Goal: Task Accomplishment & Management: Manage account settings

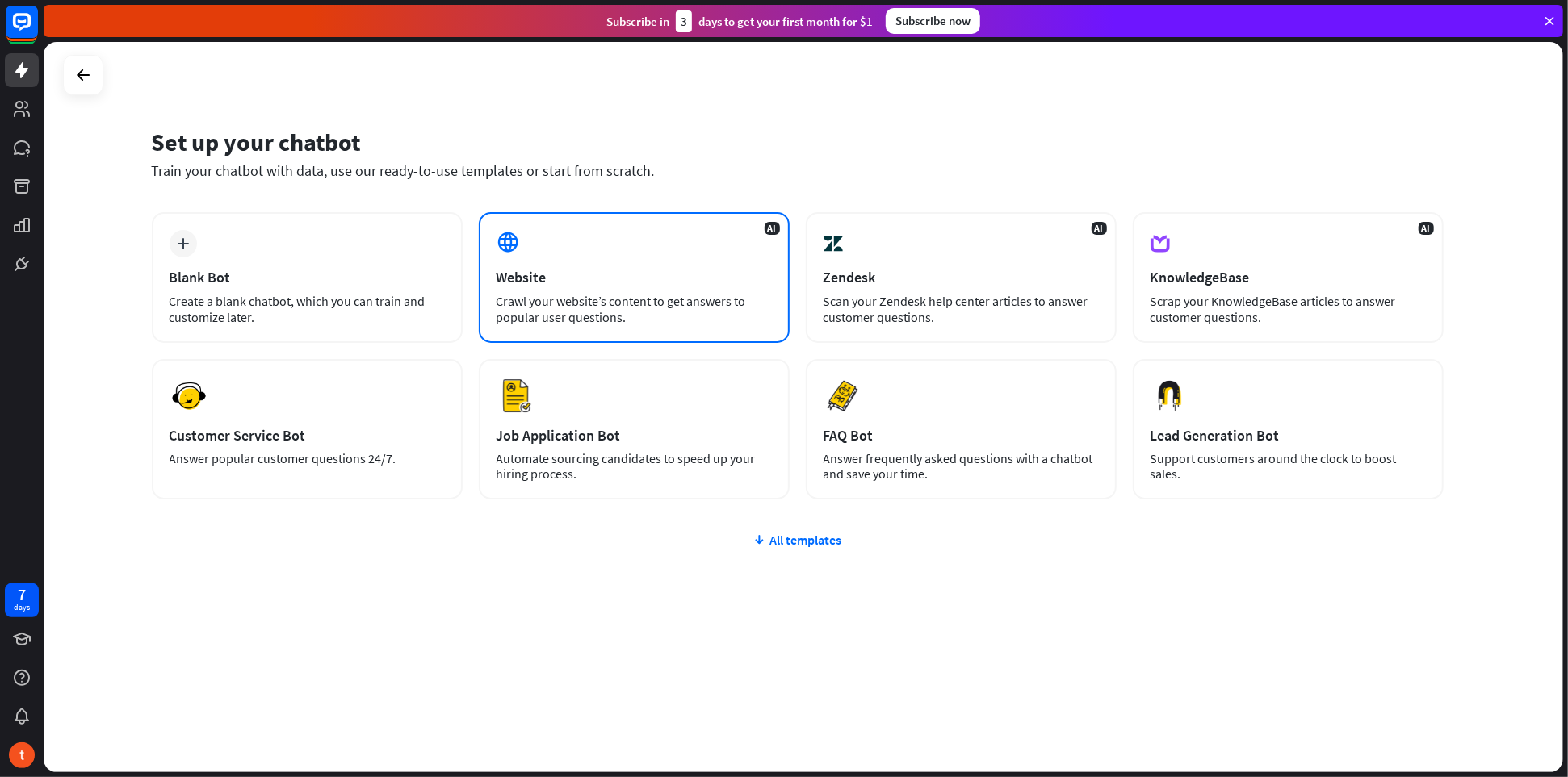
click at [600, 328] on div "AI Website Crawl your website’s content to get answers to popular user question…" at bounding box center [634, 278] width 311 height 131
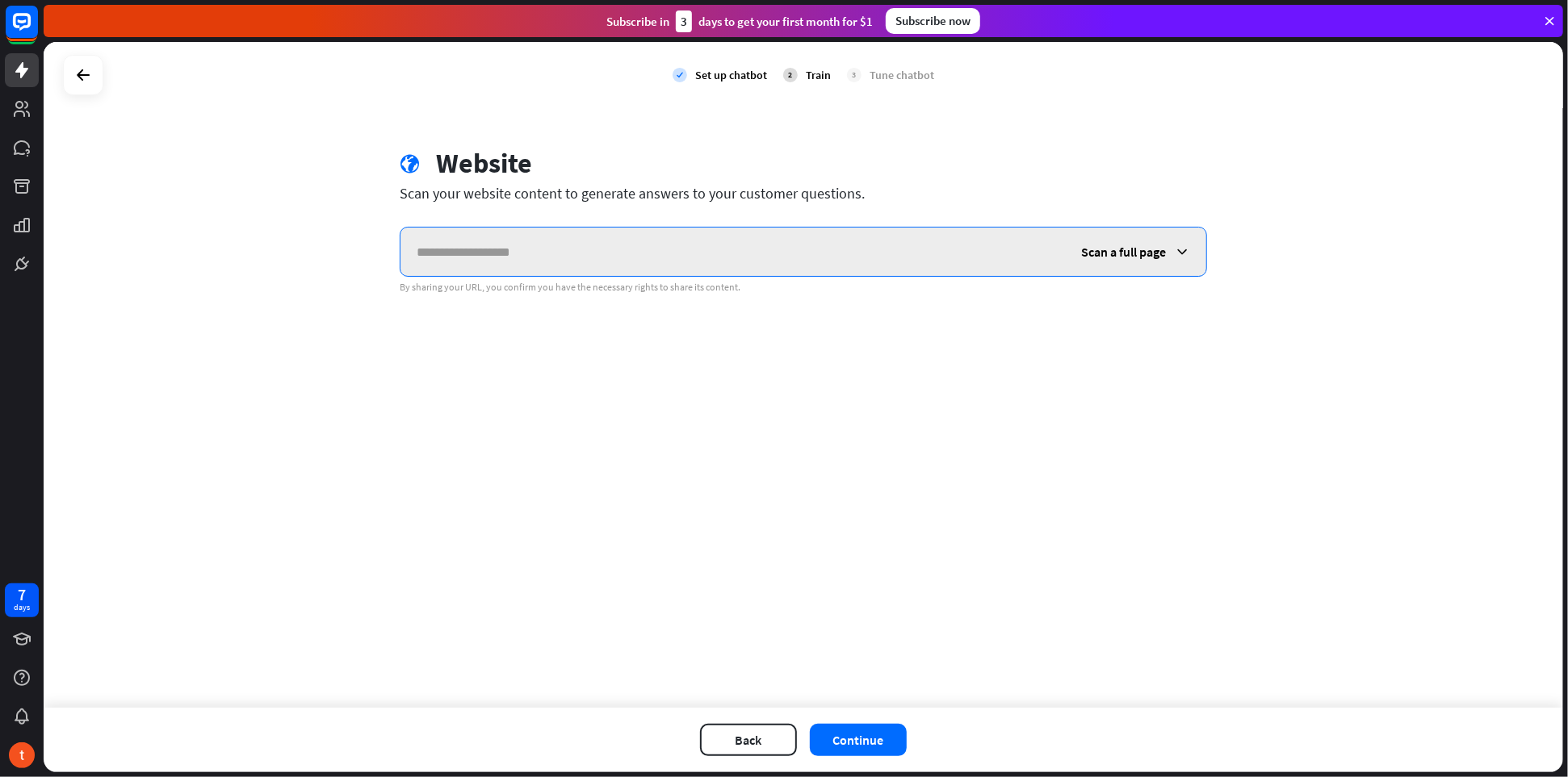
click at [526, 242] on input "text" at bounding box center [732, 252] width 664 height 49
paste input "**********"
type input "**********"
click at [1141, 253] on span "Scan a full page" at bounding box center [1124, 252] width 85 height 16
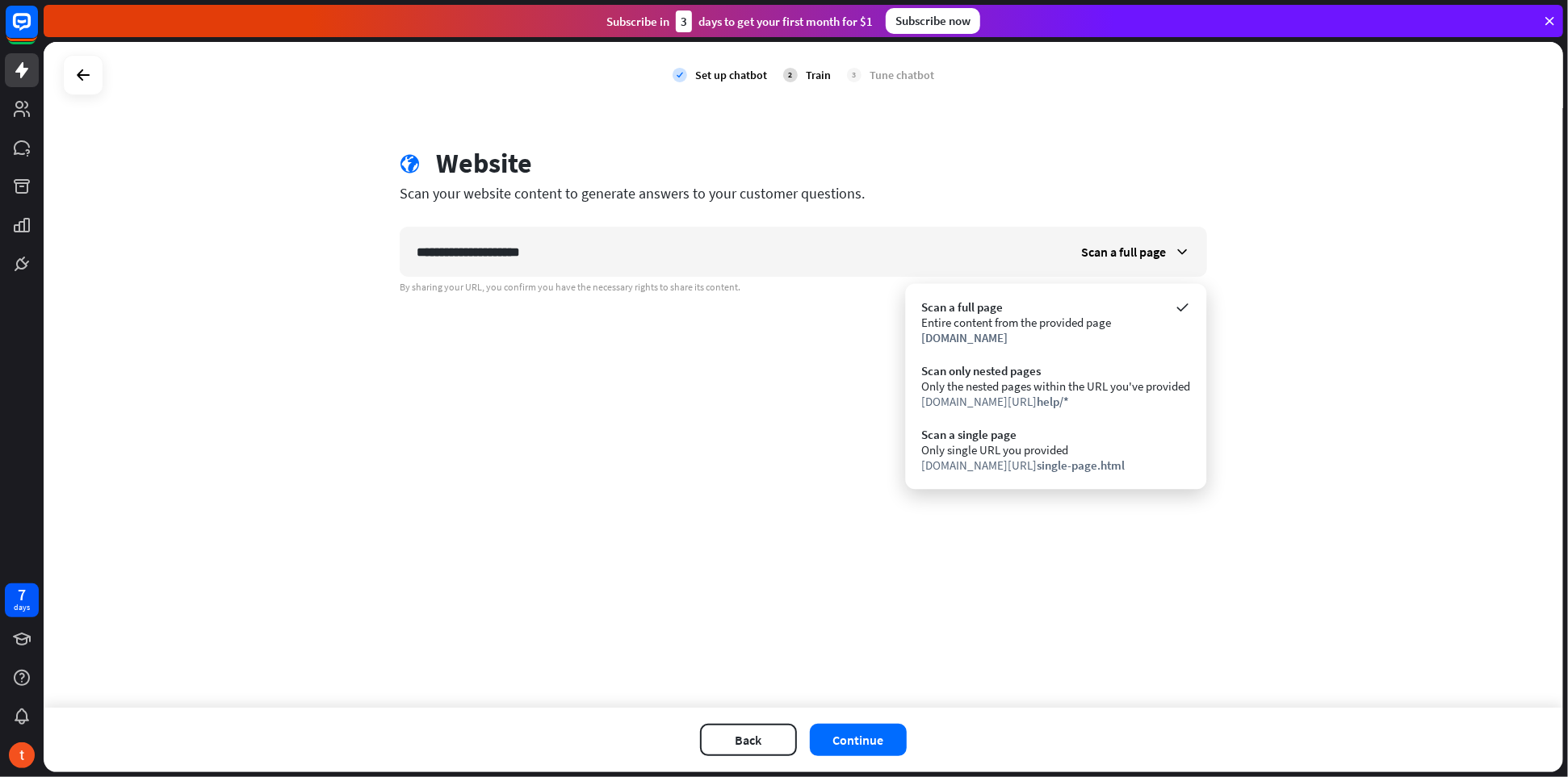
click at [698, 515] on div "**********" at bounding box center [804, 375] width 1520 height 666
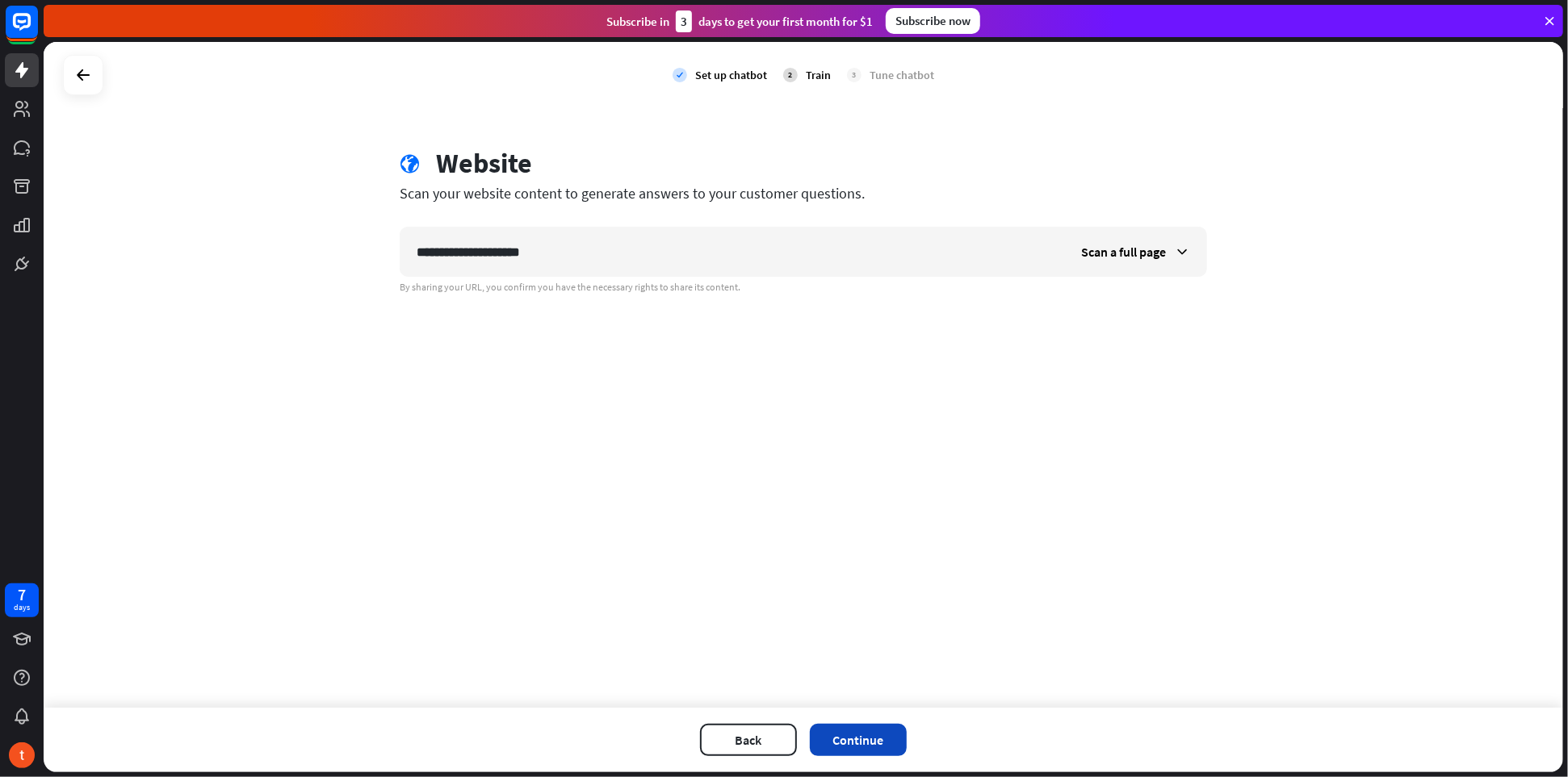
click at [864, 741] on button "Continue" at bounding box center [858, 741] width 97 height 33
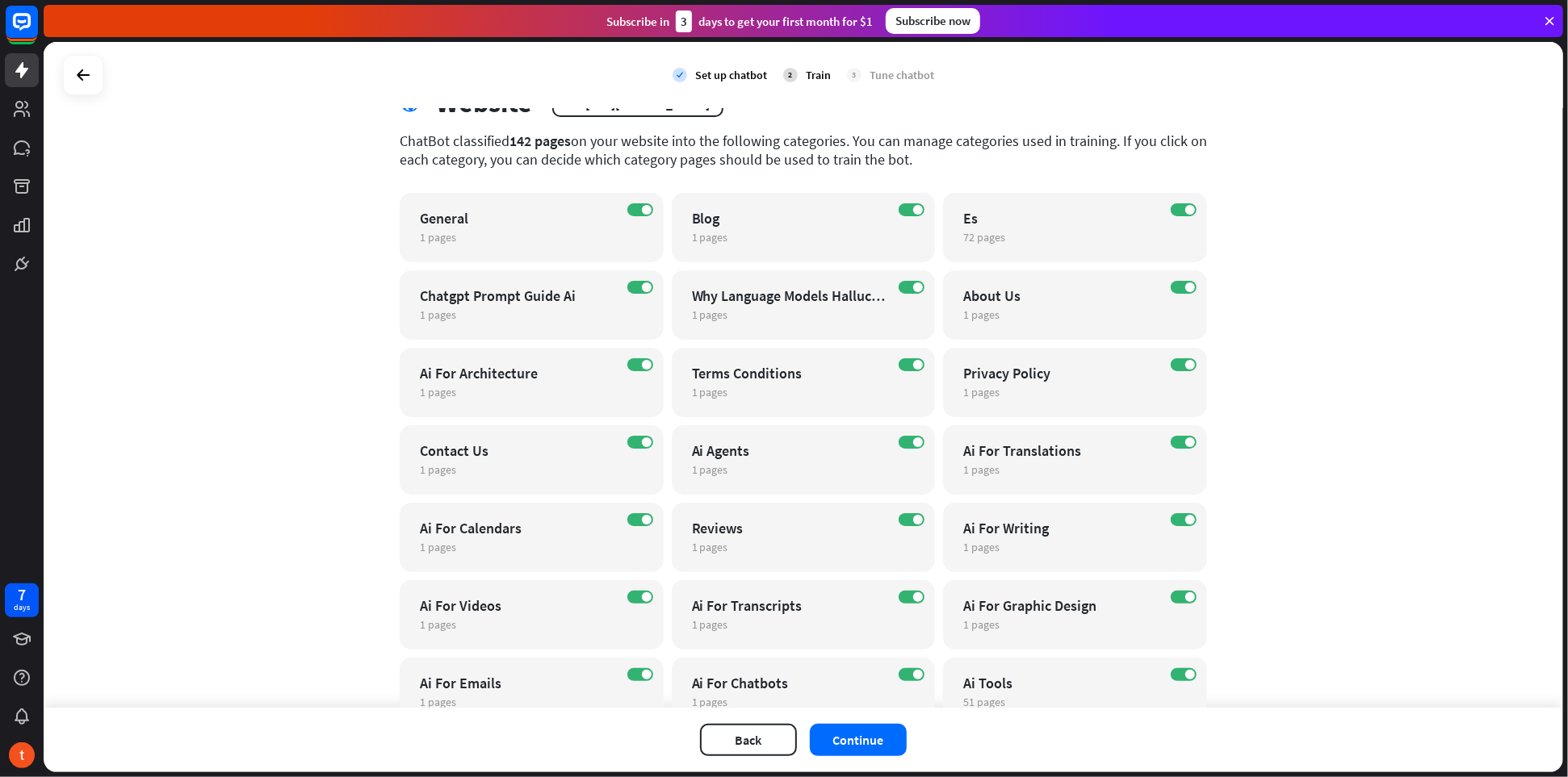
scroll to position [80, 0]
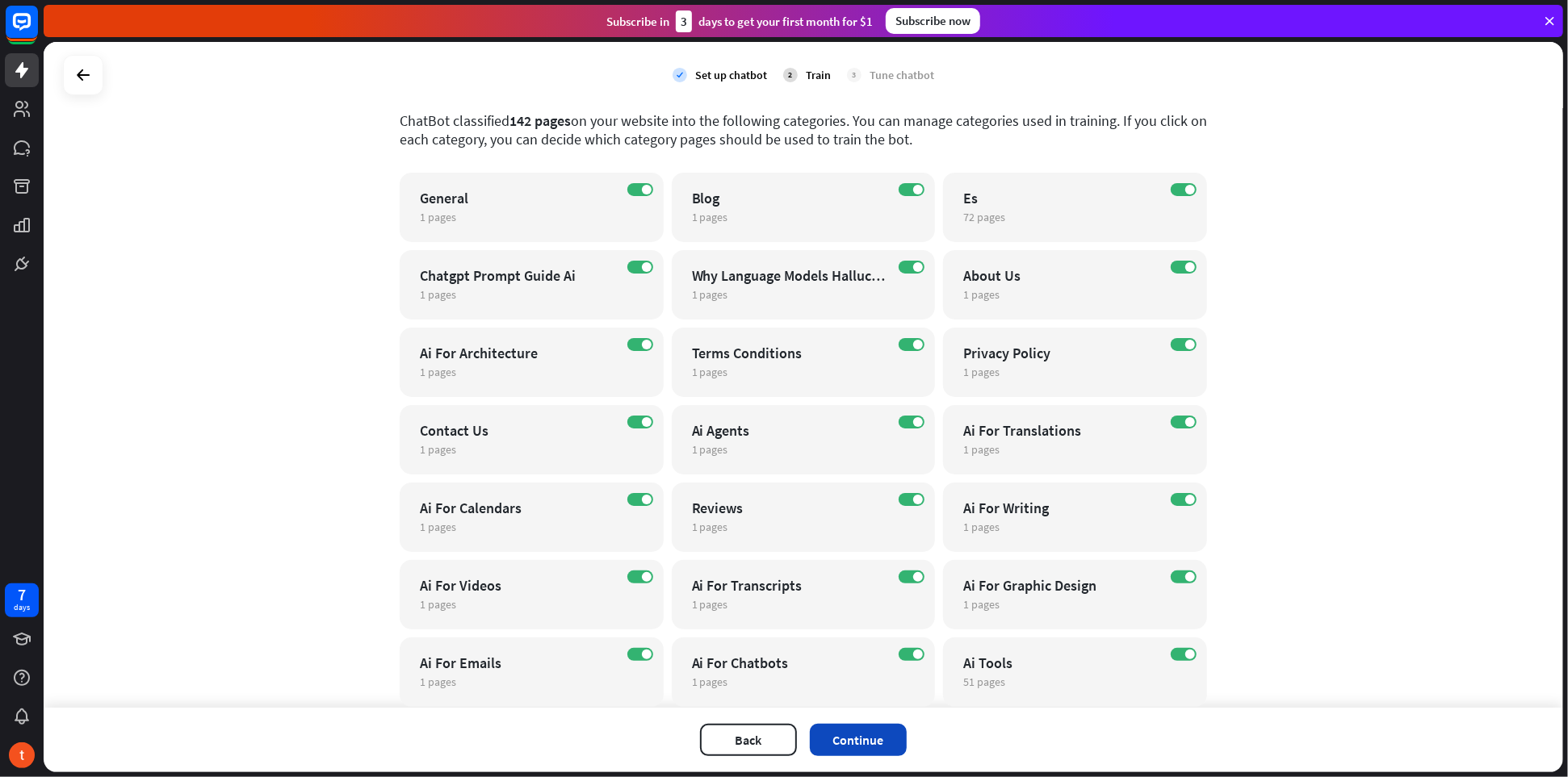
click at [874, 749] on button "Continue" at bounding box center [858, 741] width 97 height 33
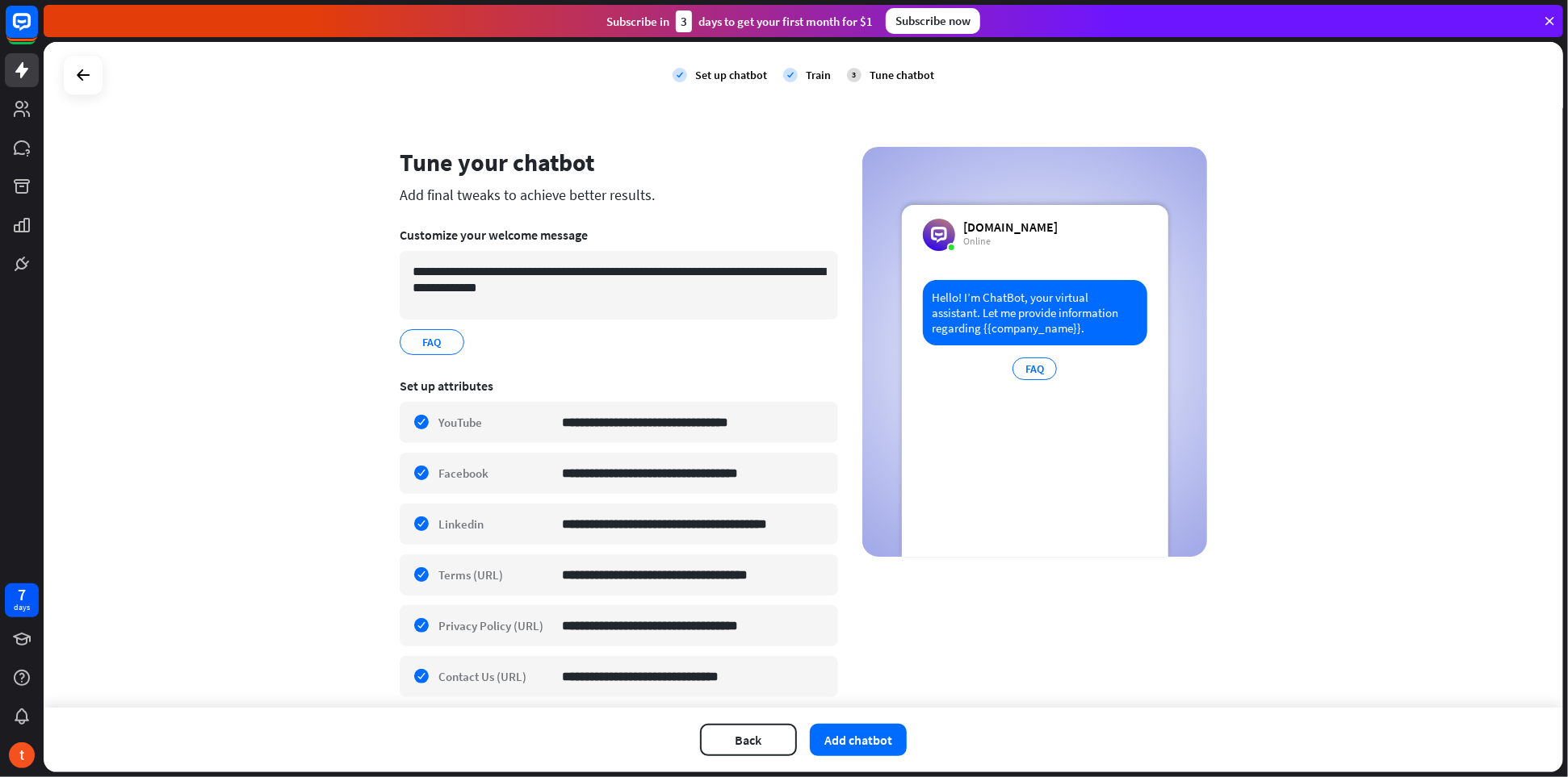
scroll to position [55, 0]
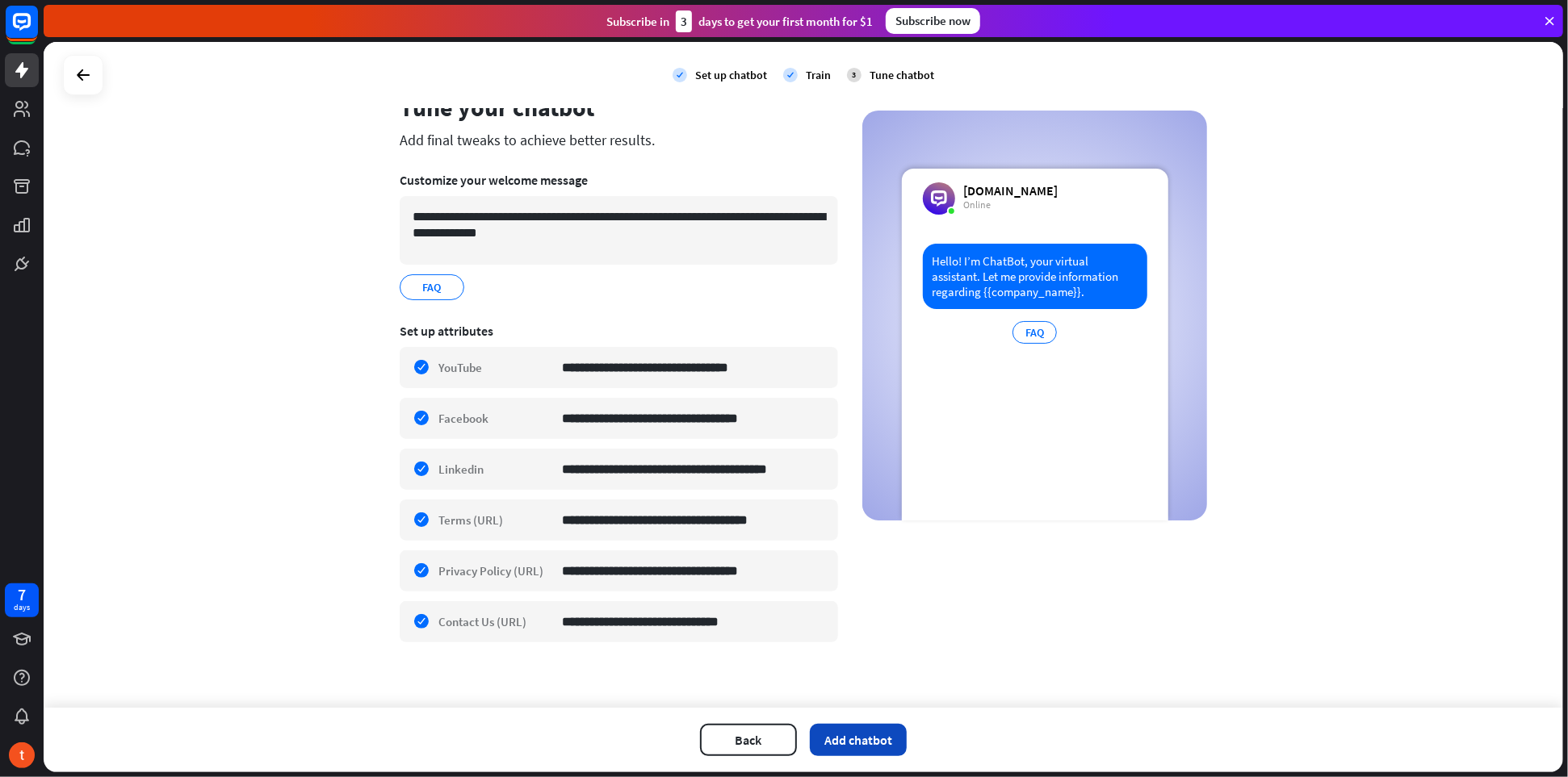
click at [859, 742] on button "Add chatbot" at bounding box center [858, 741] width 97 height 33
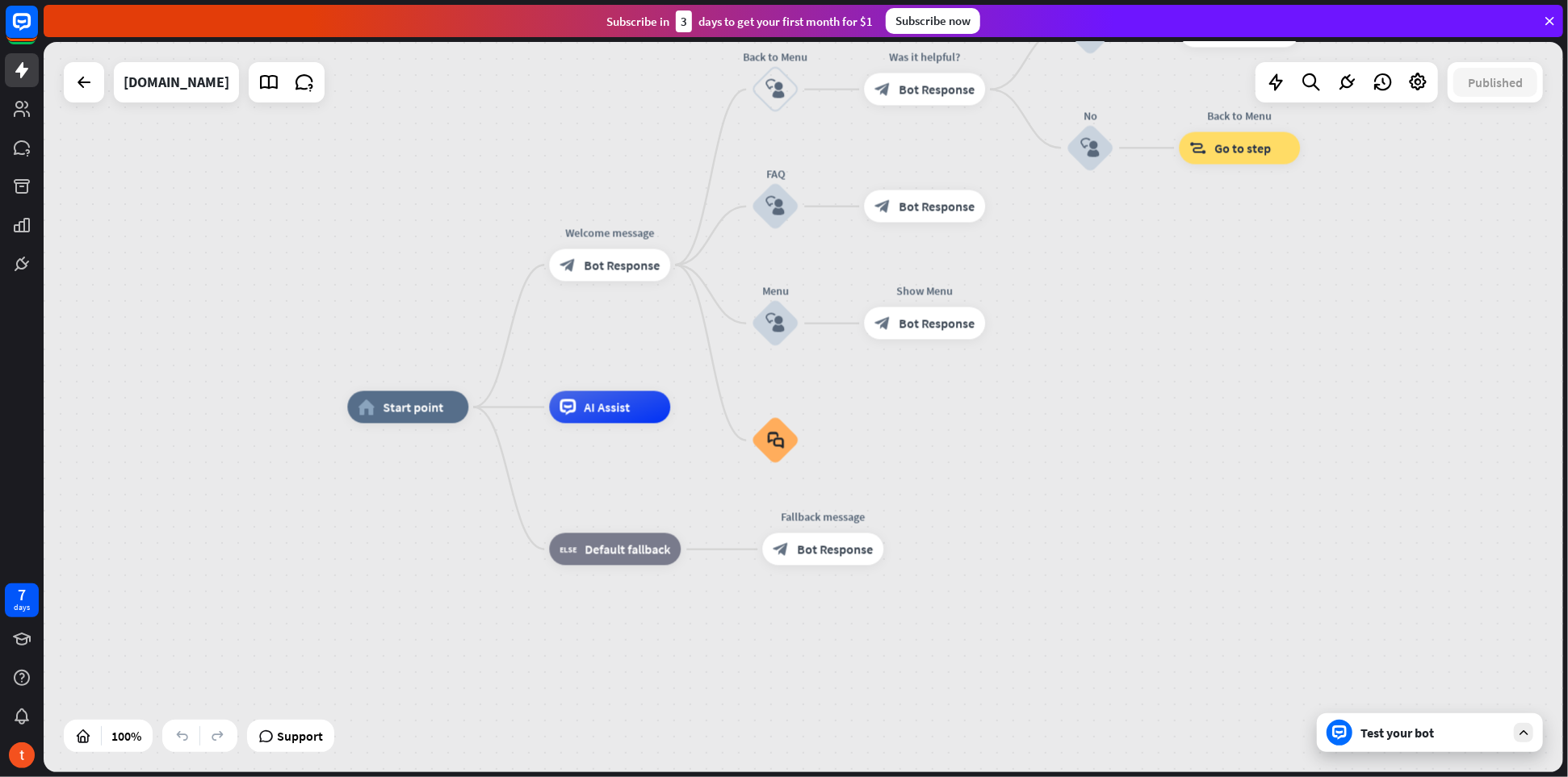
click at [1418, 737] on div "Test your bot" at bounding box center [1433, 733] width 146 height 16
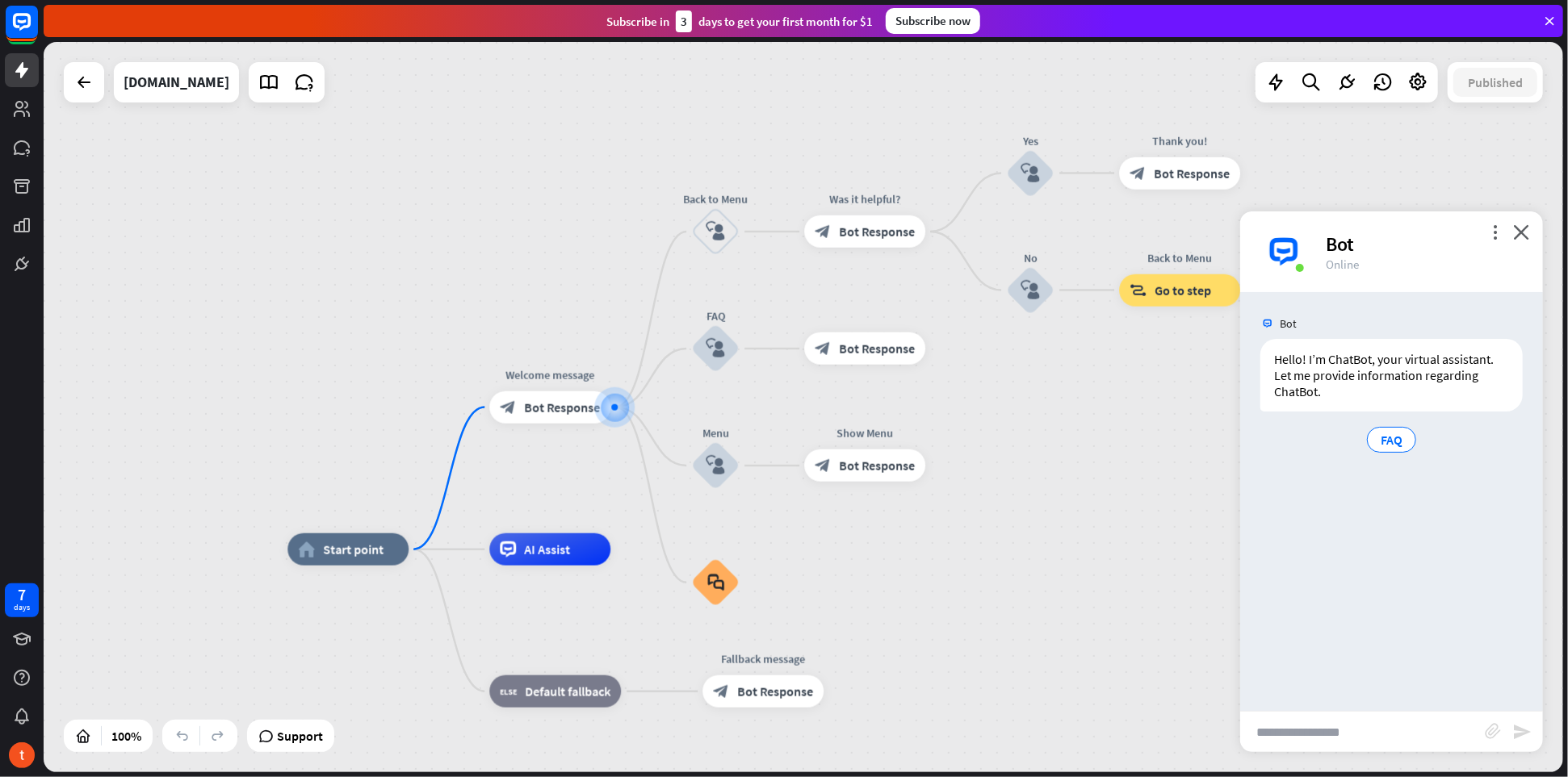
click at [1336, 738] on input "text" at bounding box center [1363, 732] width 245 height 40
type input "**********"
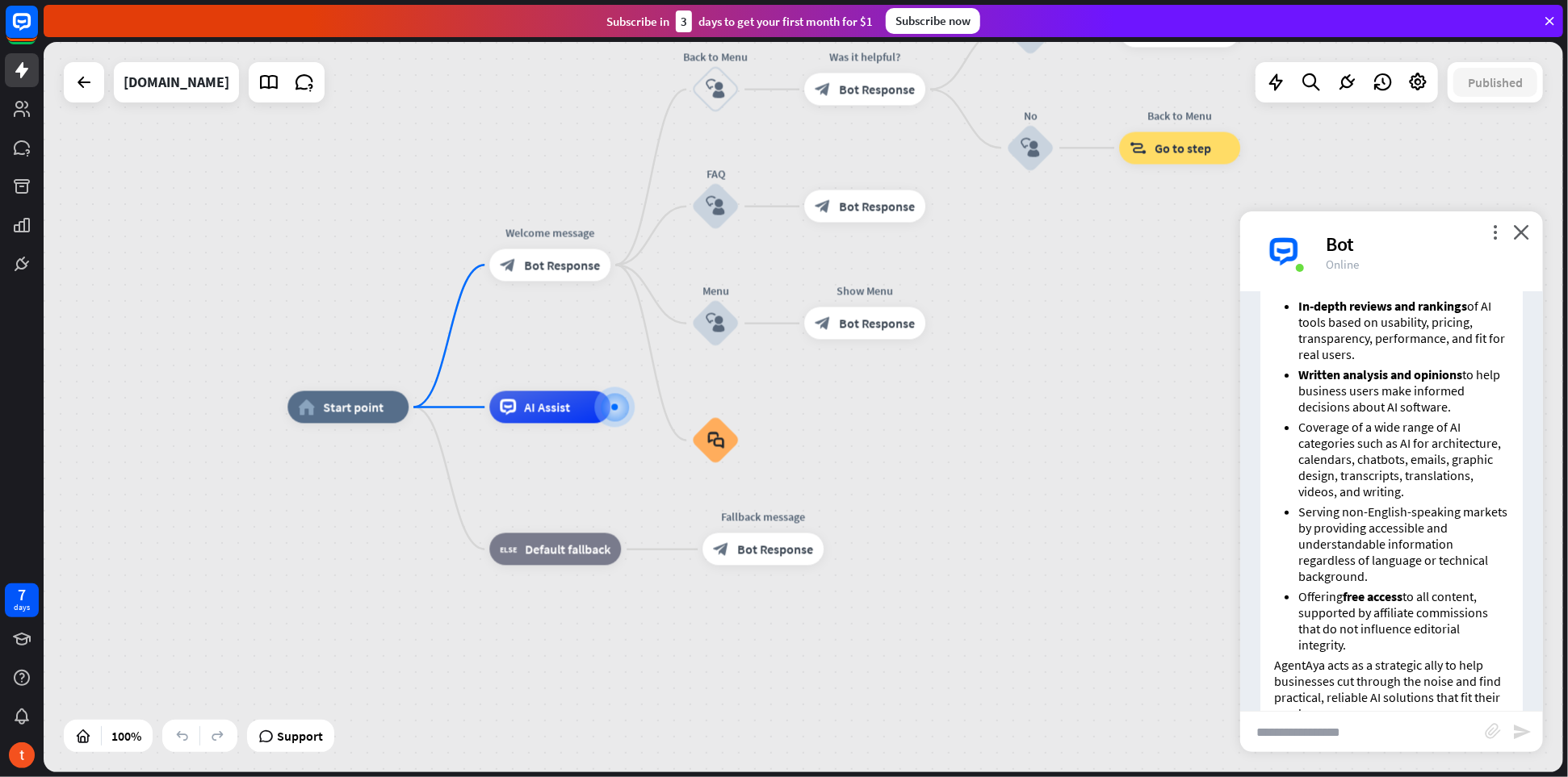
scroll to position [488, 0]
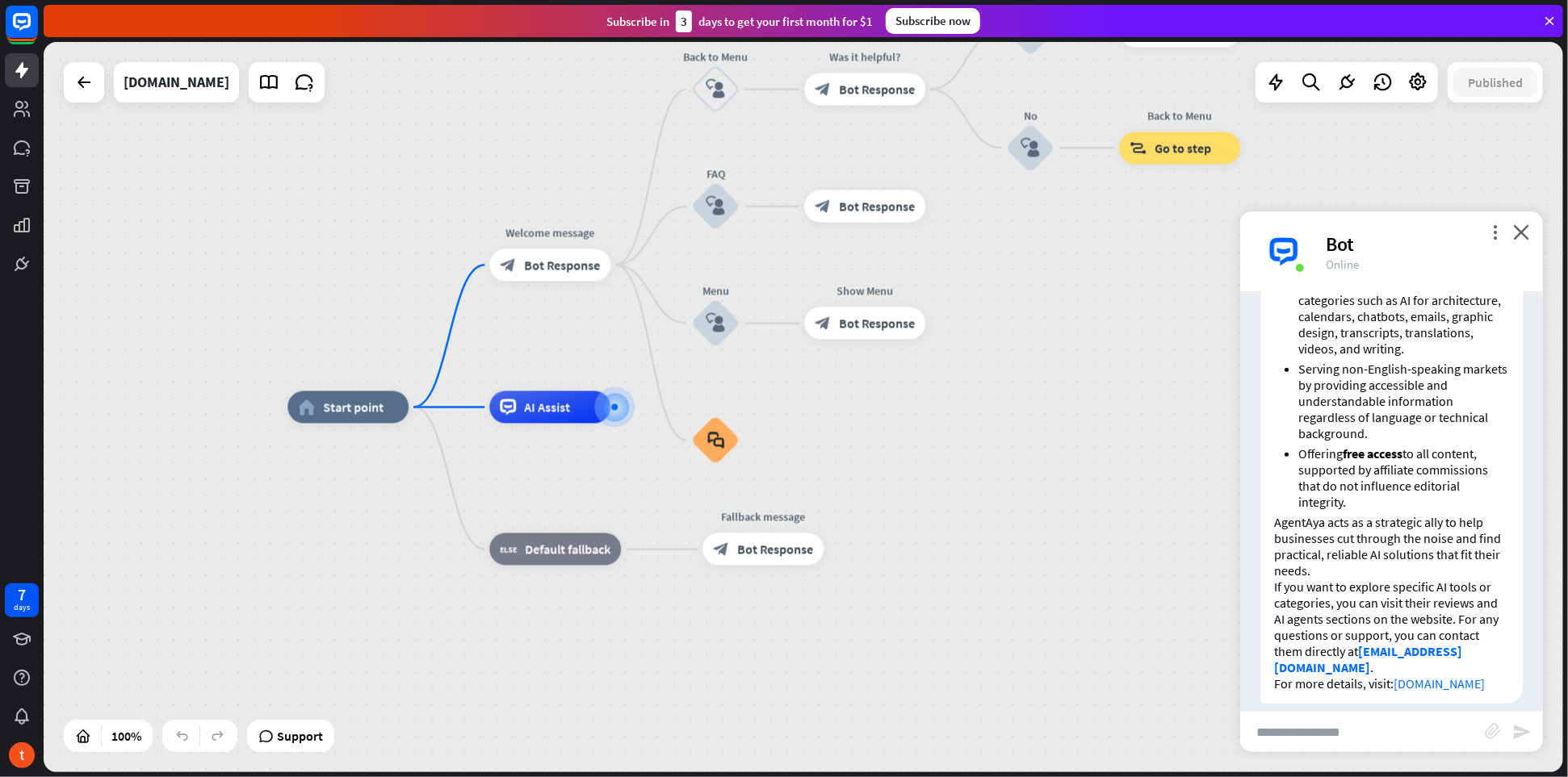
click at [1368, 732] on input "text" at bounding box center [1363, 732] width 245 height 40
click at [1322, 730] on input "text" at bounding box center [1363, 732] width 245 height 40
paste input "**********"
type input "**********"
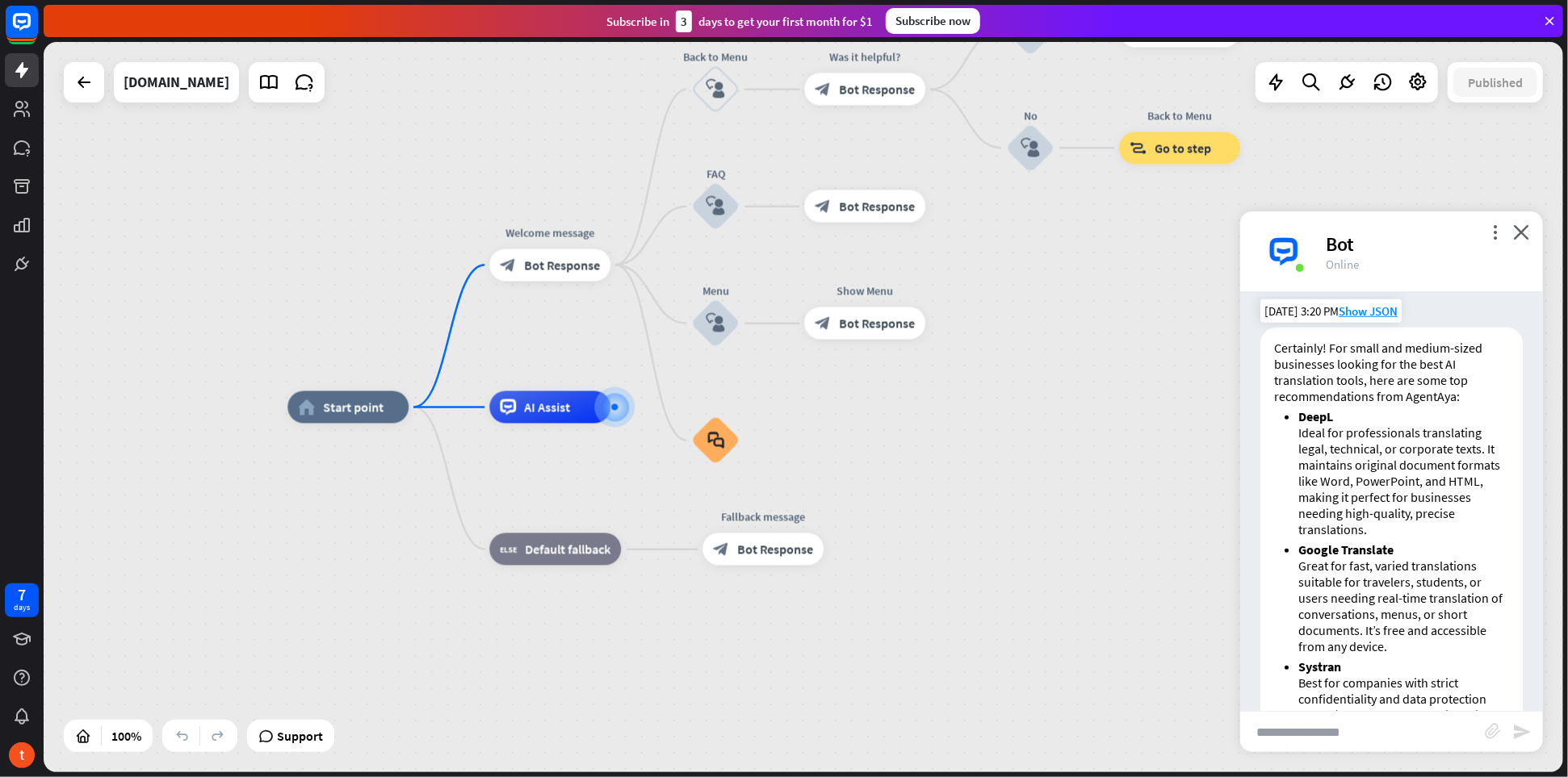
scroll to position [1445, 0]
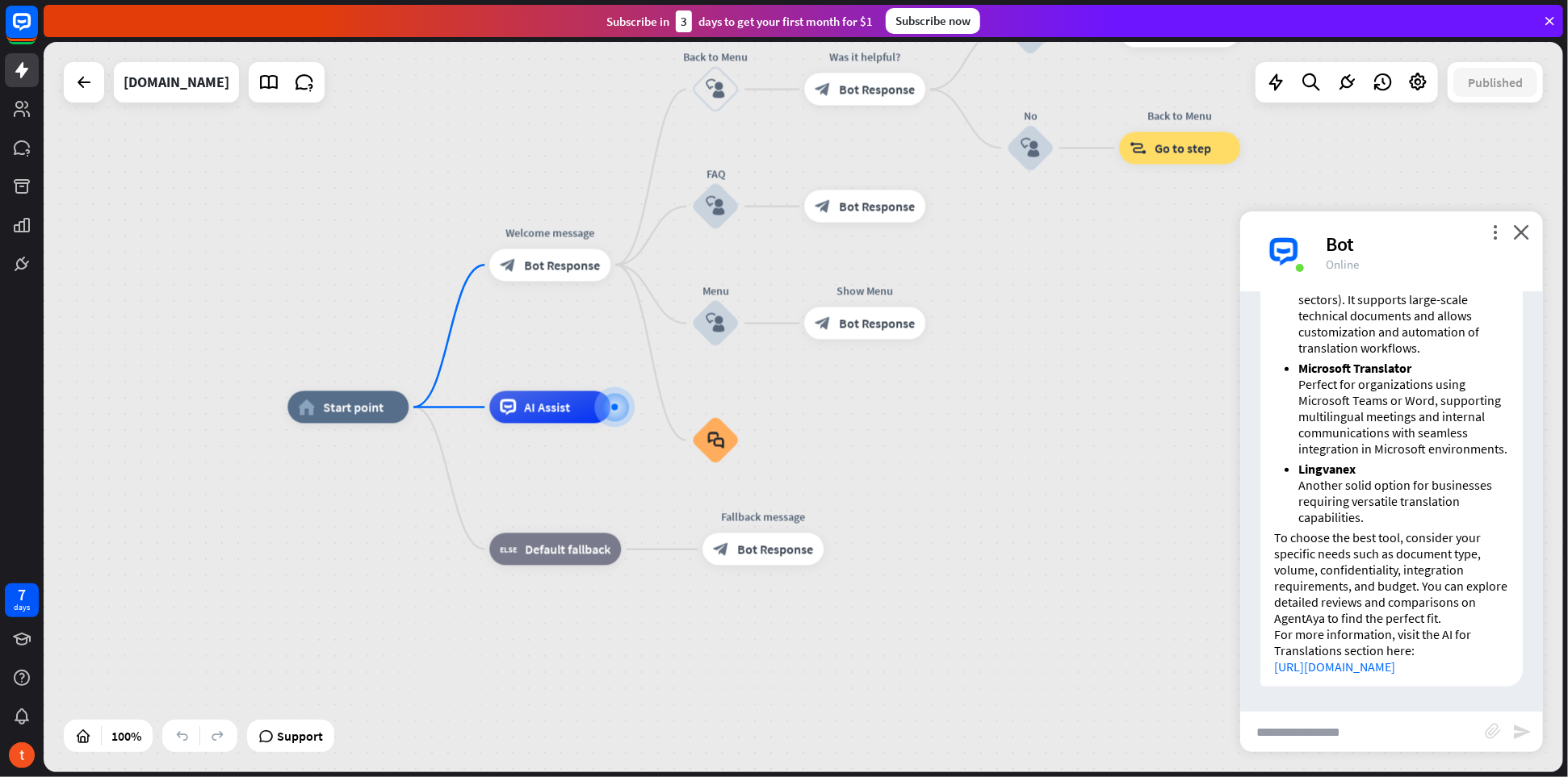
click at [1428, 738] on input "text" at bounding box center [1363, 732] width 245 height 40
paste input "**********"
type input "**********"
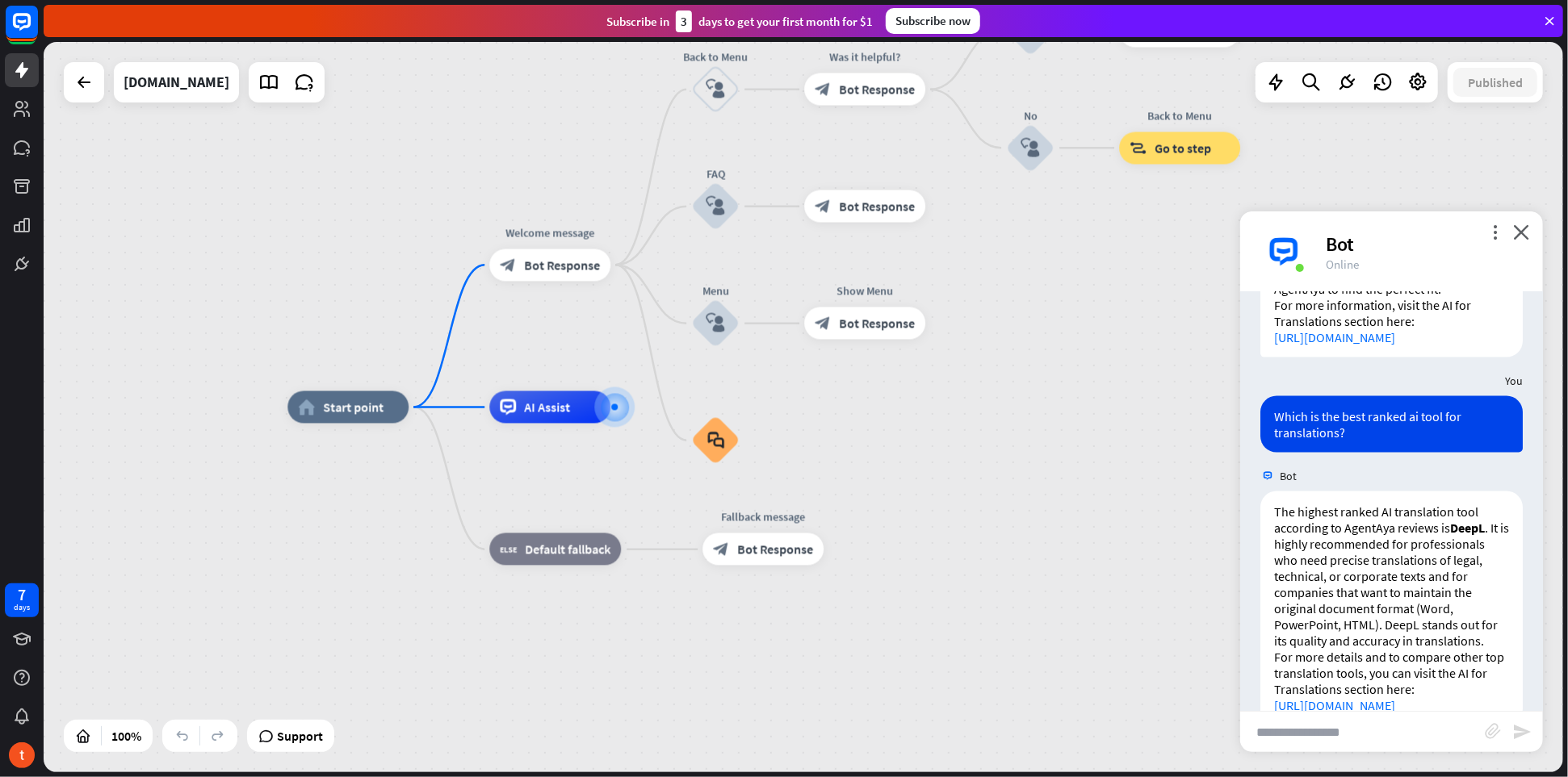
scroll to position [1830, 0]
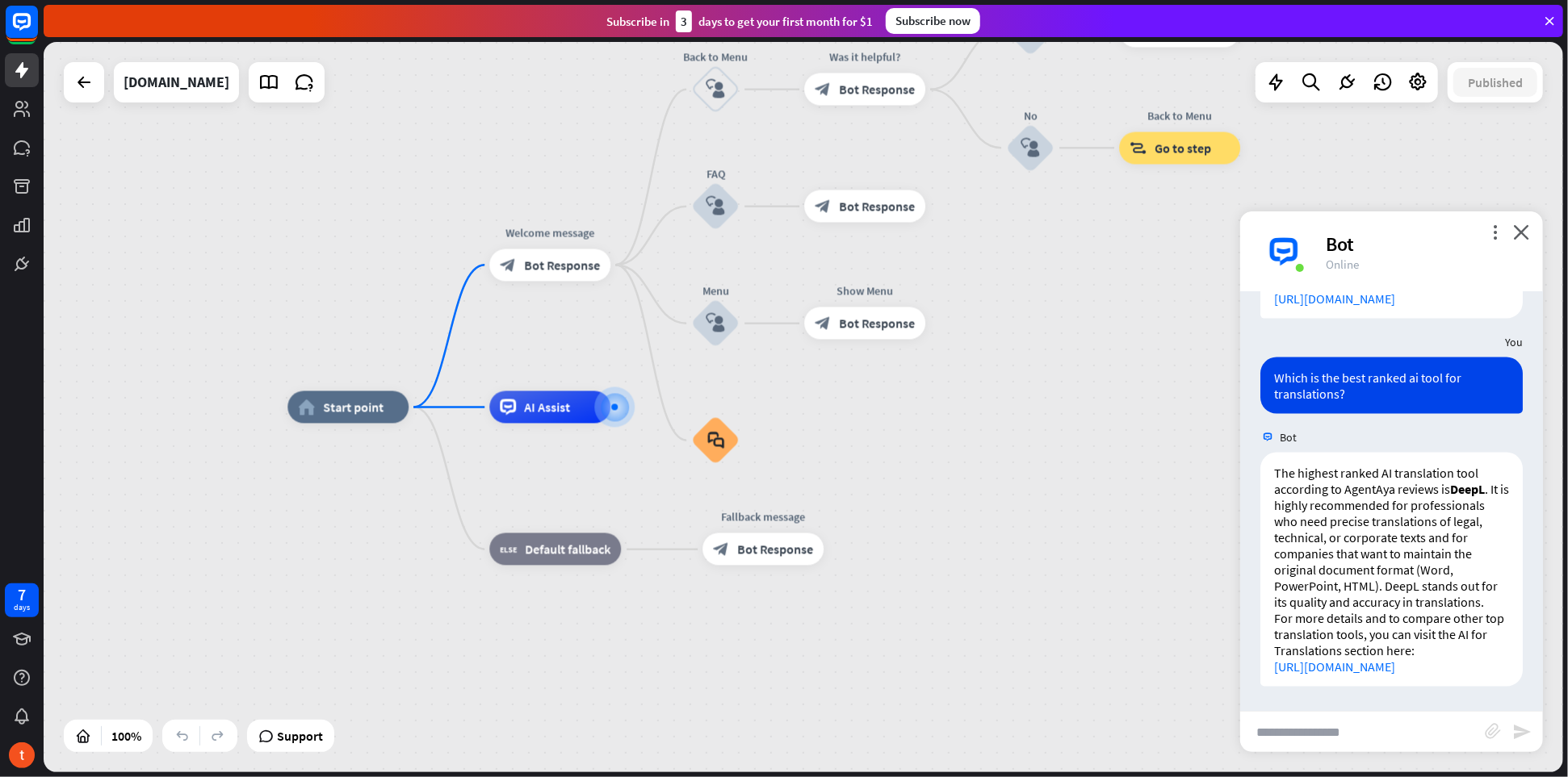
click at [1377, 741] on input "text" at bounding box center [1363, 732] width 245 height 40
paste input "**********"
type input "**********"
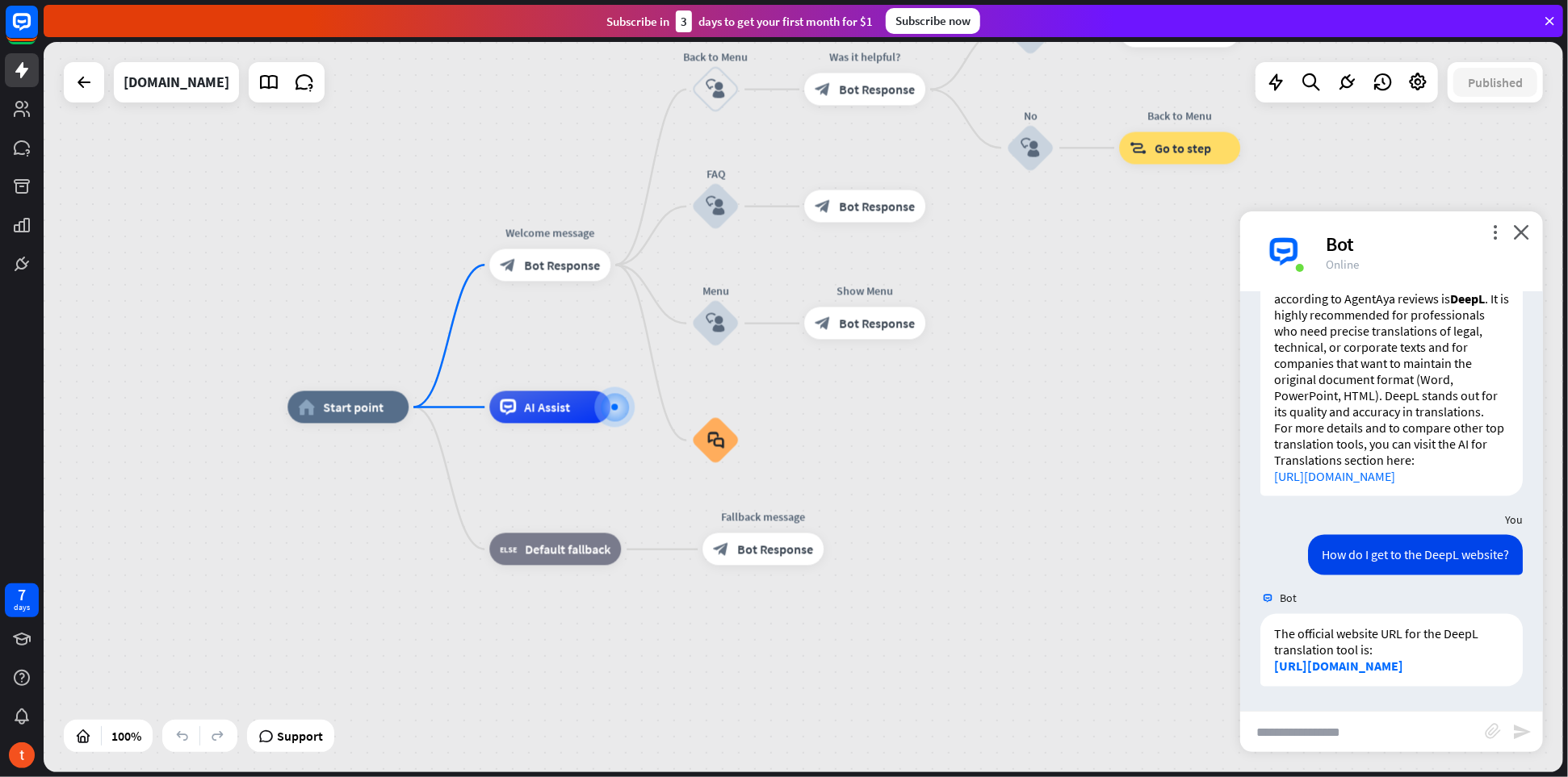
scroll to position [2020, 0]
click at [1355, 669] on link "[URL][DOMAIN_NAME]" at bounding box center [1338, 666] width 129 height 16
click at [1343, 730] on input "text" at bounding box center [1363, 732] width 245 height 40
type input "**********"
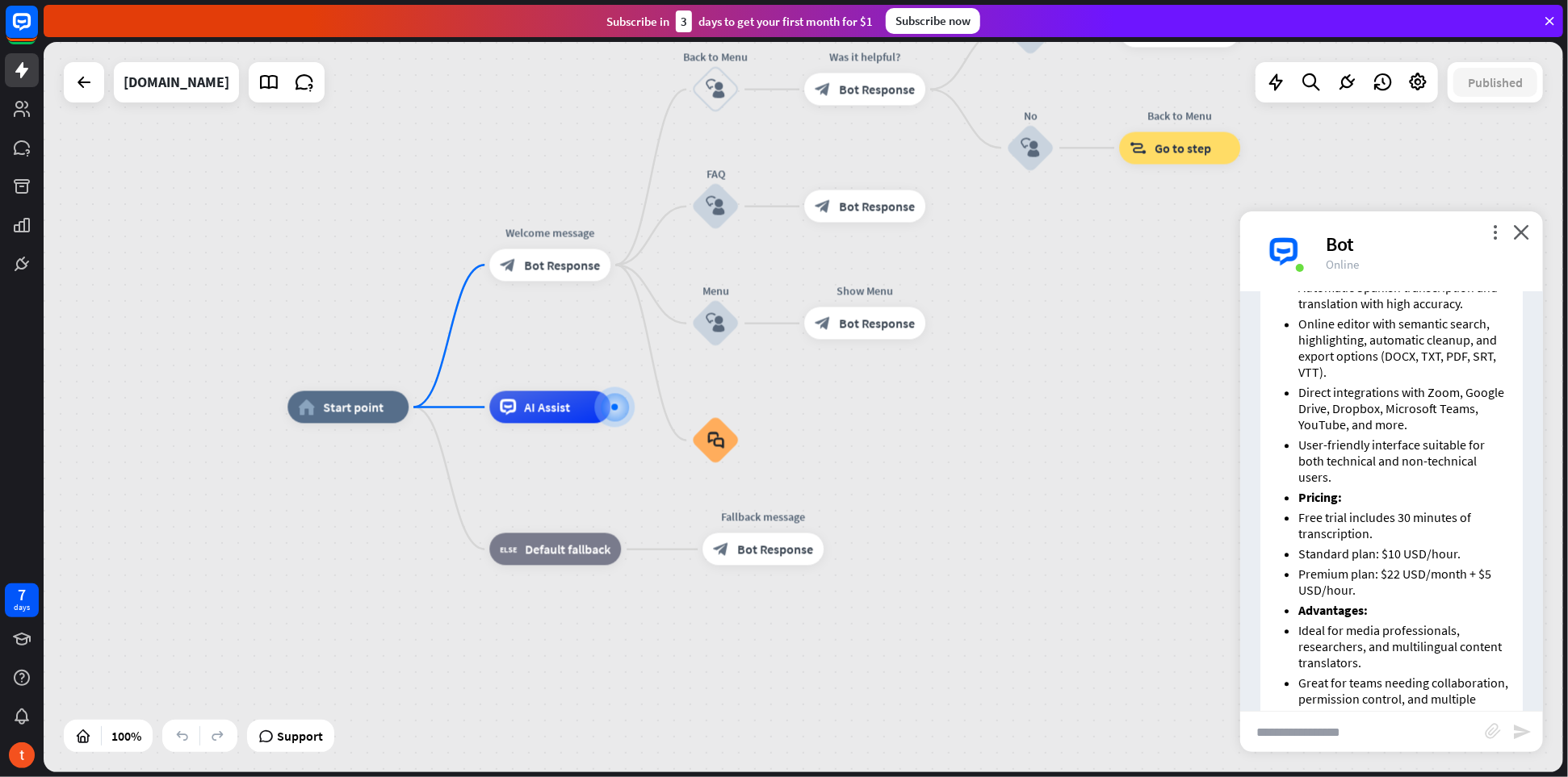
scroll to position [3296, 0]
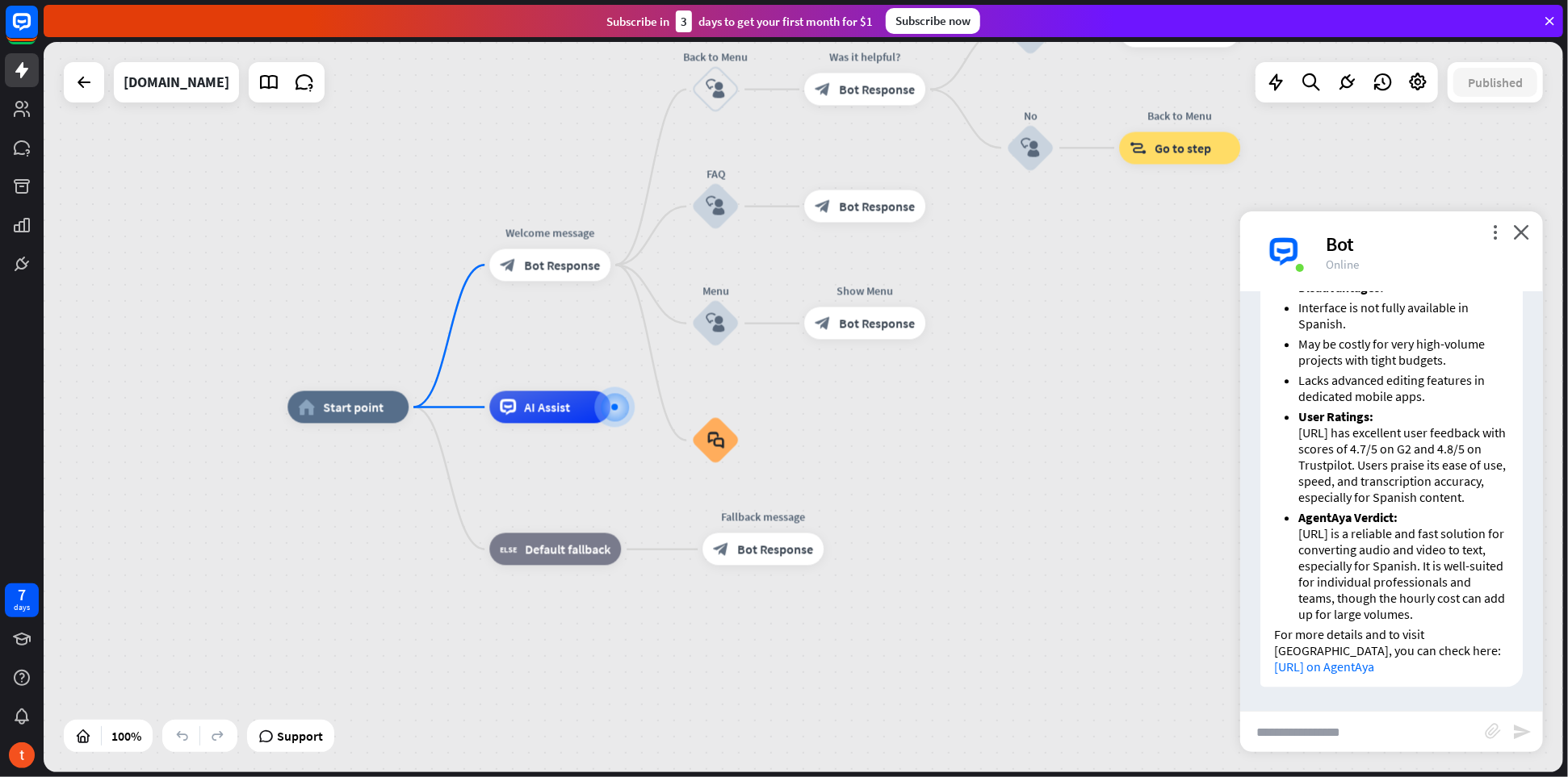
click at [1345, 727] on input "text" at bounding box center [1363, 732] width 245 height 40
type input "**********"
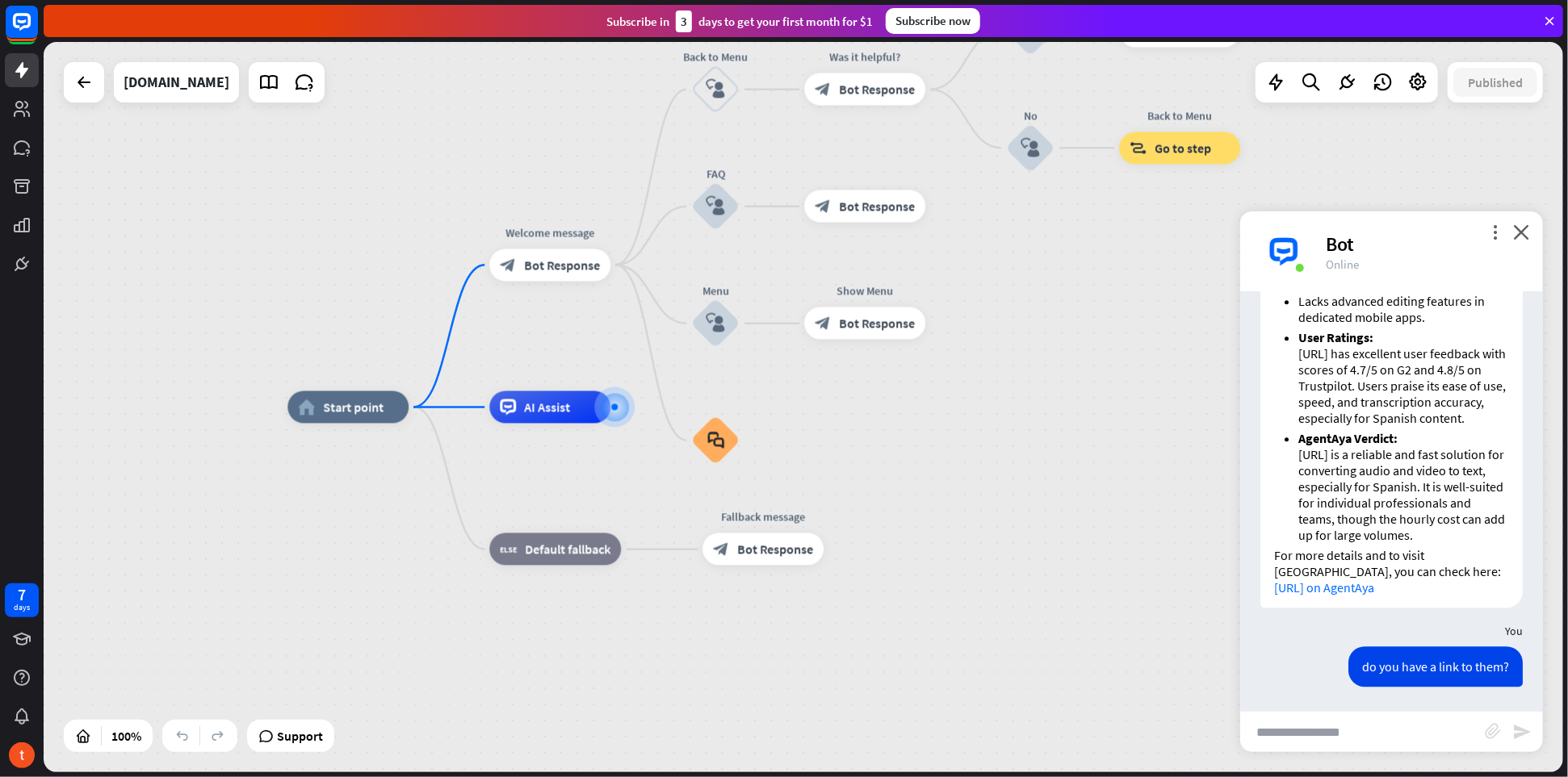
scroll to position [3471, 0]
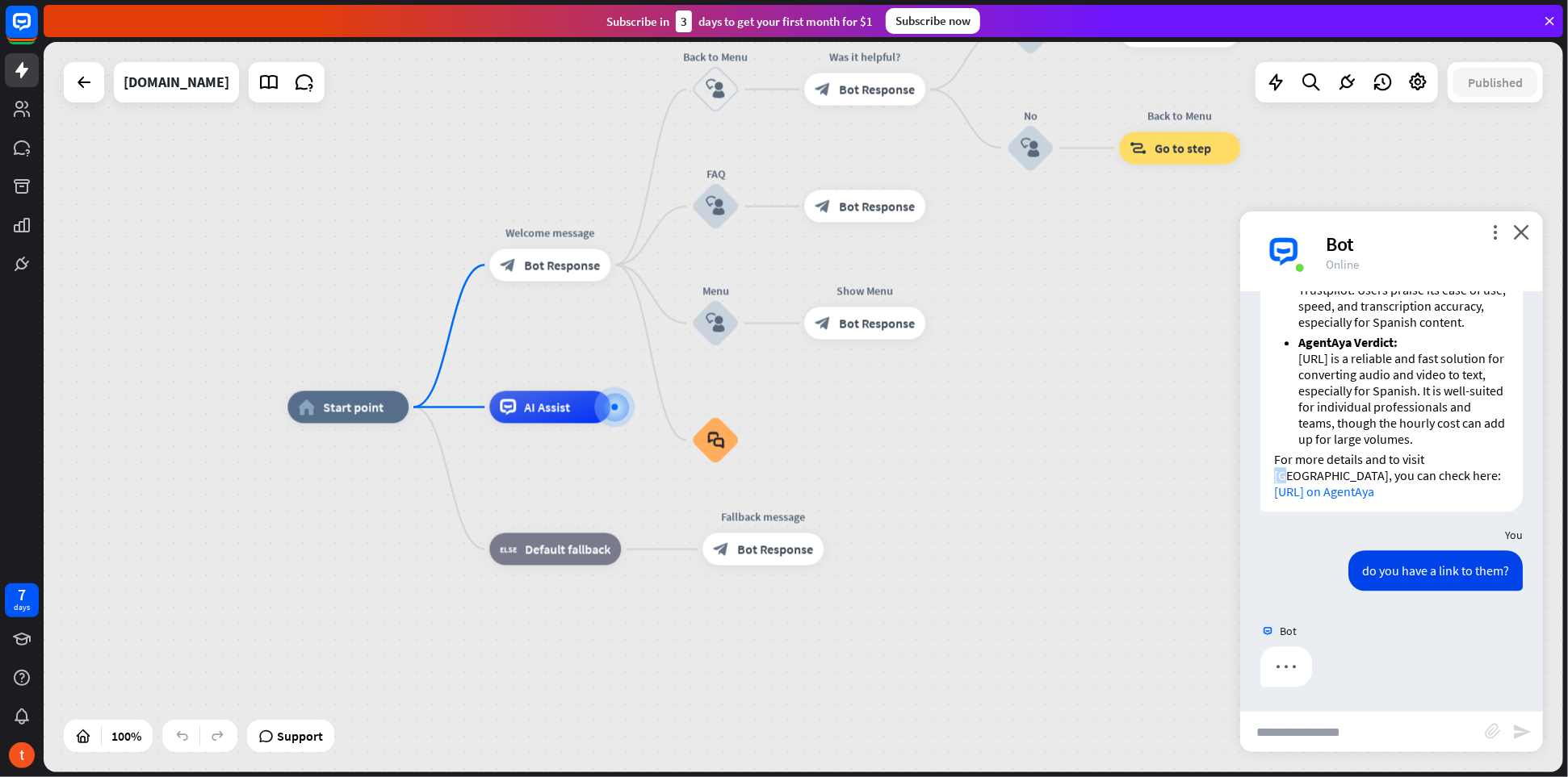
drag, startPoint x: 1427, startPoint y: 457, endPoint x: 1442, endPoint y: 458, distance: 15.0
click at [1442, 458] on p "For more details and to visit [GEOGRAPHIC_DATA], you can check here: [URL] on A…" at bounding box center [1391, 476] width 235 height 49
click at [1459, 459] on p "For more details and to visit [GEOGRAPHIC_DATA], you can check here: [URL] on A…" at bounding box center [1391, 476] width 235 height 49
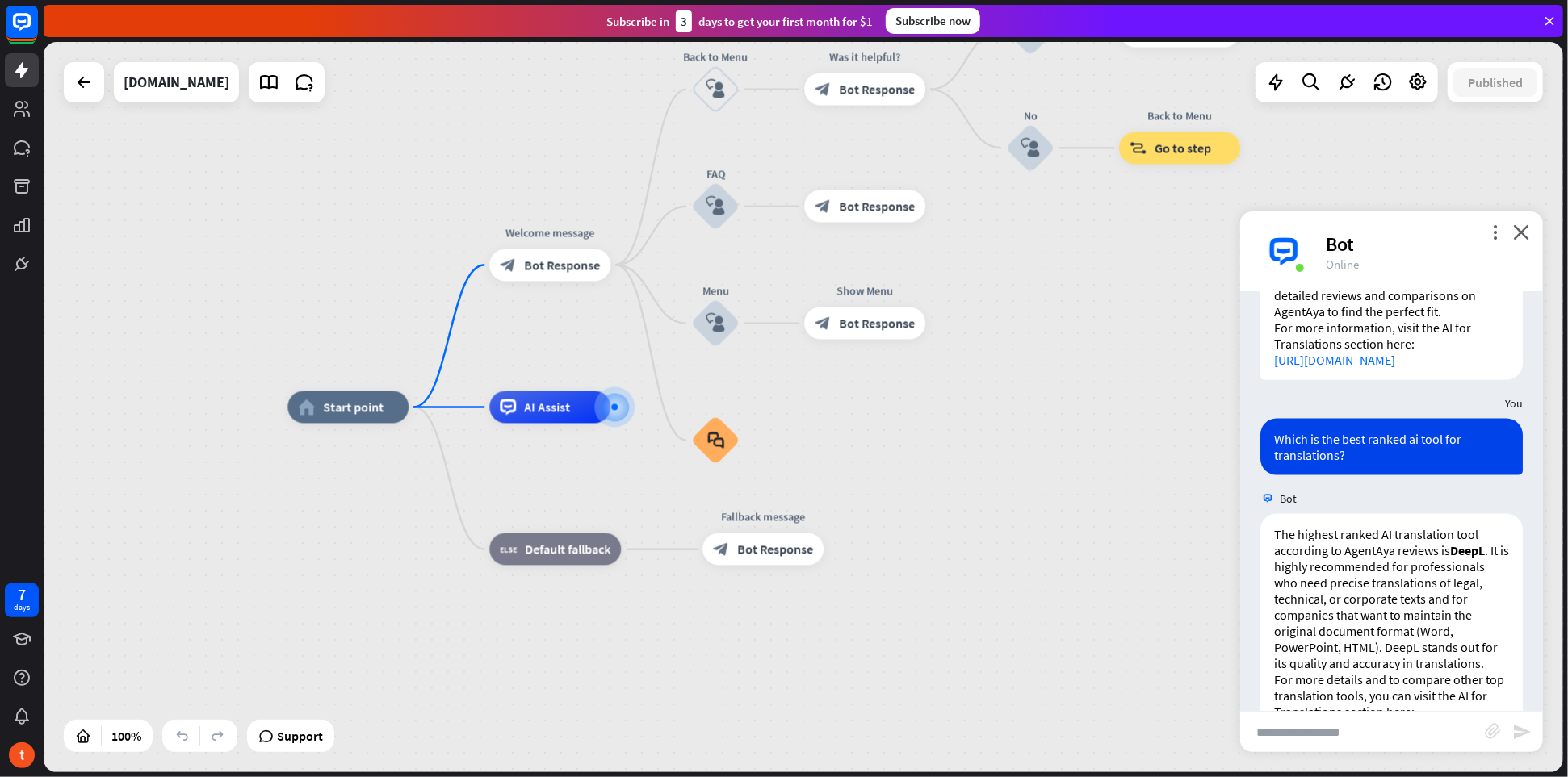
scroll to position [1735, 0]
click at [89, 99] on div at bounding box center [84, 82] width 40 height 40
click at [1424, 81] on icon at bounding box center [1418, 82] width 21 height 21
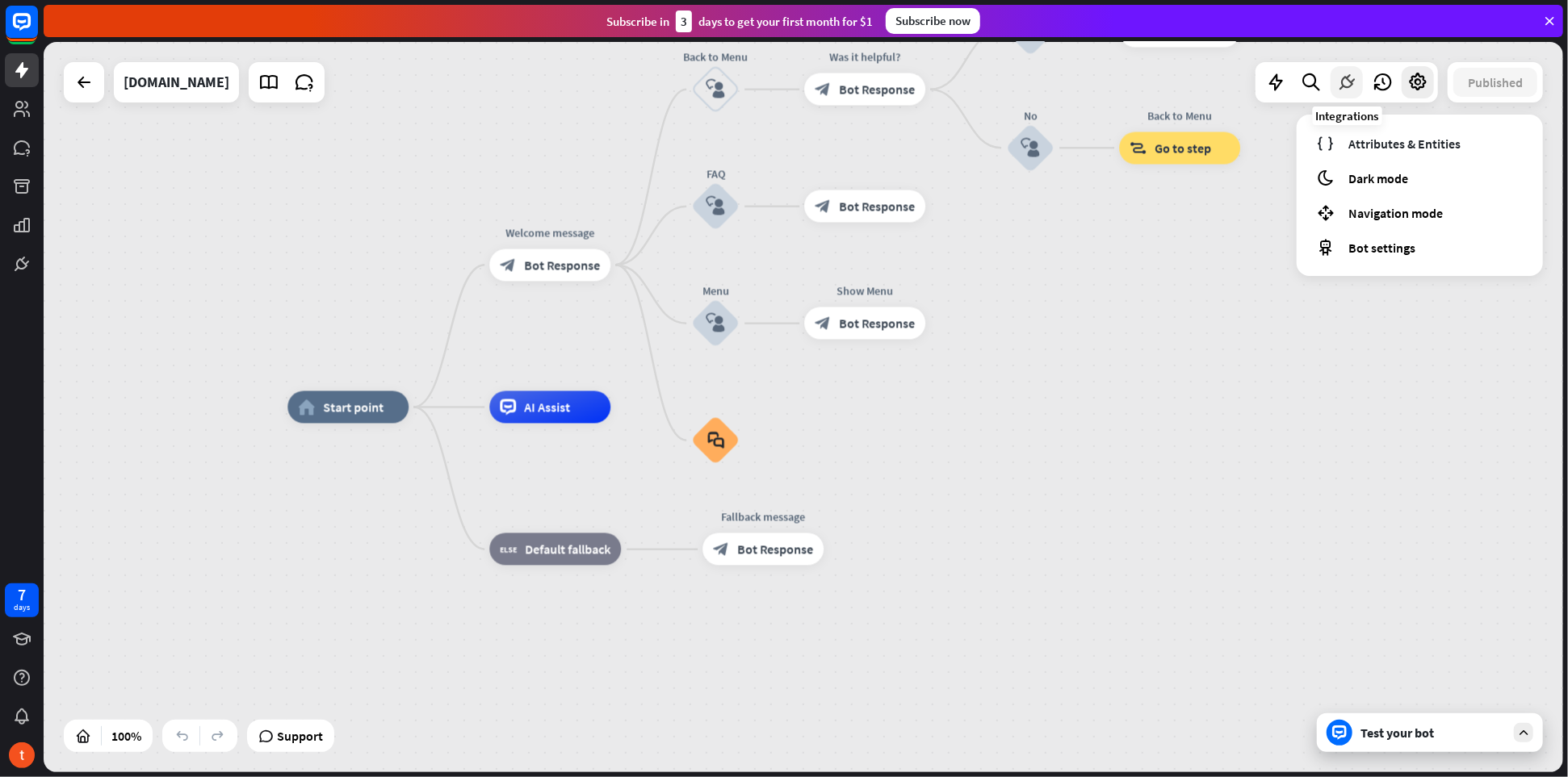
click at [1345, 85] on icon at bounding box center [1347, 82] width 21 height 21
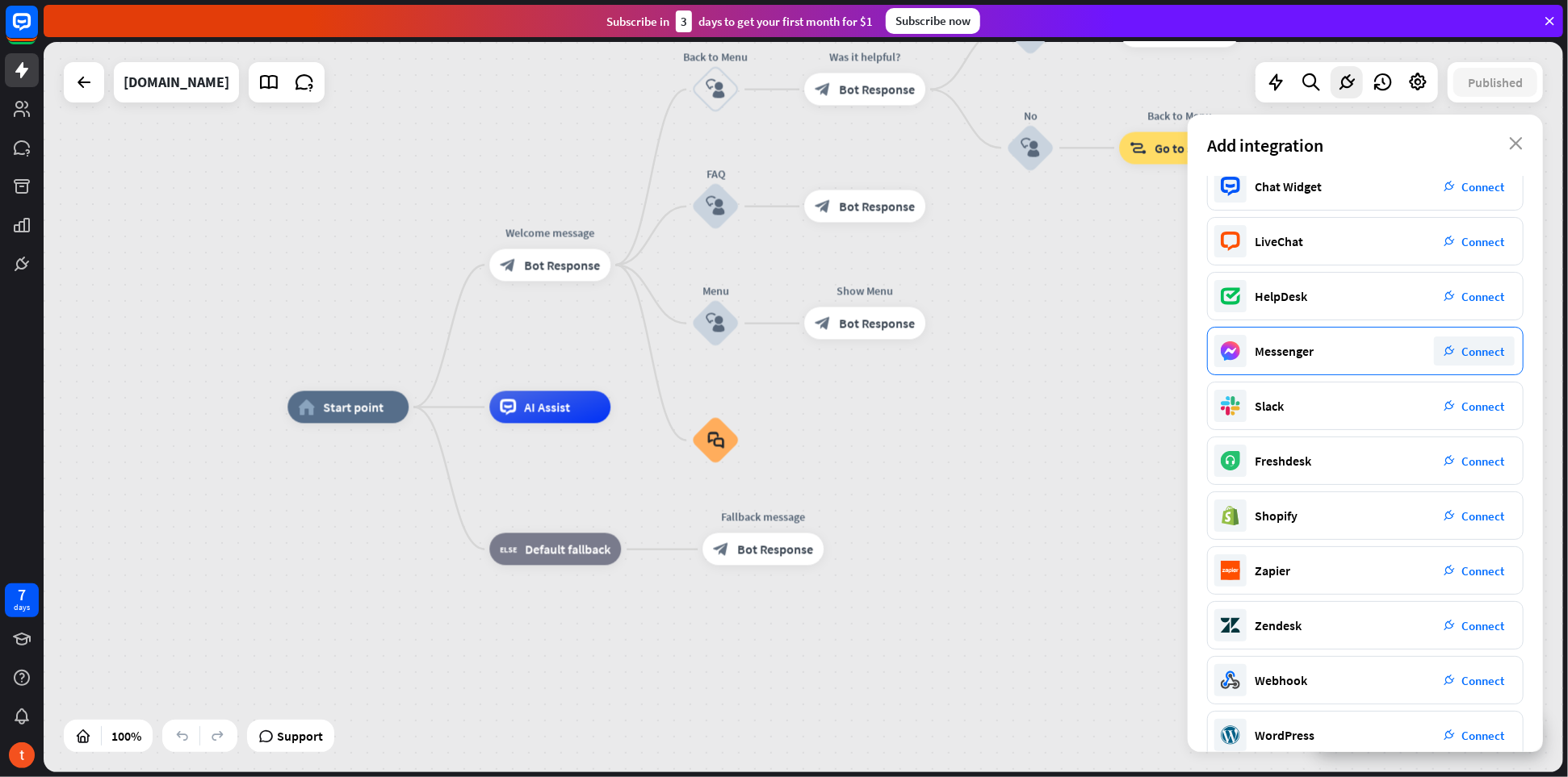
scroll to position [0, 0]
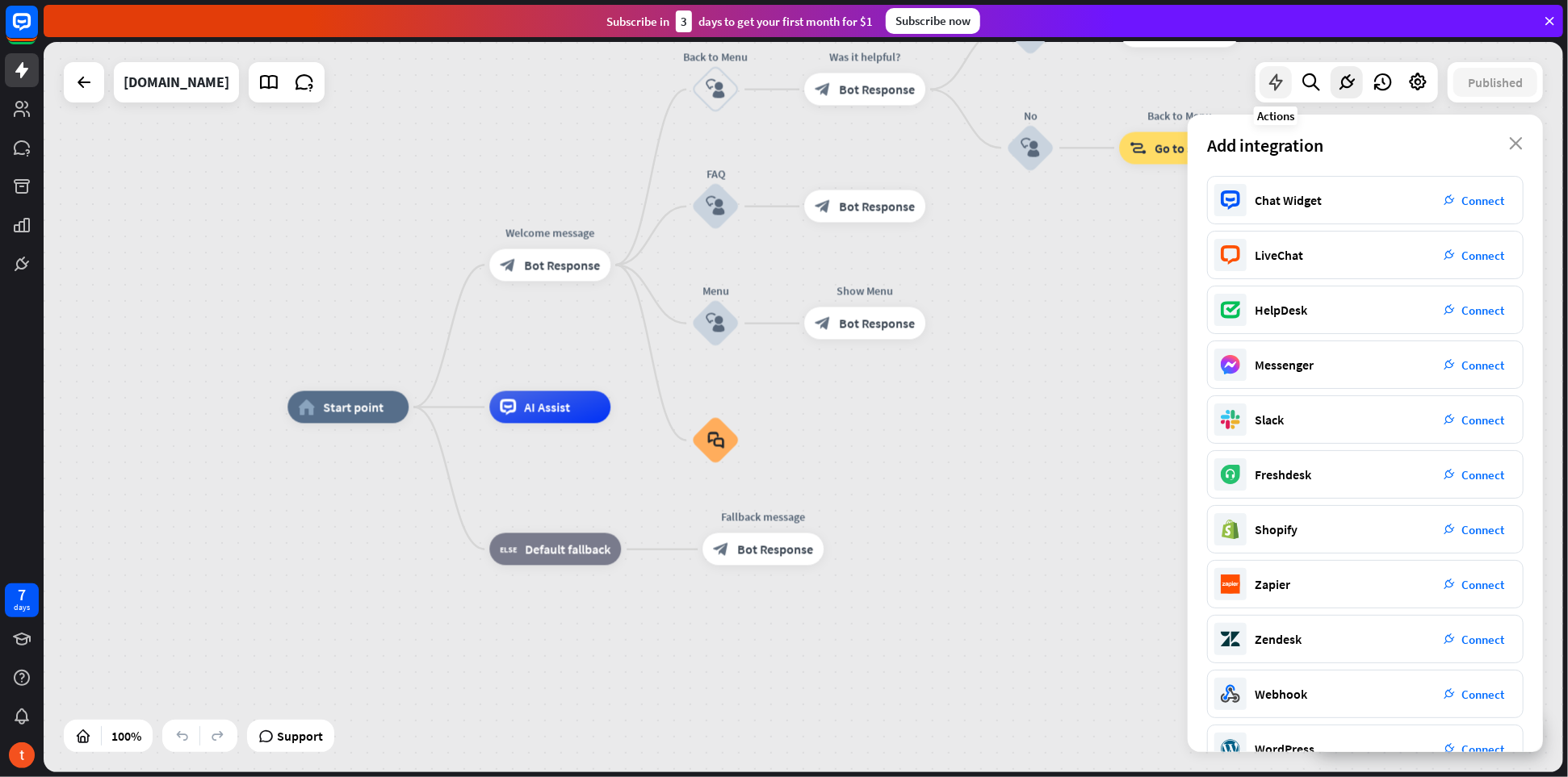
click at [1272, 93] on div at bounding box center [1276, 82] width 33 height 33
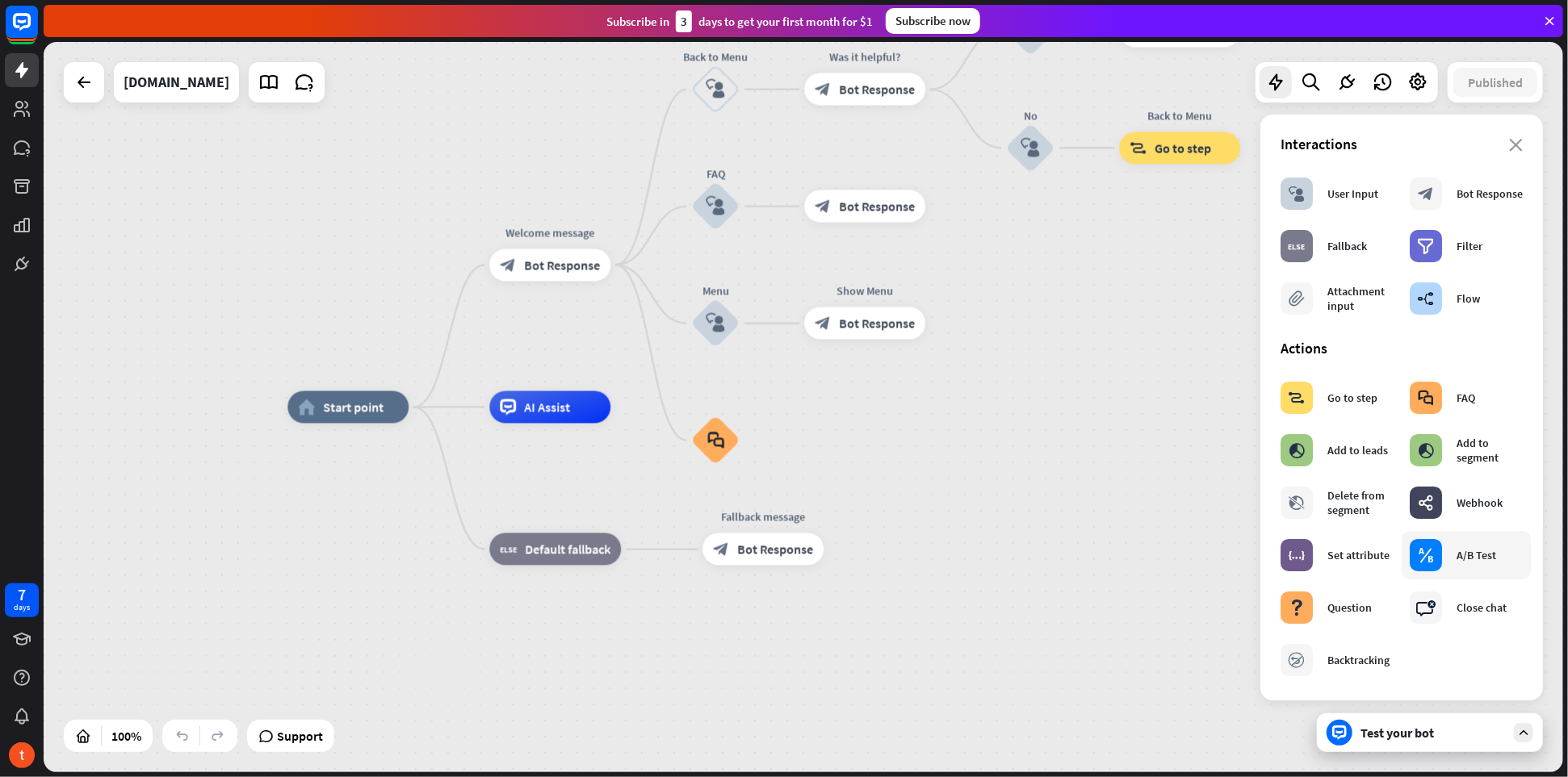
click at [1477, 566] on div "block_ab_testing A/B Test" at bounding box center [1453, 556] width 86 height 33
click at [974, 518] on div "home_2 Start point Welcome message block_bot_response Bot Response Back to Menu…" at bounding box center [1047, 772] width 1520 height 730
click at [26, 115] on icon at bounding box center [22, 109] width 19 height 19
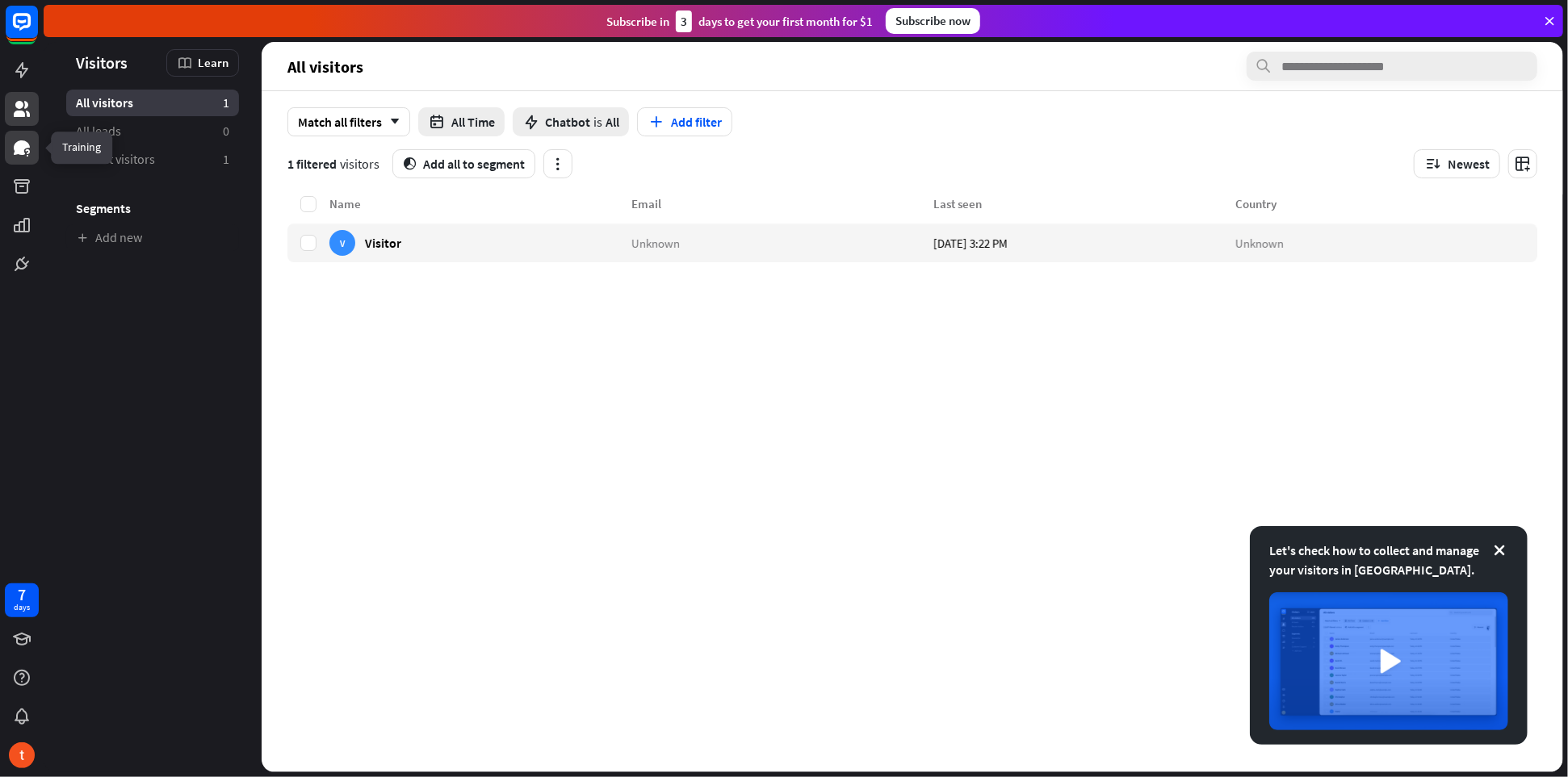
click at [21, 156] on icon at bounding box center [22, 147] width 19 height 19
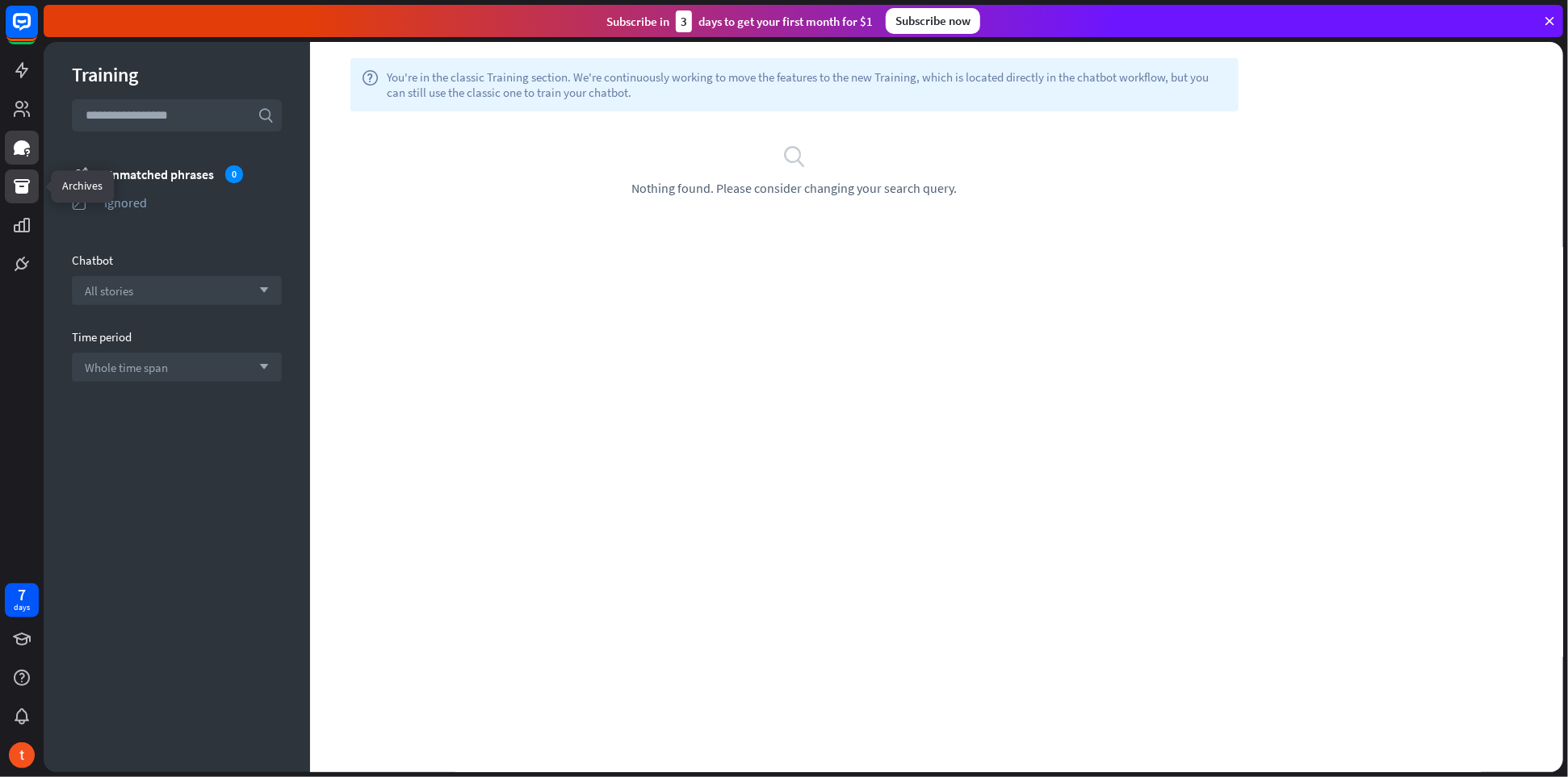
click at [16, 184] on icon at bounding box center [21, 186] width 16 height 14
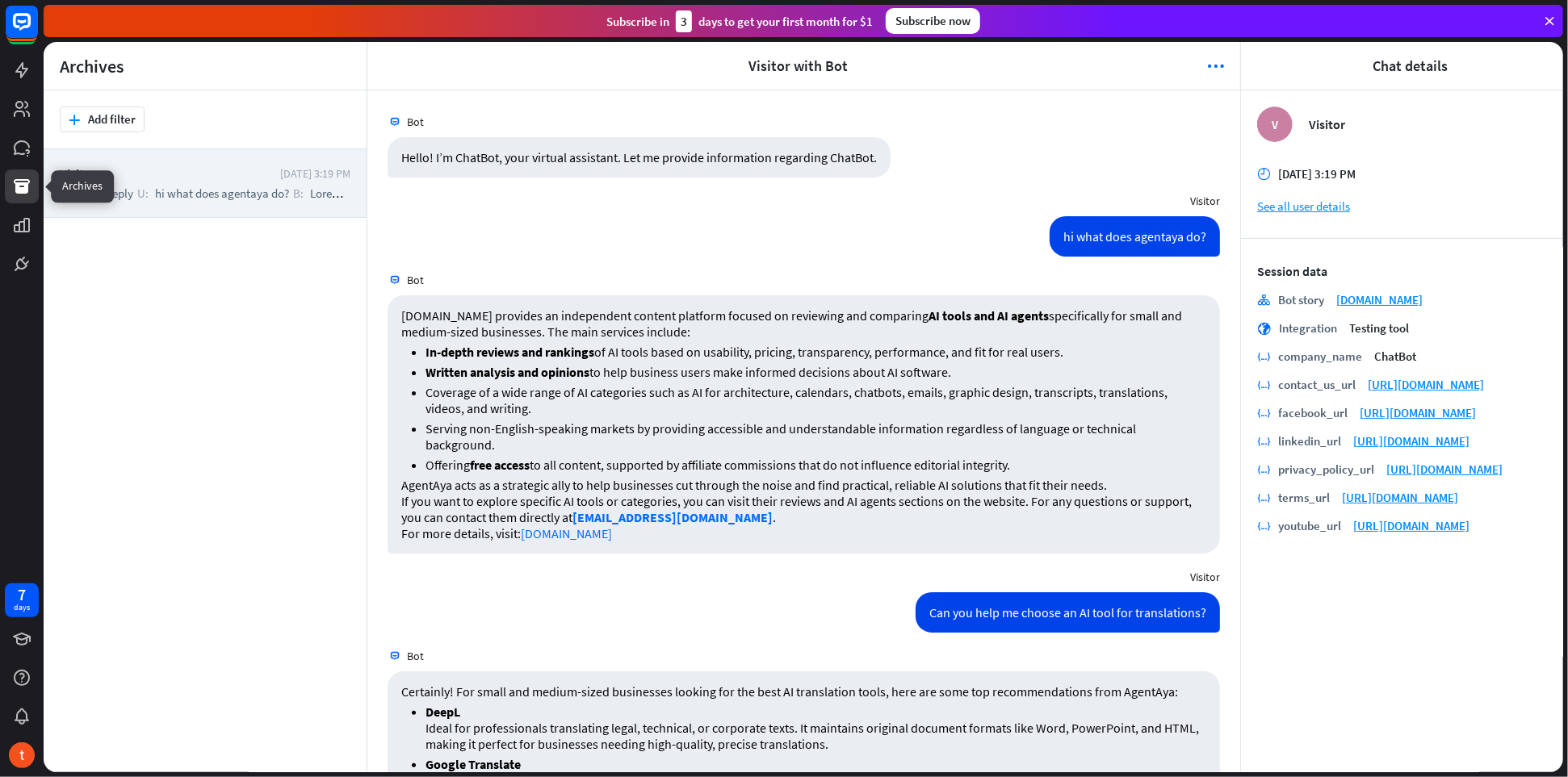
scroll to position [1585, 0]
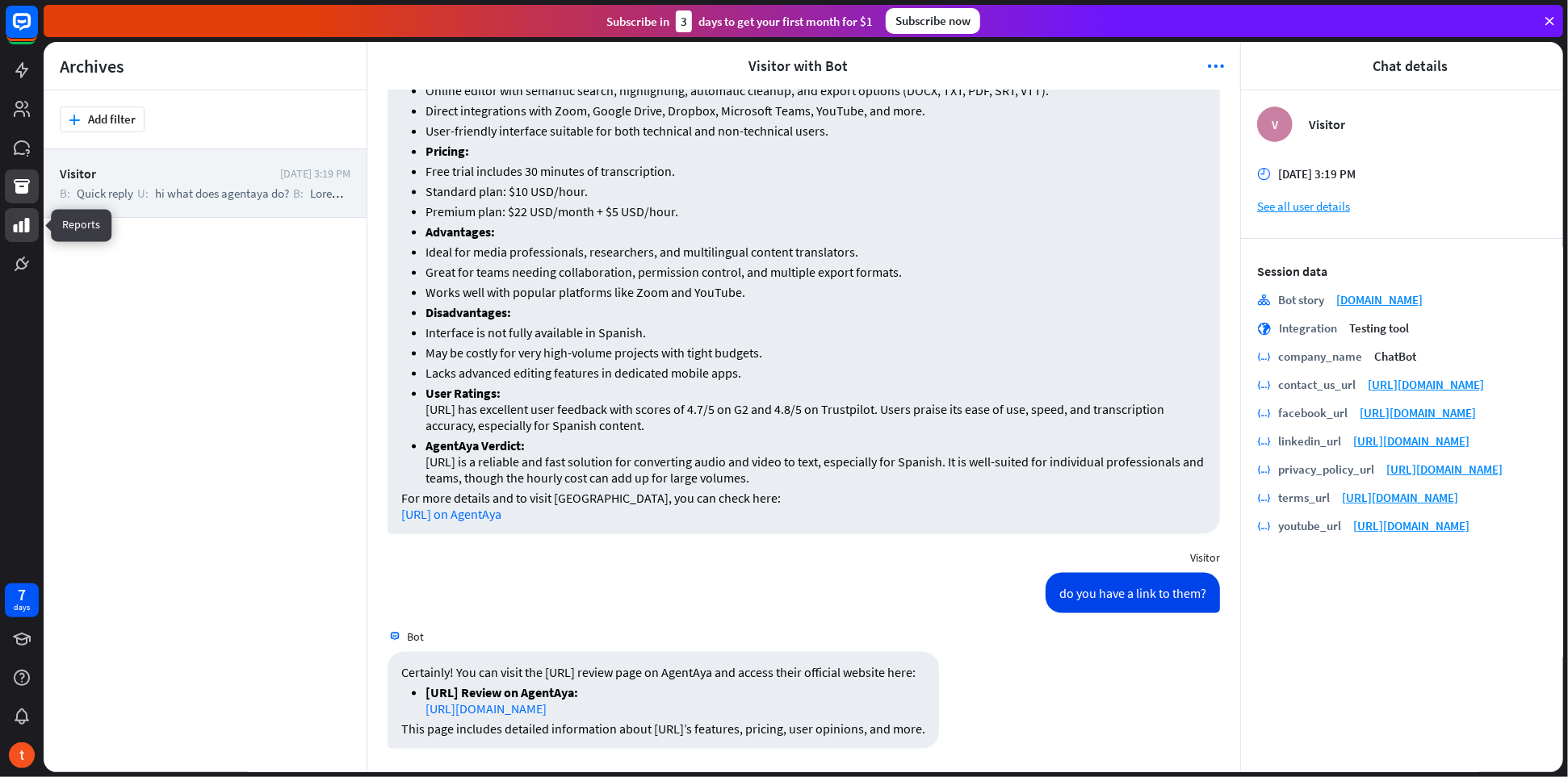
click at [23, 227] on icon at bounding box center [21, 225] width 16 height 14
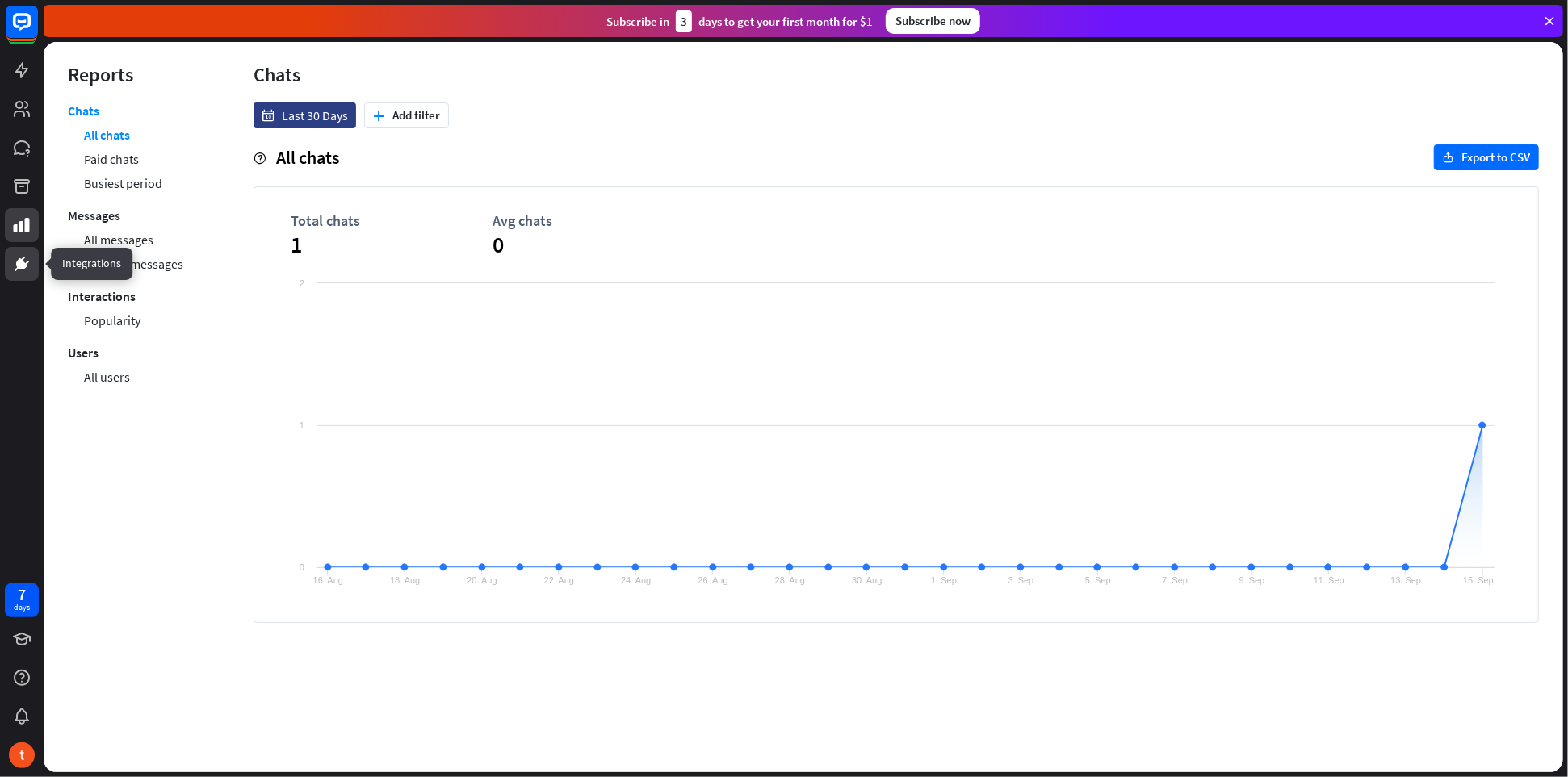
click at [23, 261] on icon at bounding box center [22, 264] width 11 height 11
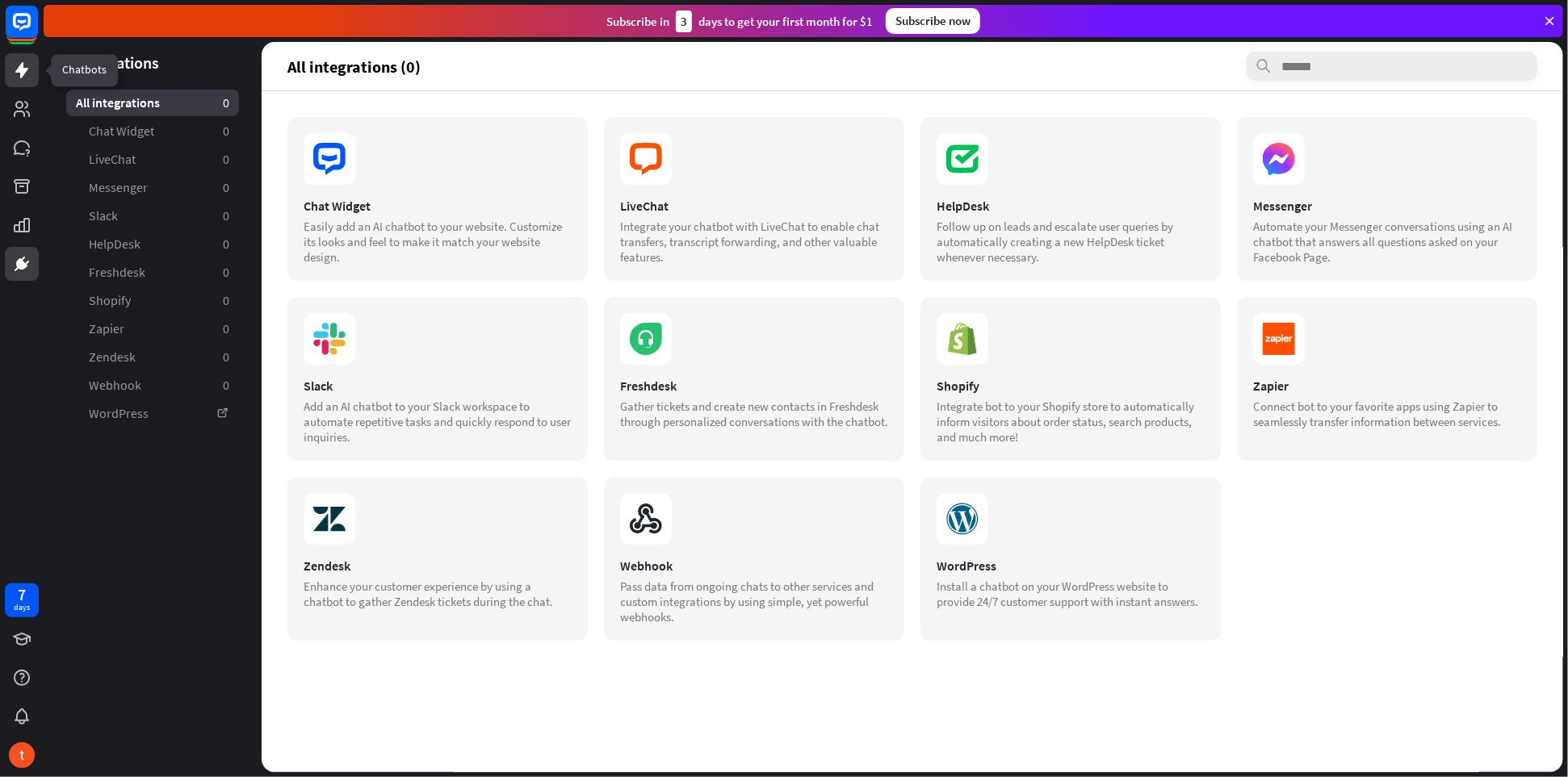
click at [27, 75] on icon at bounding box center [22, 70] width 19 height 19
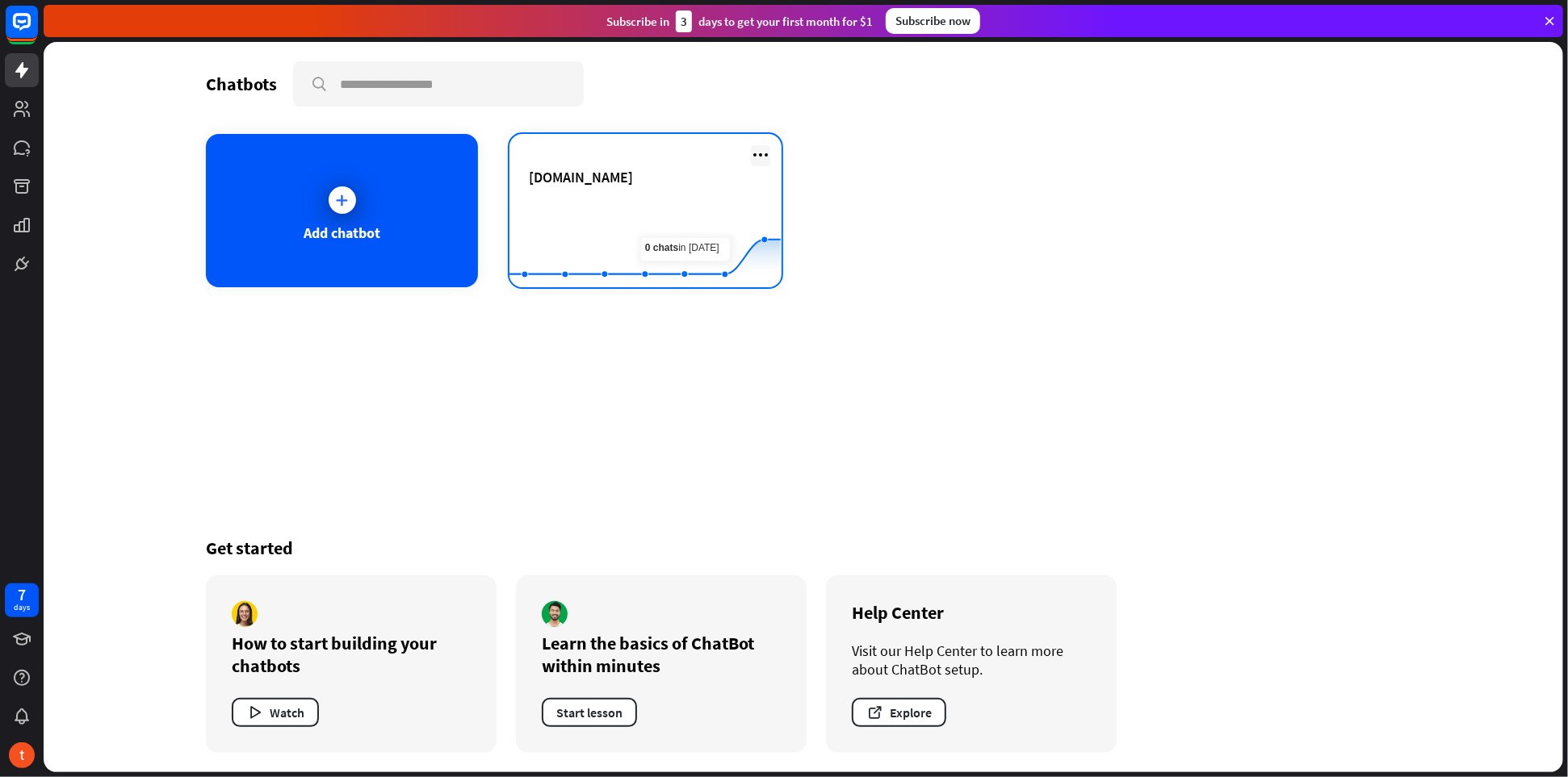
click at [761, 158] on icon at bounding box center [761, 155] width 19 height 19
click at [632, 199] on rect at bounding box center [644, 247] width 271 height 100
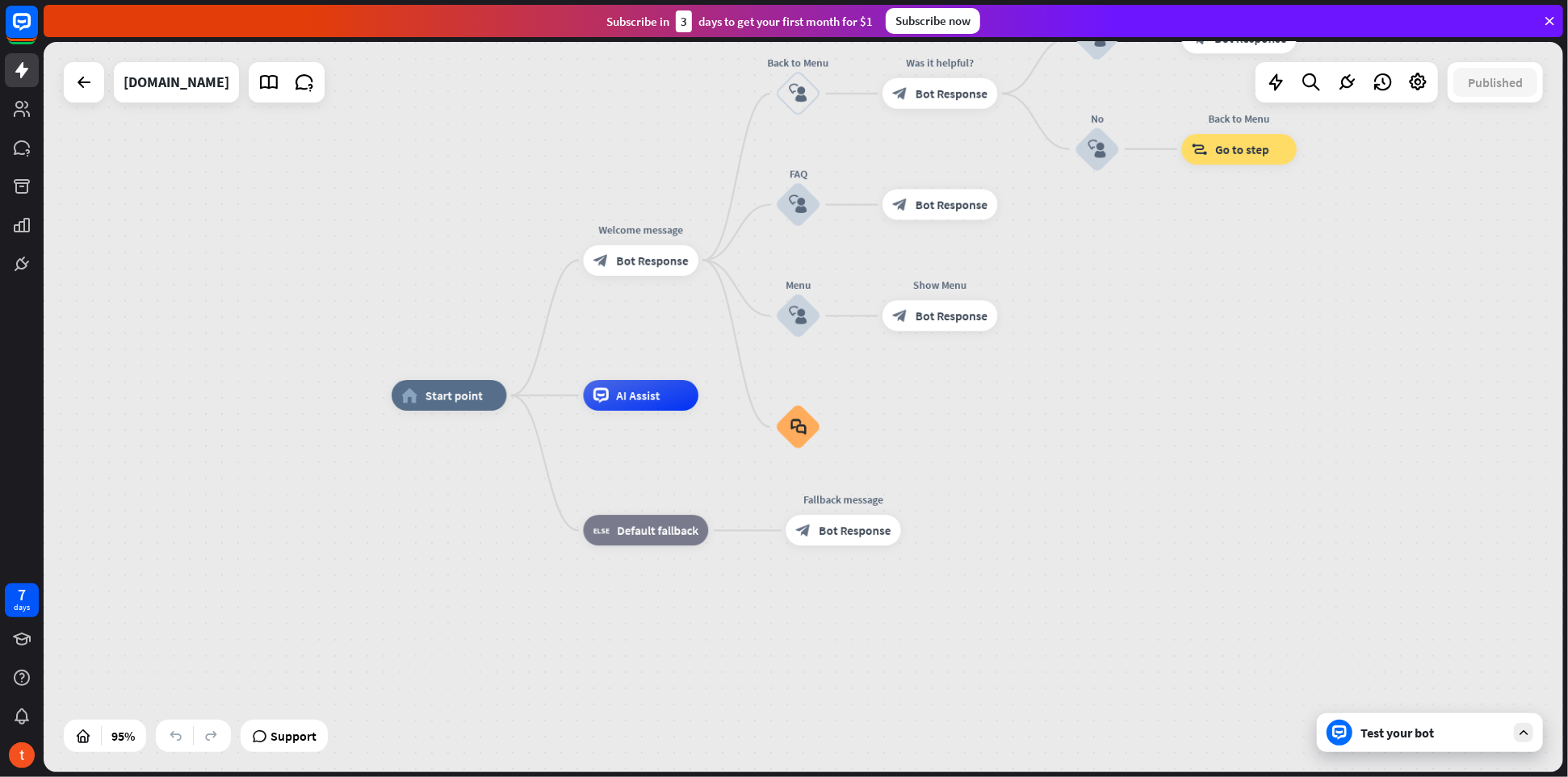
click at [1550, 22] on icon at bounding box center [1549, 20] width 14 height 14
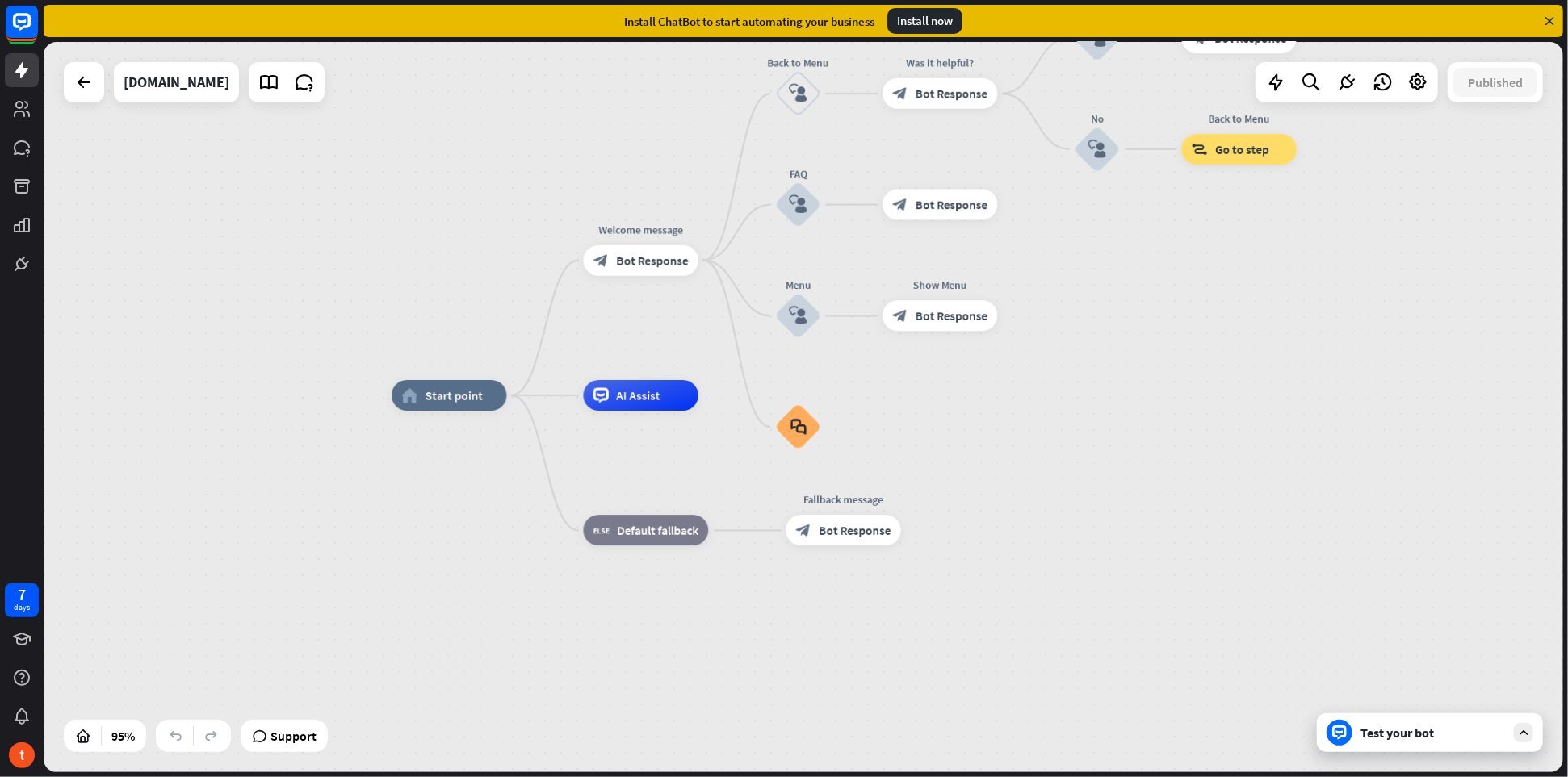
click at [1550, 16] on icon at bounding box center [1549, 20] width 14 height 14
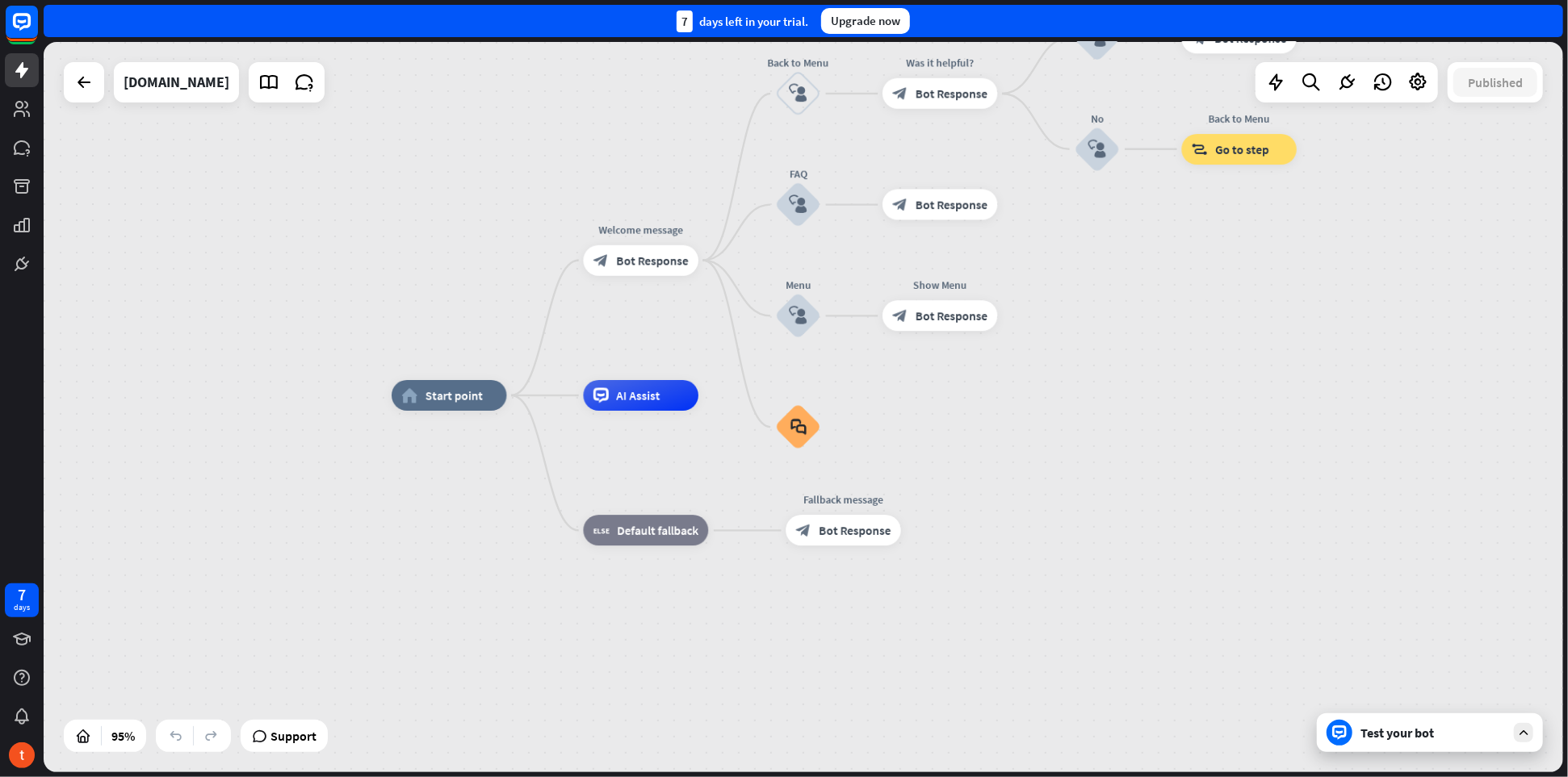
click at [1550, 16] on div "7 days left in your trial. Upgrade now" at bounding box center [804, 21] width 1520 height 33
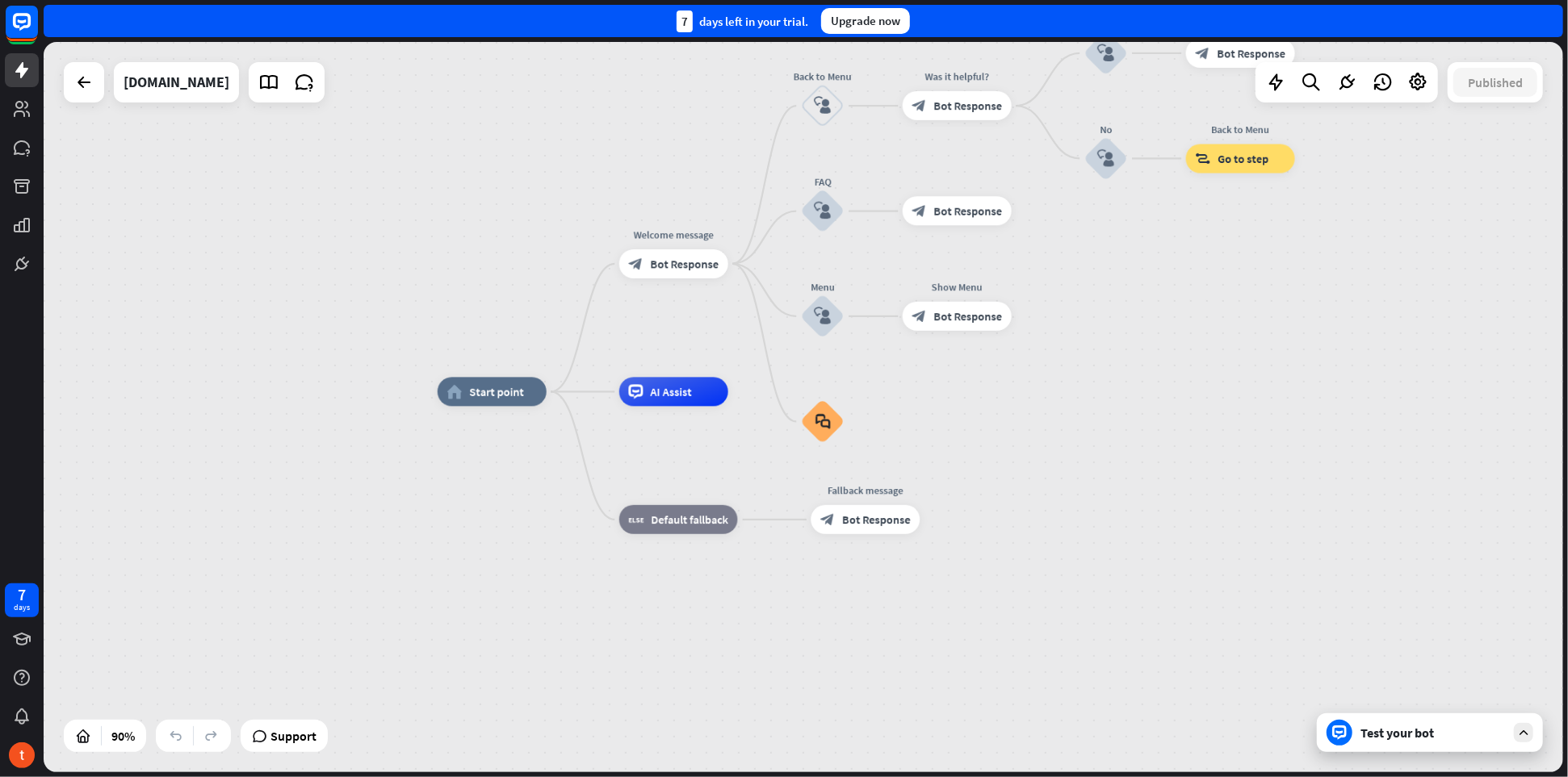
click at [1410, 742] on div "Test your bot" at bounding box center [1430, 733] width 226 height 38
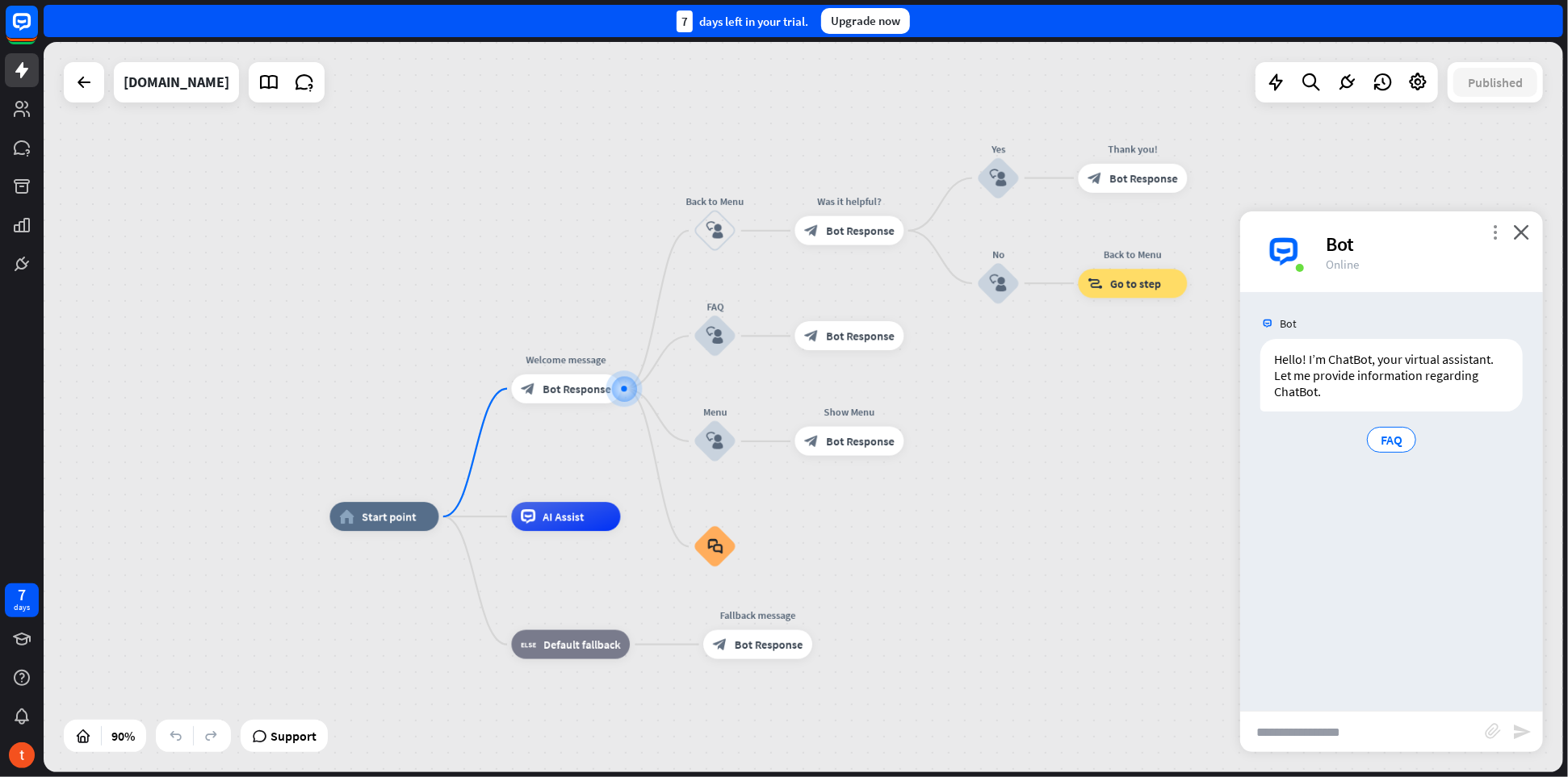
click at [1498, 233] on icon "more_vert" at bounding box center [1495, 233] width 15 height 15
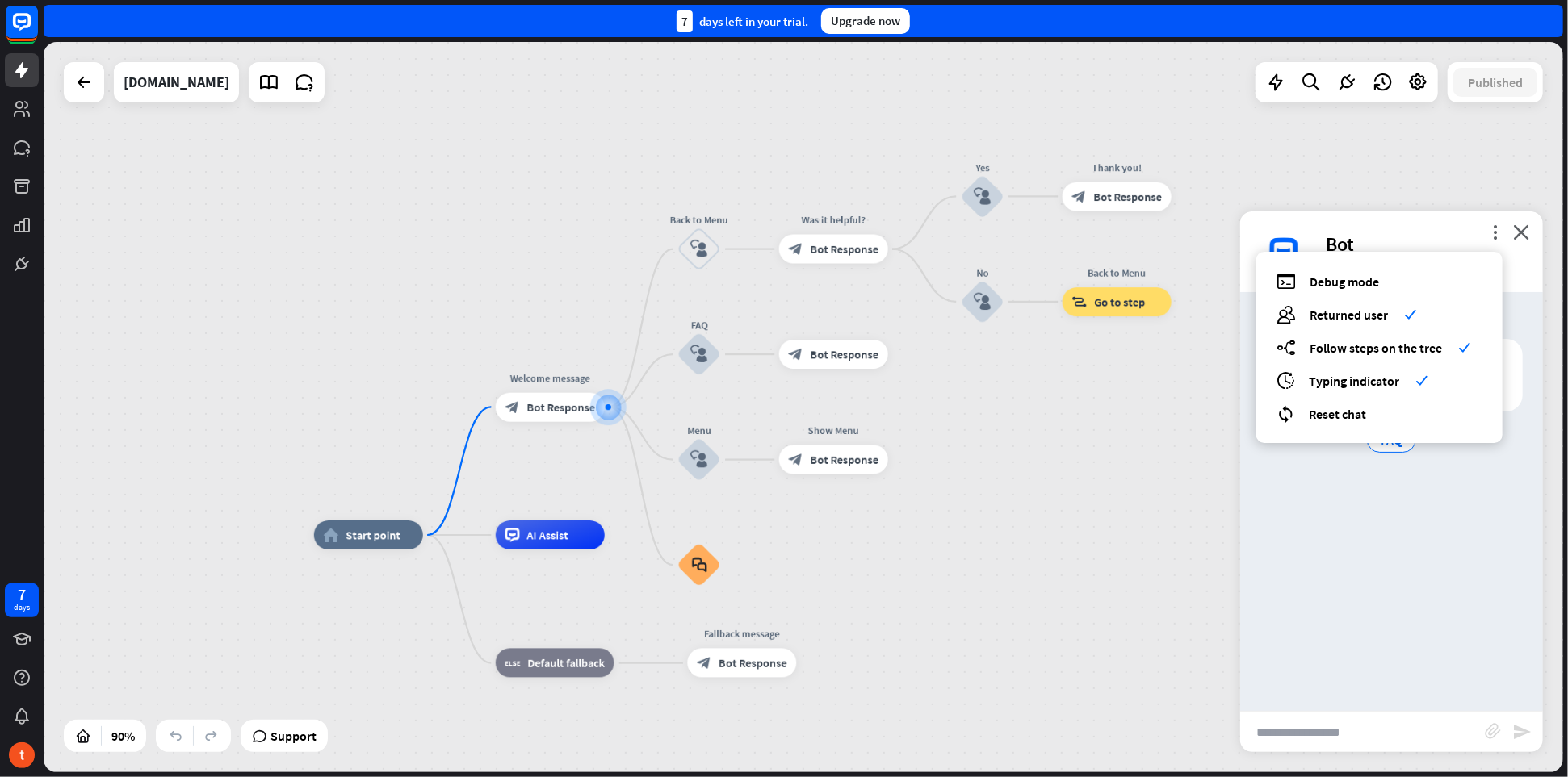
click at [1350, 725] on input "text" at bounding box center [1363, 732] width 245 height 40
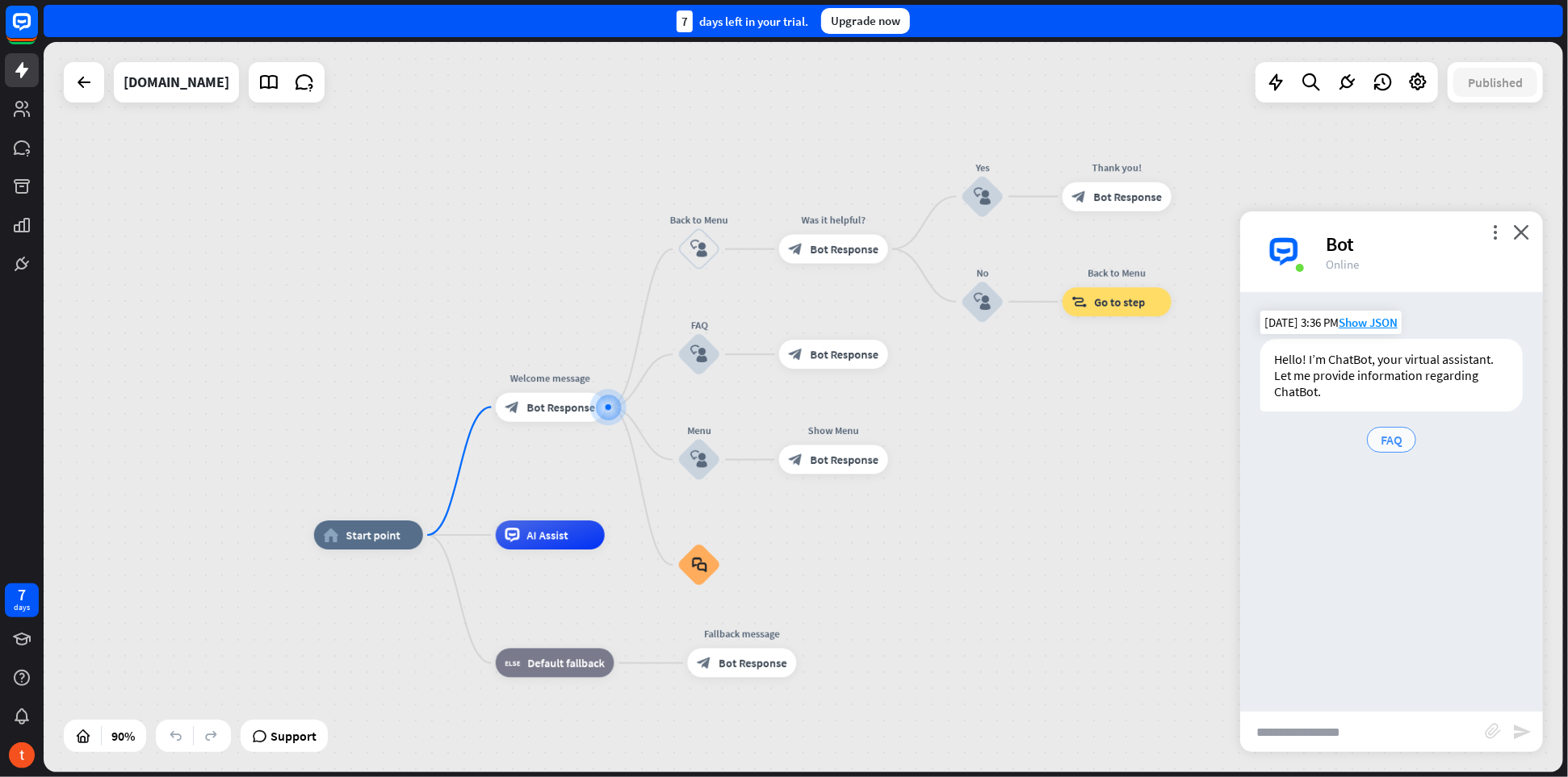
click at [1397, 436] on span "FAQ" at bounding box center [1392, 439] width 22 height 16
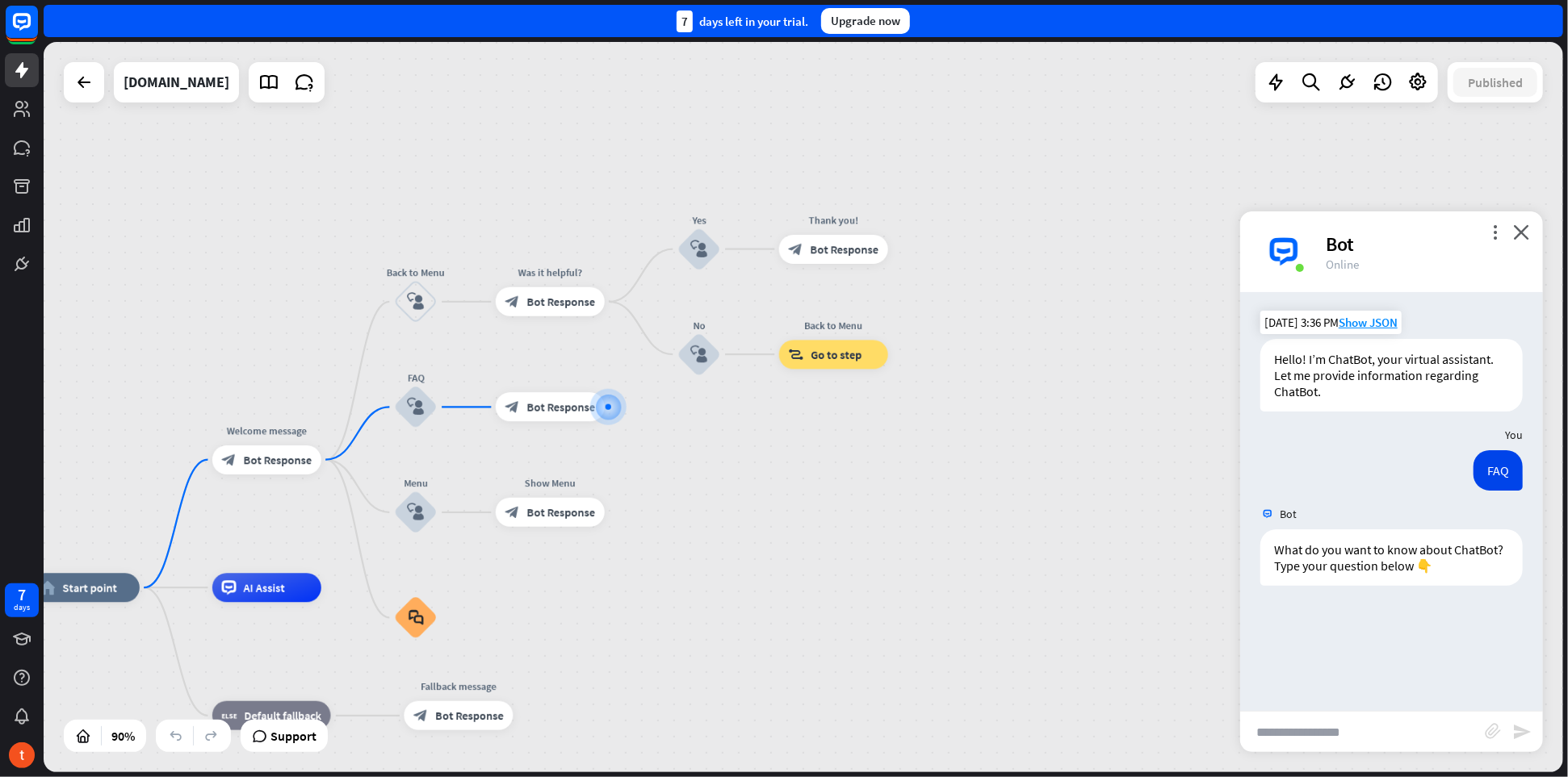
click at [1305, 745] on input "text" at bounding box center [1363, 732] width 245 height 40
paste input "**********"
type input "**********"
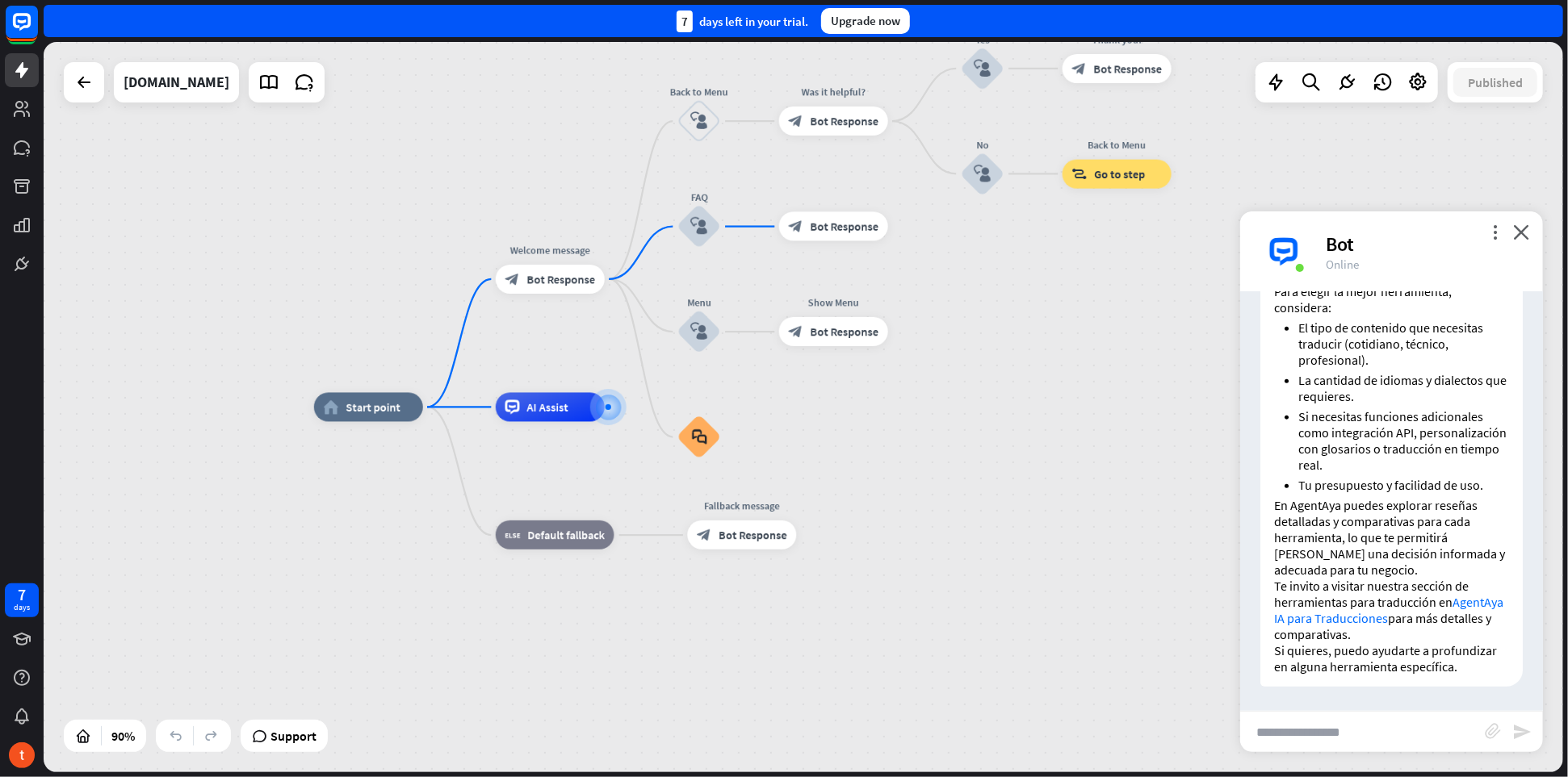
scroll to position [985, 0]
click at [119, 736] on icon at bounding box center [119, 736] width 16 height 16
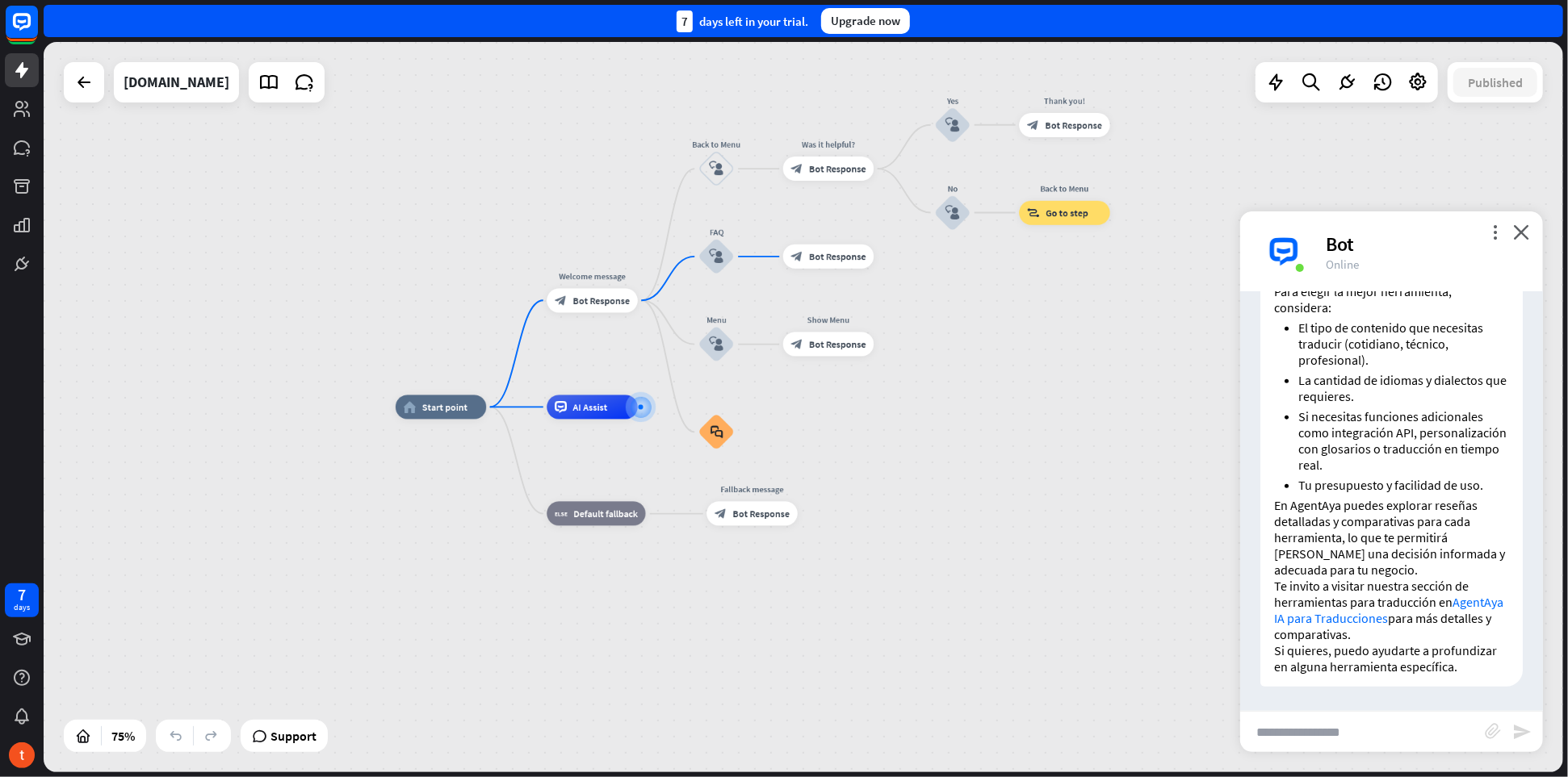
click at [159, 560] on div "home_2 Start point Welcome message block_bot_response Bot Response Back to Menu…" at bounding box center [804, 407] width 1520 height 730
click at [18, 263] on icon at bounding box center [22, 264] width 10 height 10
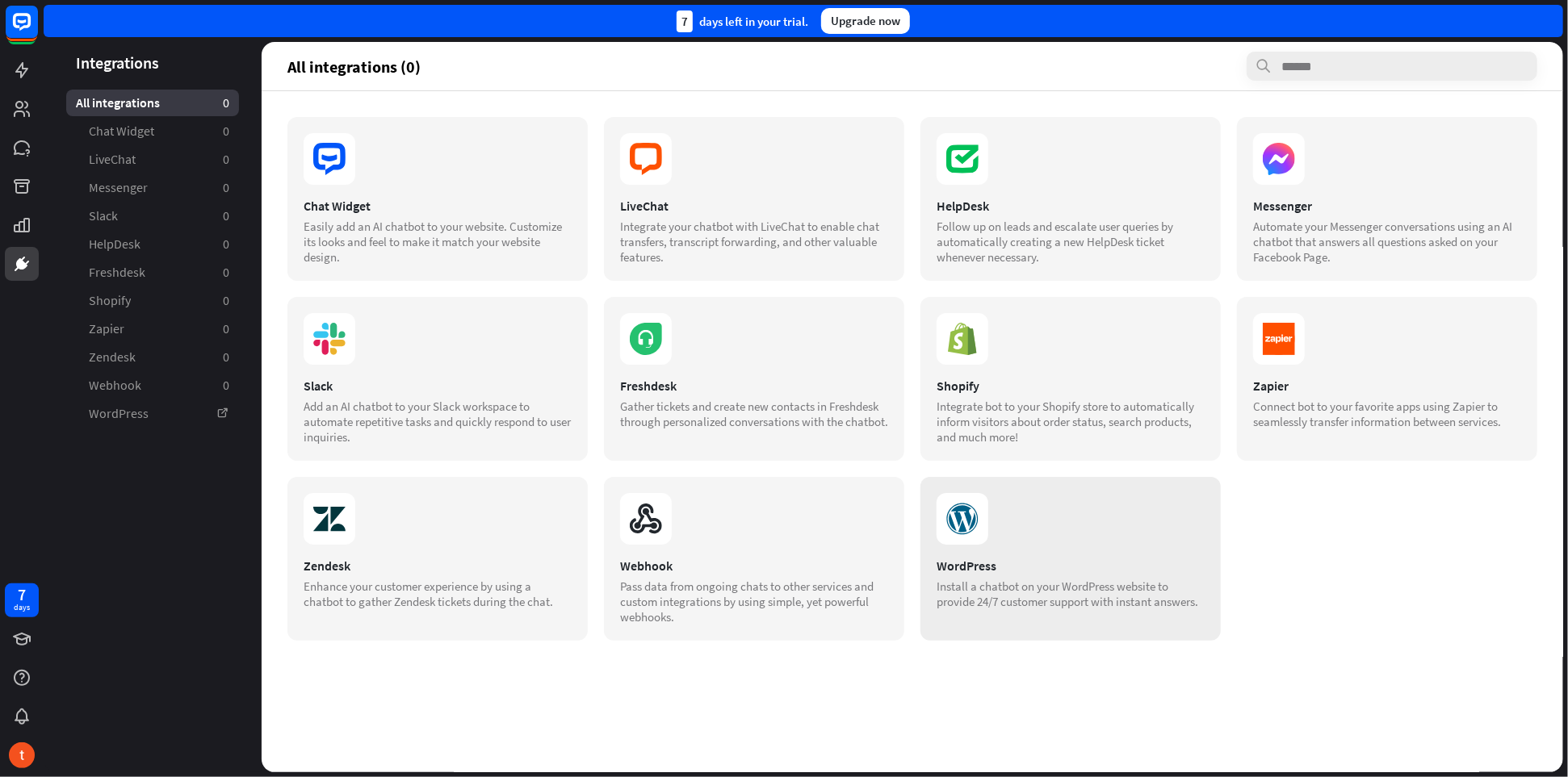
click at [1005, 570] on div "WordPress" at bounding box center [1071, 566] width 268 height 16
click at [18, 82] on link at bounding box center [21, 70] width 34 height 33
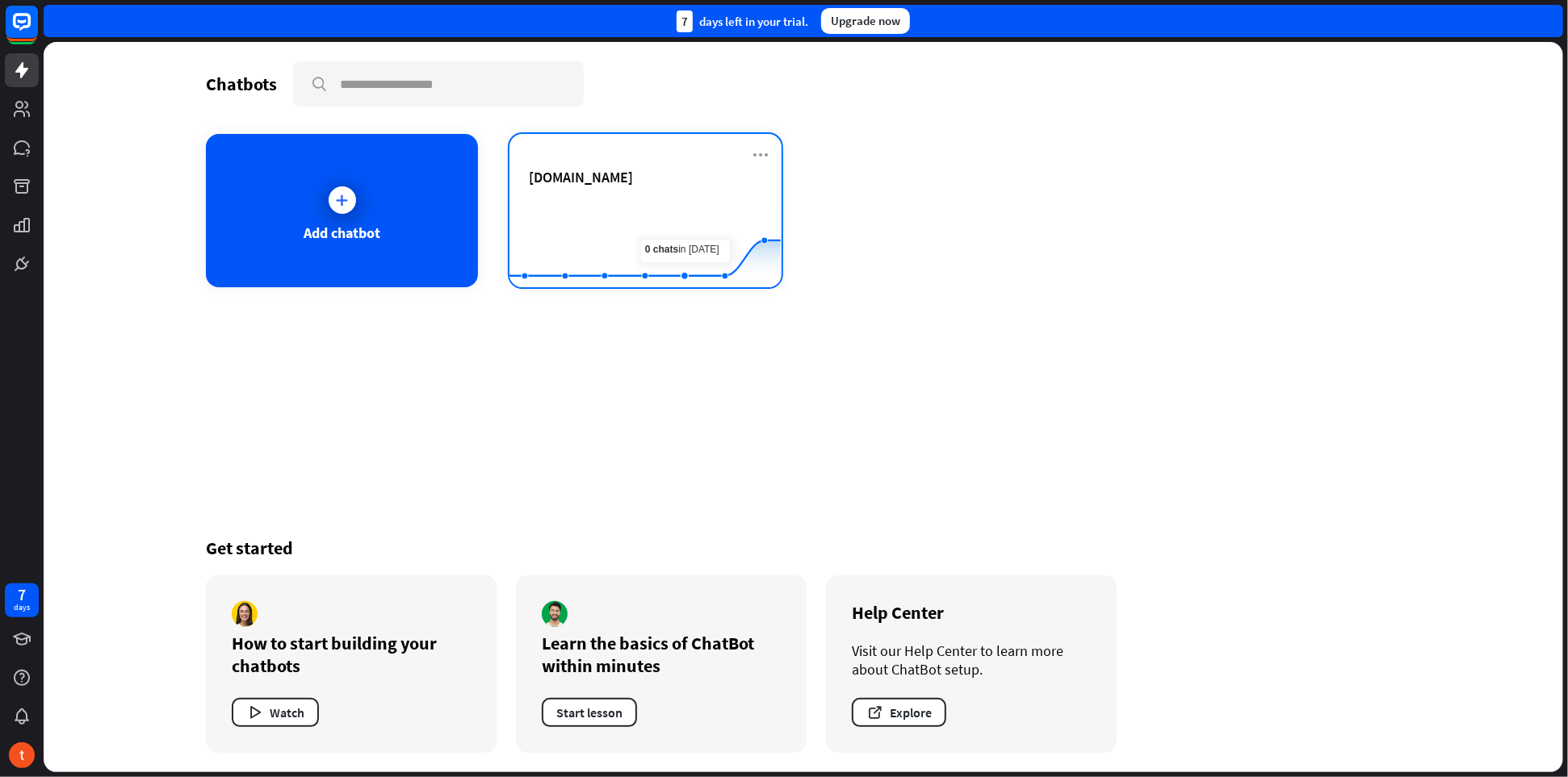
click at [698, 202] on rect at bounding box center [644, 247] width 271 height 100
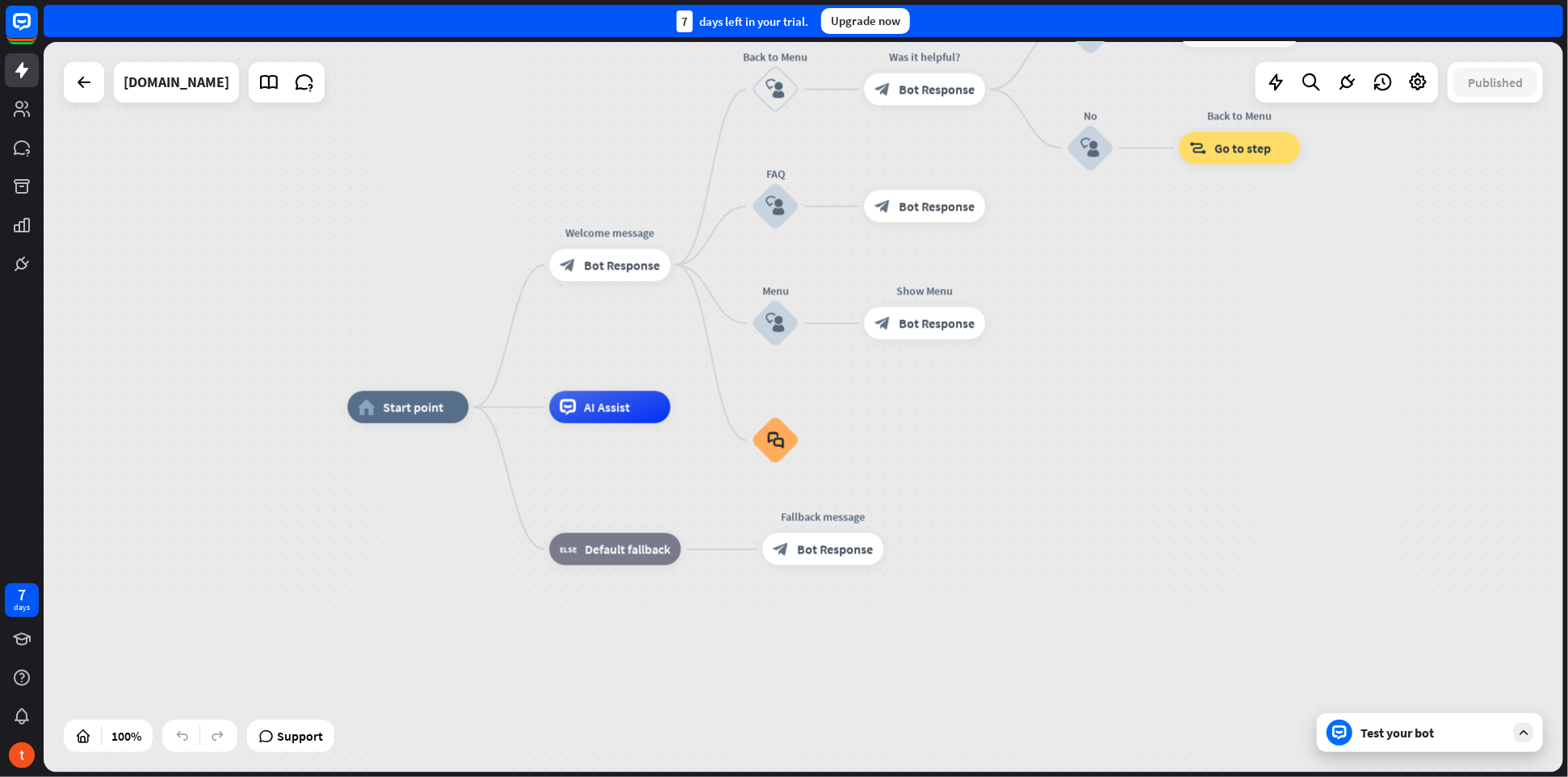
click at [1407, 736] on div "Test your bot" at bounding box center [1433, 733] width 146 height 16
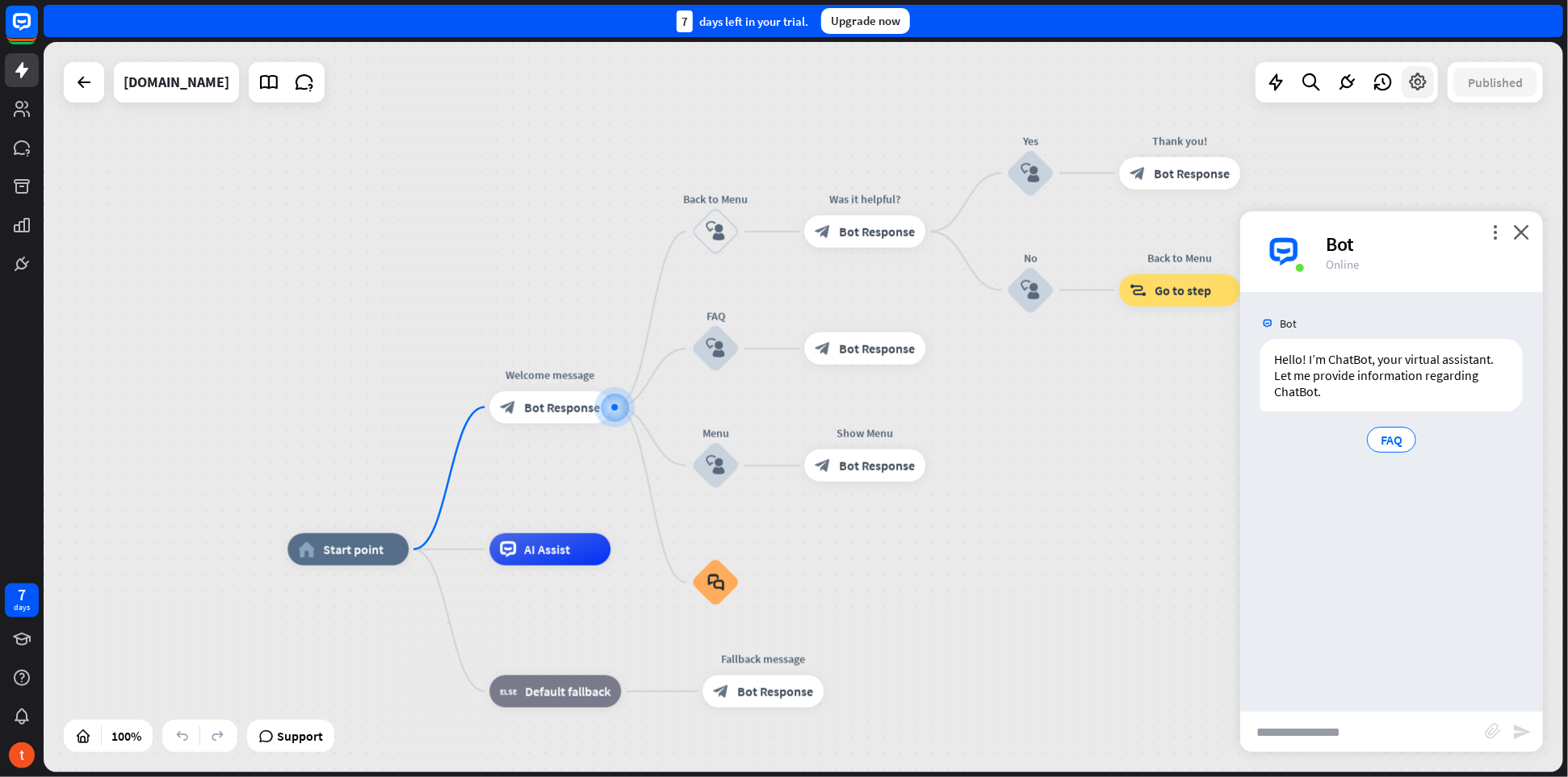
click at [1412, 91] on icon at bounding box center [1418, 82] width 21 height 21
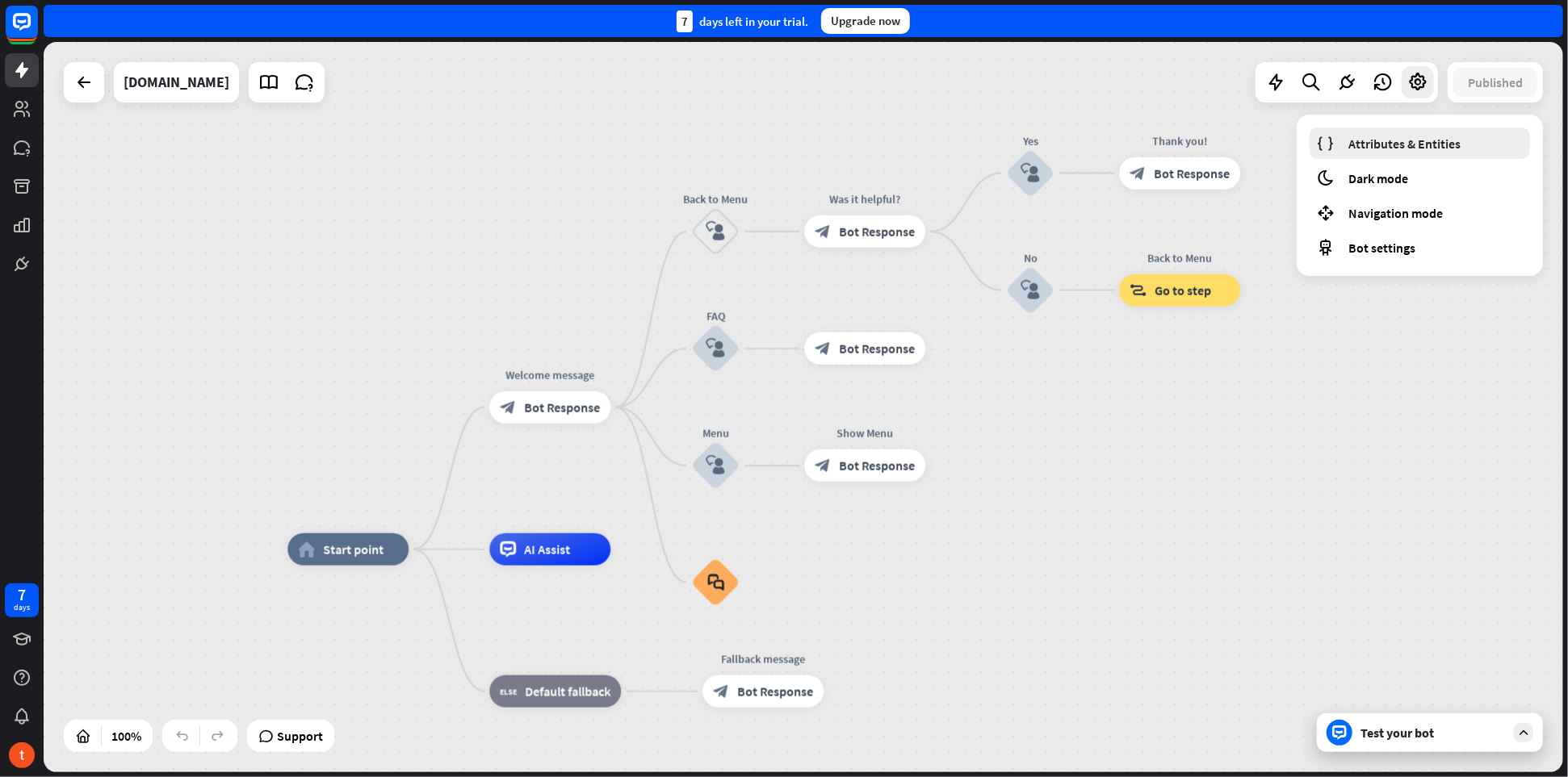
click at [1416, 146] on span "Attributes & Entities" at bounding box center [1404, 144] width 112 height 16
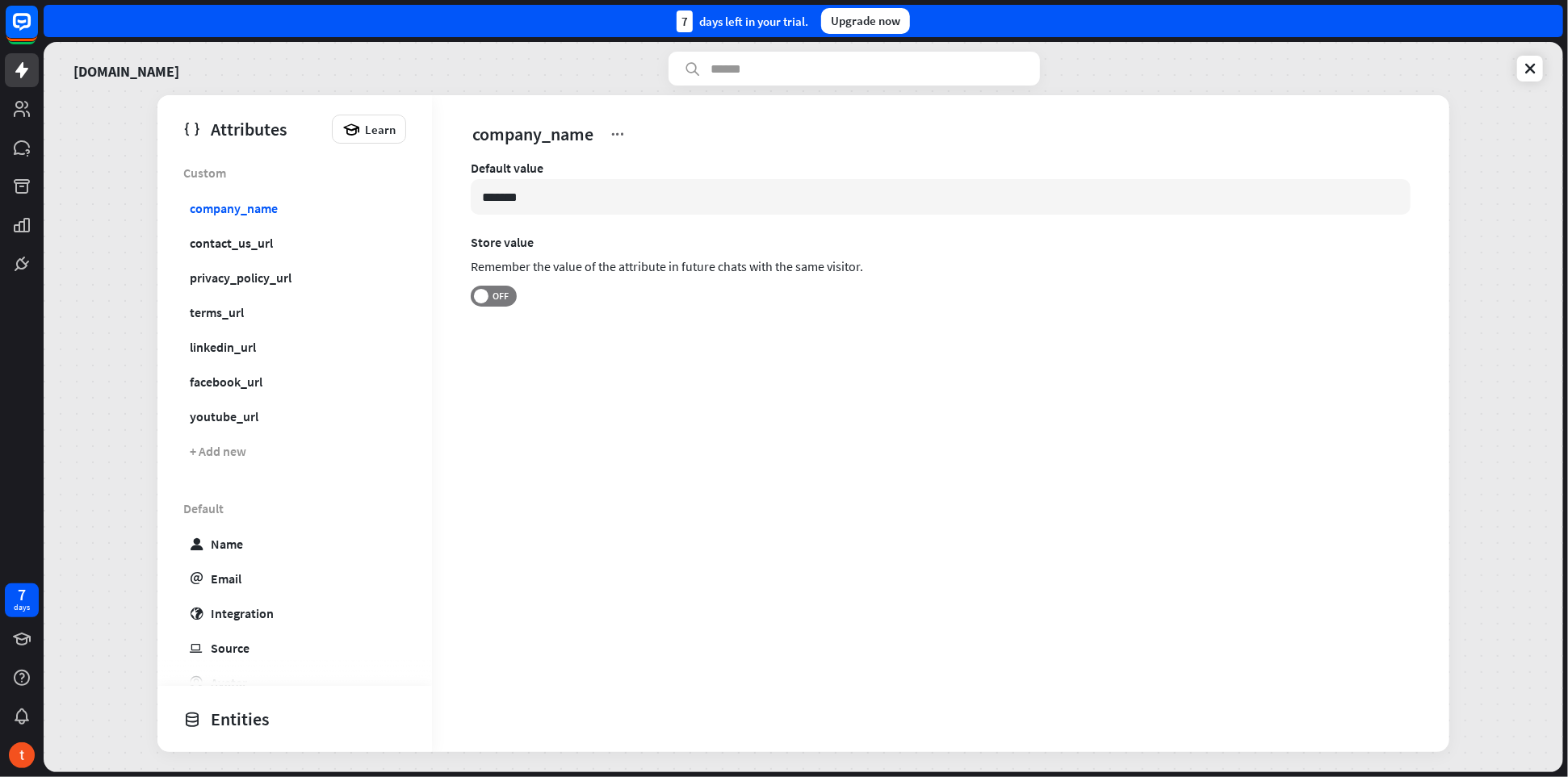
drag, startPoint x: 588, startPoint y: 193, endPoint x: 465, endPoint y: 193, distance: 123.0
click at [465, 193] on div "Default value ******* Store value Remember the value of the attribute in future…" at bounding box center [940, 267] width 1018 height 215
click at [250, 241] on div "contact_us_url" at bounding box center [231, 242] width 83 height 16
click at [244, 275] on div "privacy_policy_url" at bounding box center [240, 278] width 101 height 16
click at [235, 304] on div "terms_url" at bounding box center [216, 312] width 55 height 16
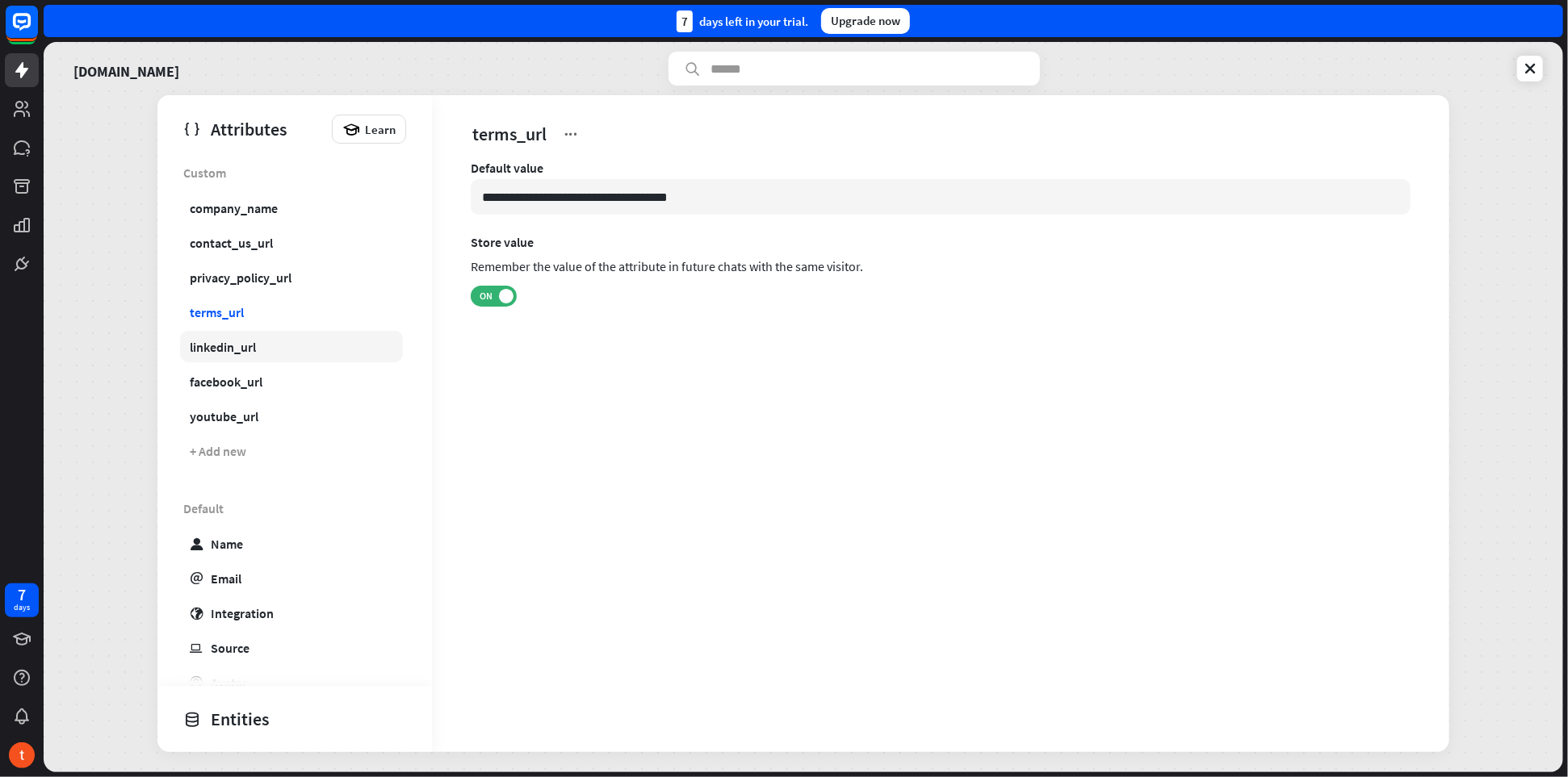
click at [235, 350] on div "linkedin_url" at bounding box center [222, 346] width 66 height 16
click at [233, 381] on div "facebook_url" at bounding box center [226, 382] width 73 height 16
click at [235, 417] on div "youtube_url" at bounding box center [224, 416] width 69 height 16
click at [252, 546] on link "user Name" at bounding box center [291, 544] width 223 height 32
type input "*******"
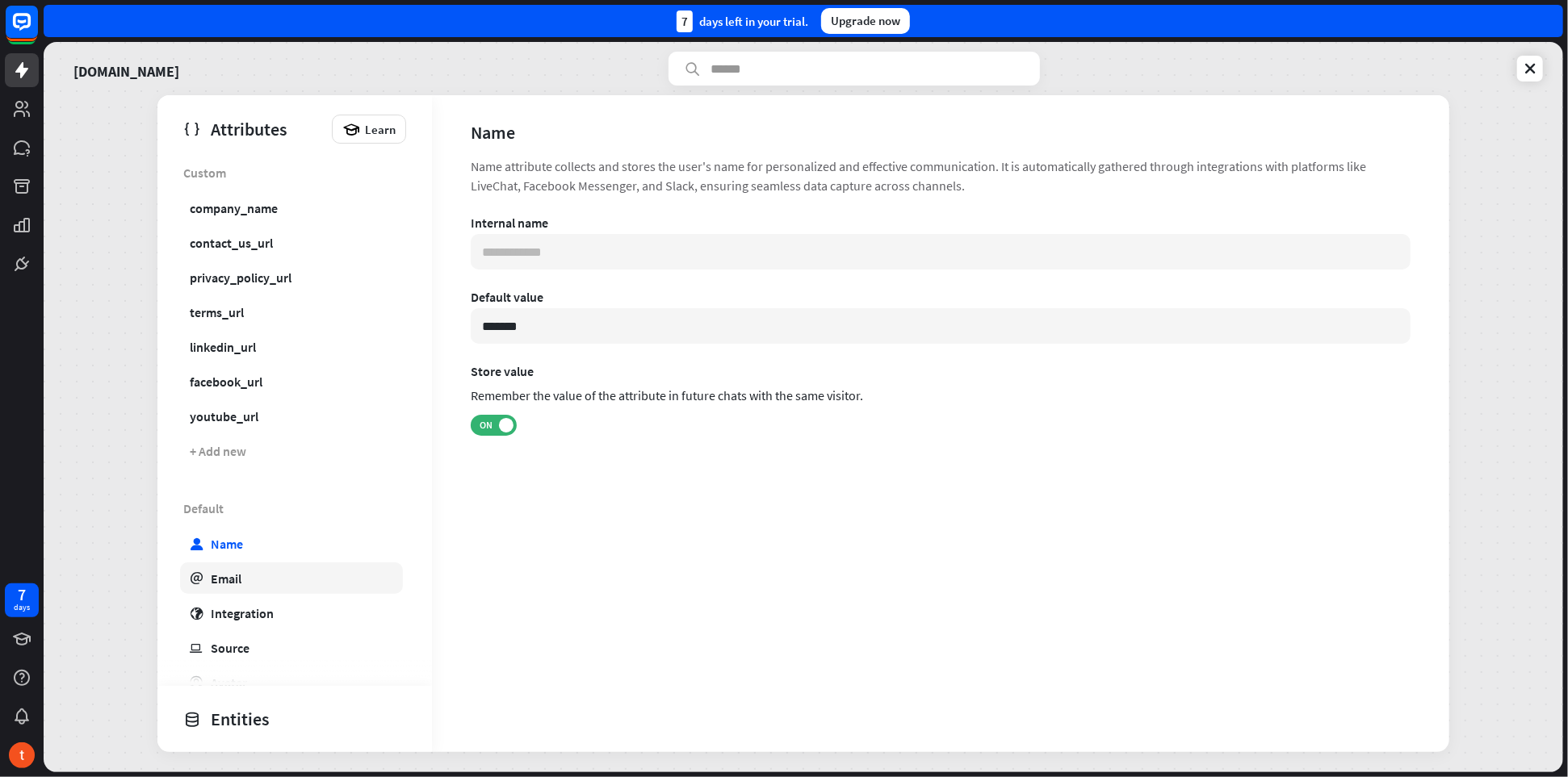
click at [264, 579] on link "email Email" at bounding box center [291, 578] width 223 height 32
type input "**********"
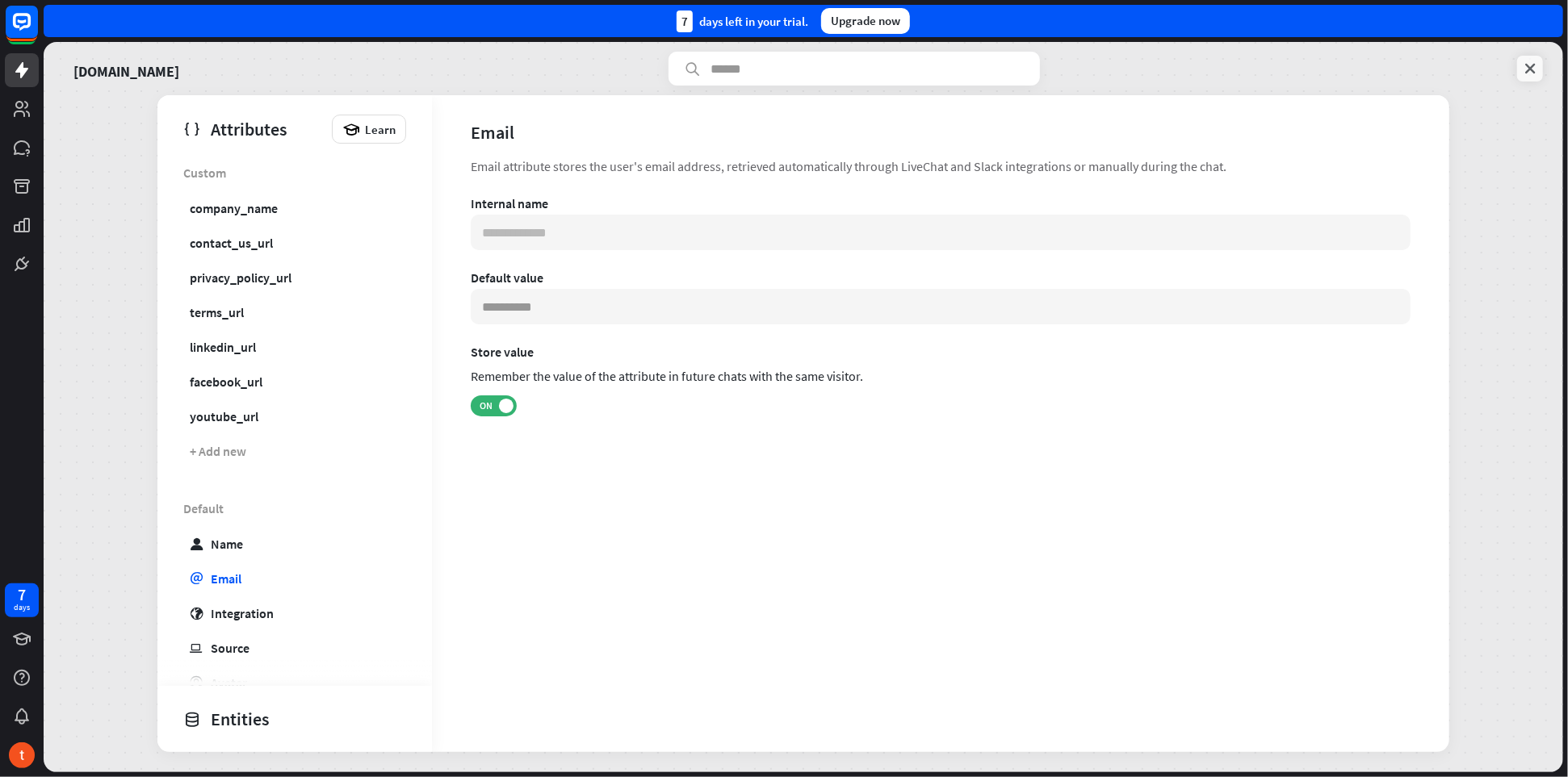
click at [1542, 59] on link at bounding box center [1530, 68] width 26 height 26
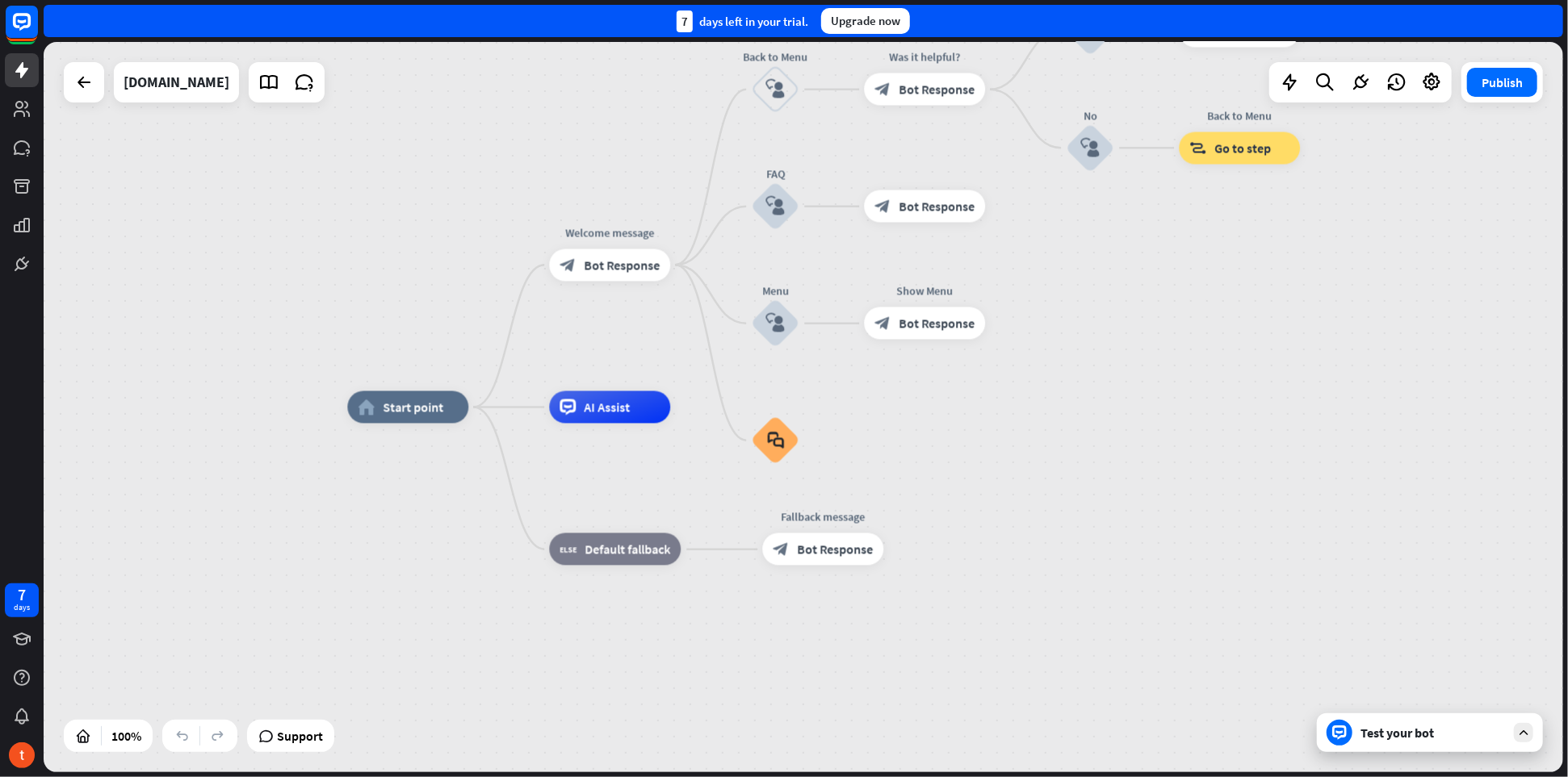
click at [1402, 741] on div "Test your bot" at bounding box center [1433, 733] width 146 height 16
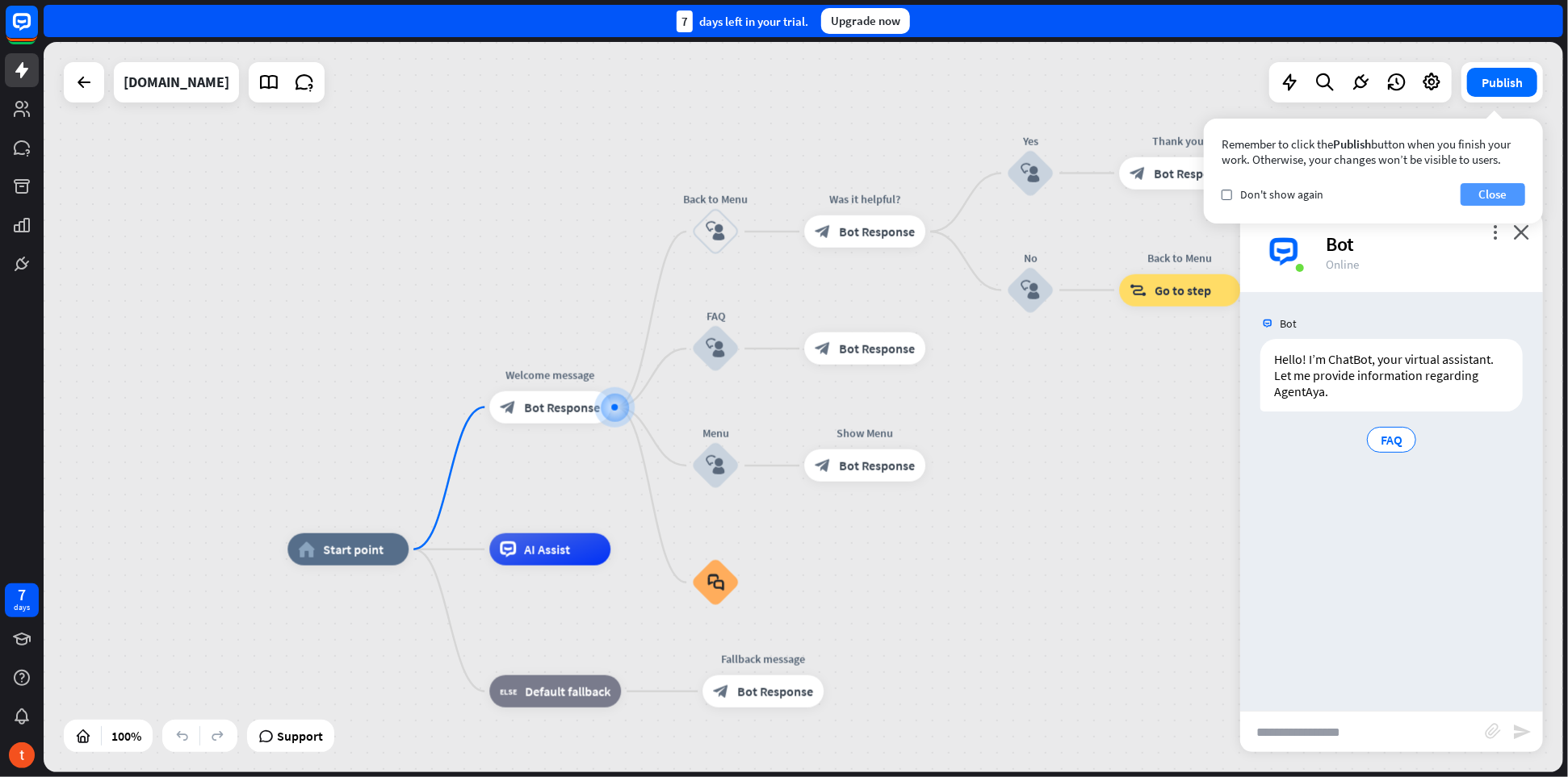
click at [1485, 192] on button "Close" at bounding box center [1492, 195] width 64 height 23
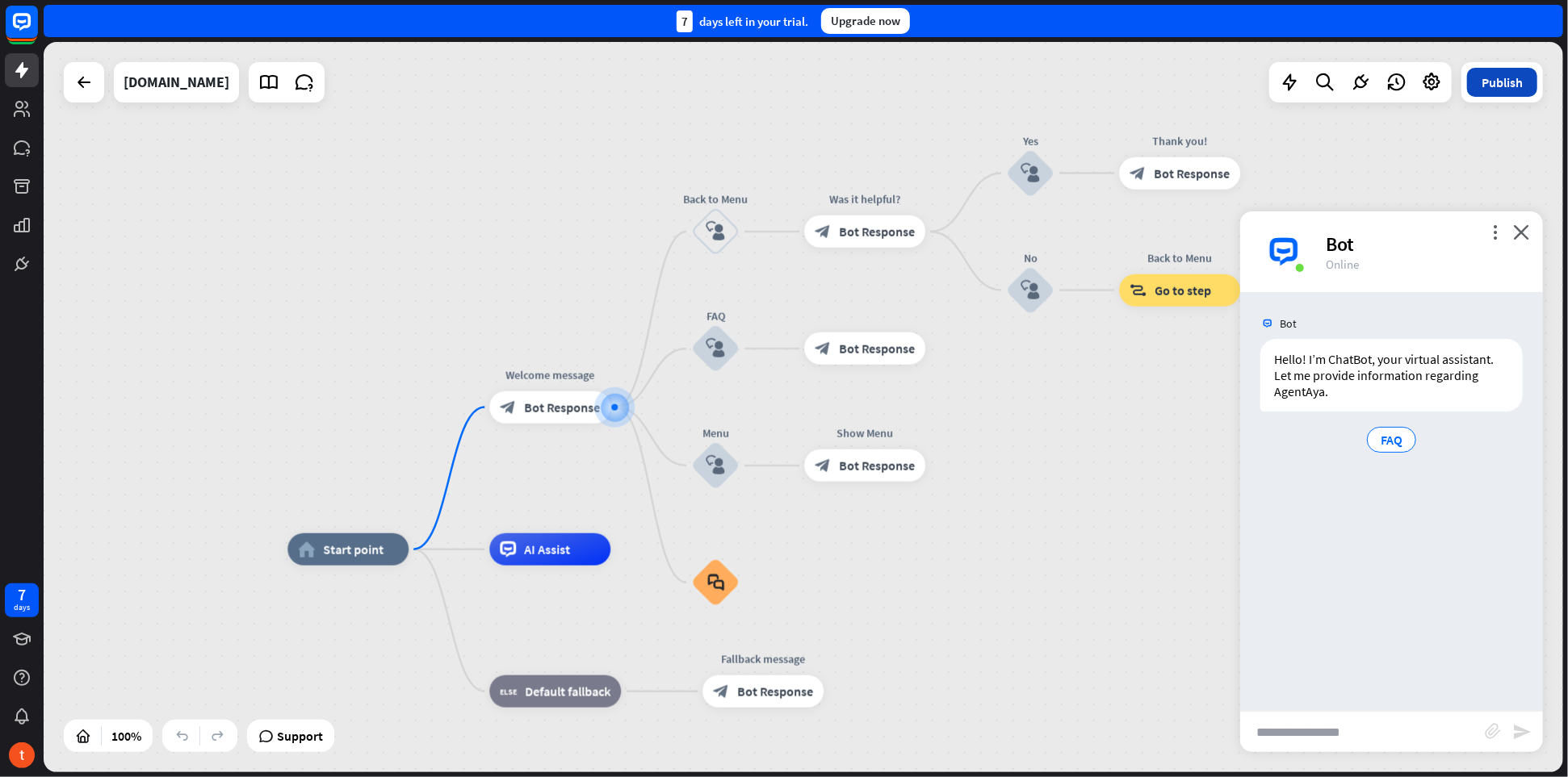
click at [1497, 85] on button "Publish" at bounding box center [1502, 82] width 70 height 29
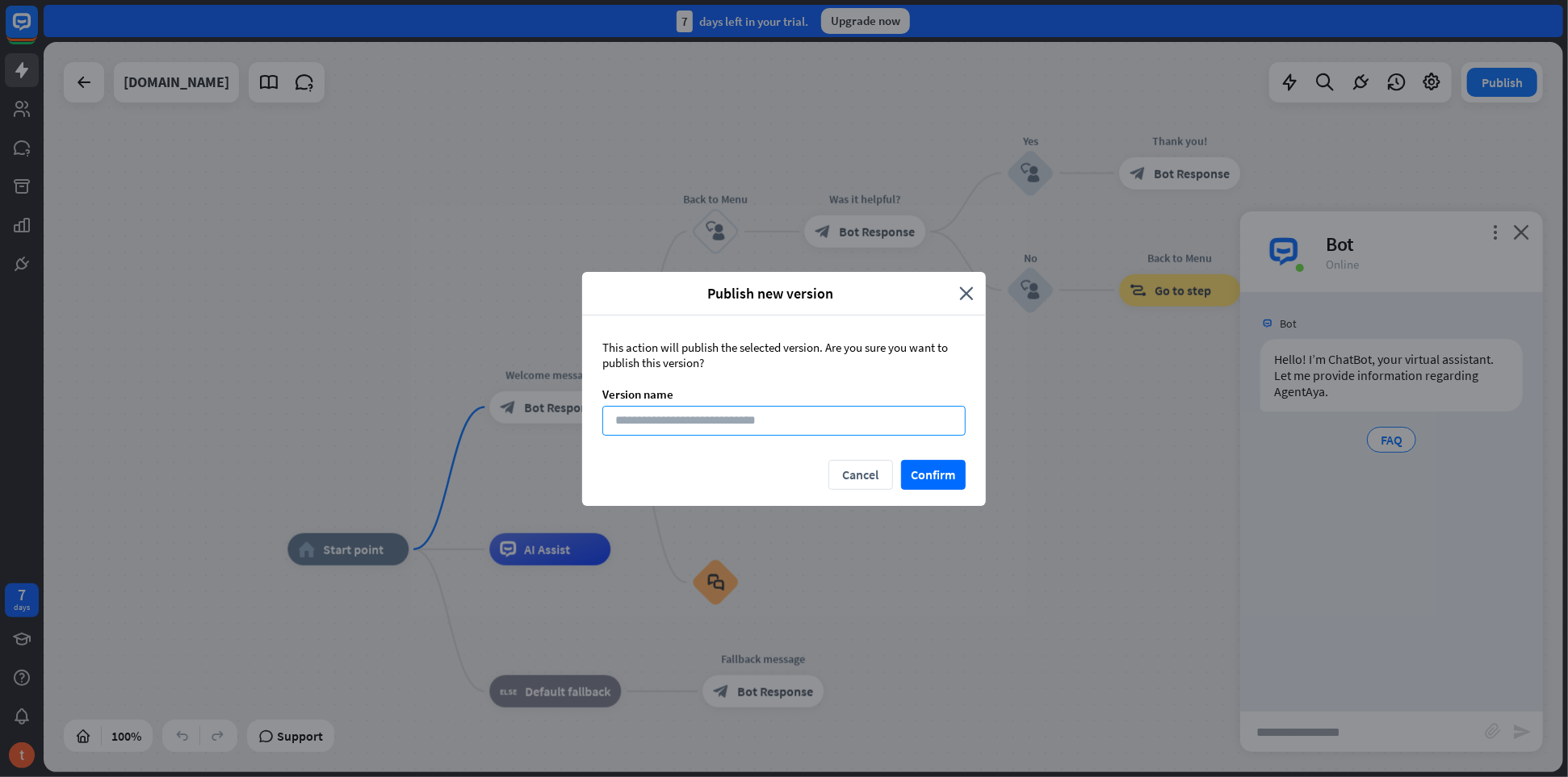
click at [829, 431] on input at bounding box center [784, 420] width 364 height 30
click at [915, 476] on button "Confirm" at bounding box center [932, 475] width 64 height 30
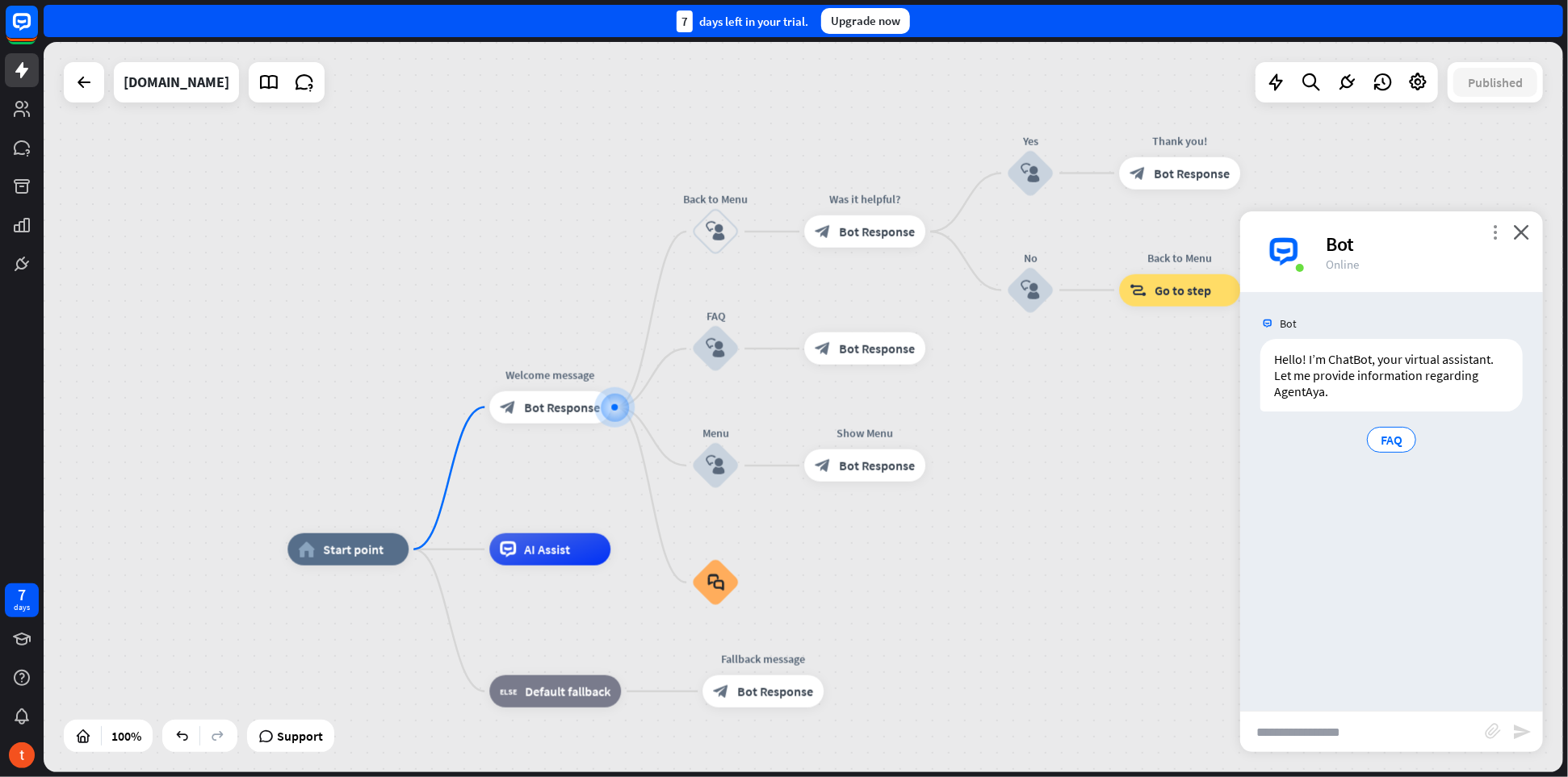
click at [1493, 233] on icon "more_vert" at bounding box center [1495, 233] width 15 height 15
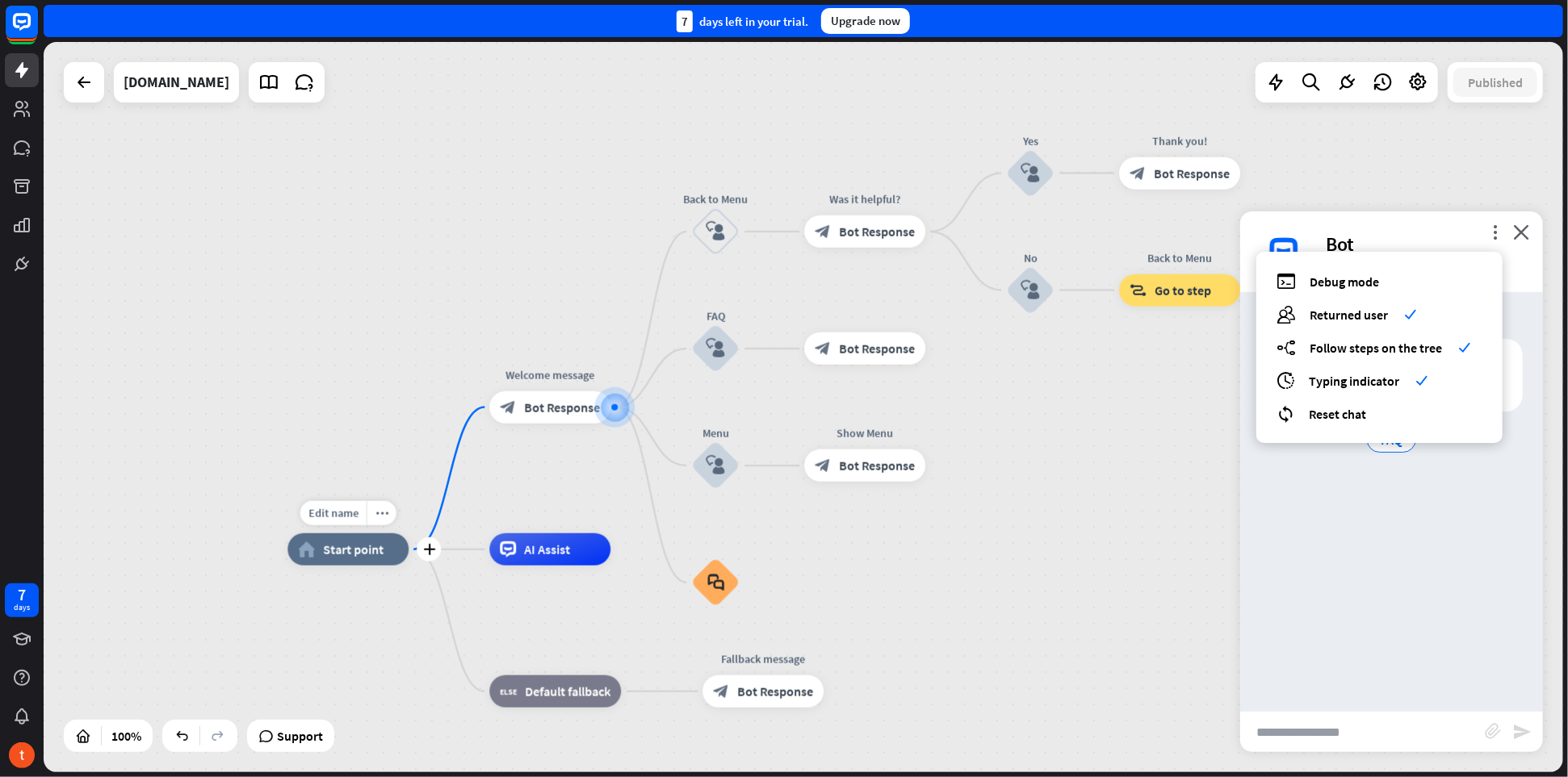
click at [348, 548] on span "Start point" at bounding box center [352, 549] width 60 height 16
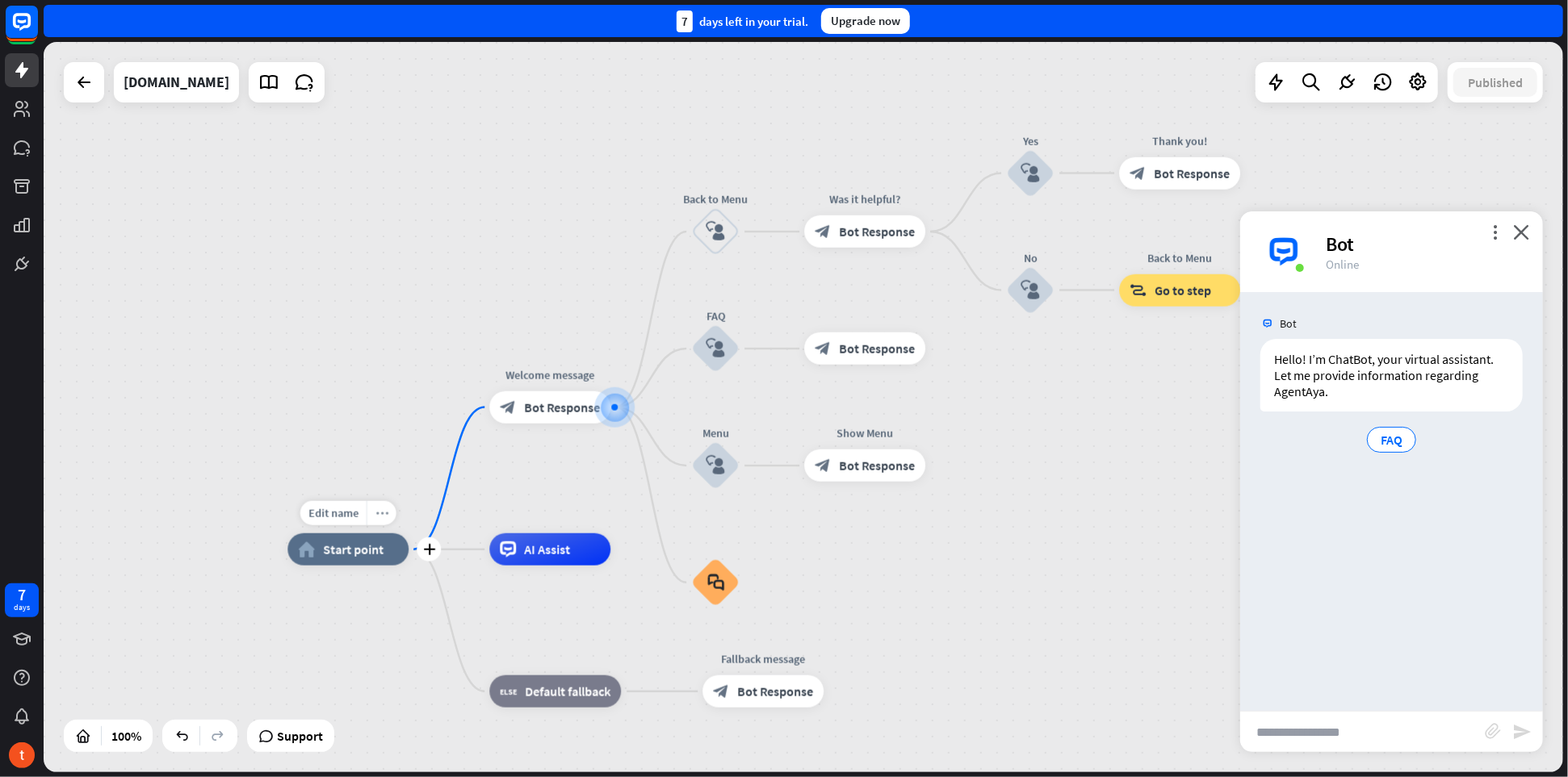
click at [383, 515] on icon "more_horiz" at bounding box center [381, 513] width 12 height 12
click at [387, 430] on div "home_2 Start point Welcome message block_bot_response Bot Response Back to Menu…" at bounding box center [804, 407] width 1520 height 730
click at [581, 516] on icon "more_horiz" at bounding box center [583, 513] width 12 height 12
click at [540, 552] on span "AI Assist" at bounding box center [548, 549] width 46 height 16
click at [357, 556] on span "Start point" at bounding box center [352, 549] width 60 height 16
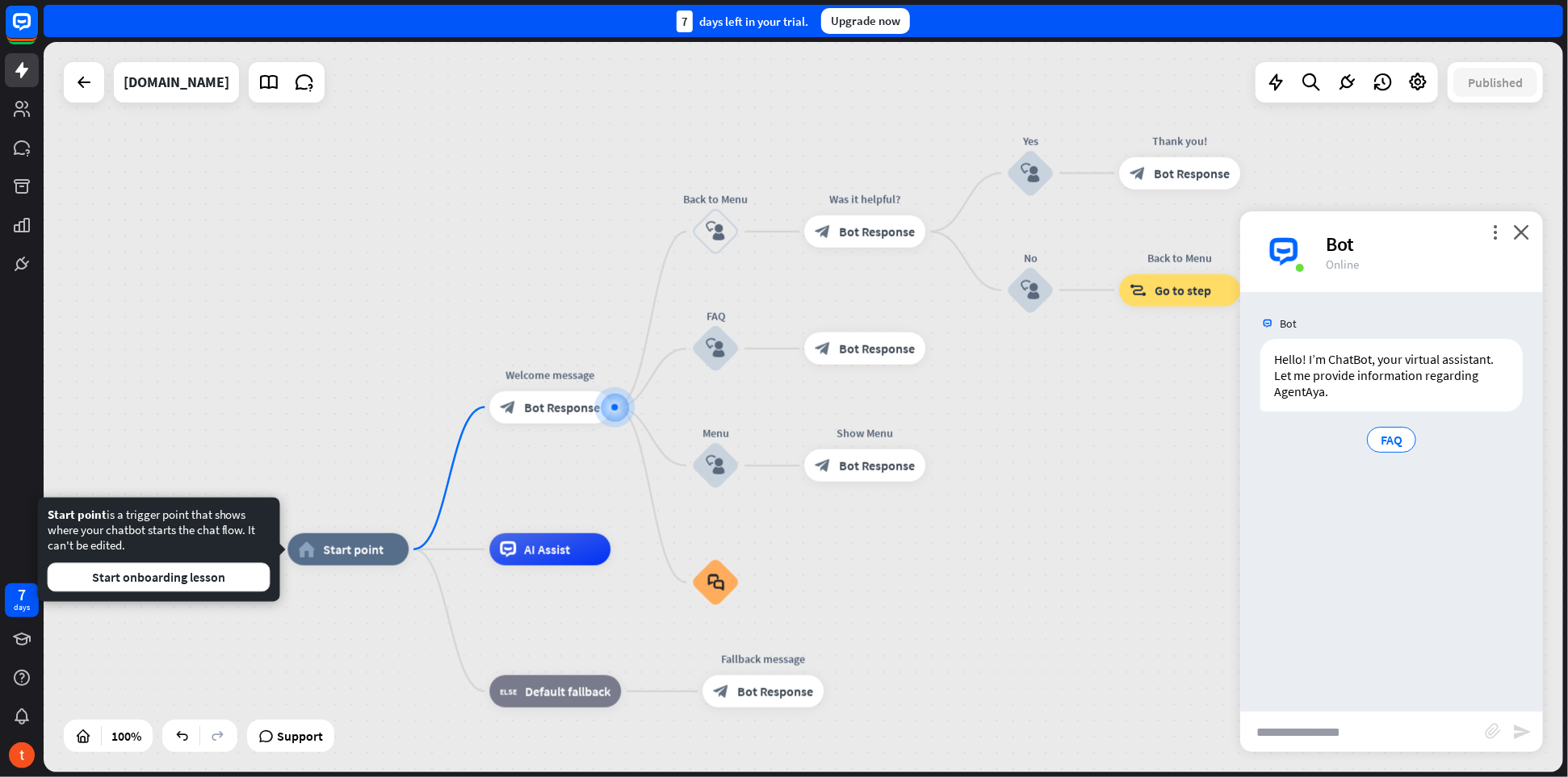
click at [293, 423] on div "home_2 Start point Welcome message block_bot_response Bot Response Back to Menu…" at bounding box center [804, 407] width 1520 height 730
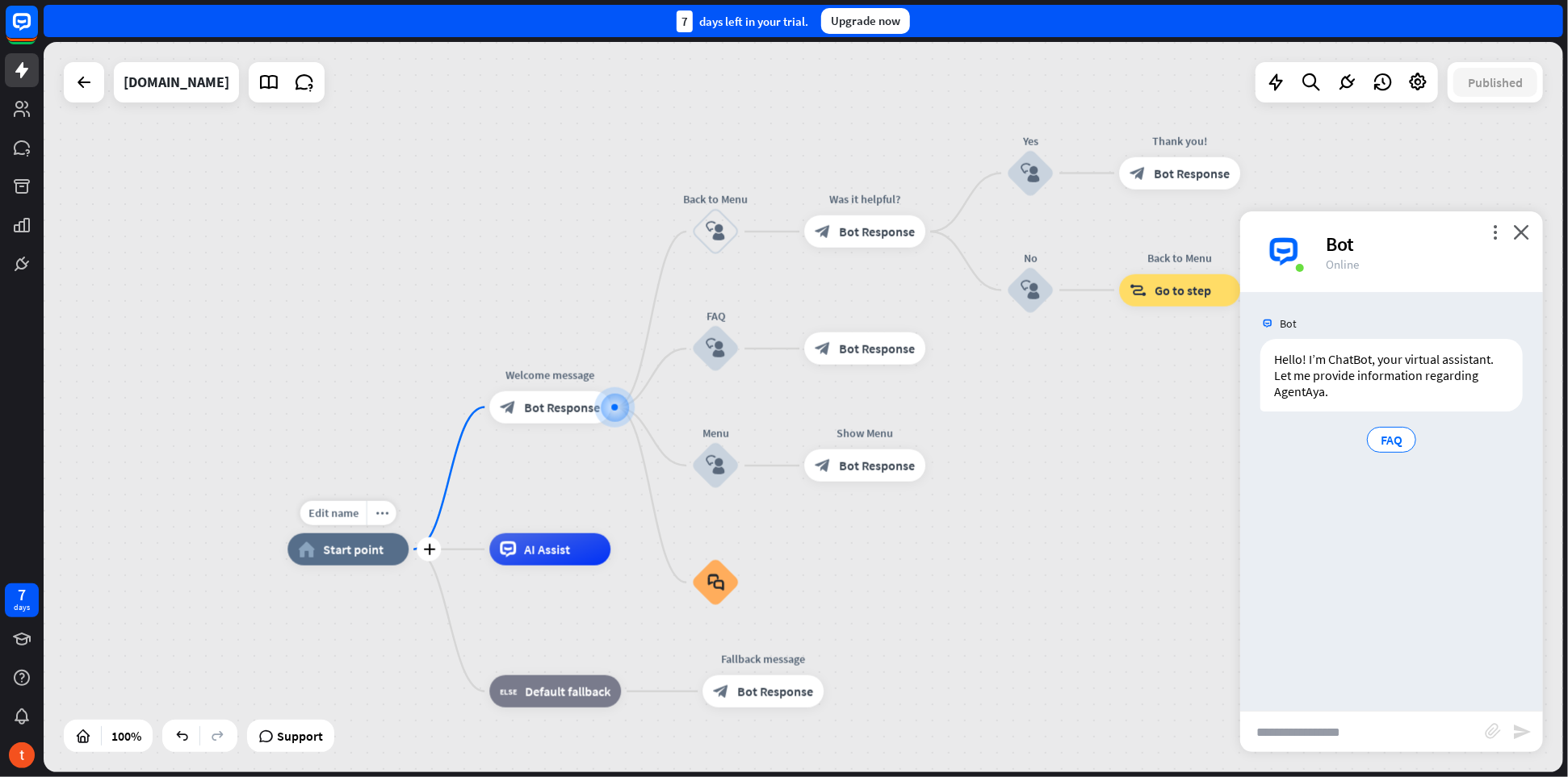
click at [343, 553] on span "Start point" at bounding box center [352, 549] width 60 height 16
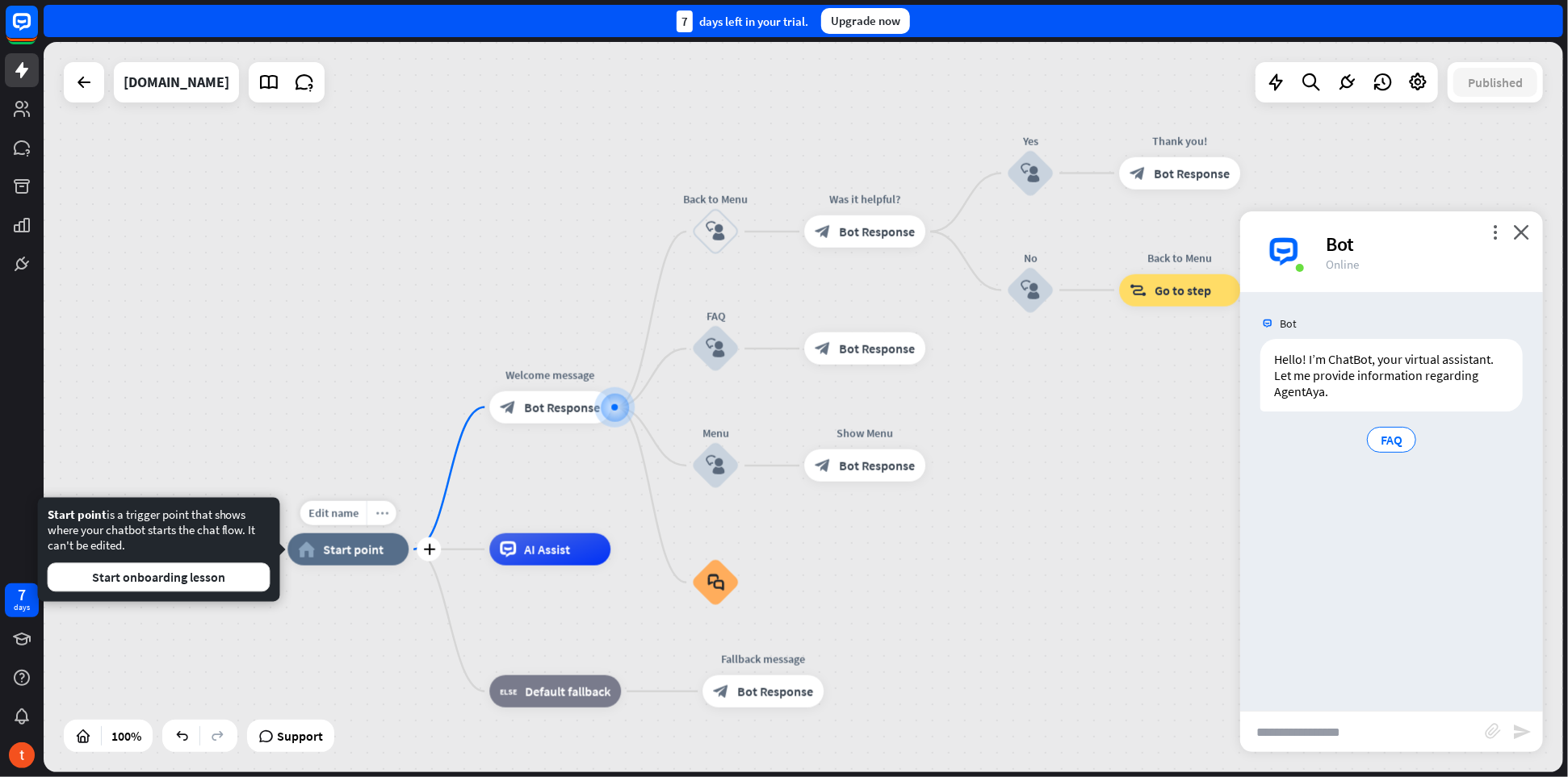
click at [378, 519] on icon "more_horiz" at bounding box center [381, 513] width 12 height 12
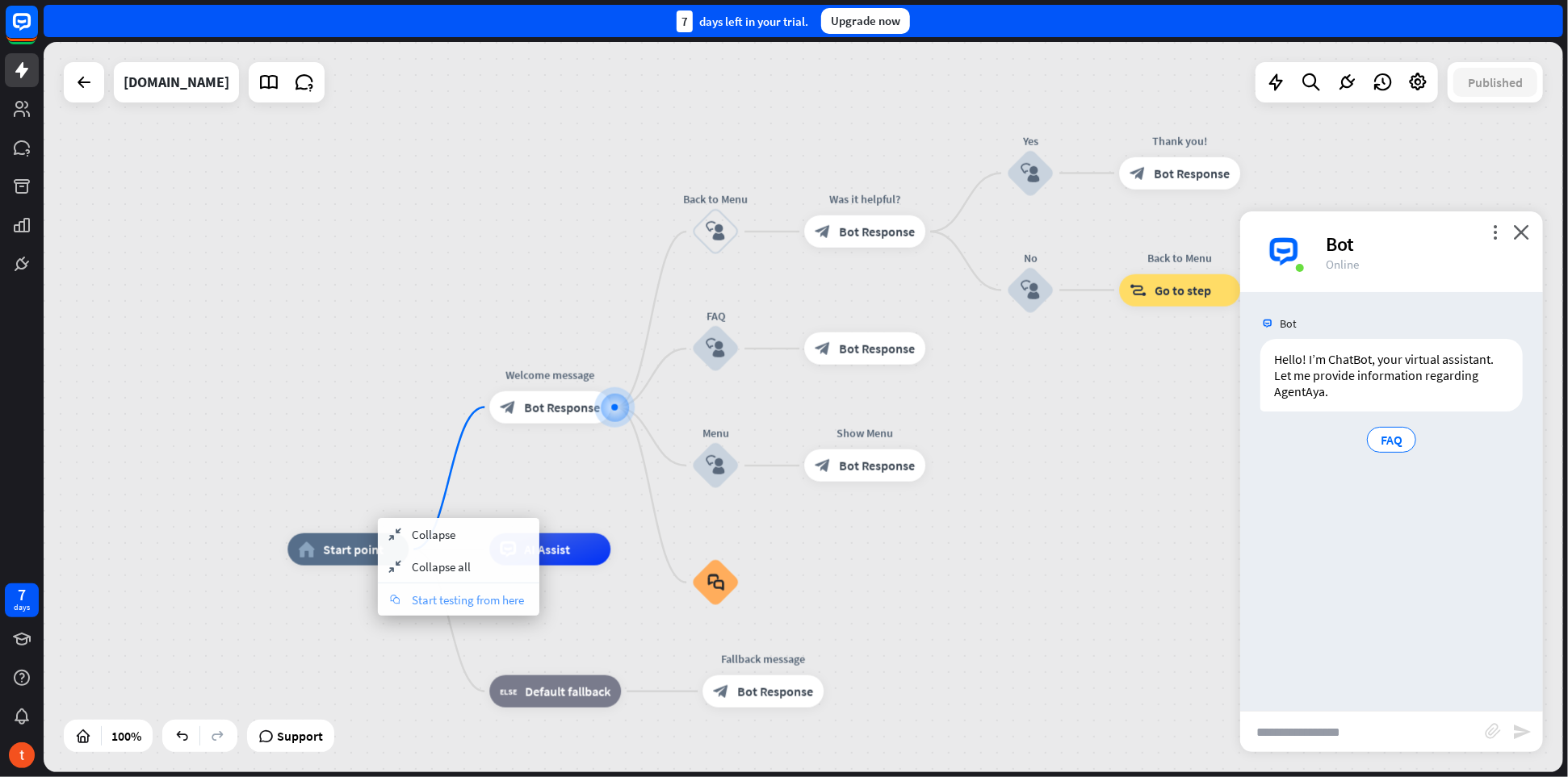
click at [445, 594] on span "Start testing from here" at bounding box center [467, 600] width 112 height 15
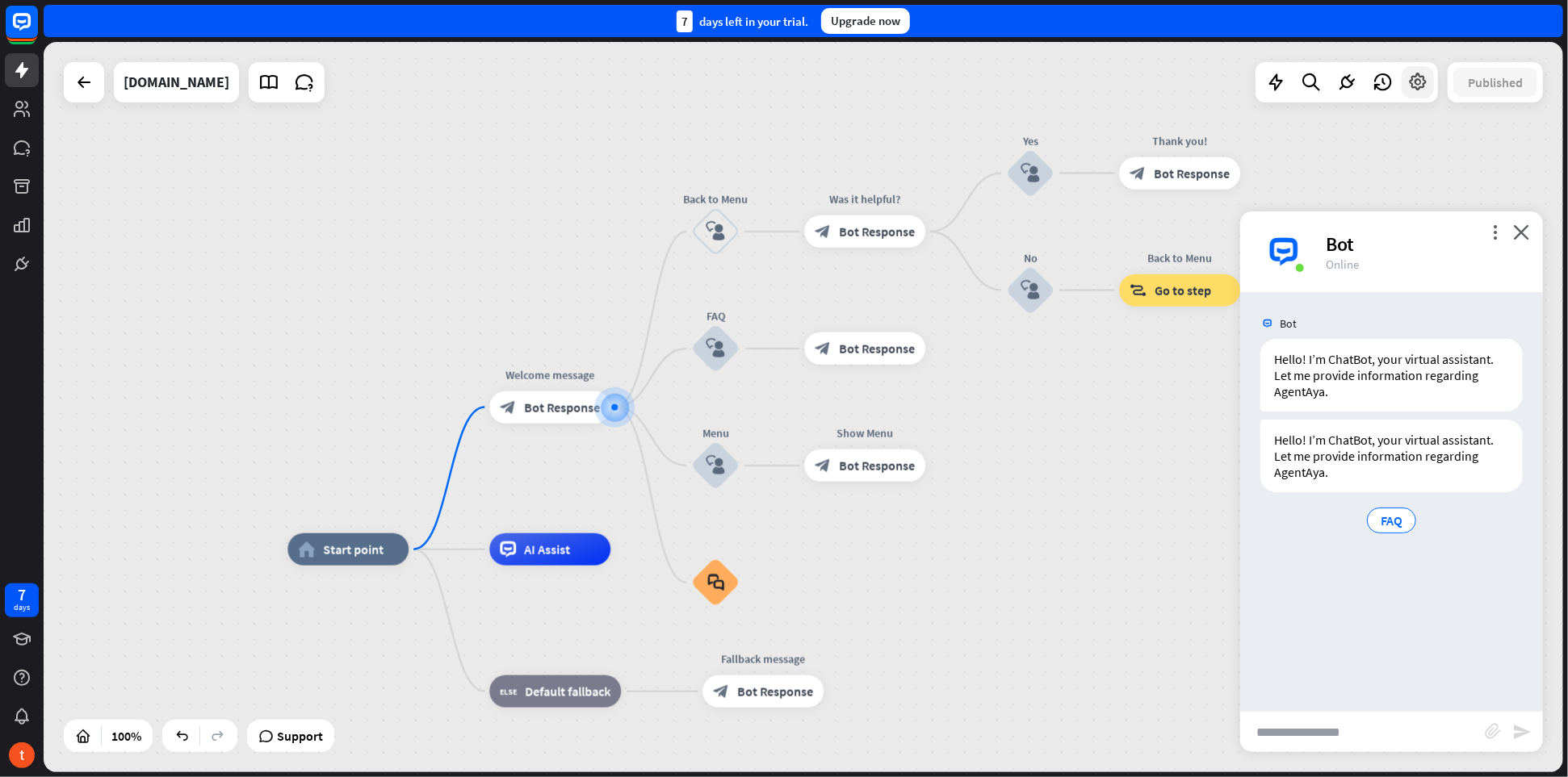
click at [1413, 84] on icon at bounding box center [1418, 82] width 21 height 21
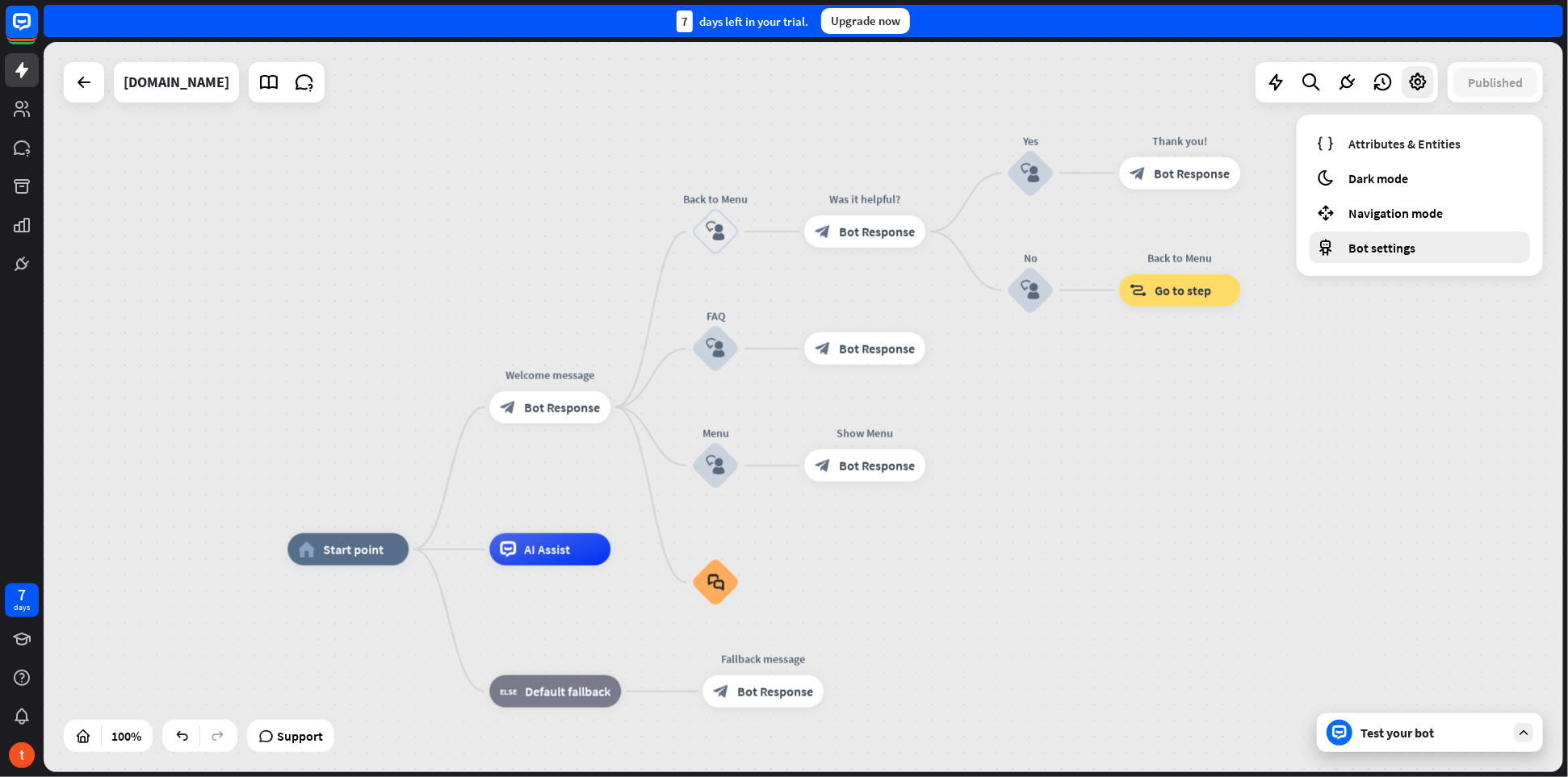
click at [1387, 251] on span "Bot settings" at bounding box center [1382, 248] width 67 height 16
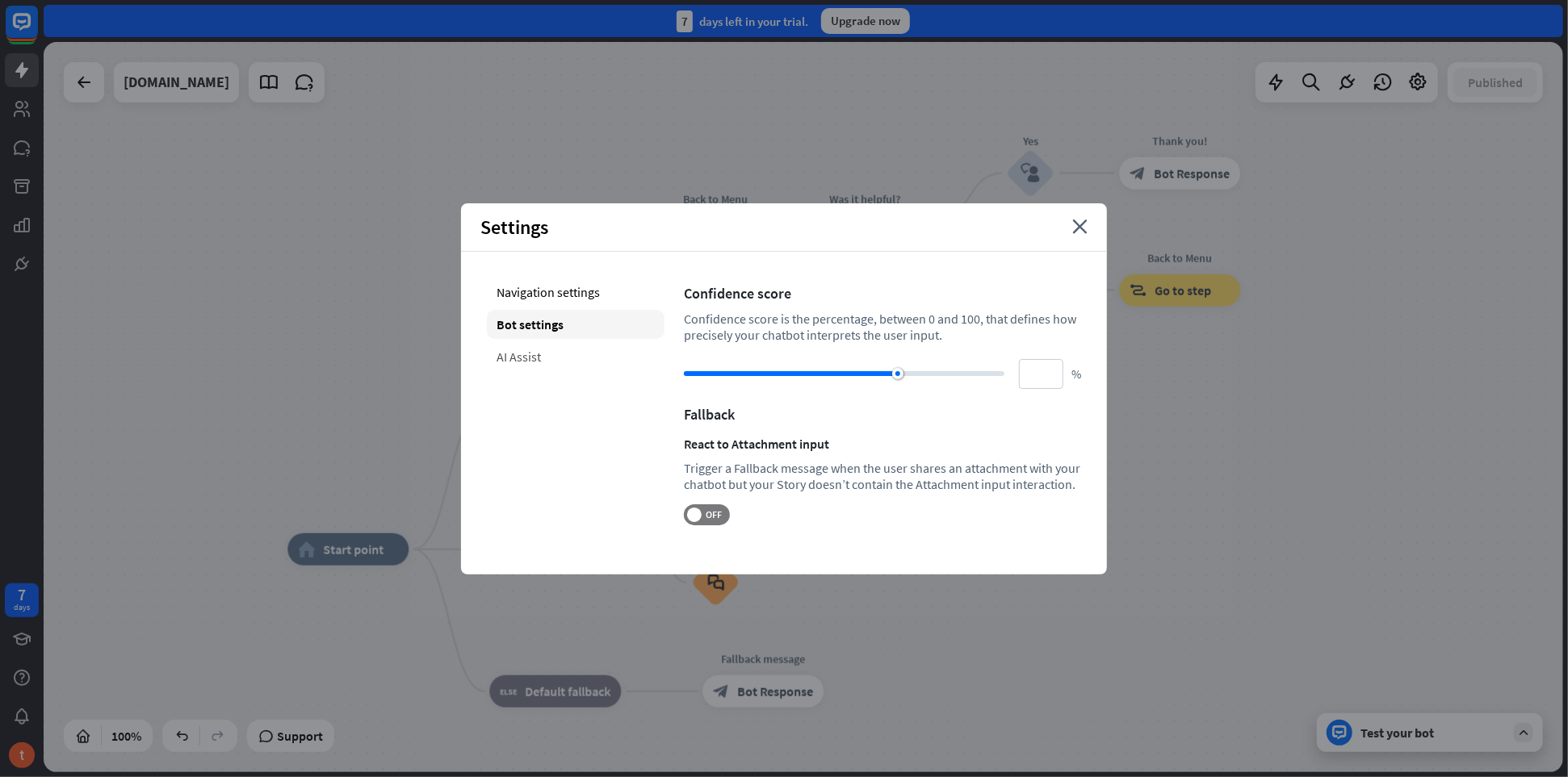
click at [540, 353] on div "AI Assist" at bounding box center [576, 357] width 178 height 29
type input "**"
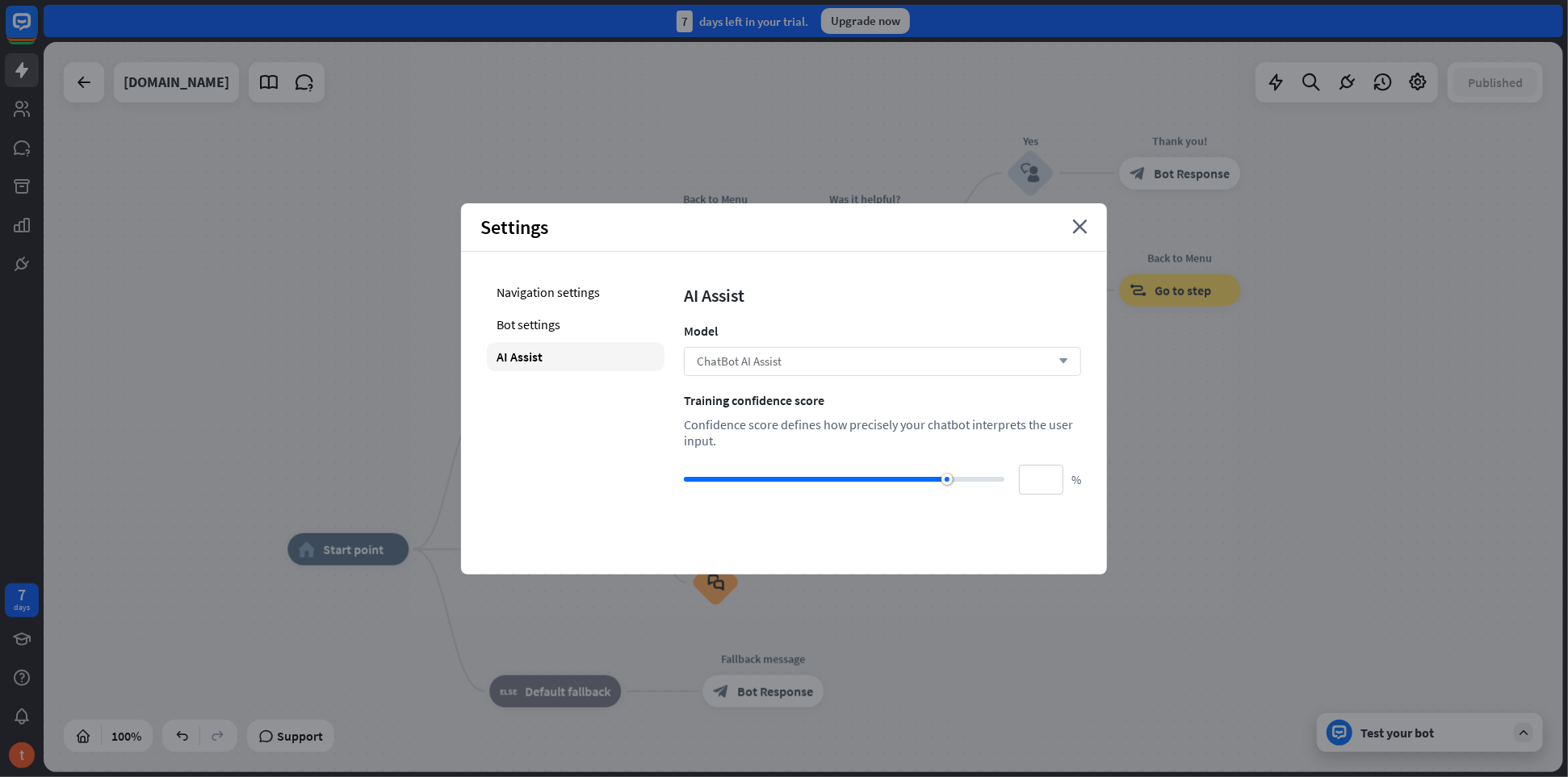
click at [793, 363] on div "ChatBot AI Assist arrow_down" at bounding box center [883, 362] width 397 height 29
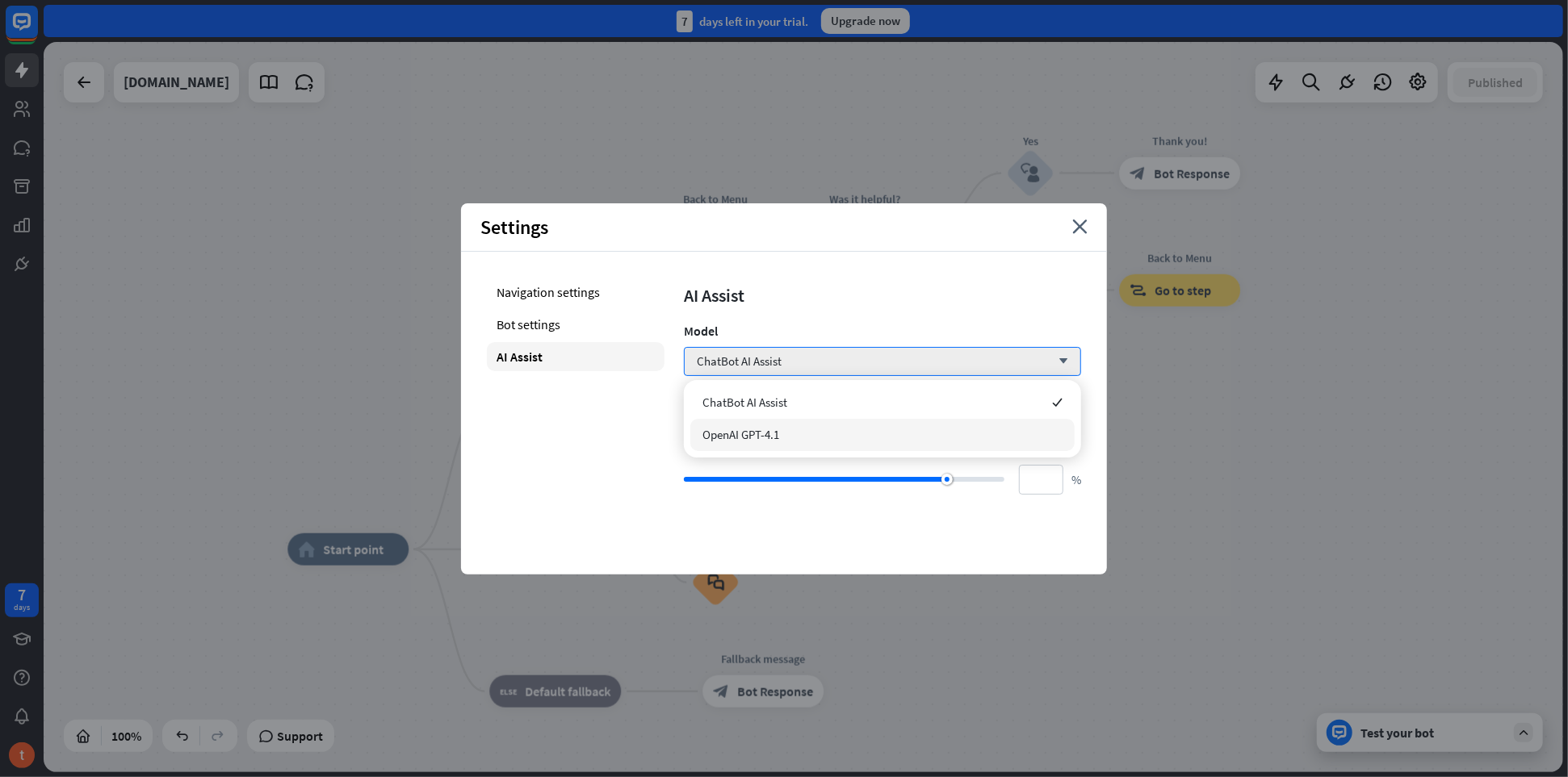
click at [775, 438] on span "OpenAI GPT-4.1" at bounding box center [741, 434] width 77 height 15
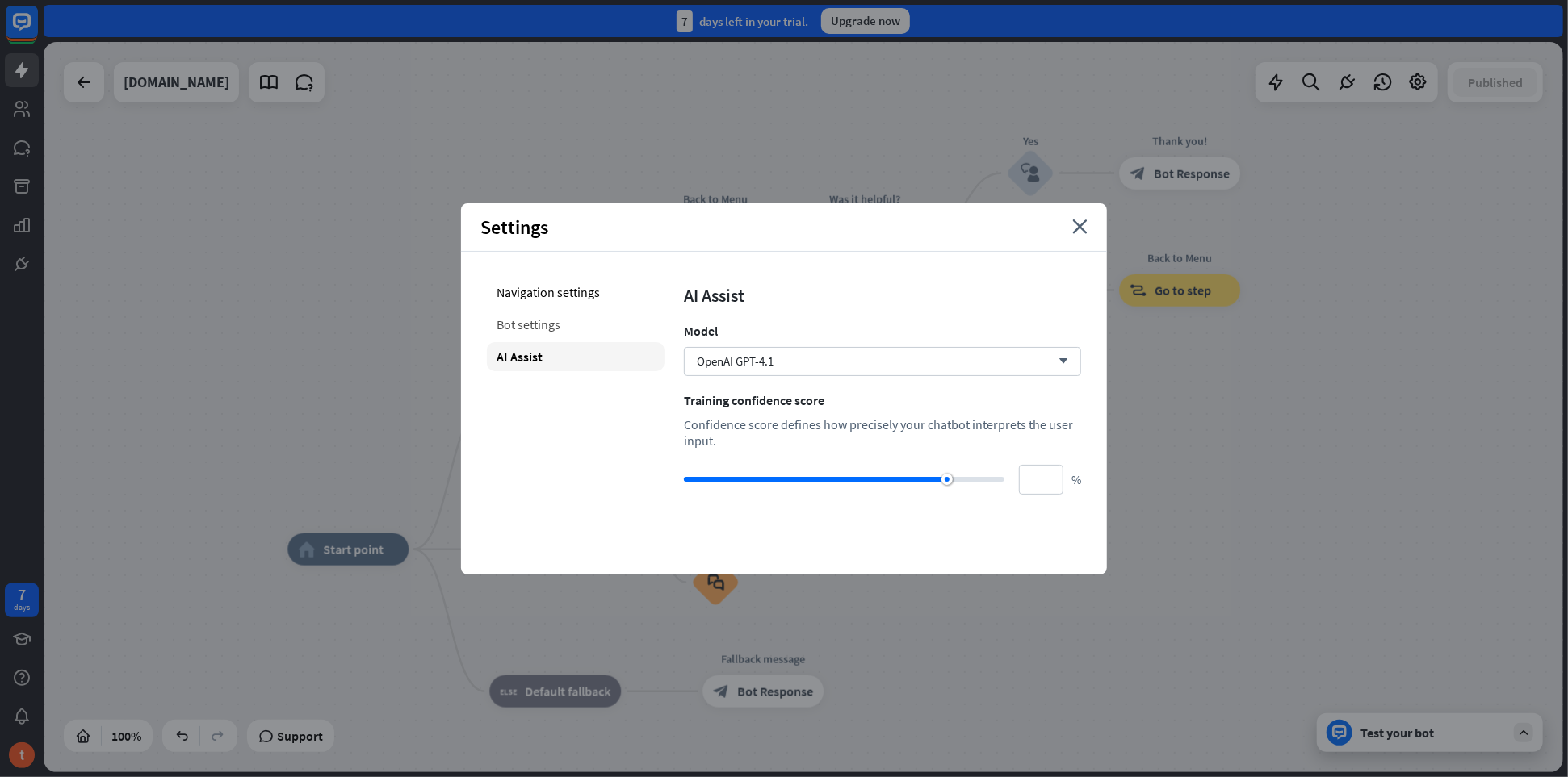
click at [578, 328] on div "Bot settings" at bounding box center [576, 324] width 178 height 29
type input "**"
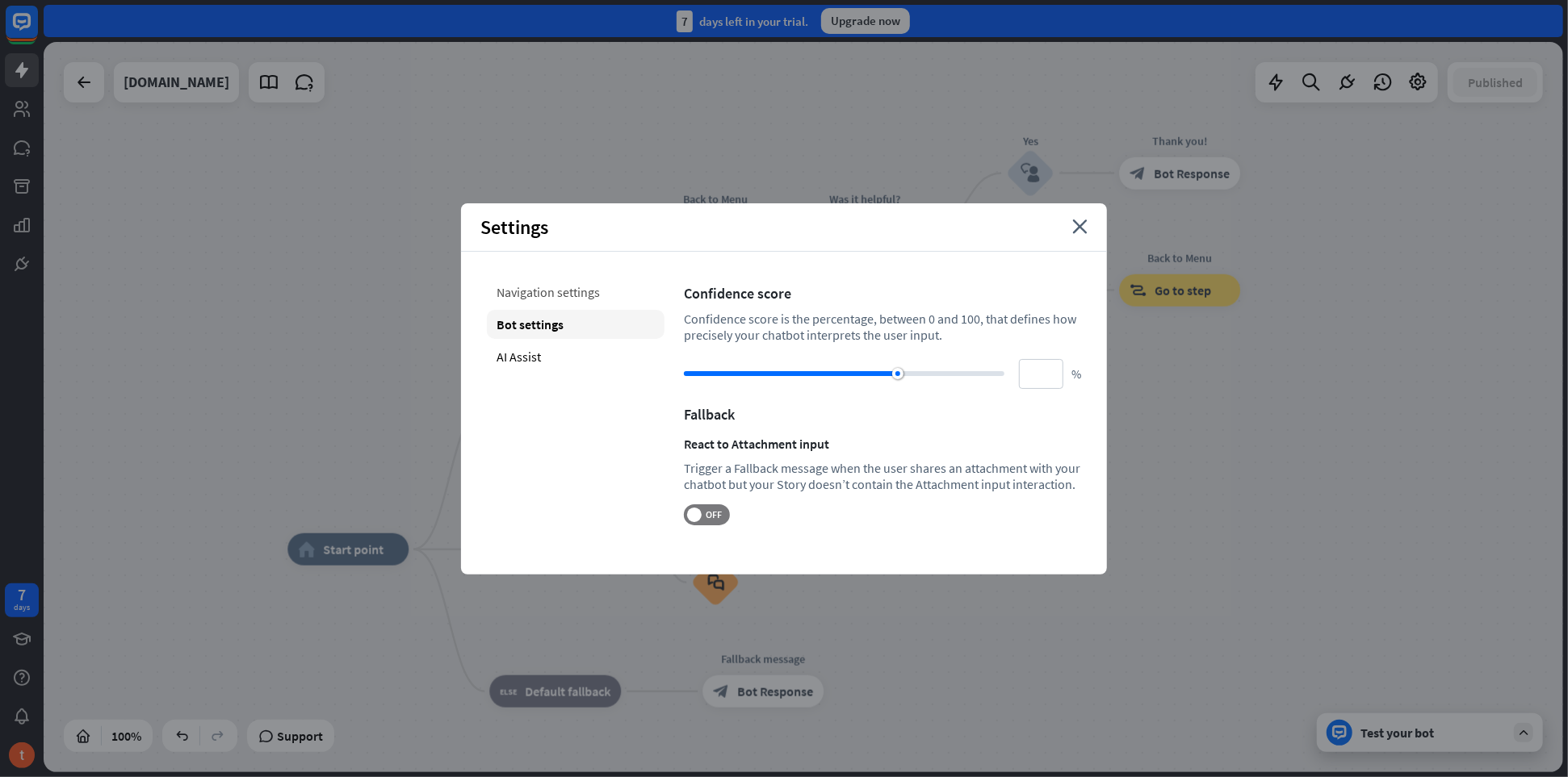
click at [576, 292] on div "Navigation settings" at bounding box center [576, 292] width 178 height 29
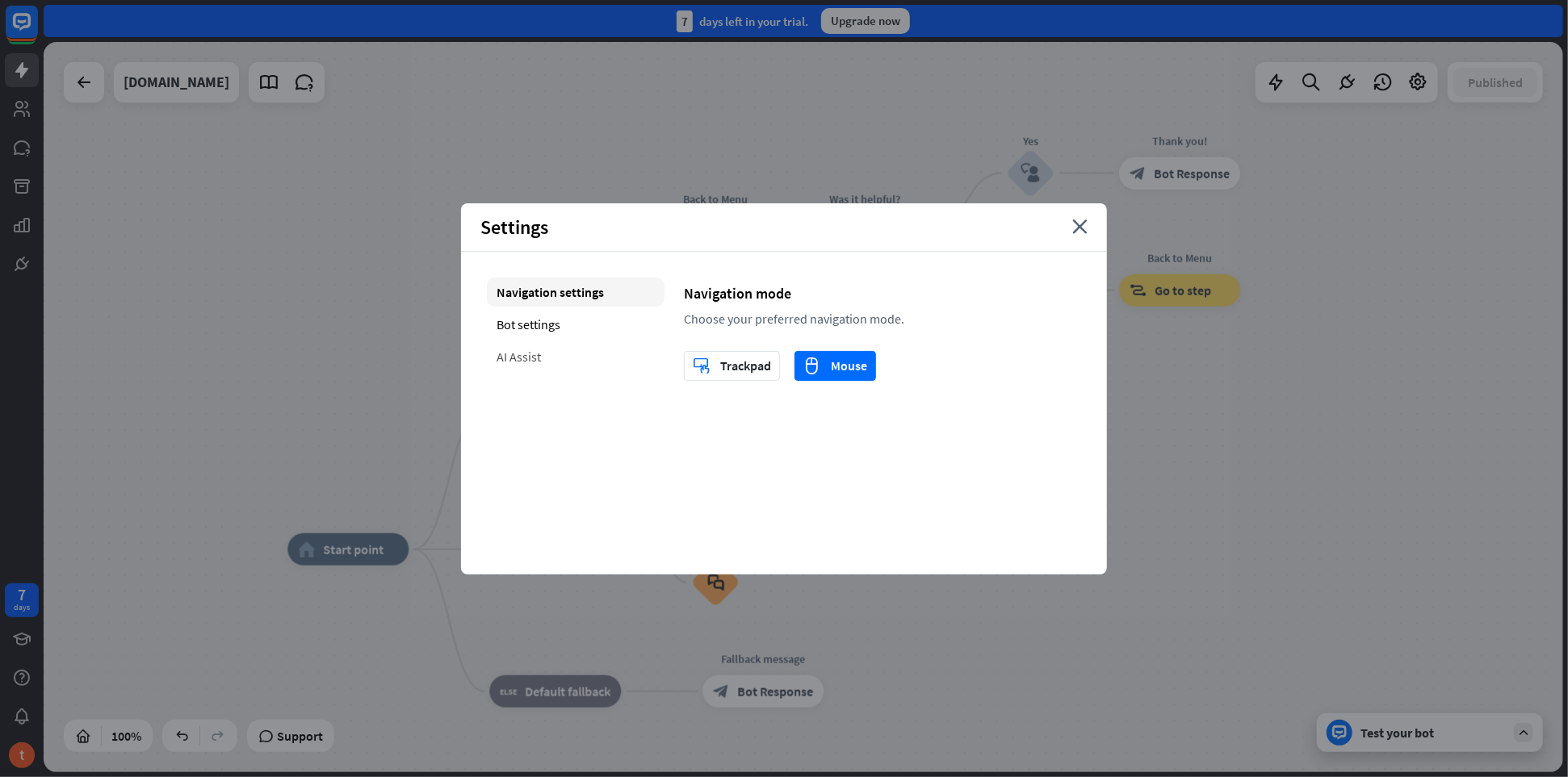
click at [561, 348] on div "AI Assist" at bounding box center [576, 357] width 178 height 29
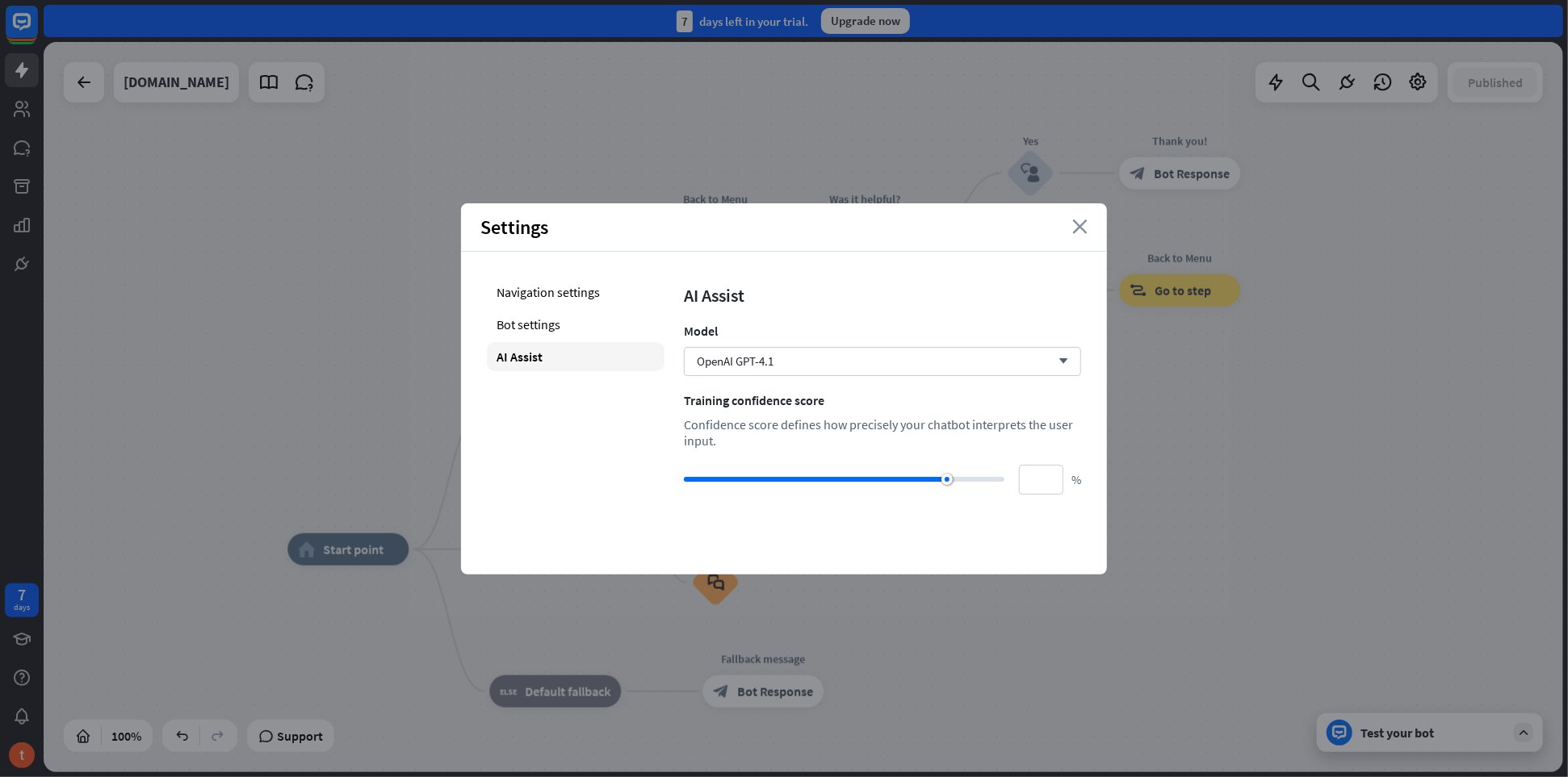
click at [1080, 231] on icon "close" at bounding box center [1080, 226] width 15 height 14
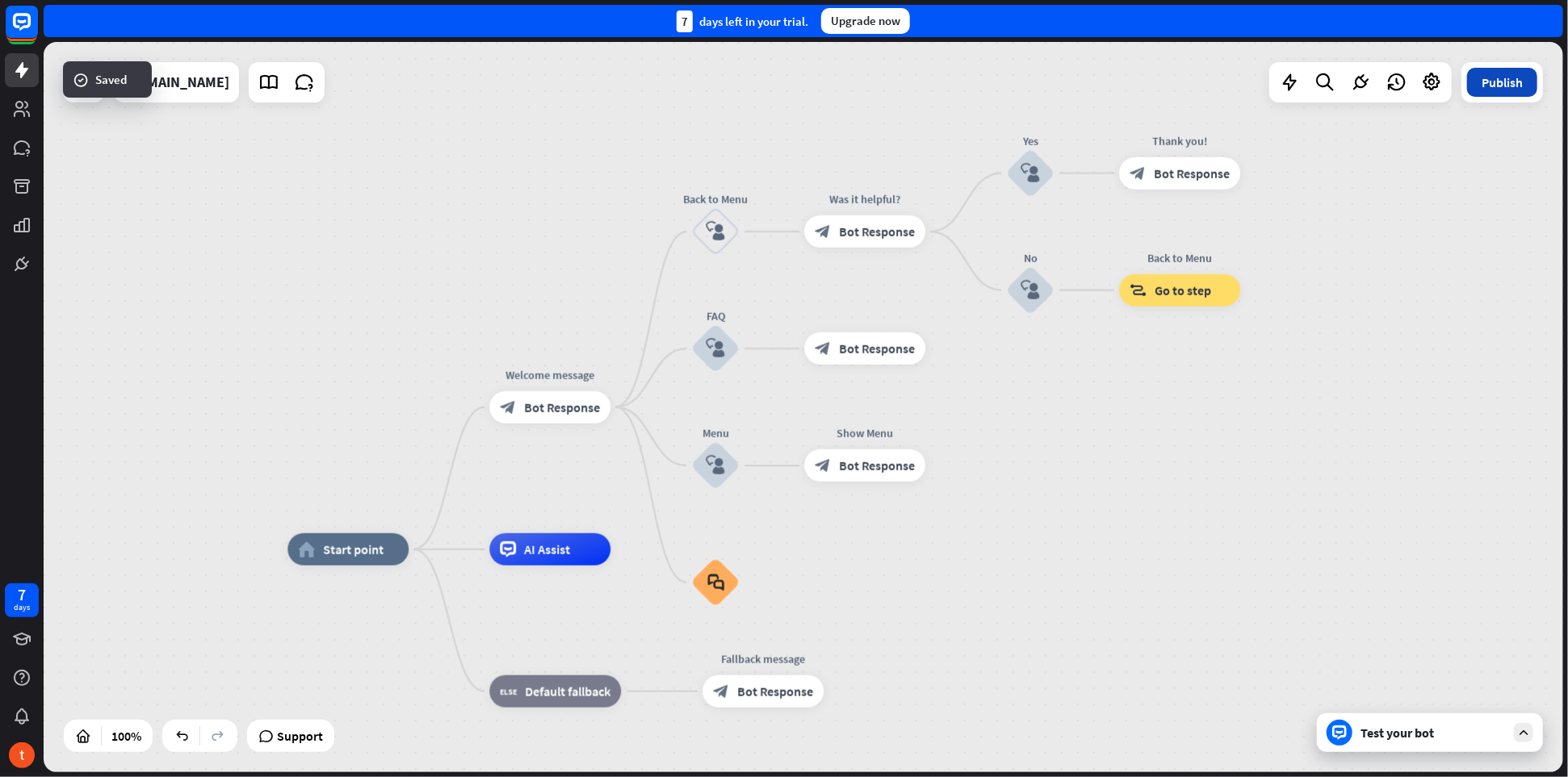
click at [1511, 87] on button "Publish" at bounding box center [1502, 82] width 70 height 29
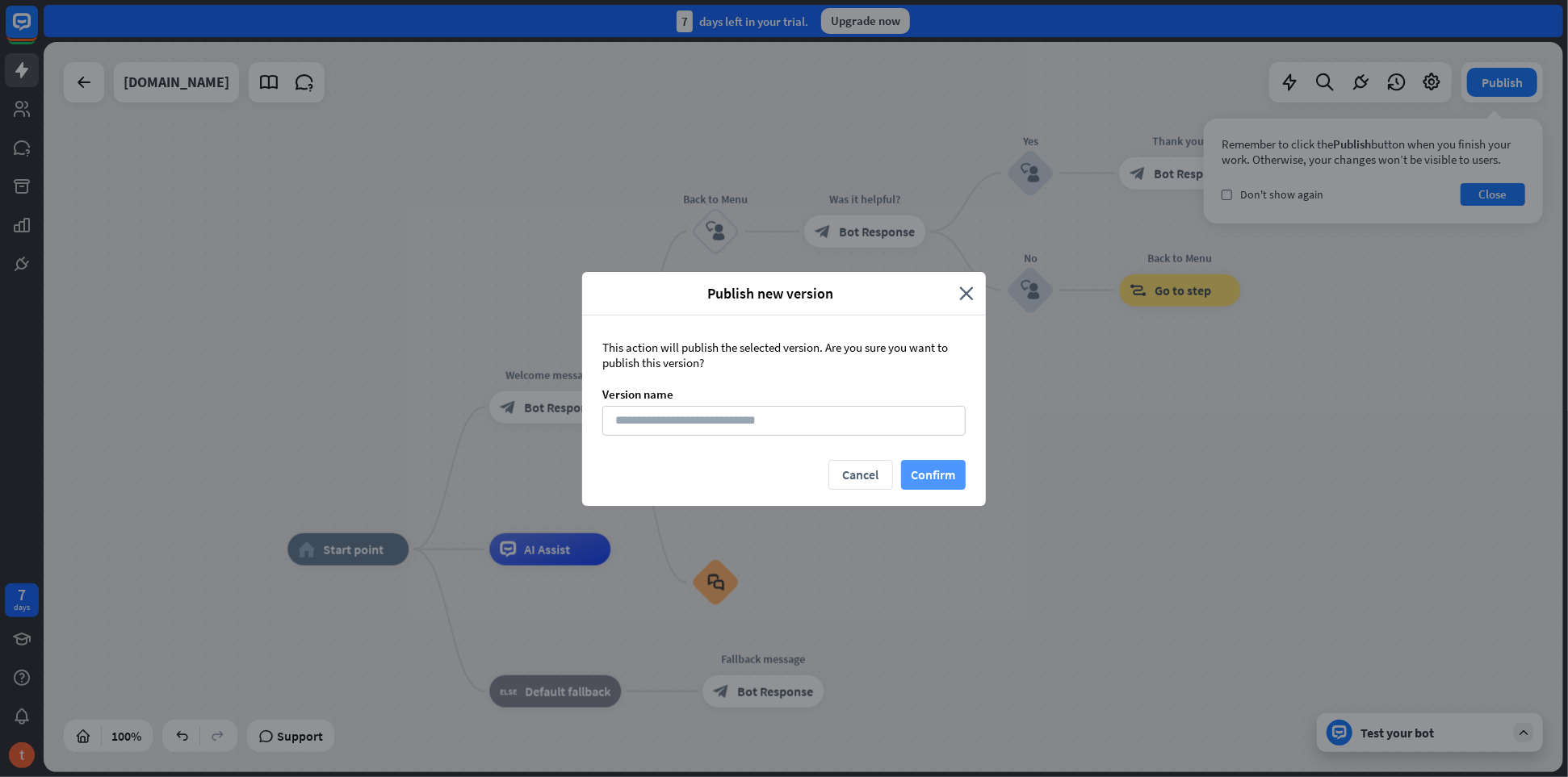
click at [954, 469] on button "Confirm" at bounding box center [932, 475] width 64 height 30
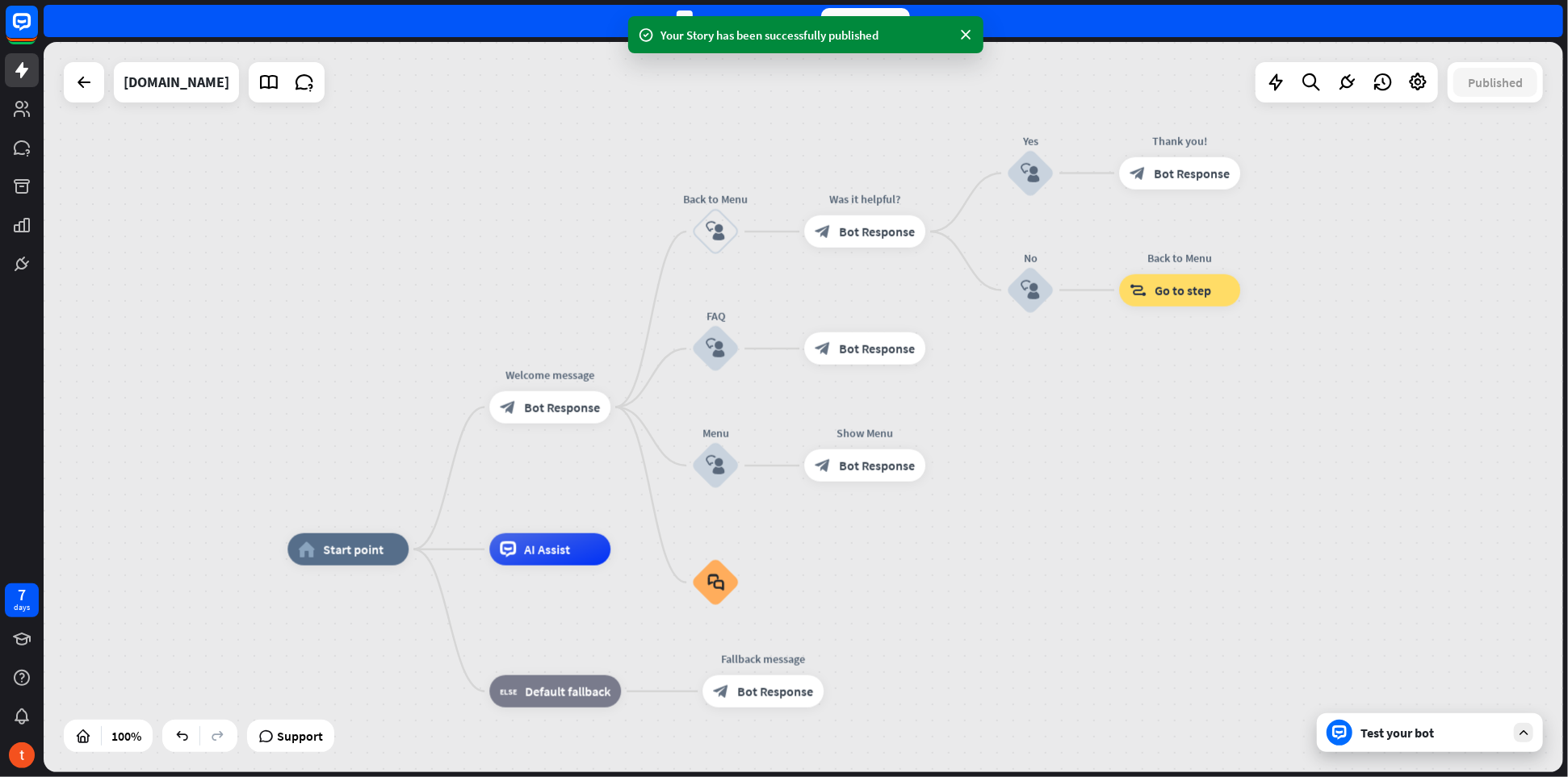
click at [1535, 733] on div "Test your bot" at bounding box center [1430, 733] width 226 height 38
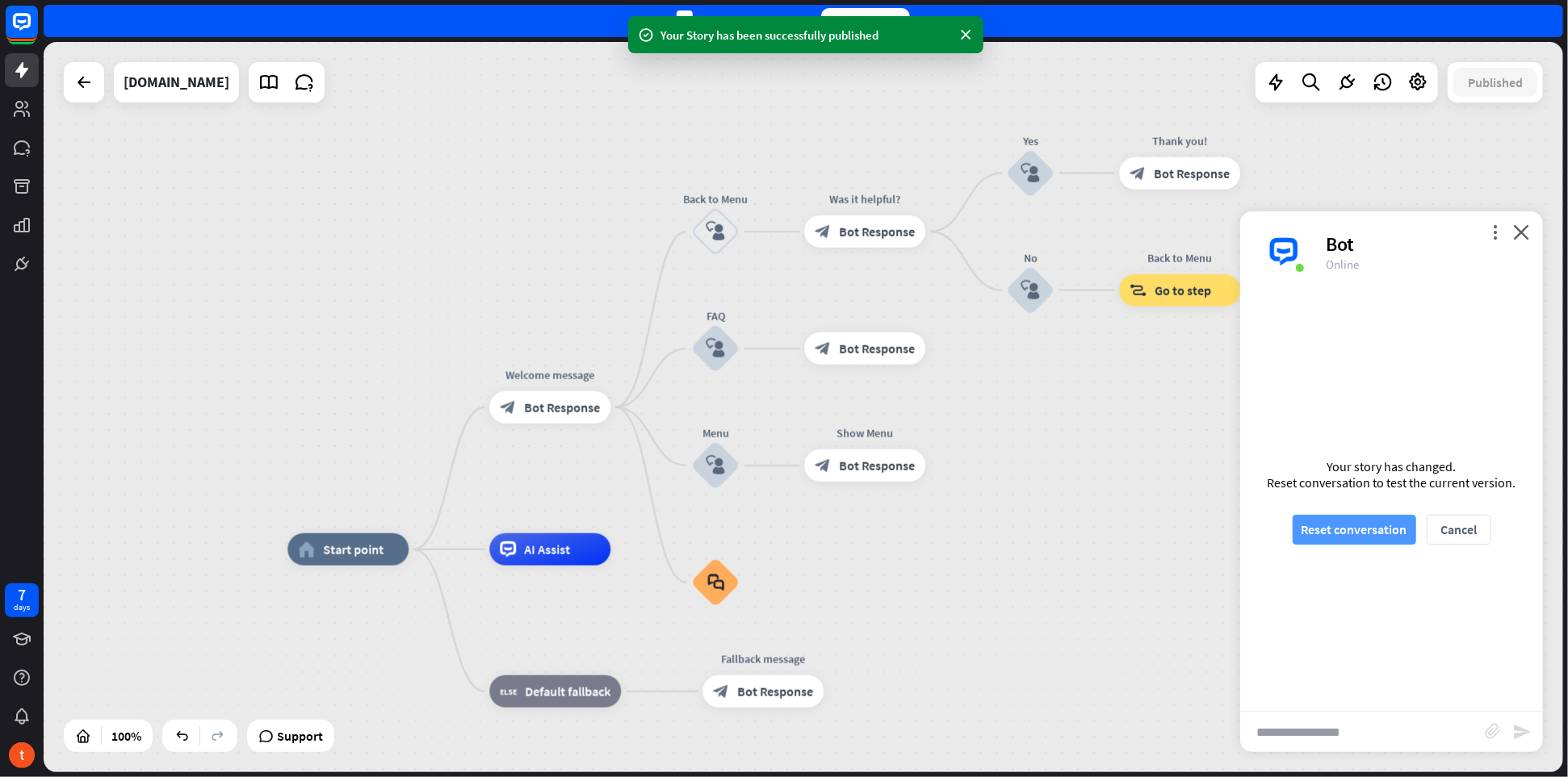
click at [1354, 538] on button "Reset conversation" at bounding box center [1355, 529] width 123 height 30
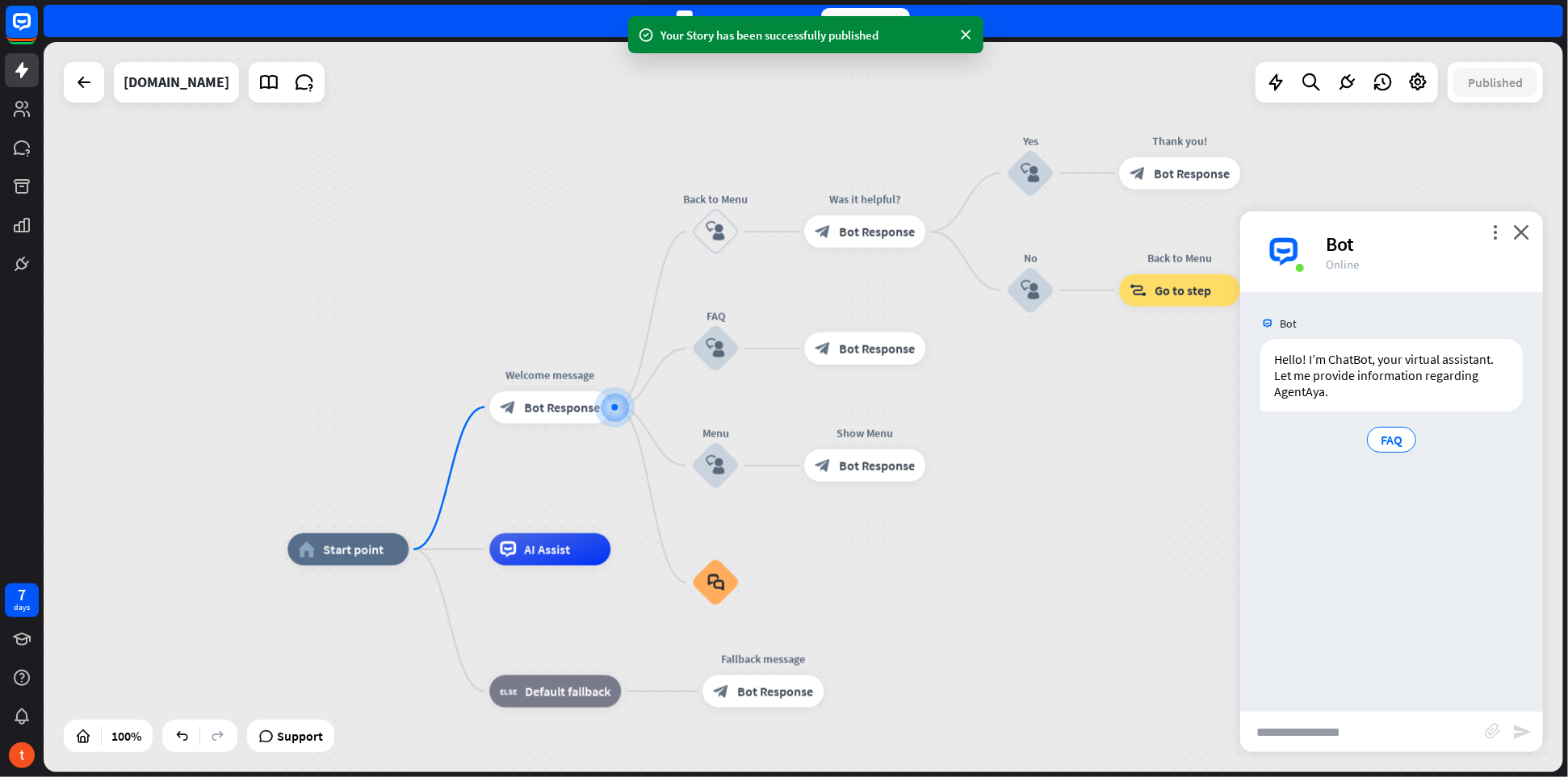
click at [1317, 741] on input "text" at bounding box center [1363, 732] width 245 height 40
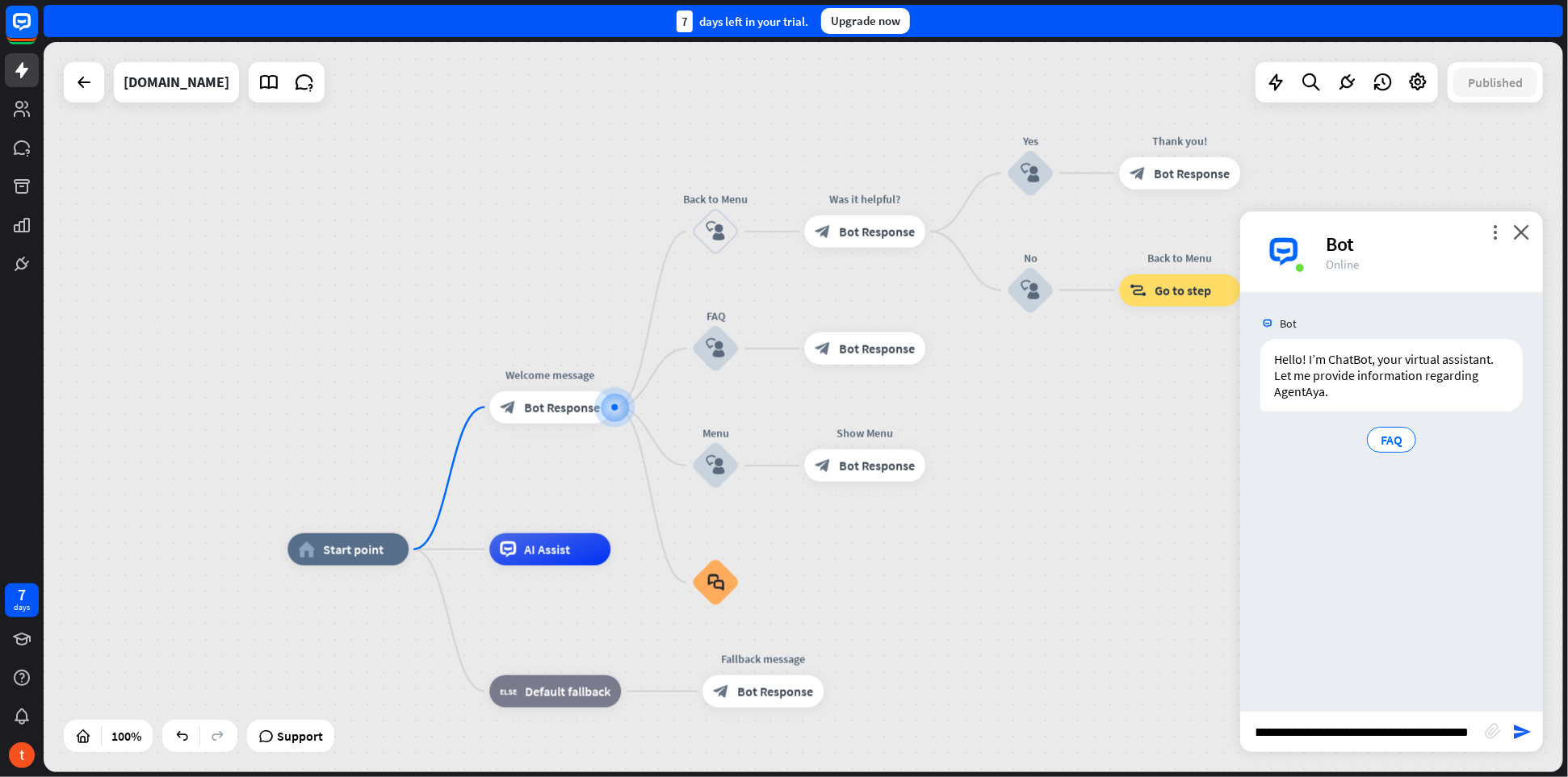
type input "**********"
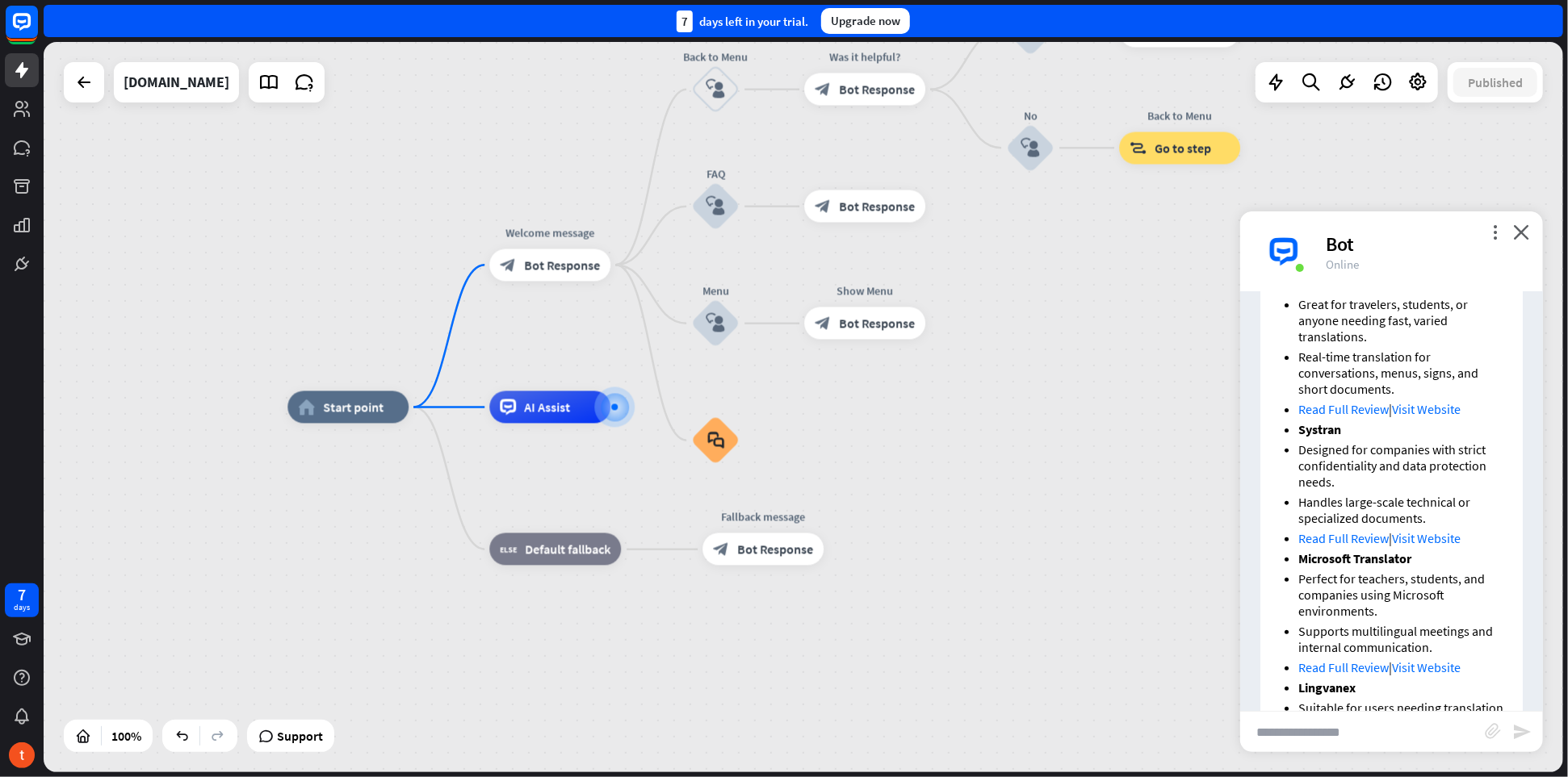
scroll to position [576, 0]
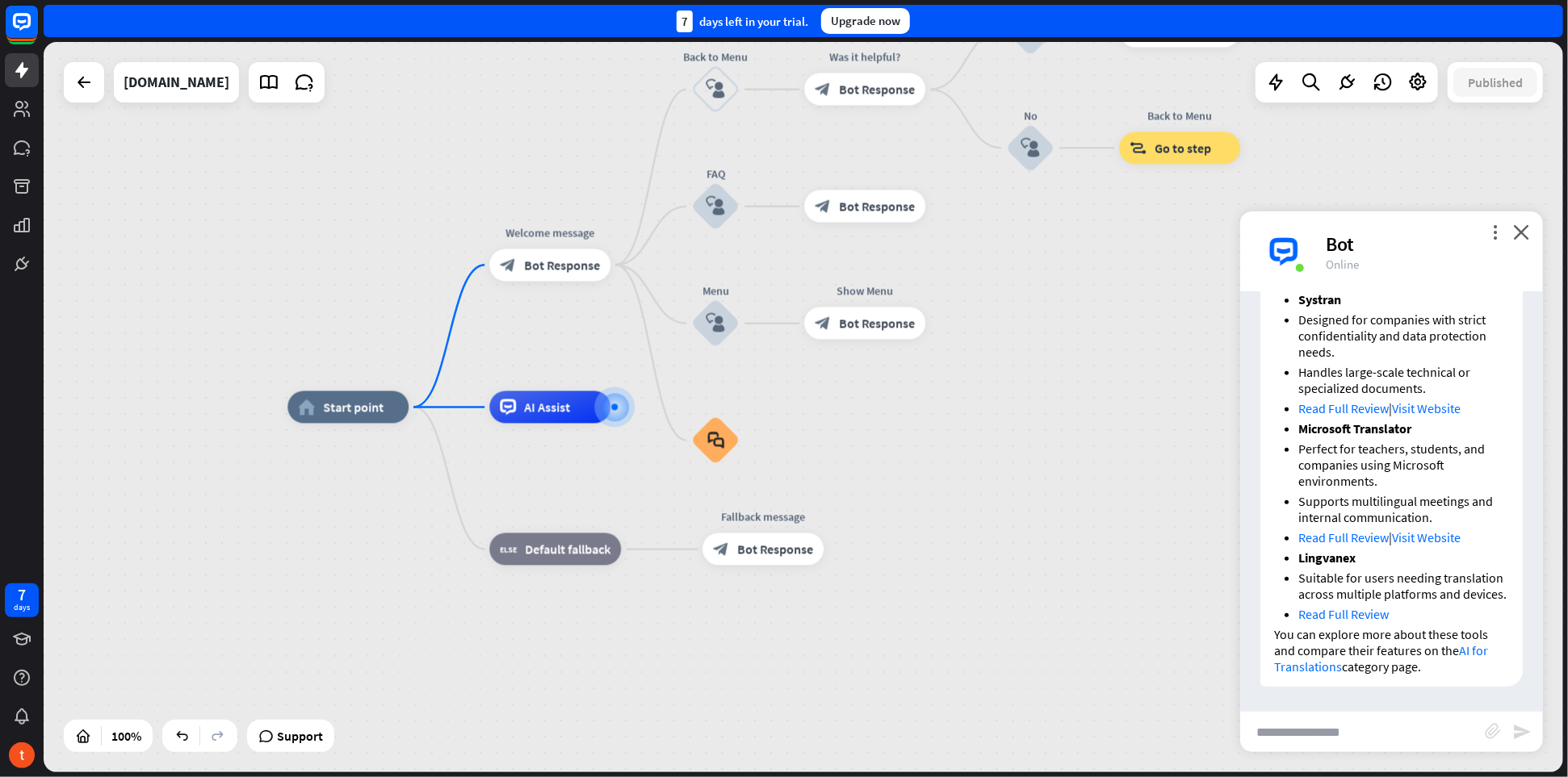
click at [1314, 729] on input "text" at bounding box center [1363, 732] width 245 height 40
click at [1331, 737] on input "**********" at bounding box center [1363, 732] width 245 height 40
click at [1374, 736] on input "**********" at bounding box center [1363, 732] width 245 height 40
type input "**********"
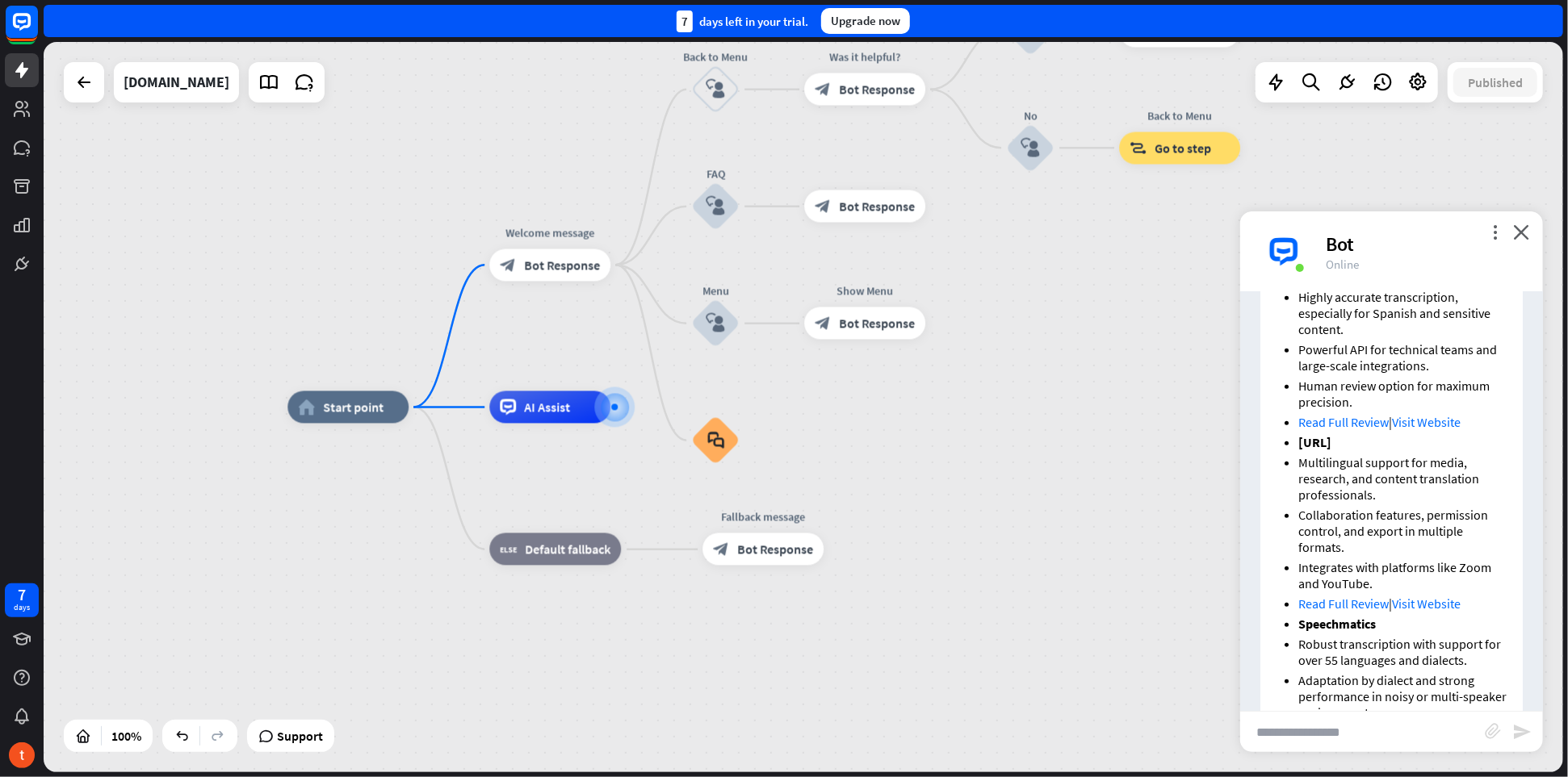
scroll to position [1114, 0]
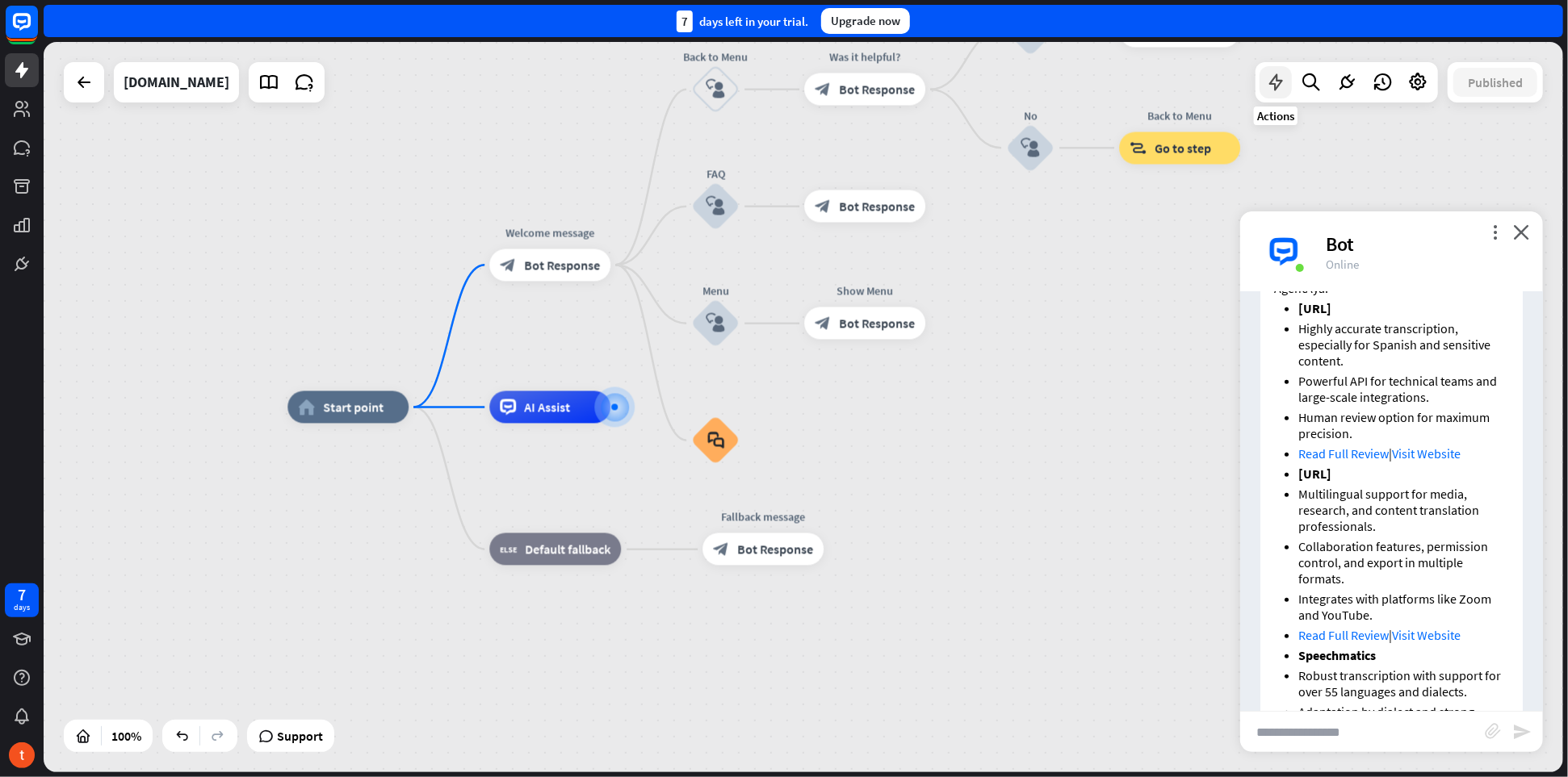
click at [1278, 85] on icon at bounding box center [1276, 82] width 21 height 21
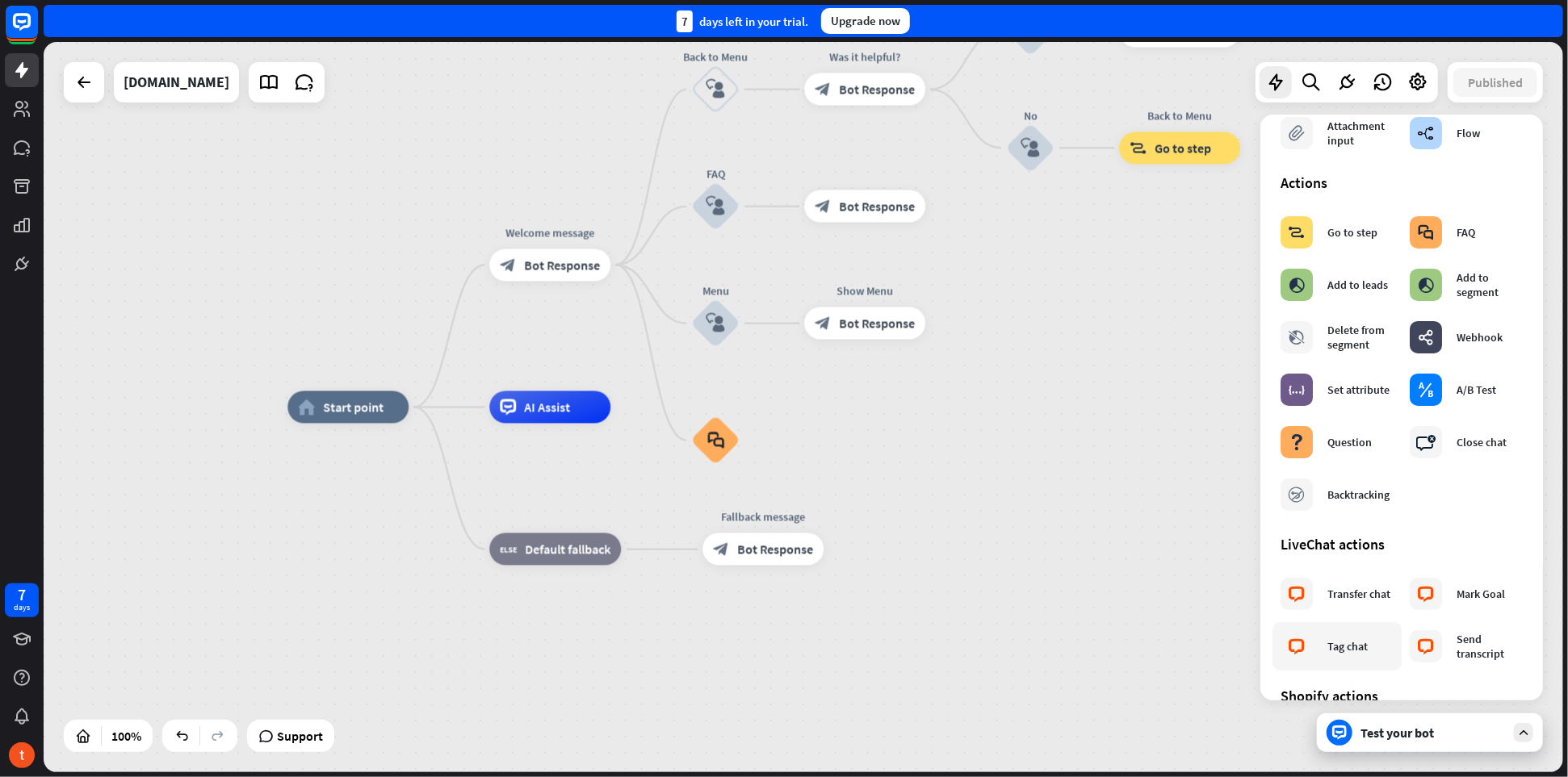
scroll to position [0, 0]
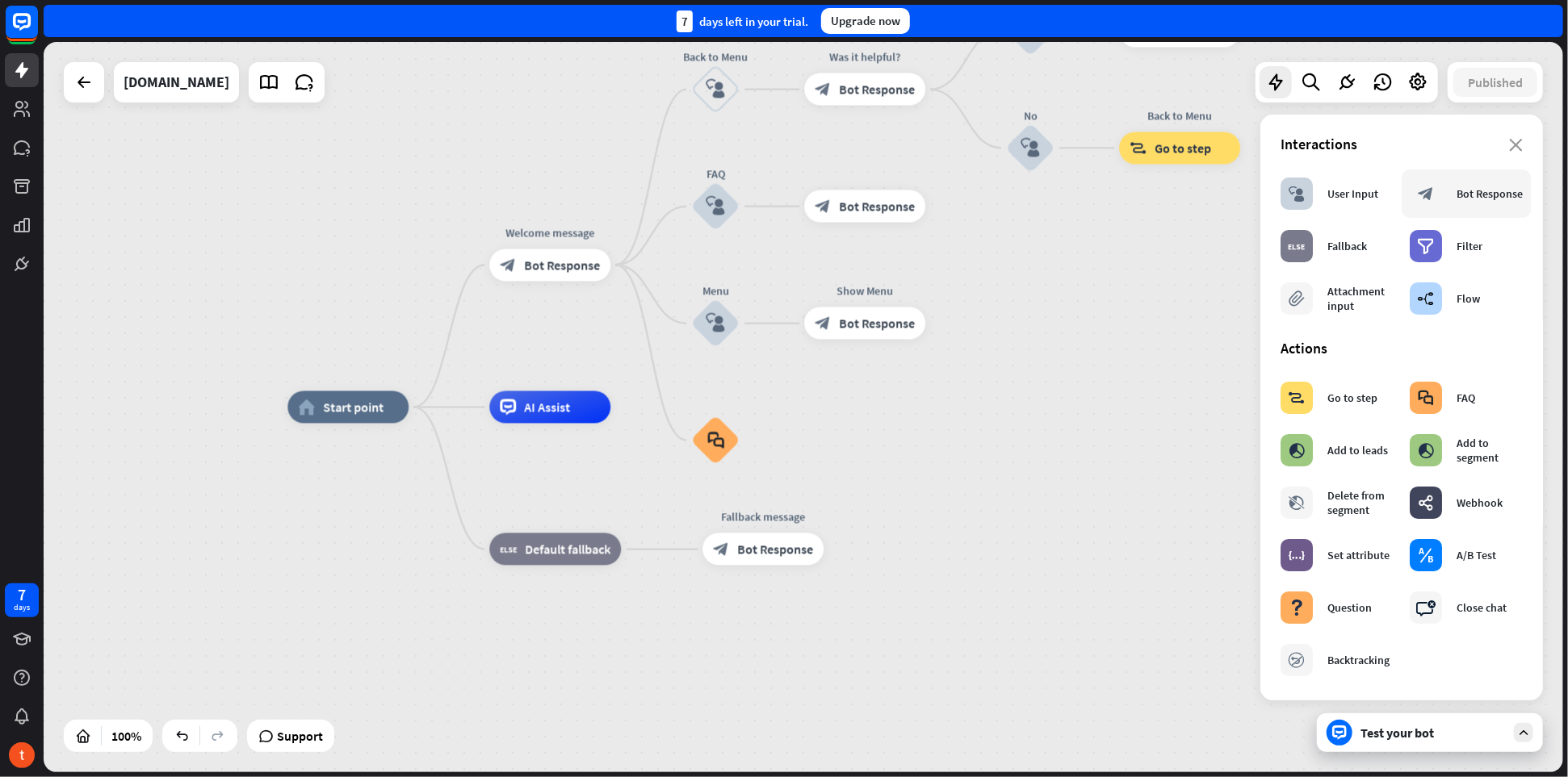
click at [1459, 198] on div "Bot Response" at bounding box center [1490, 193] width 66 height 14
click at [1015, 435] on div "home_2 Start point Welcome message block_bot_response Bot Response Back to Menu…" at bounding box center [1047, 772] width 1520 height 730
click at [1511, 142] on icon "close" at bounding box center [1516, 144] width 13 height 12
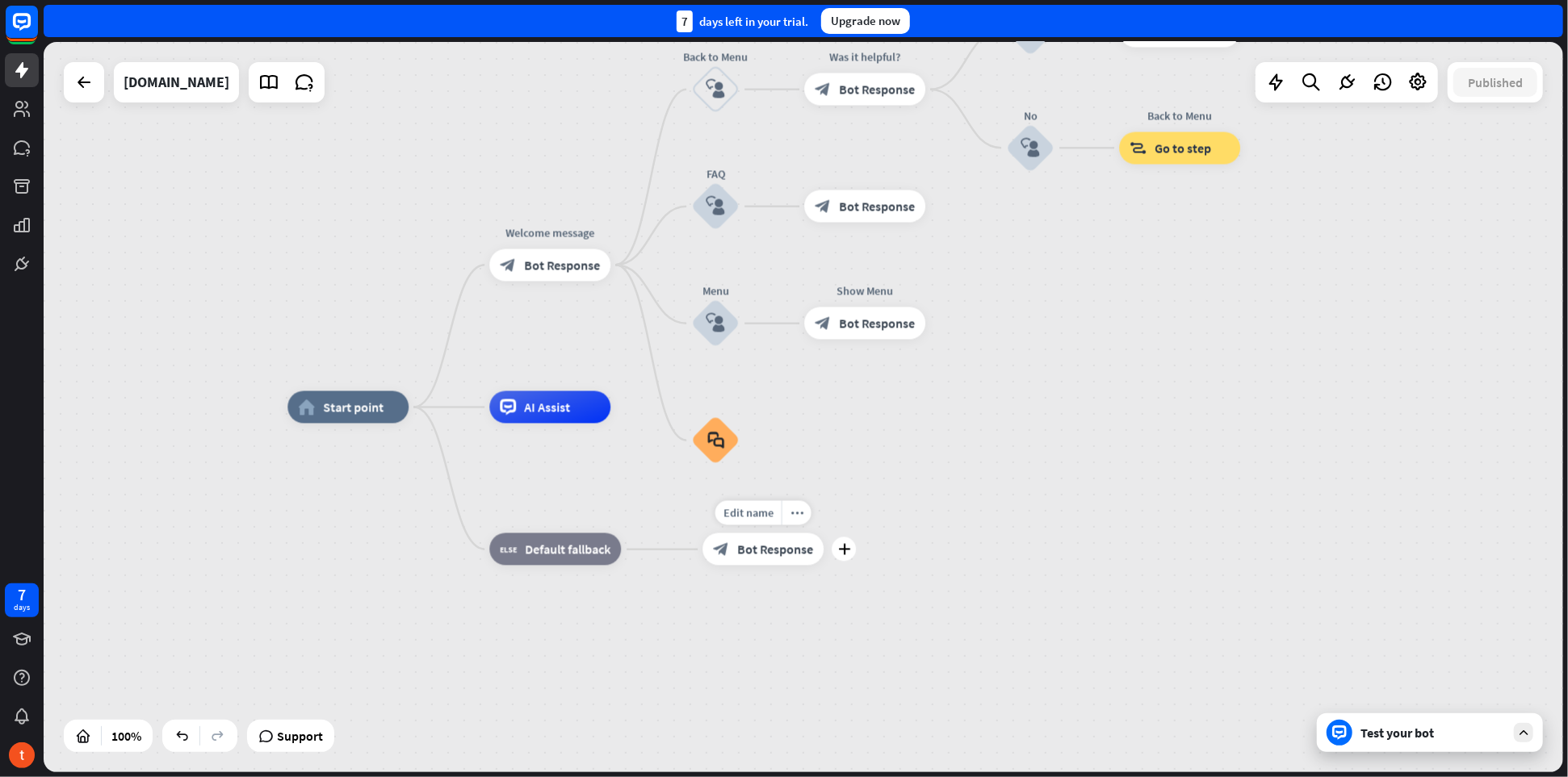
click at [767, 549] on span "Bot Response" at bounding box center [774, 549] width 76 height 16
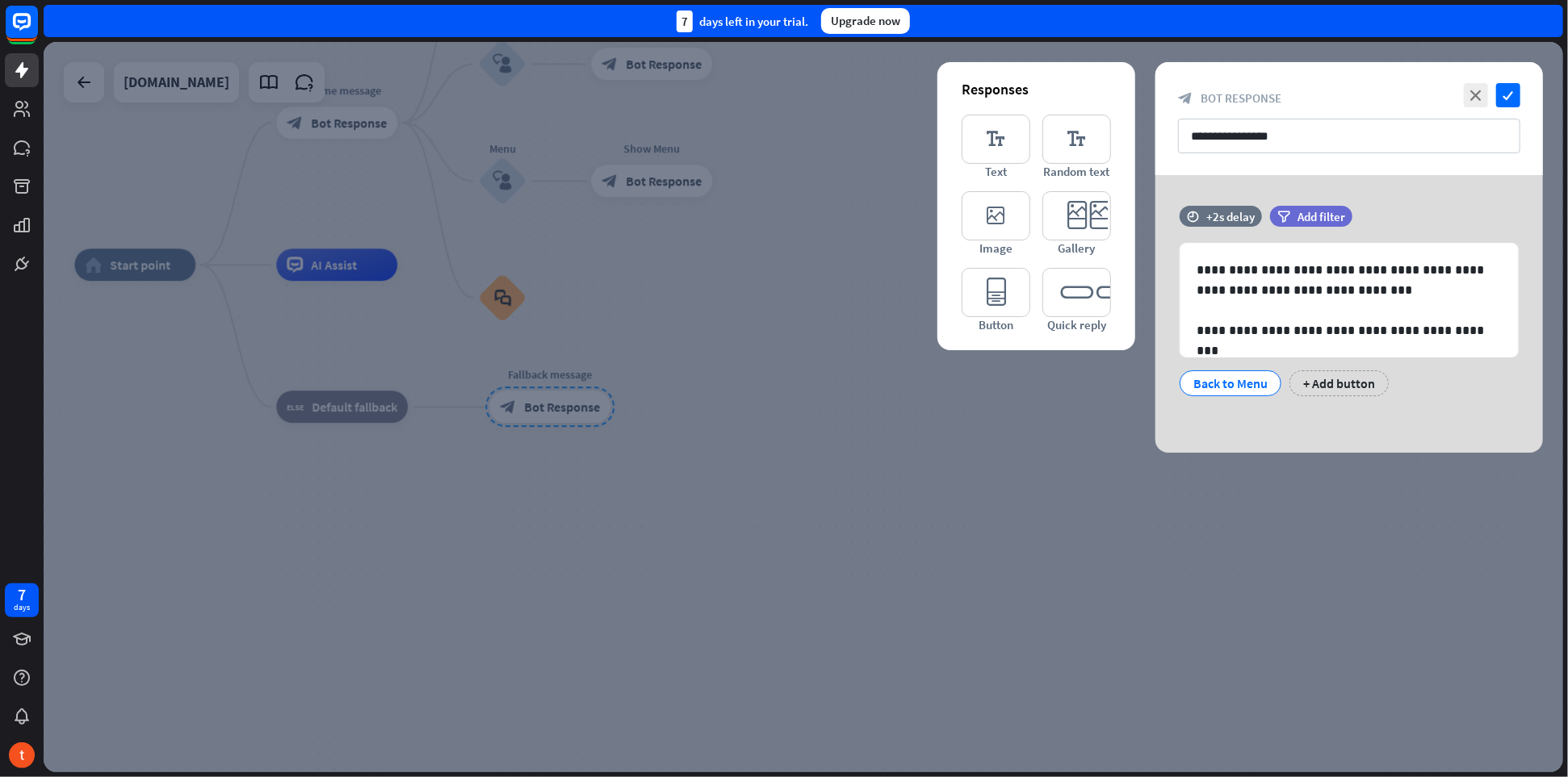
click at [891, 499] on div at bounding box center [804, 407] width 1520 height 730
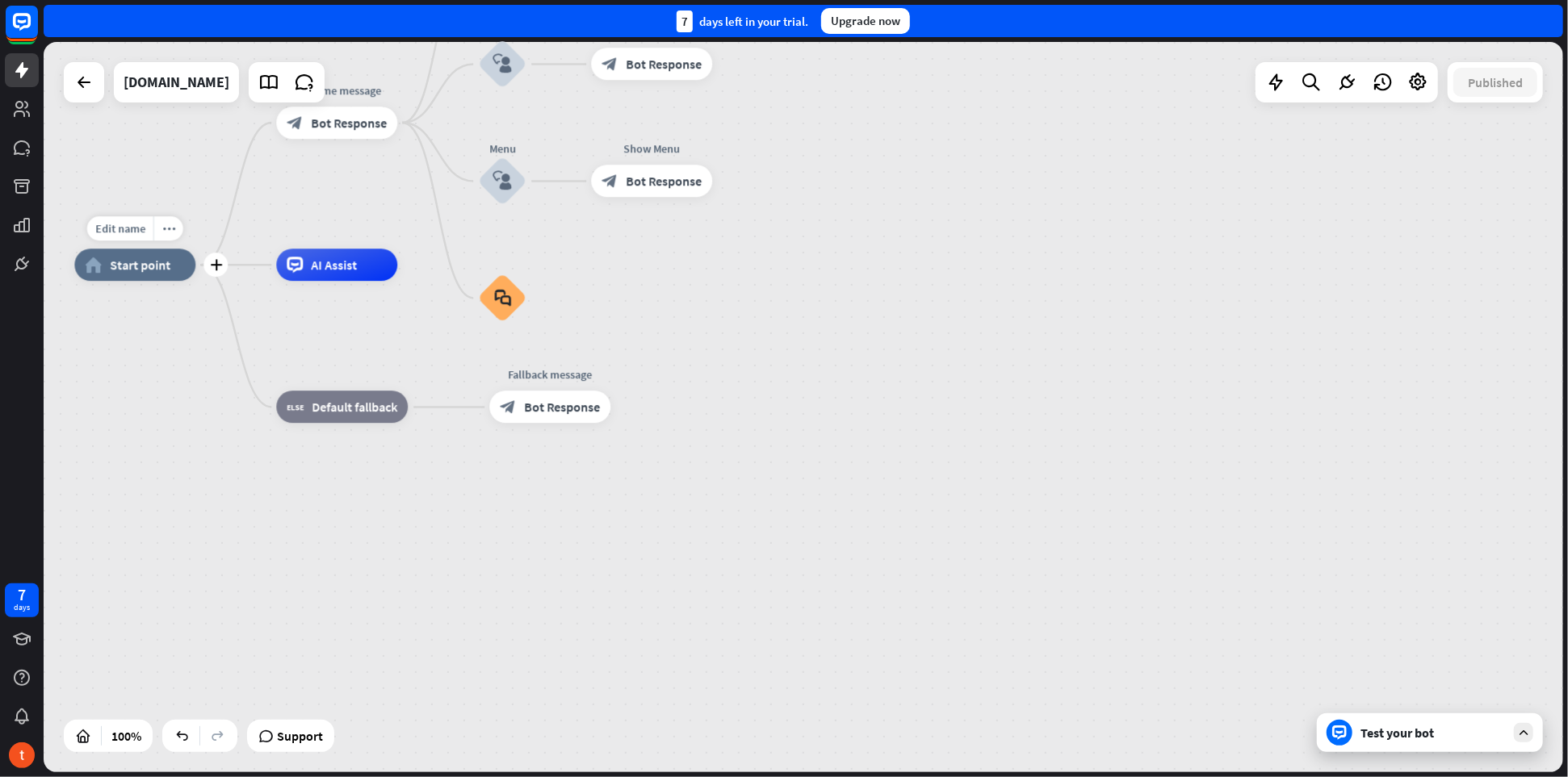
click at [158, 272] on span "Start point" at bounding box center [140, 264] width 60 height 16
click at [232, 545] on div "home_2 Start point Welcome message block_bot_response Bot Response Back to Menu…" at bounding box center [835, 630] width 1520 height 730
click at [125, 739] on icon at bounding box center [119, 736] width 16 height 16
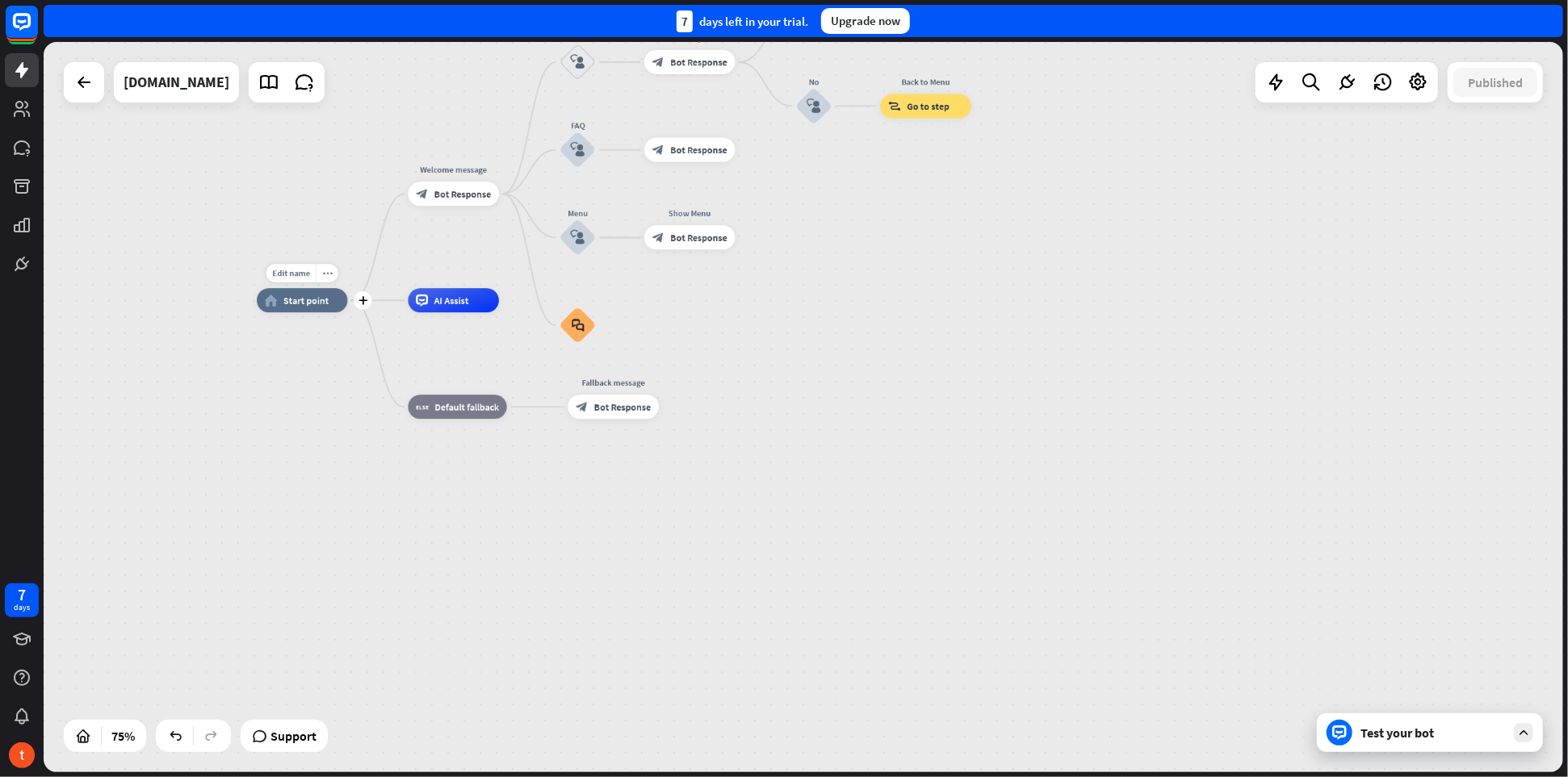
click at [306, 301] on span "Start point" at bounding box center [305, 300] width 45 height 12
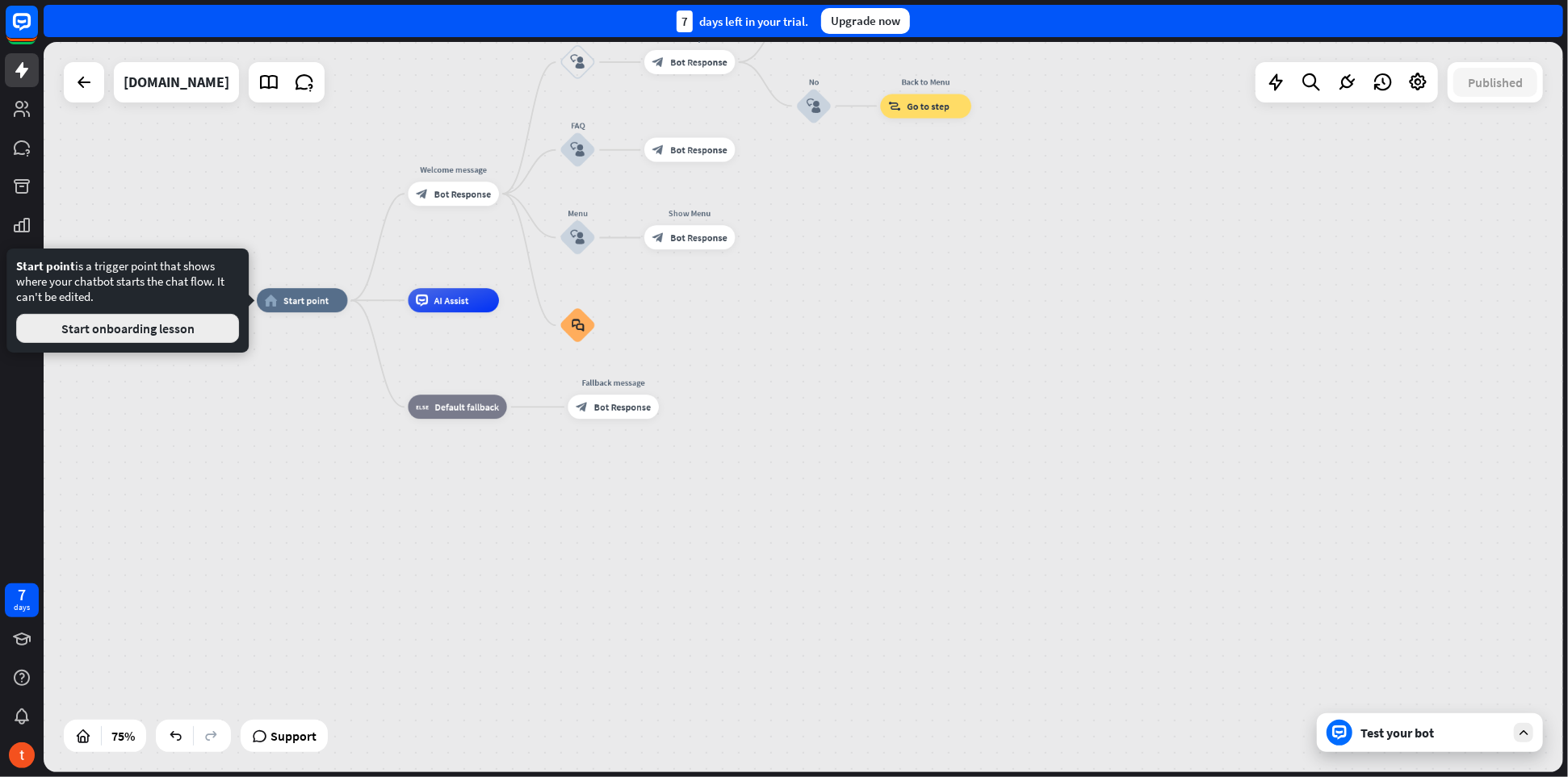
click at [109, 332] on button "Start onboarding lesson" at bounding box center [127, 328] width 223 height 29
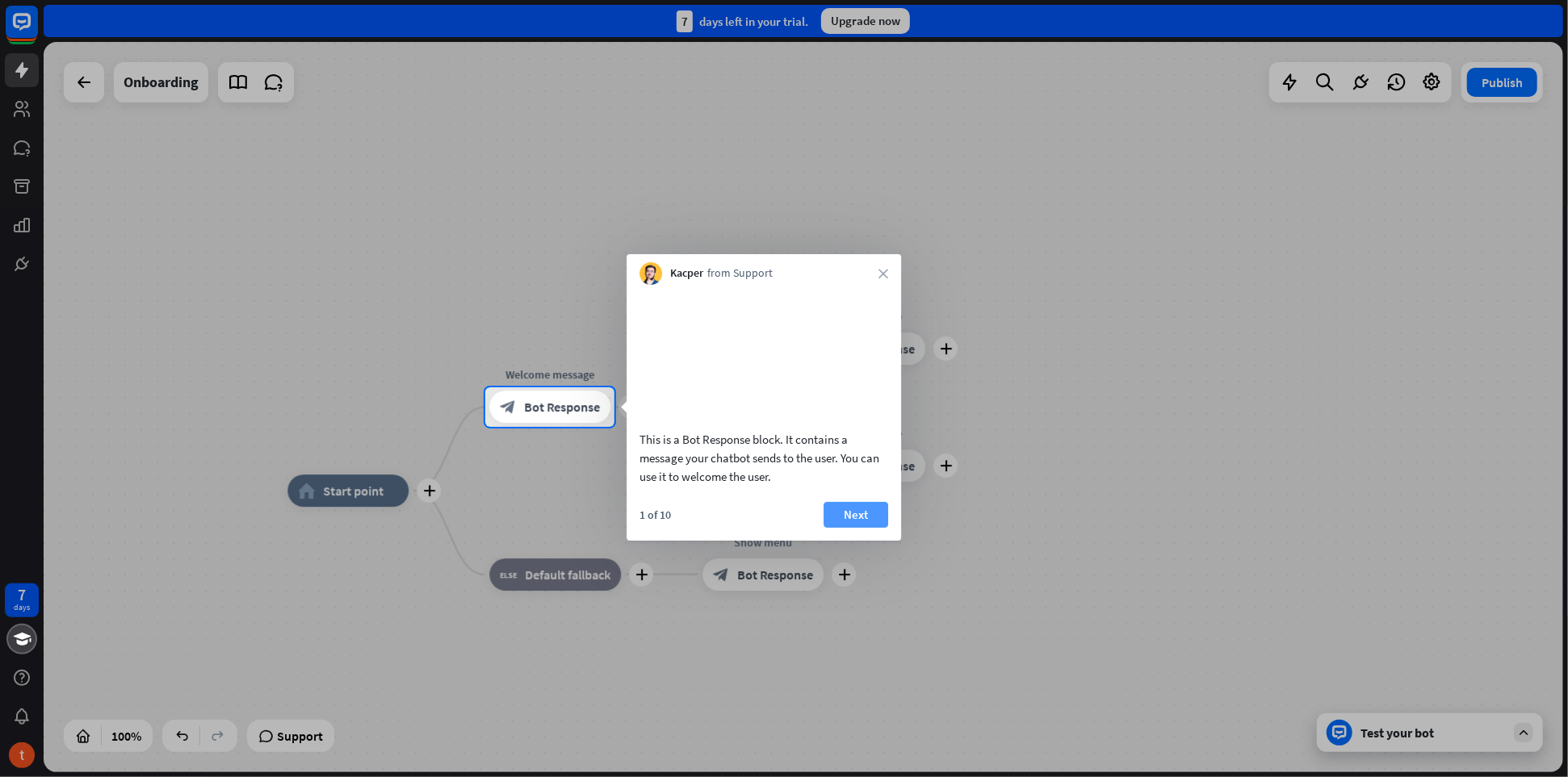
click at [858, 528] on button "Next" at bounding box center [855, 515] width 64 height 26
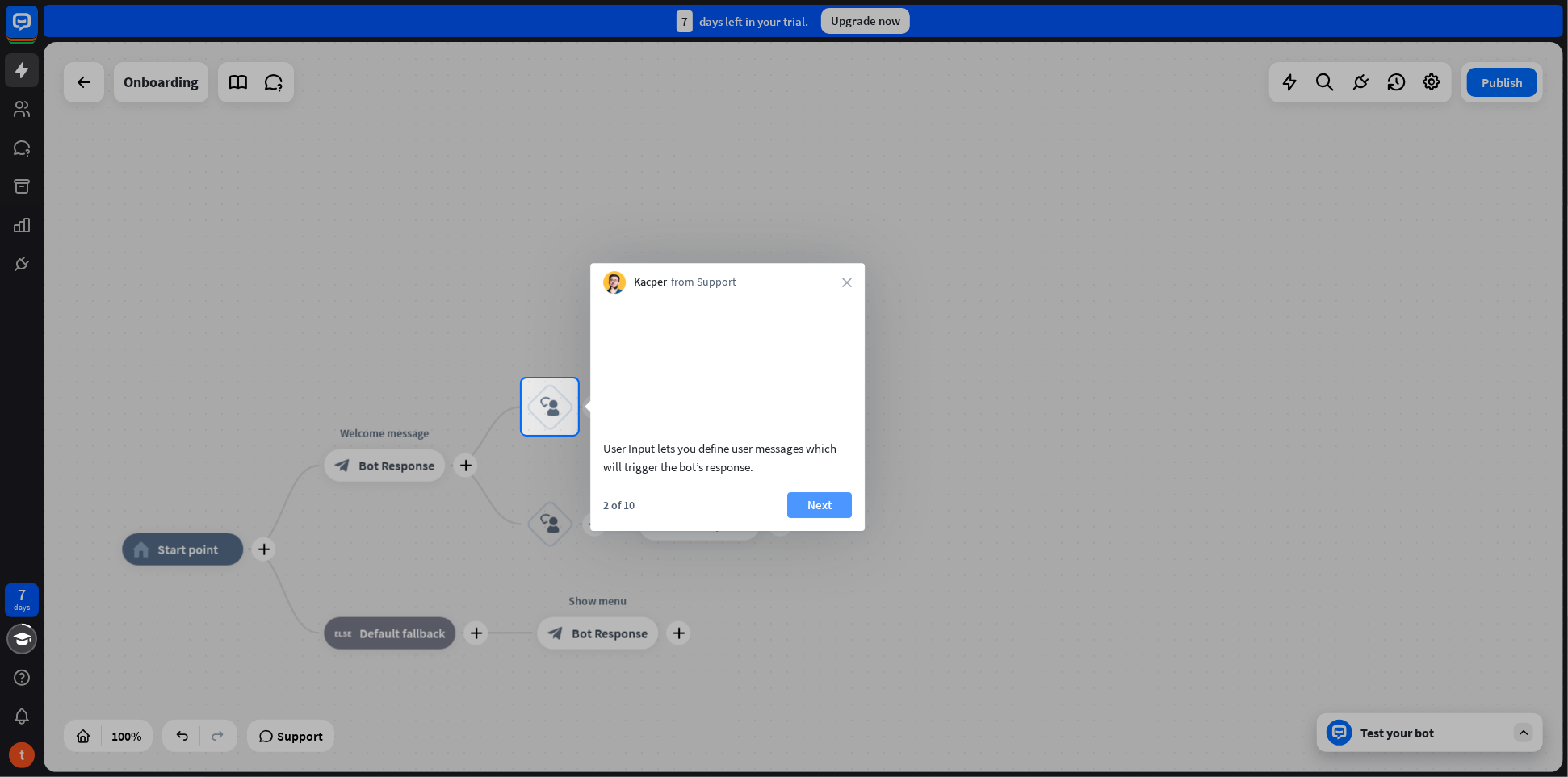
click at [824, 519] on button "Next" at bounding box center [819, 505] width 64 height 26
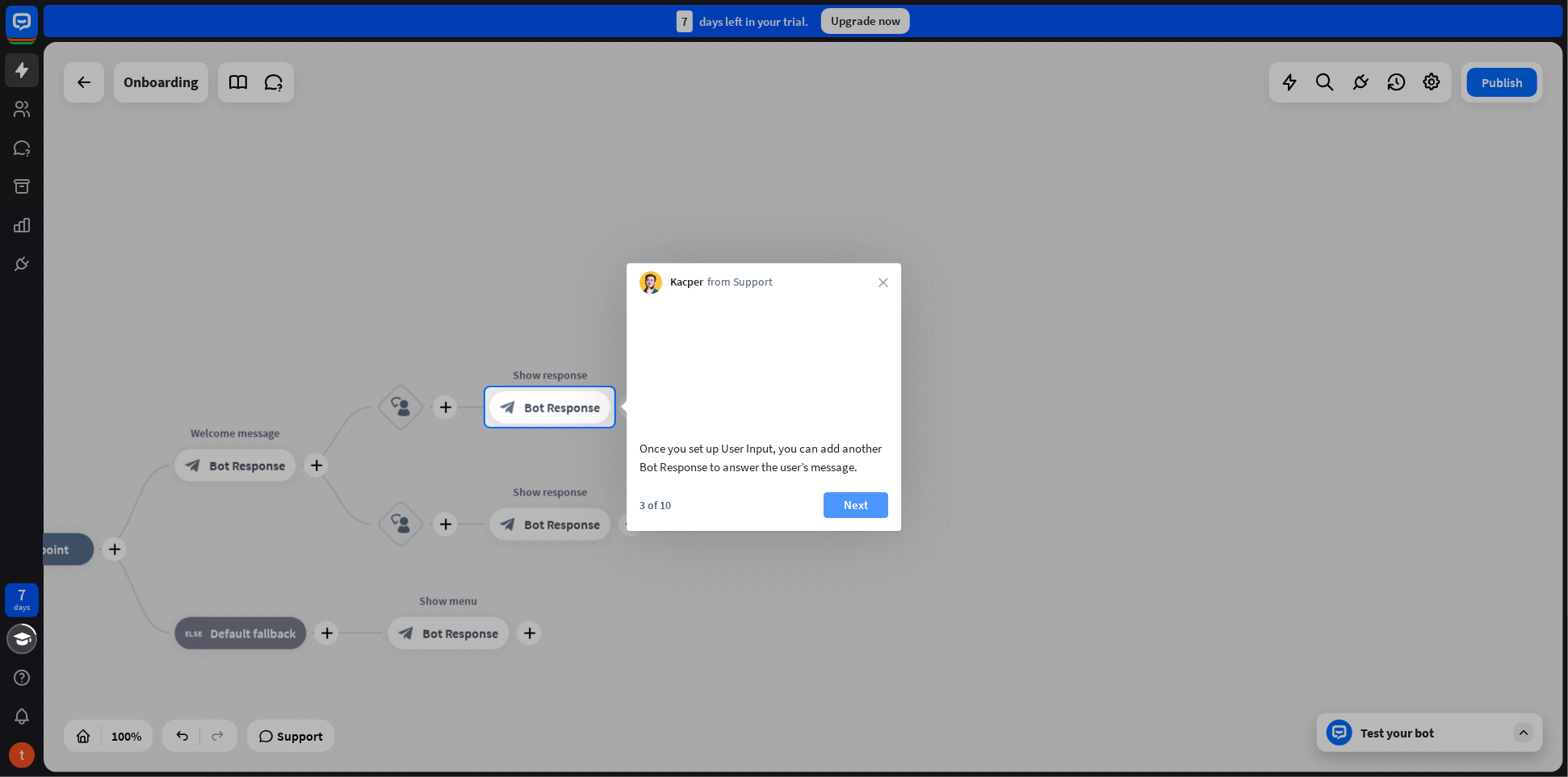
click at [866, 519] on button "Next" at bounding box center [855, 505] width 64 height 26
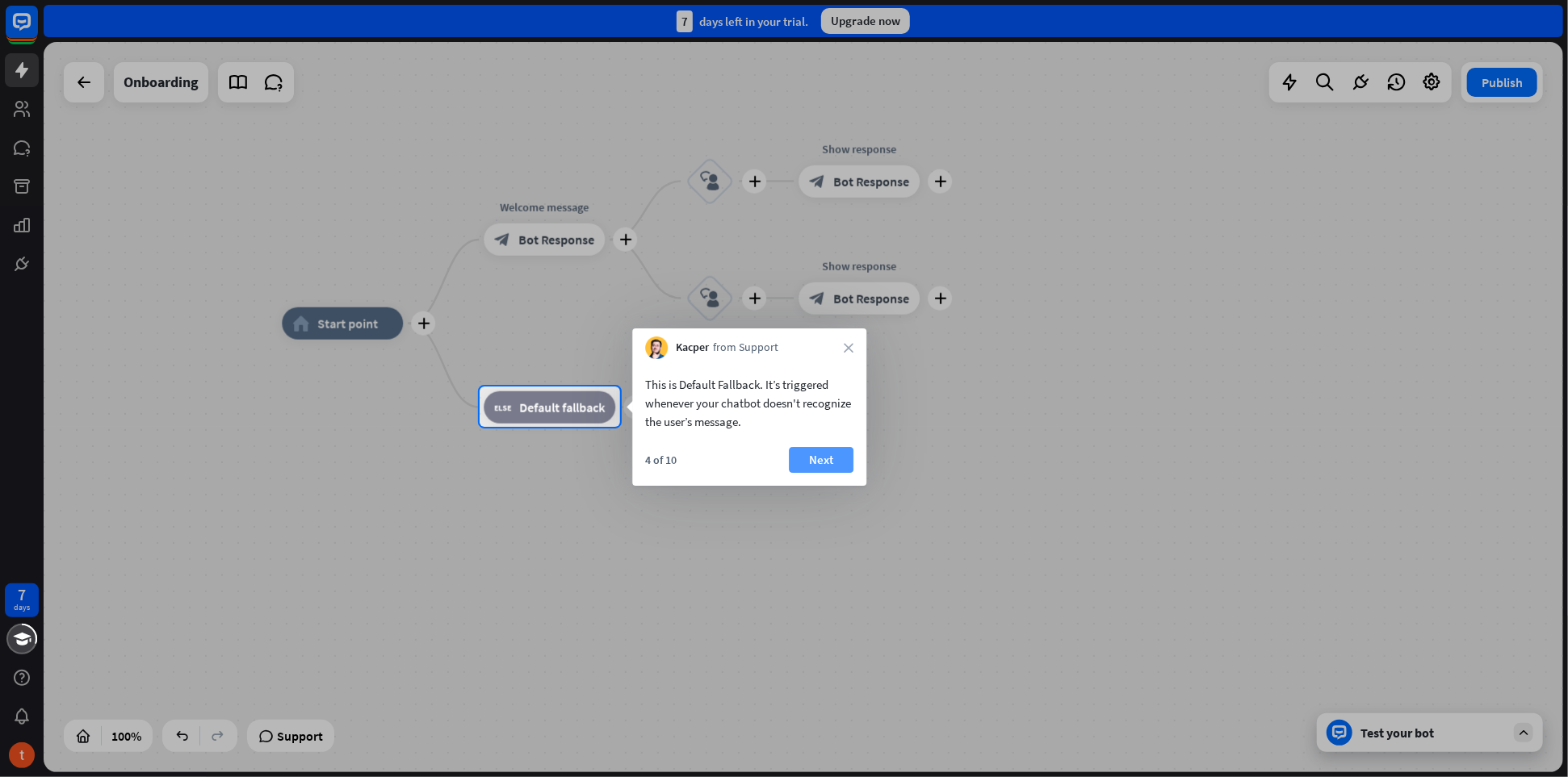
click at [832, 461] on button "Next" at bounding box center [820, 459] width 64 height 26
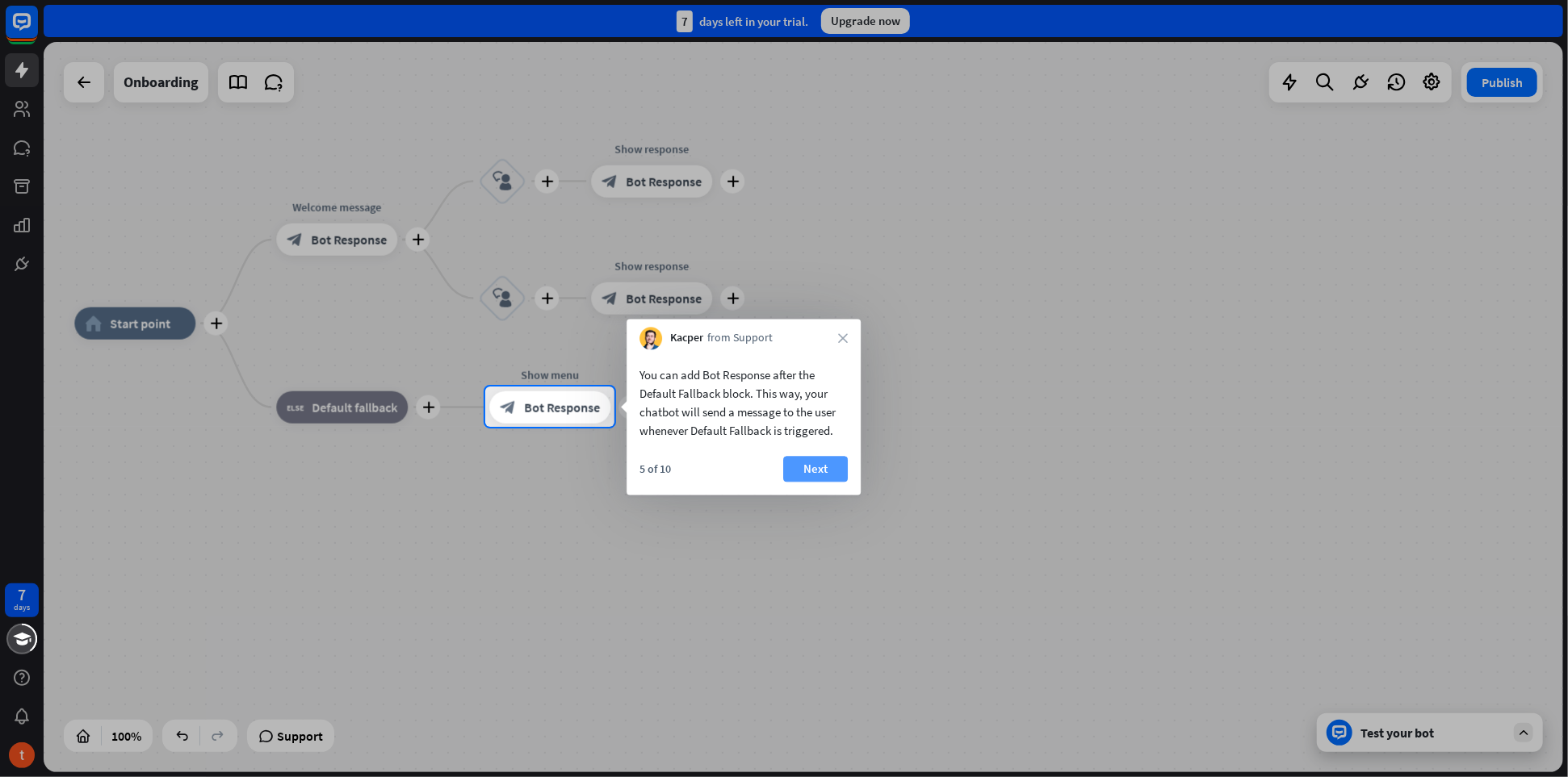
click at [829, 467] on button "Next" at bounding box center [815, 469] width 64 height 26
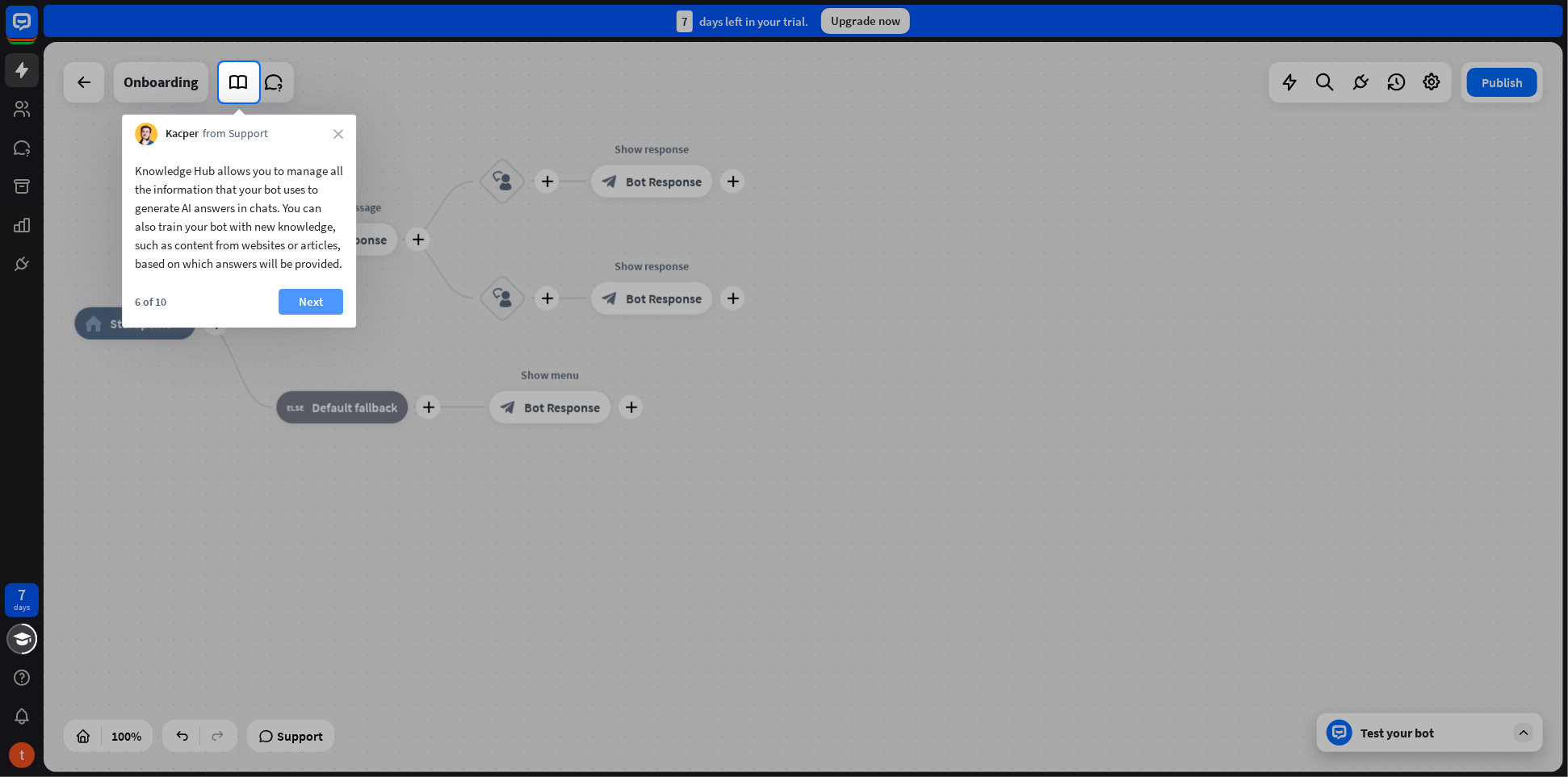
click at [279, 315] on button "Next" at bounding box center [310, 301] width 64 height 26
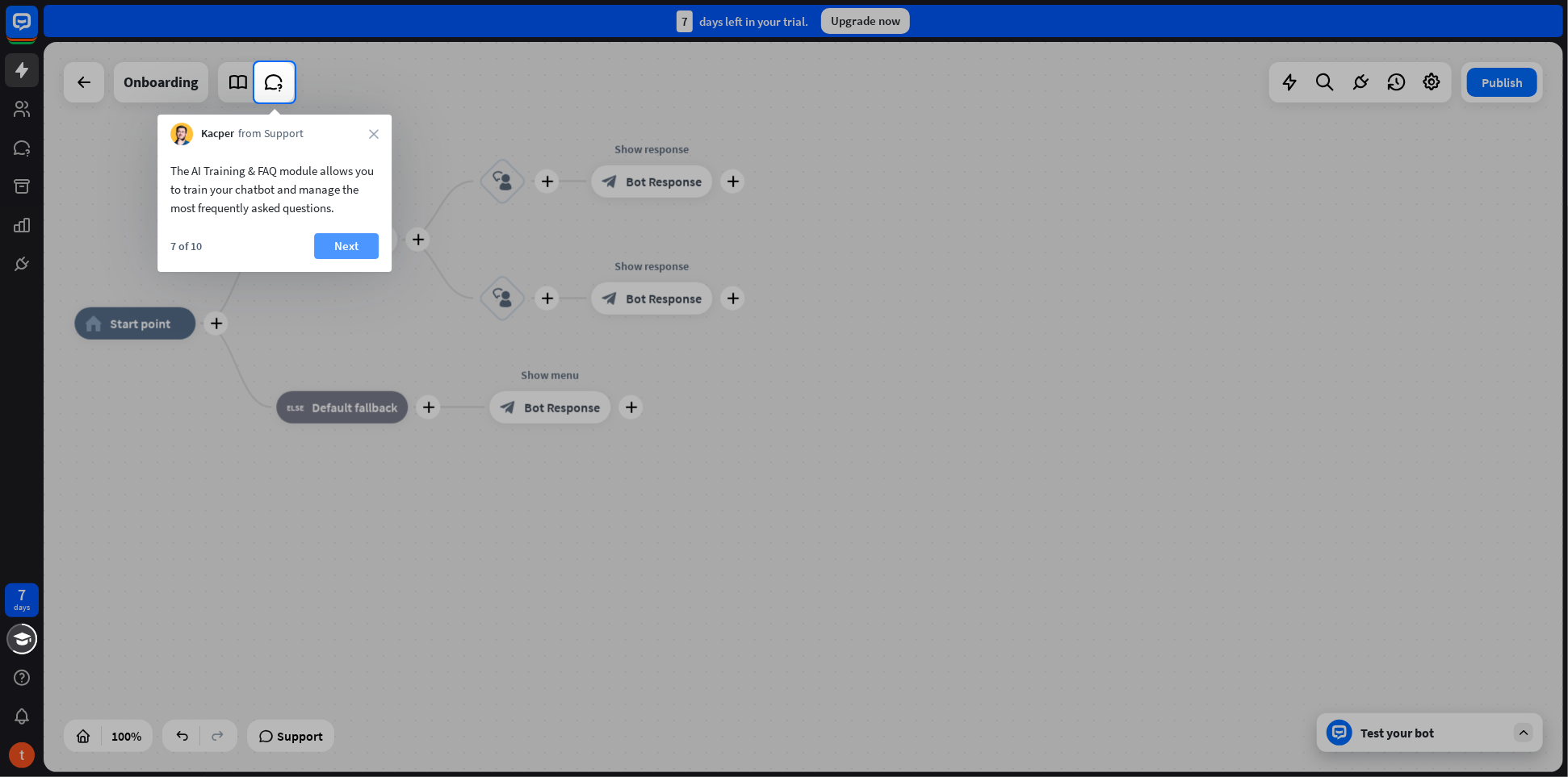
click at [335, 251] on button "Next" at bounding box center [346, 246] width 64 height 26
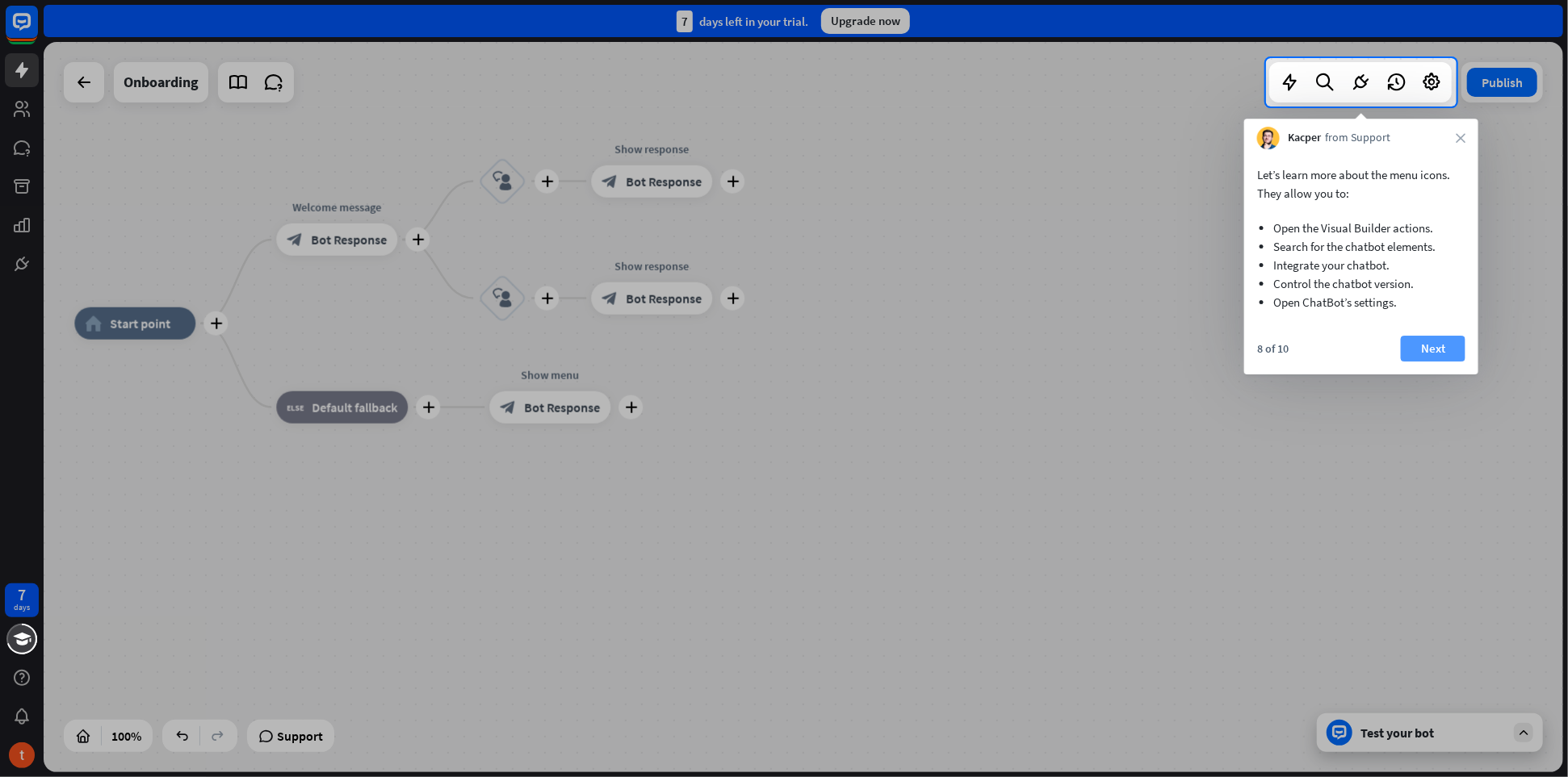
click at [1440, 348] on button "Next" at bounding box center [1433, 348] width 64 height 26
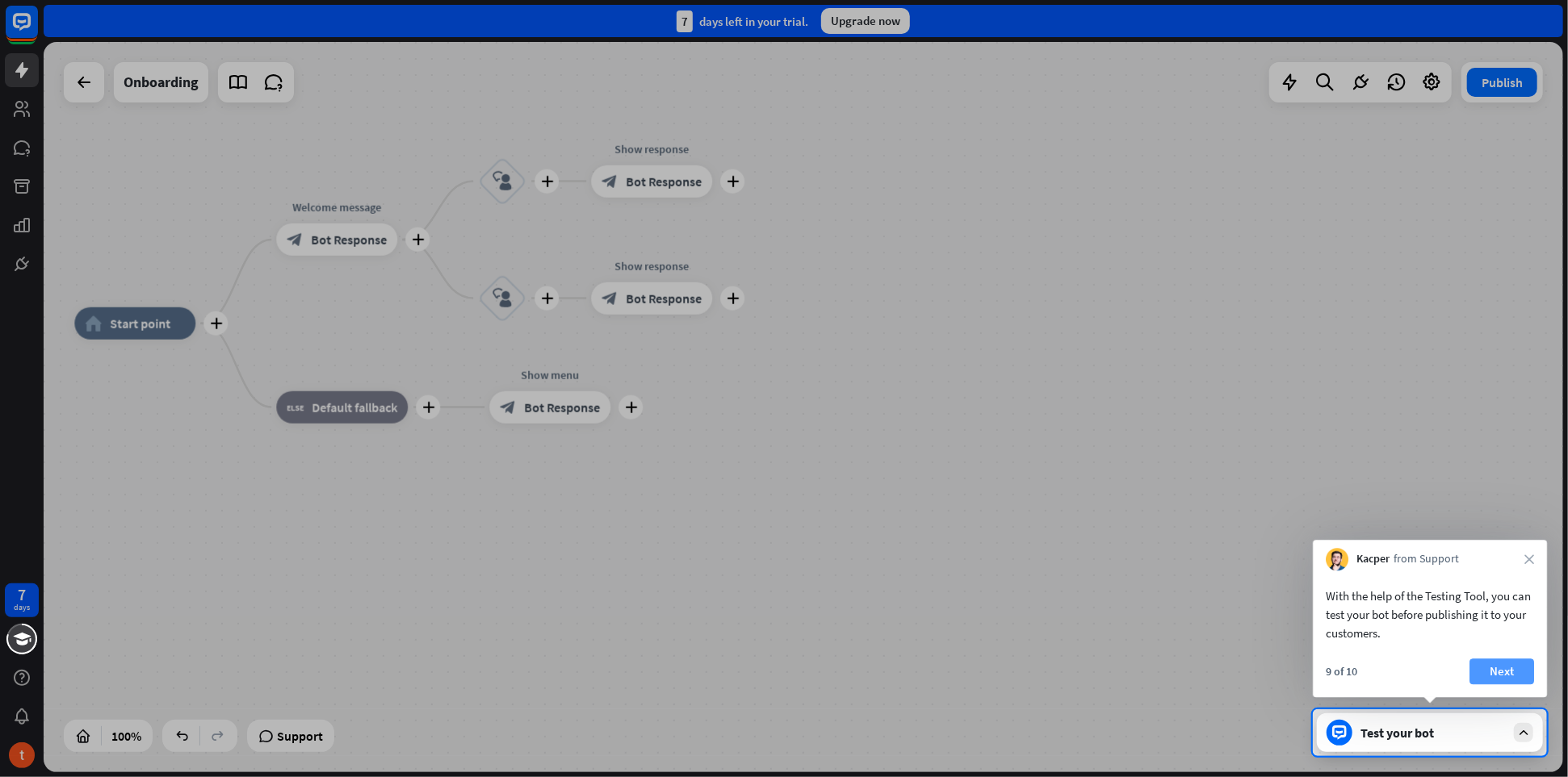
click at [1495, 670] on button "Next" at bounding box center [1501, 671] width 64 height 26
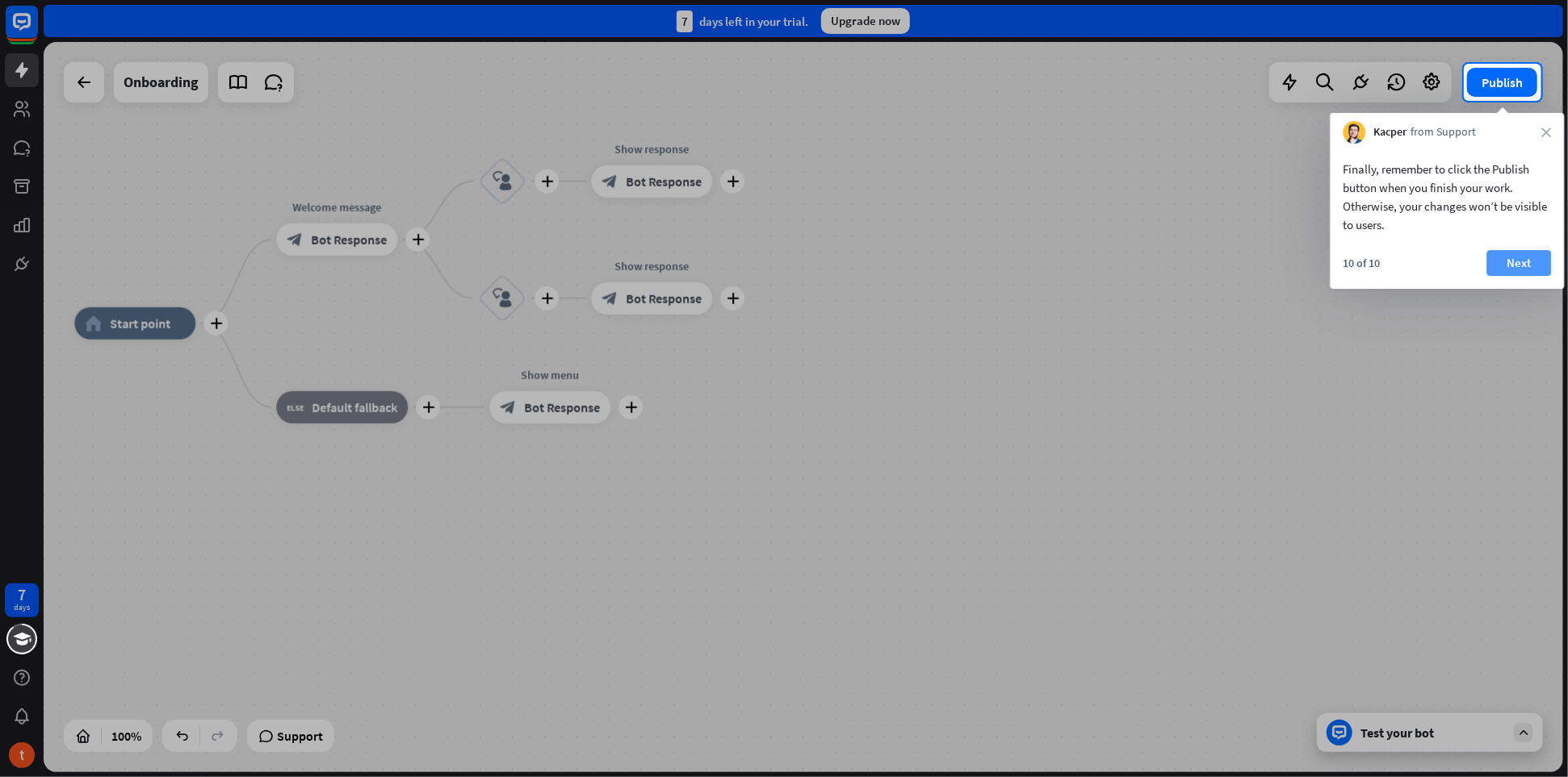
click at [1522, 265] on button "Next" at bounding box center [1519, 263] width 64 height 26
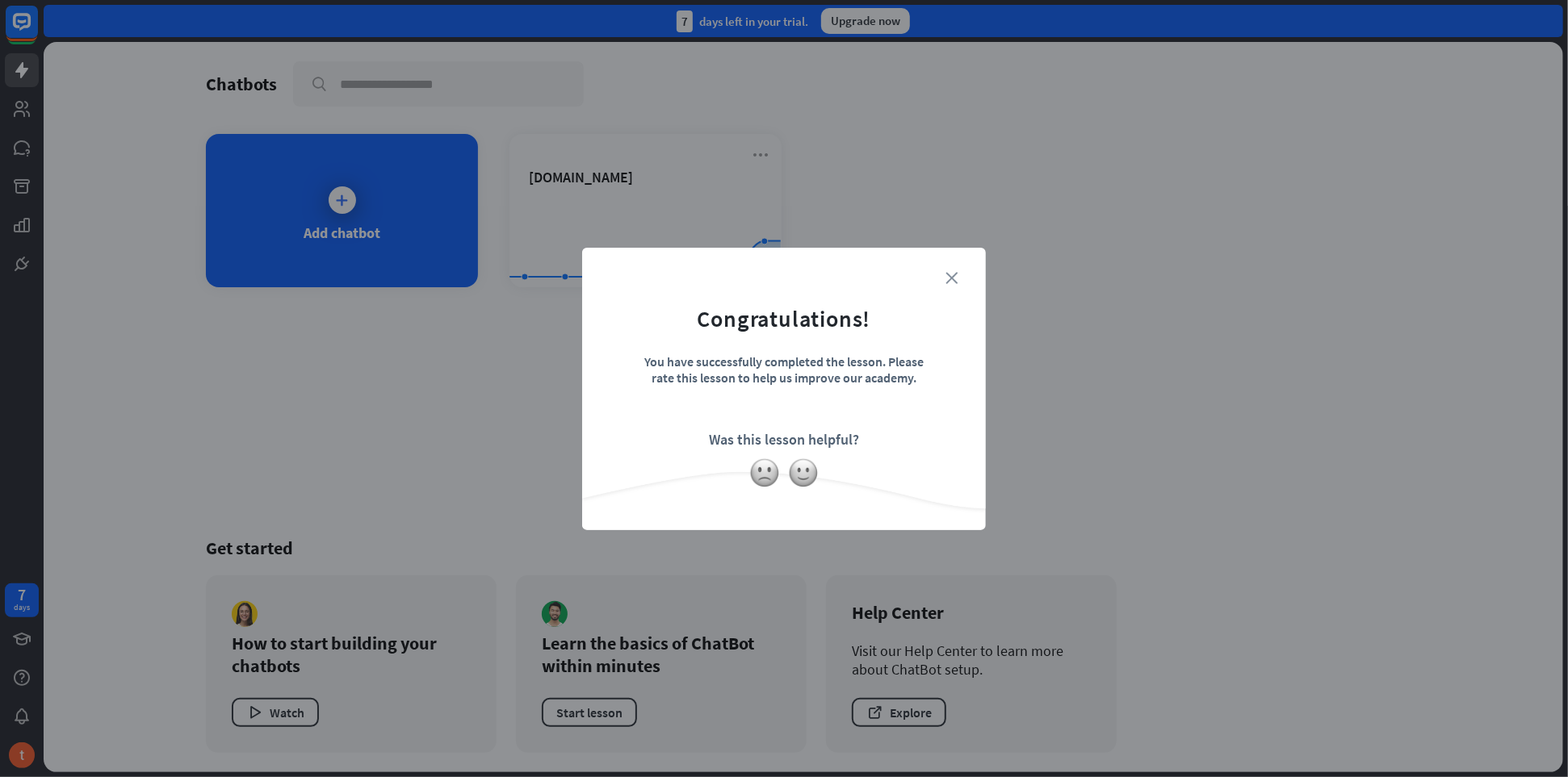
click at [952, 276] on icon "close" at bounding box center [952, 278] width 12 height 12
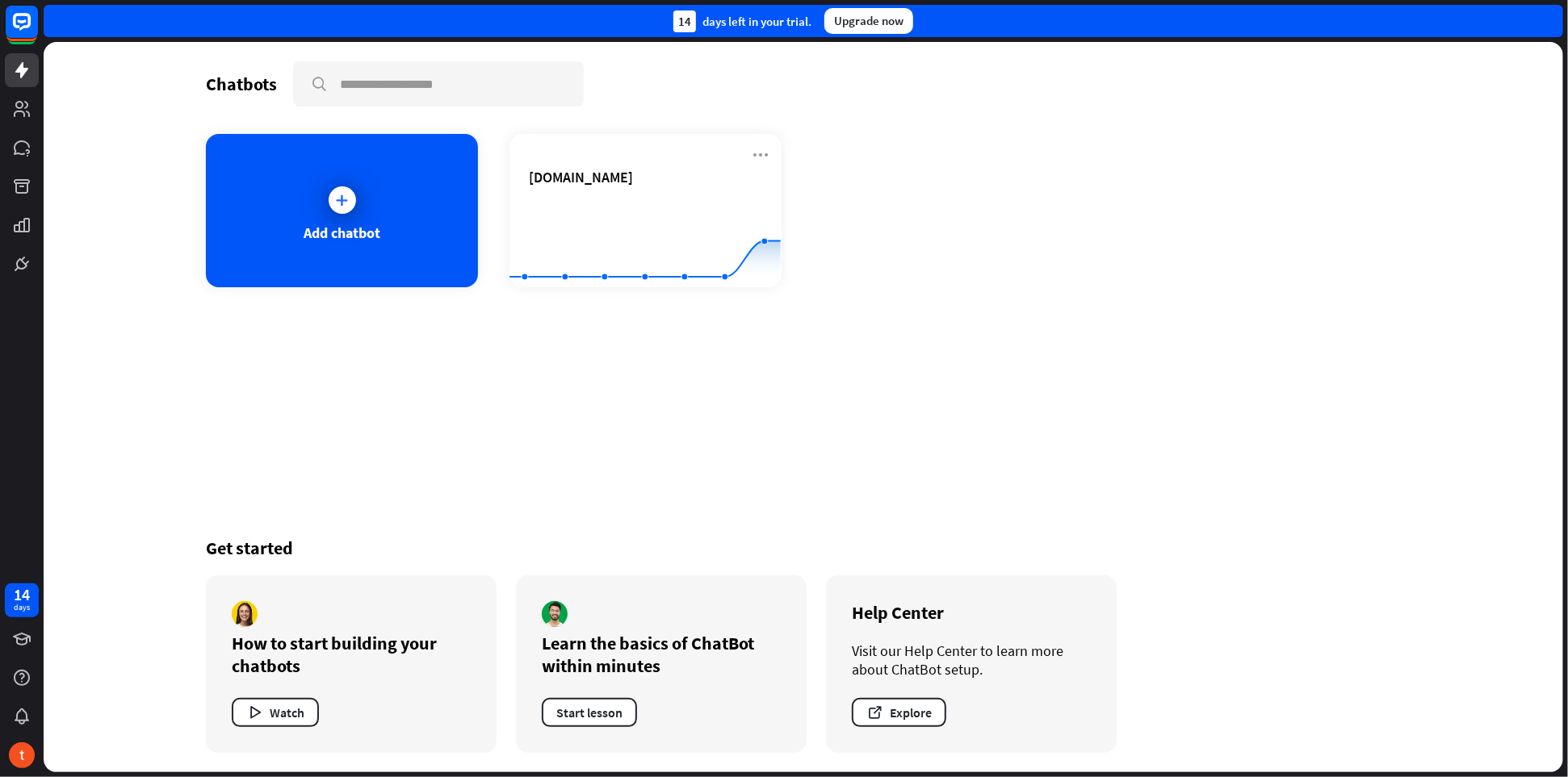
click at [669, 197] on rect at bounding box center [644, 247] width 271 height 100
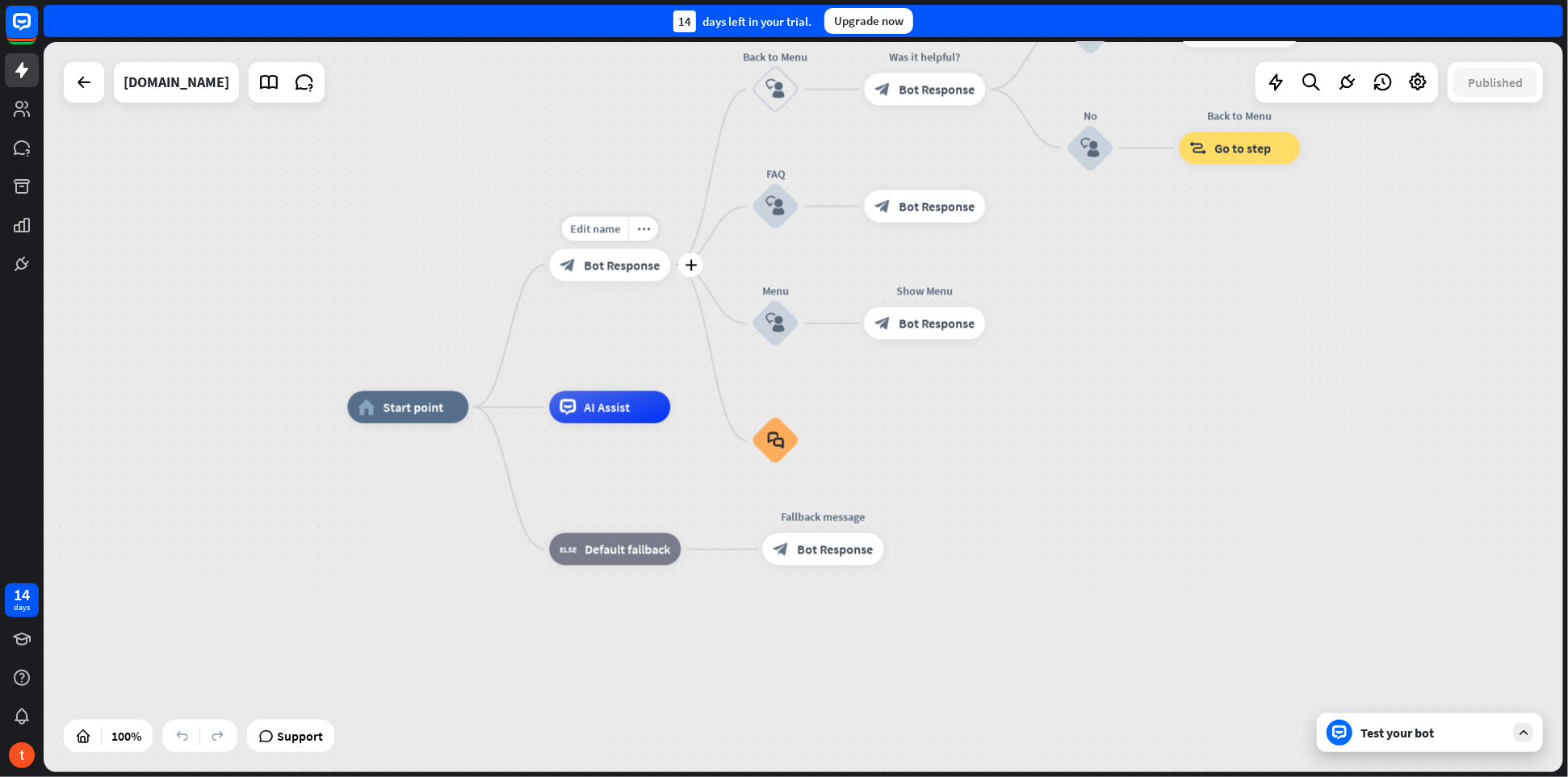
click at [619, 269] on span "Bot Response" at bounding box center [621, 264] width 76 height 16
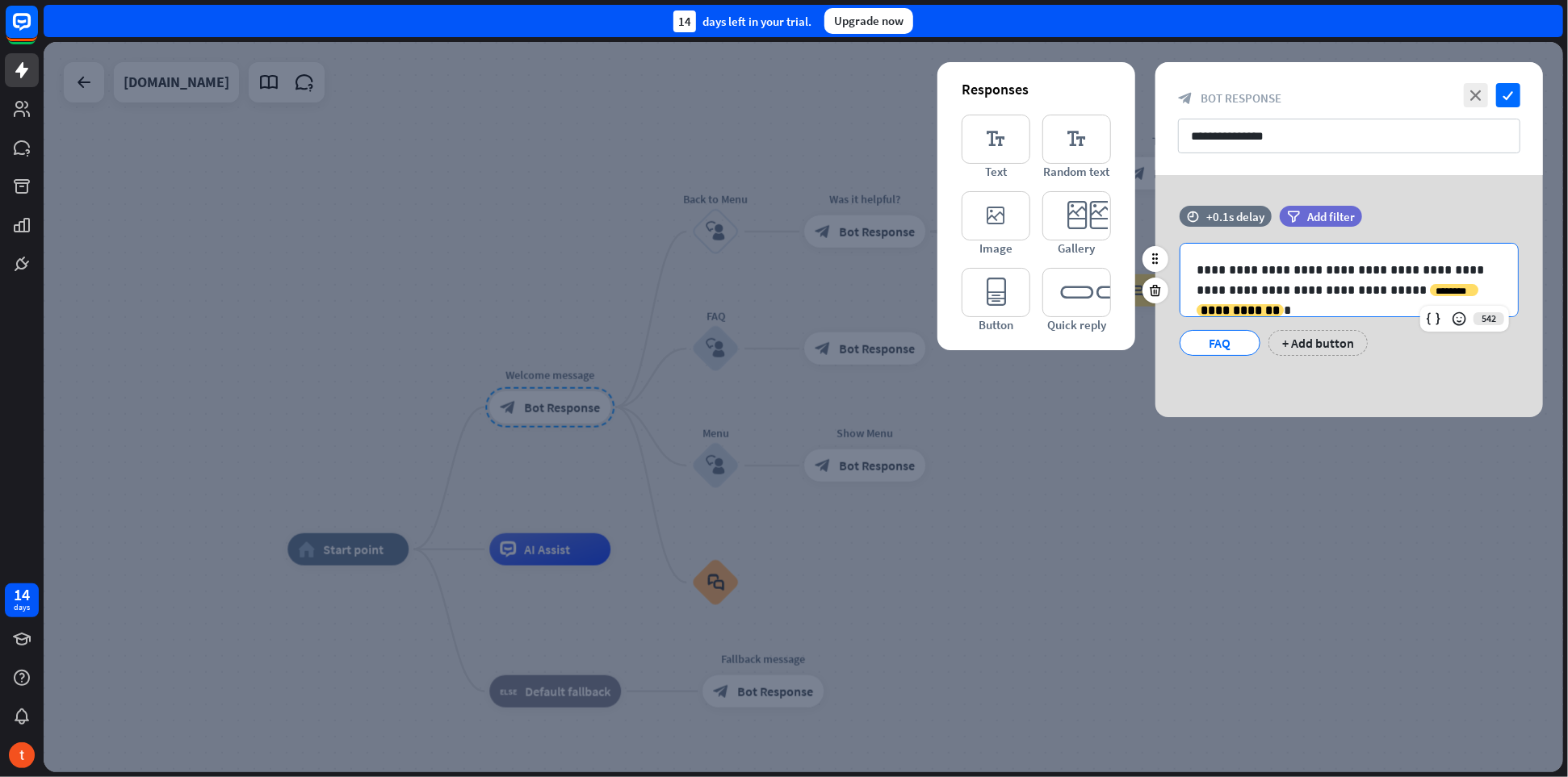
click at [1292, 276] on p "**********" at bounding box center [1350, 280] width 306 height 40
drag, startPoint x: 1251, startPoint y: 270, endPoint x: 1448, endPoint y: 292, distance: 198.2
click at [1448, 292] on p "**********" at bounding box center [1350, 280] width 306 height 40
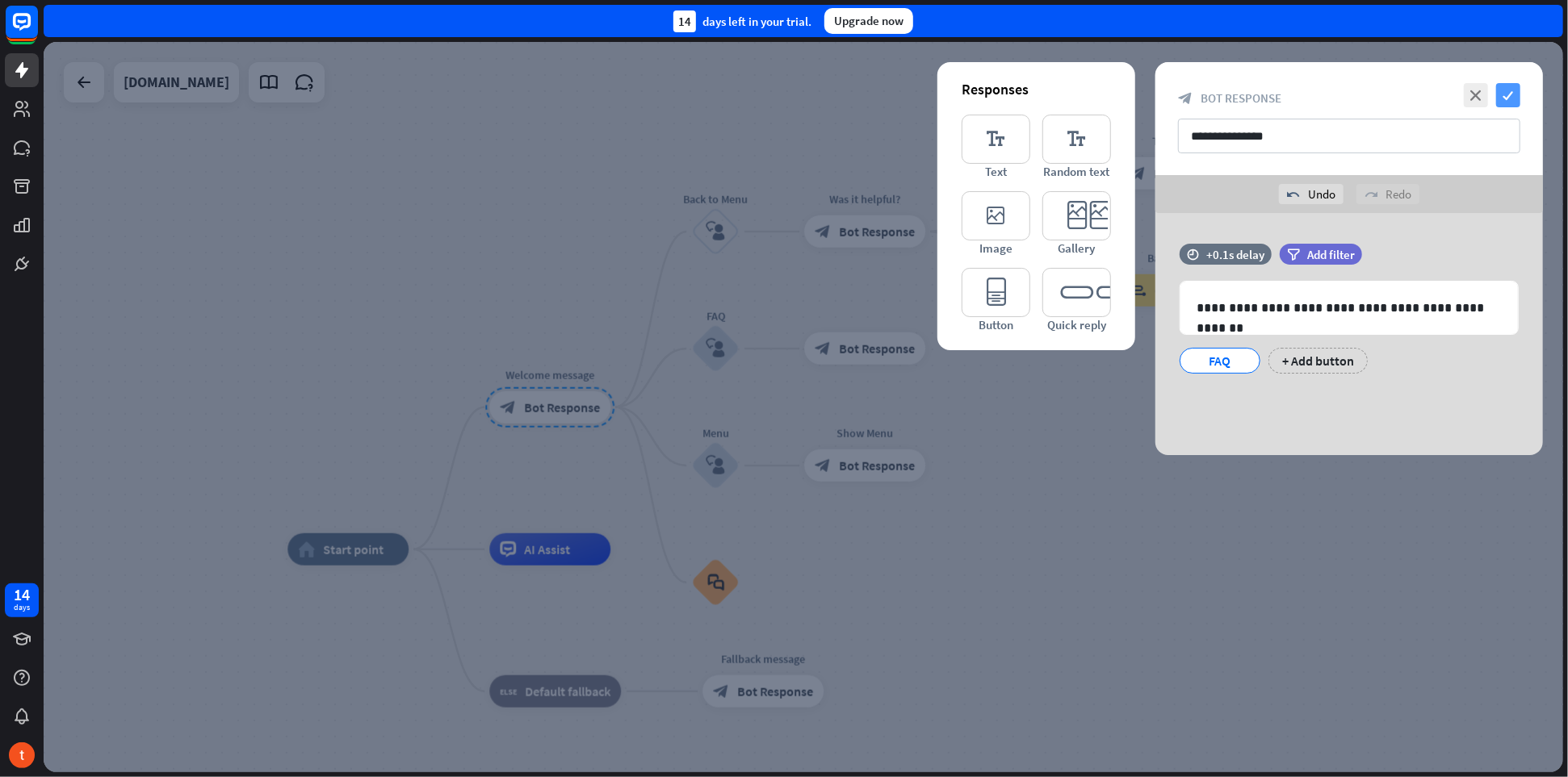
click at [1510, 99] on icon "check" at bounding box center [1508, 95] width 24 height 24
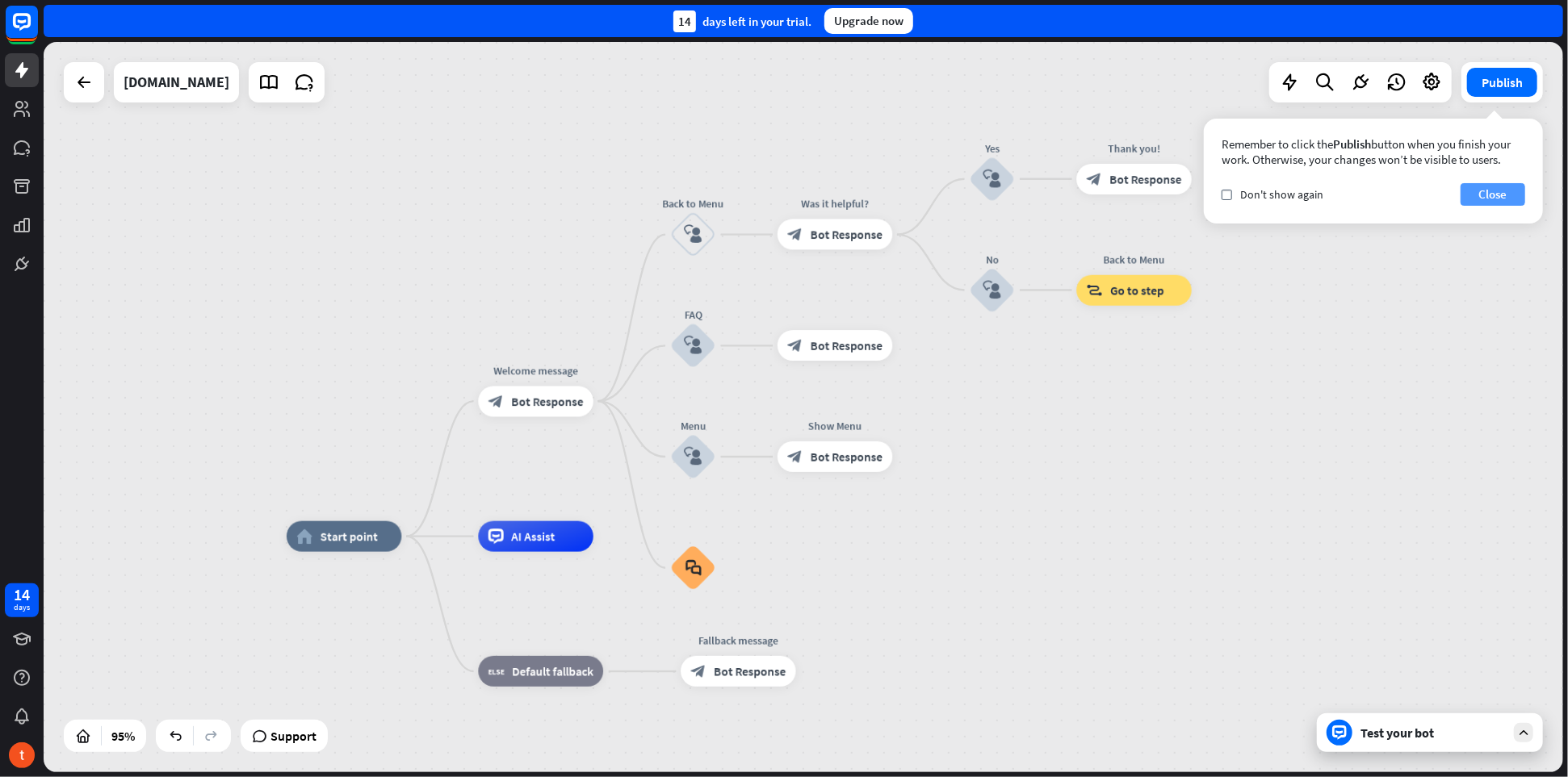
click at [1474, 195] on button "Close" at bounding box center [1492, 195] width 64 height 23
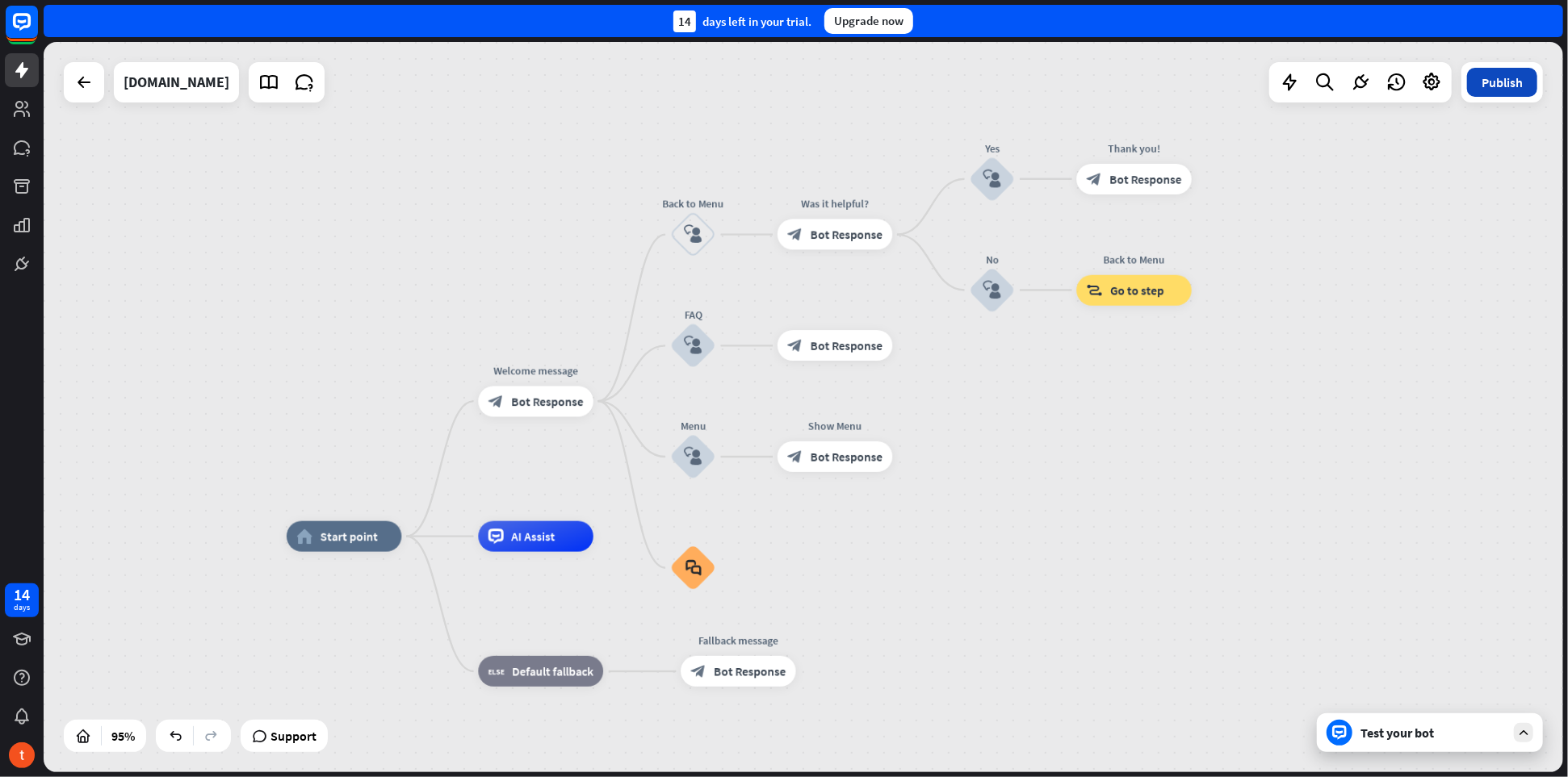
click at [1502, 92] on button "Publish" at bounding box center [1502, 82] width 70 height 29
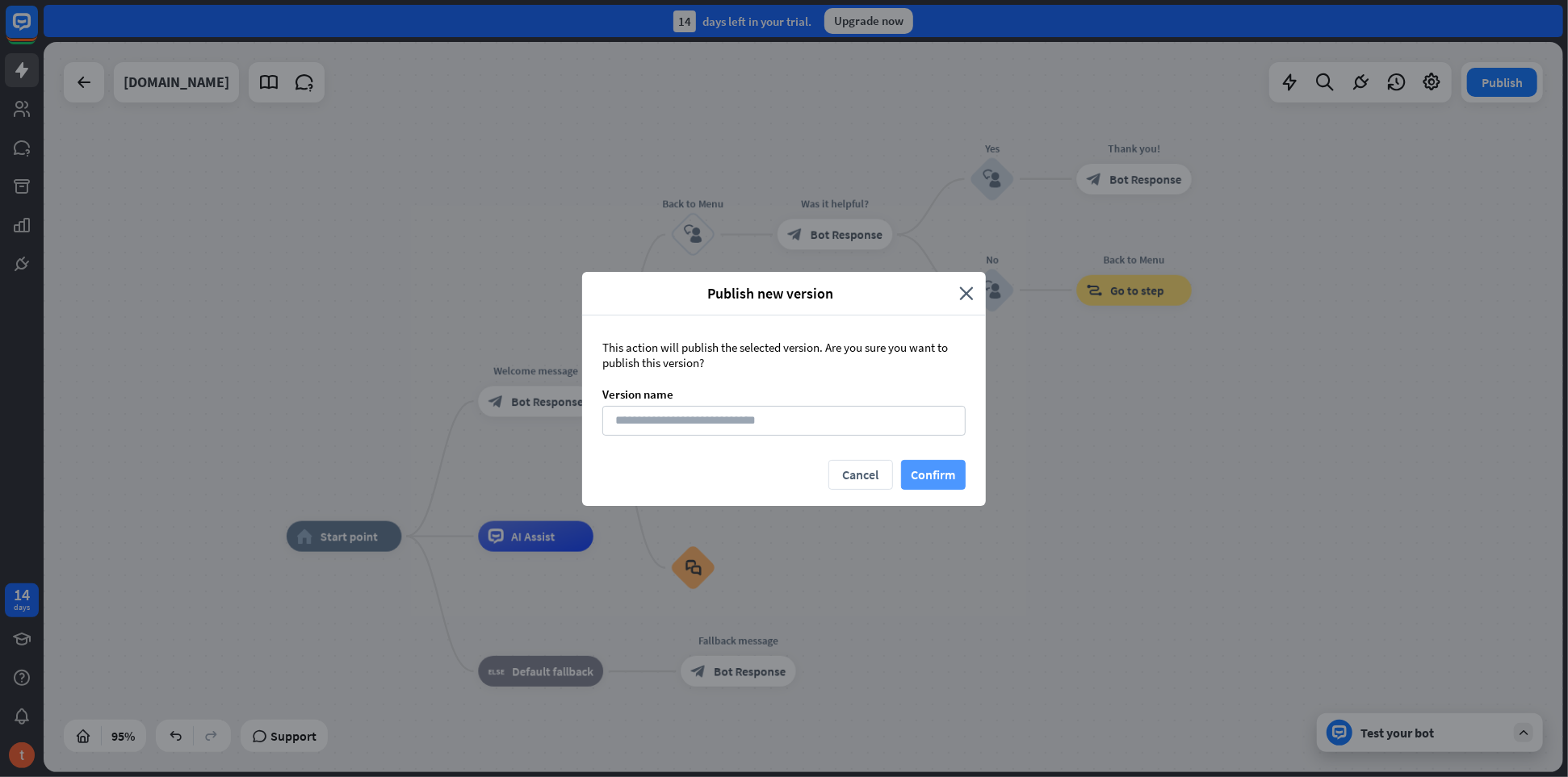
click at [921, 477] on button "Confirm" at bounding box center [932, 475] width 64 height 30
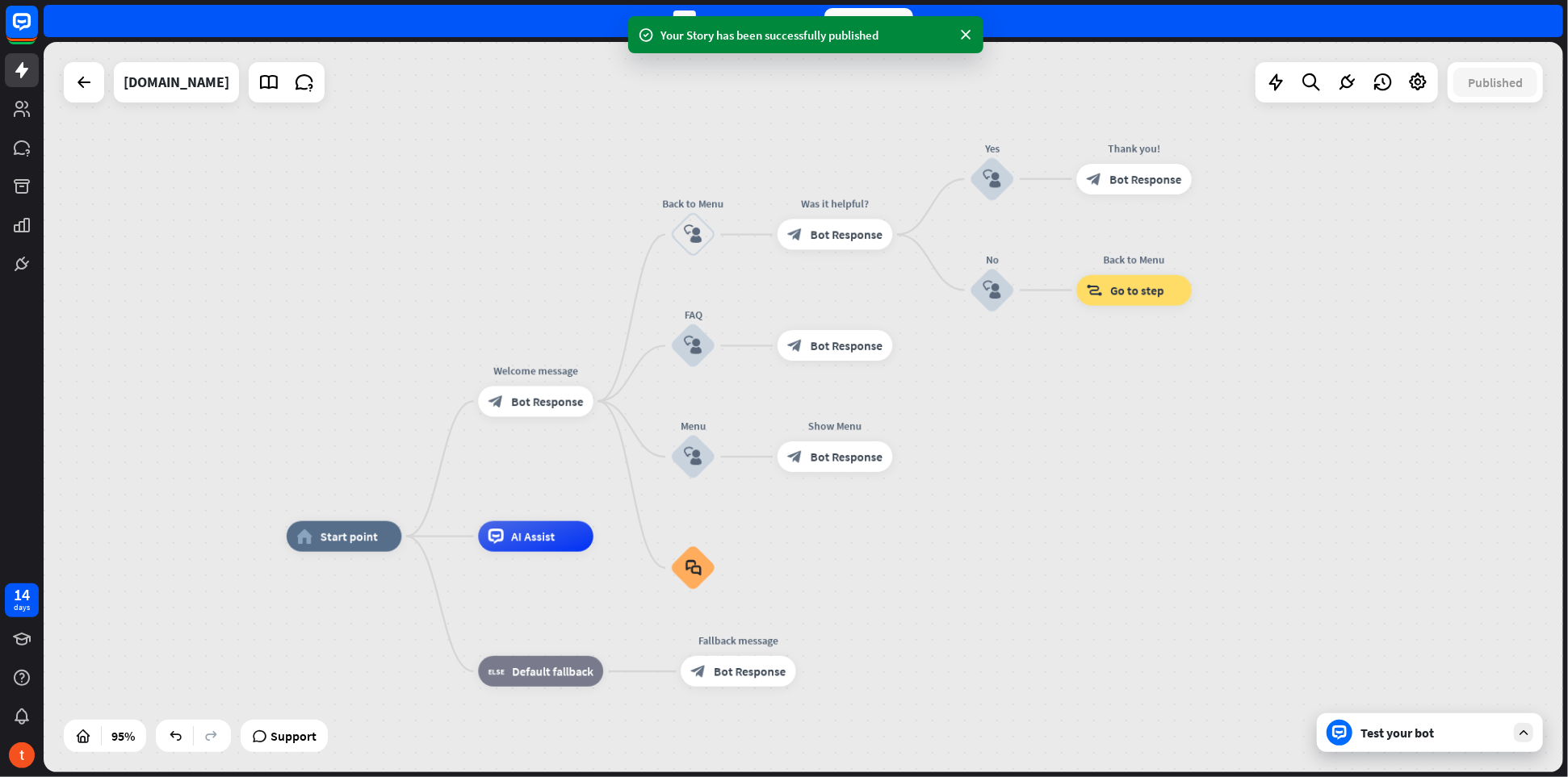
click at [1529, 730] on icon at bounding box center [1523, 732] width 14 height 14
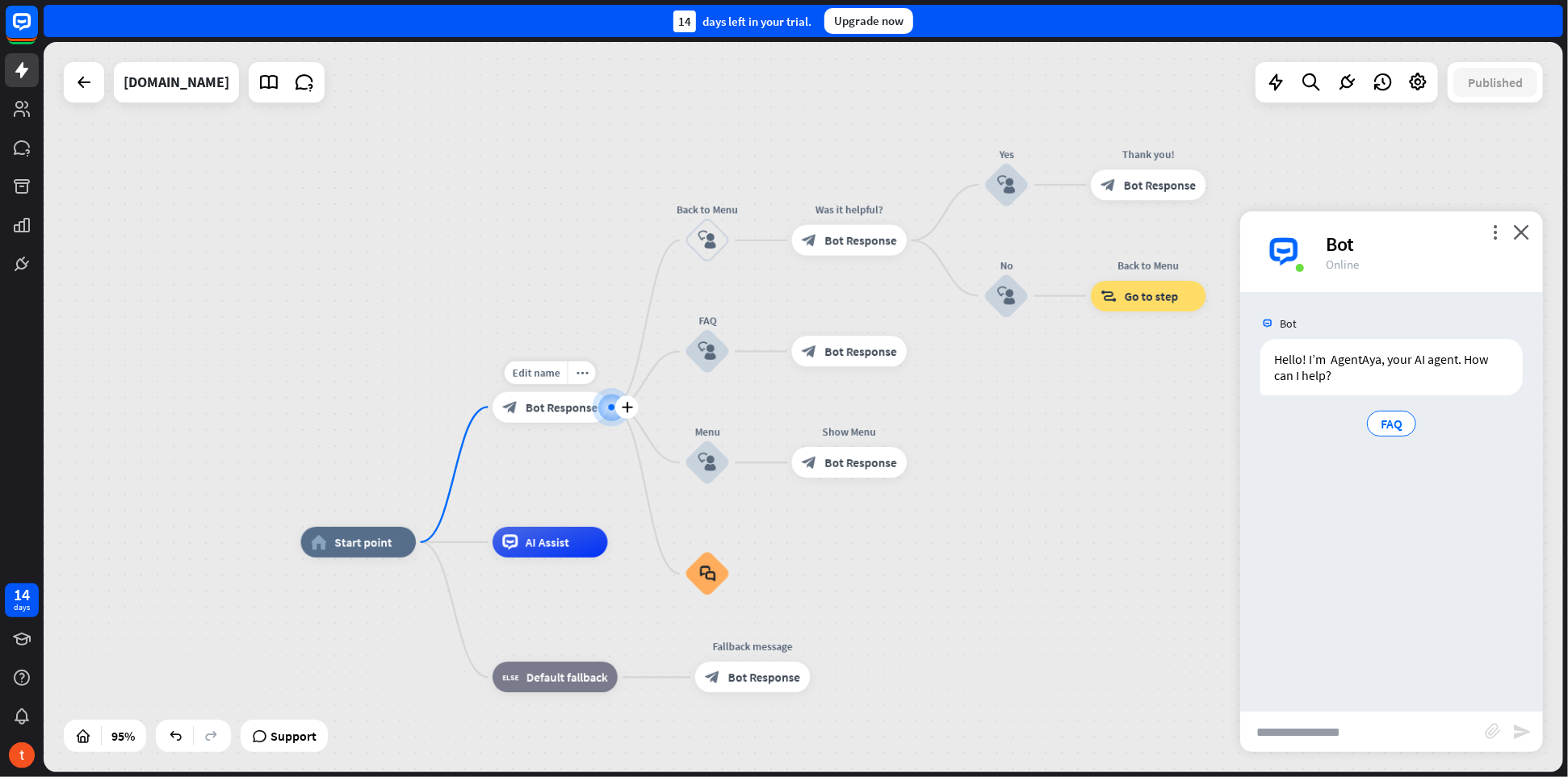
click at [563, 405] on span "Bot Response" at bounding box center [561, 408] width 72 height 15
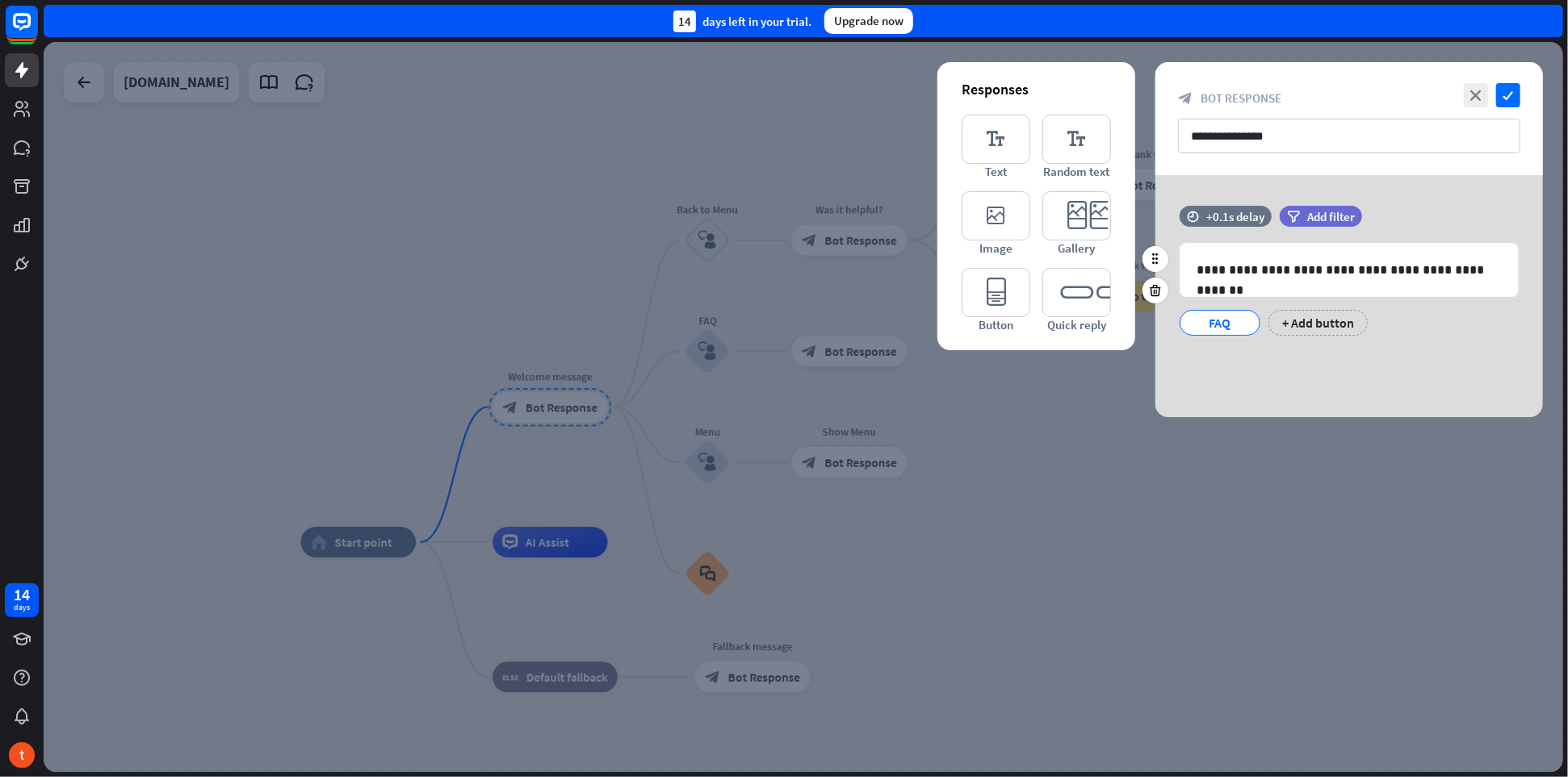
click at [1194, 318] on div "FAQ" at bounding box center [1221, 322] width 54 height 24
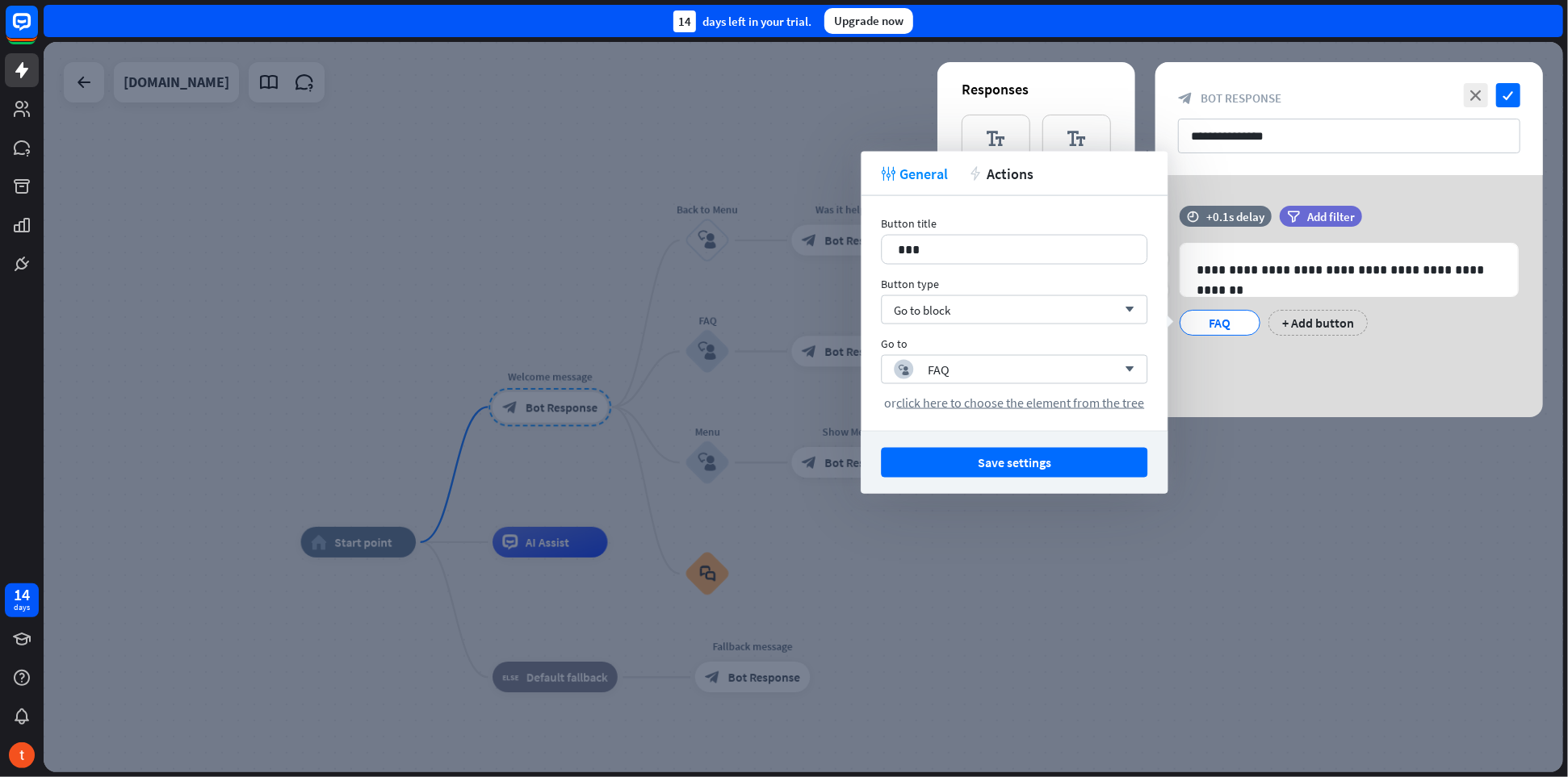
click at [1278, 347] on div "**********" at bounding box center [1349, 278] width 388 height 146
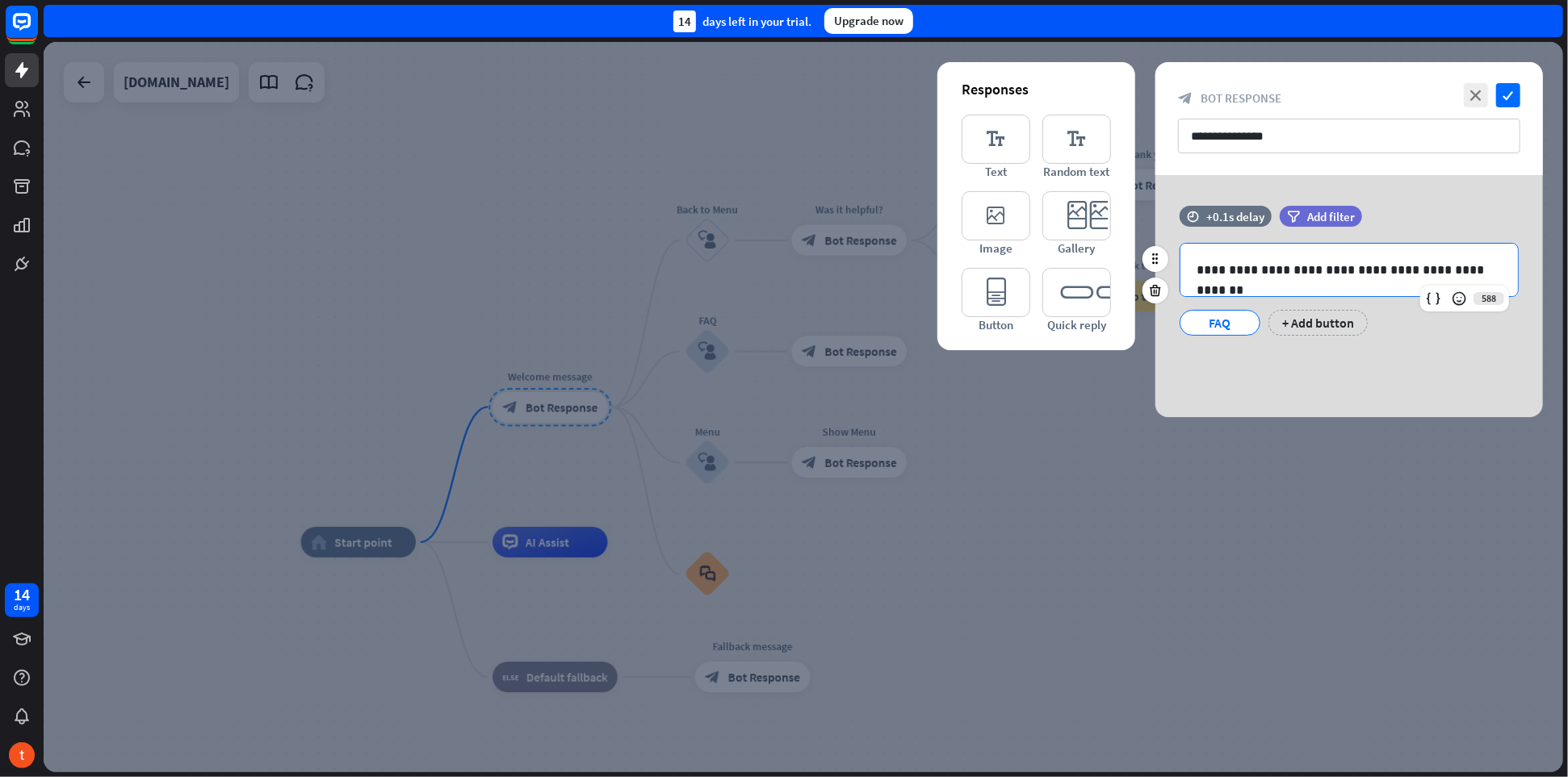
click at [1221, 254] on div "**********" at bounding box center [1349, 270] width 338 height 53
click at [1205, 322] on div "FAQ" at bounding box center [1221, 322] width 54 height 24
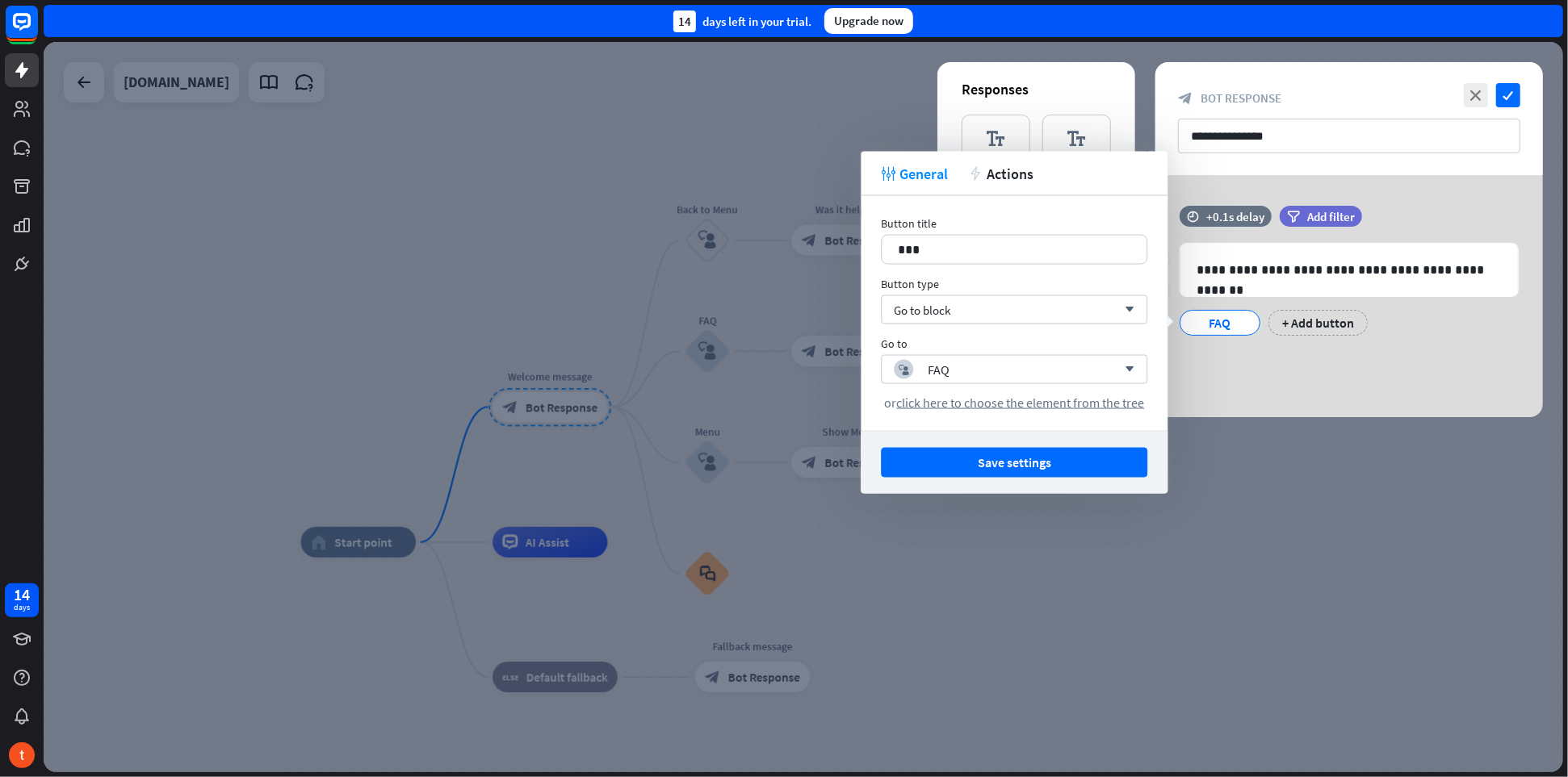
click at [1205, 322] on div "FAQ" at bounding box center [1221, 322] width 54 height 24
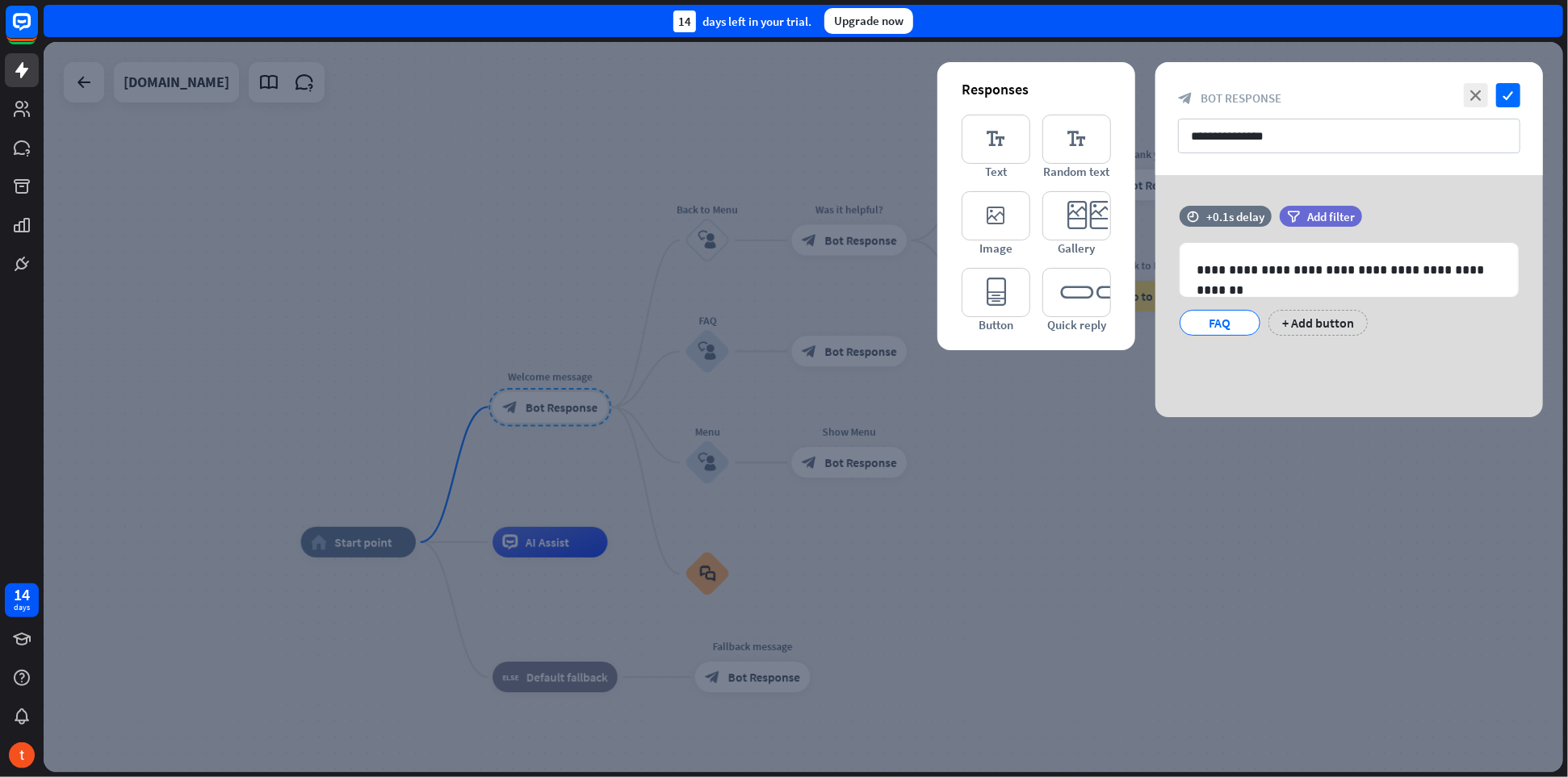
click at [1260, 357] on div "**********" at bounding box center [1349, 296] width 388 height 242
drag, startPoint x: 1239, startPoint y: 325, endPoint x: 1213, endPoint y: 348, distance: 34.7
click at [1213, 348] on div "**********" at bounding box center [1349, 278] width 388 height 146
click at [1159, 293] on icon at bounding box center [1156, 290] width 15 height 14
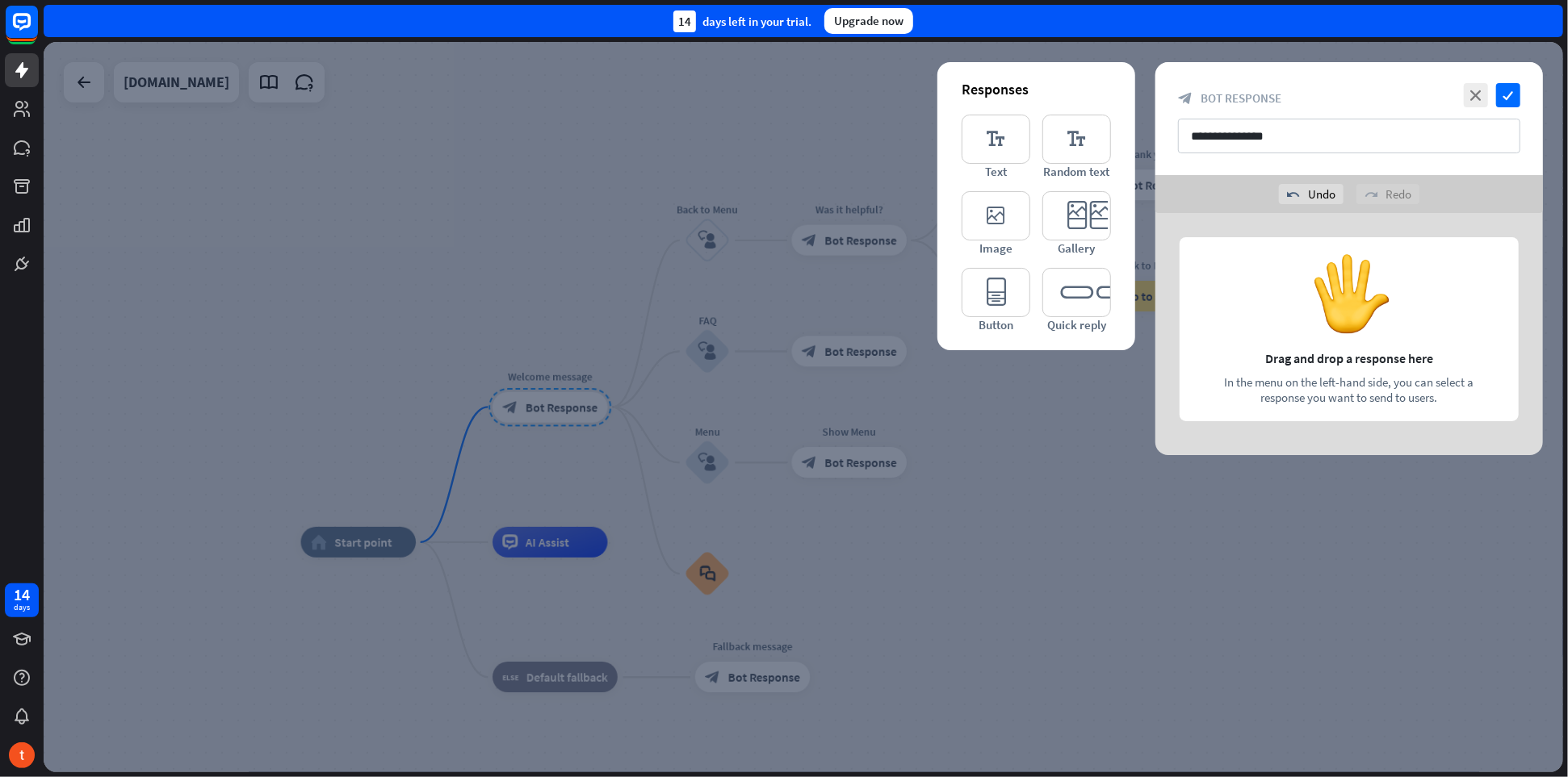
click at [1288, 260] on div at bounding box center [1349, 334] width 388 height 242
click at [1469, 100] on icon "close" at bounding box center [1475, 95] width 24 height 24
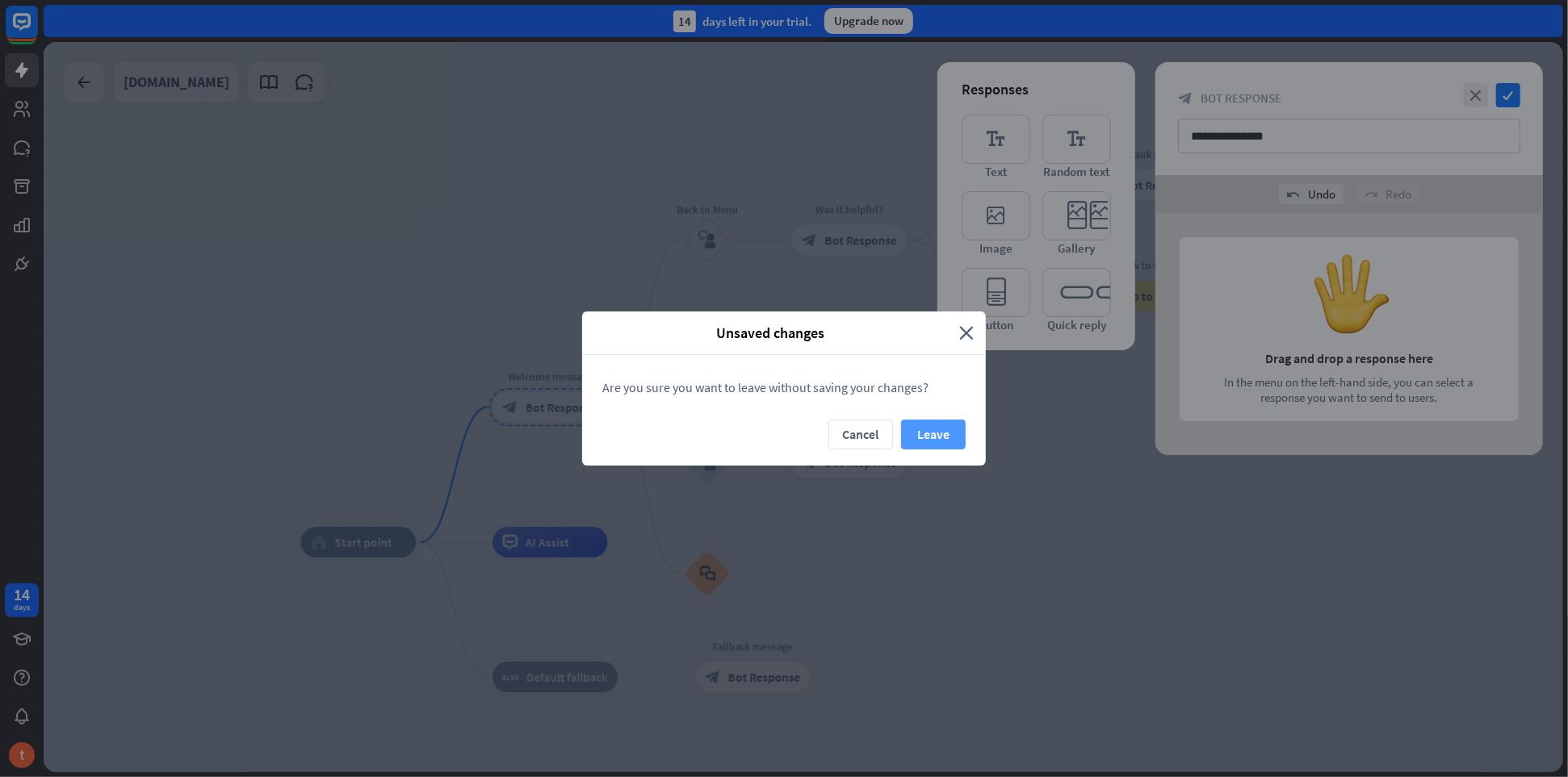
click at [942, 431] on button "Leave" at bounding box center [932, 434] width 64 height 30
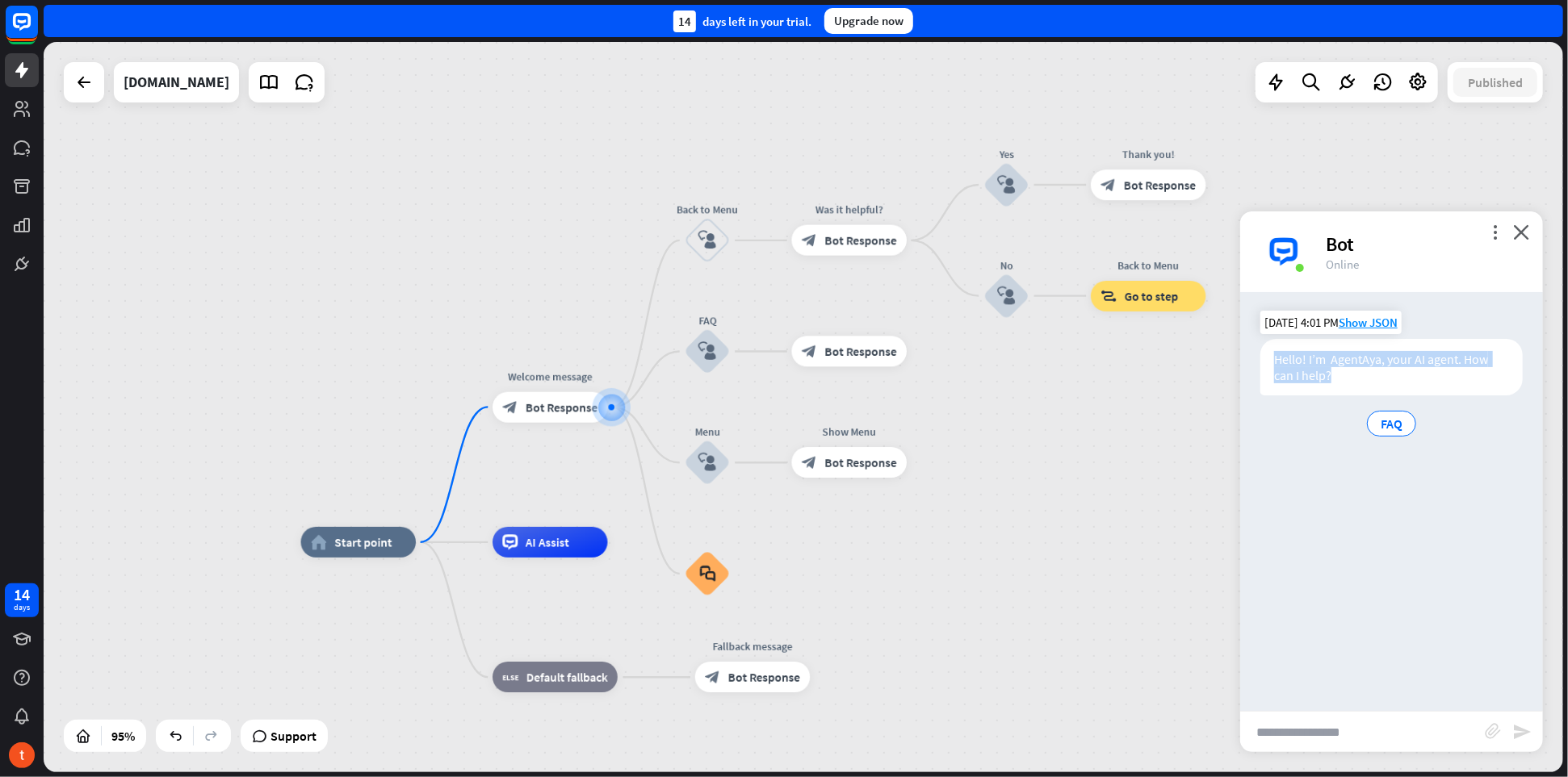
drag, startPoint x: 1346, startPoint y: 379, endPoint x: 1275, endPoint y: 359, distance: 73.8
click at [1275, 359] on div "Hello! I’m AgentAya, your AI agent. How can I help?" at bounding box center [1392, 366] width 262 height 56
copy div "Hello! I’m AgentAya, your AI agent. How can I help?"
click at [574, 407] on span "Bot Response" at bounding box center [561, 408] width 72 height 15
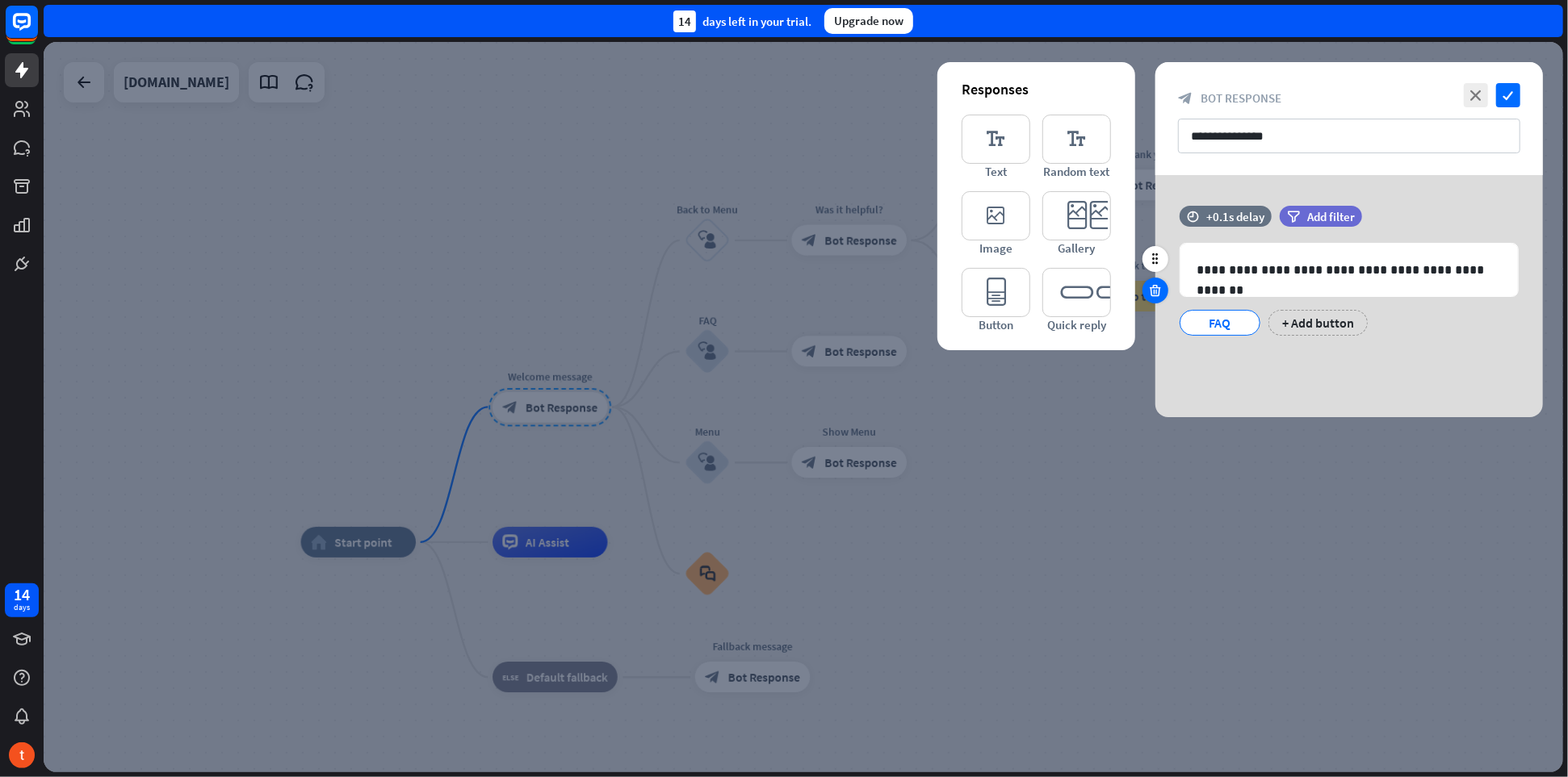
click at [1154, 293] on icon at bounding box center [1156, 290] width 15 height 14
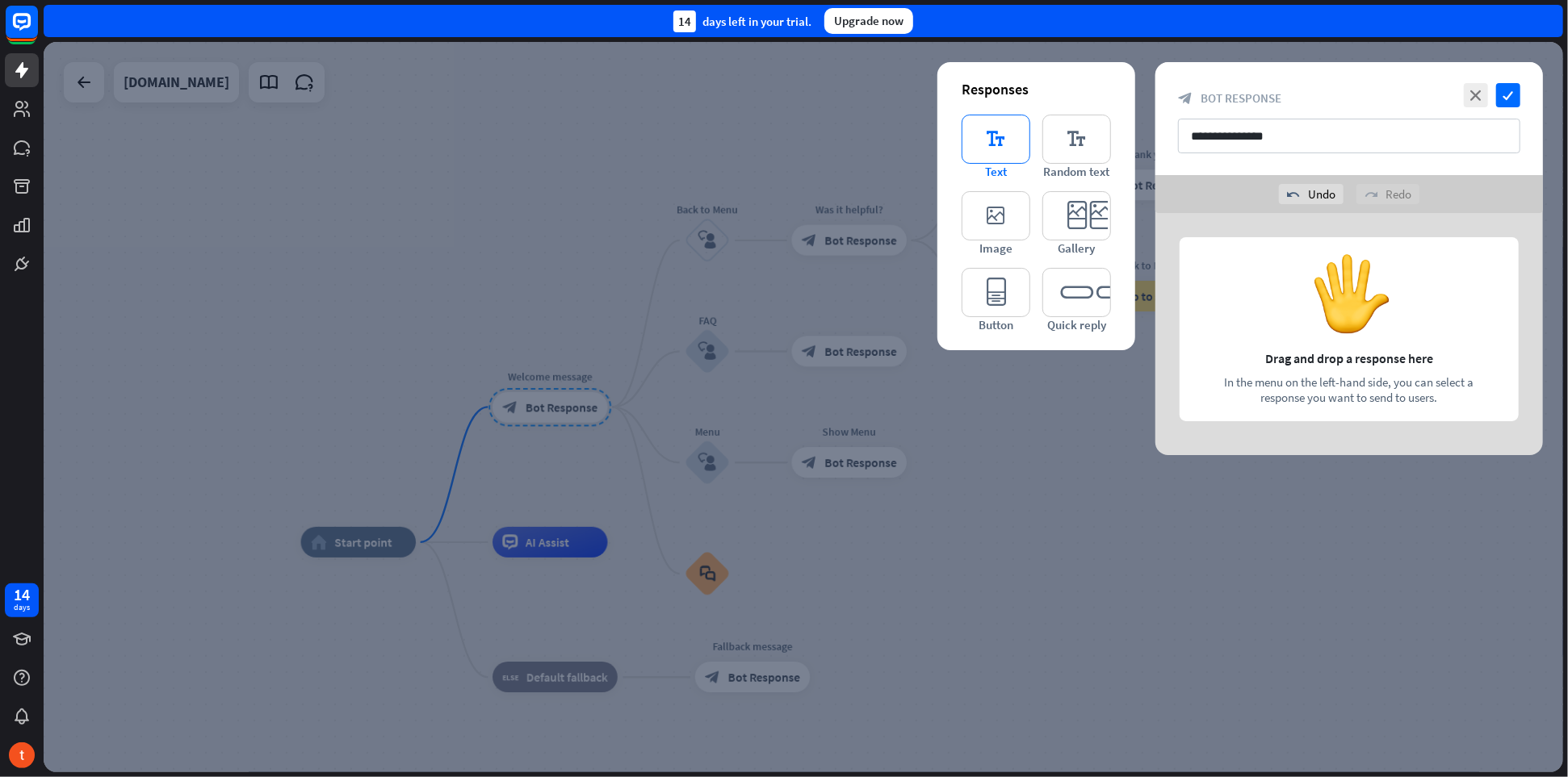
click at [1000, 142] on icon "editor_text" at bounding box center [997, 139] width 69 height 49
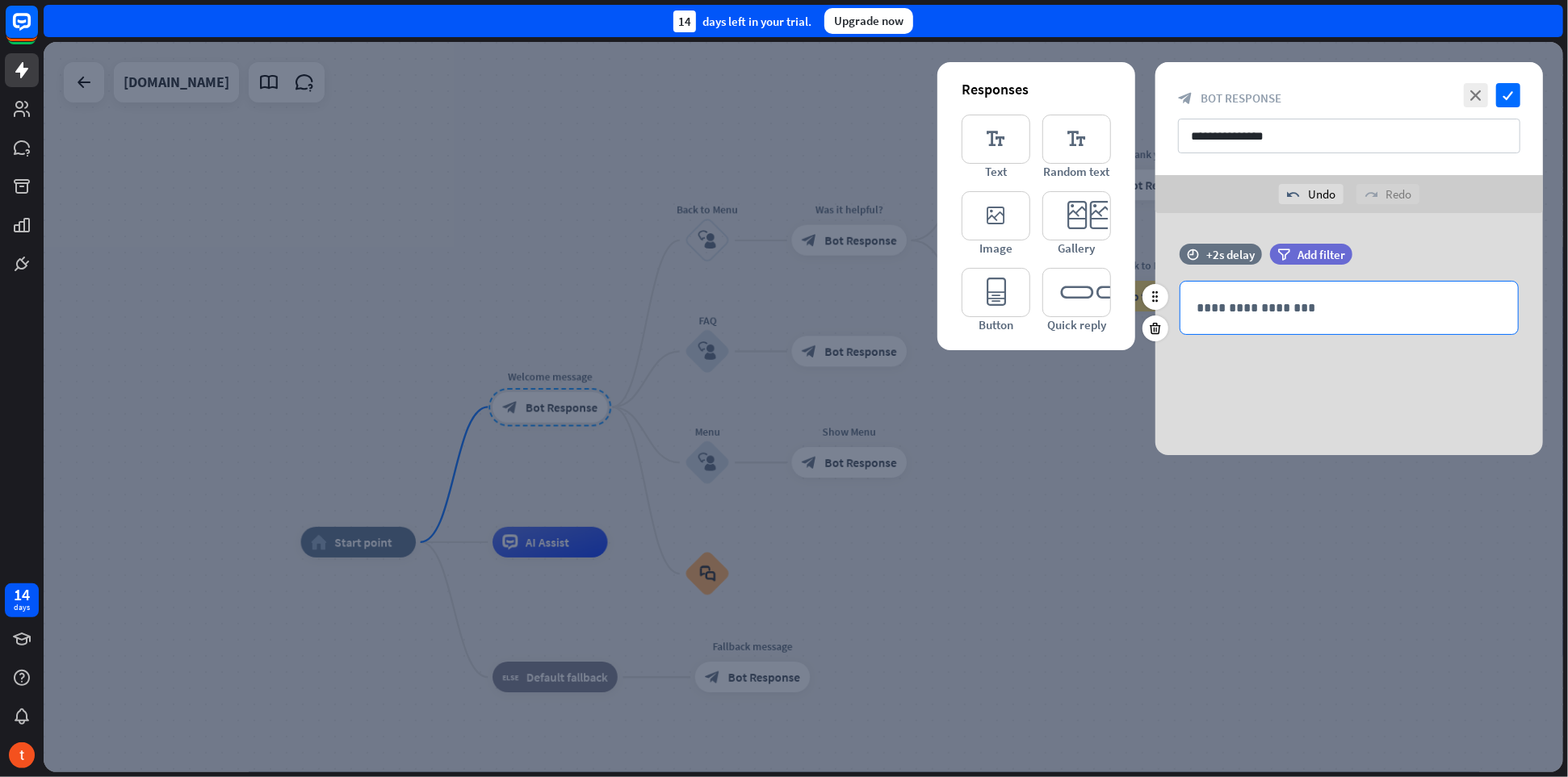
click at [1225, 298] on p "**********" at bounding box center [1349, 307] width 305 height 20
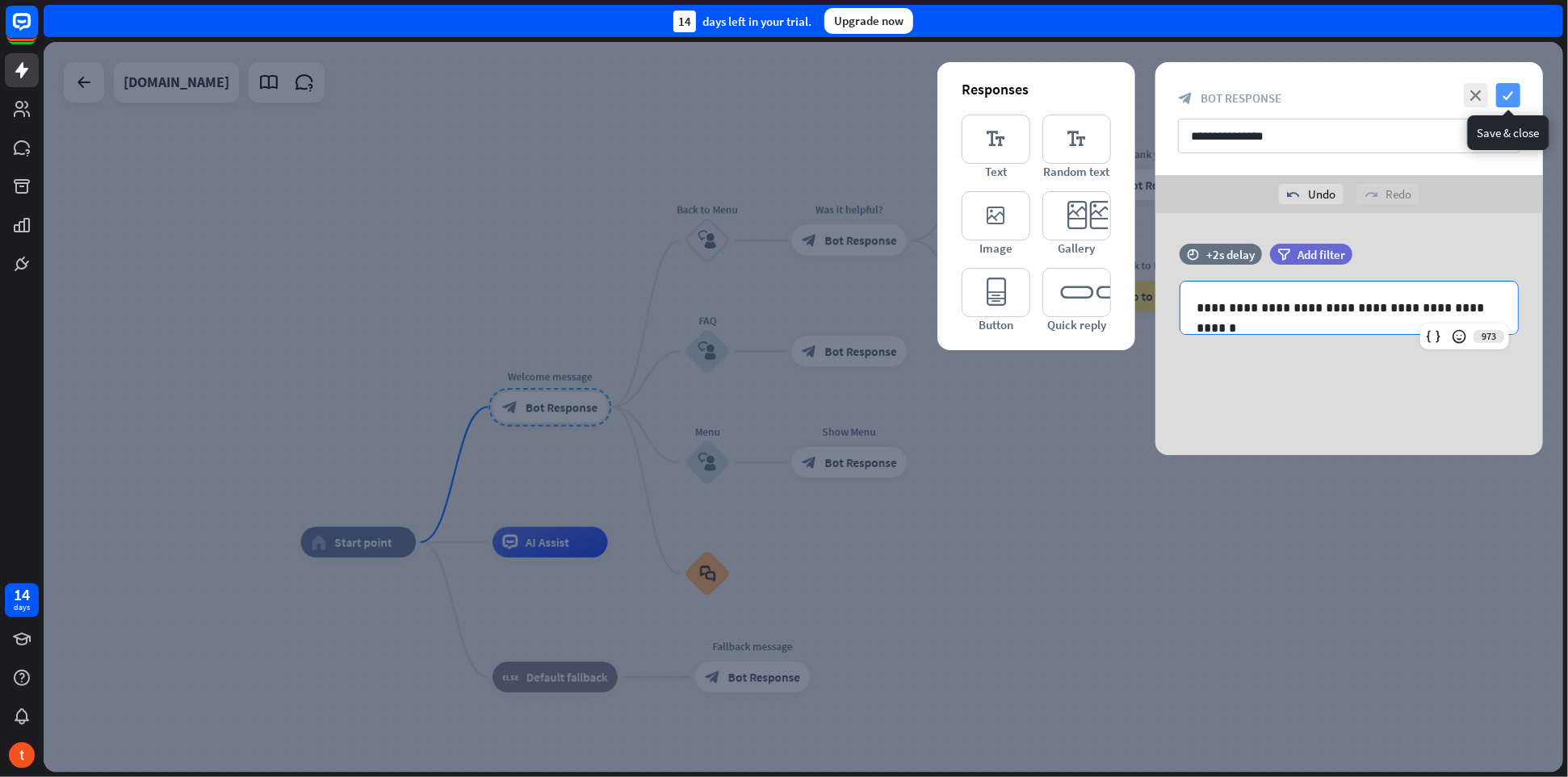
click at [1500, 96] on icon "check" at bounding box center [1508, 95] width 24 height 24
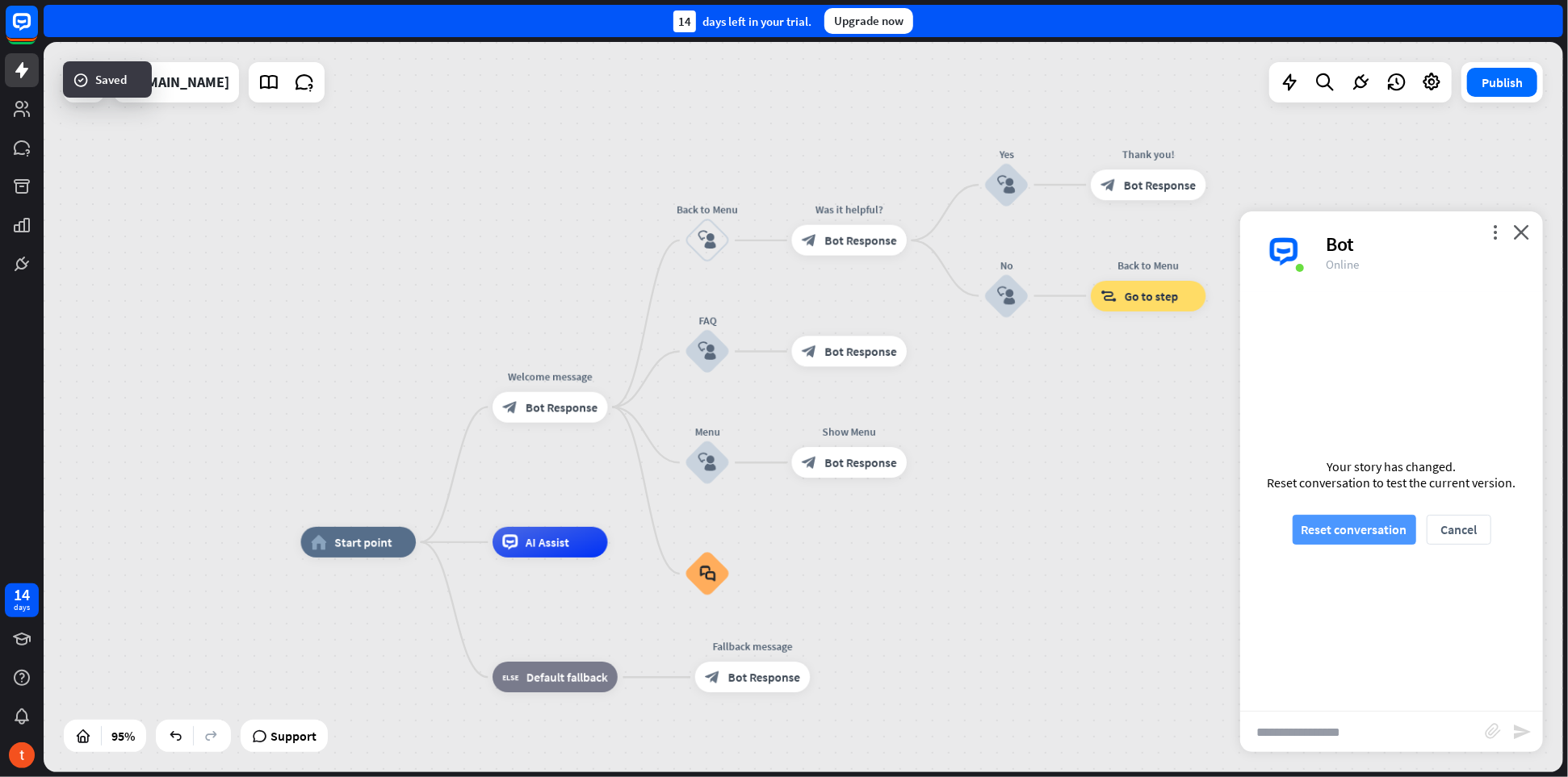
click at [1375, 540] on button "Reset conversation" at bounding box center [1355, 529] width 123 height 30
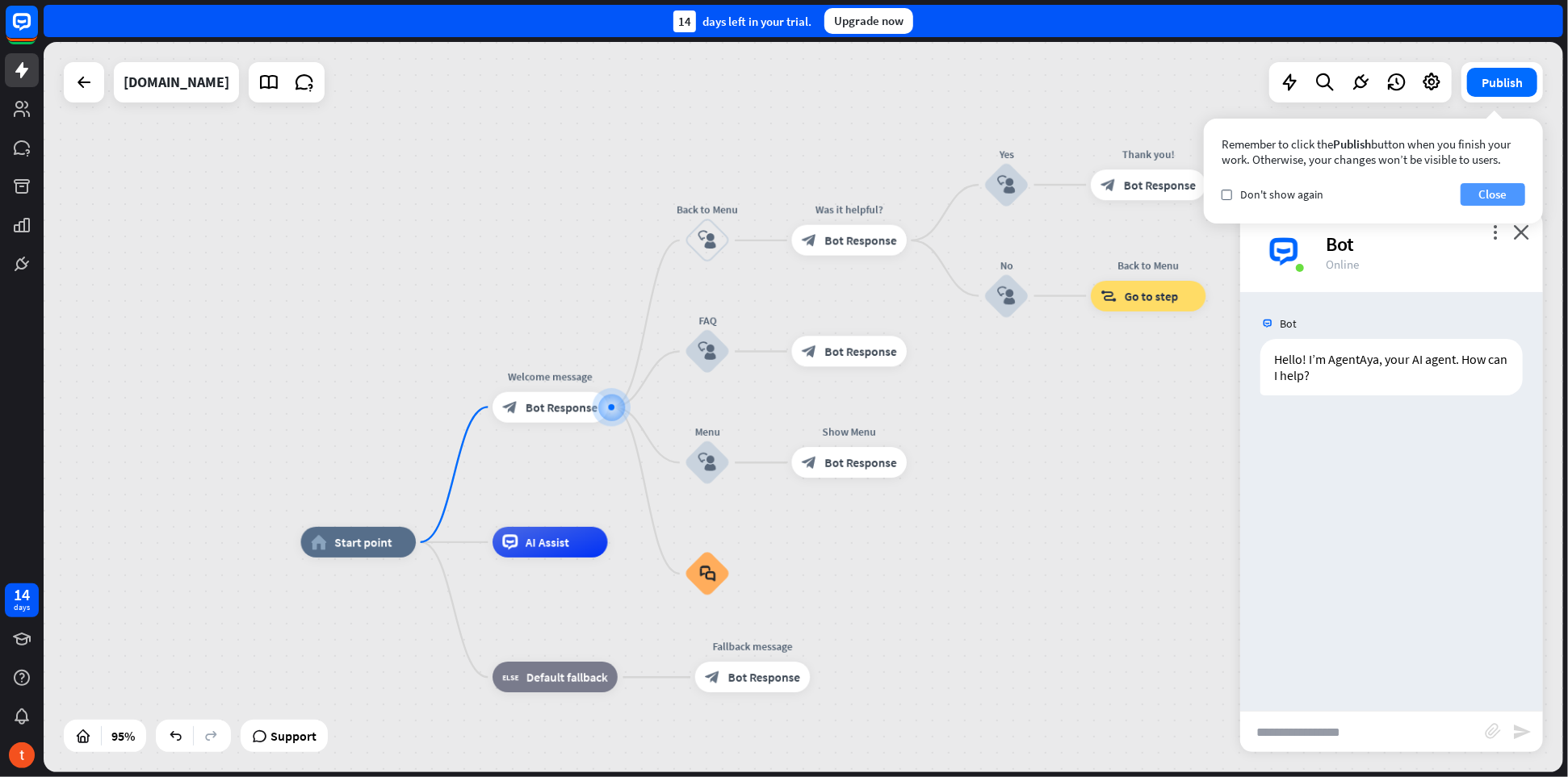
click at [1482, 194] on button "Close" at bounding box center [1492, 195] width 64 height 23
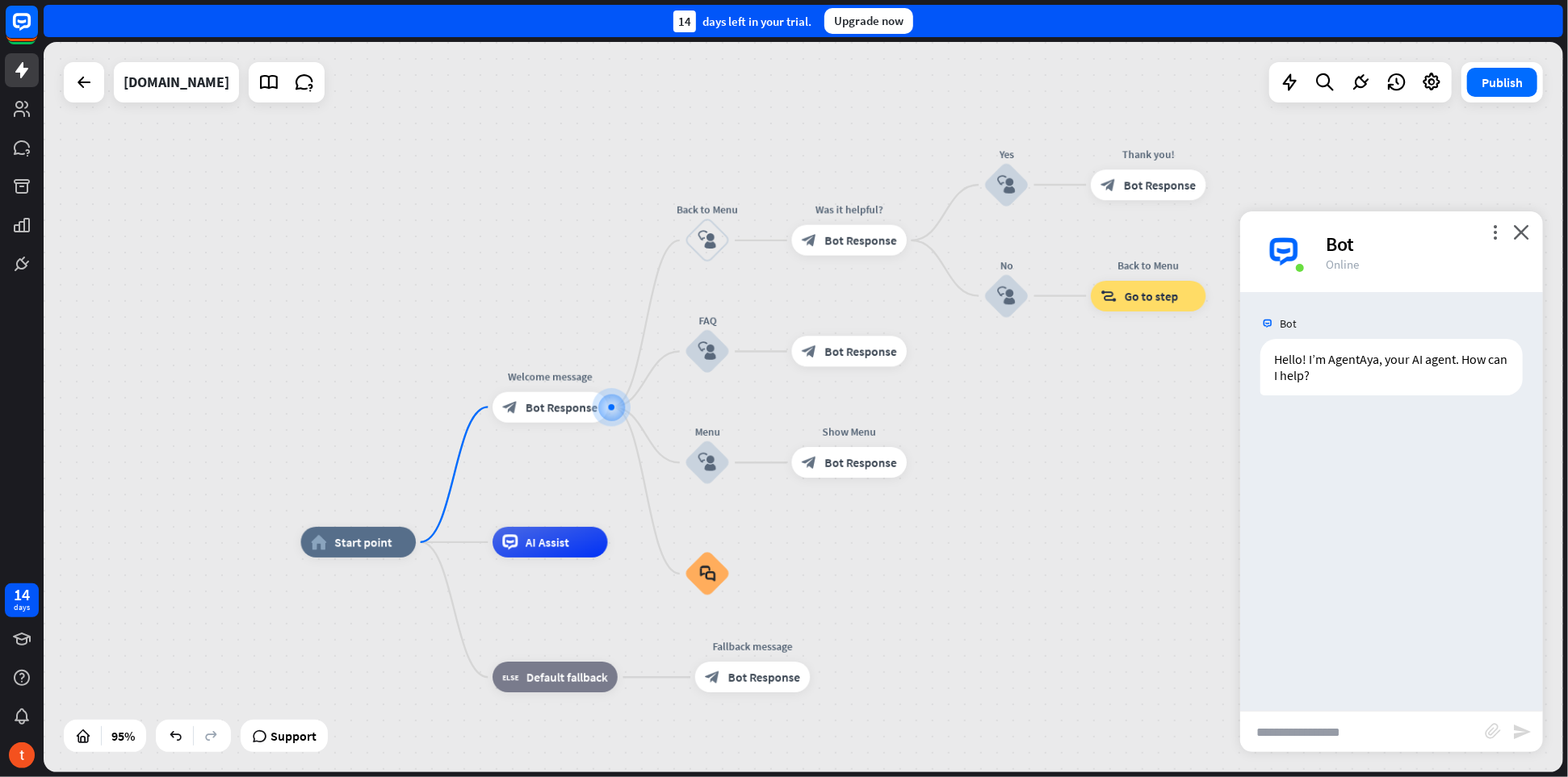
click at [1397, 725] on input "text" at bounding box center [1363, 732] width 245 height 40
paste input "**********"
type input "**********"
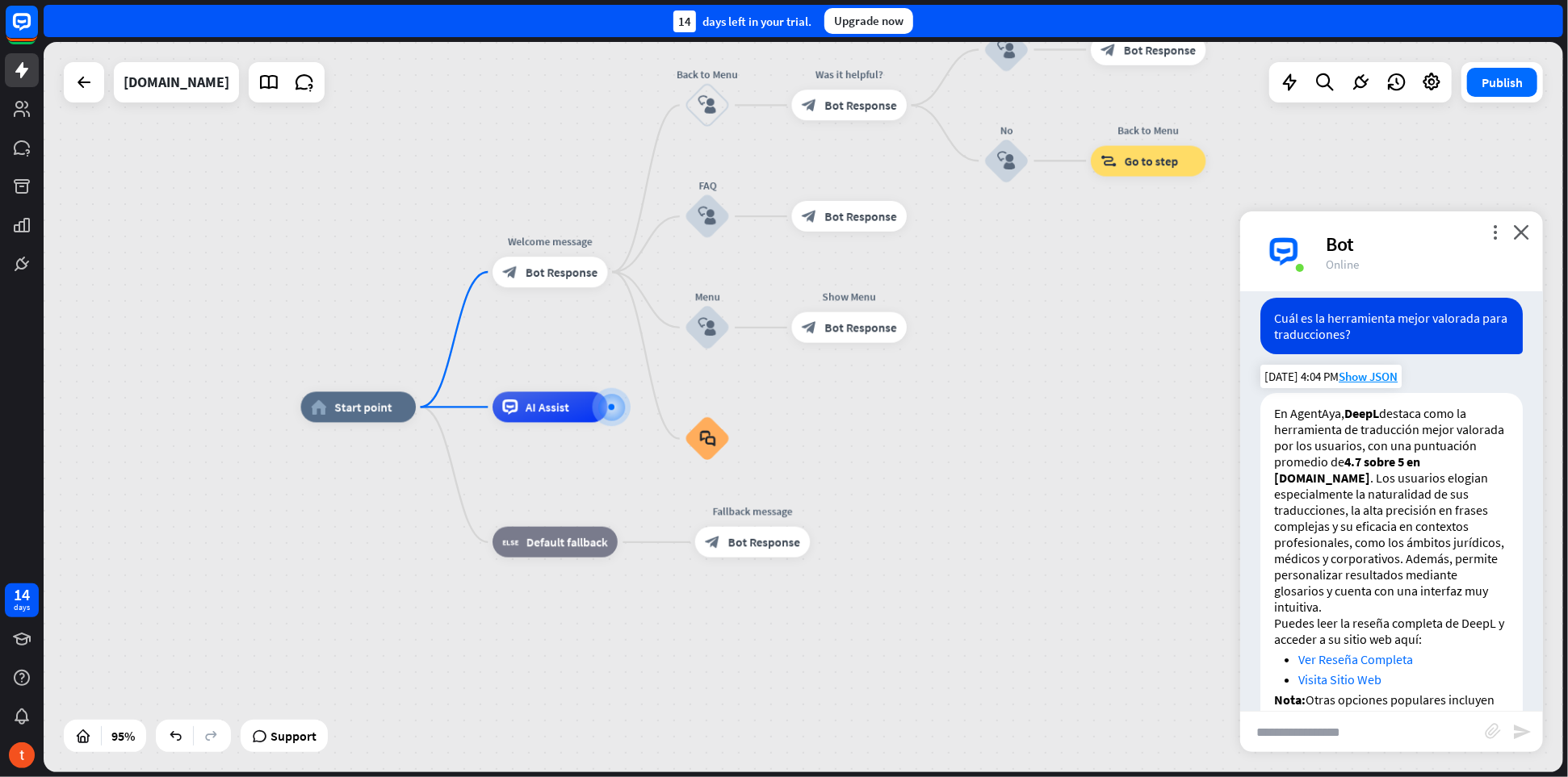
scroll to position [217, 0]
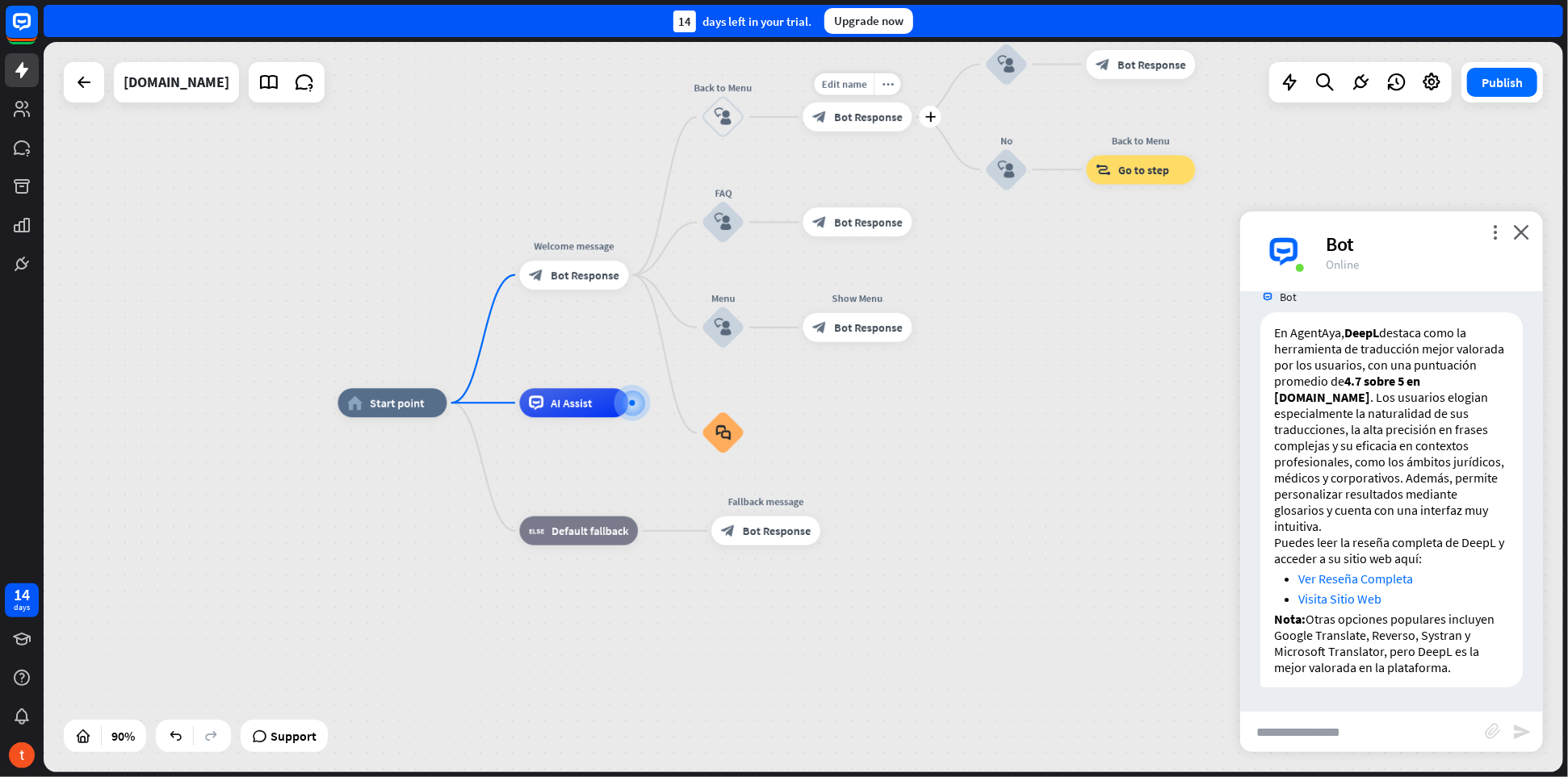
click at [862, 122] on span "Bot Response" at bounding box center [868, 117] width 69 height 14
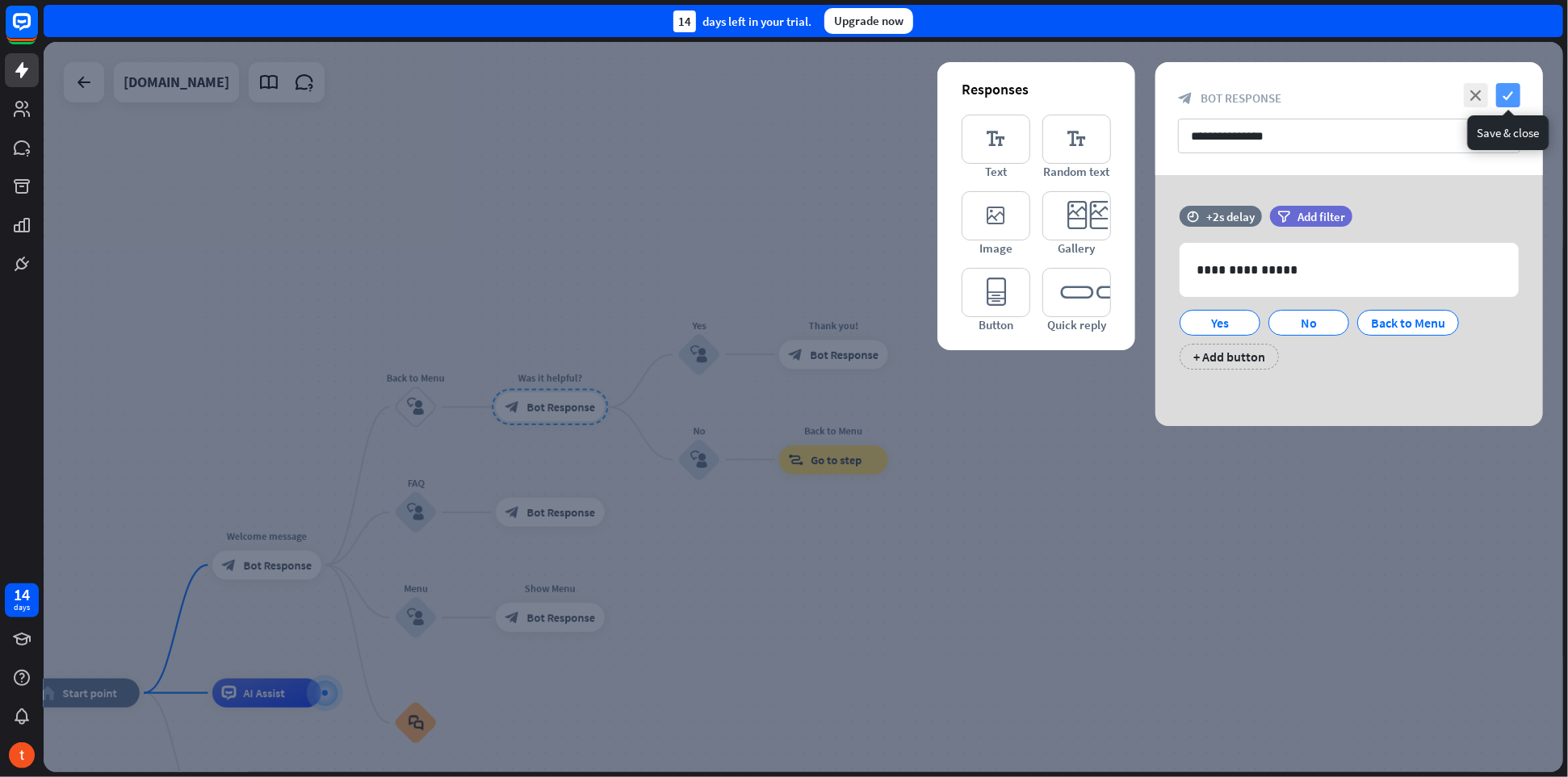
click at [1503, 99] on icon "check" at bounding box center [1508, 95] width 24 height 24
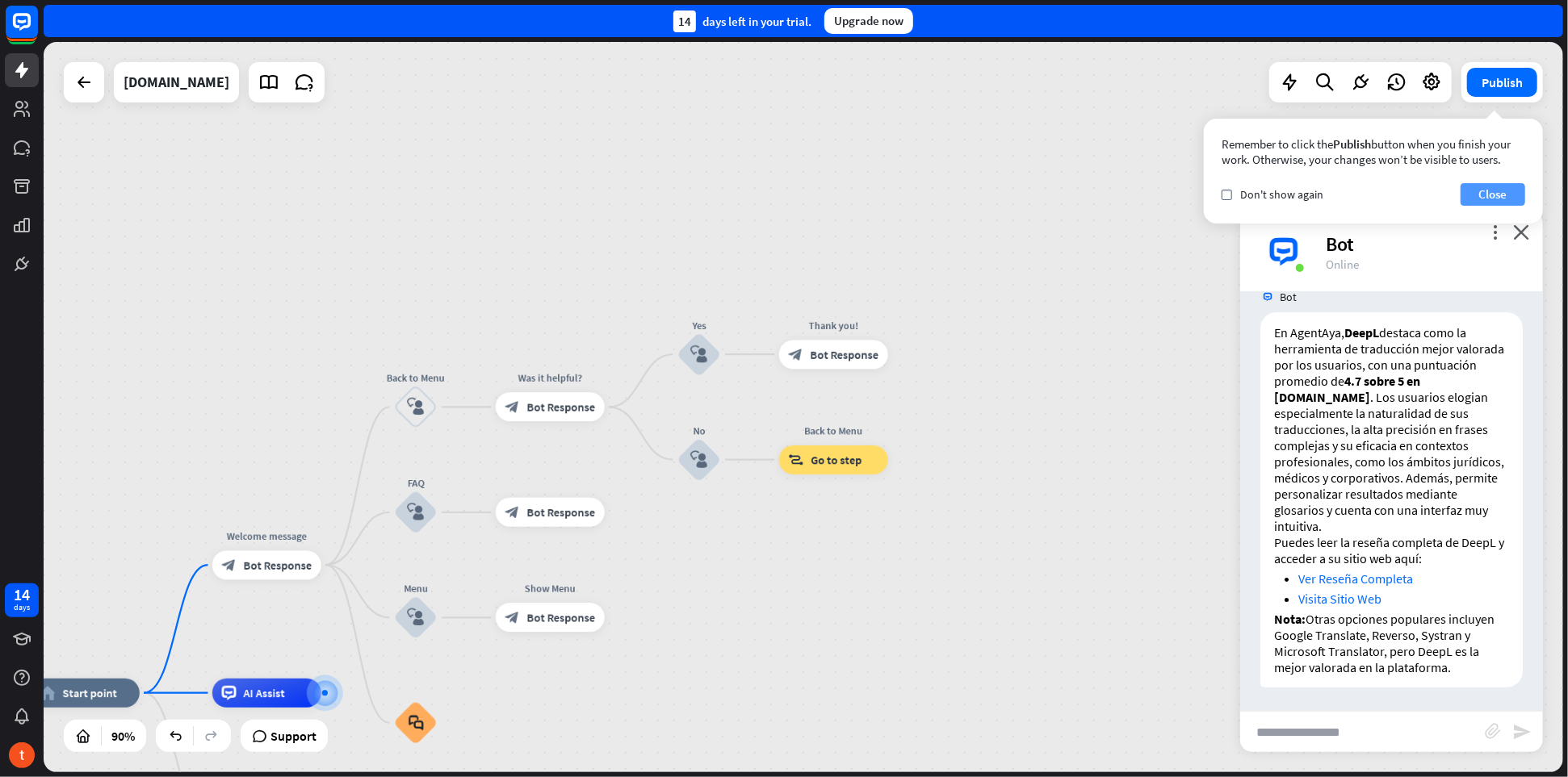
click at [1481, 198] on button "Close" at bounding box center [1492, 195] width 64 height 23
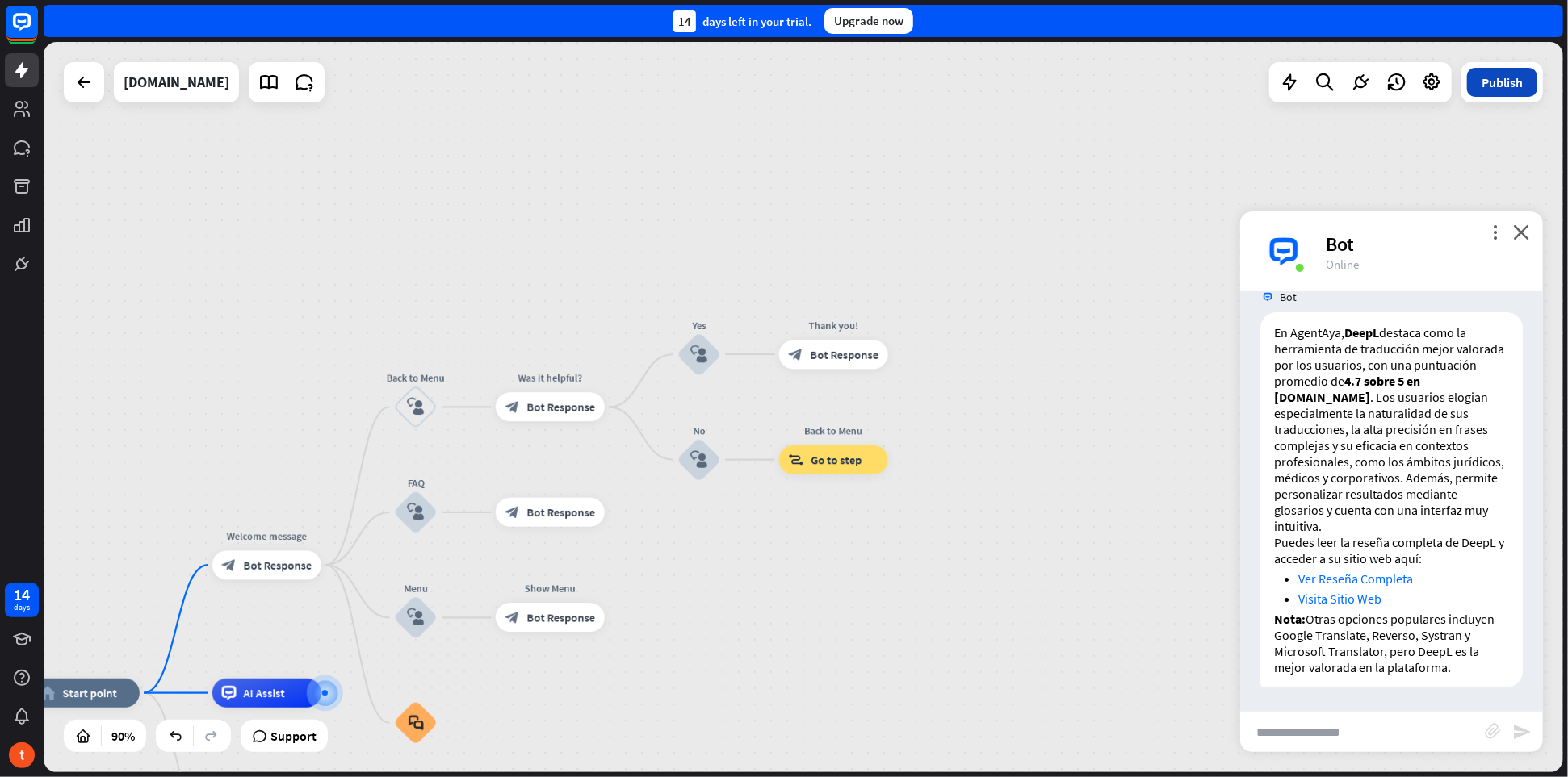
click at [1503, 96] on button "Publish" at bounding box center [1502, 82] width 70 height 29
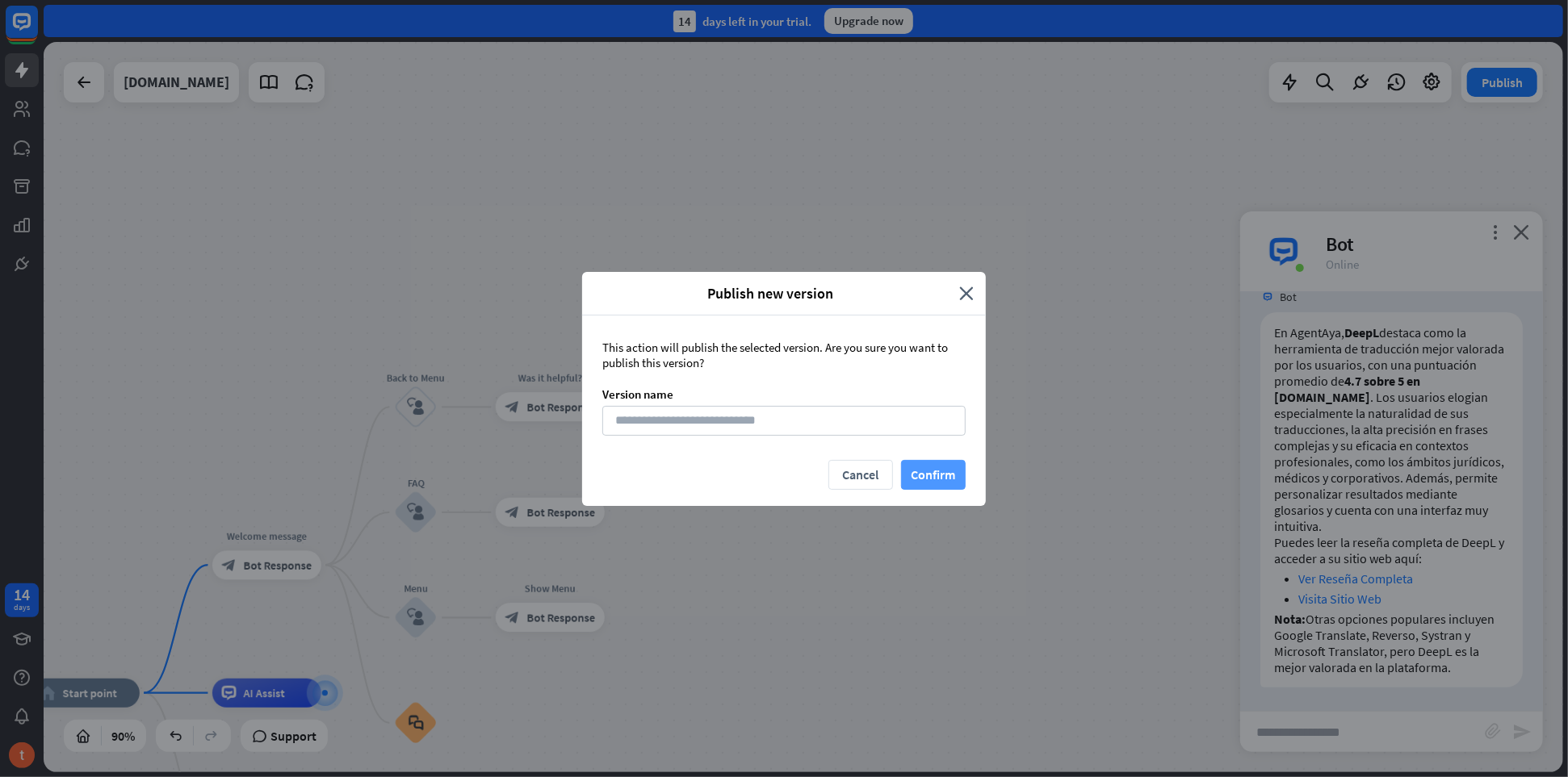
click at [952, 472] on button "Confirm" at bounding box center [932, 475] width 64 height 30
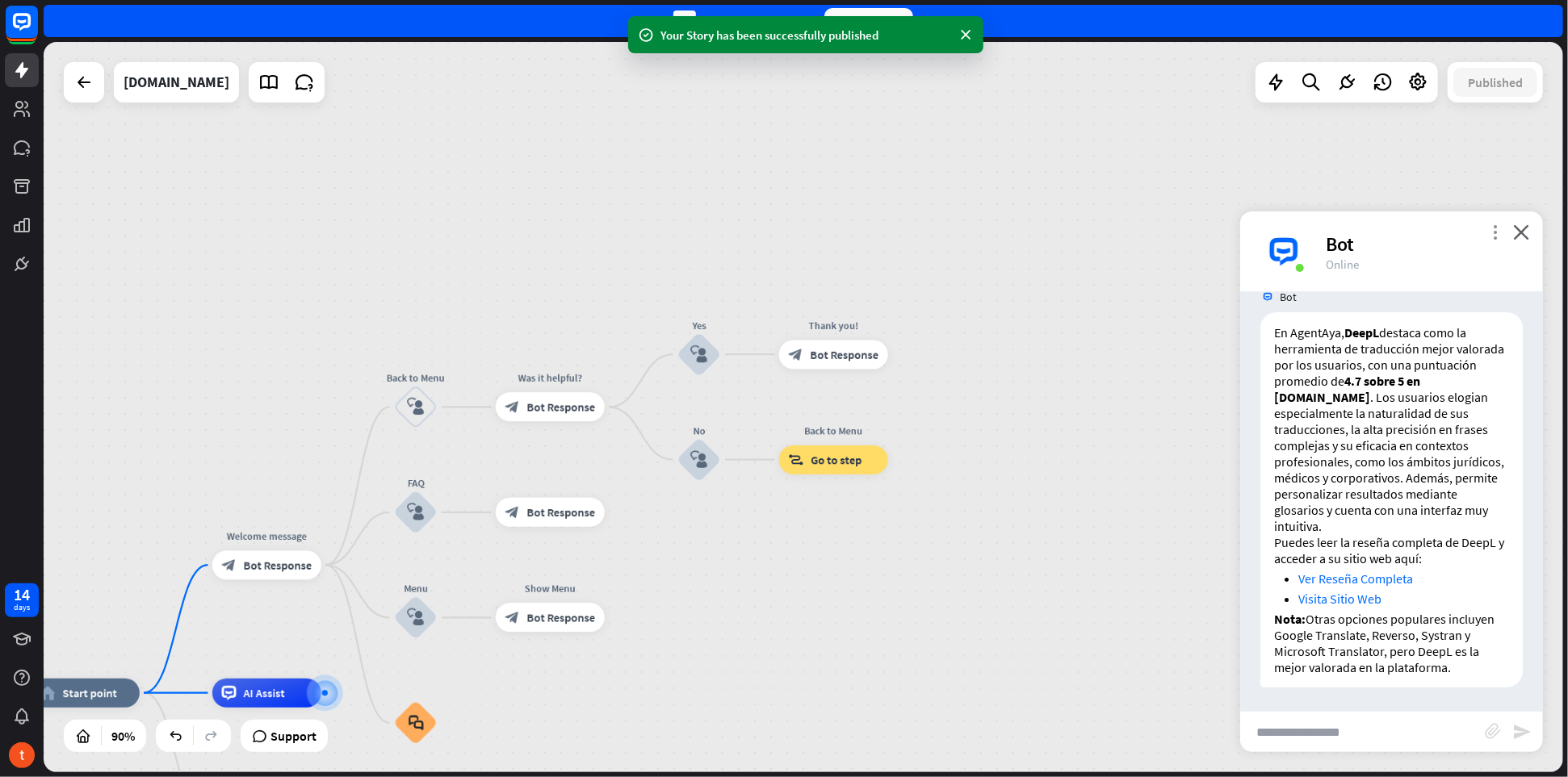
click at [1500, 236] on icon "more_vert" at bounding box center [1495, 233] width 15 height 15
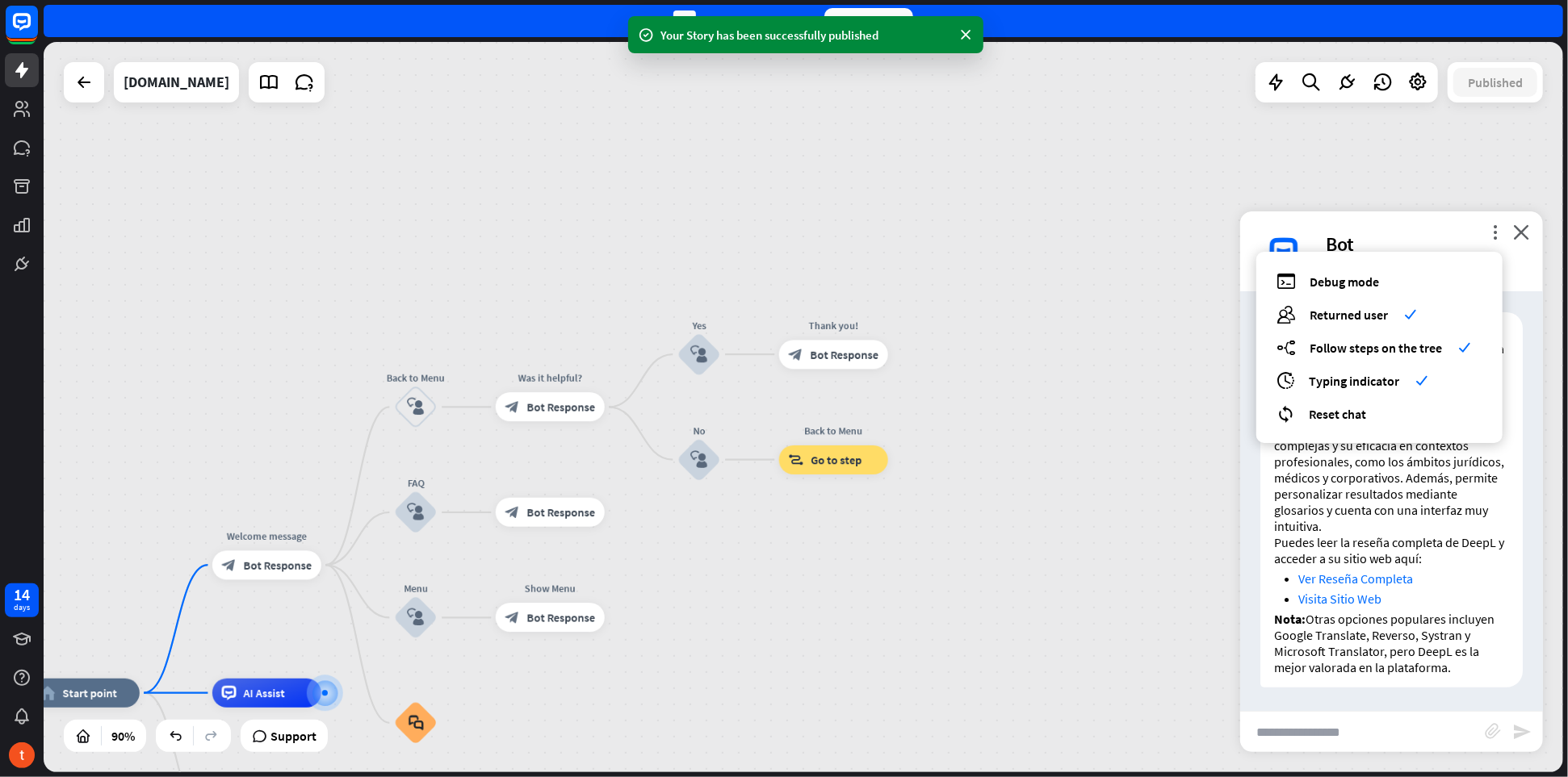
click at [1056, 499] on div "home_2 Start point Welcome message block_bot_response Bot Response Back to Menu…" at bounding box center [804, 407] width 1520 height 730
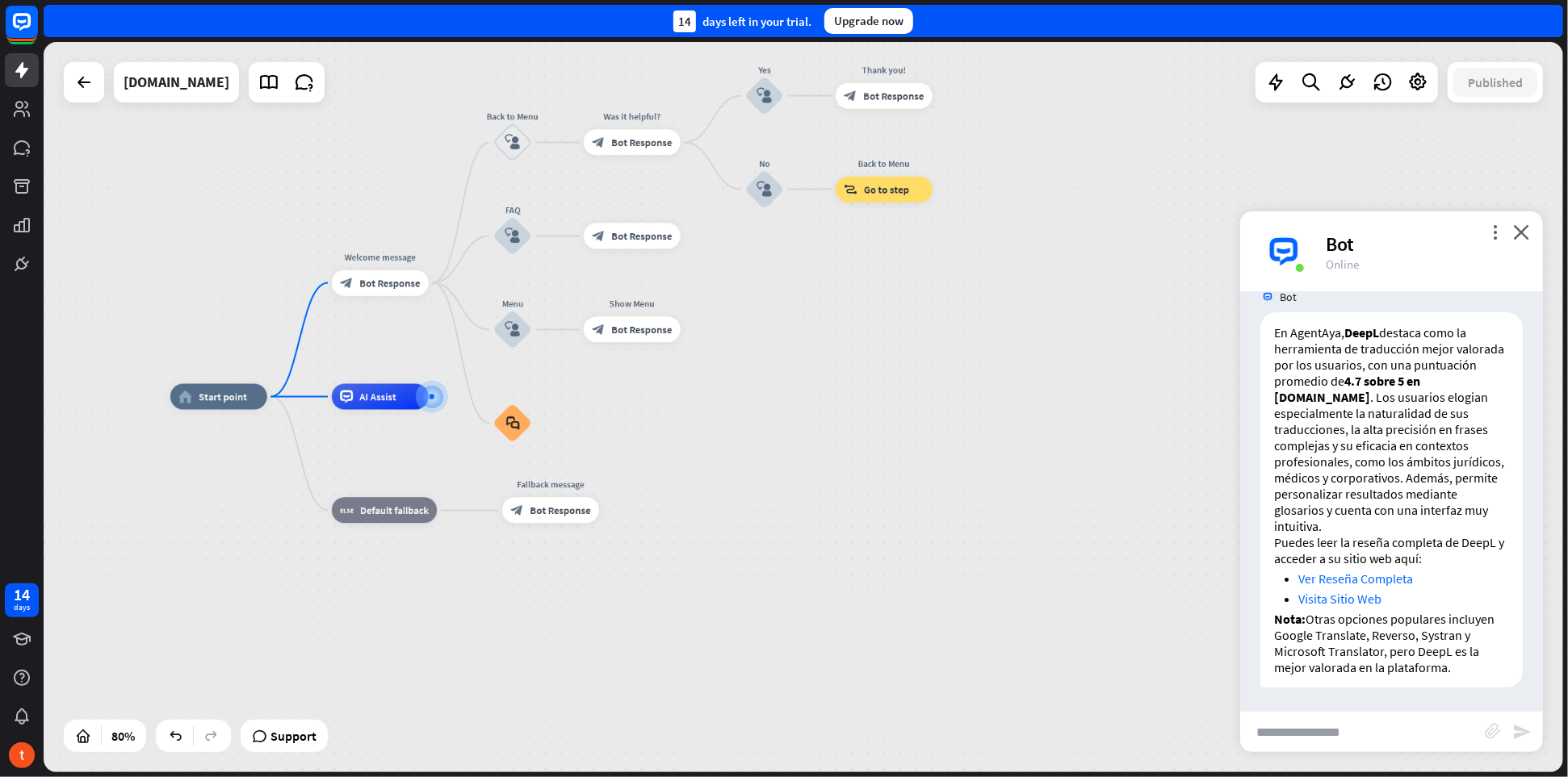
drag, startPoint x: 634, startPoint y: 715, endPoint x: 660, endPoint y: 443, distance: 273.2
click at [660, 443] on div "home_2 Start point Welcome message block_bot_response Bot Response Back to Menu…" at bounding box center [778, 689] width 1216 height 585
click at [445, 399] on icon "plus" at bounding box center [445, 396] width 10 height 9
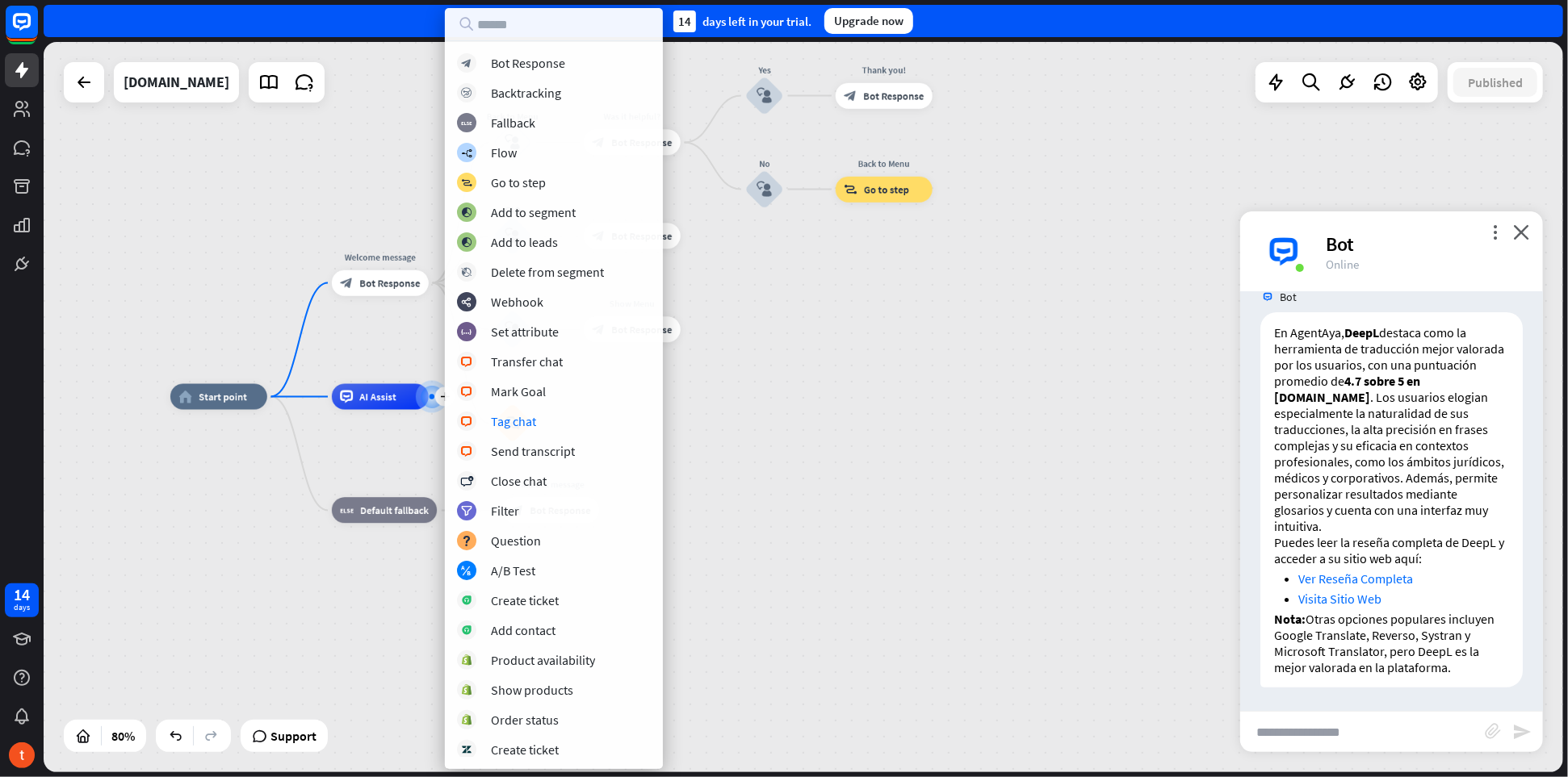
click at [831, 480] on div "home_2 Start point Welcome message block_bot_response Bot Response Back to Menu…" at bounding box center [778, 689] width 1216 height 585
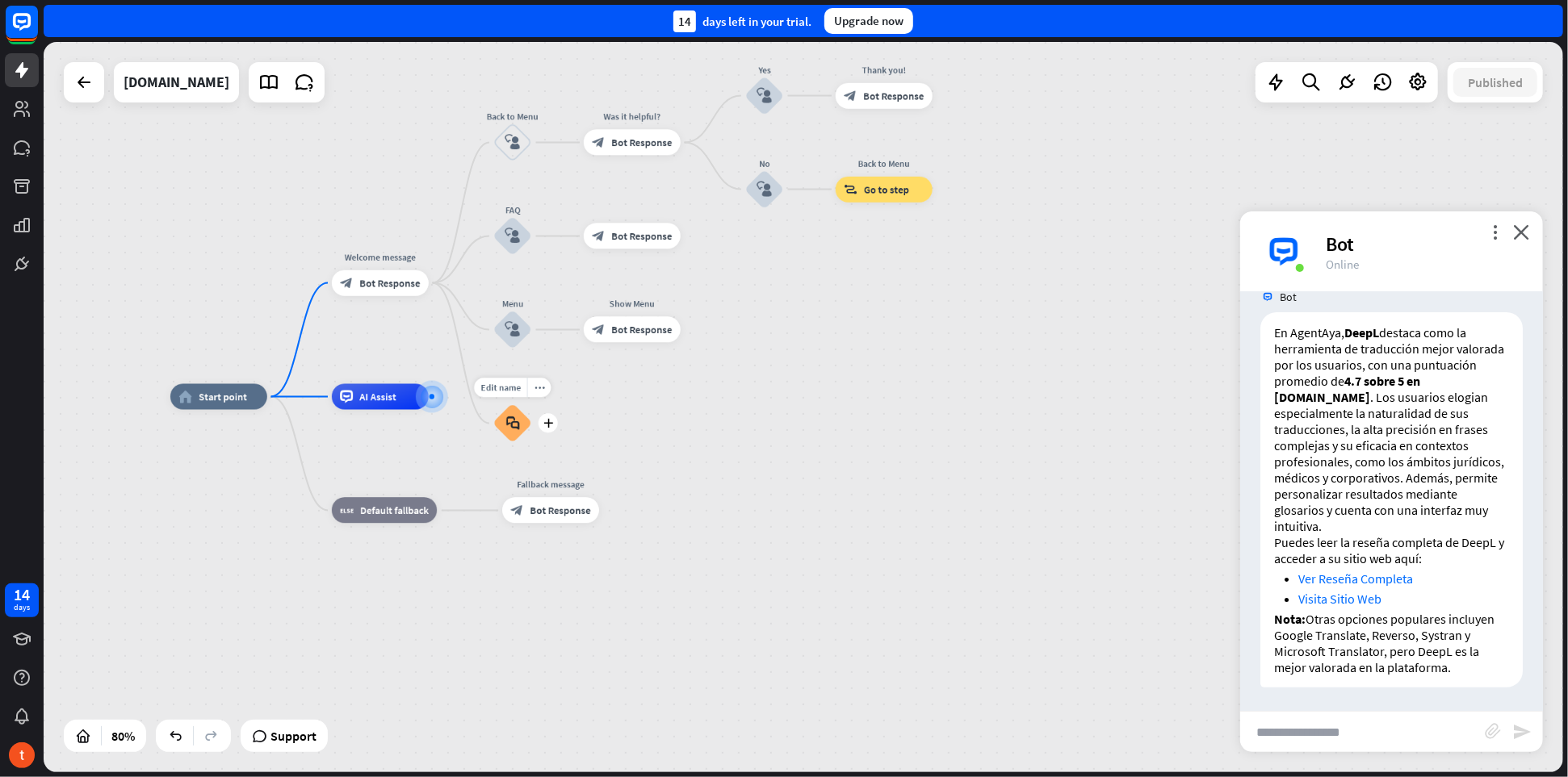
click at [516, 432] on div "block_faq" at bounding box center [512, 424] width 38 height 38
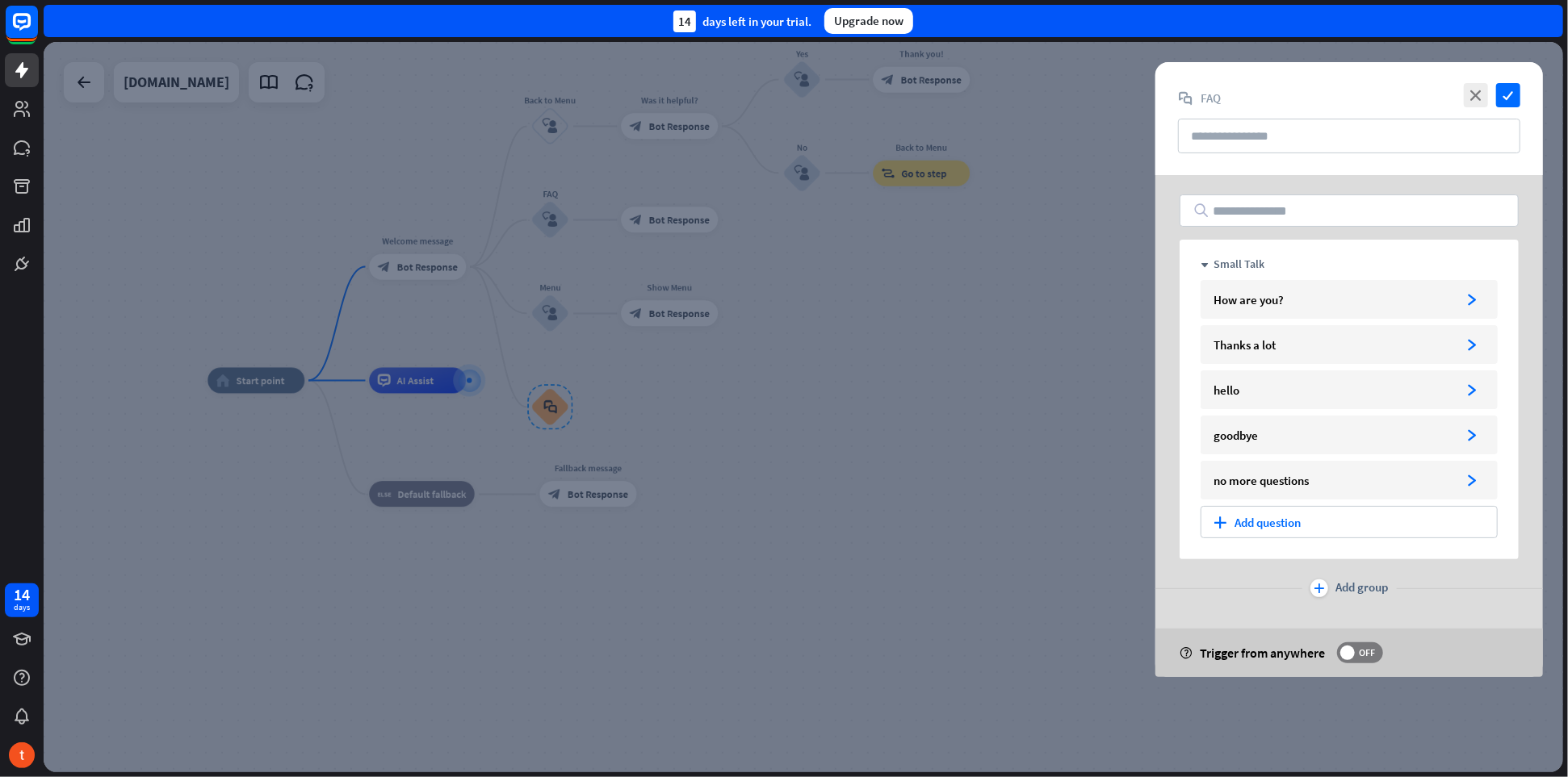
click at [932, 424] on div at bounding box center [804, 407] width 1520 height 730
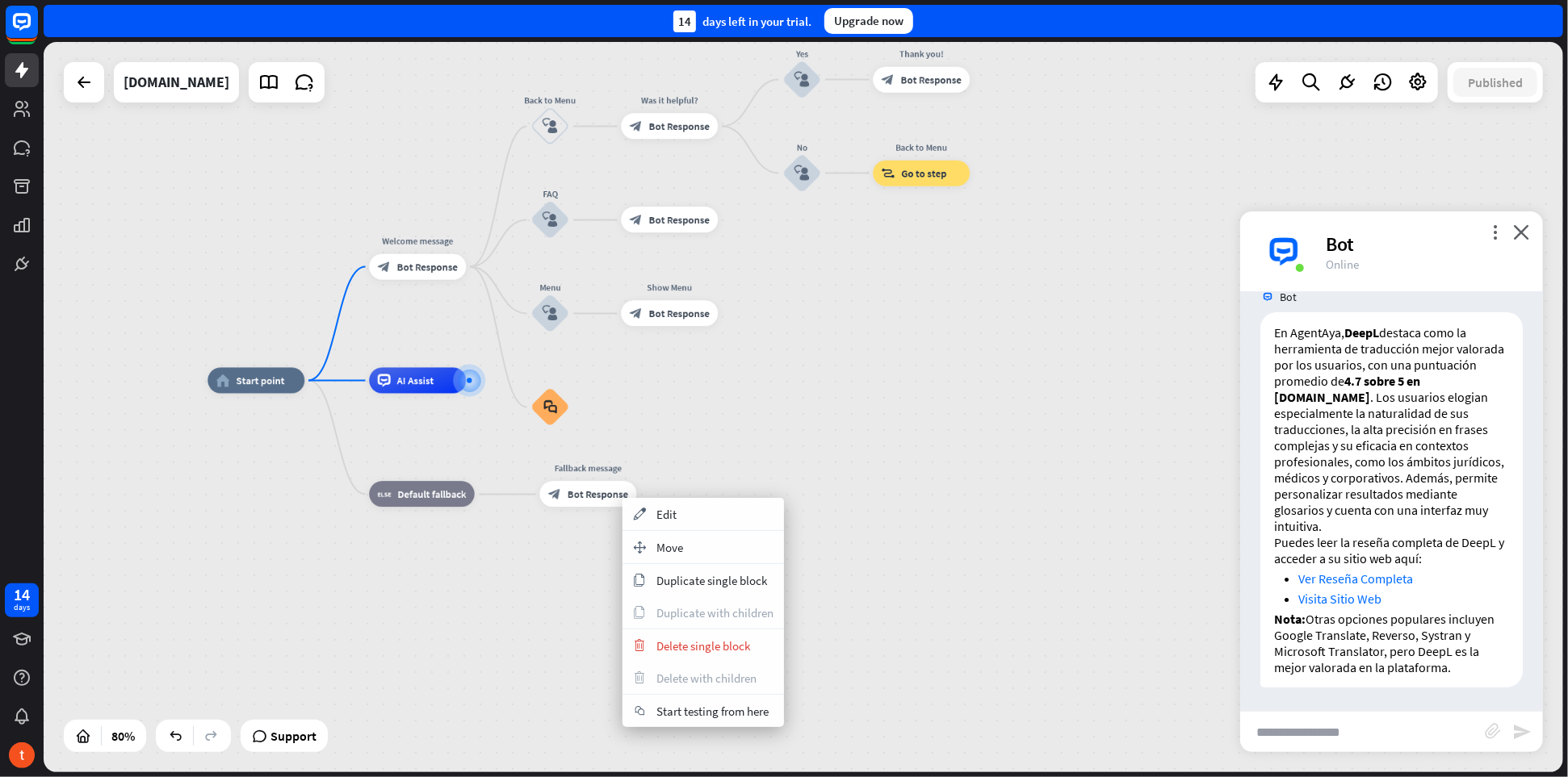
click at [773, 426] on div "home_2 Start point Welcome message block_bot_response Bot Response Back to Menu…" at bounding box center [816, 673] width 1216 height 585
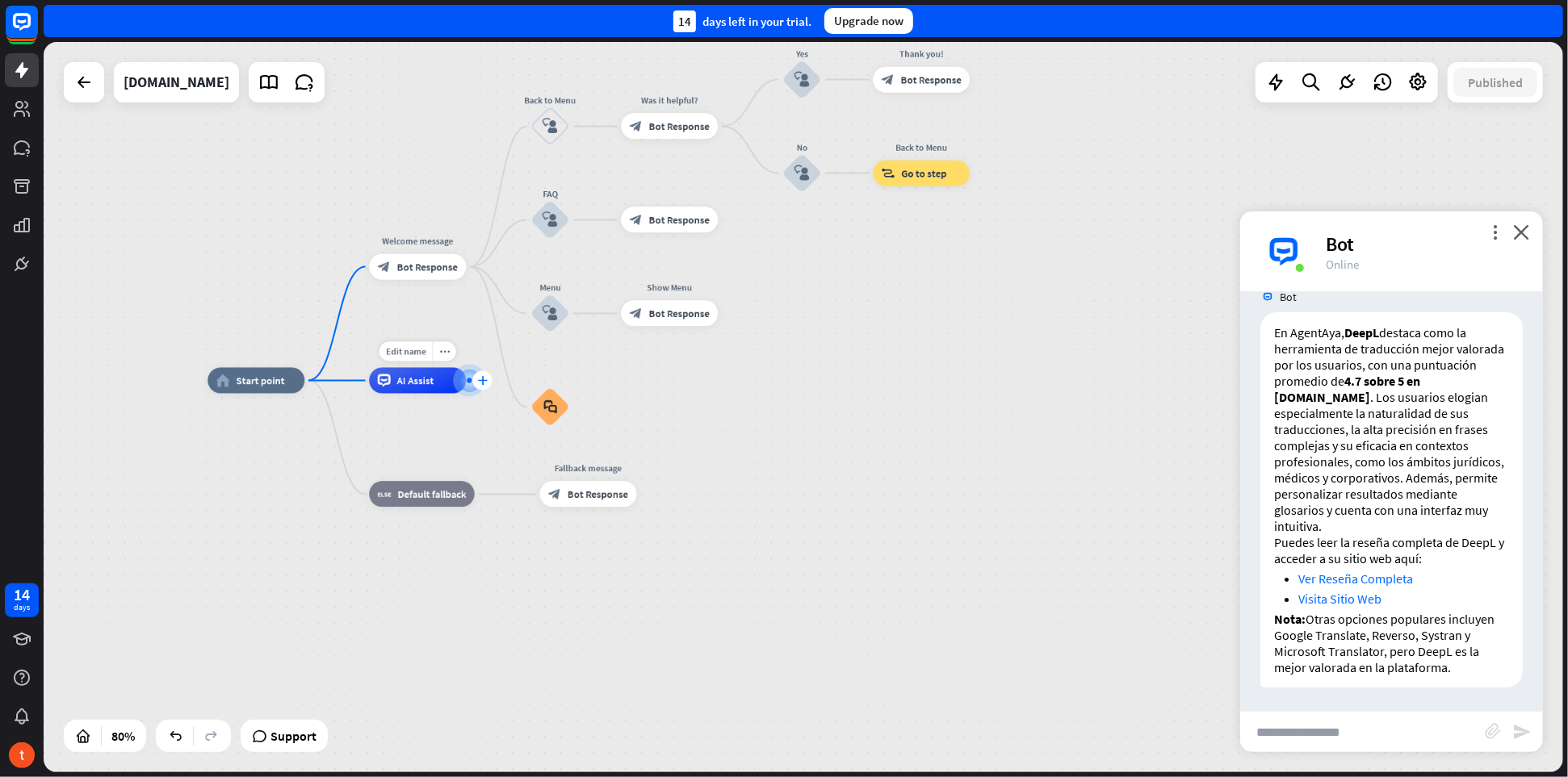
click at [482, 382] on icon "plus" at bounding box center [482, 380] width 10 height 9
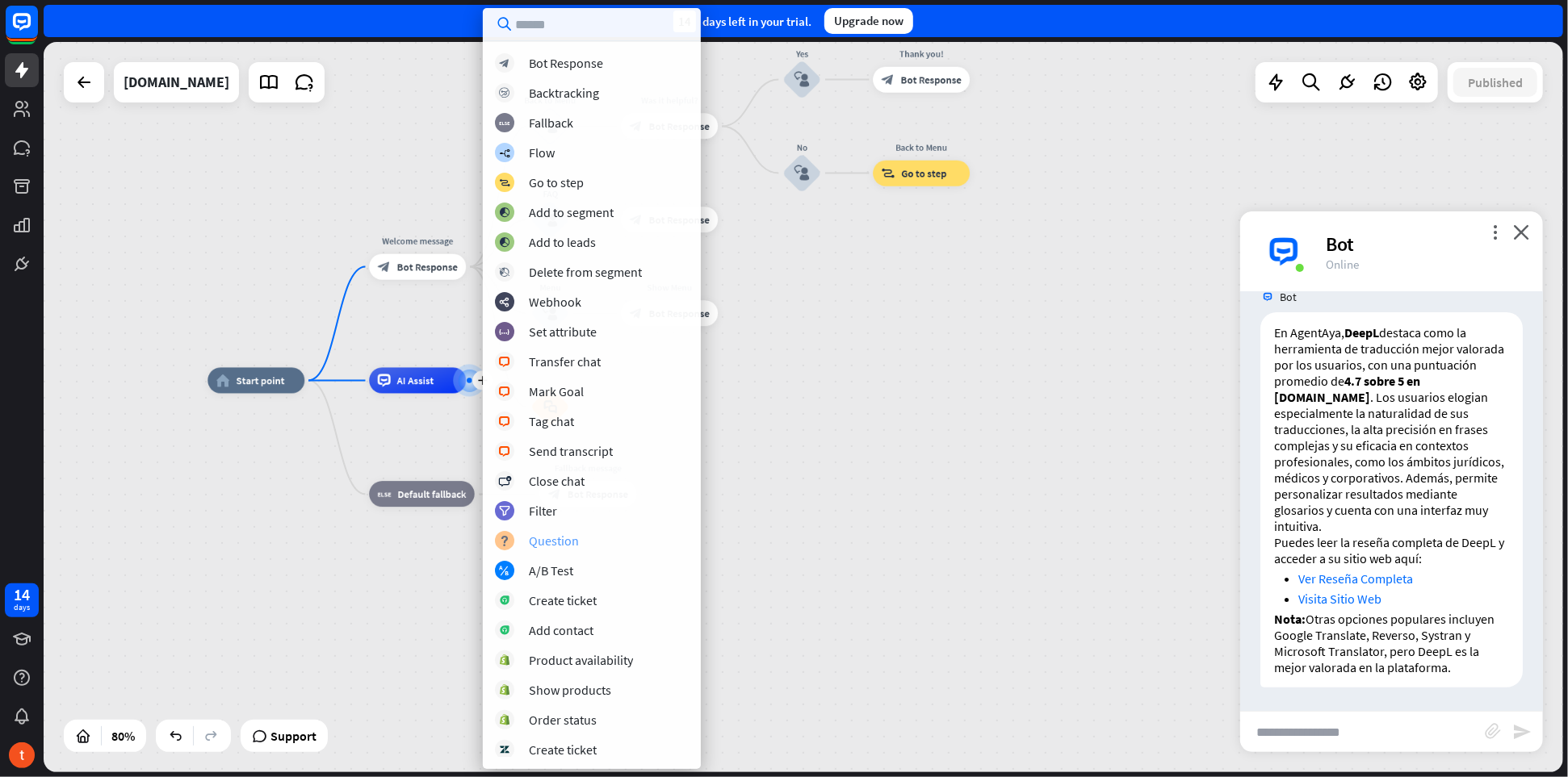
click at [566, 539] on div "Question" at bounding box center [554, 541] width 50 height 16
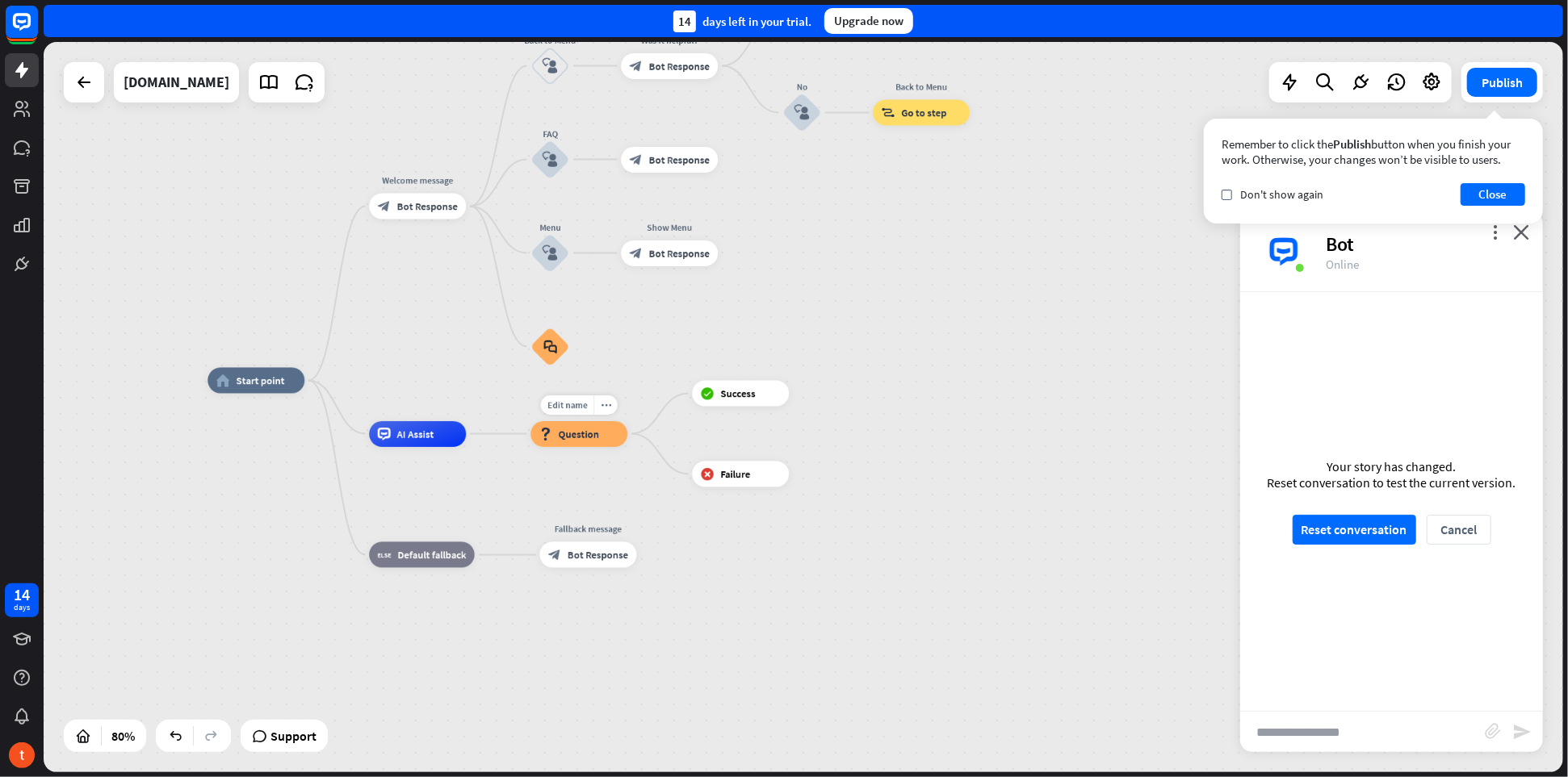
click at [592, 436] on span "Question" at bounding box center [579, 433] width 40 height 12
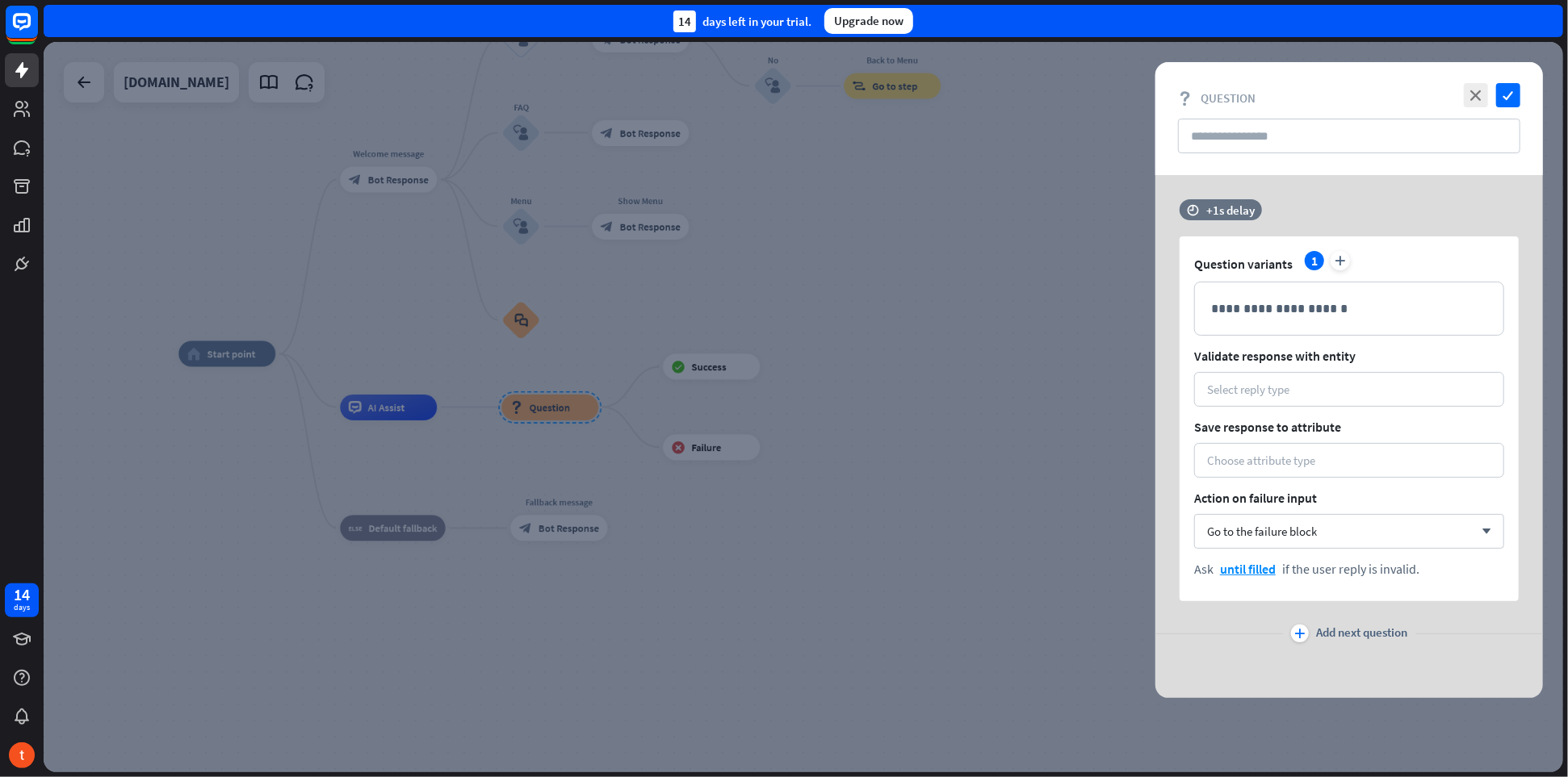
click at [970, 265] on div at bounding box center [804, 407] width 1520 height 730
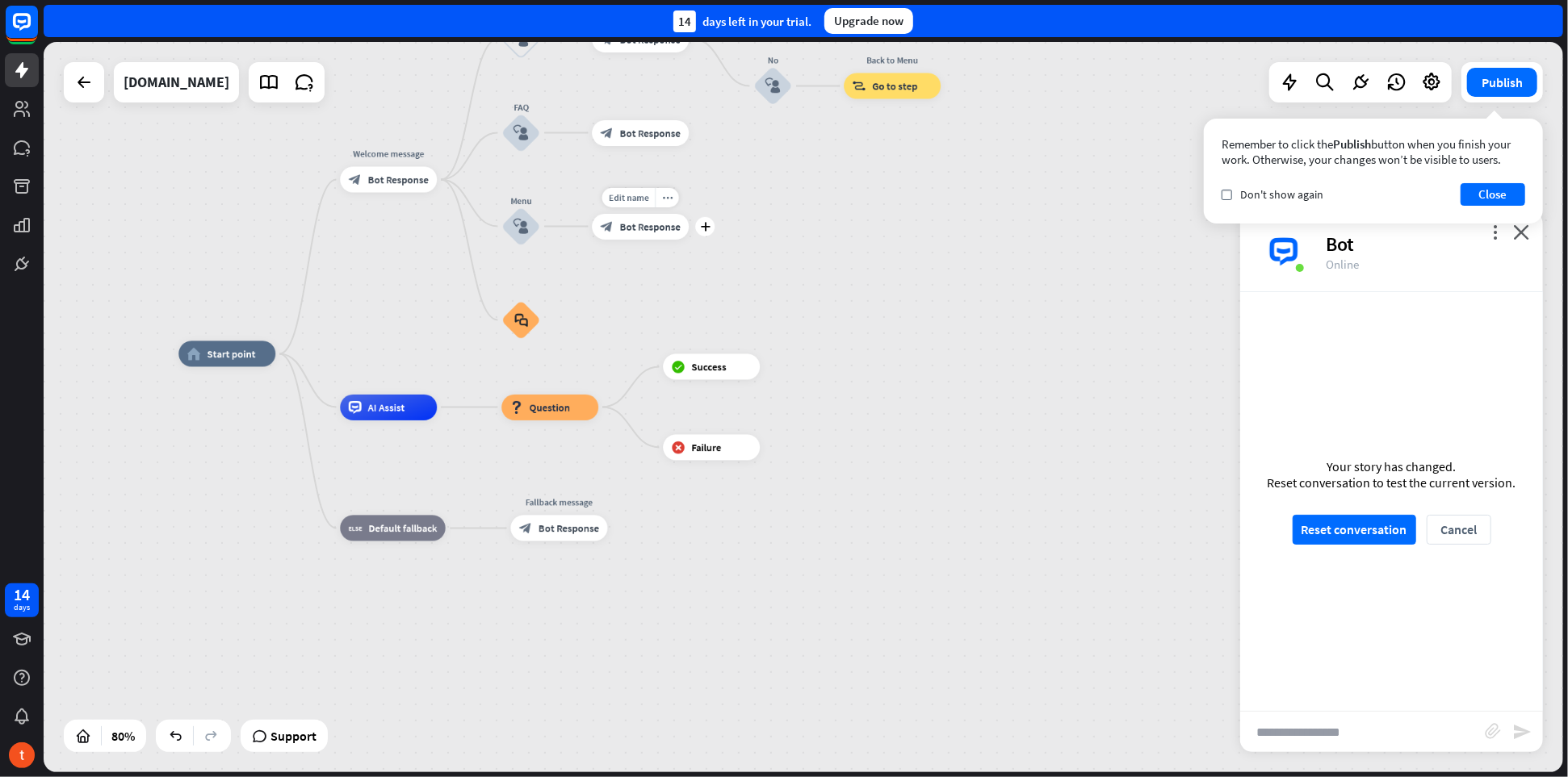
click at [660, 234] on div "block_bot_response Bot Response" at bounding box center [639, 227] width 97 height 26
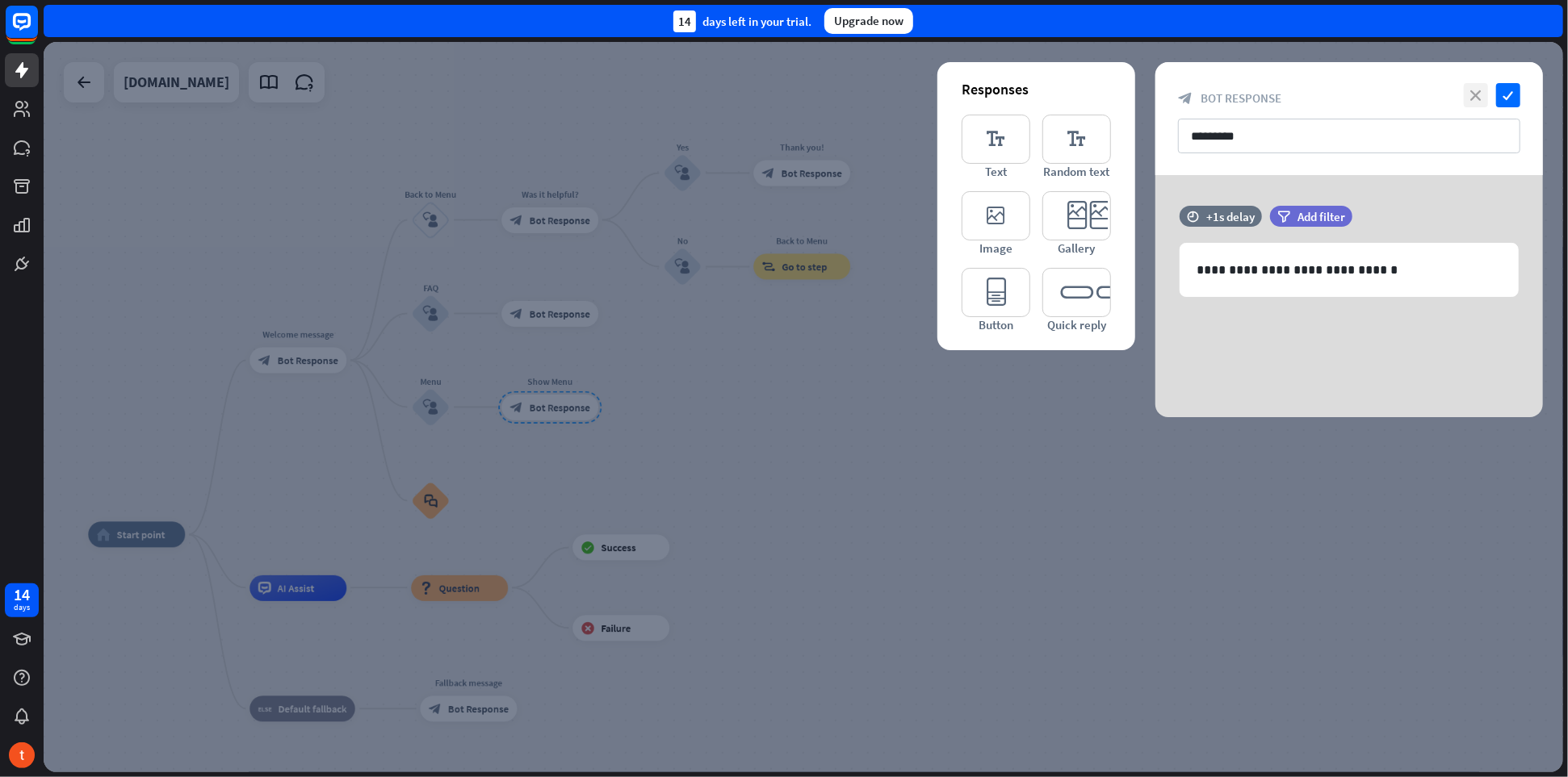
click at [1483, 99] on icon "close" at bounding box center [1475, 95] width 24 height 24
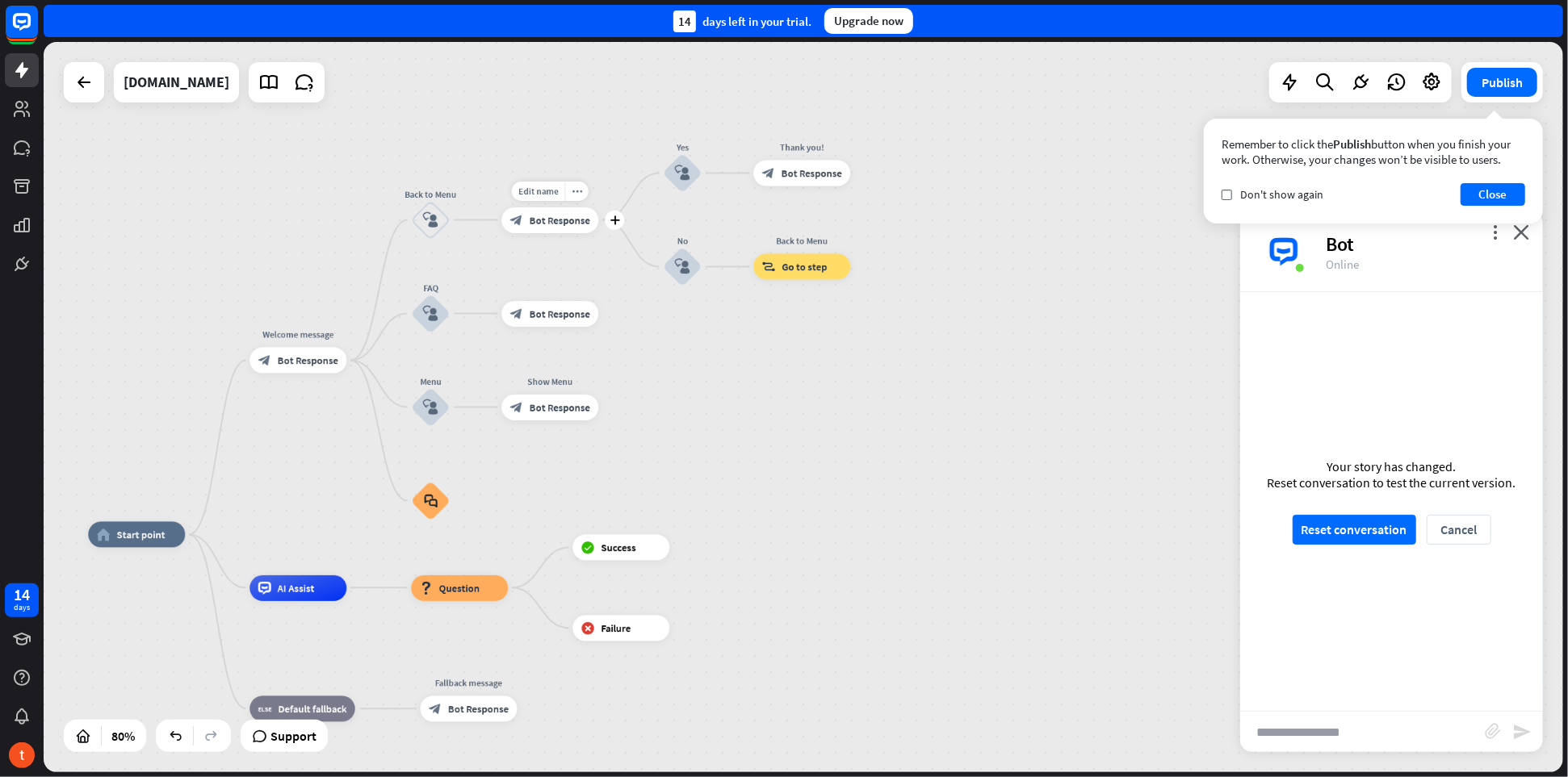
click at [567, 218] on span "Bot Response" at bounding box center [559, 220] width 60 height 12
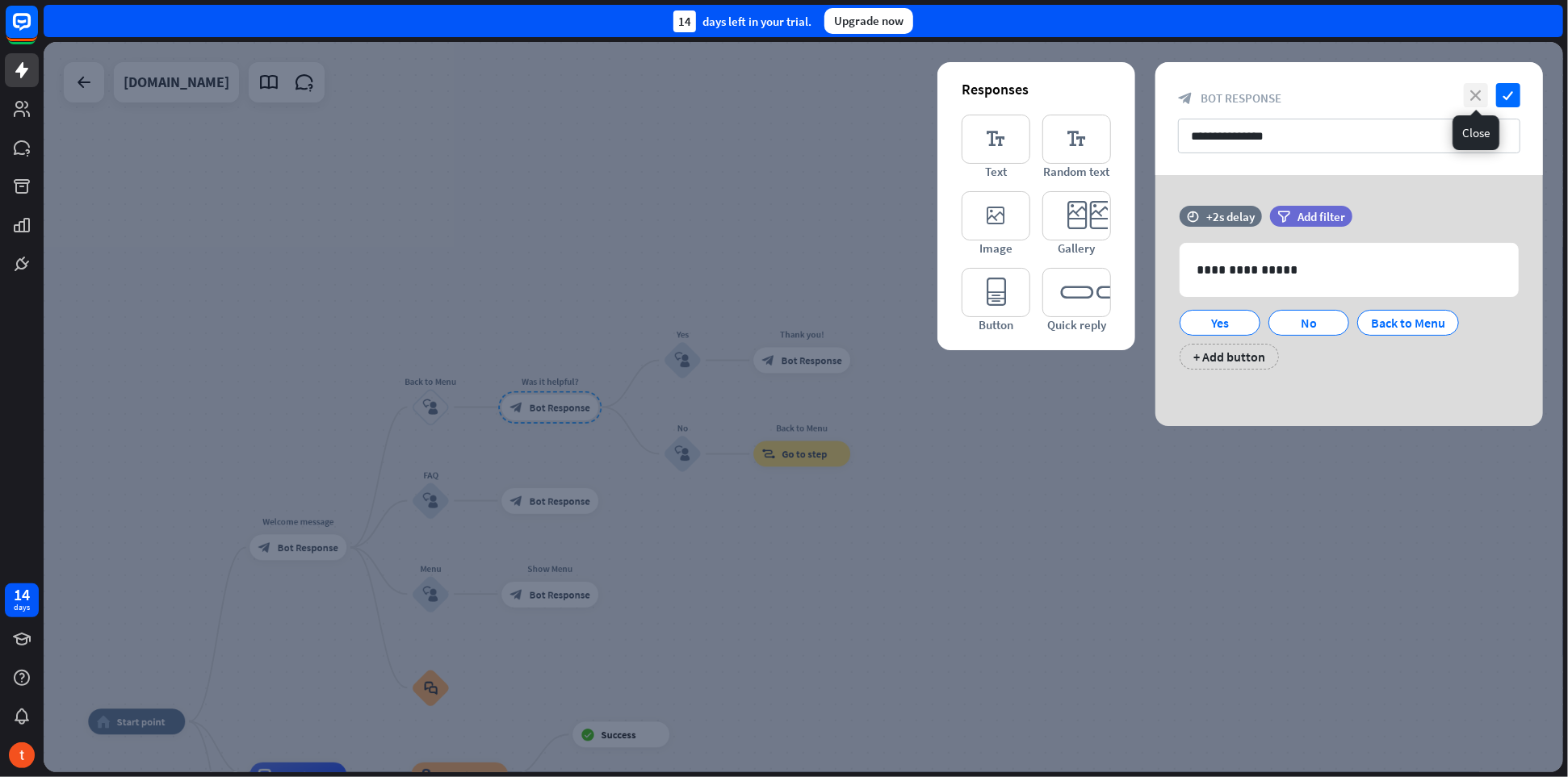
click at [1483, 100] on icon "close" at bounding box center [1475, 95] width 24 height 24
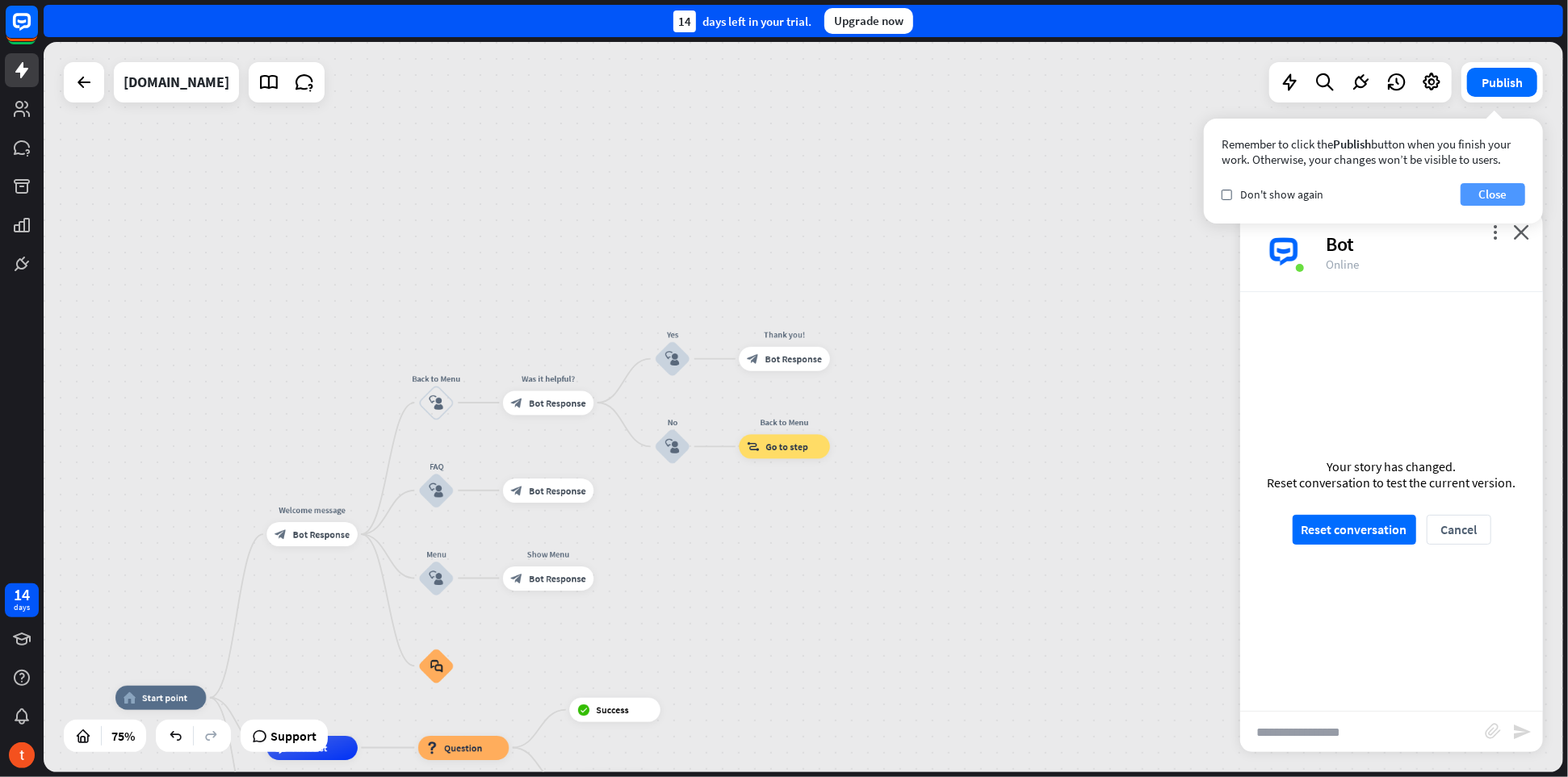
click at [1490, 190] on button "Close" at bounding box center [1492, 195] width 64 height 23
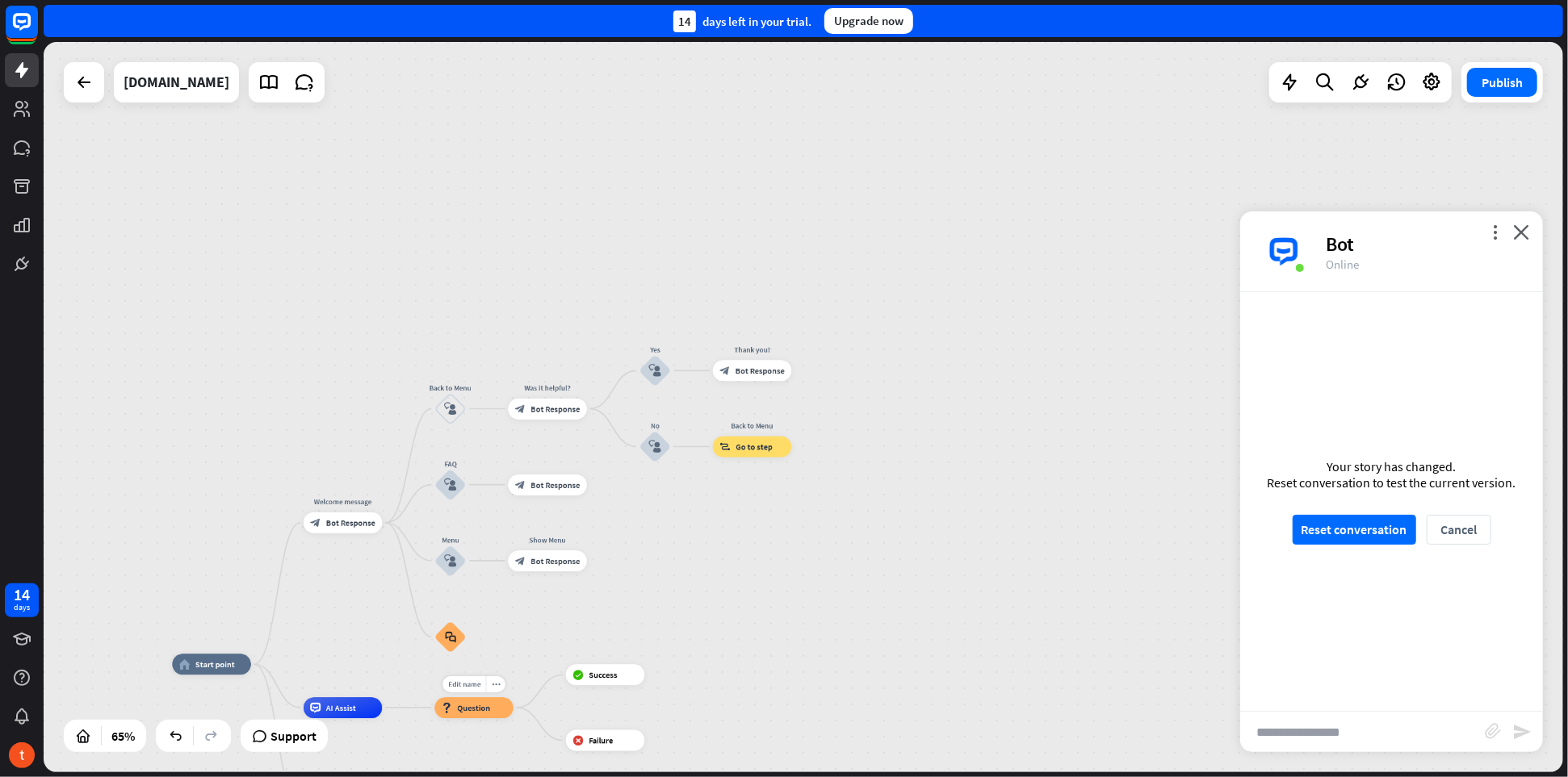
click at [488, 710] on span "Question" at bounding box center [473, 708] width 34 height 11
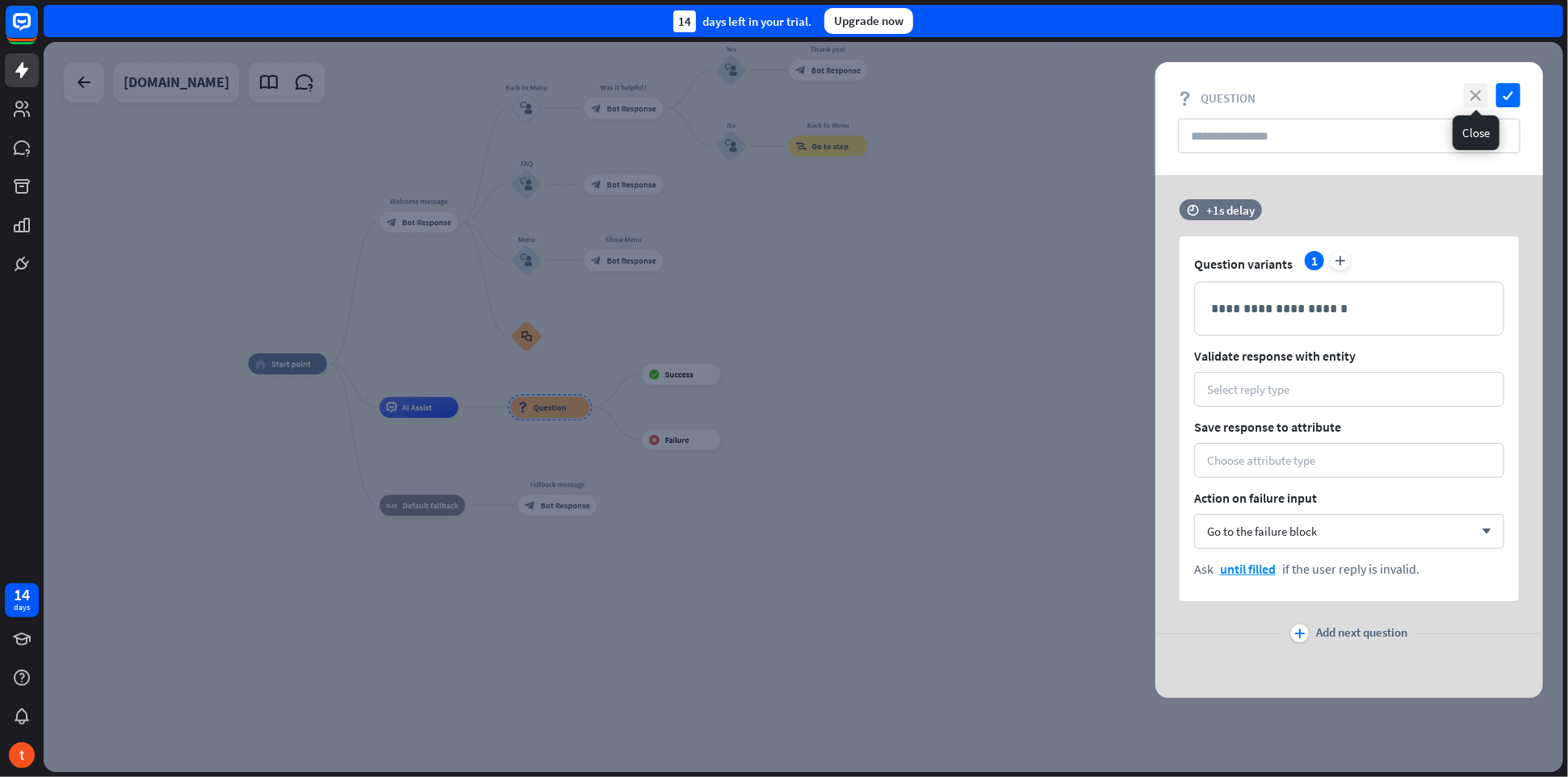
click at [1486, 100] on icon "close" at bounding box center [1475, 95] width 24 height 24
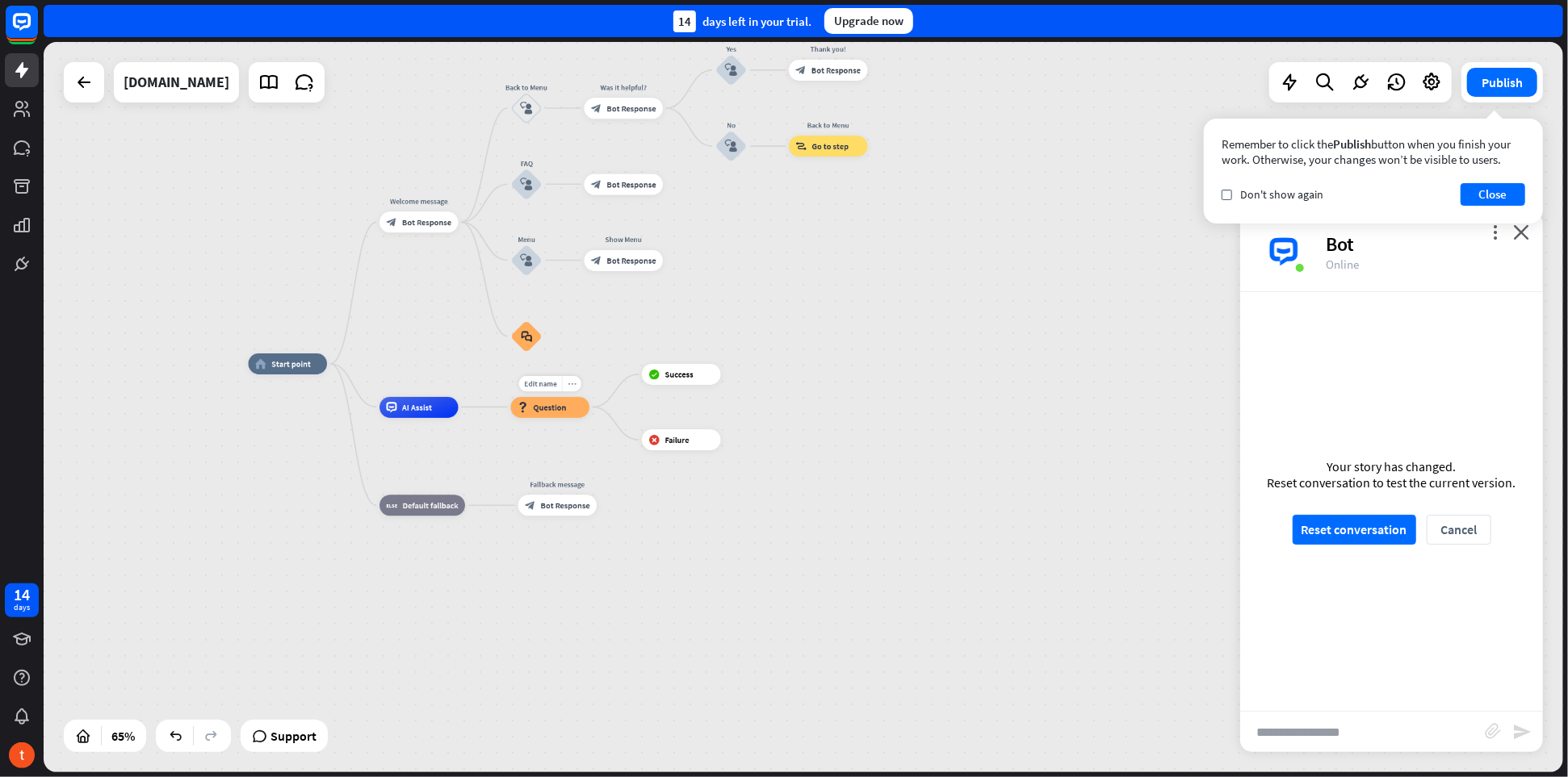
click at [575, 383] on icon "more_horiz" at bounding box center [571, 383] width 8 height 8
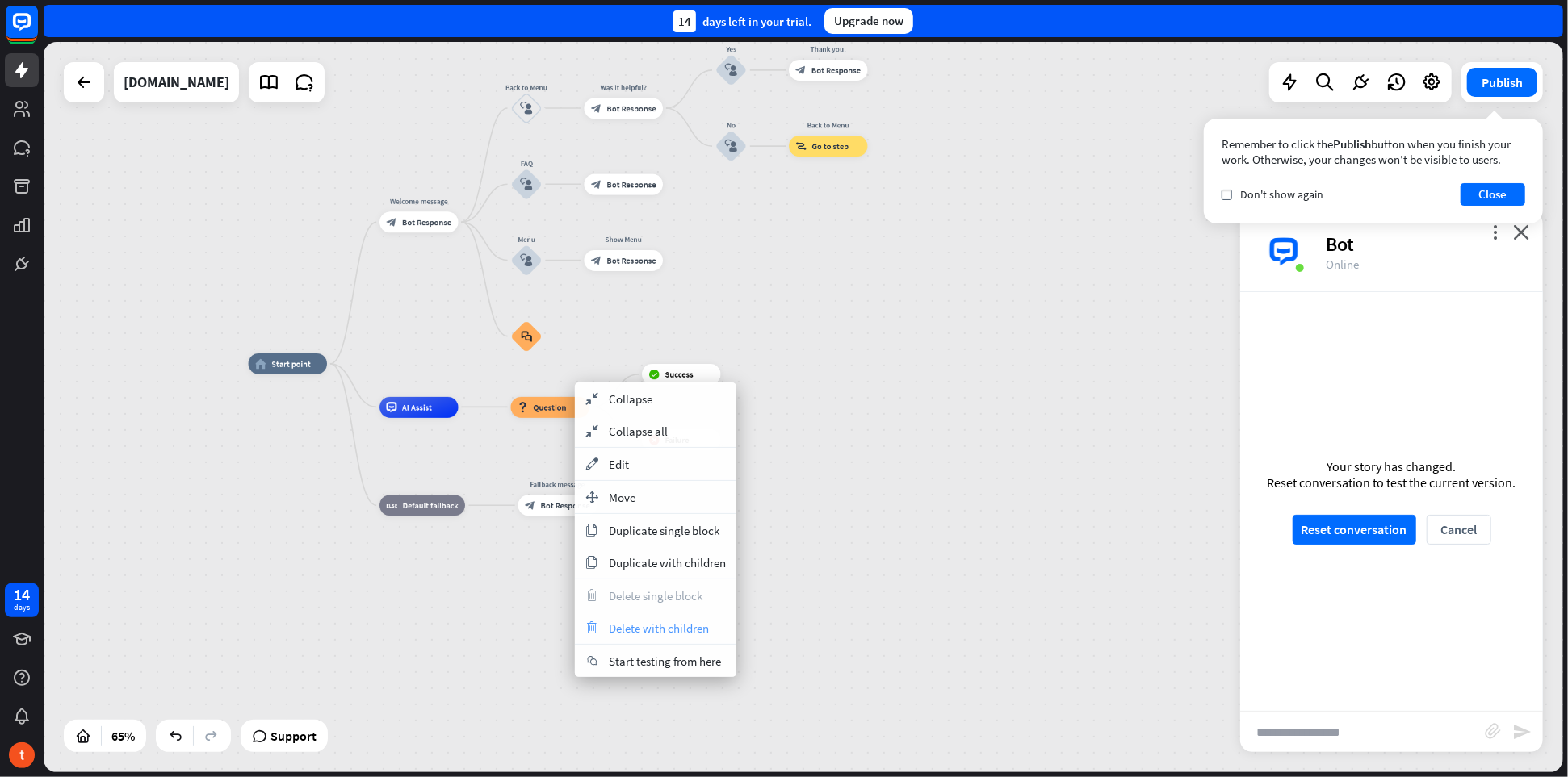
click at [668, 626] on span "Delete with children" at bounding box center [659, 629] width 101 height 15
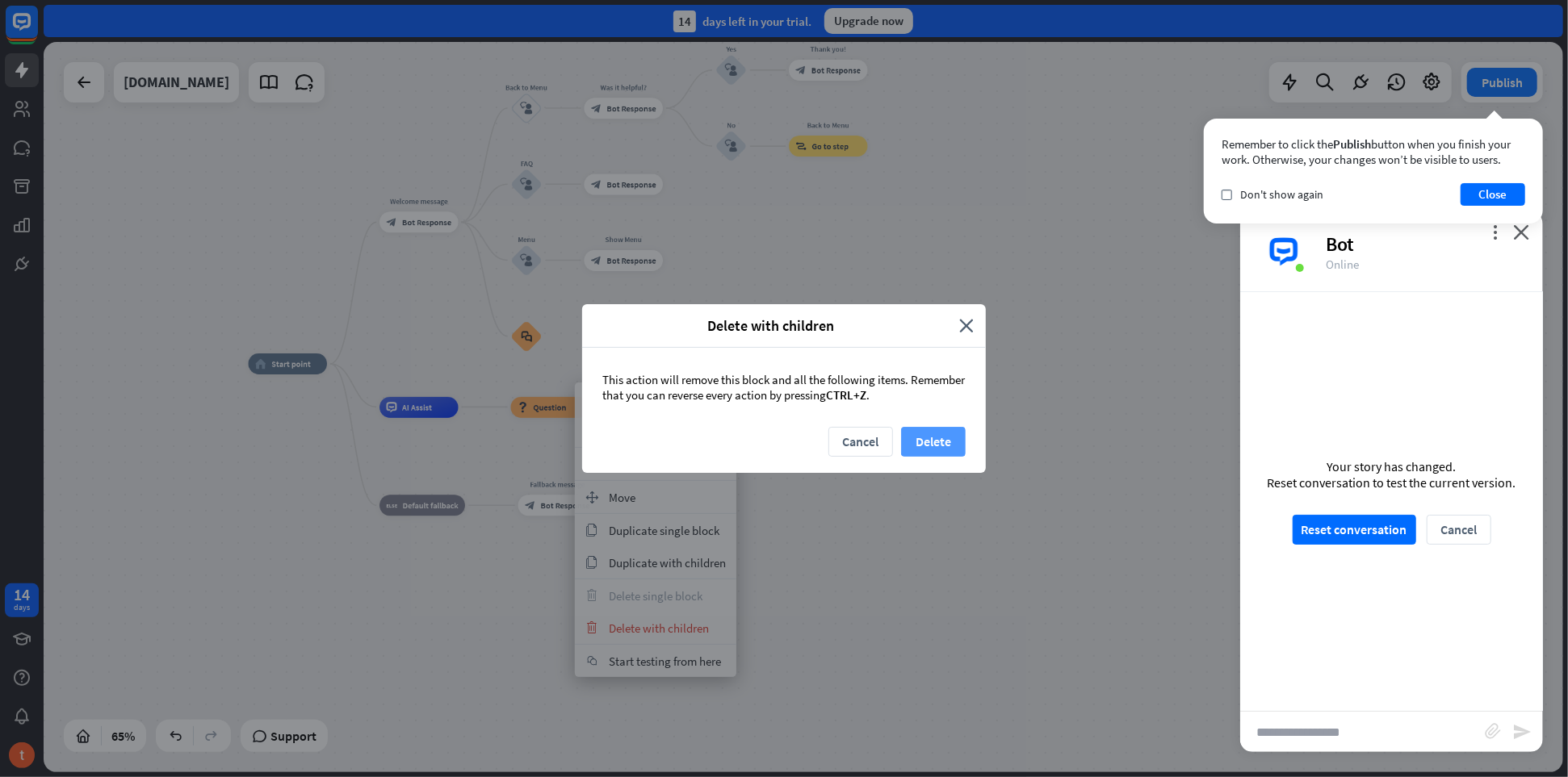
click at [929, 447] on button "Delete" at bounding box center [932, 441] width 64 height 30
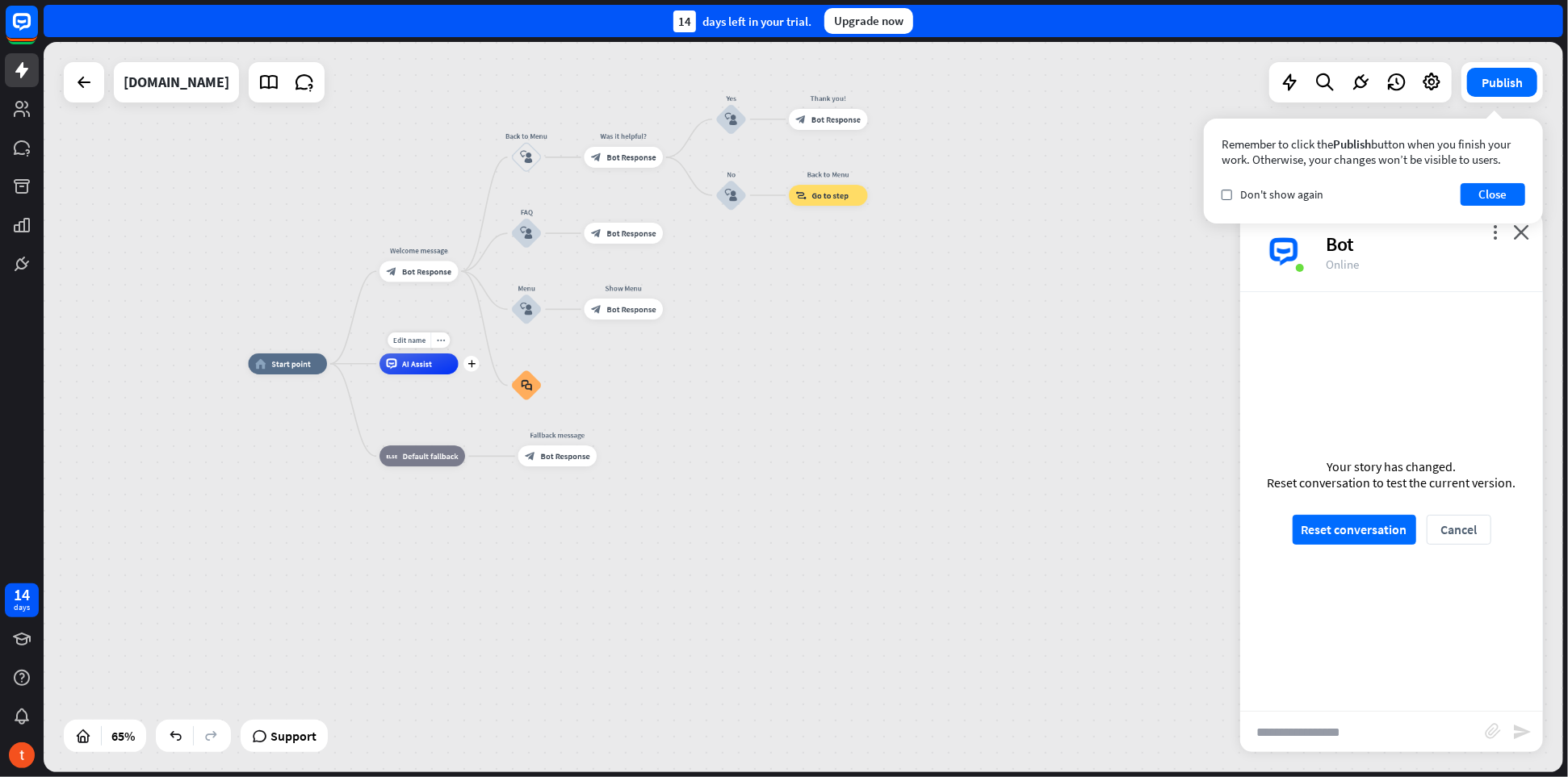
drag, startPoint x: 621, startPoint y: 154, endPoint x: 469, endPoint y: 382, distance: 274.0
click at [469, 382] on div "home_2 Start point Welcome message block_bot_response Bot Response Back to Menu…" at bounding box center [743, 601] width 988 height 475
drag, startPoint x: 594, startPoint y: 158, endPoint x: 617, endPoint y: 214, distance: 60.5
click at [600, 364] on div "home_2 Start point Welcome message block_bot_response Bot Response Back to Menu…" at bounding box center [743, 601] width 988 height 475
click at [678, 161] on div "plus" at bounding box center [677, 157] width 16 height 16
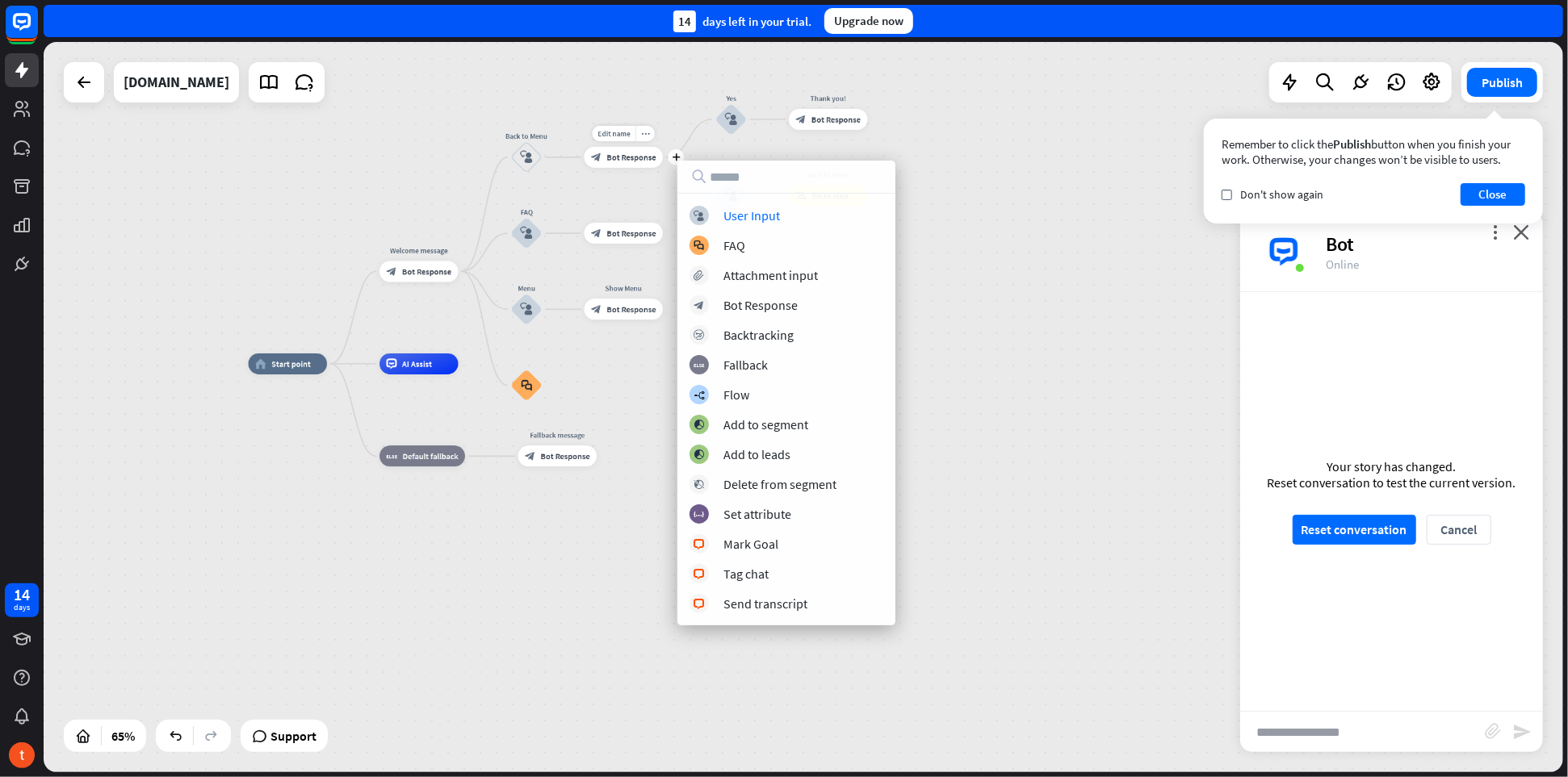
click at [627, 158] on span "Bot Response" at bounding box center [631, 157] width 49 height 11
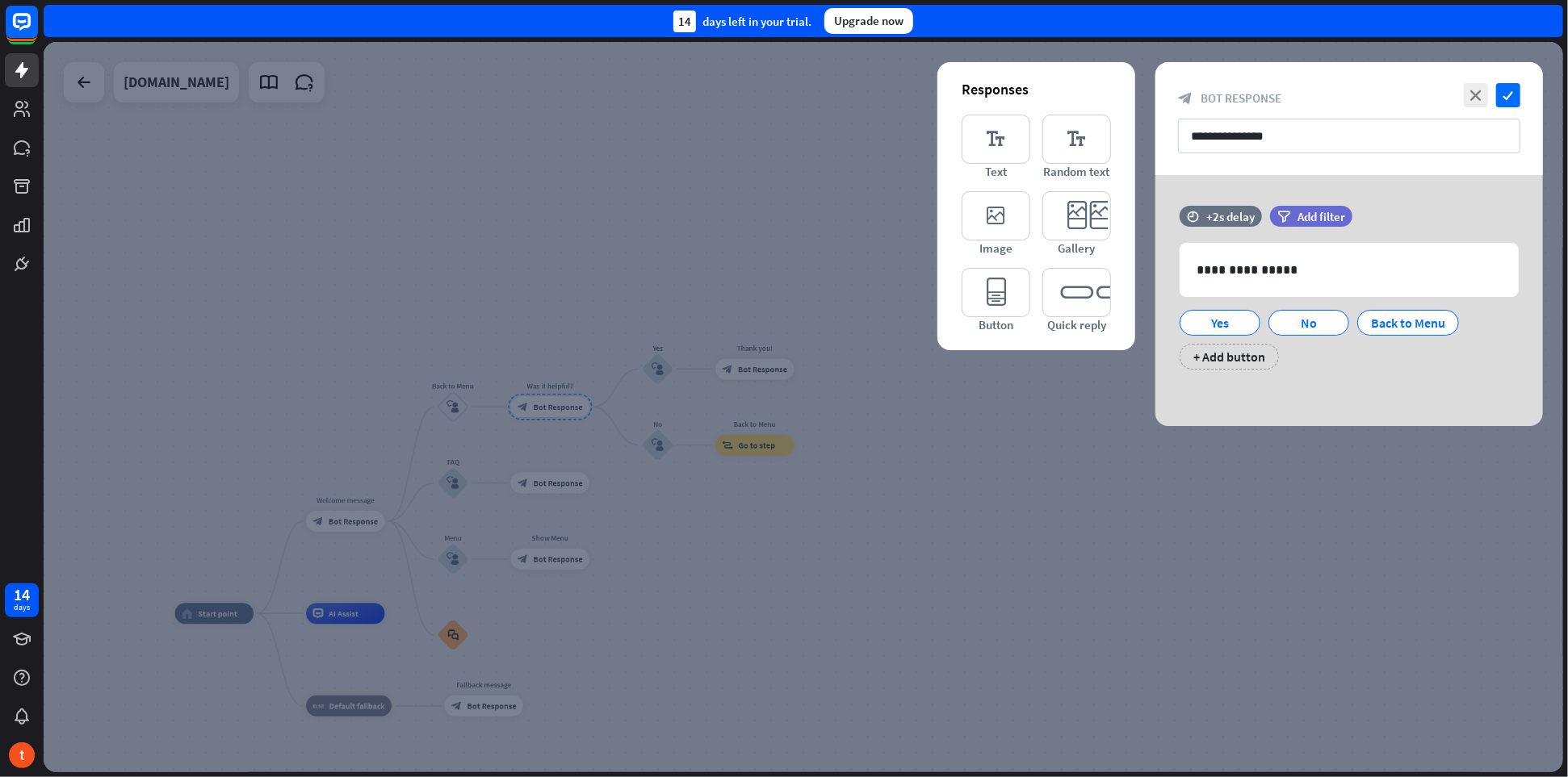
click at [1026, 543] on div at bounding box center [804, 407] width 1520 height 730
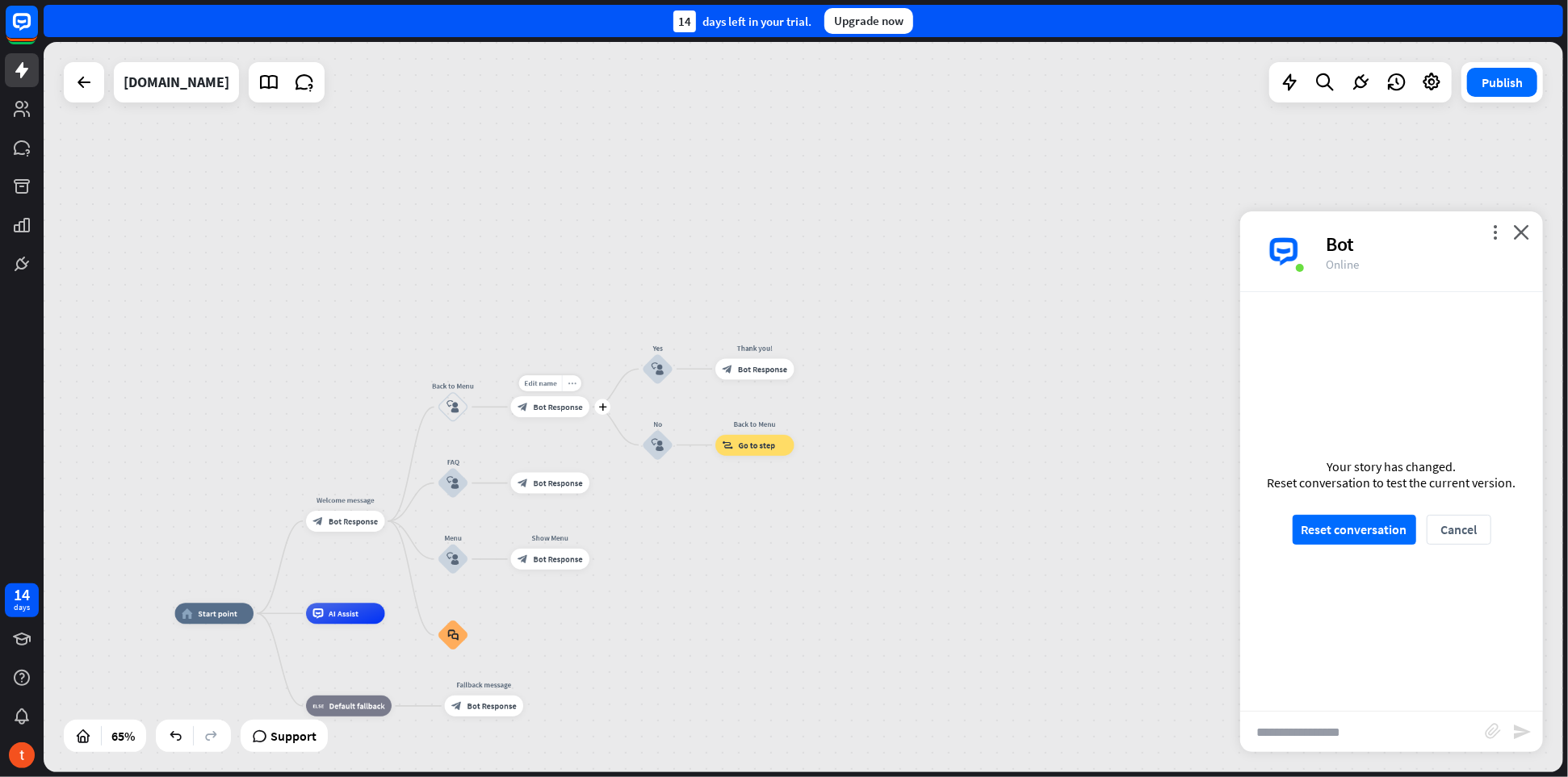
click at [575, 383] on icon "more_horiz" at bounding box center [571, 383] width 8 height 8
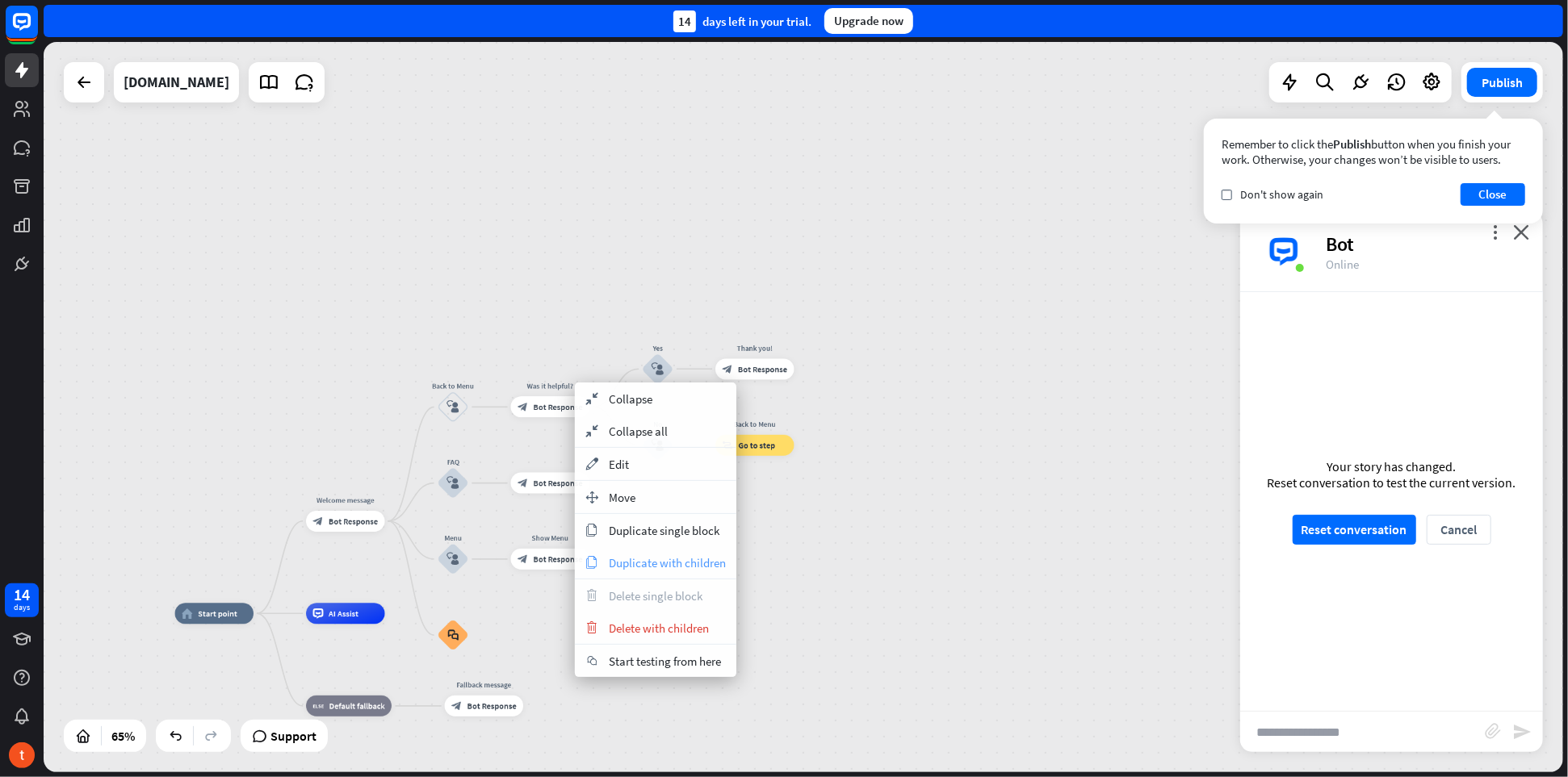
click at [658, 555] on span "Duplicate with children" at bounding box center [667, 563] width 117 height 15
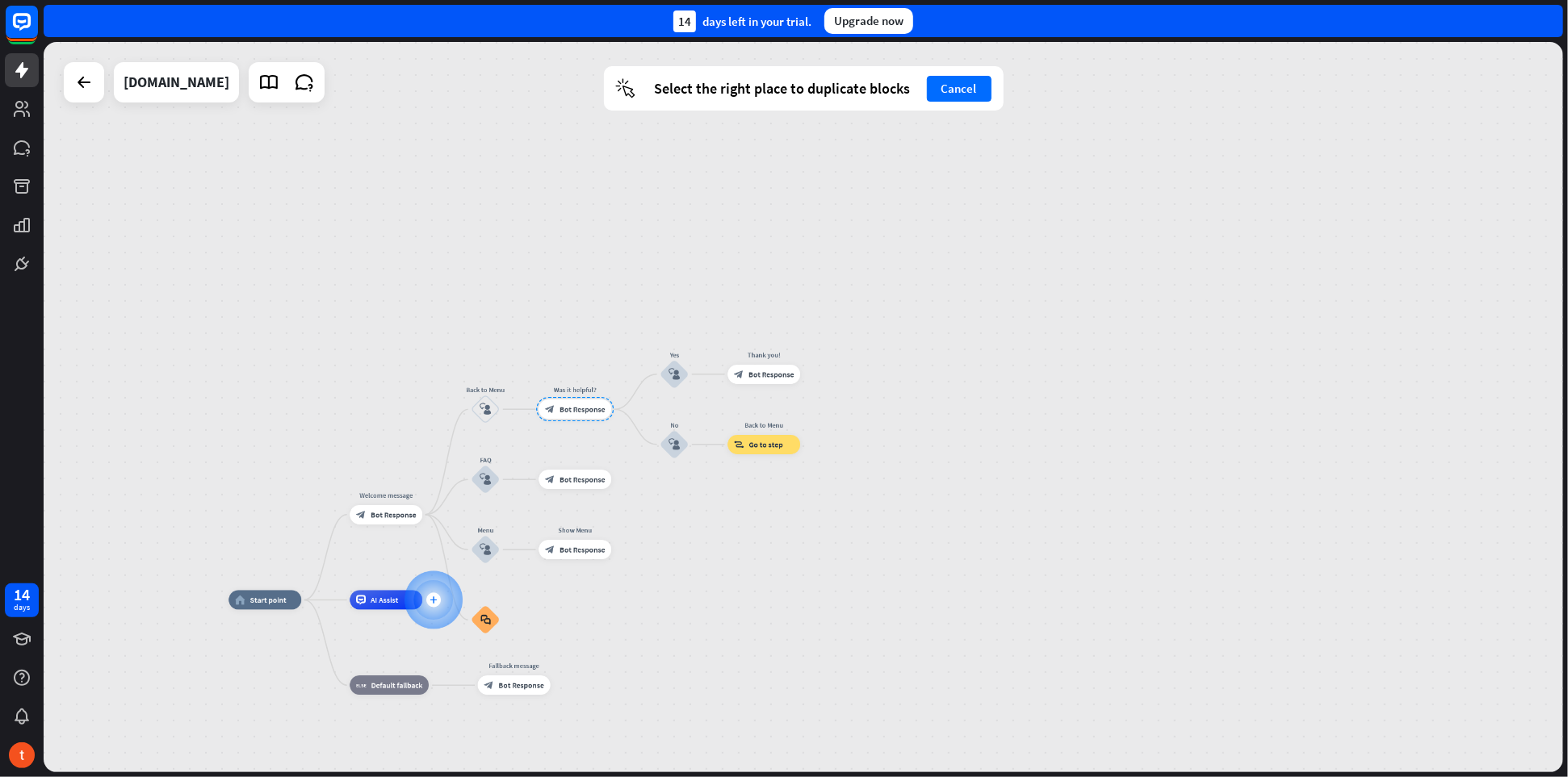
click at [432, 599] on icon "plus" at bounding box center [434, 599] width 8 height 7
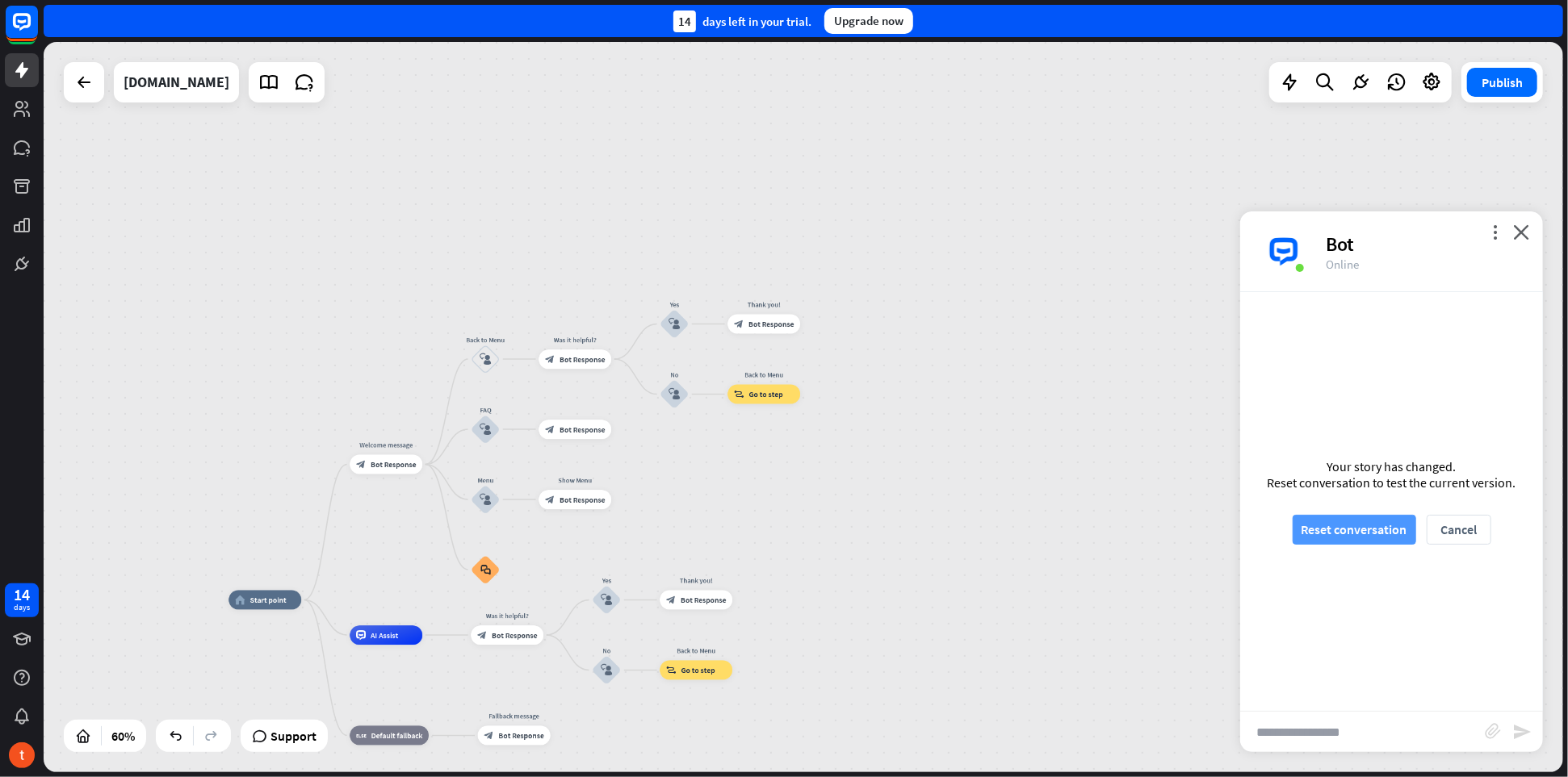
click at [1378, 540] on button "Reset conversation" at bounding box center [1355, 529] width 123 height 30
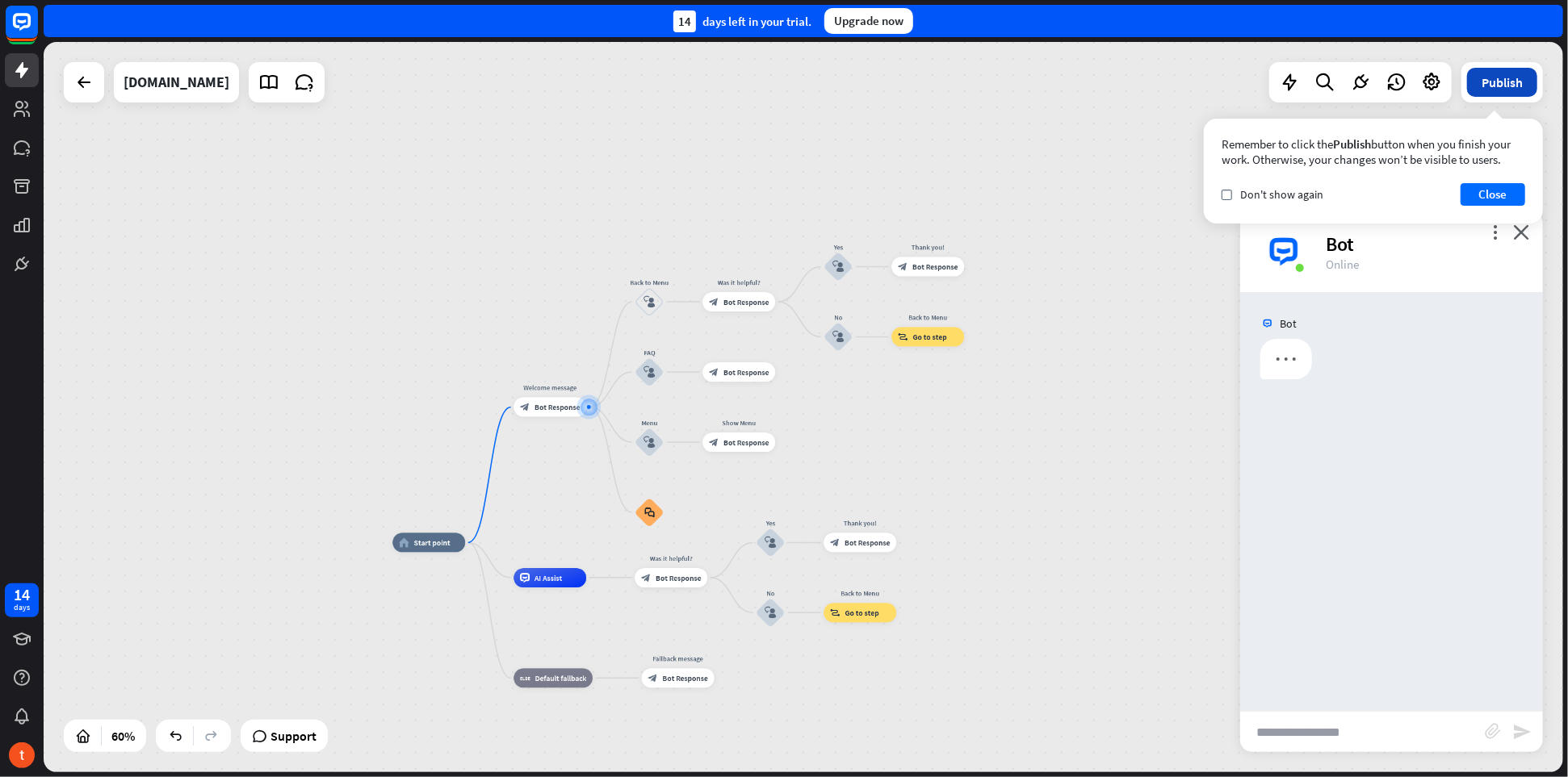
click at [1527, 80] on button "Publish" at bounding box center [1502, 82] width 70 height 29
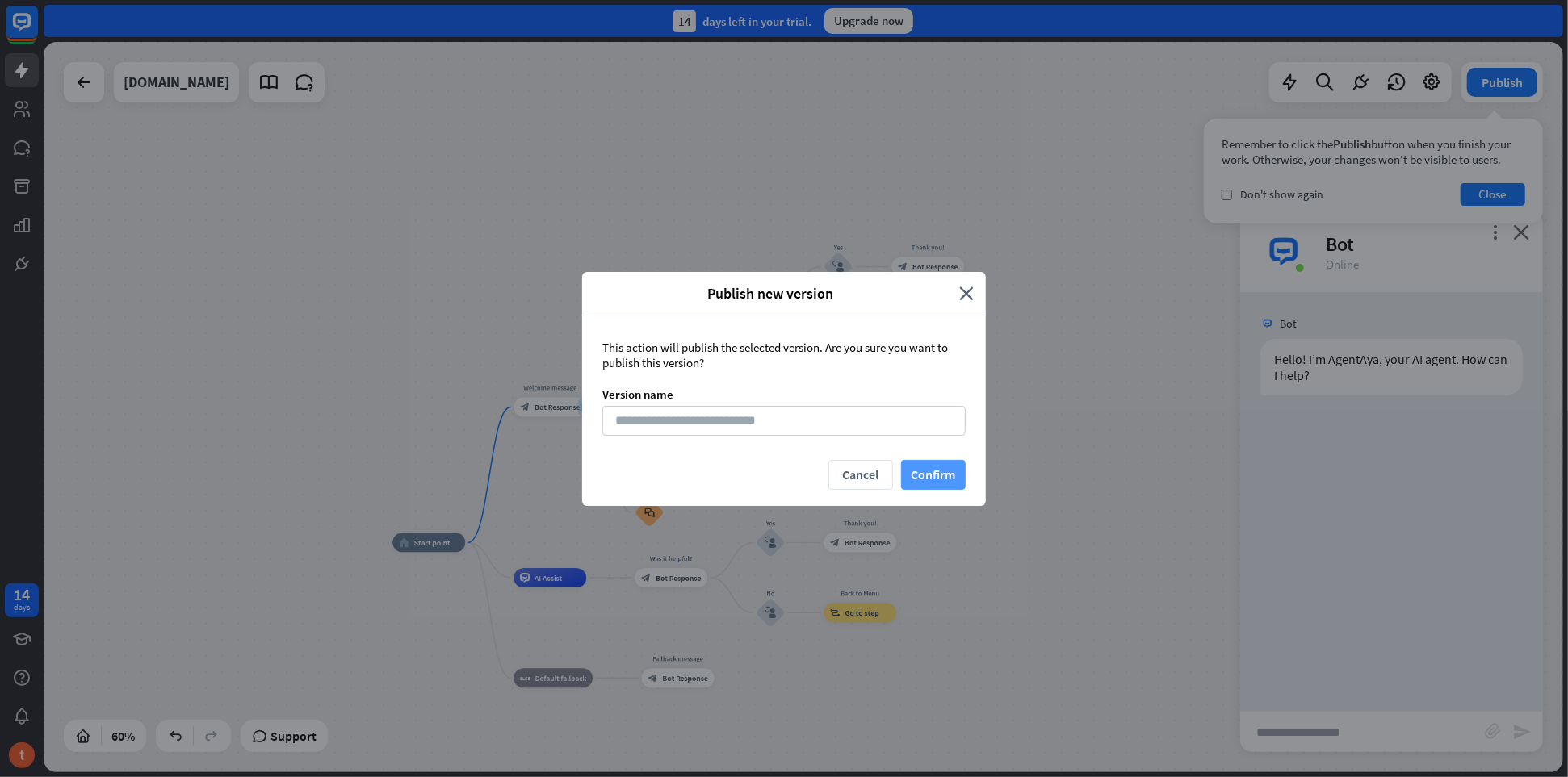
click at [917, 474] on button "Confirm" at bounding box center [932, 475] width 64 height 30
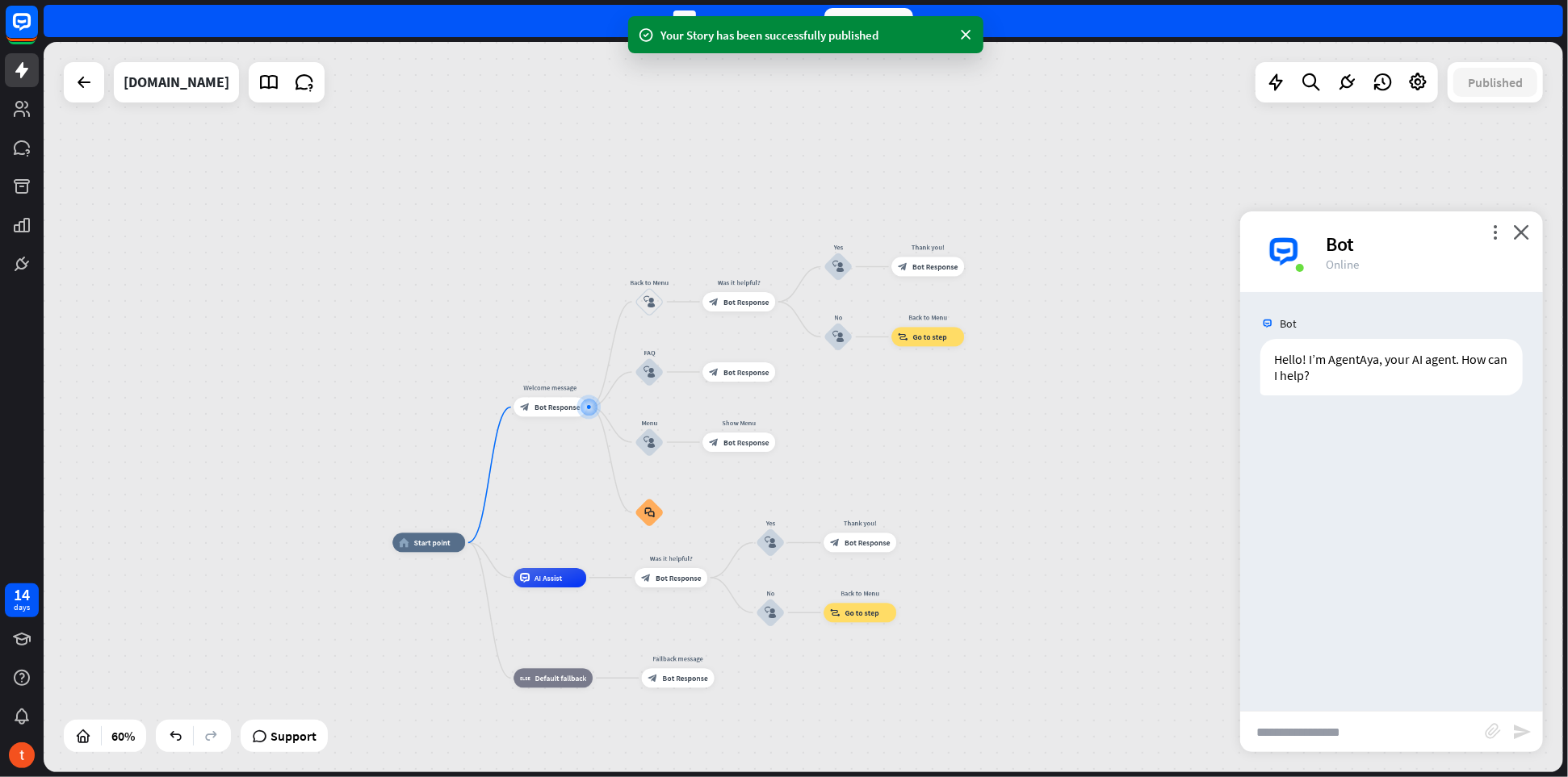
click at [1334, 721] on input "text" at bounding box center [1363, 732] width 245 height 40
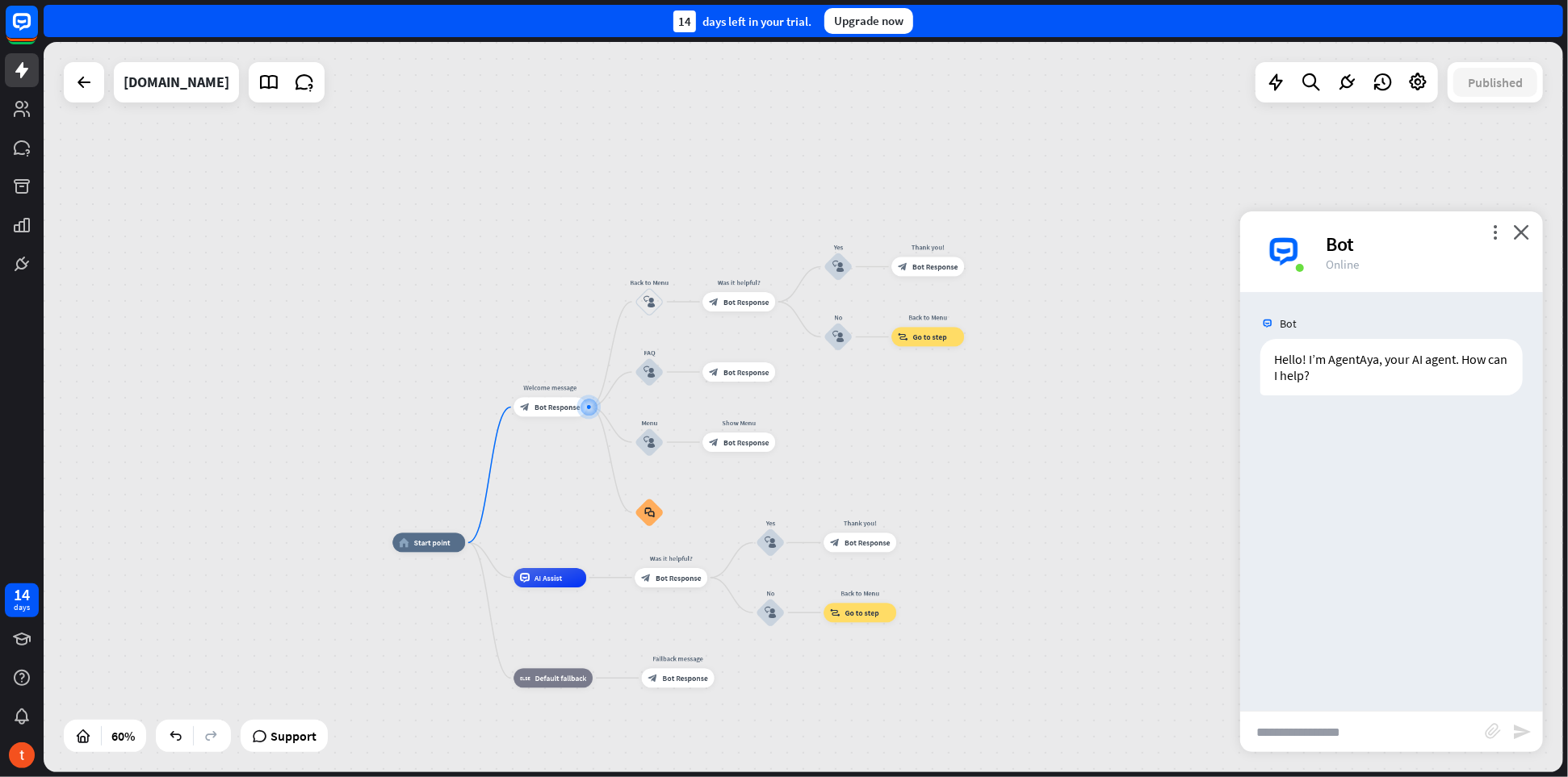
click at [1414, 742] on input "text" at bounding box center [1363, 732] width 245 height 40
paste input "**********"
type input "**********"
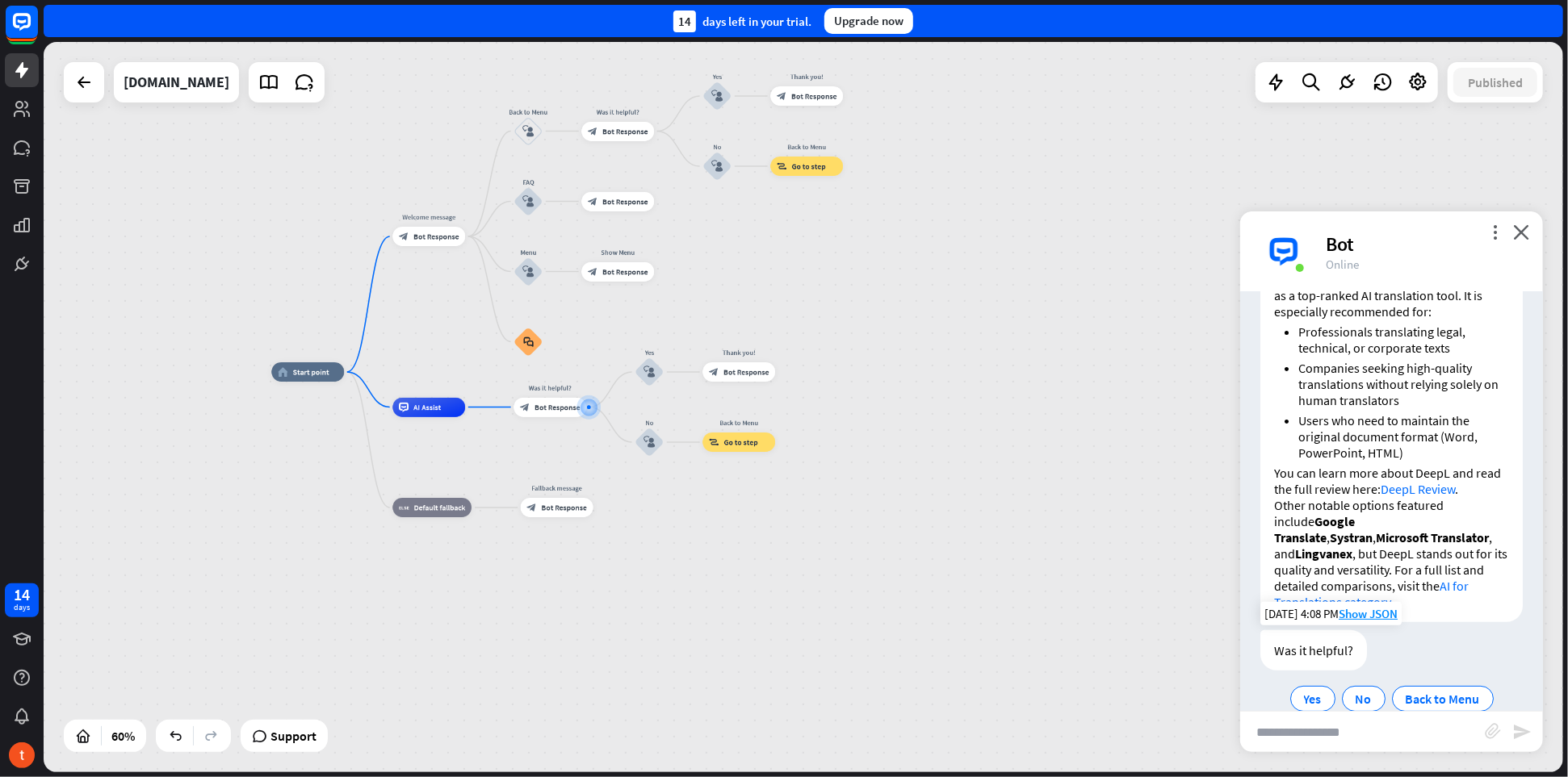
scroll to position [281, 0]
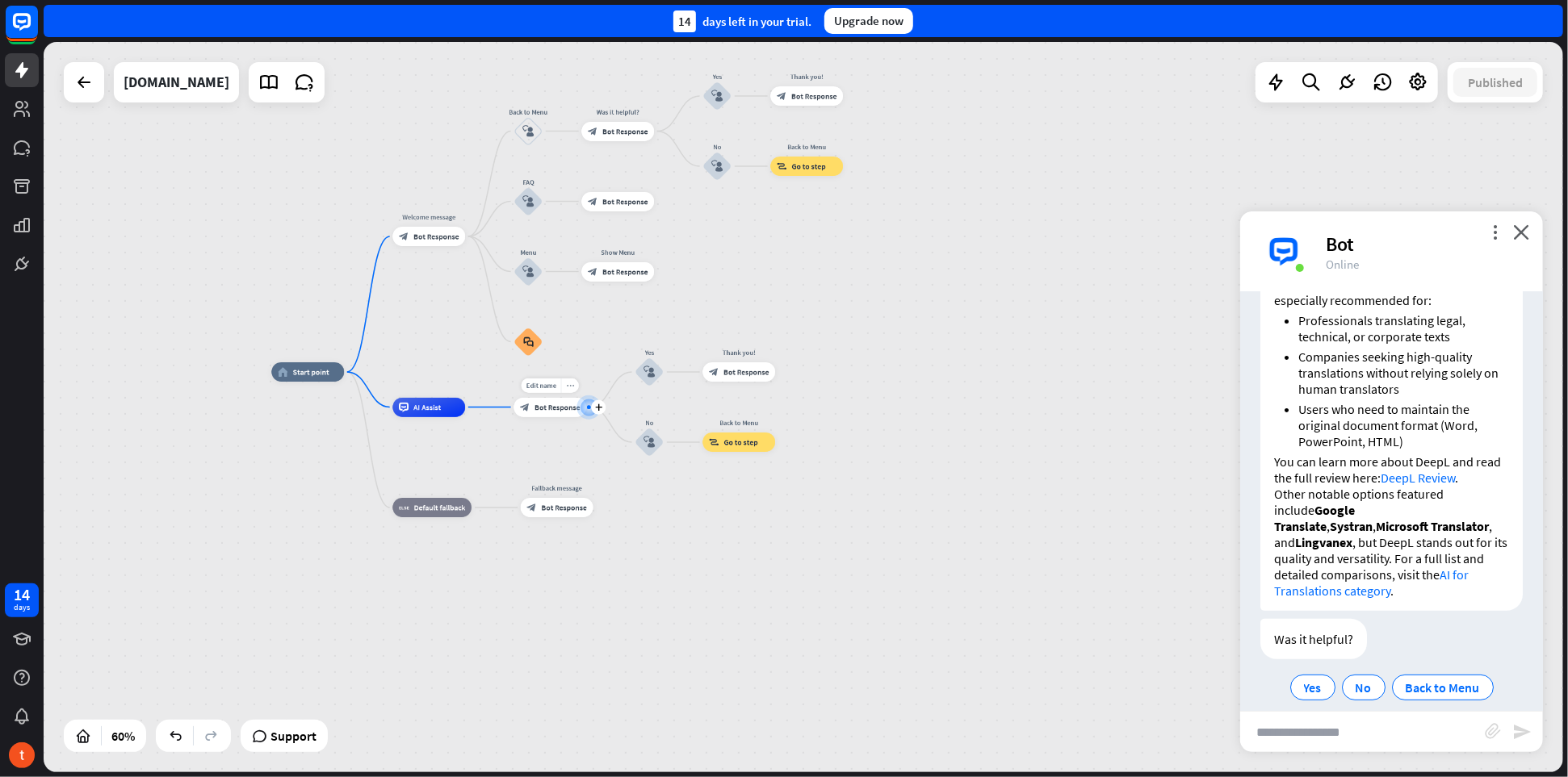
click at [569, 388] on icon "more_horiz" at bounding box center [570, 386] width 8 height 8
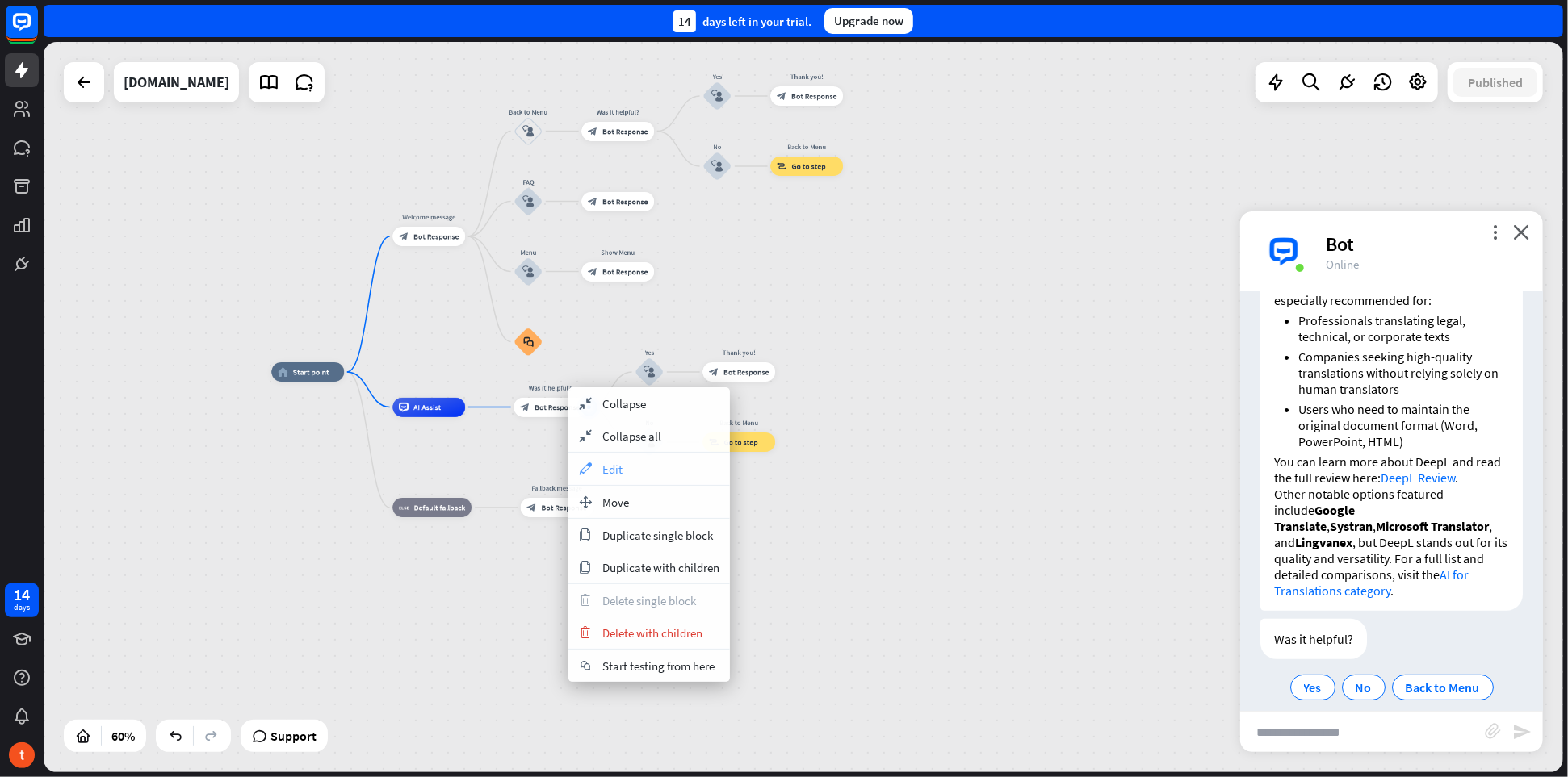
click at [622, 477] on div "appearance Edit" at bounding box center [649, 469] width 162 height 33
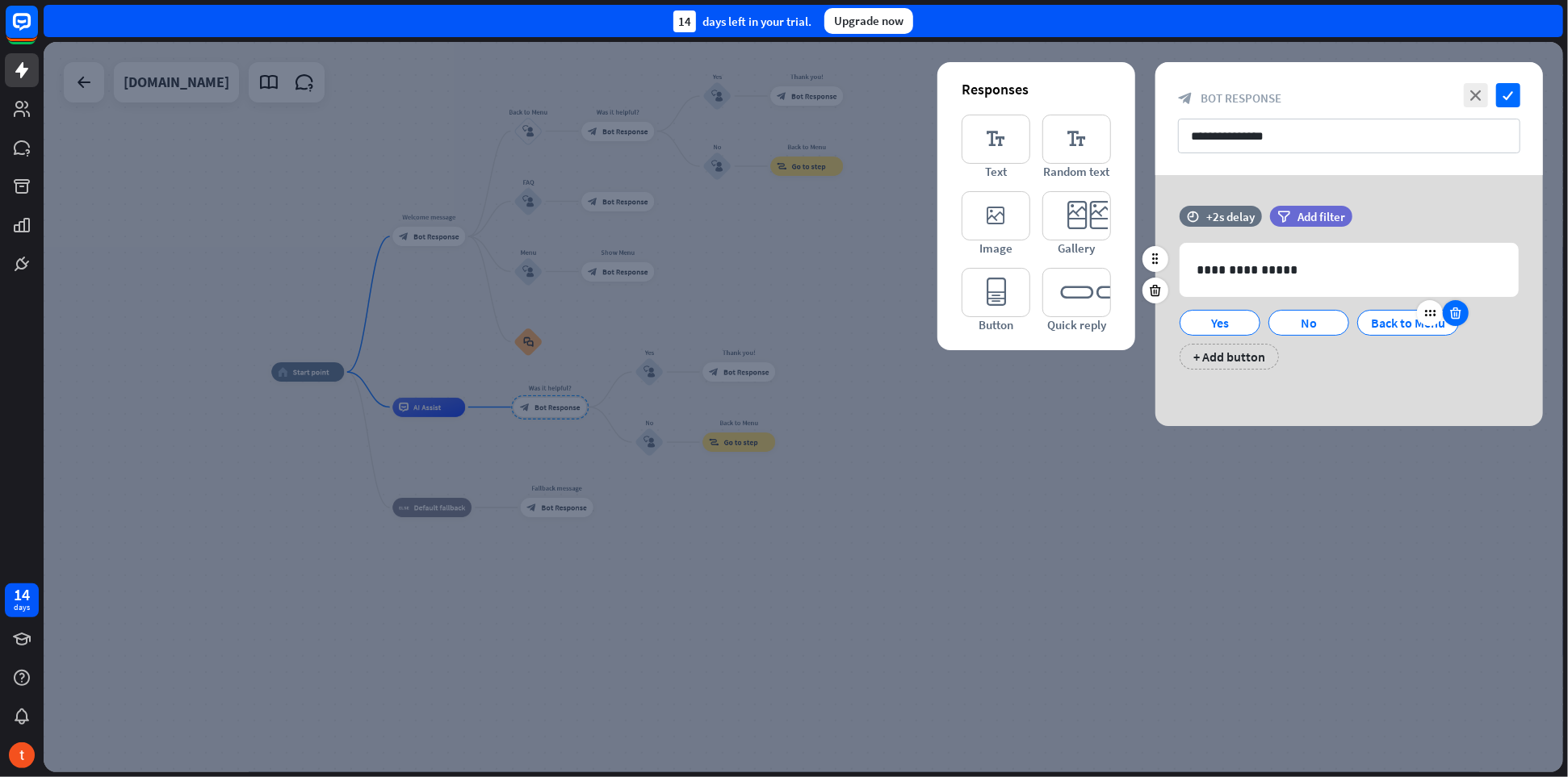
click at [1454, 313] on icon at bounding box center [1456, 313] width 15 height 14
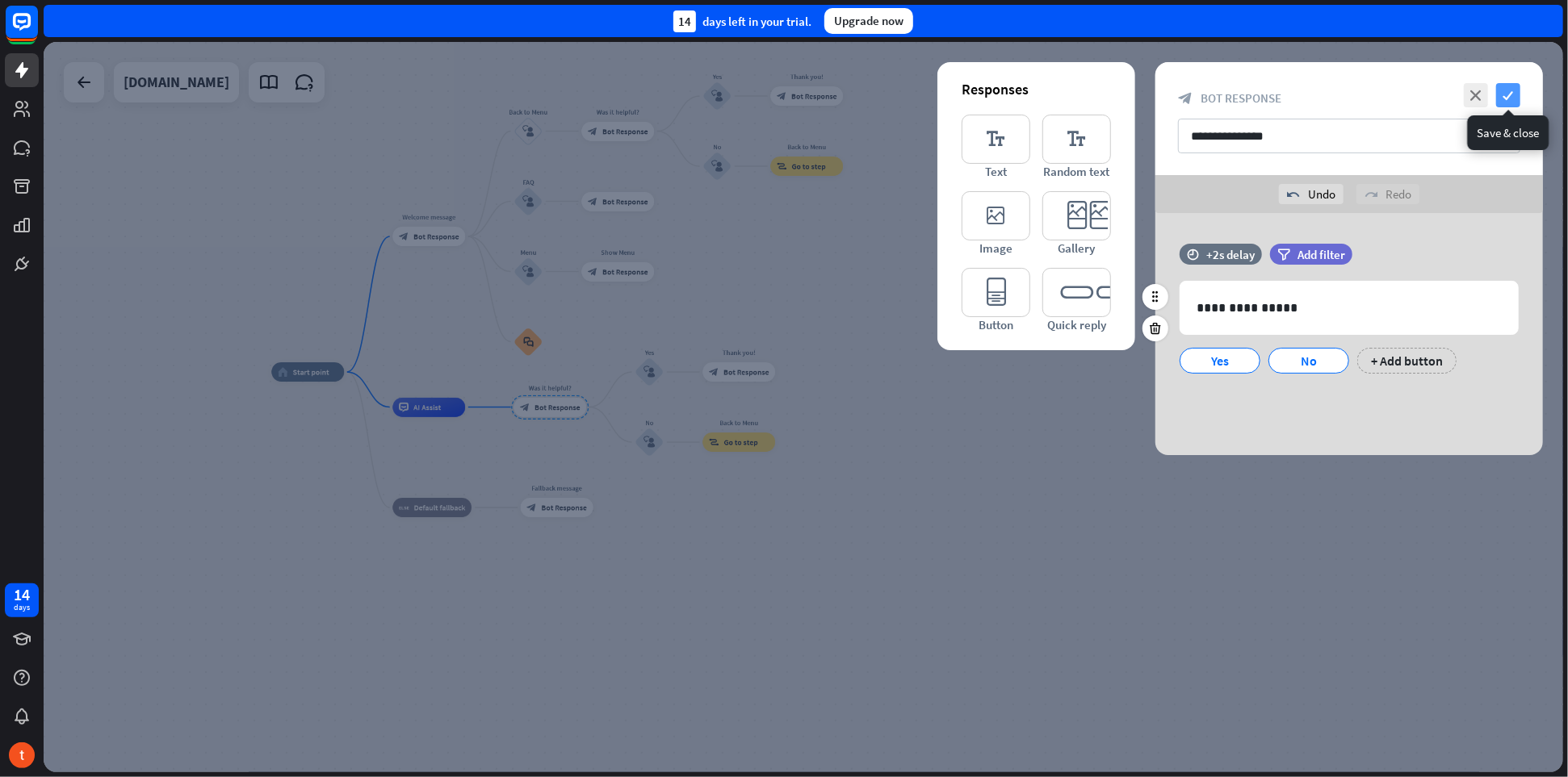
click at [1511, 100] on icon "check" at bounding box center [1508, 95] width 24 height 24
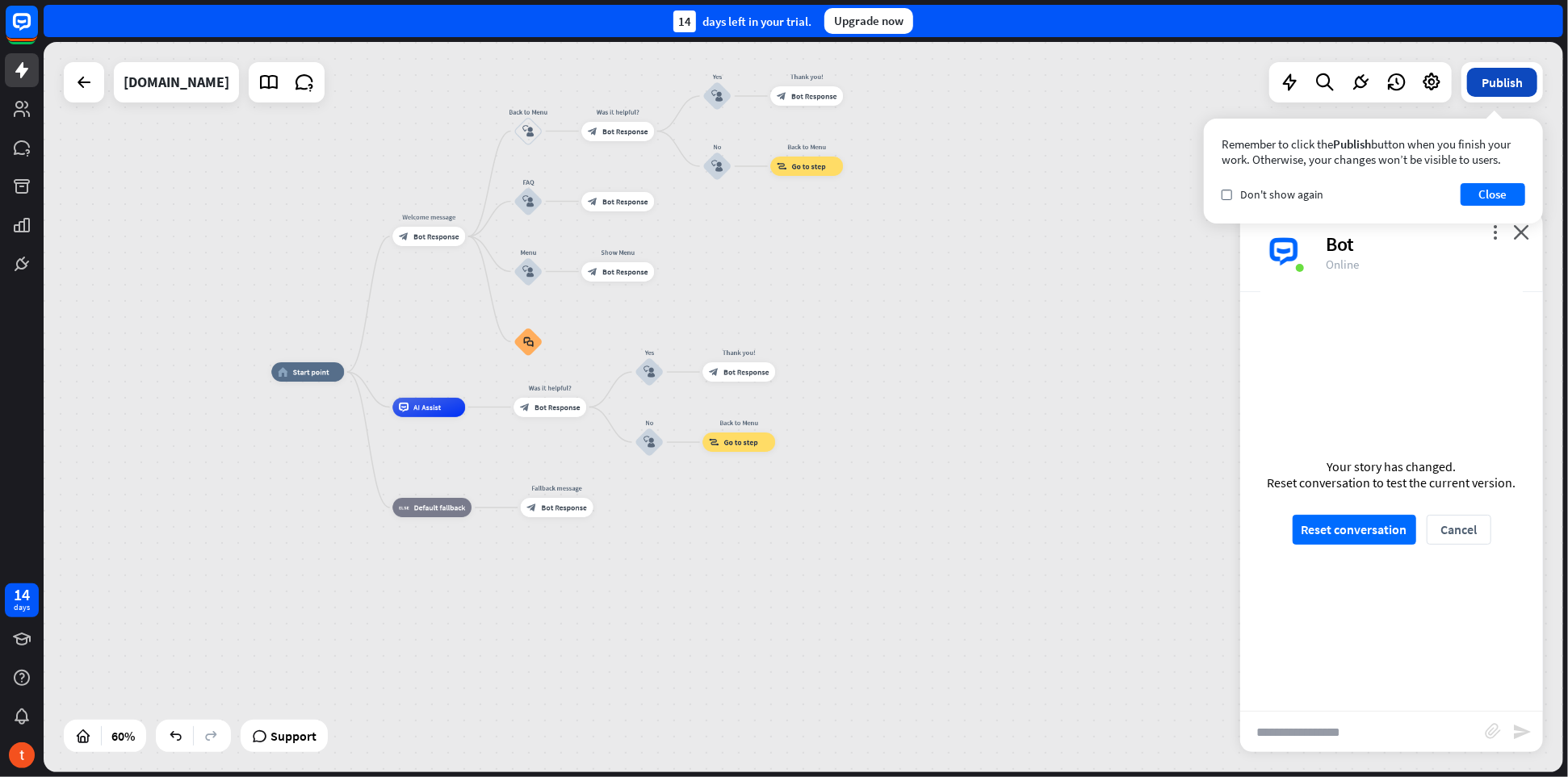
click at [1518, 95] on button "Publish" at bounding box center [1502, 82] width 70 height 29
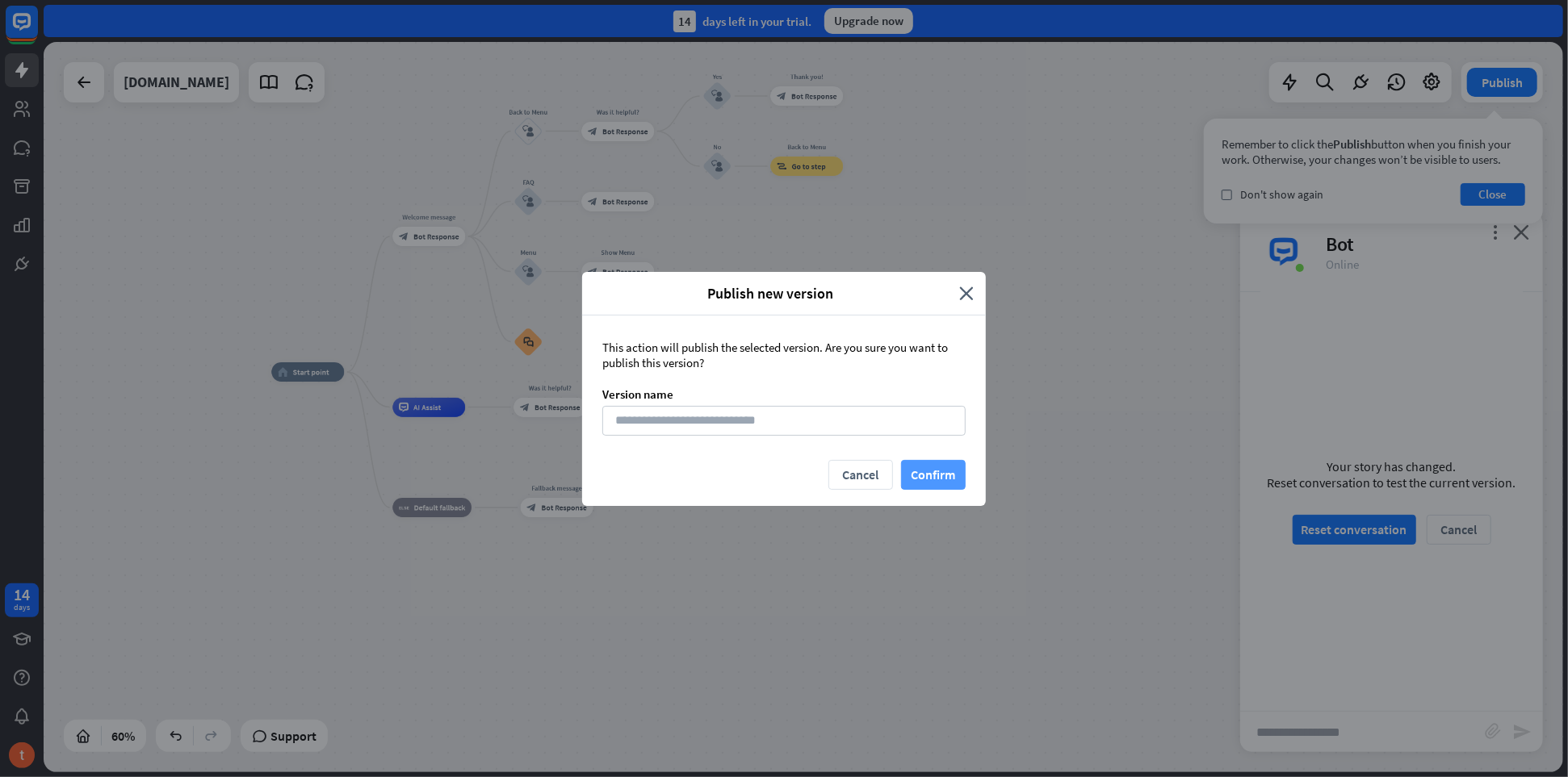
click at [952, 477] on button "Confirm" at bounding box center [932, 475] width 64 height 30
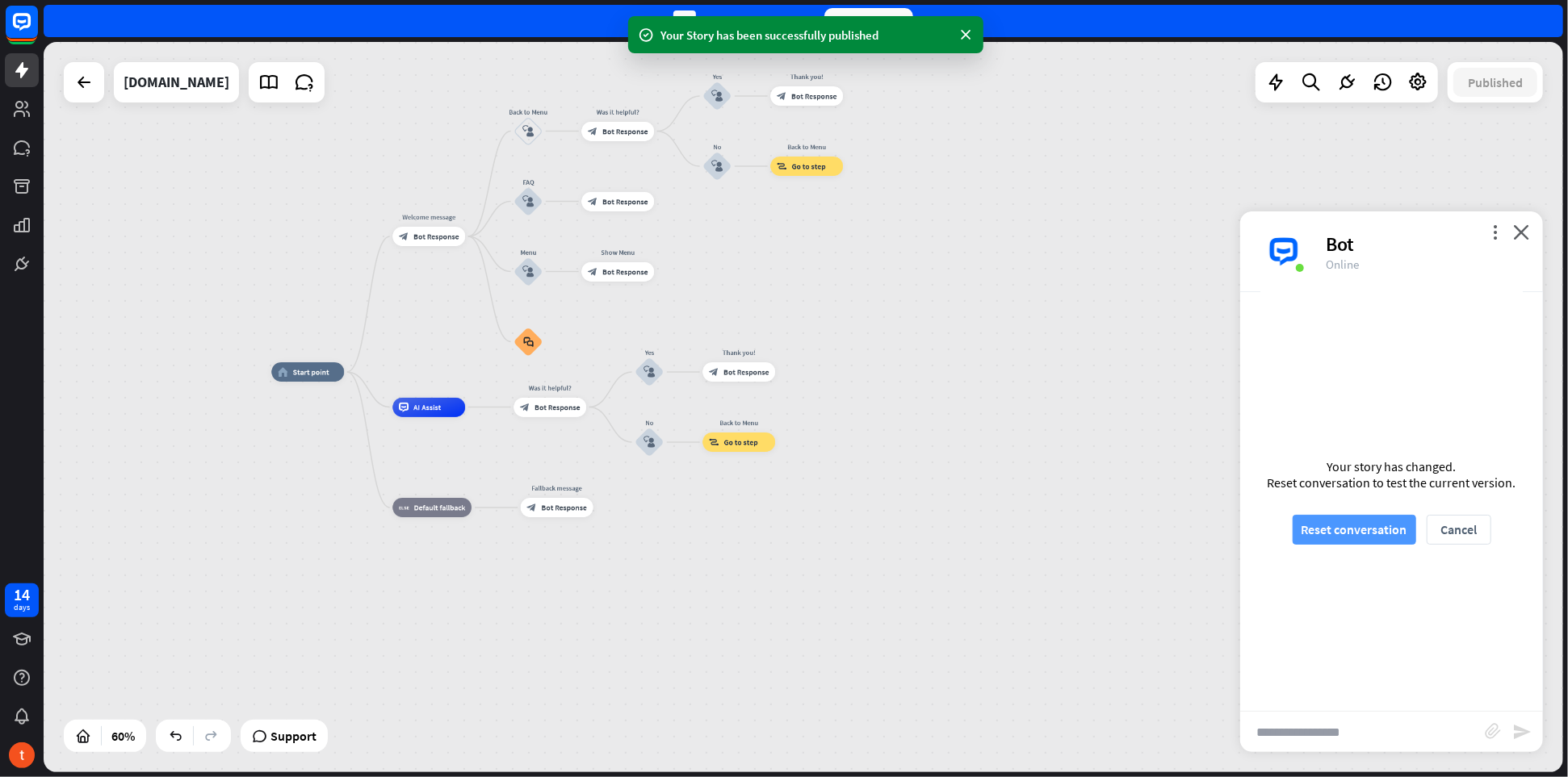
click at [1383, 537] on button "Reset conversation" at bounding box center [1355, 529] width 123 height 30
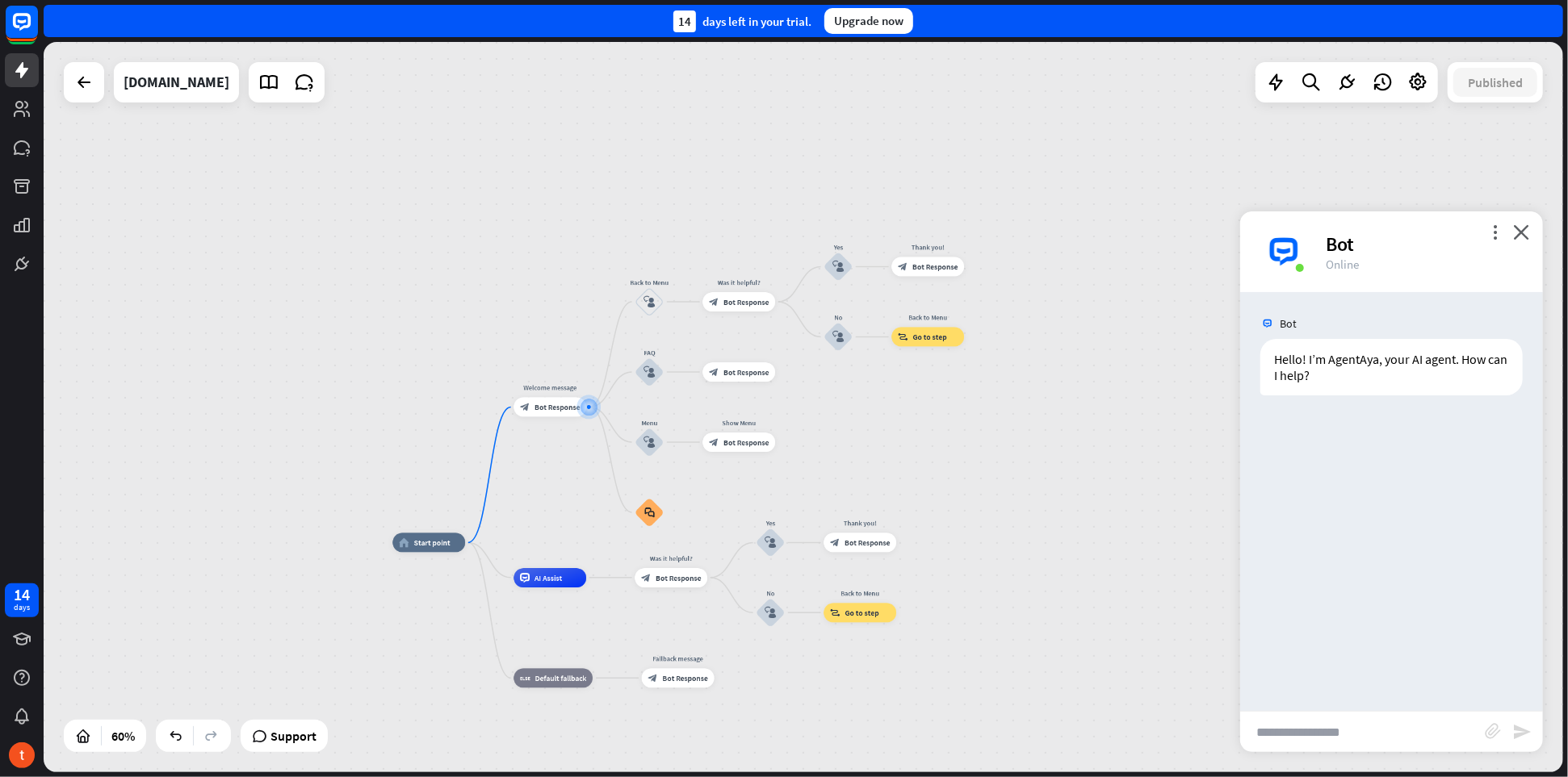
click at [1330, 729] on input "text" at bounding box center [1363, 732] width 245 height 40
paste input "**********"
type input "**********"
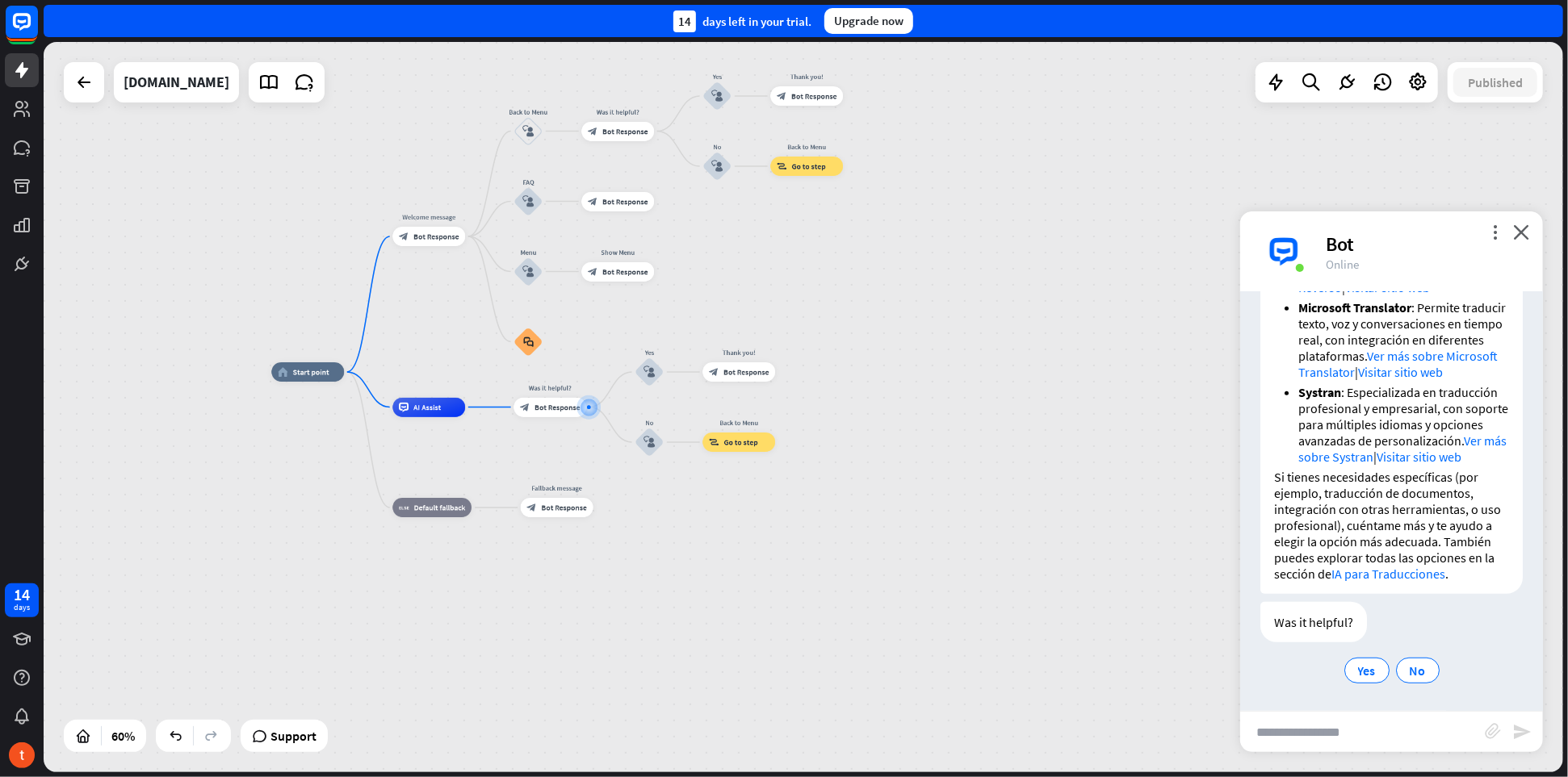
scroll to position [725, 0]
click at [555, 411] on div "block_bot_response Bot Response" at bounding box center [550, 408] width 73 height 19
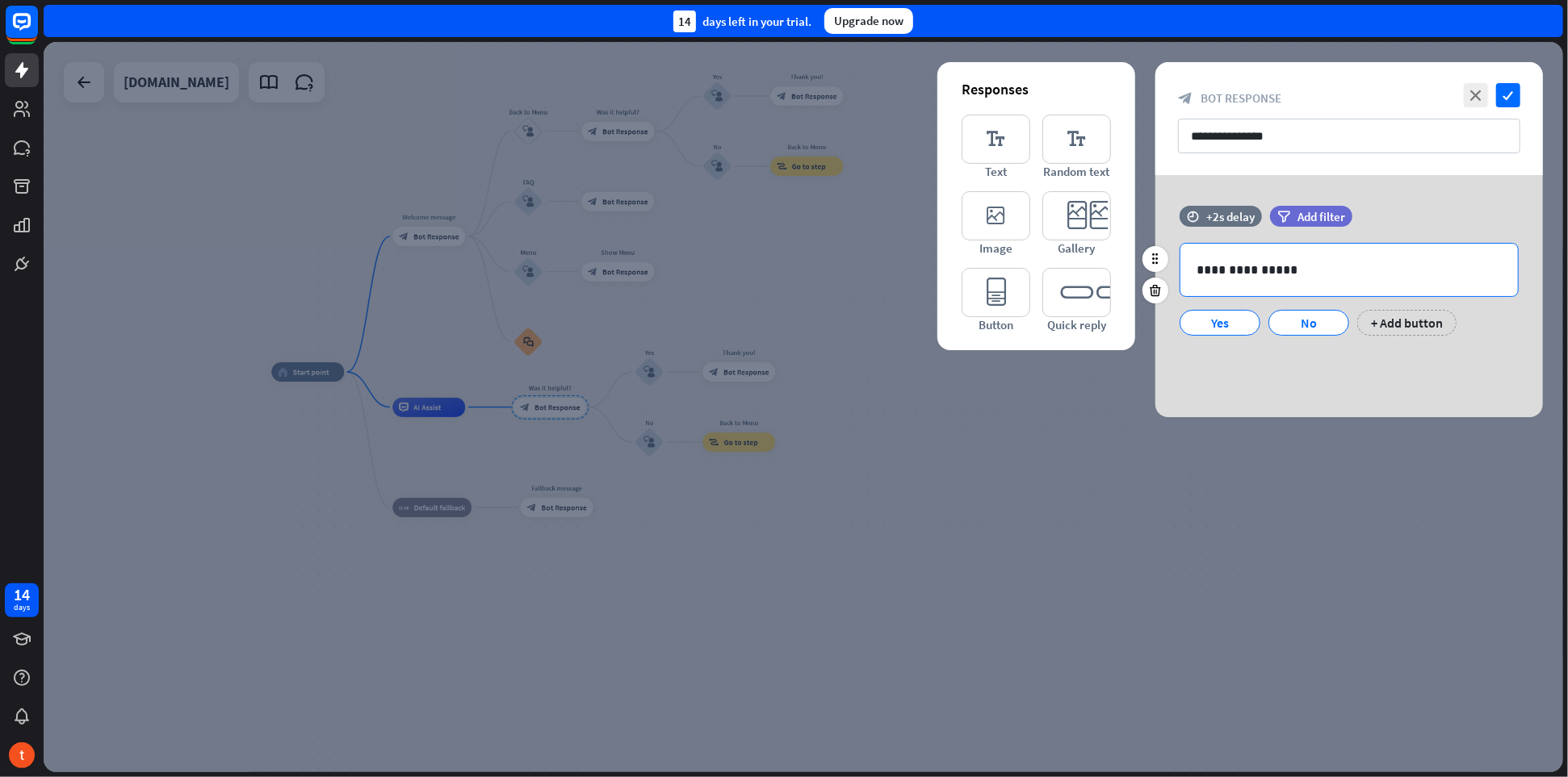
click at [1261, 271] on p "**********" at bounding box center [1350, 270] width 306 height 20
click at [1287, 271] on p "**********" at bounding box center [1350, 270] width 306 height 20
click at [1154, 259] on icon at bounding box center [1155, 258] width 14 height 14
click at [1304, 267] on p "**********" at bounding box center [1350, 270] width 306 height 20
click at [1472, 99] on icon "close" at bounding box center [1475, 95] width 24 height 24
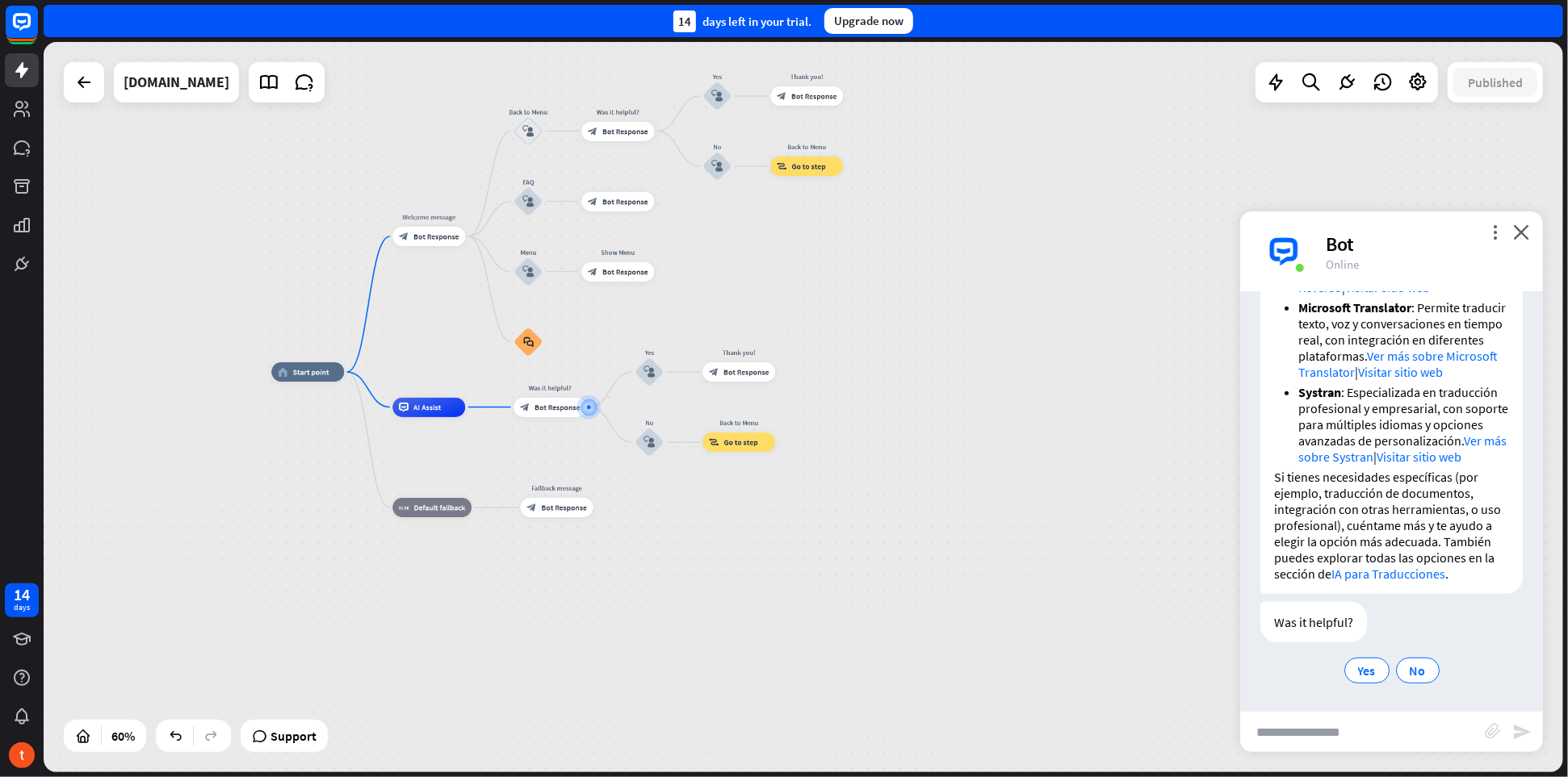
click at [315, 754] on div "home_2 Start point Welcome message block_bot_response Bot Response Back to Menu…" at bounding box center [727, 591] width 911 height 438
click at [289, 737] on span "Support" at bounding box center [294, 736] width 46 height 26
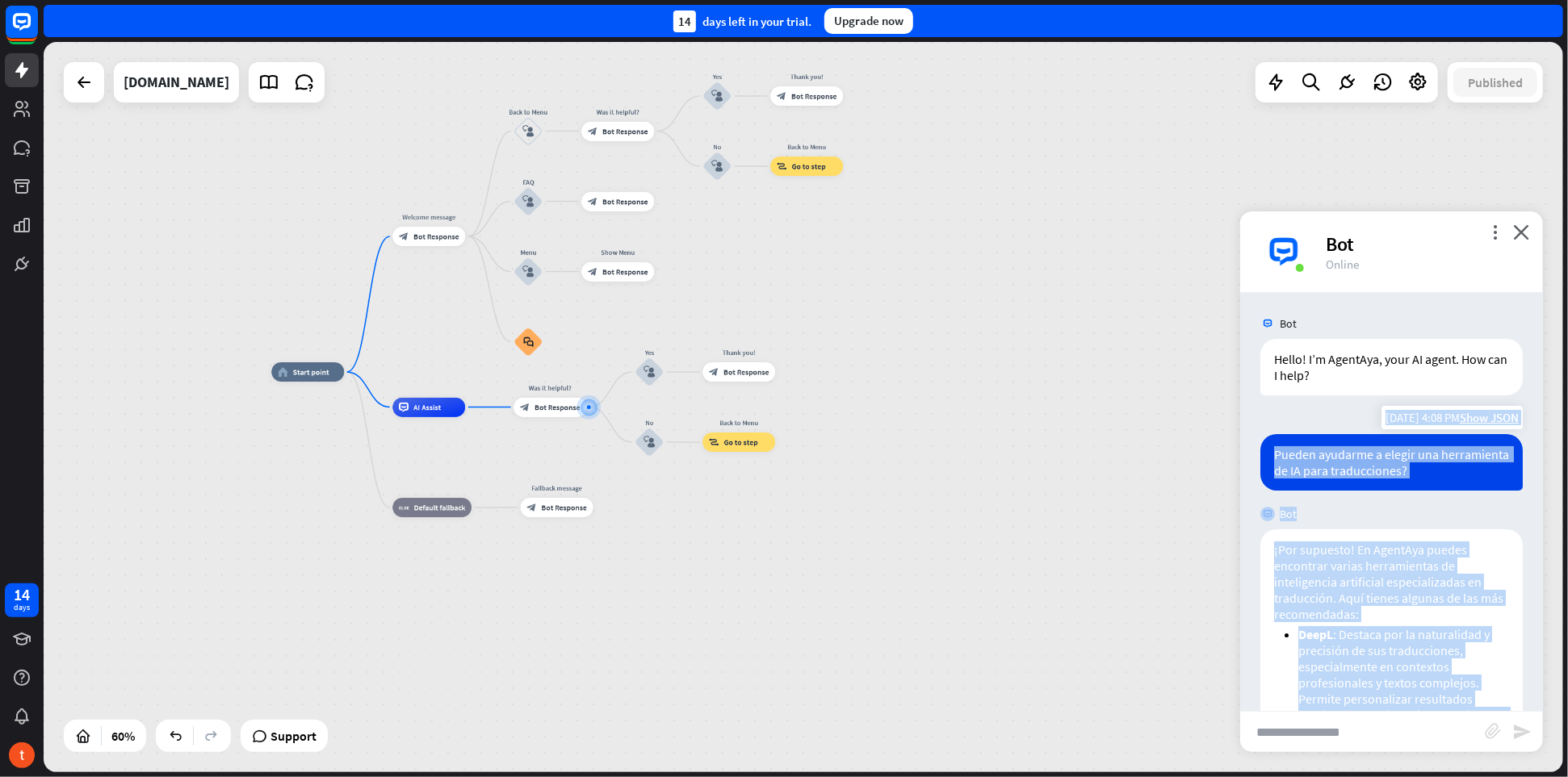
drag, startPoint x: 1352, startPoint y: 622, endPoint x: 1271, endPoint y: 456, distance: 184.7
click at [1271, 456] on div "Bot Hello! I’m AgentAya, your AI agent. How can I help? [DATE] 4:08 PM Show JSO…" at bounding box center [1392, 501] width 302 height 419
copy div "Loremi dolorsit a consec adi elitseddoei te IN utla etdoloremagn? Aliqu 7:23 EN…"
click at [286, 738] on span "Support" at bounding box center [294, 736] width 46 height 26
click at [545, 387] on span "Edit name" at bounding box center [541, 385] width 30 height 9
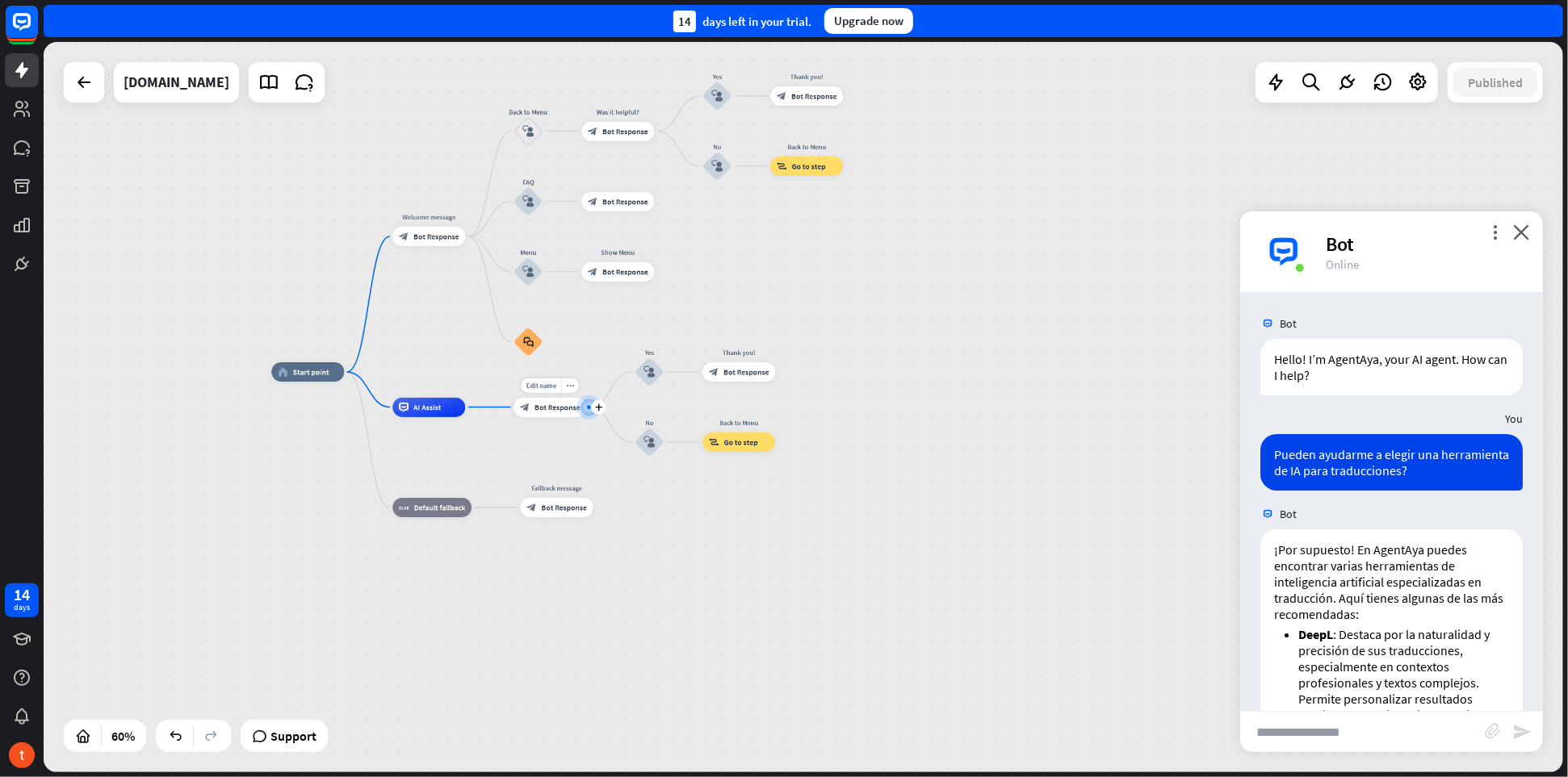
click at [576, 409] on div at bounding box center [588, 407] width 24 height 24
click at [570, 387] on icon "more_horiz" at bounding box center [570, 386] width 8 height 8
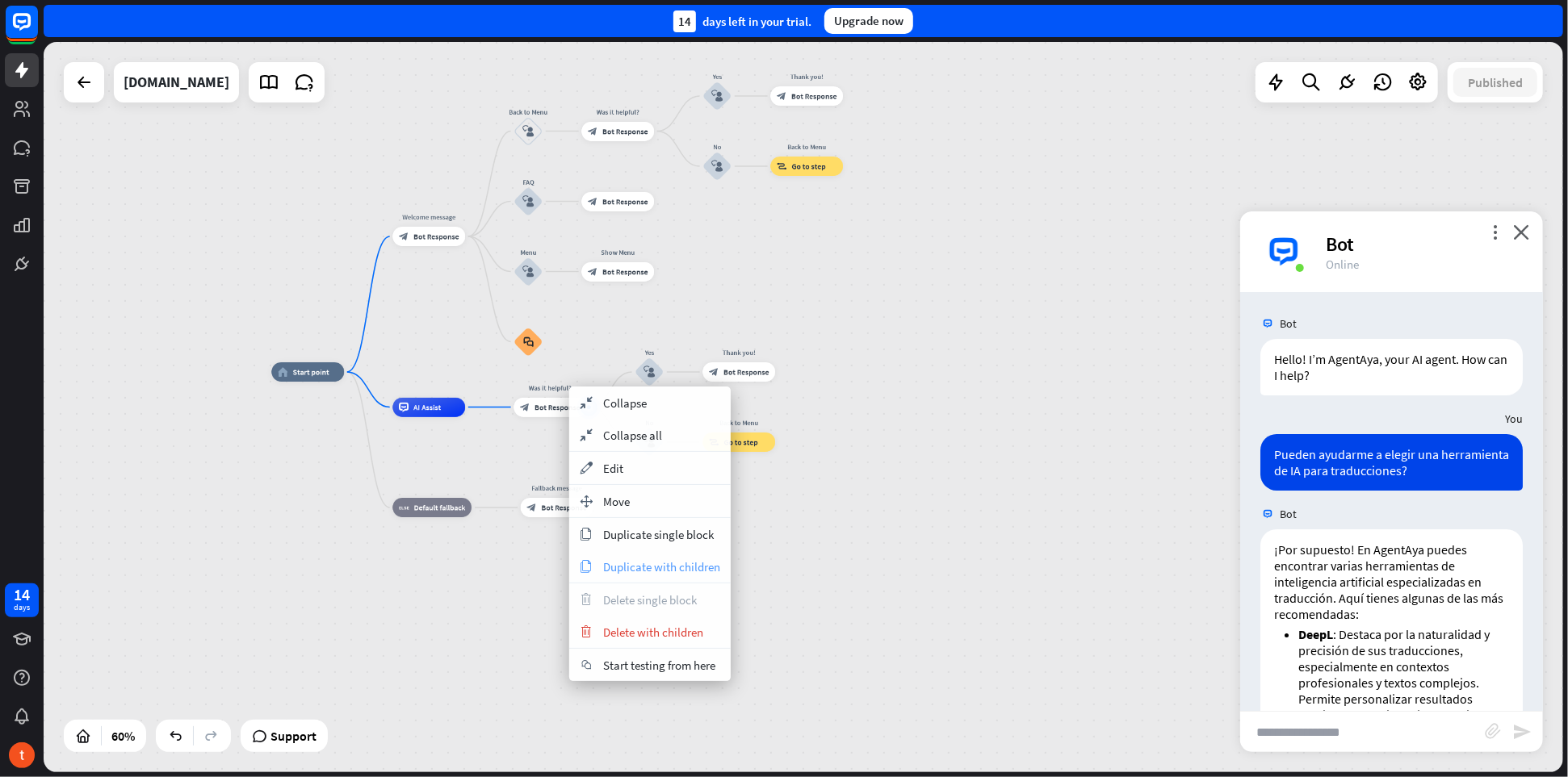
click at [653, 565] on span "Duplicate with children" at bounding box center [661, 567] width 117 height 15
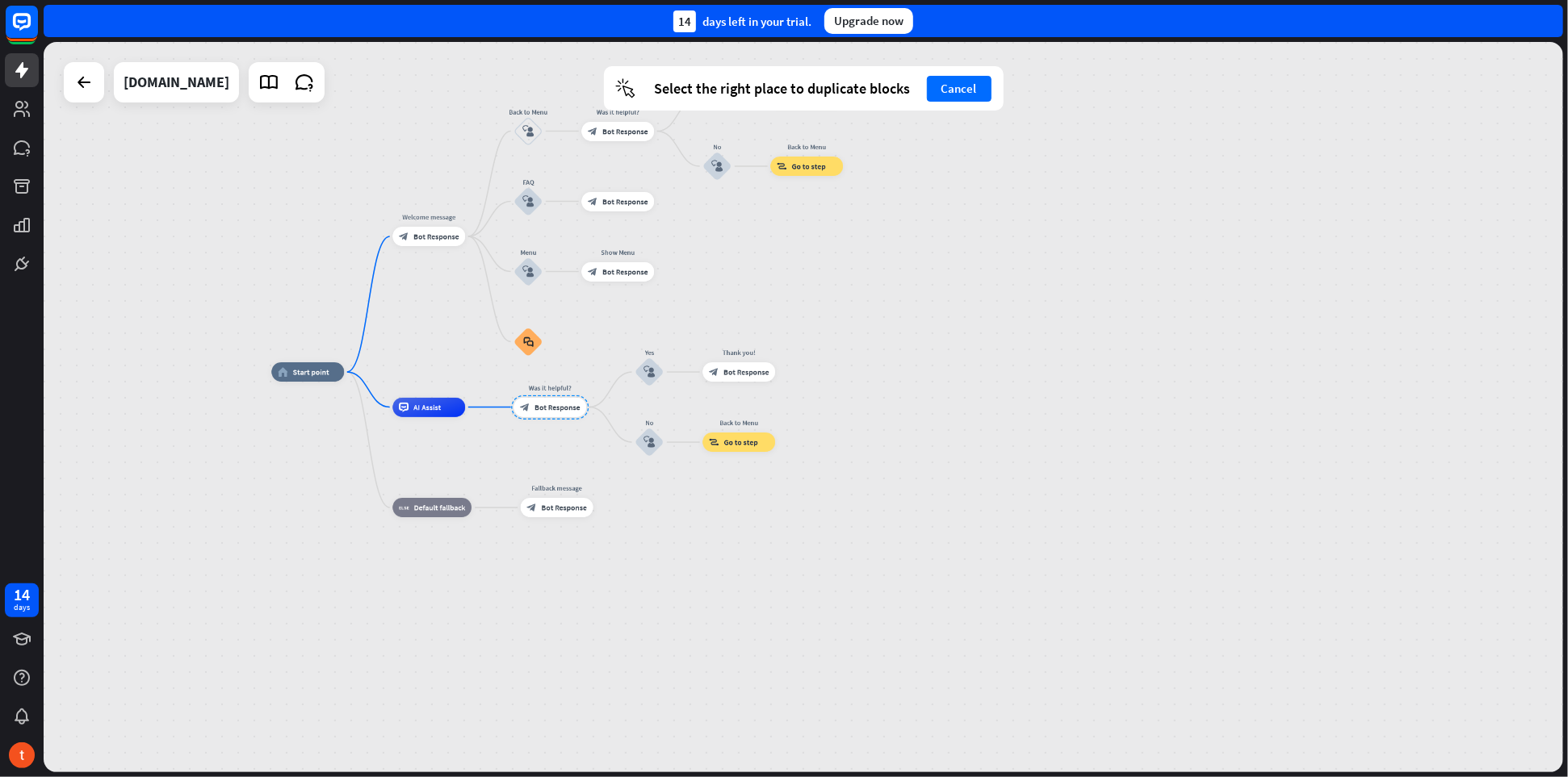
click at [650, 480] on div "home_2 Start point Welcome message block_bot_response Bot Response Back to Menu…" at bounding box center [727, 591] width 911 height 438
click at [532, 453] on div "home_2 Start point Welcome message block_bot_response Bot Response Back to Menu…" at bounding box center [727, 591] width 911 height 438
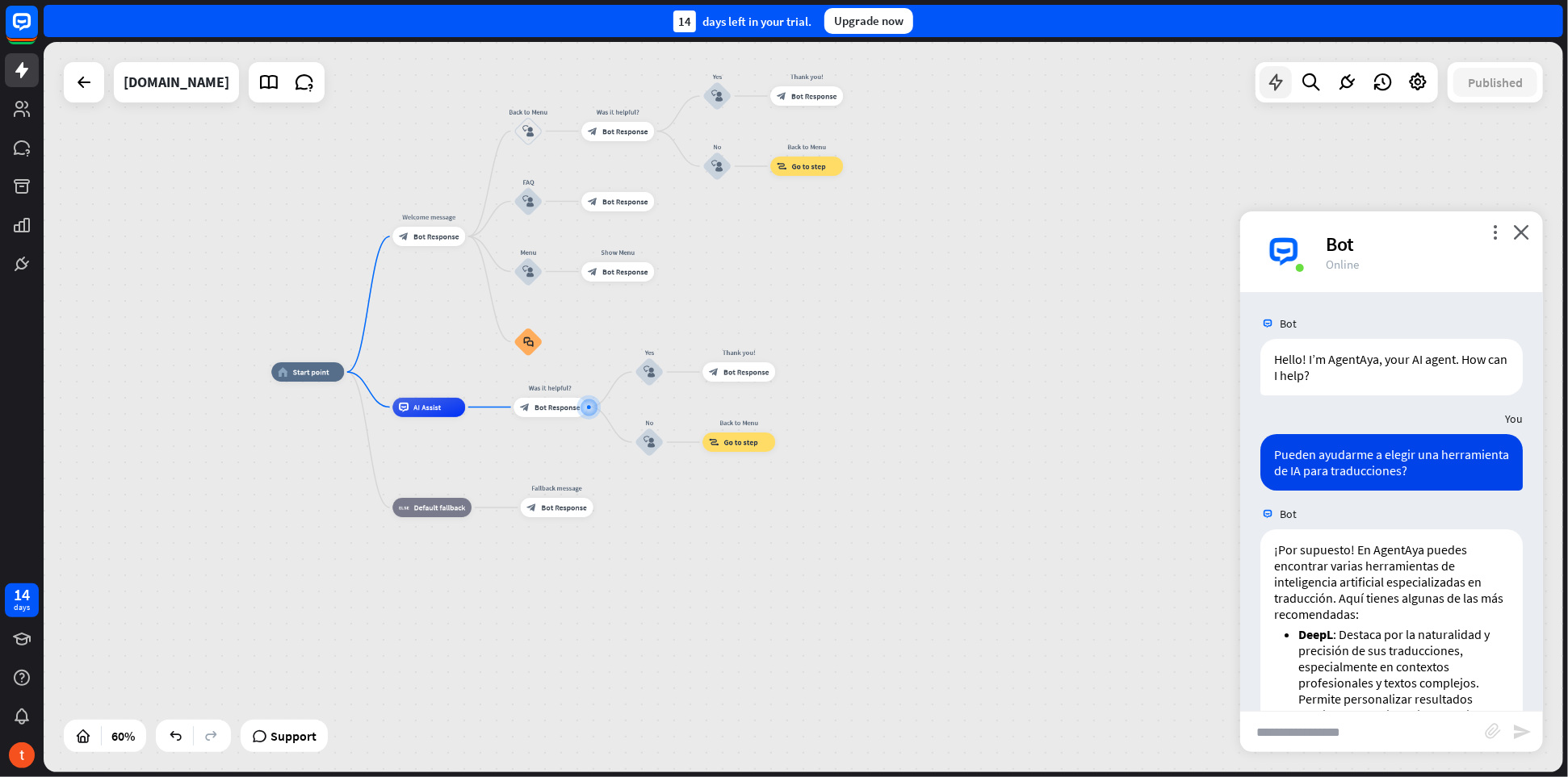
click at [1272, 88] on icon at bounding box center [1276, 82] width 21 height 21
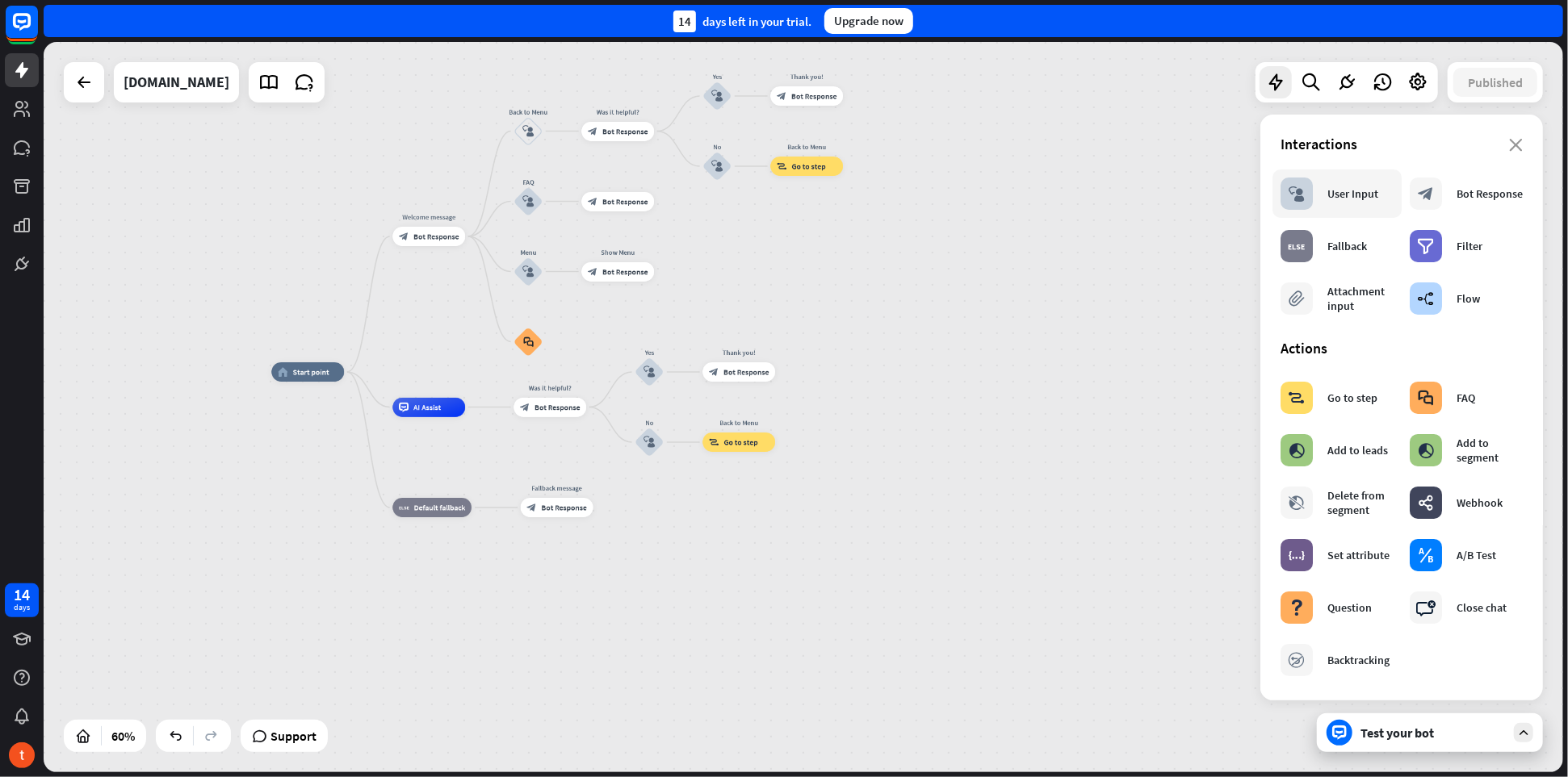
click at [1347, 204] on div "block_user_input User Input" at bounding box center [1330, 194] width 98 height 33
click at [1345, 199] on div "User Input" at bounding box center [1353, 193] width 51 height 14
click at [978, 267] on div "home_2 Start point Welcome message block_bot_response Bot Response Back to Menu…" at bounding box center [804, 407] width 1520 height 730
click at [1467, 253] on div "Filter" at bounding box center [1469, 246] width 26 height 14
click at [910, 303] on div "home_2 Start point Welcome message block_bot_response Bot Response Back to Menu…" at bounding box center [804, 407] width 1520 height 730
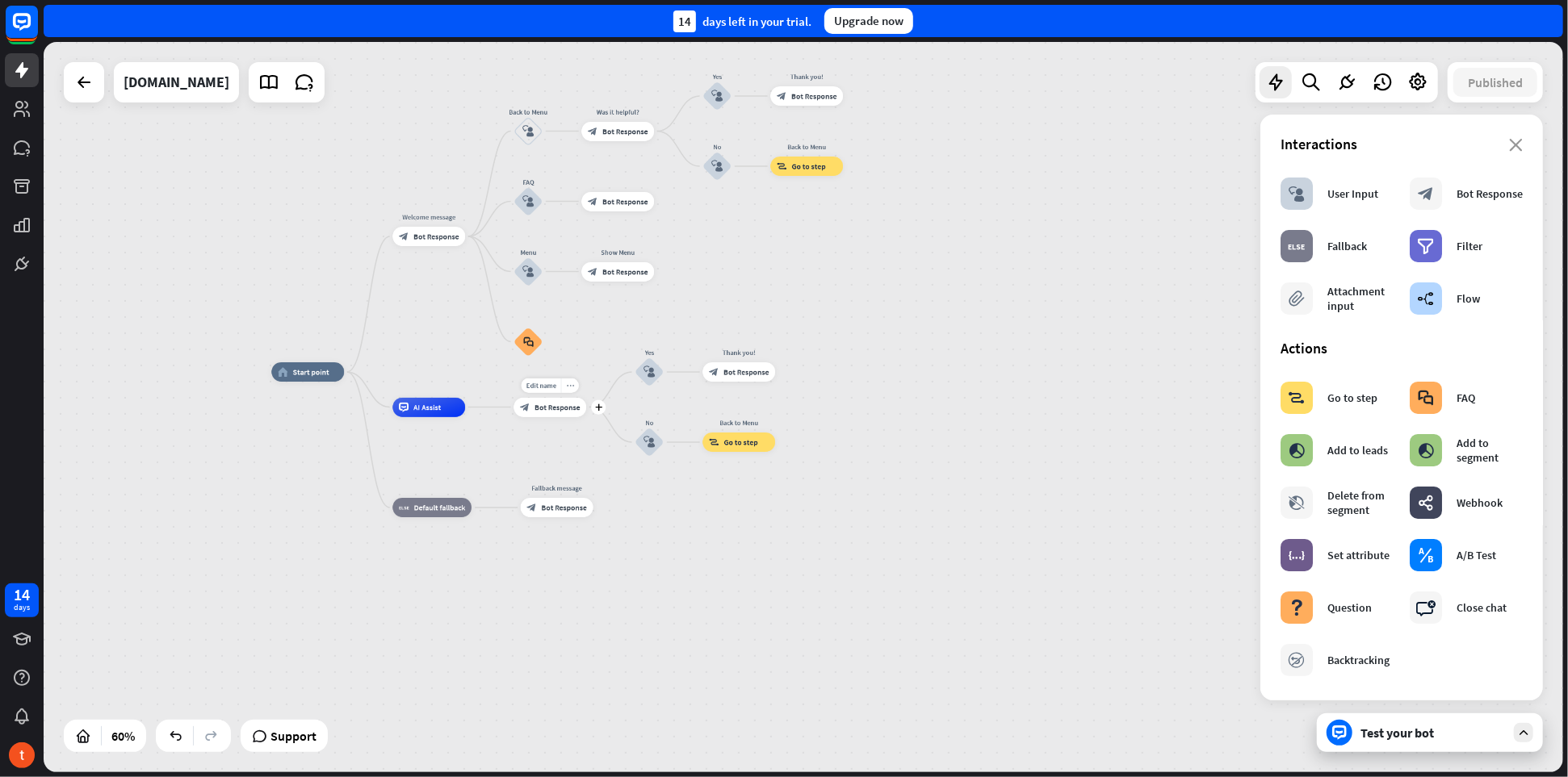
click at [568, 388] on icon "more_horiz" at bounding box center [570, 386] width 8 height 8
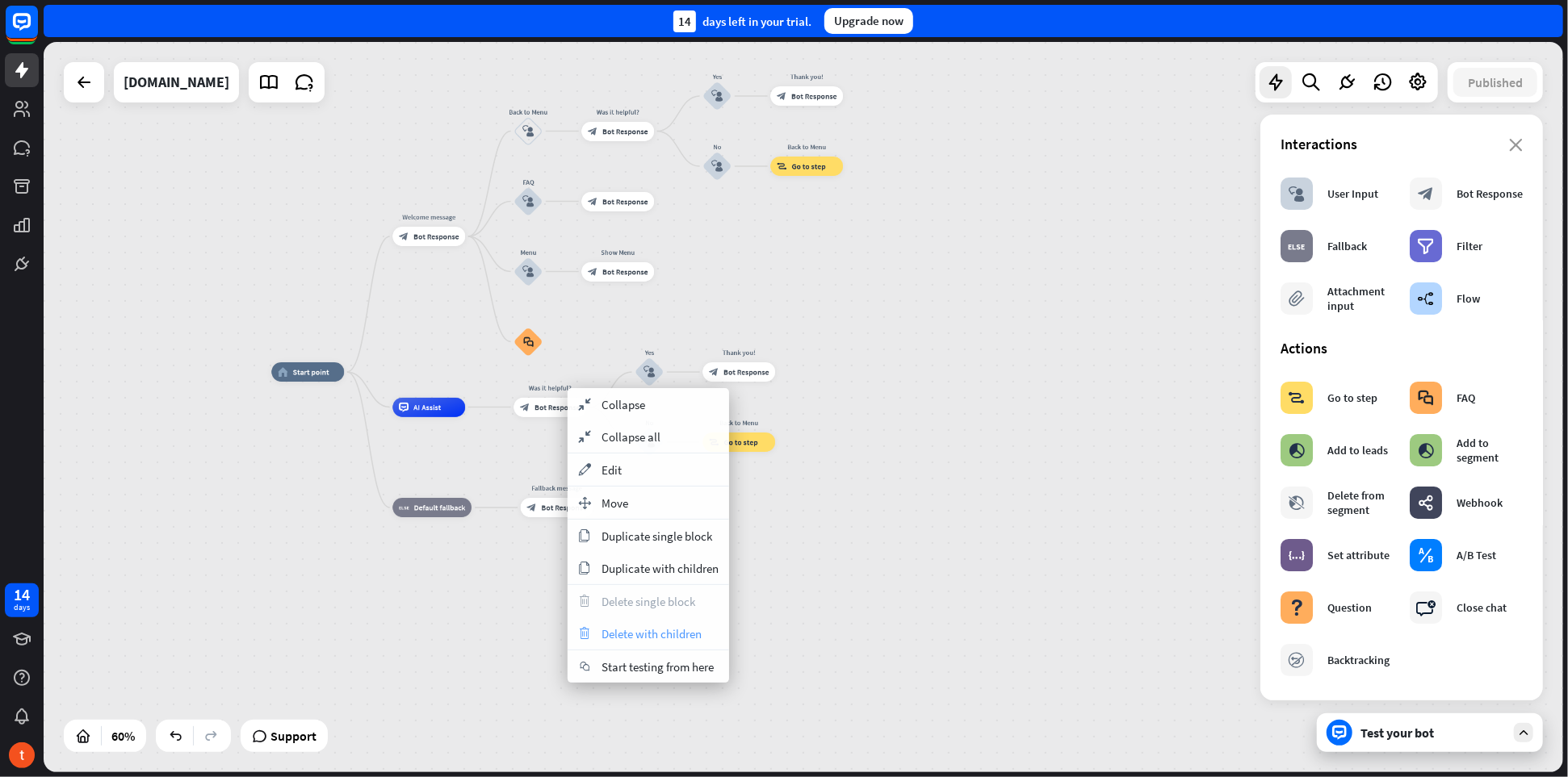
click at [649, 633] on span "Delete with children" at bounding box center [651, 634] width 101 height 15
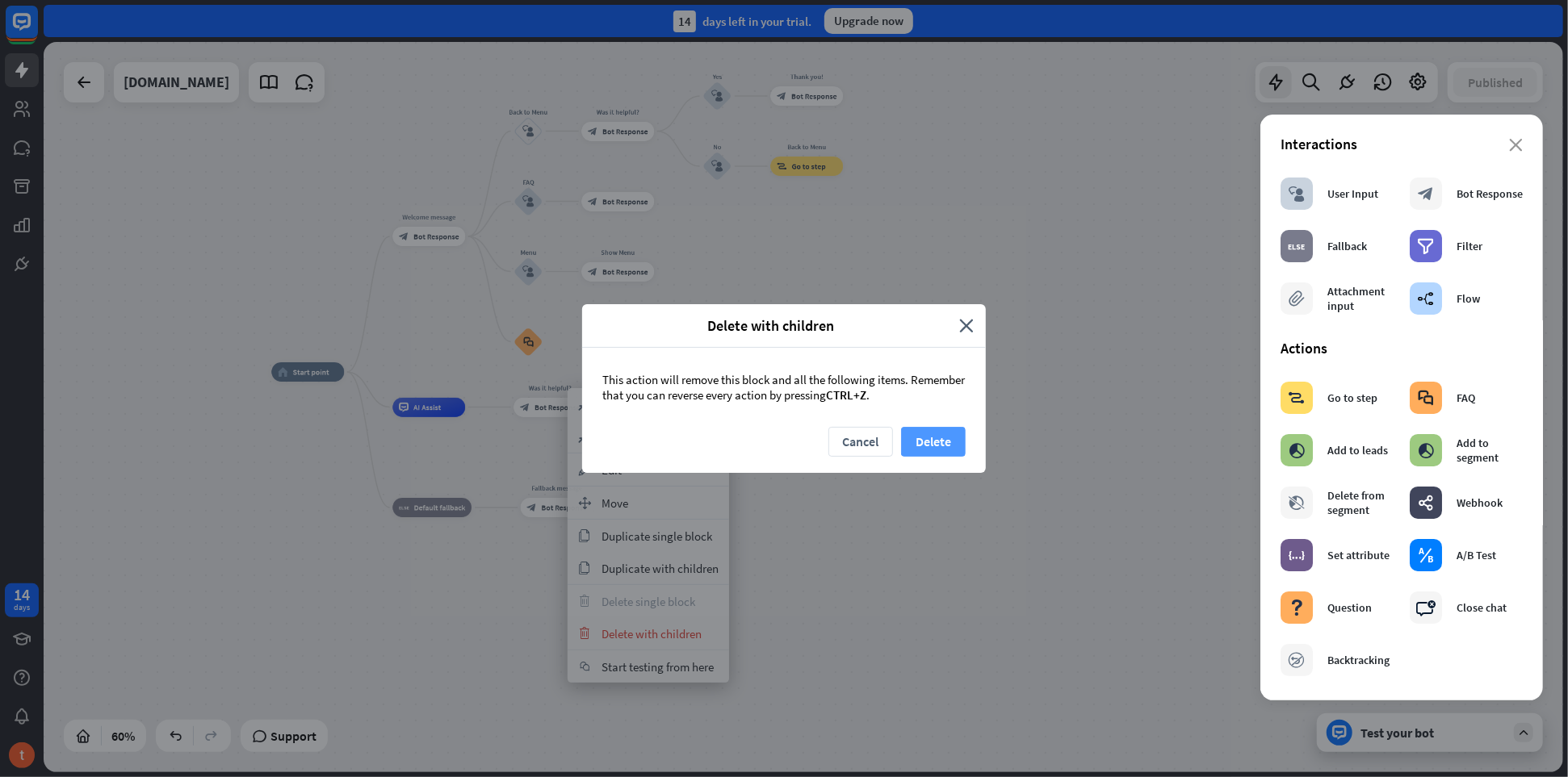
click at [940, 436] on button "Delete" at bounding box center [932, 441] width 64 height 30
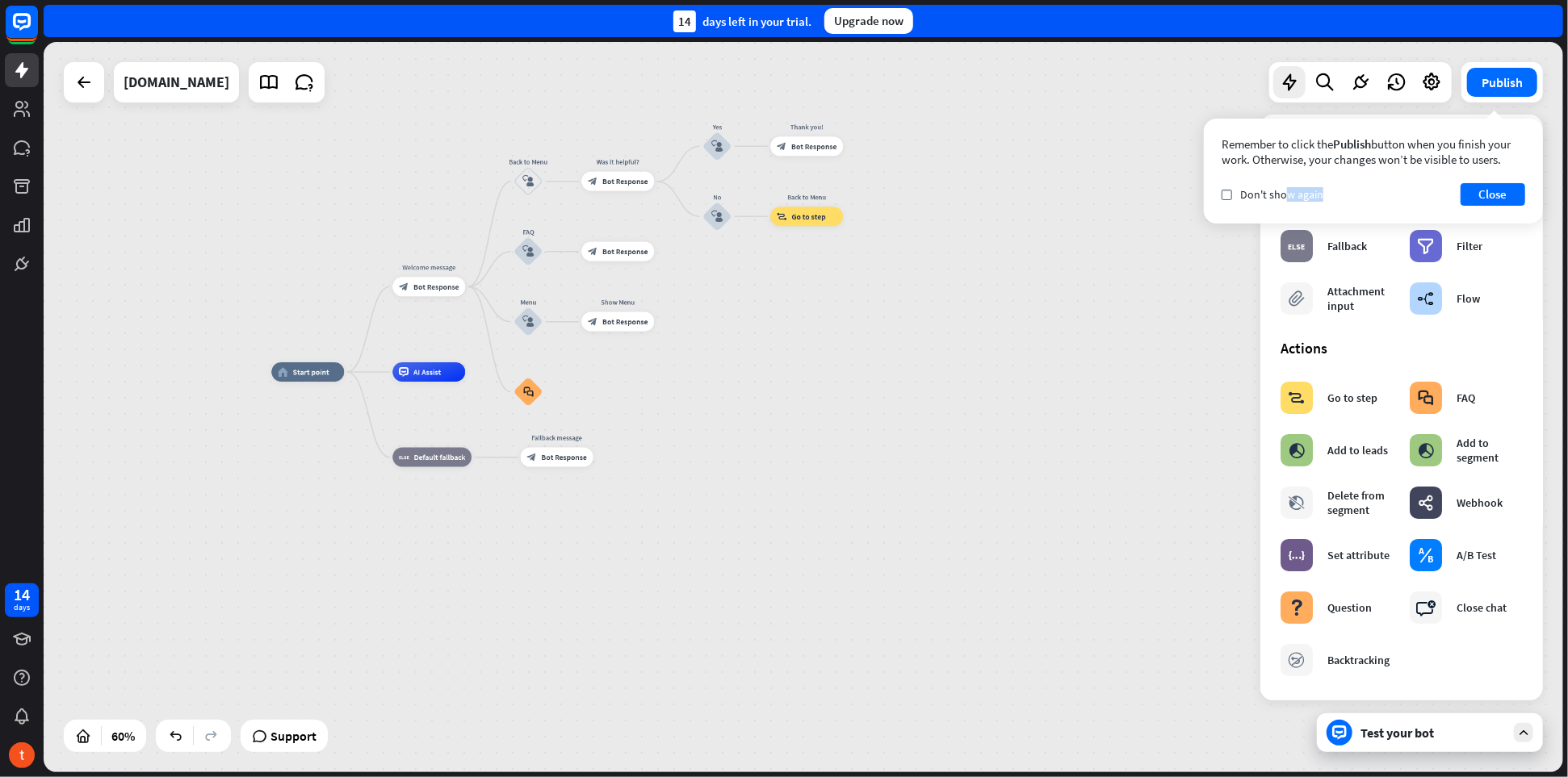
drag, startPoint x: 1349, startPoint y: 202, endPoint x: 1288, endPoint y: 209, distance: 61.4
click at [1288, 209] on div "Remember to click the Publish button when you finish your work. Otherwise, your…" at bounding box center [1374, 171] width 339 height 105
click at [1259, 199] on span "Don't show again" at bounding box center [1282, 194] width 83 height 14
click at [1507, 193] on button "Close" at bounding box center [1492, 195] width 64 height 23
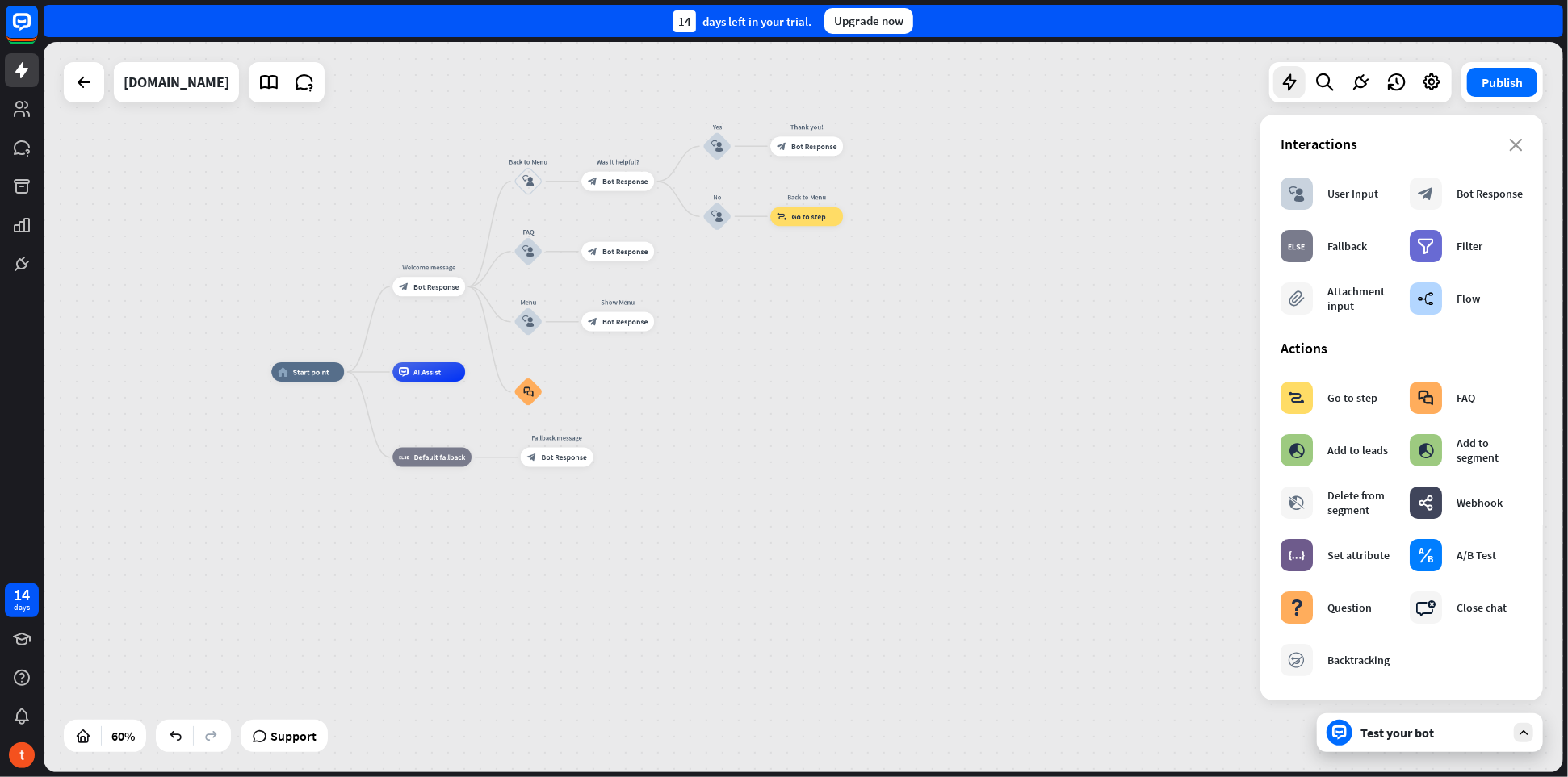
click at [1507, 152] on div "Interactions" at bounding box center [1401, 144] width 242 height 18
click at [1511, 148] on icon "close" at bounding box center [1516, 144] width 13 height 12
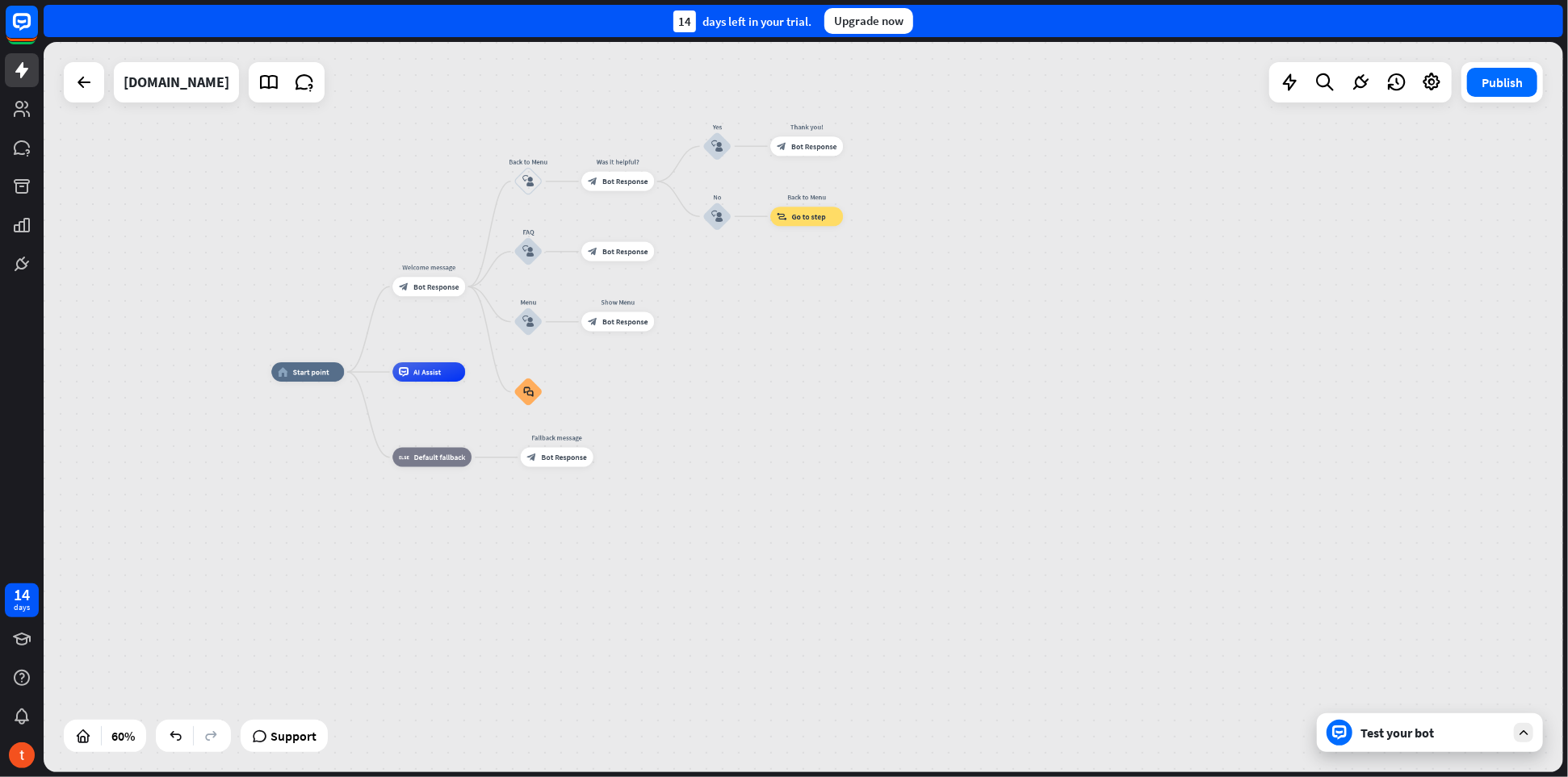
click at [1461, 736] on div "Test your bot" at bounding box center [1433, 733] width 146 height 16
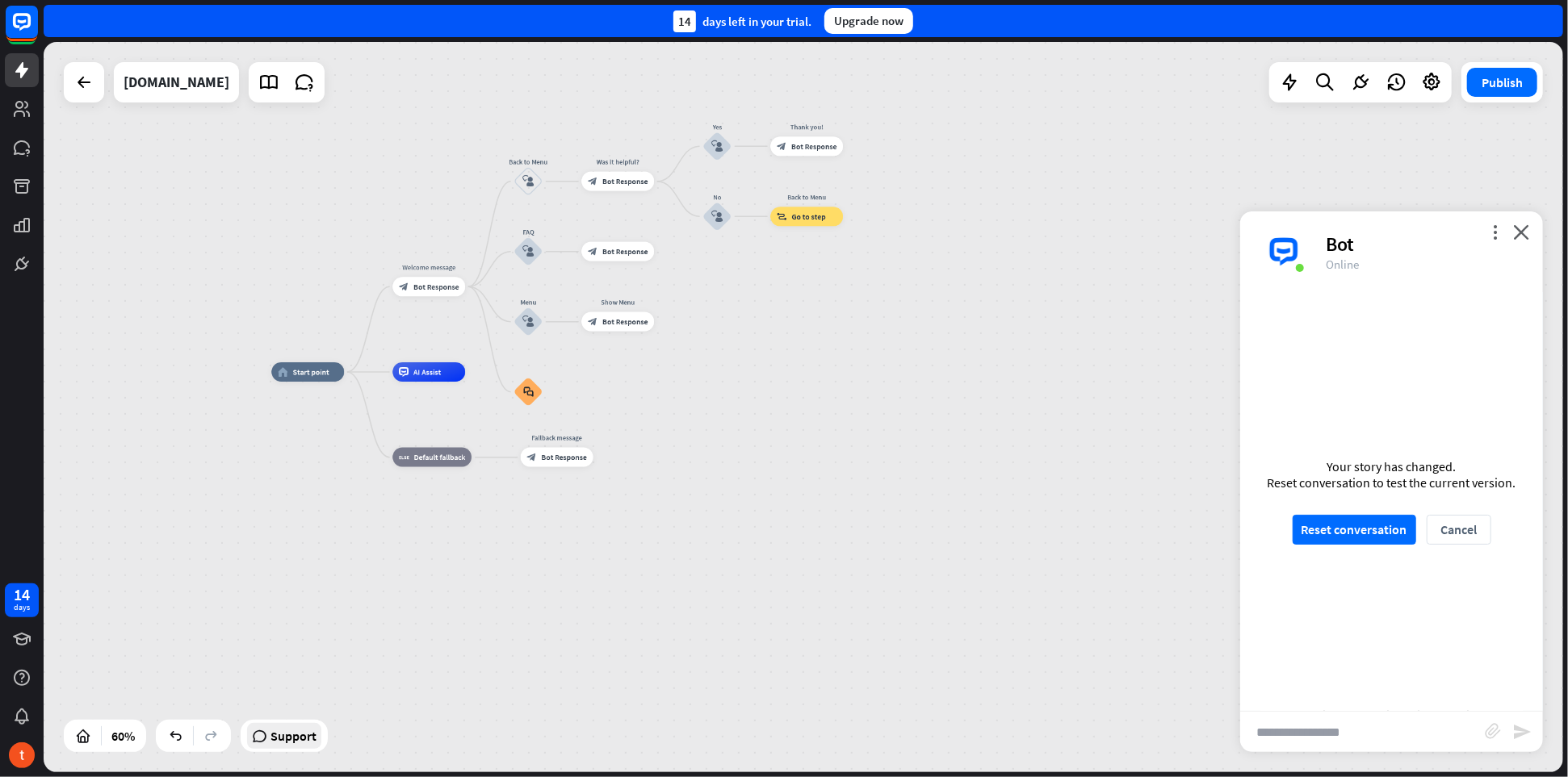
click at [316, 738] on span "Support" at bounding box center [294, 736] width 46 height 26
click at [1355, 82] on icon at bounding box center [1361, 82] width 21 height 21
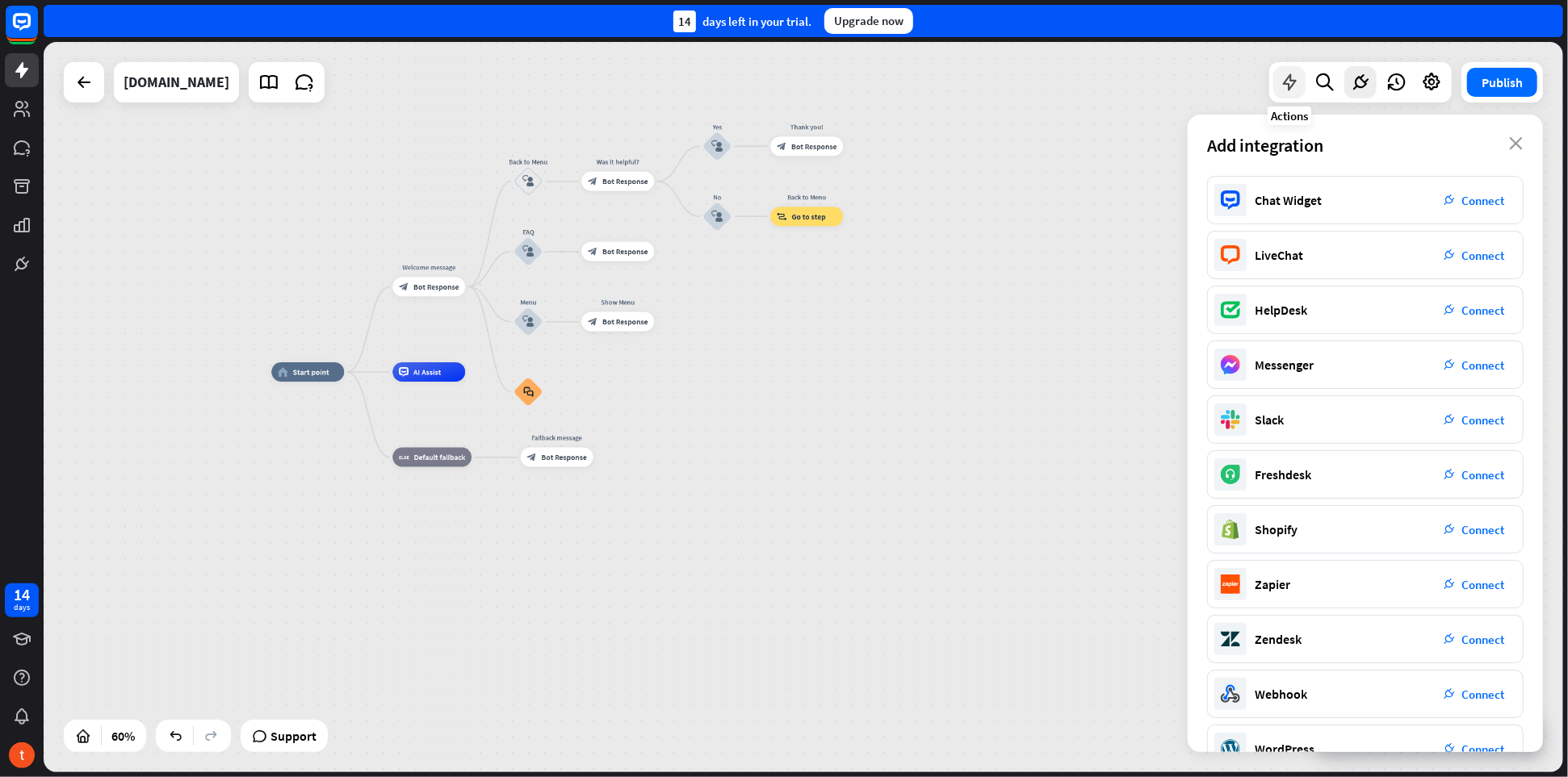
click at [1293, 85] on icon at bounding box center [1289, 82] width 21 height 21
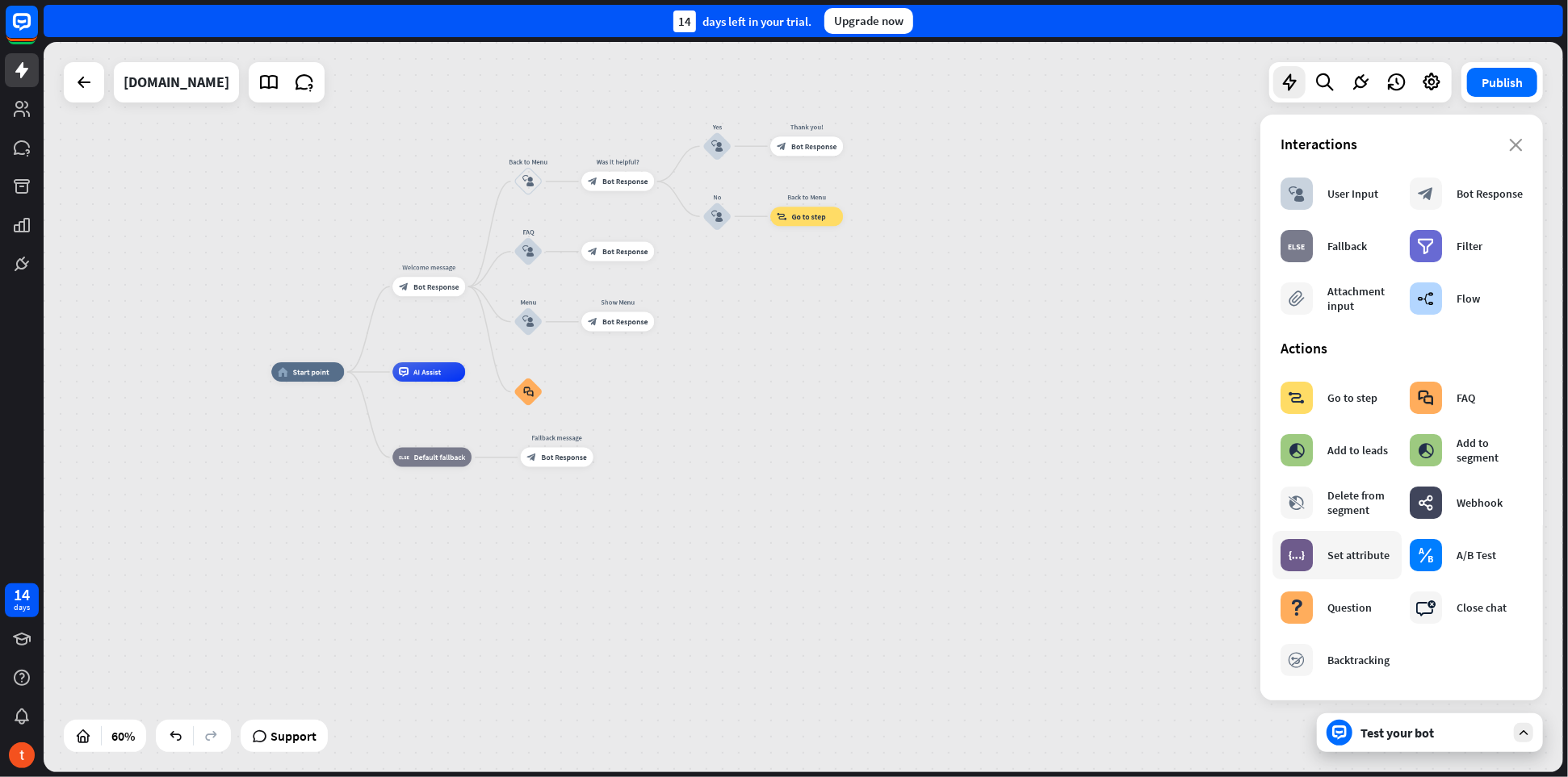
click at [1358, 569] on div "block_set_attribute Set attribute" at bounding box center [1335, 556] width 109 height 33
click at [440, 380] on div "AI Assist" at bounding box center [429, 372] width 73 height 19
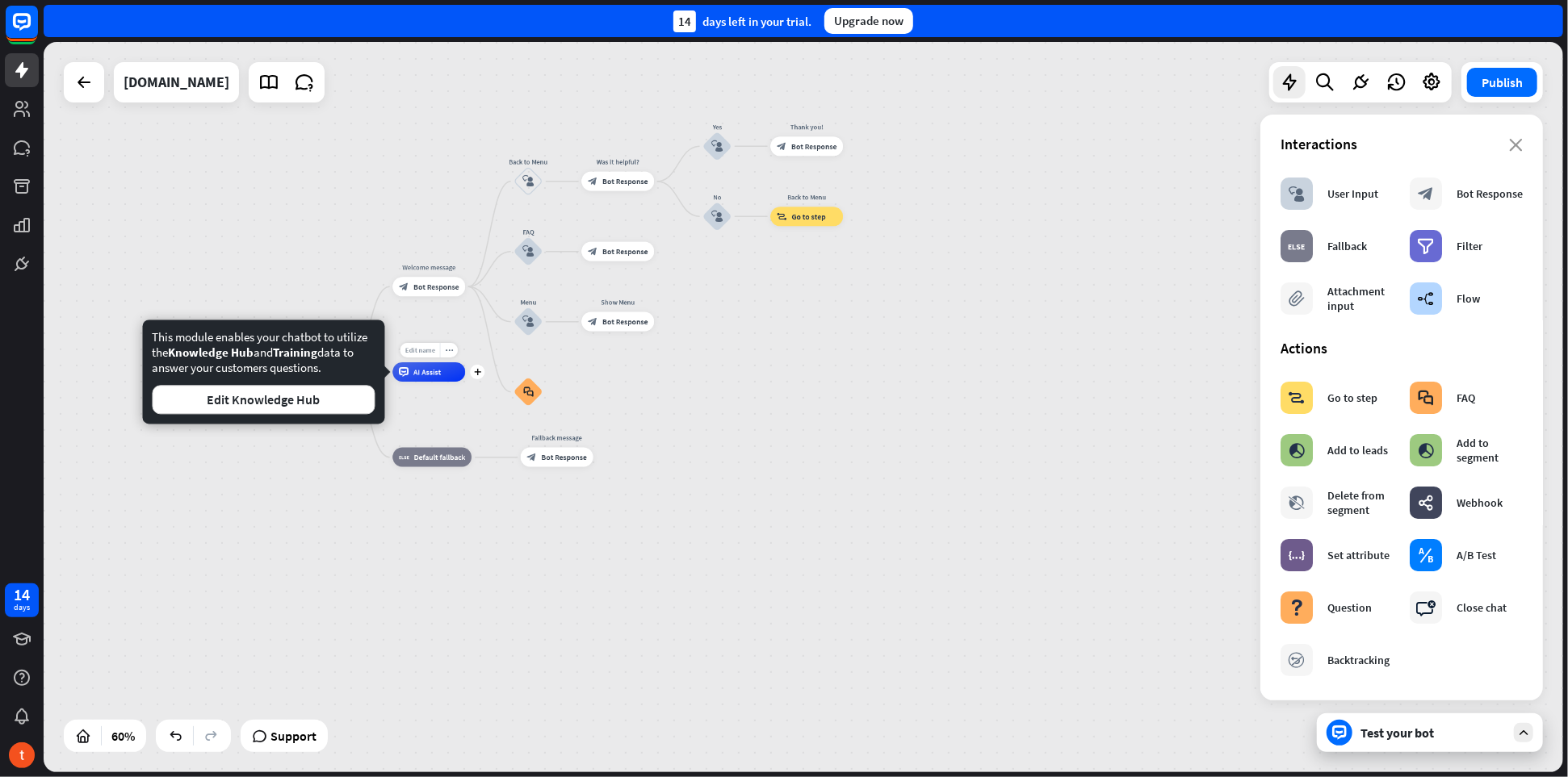
click at [426, 353] on span "Edit name" at bounding box center [419, 350] width 30 height 9
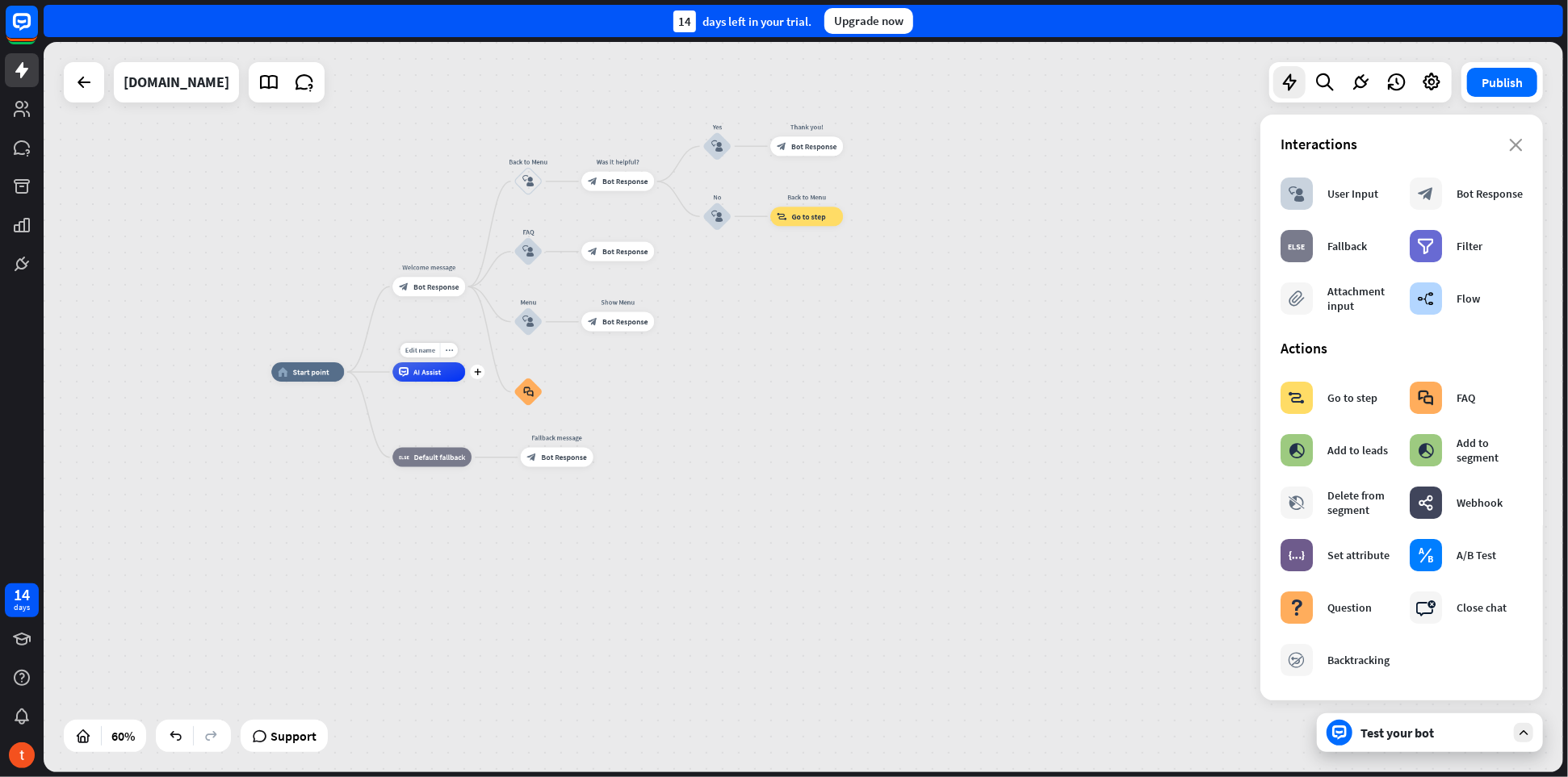
click at [454, 373] on div "AI Assist" at bounding box center [429, 372] width 73 height 19
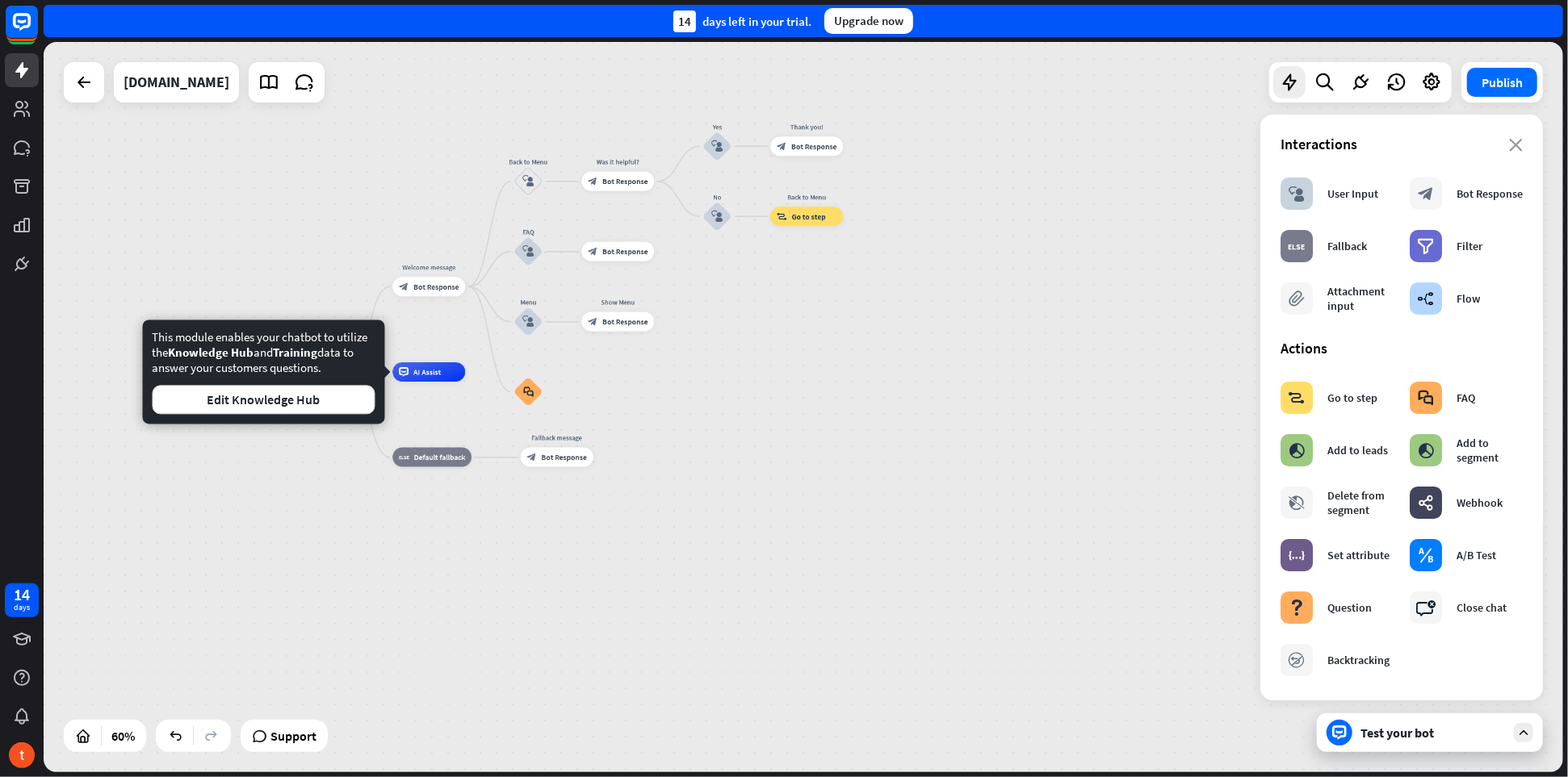
click at [891, 441] on div "home_2 Start point Welcome message block_bot_response Bot Response Back to Menu…" at bounding box center [727, 591] width 911 height 438
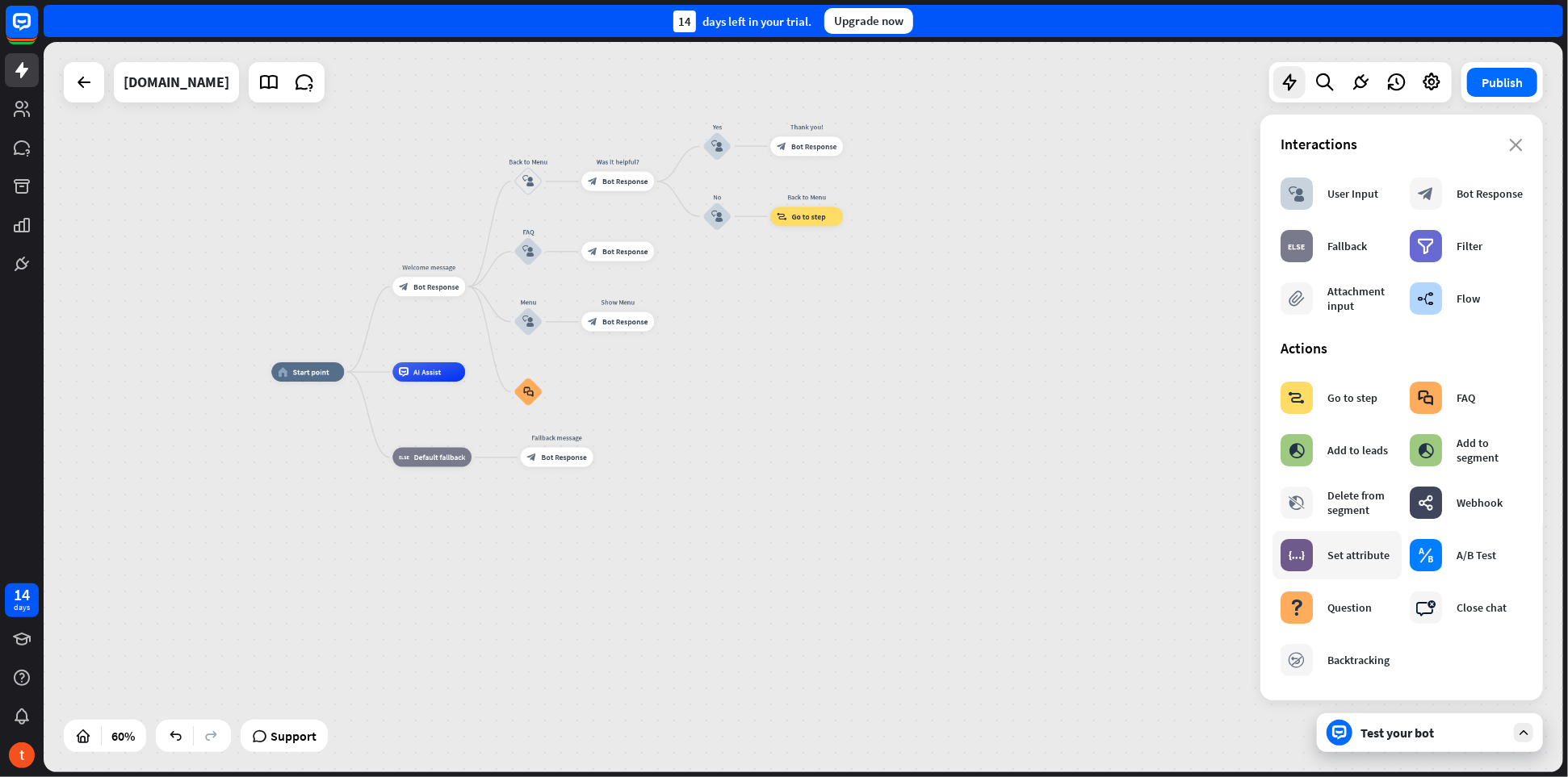
click at [1332, 560] on div "Set attribute" at bounding box center [1358, 555] width 62 height 14
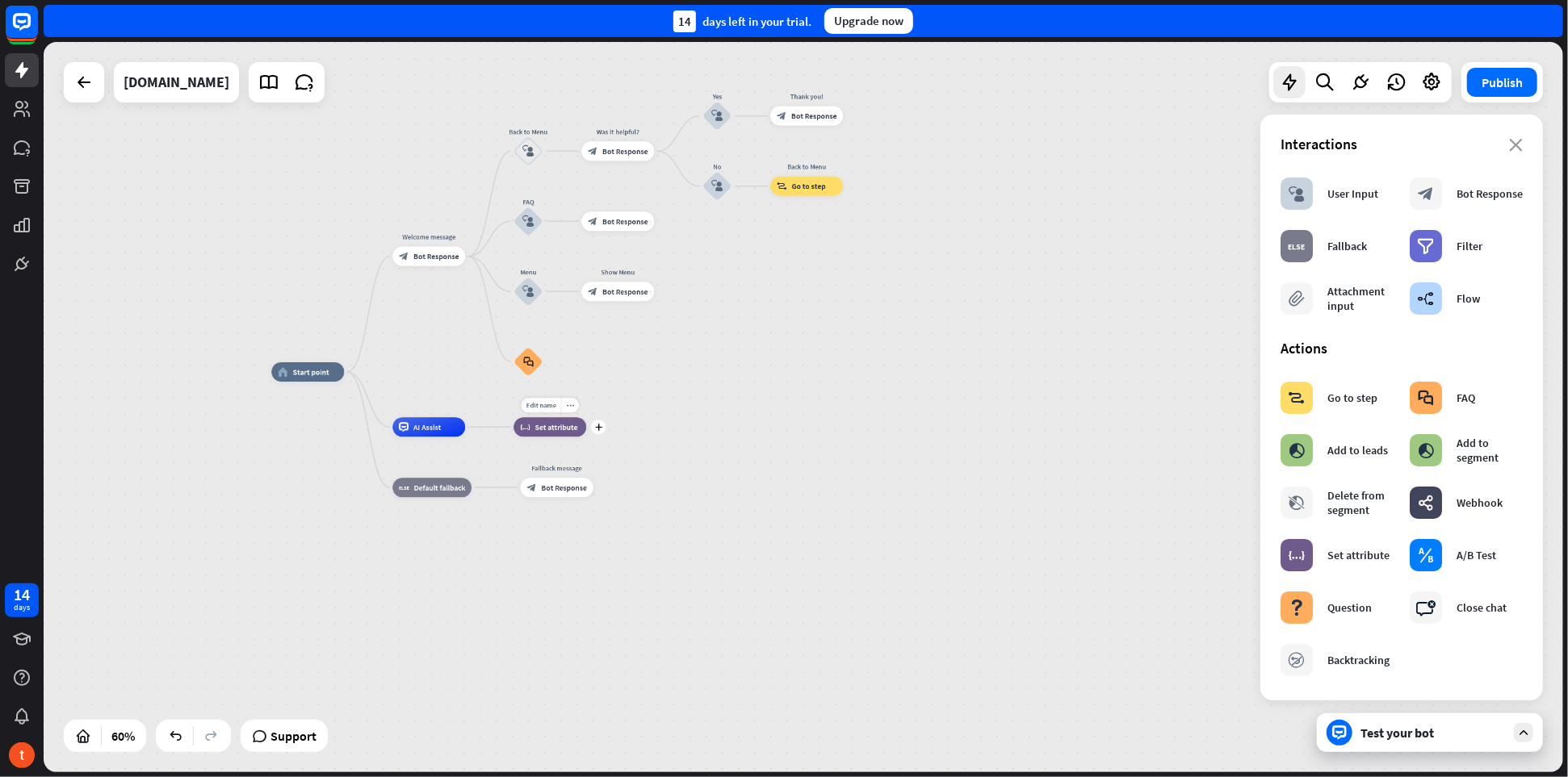
click at [560, 430] on span "Set attribute" at bounding box center [556, 427] width 43 height 10
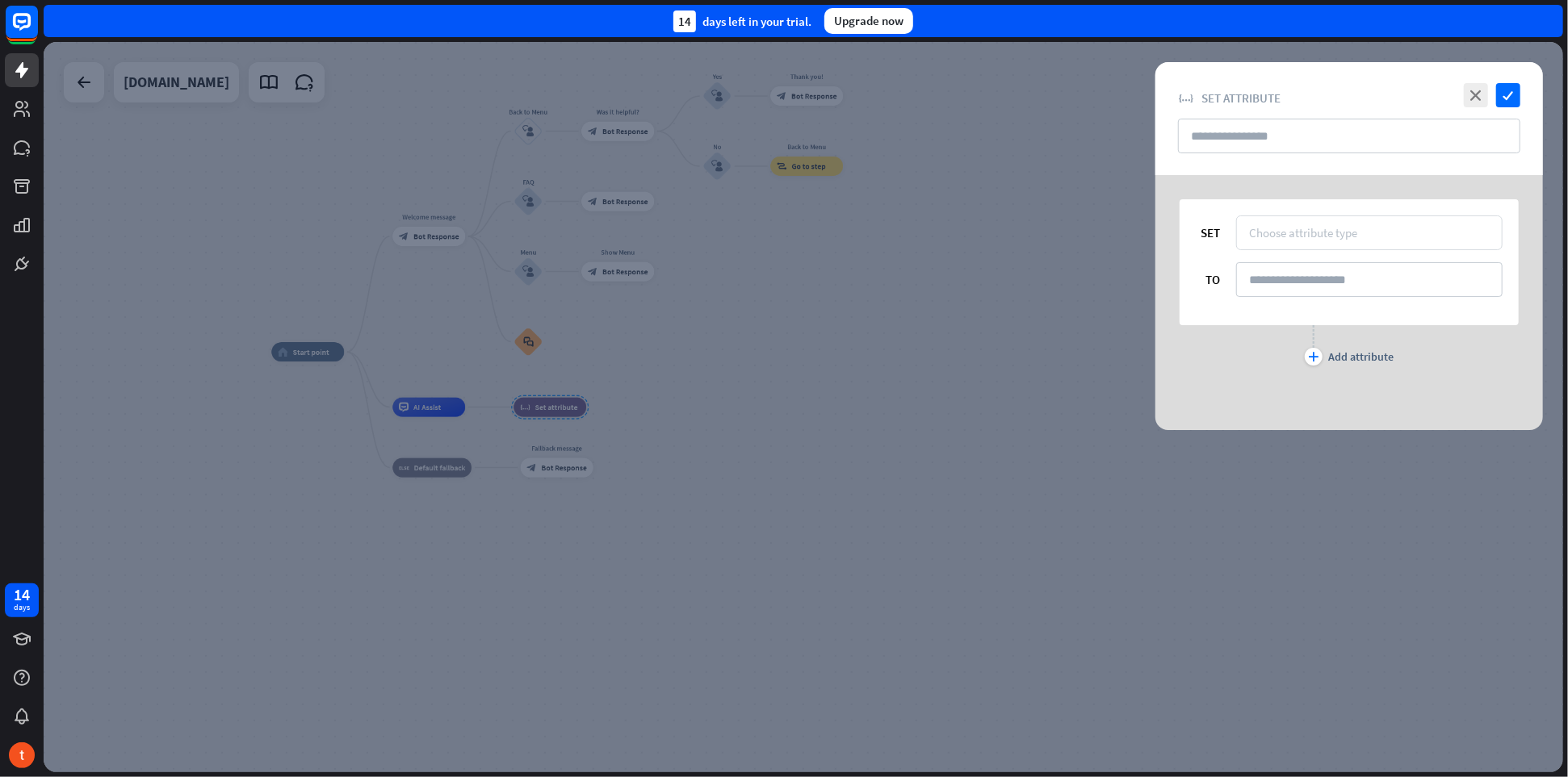
click at [1345, 237] on div "Choose attribute type" at bounding box center [1303, 233] width 108 height 15
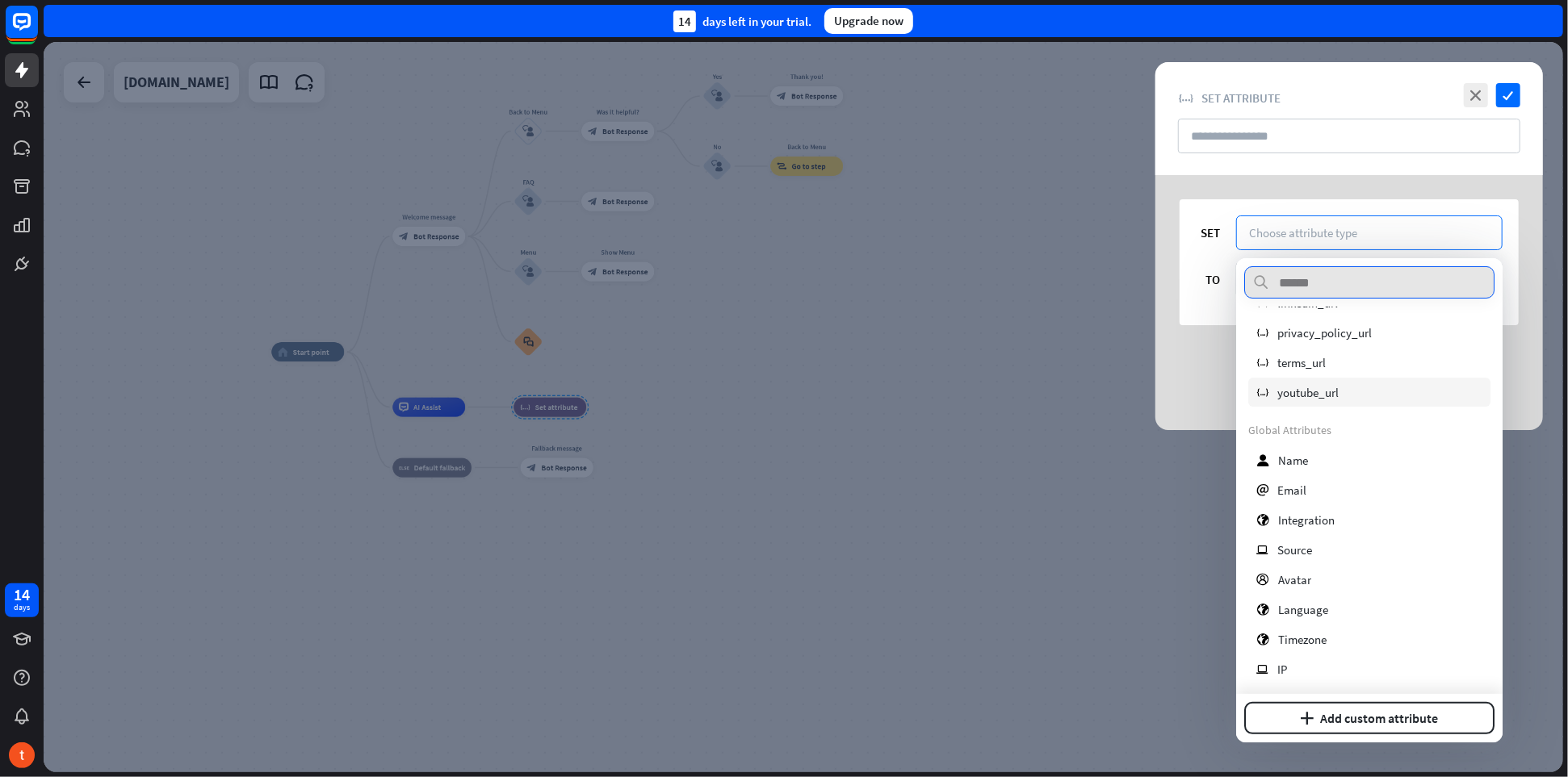
scroll to position [162, 0]
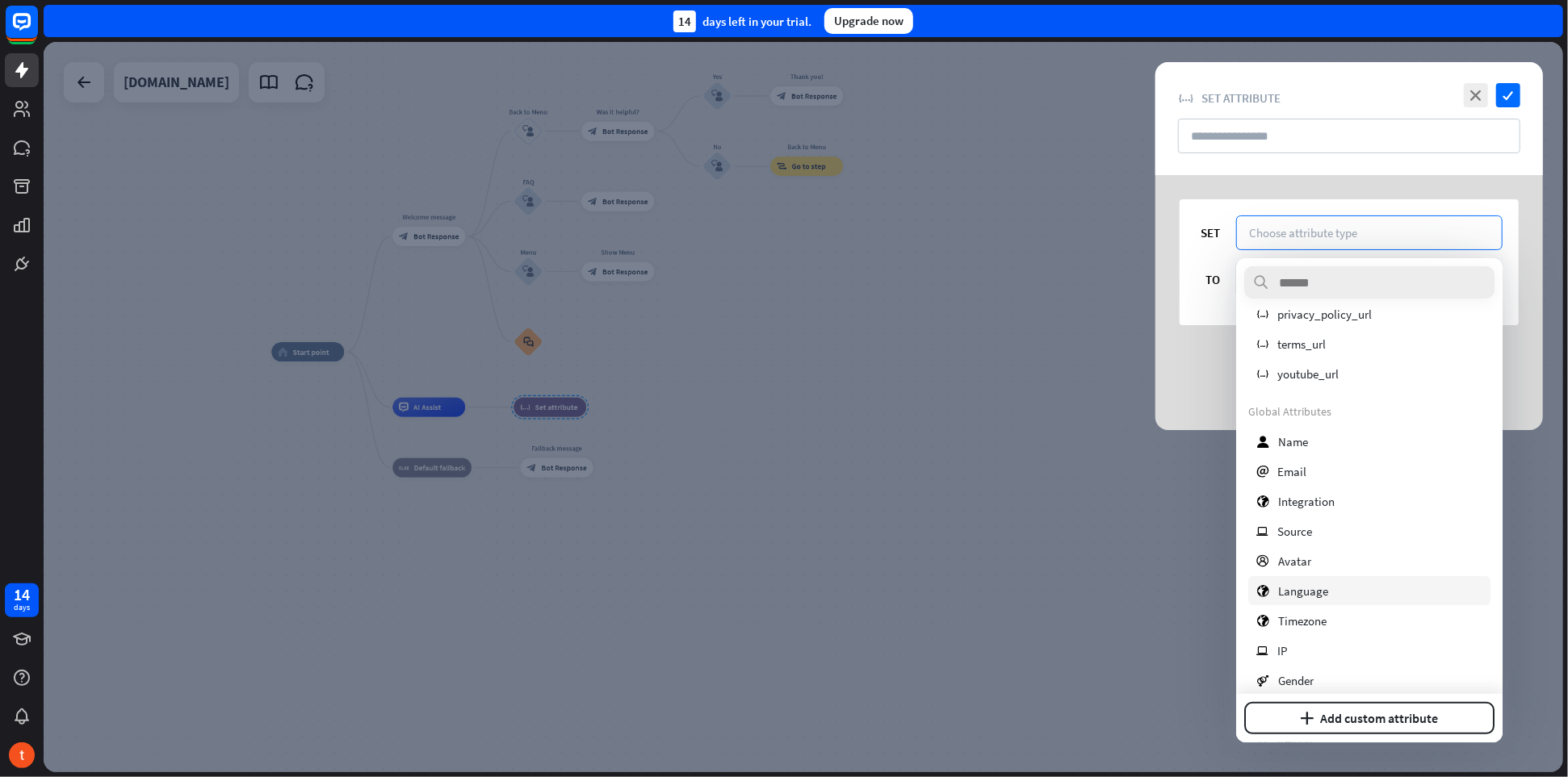
click at [1310, 588] on span "Language" at bounding box center [1303, 591] width 50 height 15
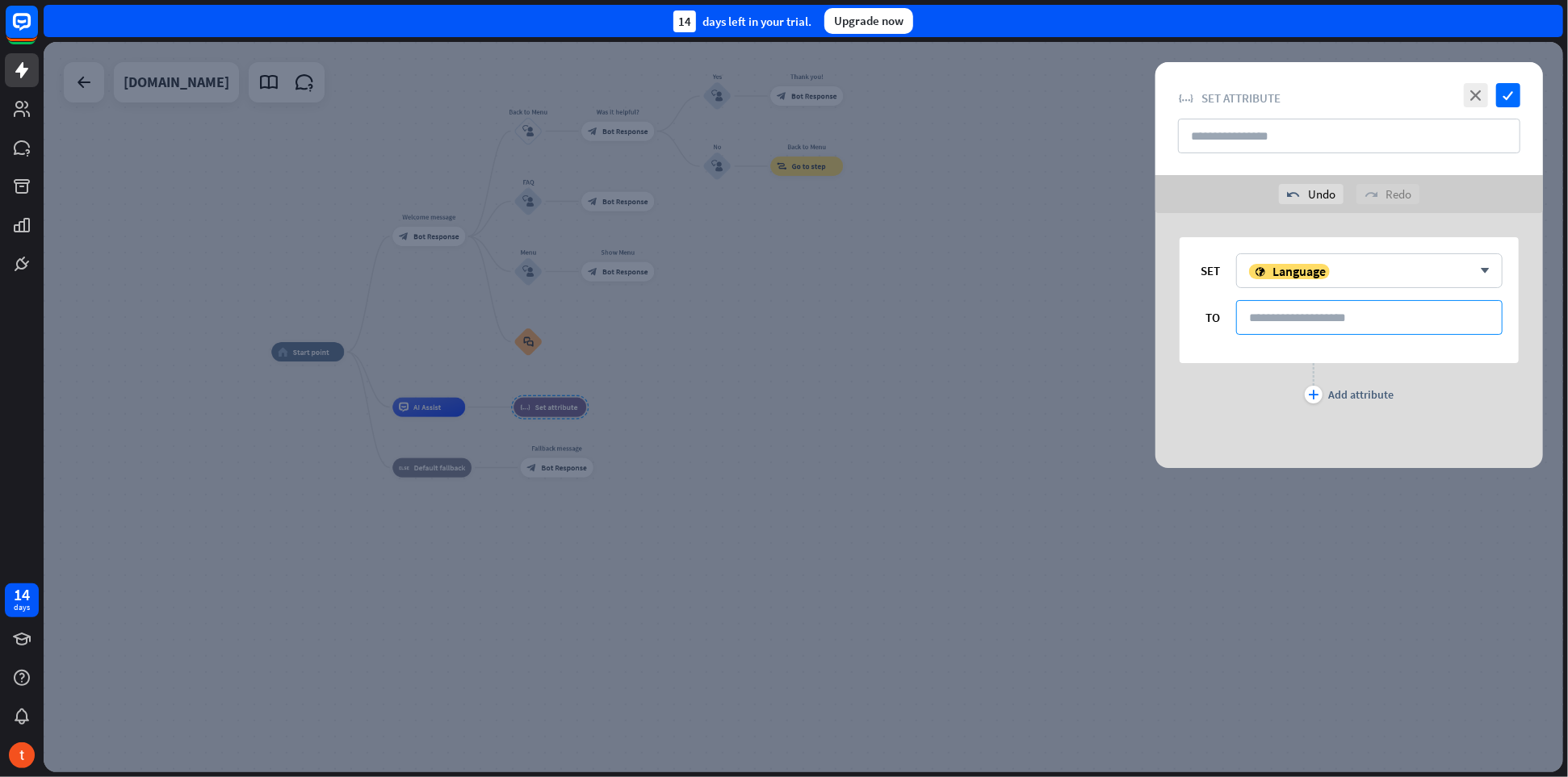
click at [1334, 322] on input at bounding box center [1370, 318] width 266 height 34
click at [1480, 275] on icon "arrow_down" at bounding box center [1481, 271] width 18 height 10
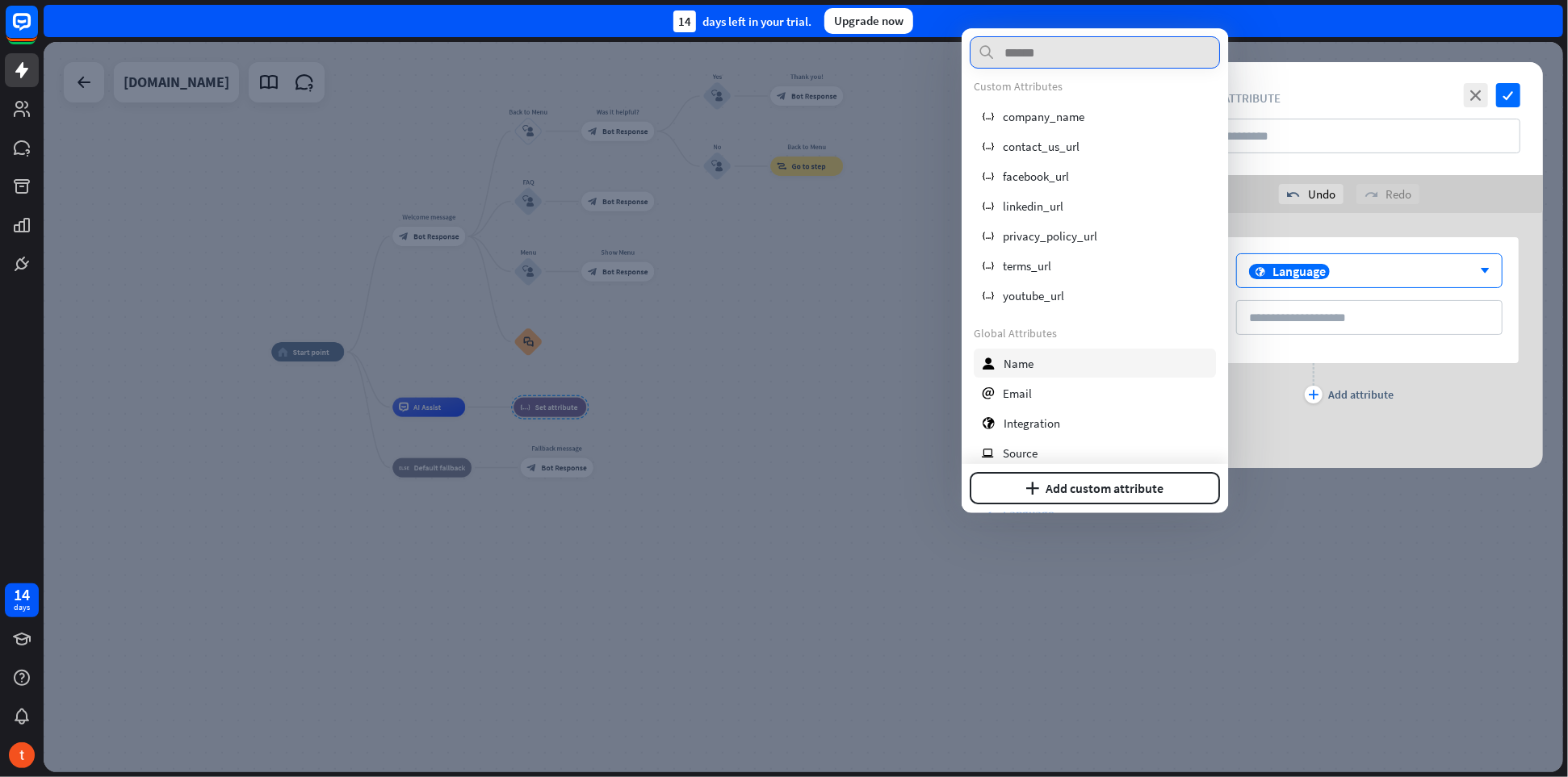
scroll to position [0, 0]
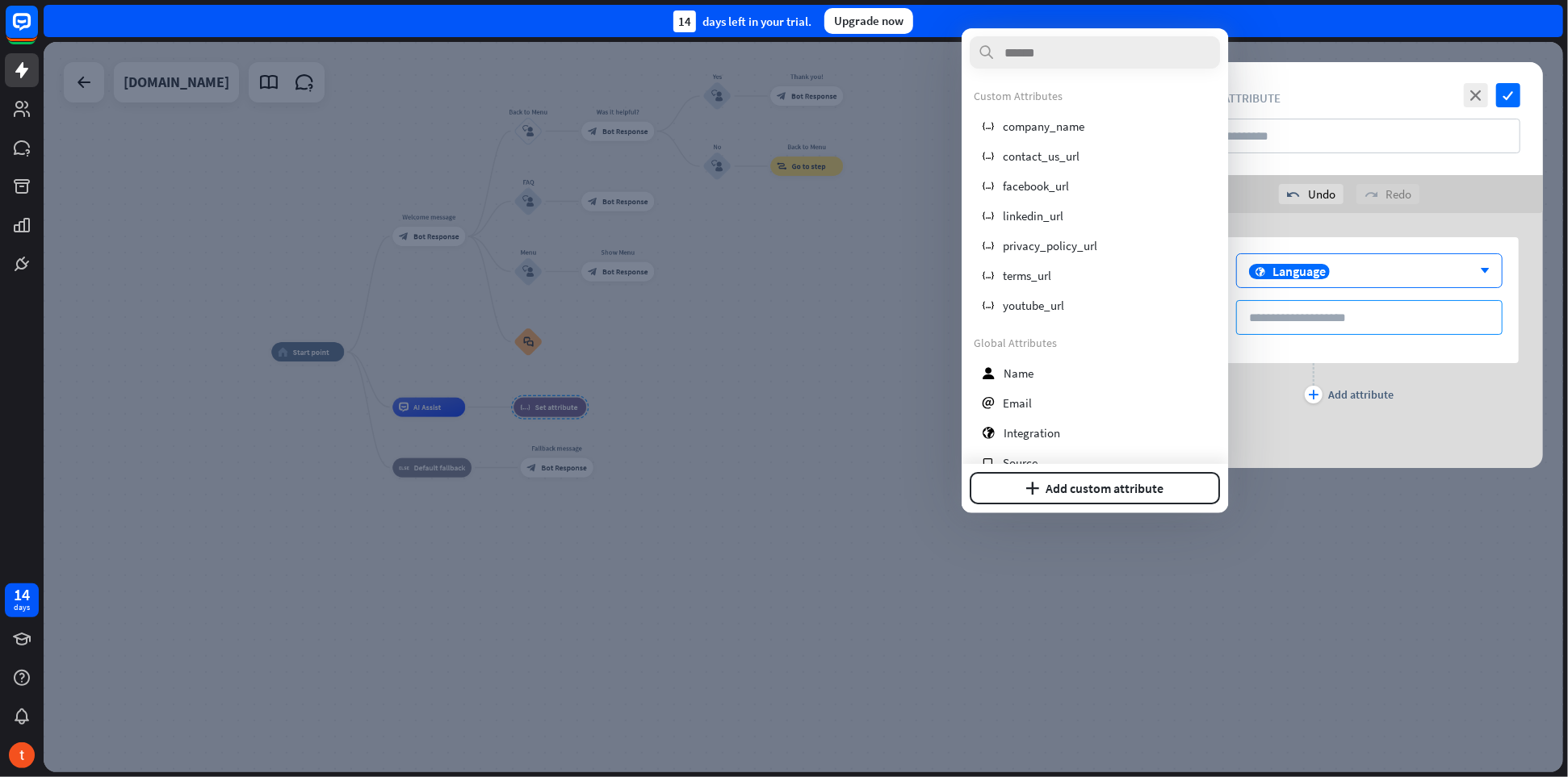
click at [1322, 320] on input at bounding box center [1370, 318] width 266 height 34
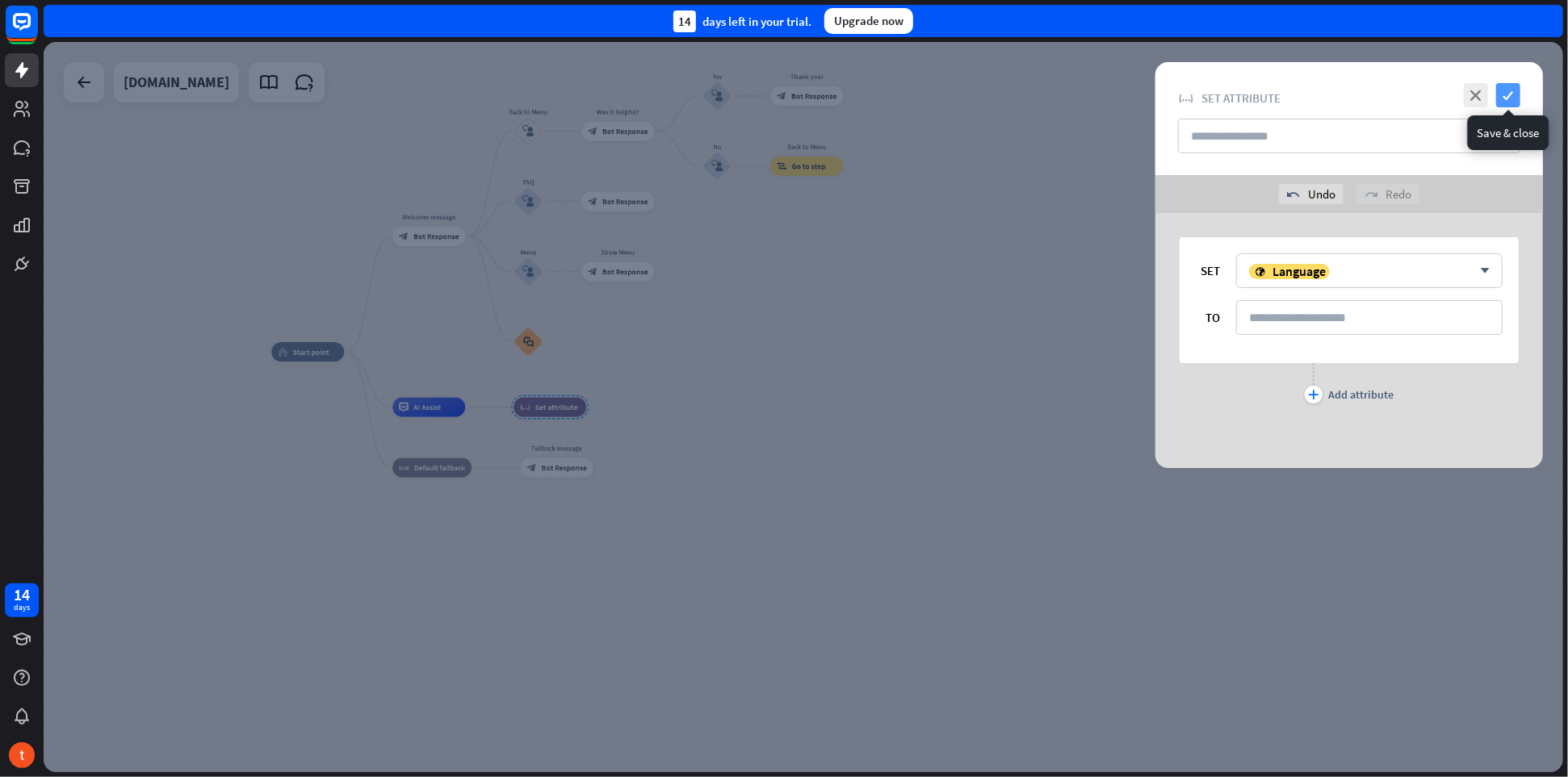
click at [1516, 100] on icon "check" at bounding box center [1508, 95] width 24 height 24
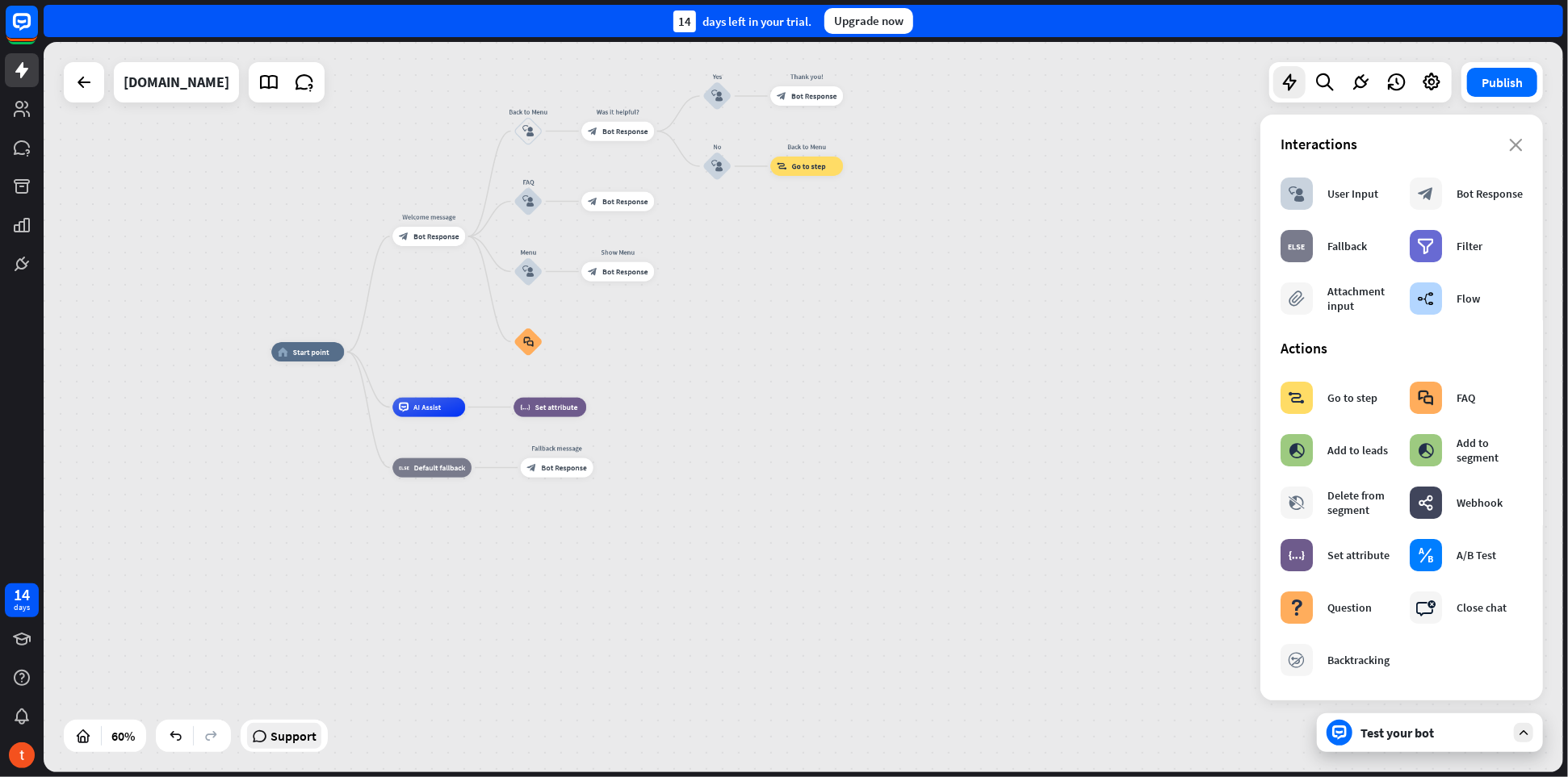
click at [294, 743] on span "Support" at bounding box center [294, 736] width 46 height 26
click at [321, 357] on div "home_2 Start point" at bounding box center [307, 352] width 73 height 19
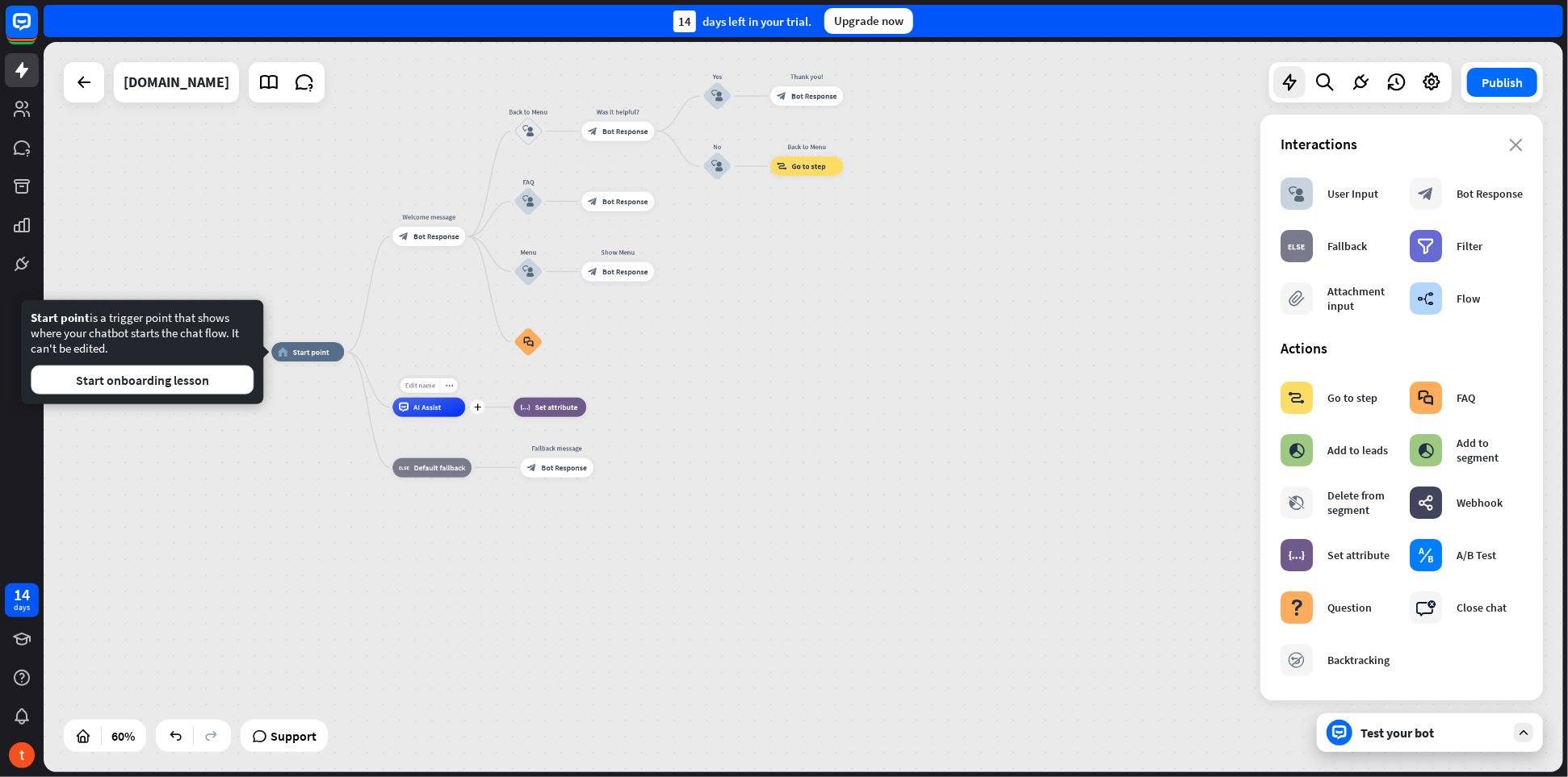
click at [427, 385] on span "Edit name" at bounding box center [419, 385] width 30 height 9
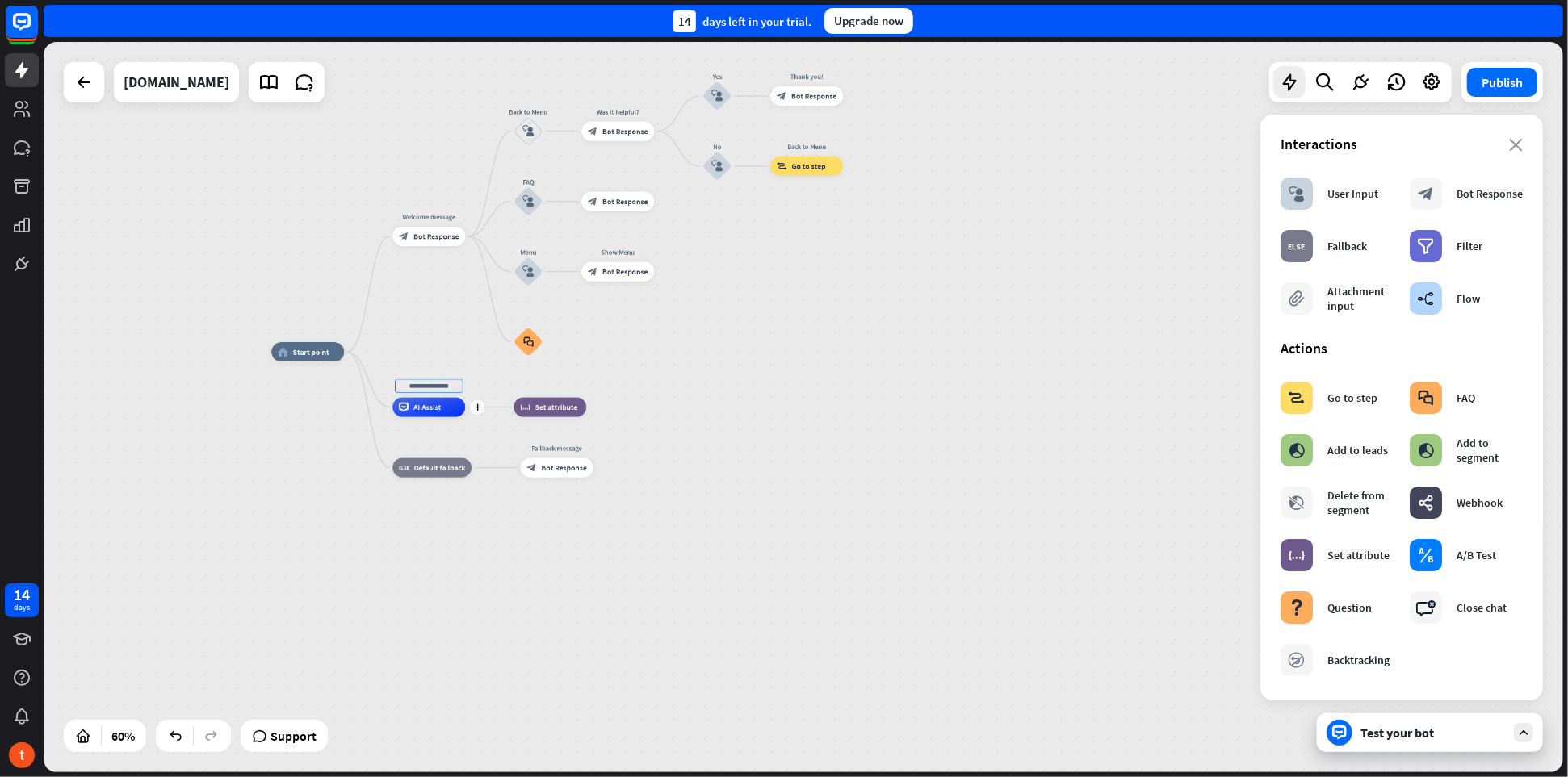
click at [437, 407] on span "AI Assist" at bounding box center [427, 408] width 28 height 10
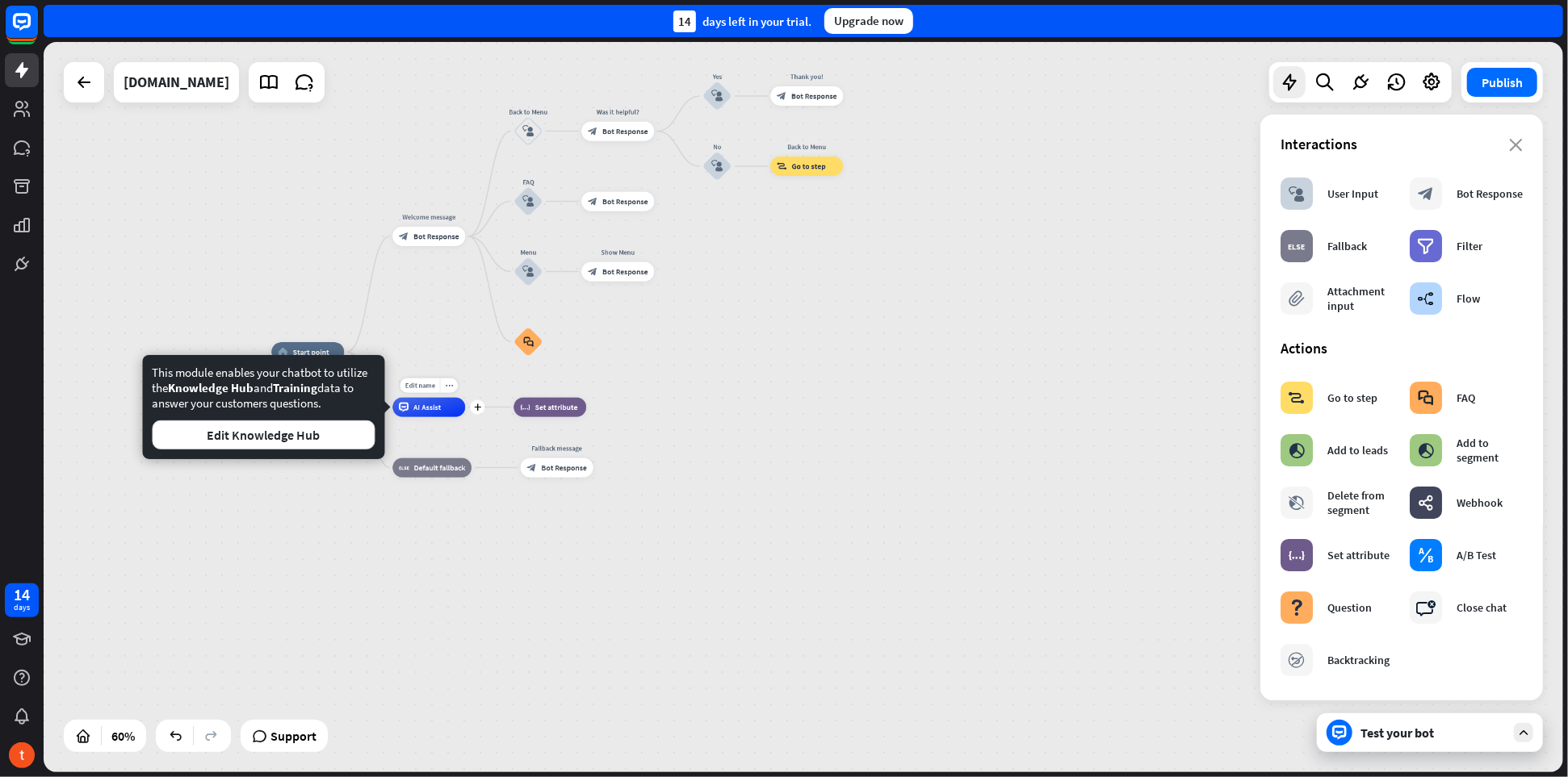
click at [441, 411] on div "AI Assist" at bounding box center [429, 408] width 73 height 19
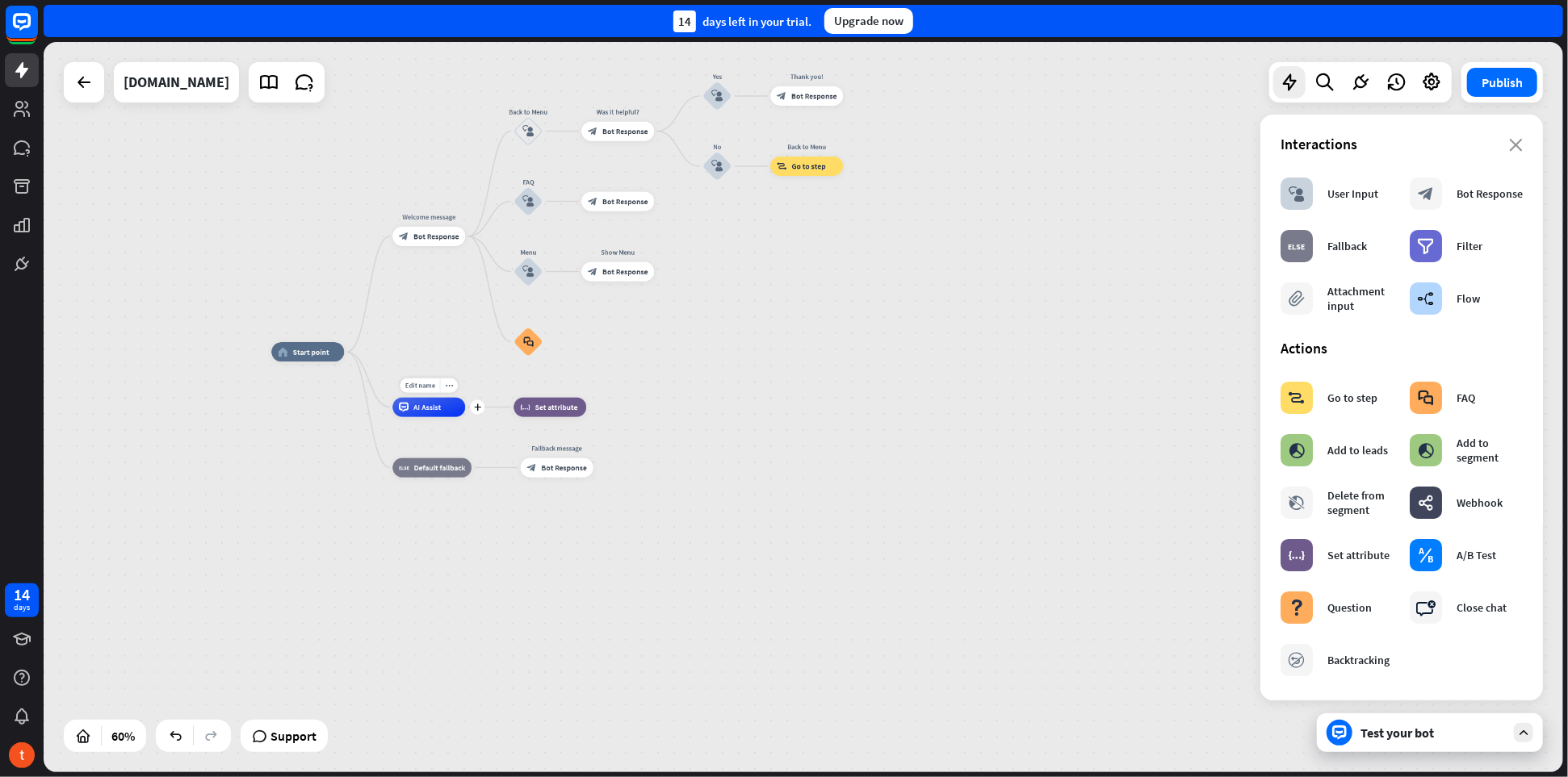
click at [441, 411] on div "AI Assist" at bounding box center [429, 408] width 73 height 19
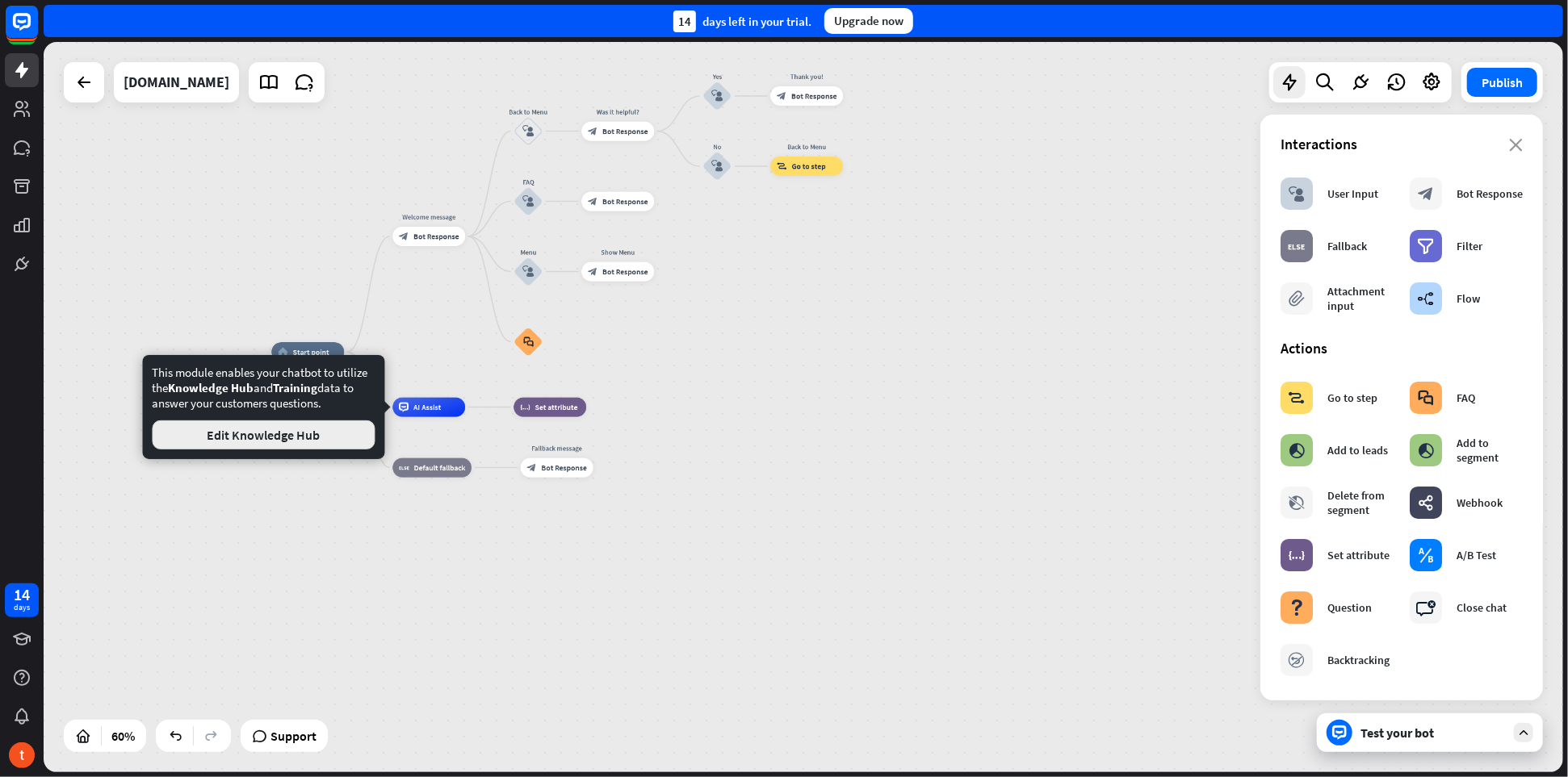
click at [316, 436] on button "Edit Knowledge Hub" at bounding box center [263, 435] width 223 height 29
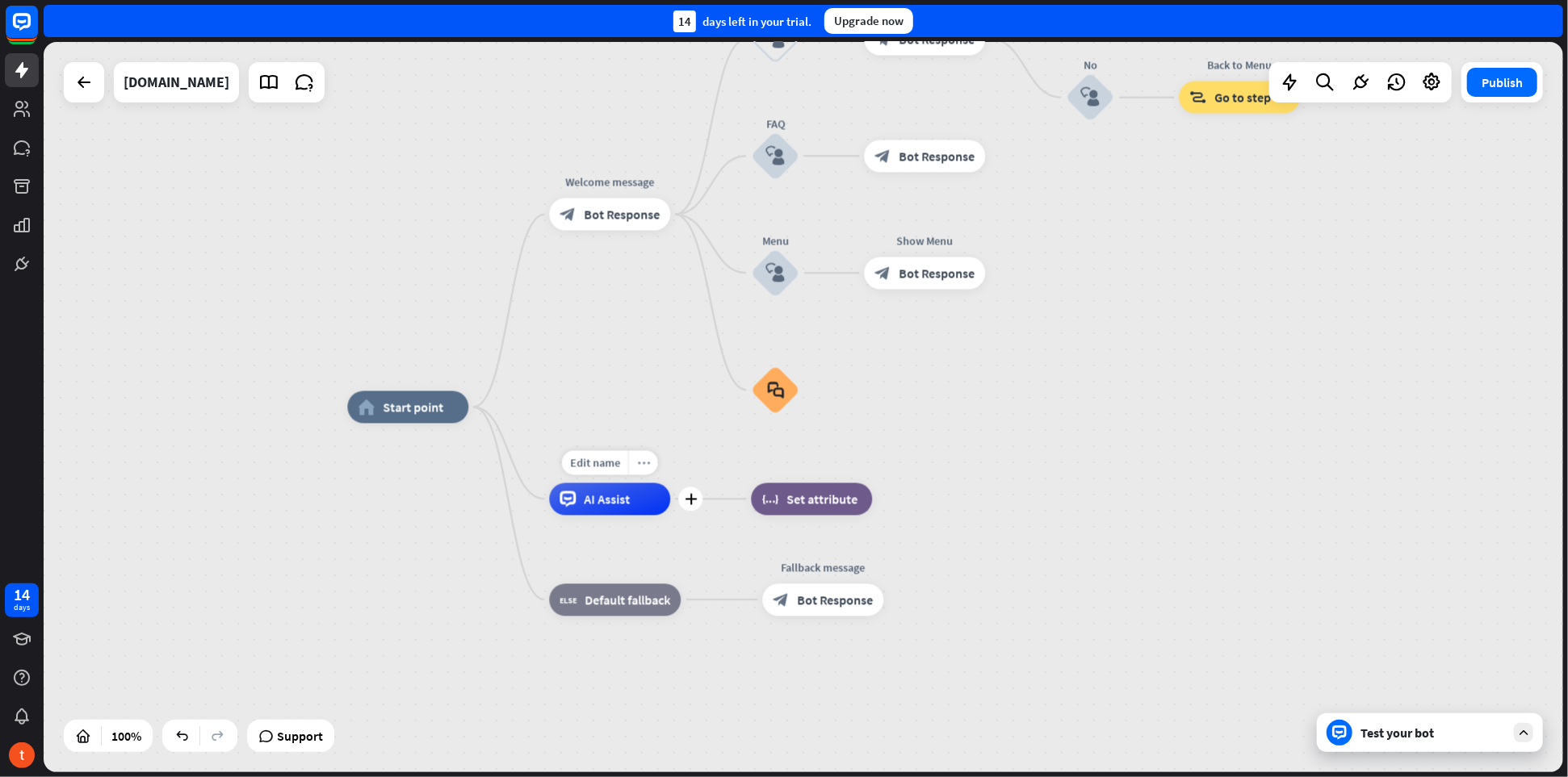
click at [648, 469] on div "more_horiz" at bounding box center [642, 462] width 30 height 24
click at [612, 449] on div "home_2 Start point Welcome message block_bot_response Bot Response Back to Menu…" at bounding box center [1108, 772] width 1520 height 730
click at [644, 463] on icon "more_horiz" at bounding box center [643, 462] width 12 height 12
click at [575, 482] on div "plus AI Assist" at bounding box center [610, 499] width 122 height 33
click at [612, 222] on span "Bot Response" at bounding box center [621, 214] width 76 height 16
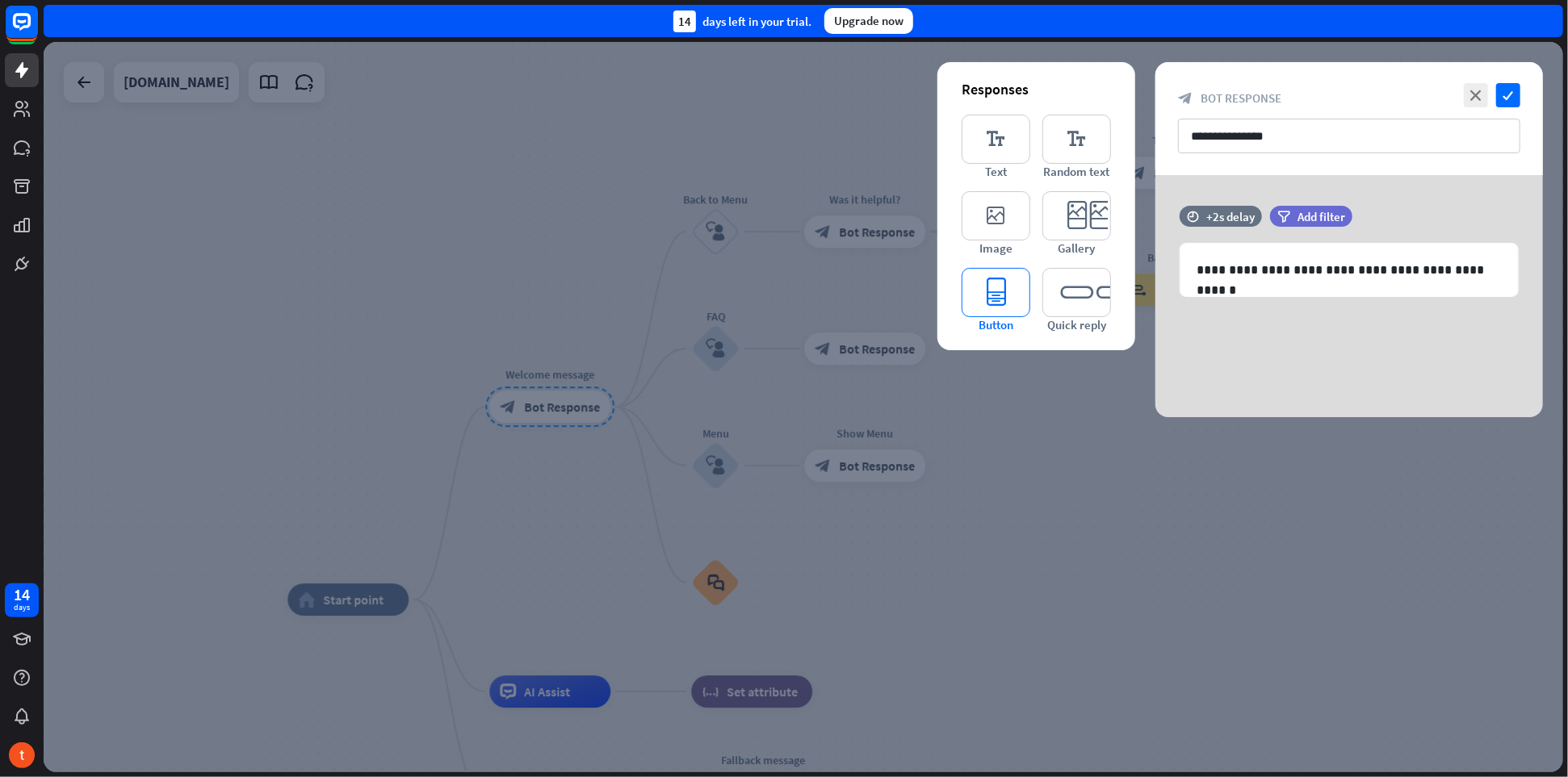
click at [1004, 294] on icon "editor_button" at bounding box center [997, 292] width 69 height 49
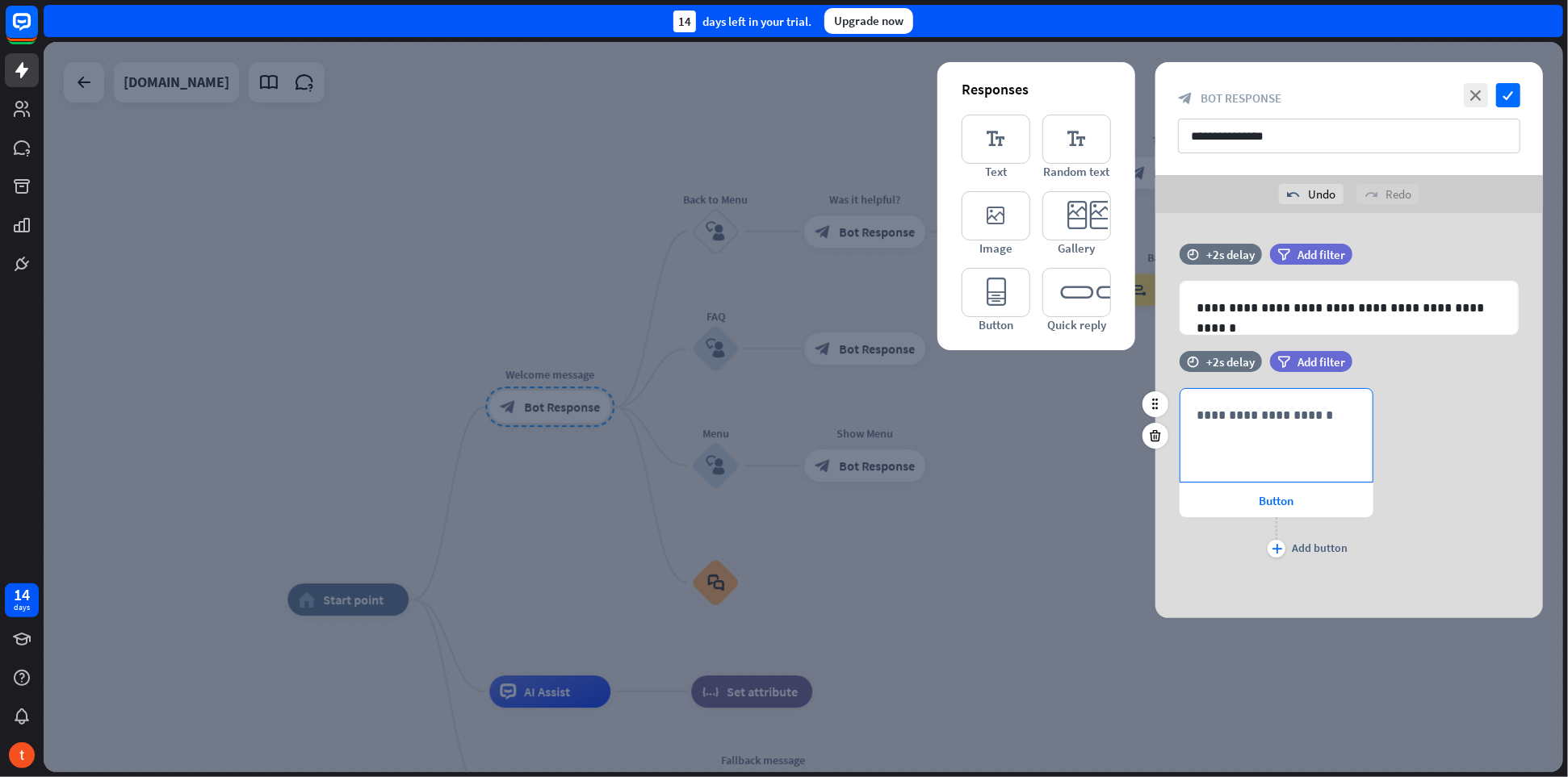
click at [1255, 418] on p "**********" at bounding box center [1276, 414] width 160 height 20
click at [1275, 551] on icon "plus" at bounding box center [1277, 549] width 11 height 10
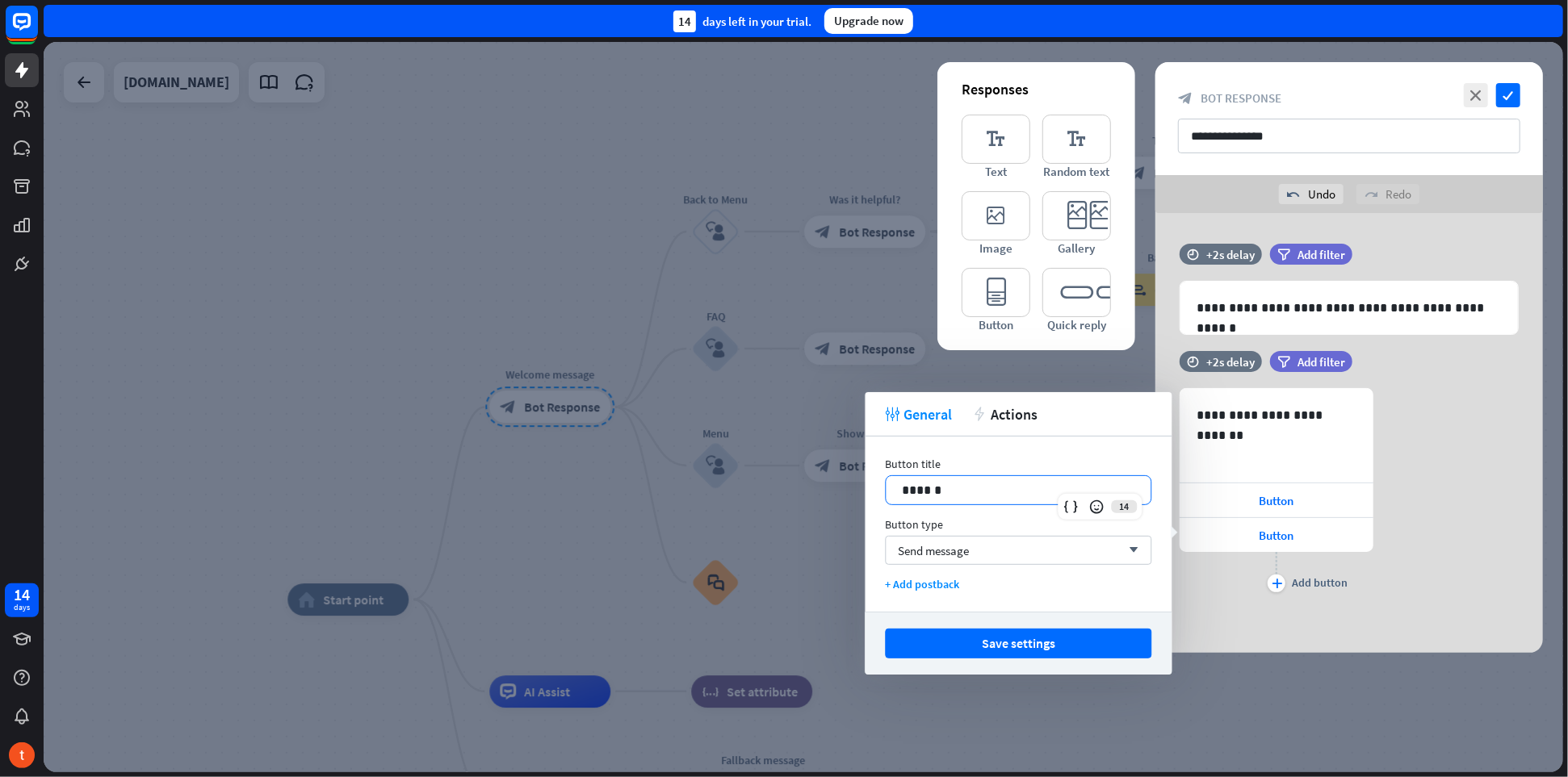
click at [974, 486] on p "******" at bounding box center [1019, 490] width 234 height 20
drag, startPoint x: 977, startPoint y: 488, endPoint x: 900, endPoint y: 488, distance: 77.0
click at [900, 488] on div "******" at bounding box center [1018, 491] width 265 height 29
click at [1094, 553] on div "Send message arrow_down" at bounding box center [1019, 550] width 266 height 29
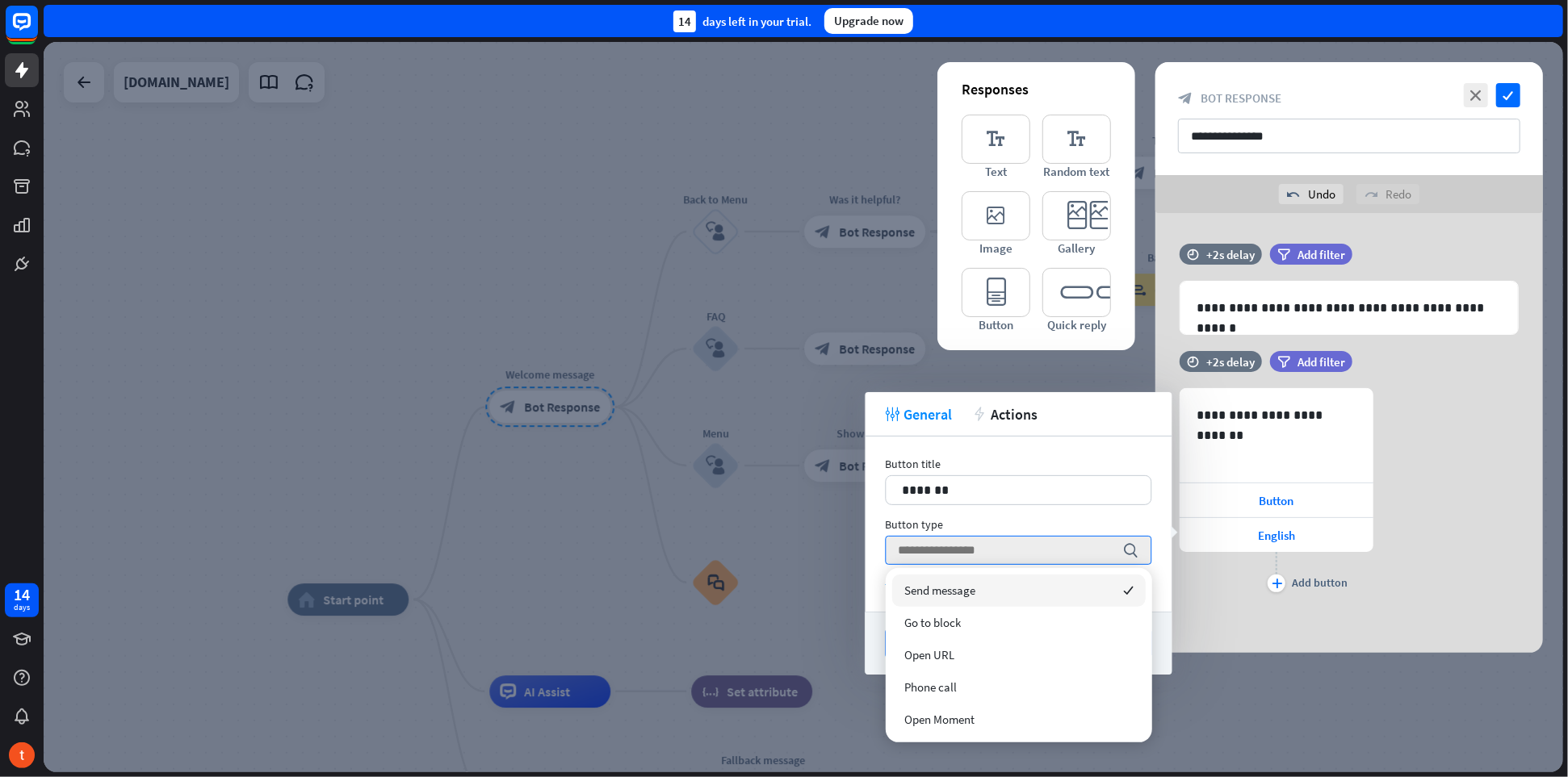
click at [1152, 522] on div "Button type" at bounding box center [1019, 524] width 266 height 14
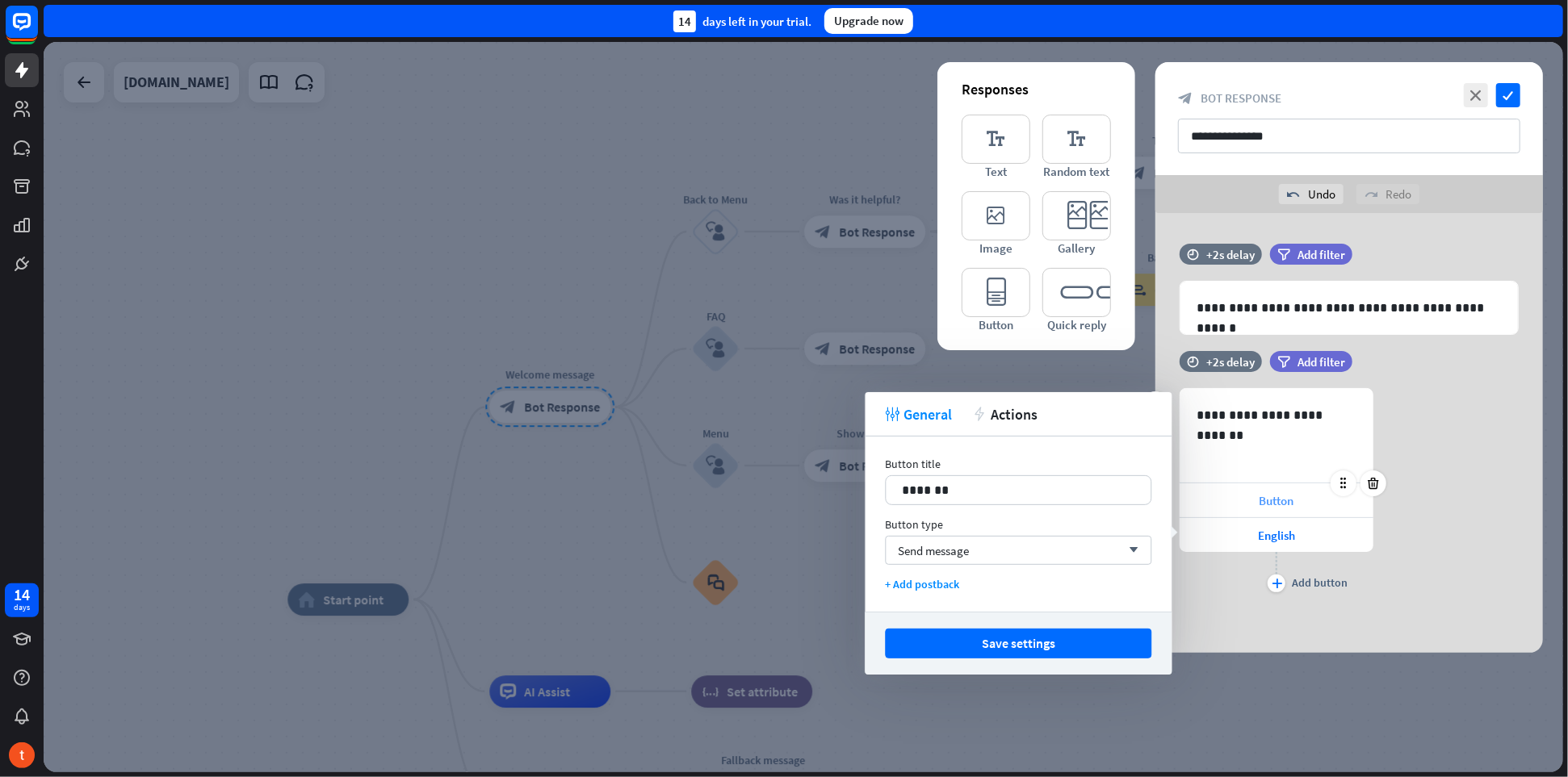
click at [1294, 499] on div "Button" at bounding box center [1277, 500] width 193 height 33
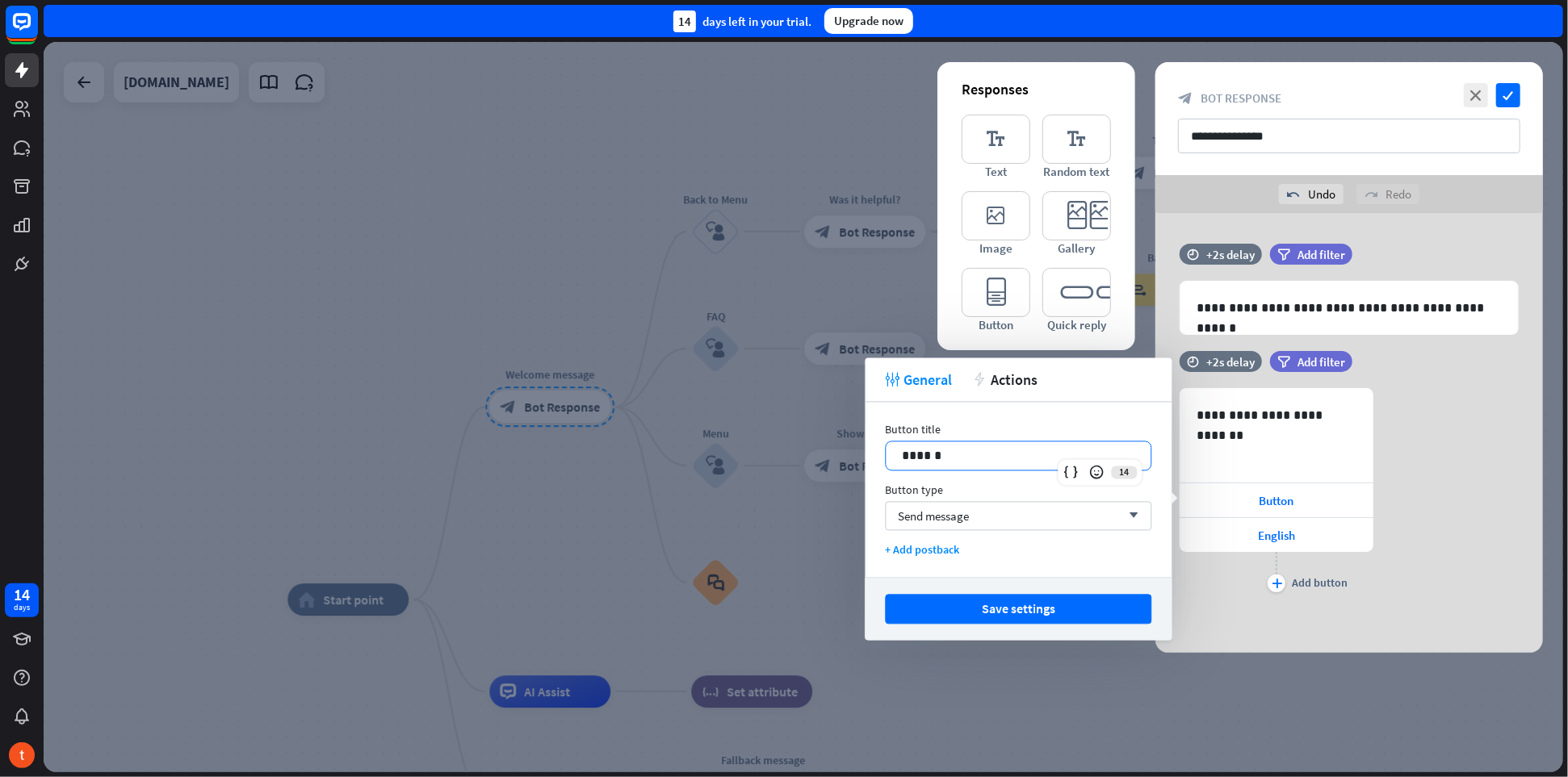
drag, startPoint x: 925, startPoint y: 454, endPoint x: 858, endPoint y: 454, distance: 67.0
click at [858, 454] on body "14 days close Product Help First steps Get started with ChatBot Help Center Fol…" at bounding box center [784, 388] width 1568 height 777
drag, startPoint x: 937, startPoint y: 461, endPoint x: 879, endPoint y: 456, distance: 58.2
click at [879, 456] on div "Button title 14 ****** Button type Send message arrow_down + Add postback" at bounding box center [1019, 489] width 307 height 175
click at [997, 385] on span "Actions" at bounding box center [1014, 379] width 47 height 18
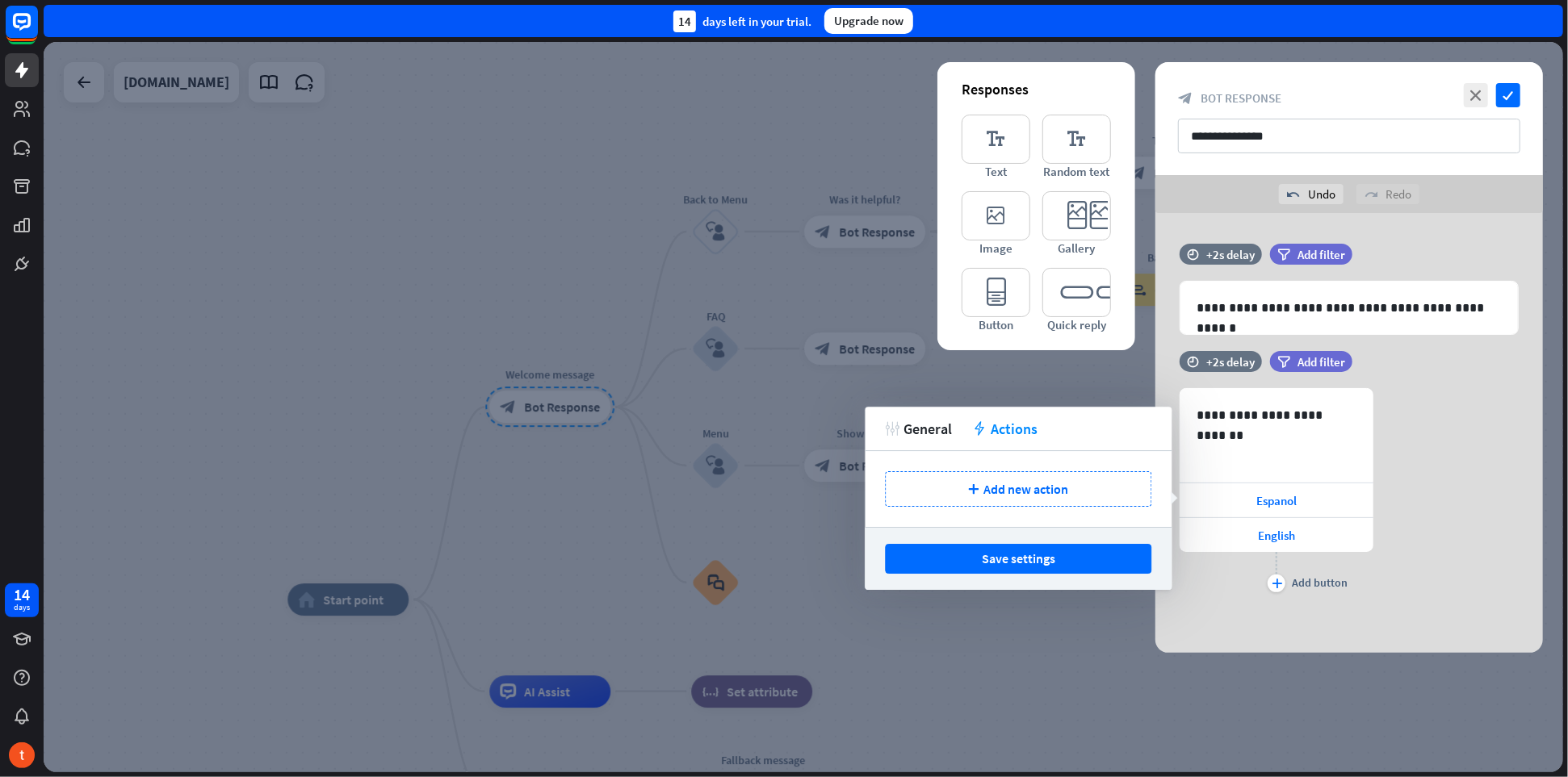
click at [938, 440] on div "tweak General action Actions" at bounding box center [1019, 429] width 307 height 44
click at [939, 430] on span "General" at bounding box center [928, 429] width 49 height 18
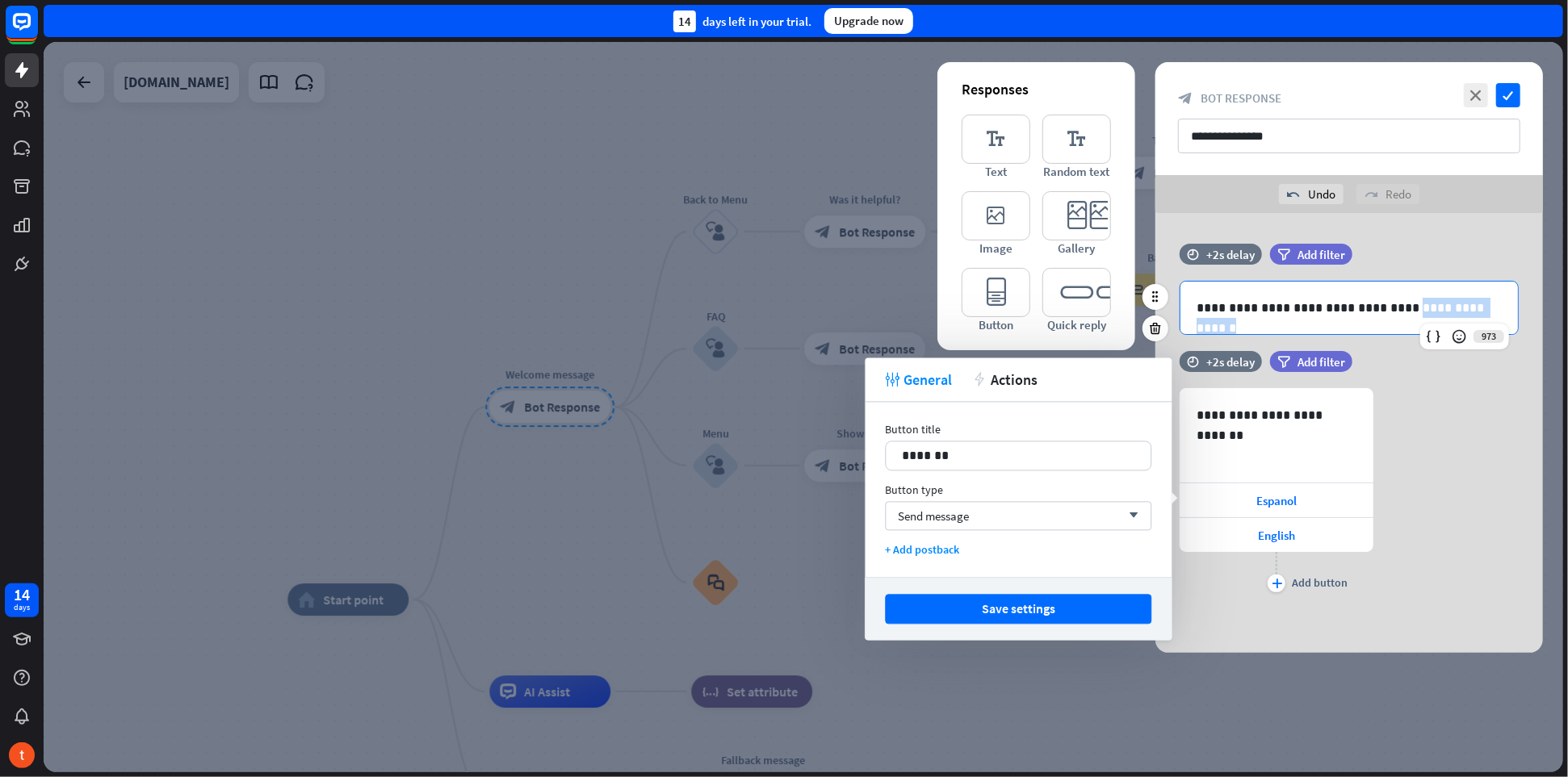
drag, startPoint x: 1380, startPoint y: 308, endPoint x: 1487, endPoint y: 310, distance: 107.0
click at [1487, 310] on p "**********" at bounding box center [1350, 307] width 306 height 20
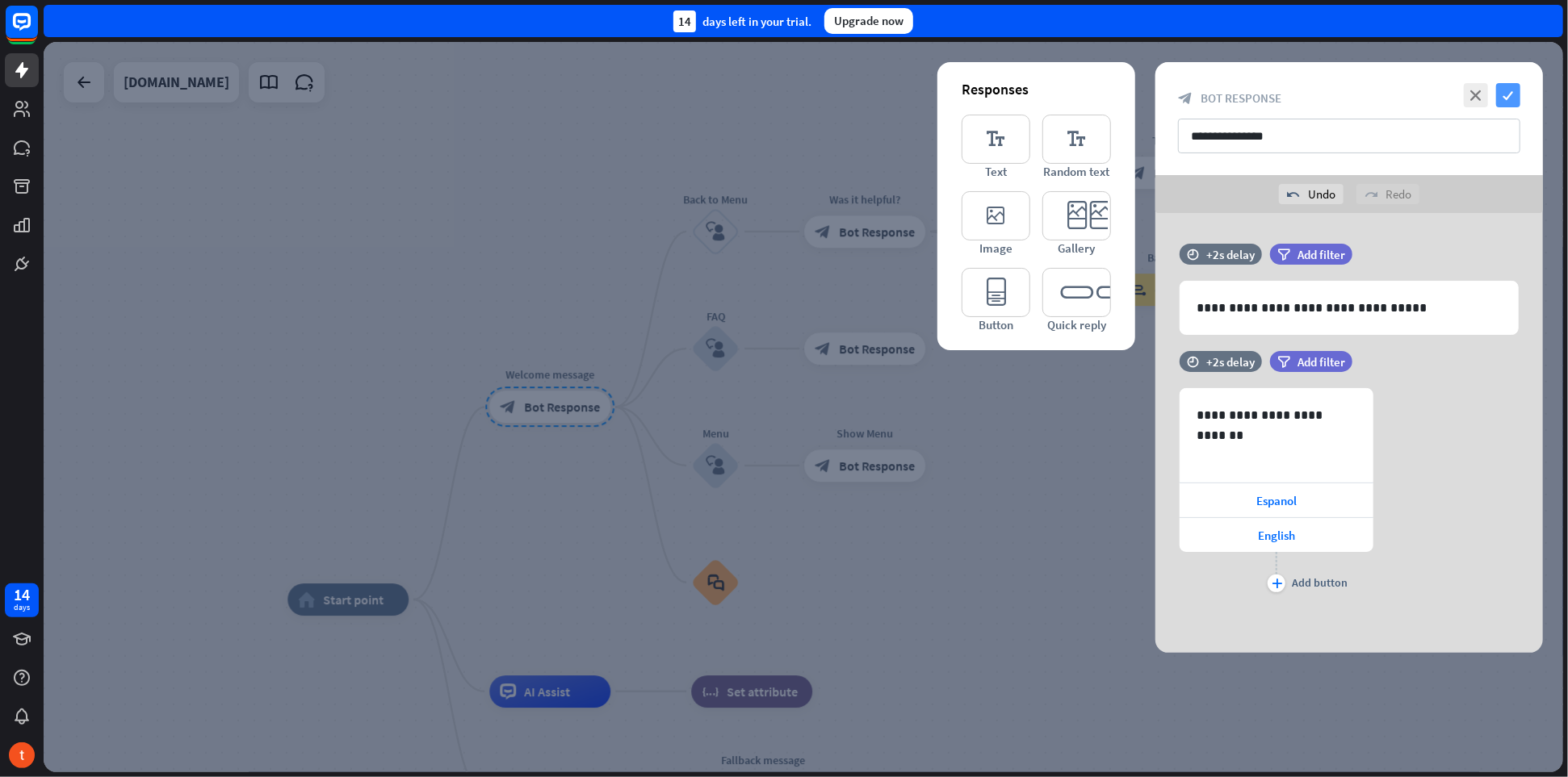
click at [1511, 98] on icon "check" at bounding box center [1508, 95] width 24 height 24
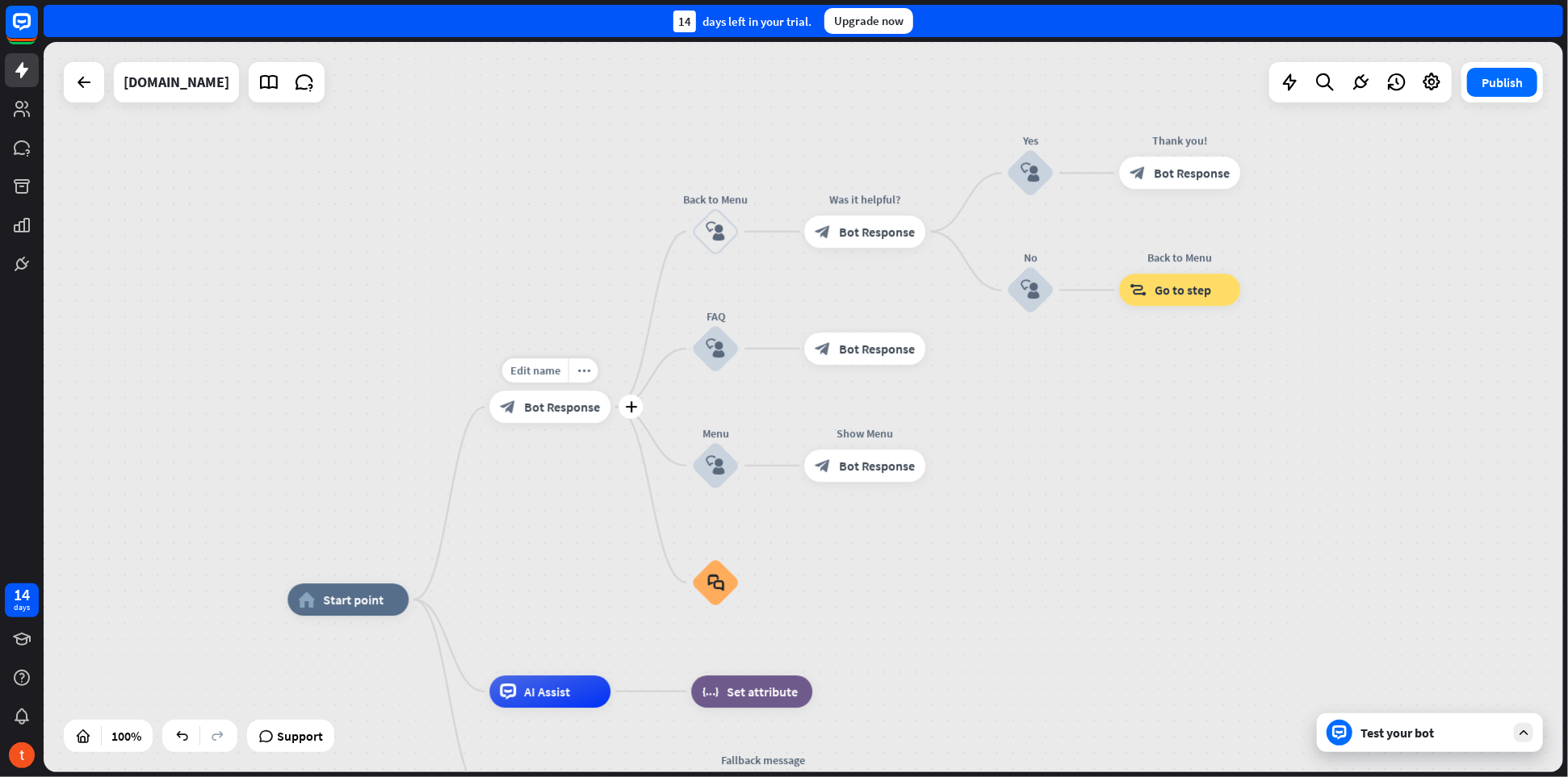
click at [569, 408] on span "Bot Response" at bounding box center [562, 408] width 76 height 16
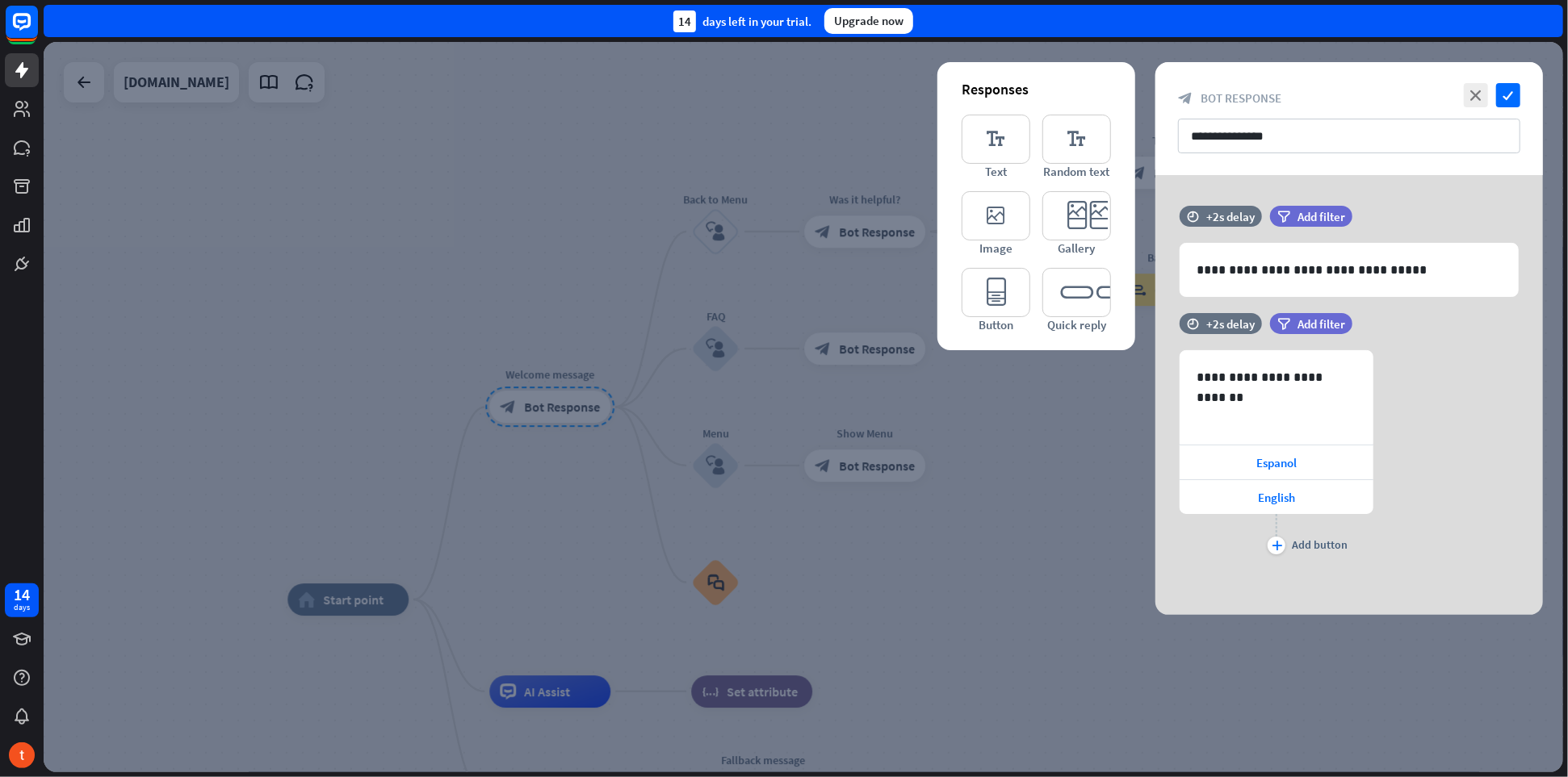
click at [1092, 510] on div at bounding box center [804, 407] width 1520 height 730
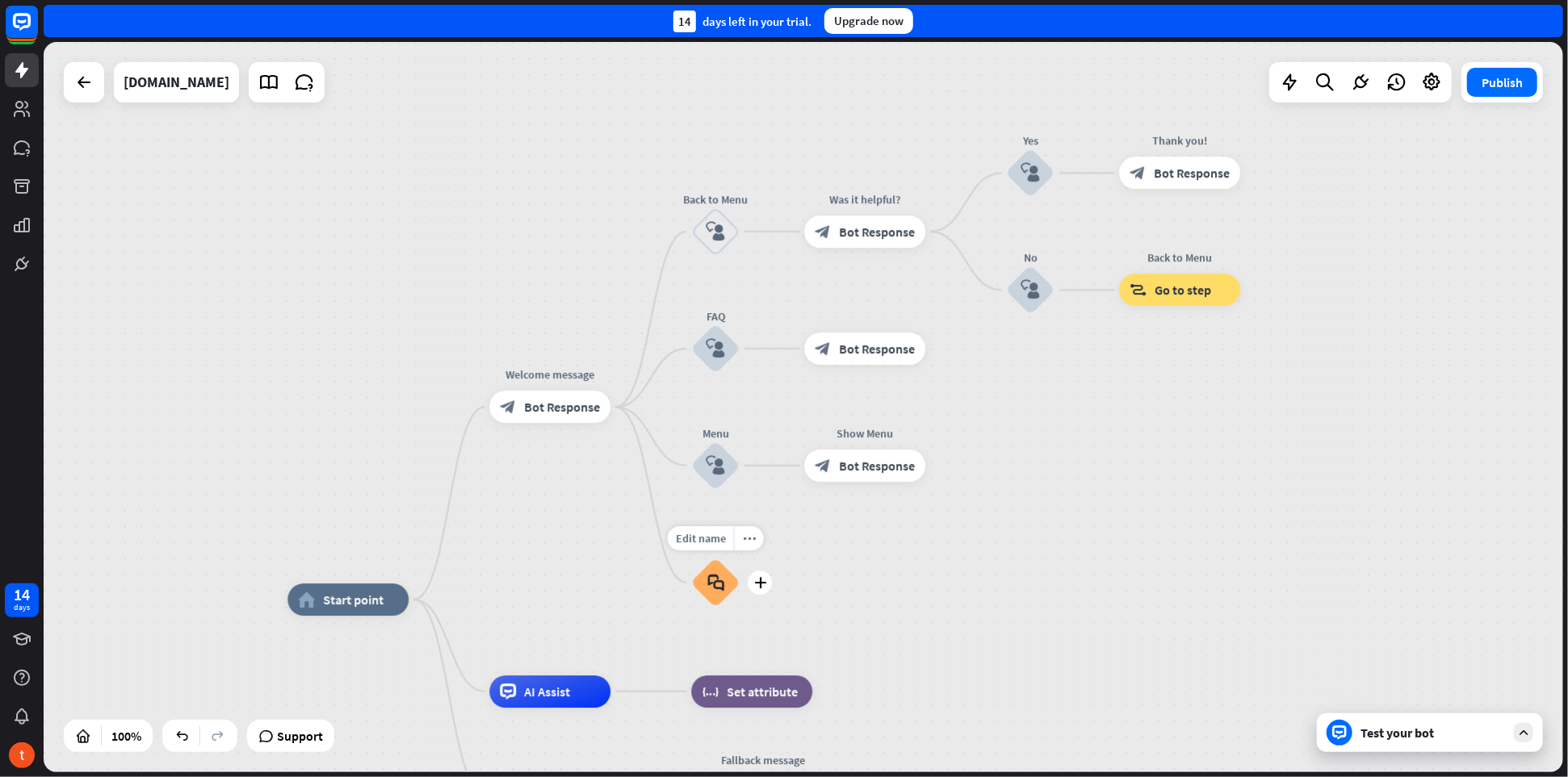
click at [720, 586] on icon "block_faq" at bounding box center [716, 583] width 17 height 18
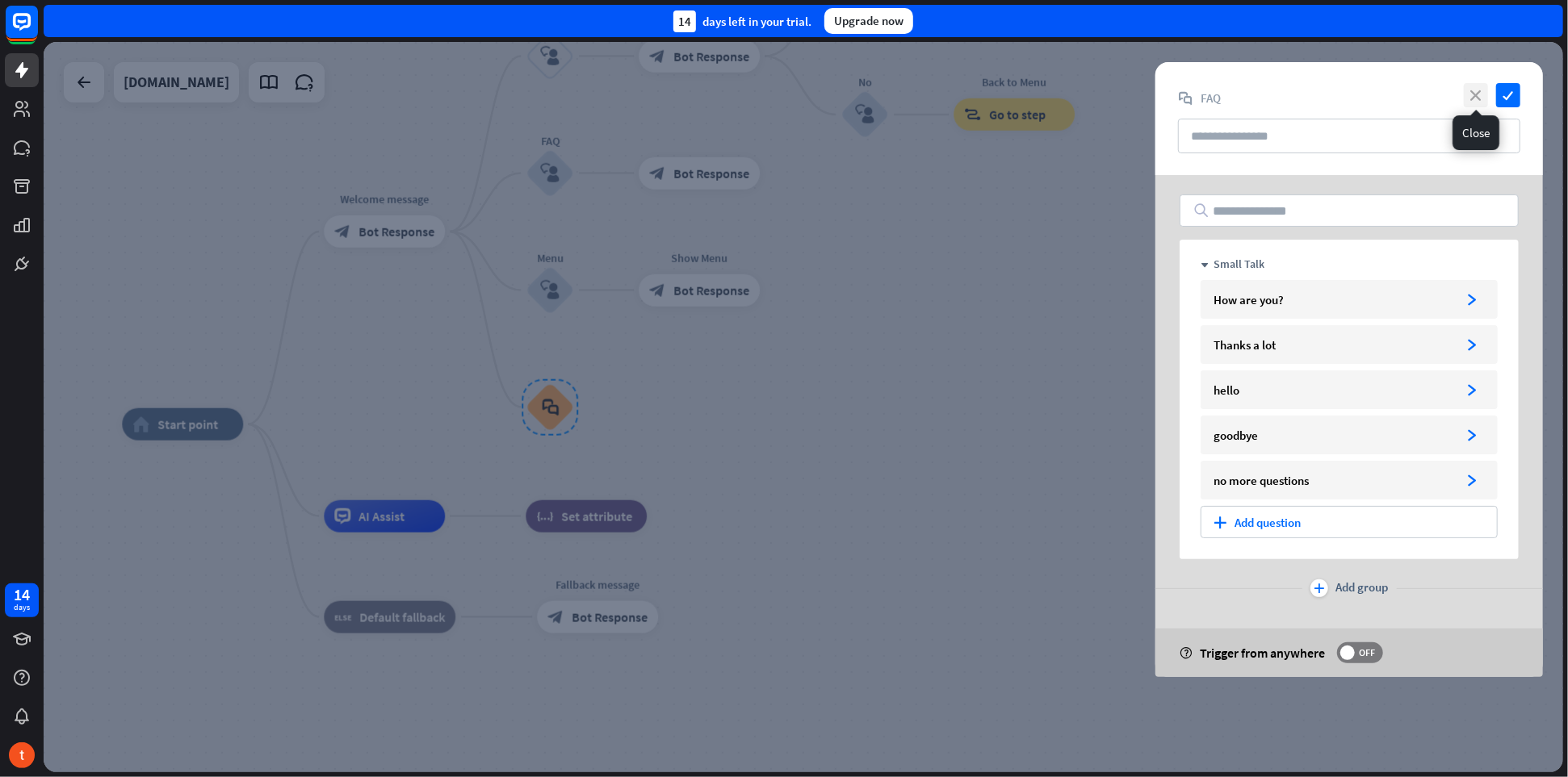
click at [1471, 100] on icon "close" at bounding box center [1475, 95] width 24 height 24
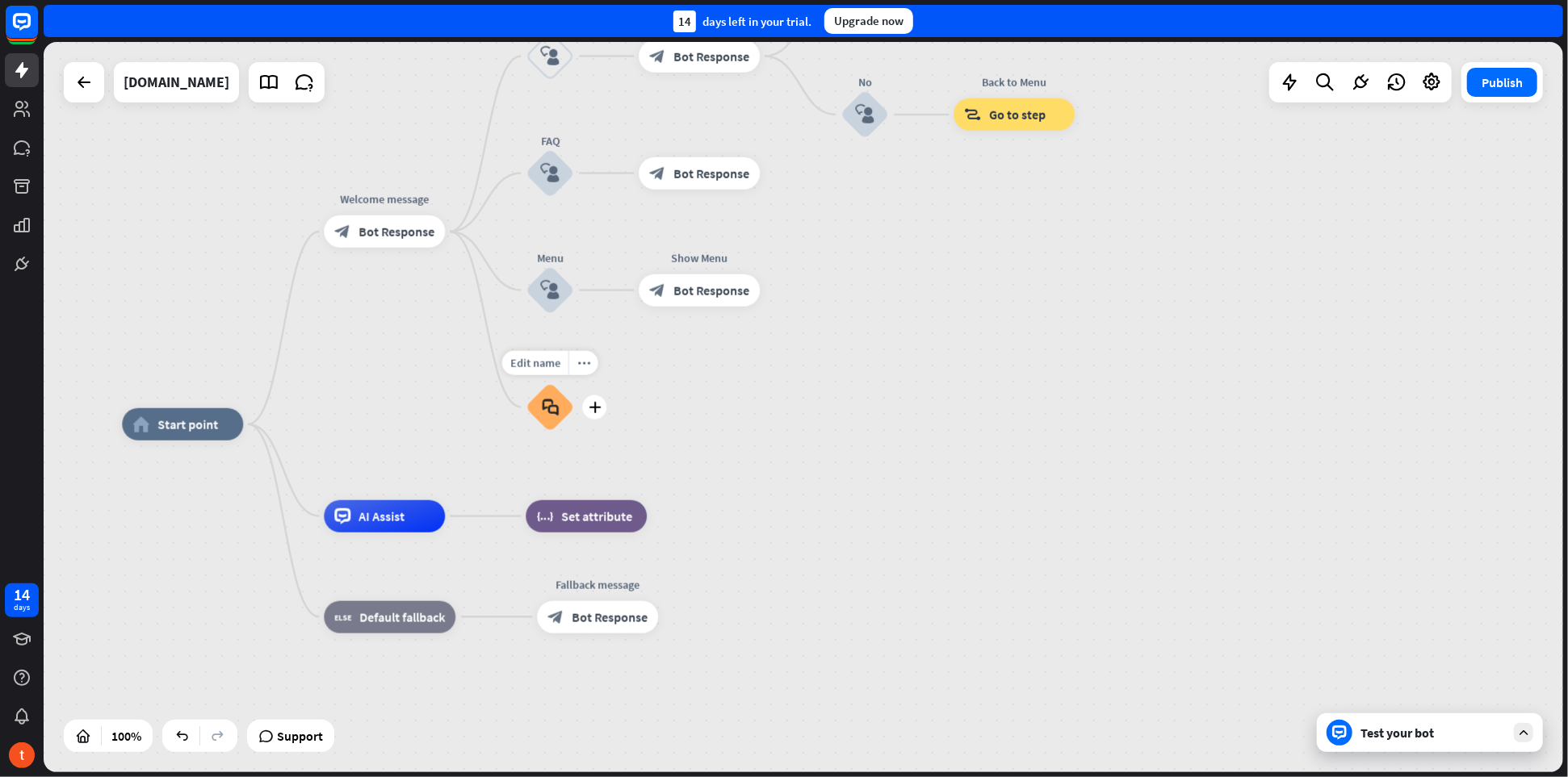
click at [574, 388] on div "Edit name more_horiz plus block_faq" at bounding box center [549, 408] width 49 height 49
click at [585, 365] on icon "more_horiz" at bounding box center [583, 363] width 12 height 12
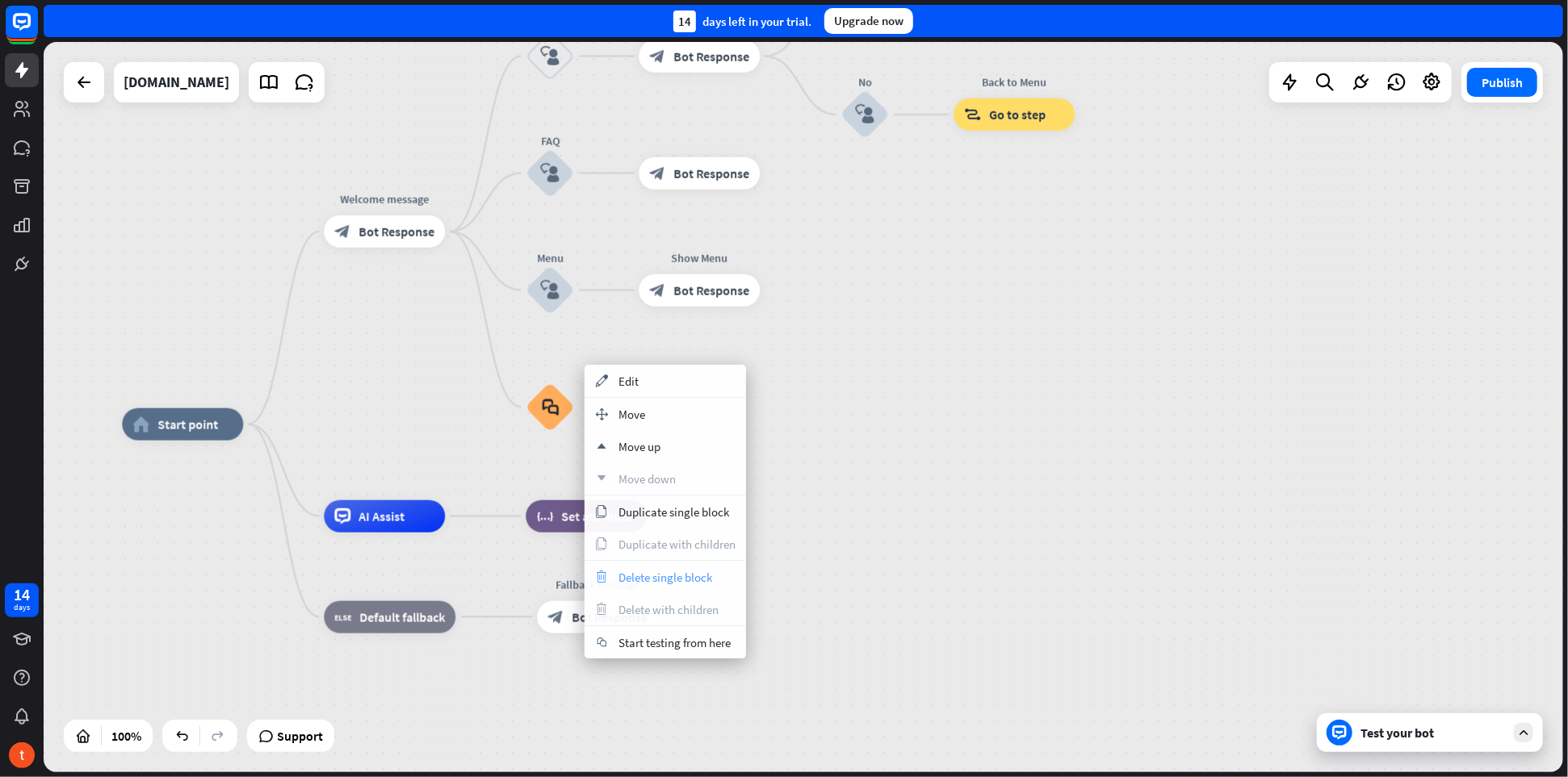
click at [657, 579] on span "Delete single block" at bounding box center [665, 578] width 94 height 15
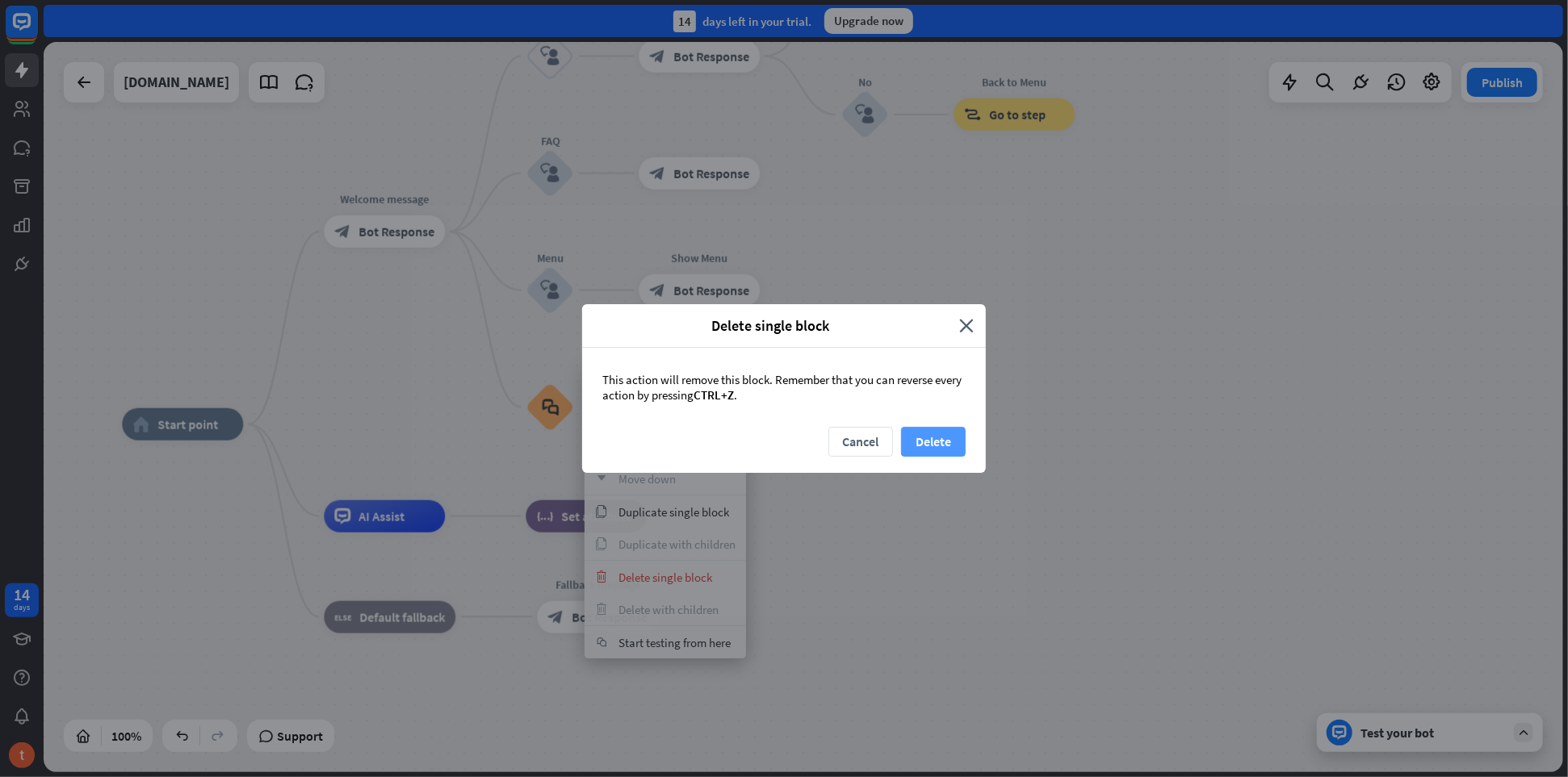
click at [942, 446] on button "Delete" at bounding box center [932, 441] width 64 height 30
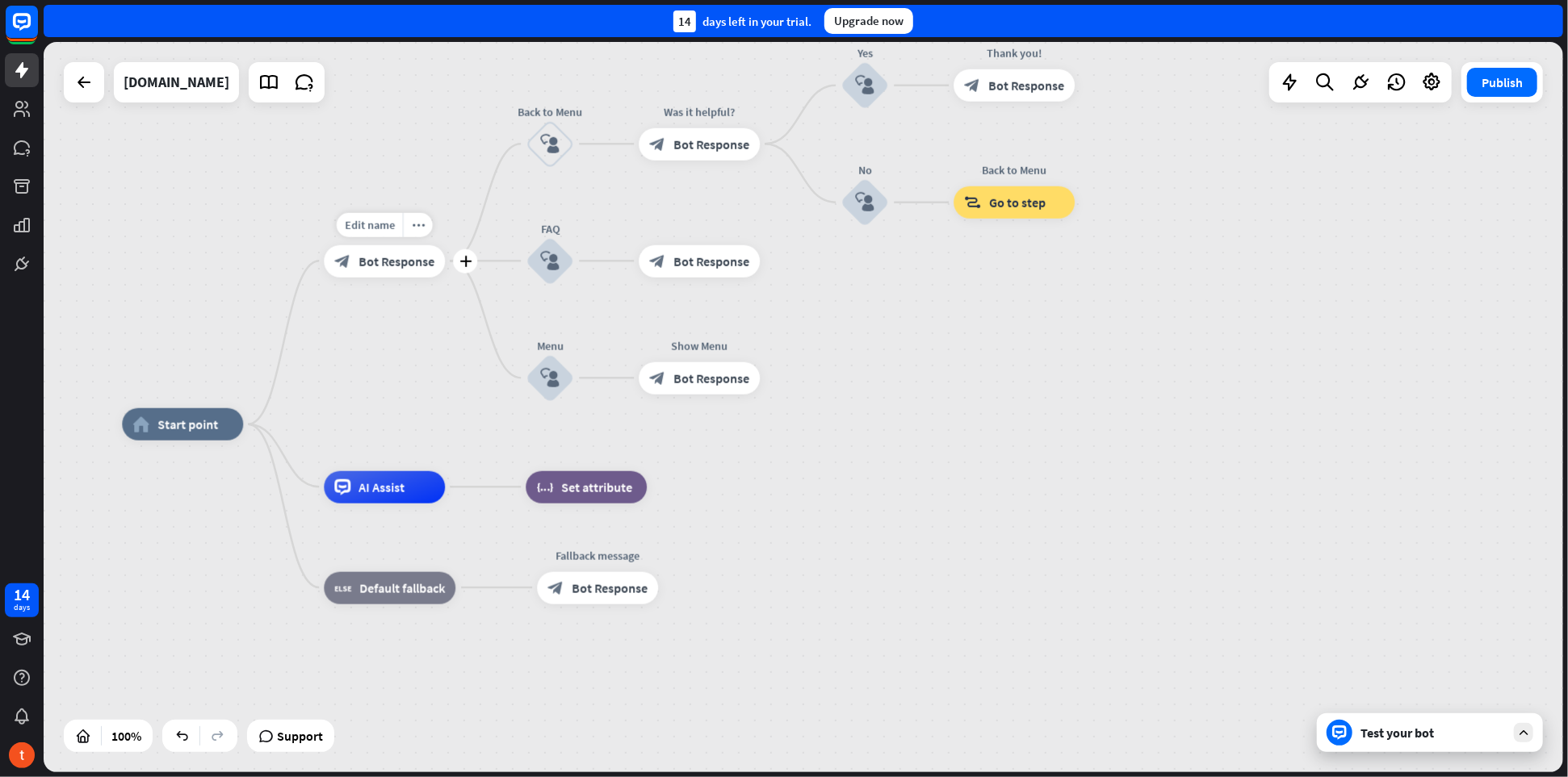
click at [396, 260] on span "Bot Response" at bounding box center [396, 260] width 76 height 16
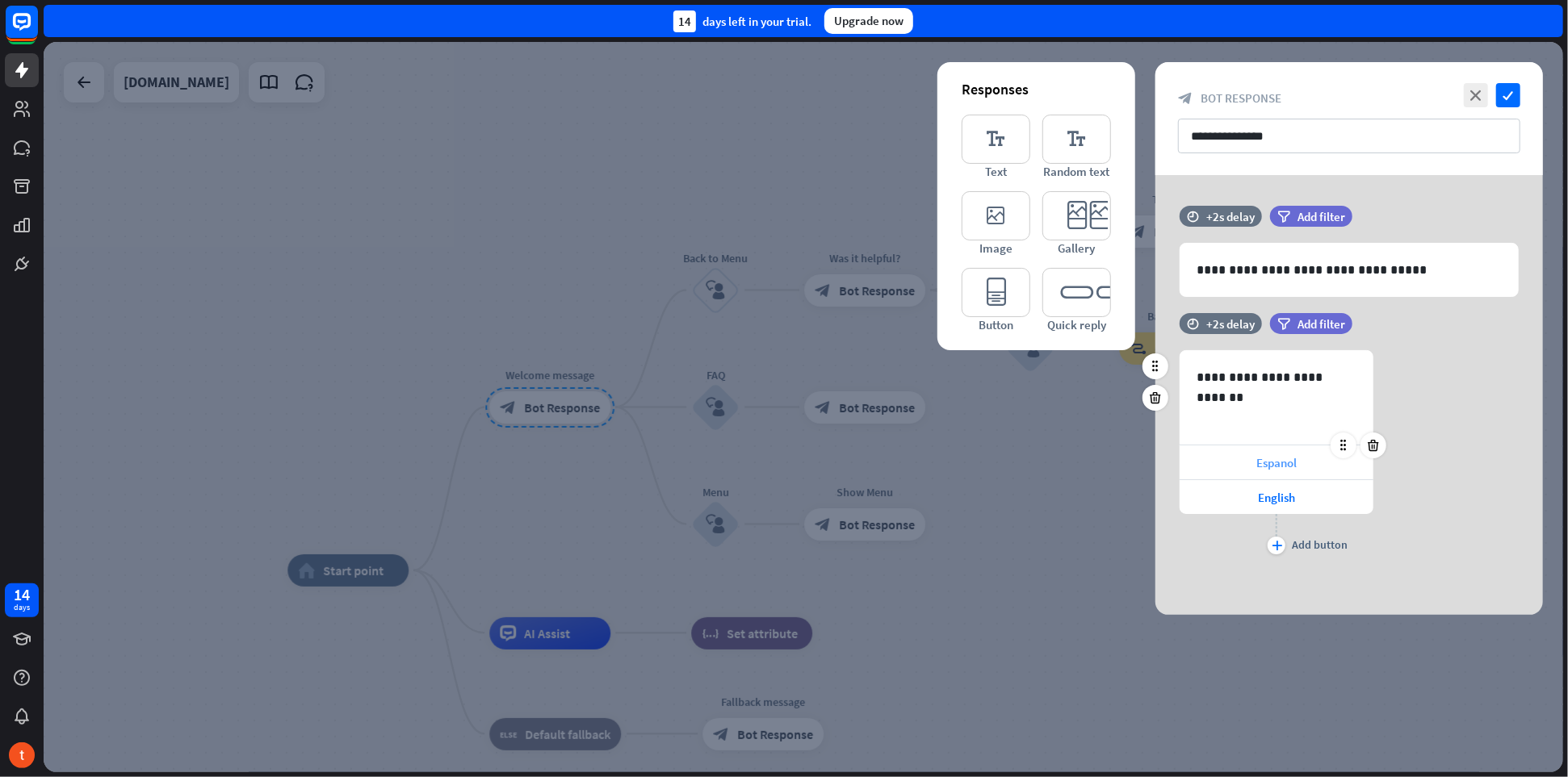
click at [1317, 461] on div "Espanol" at bounding box center [1277, 462] width 193 height 33
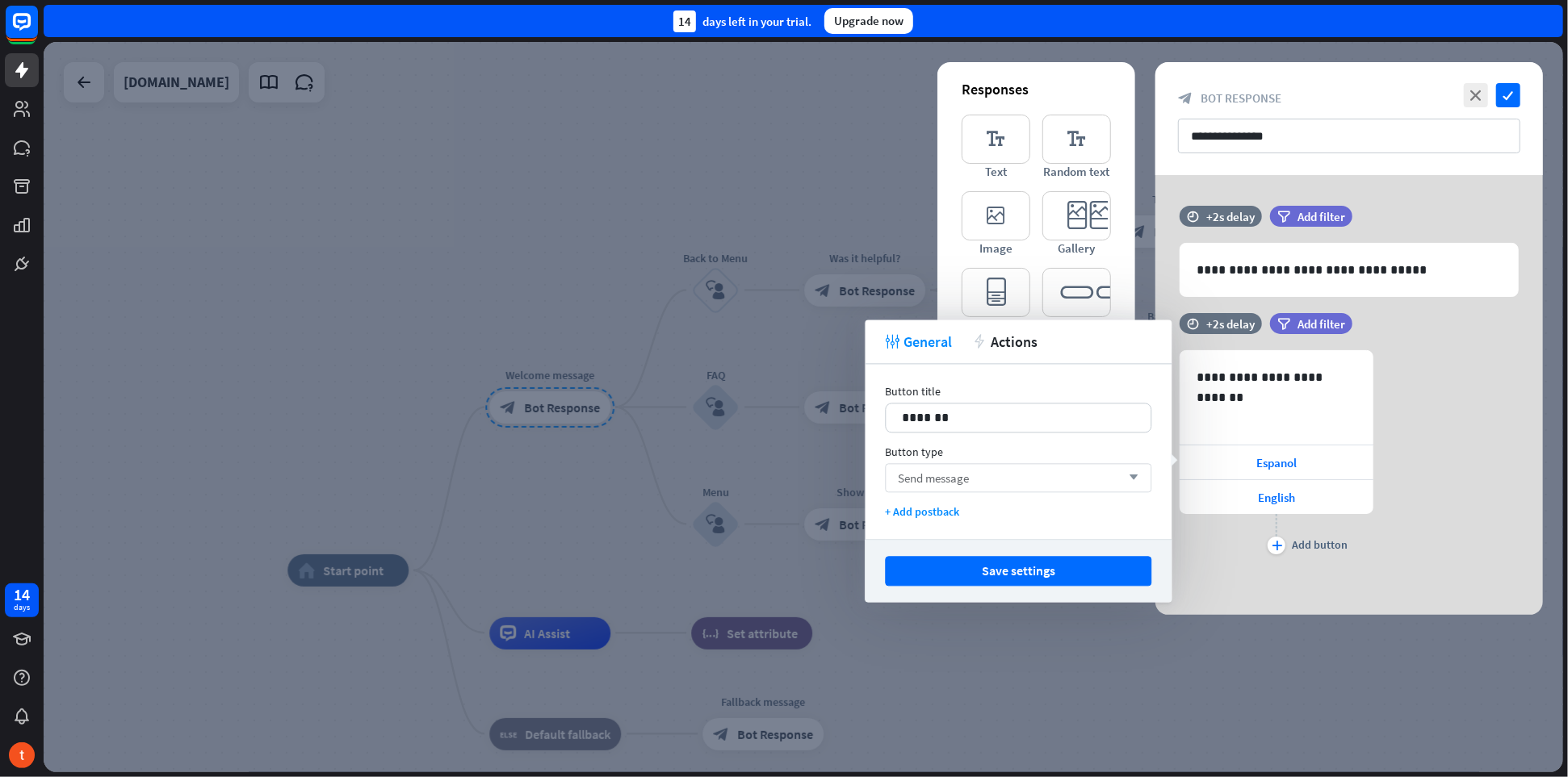
click at [990, 477] on div "Send message arrow_down" at bounding box center [1019, 477] width 266 height 29
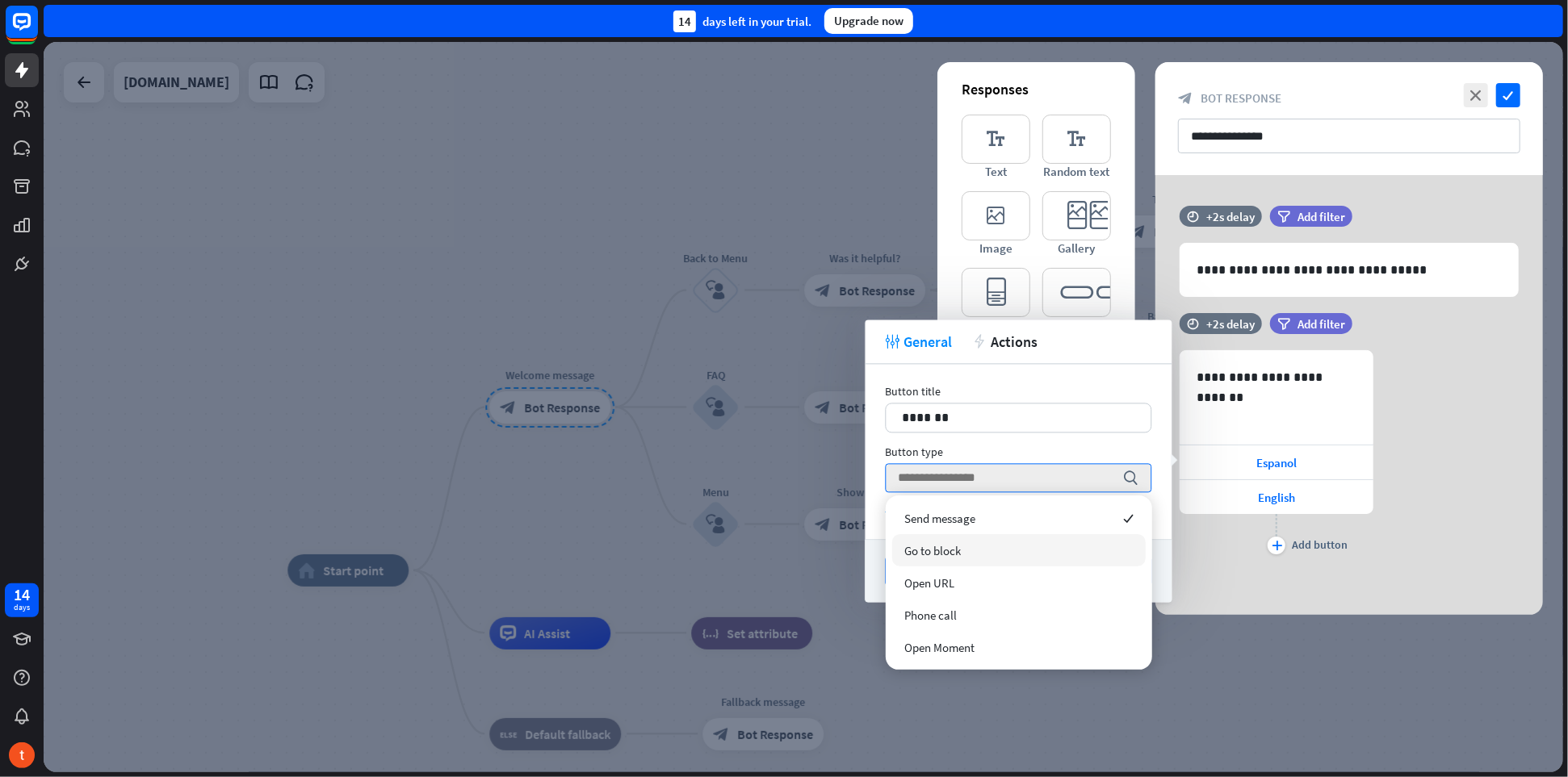
click at [975, 550] on div "Go to block" at bounding box center [1019, 550] width 254 height 33
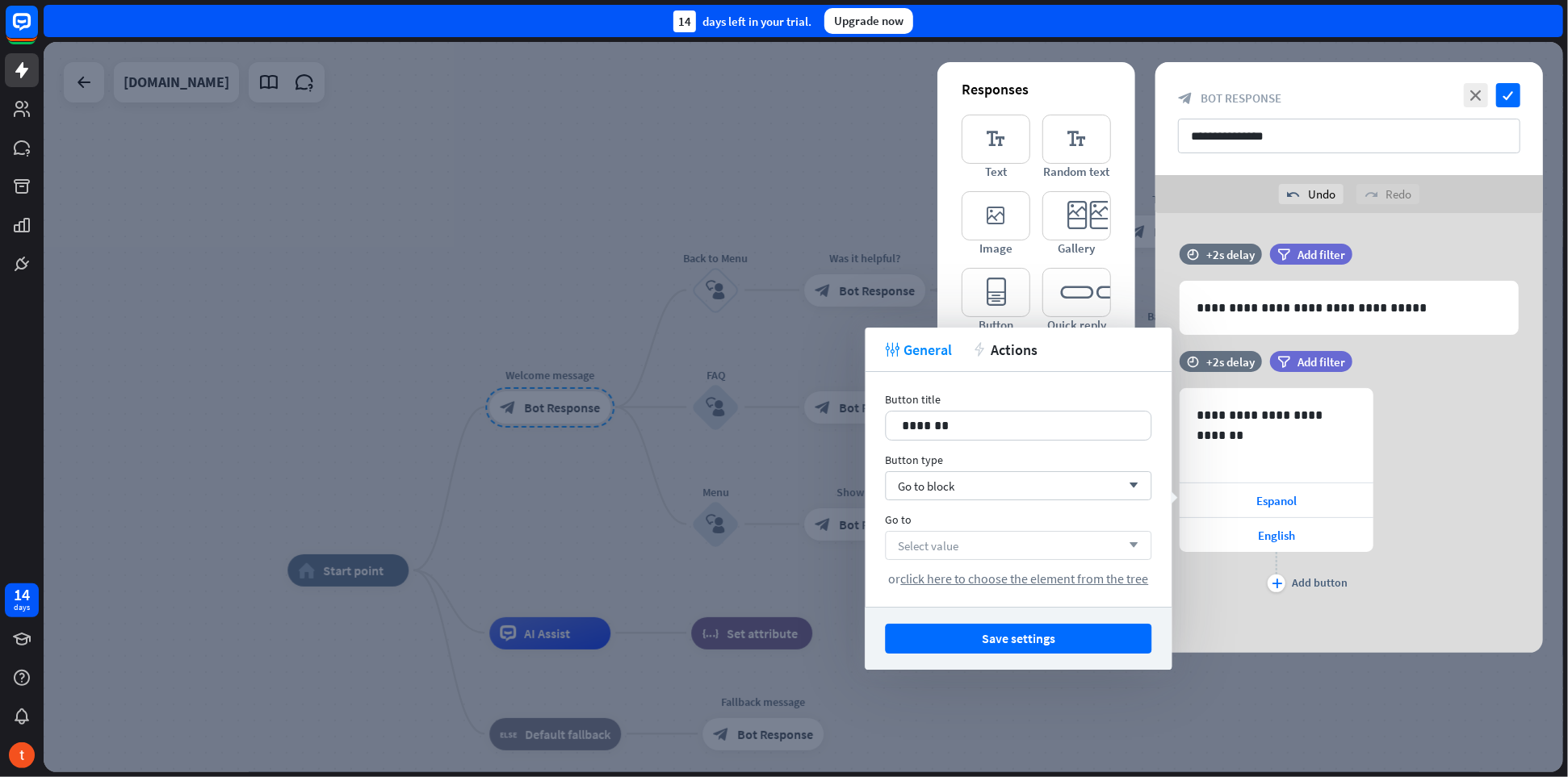
click at [976, 544] on div "Select value arrow_down" at bounding box center [1019, 545] width 266 height 29
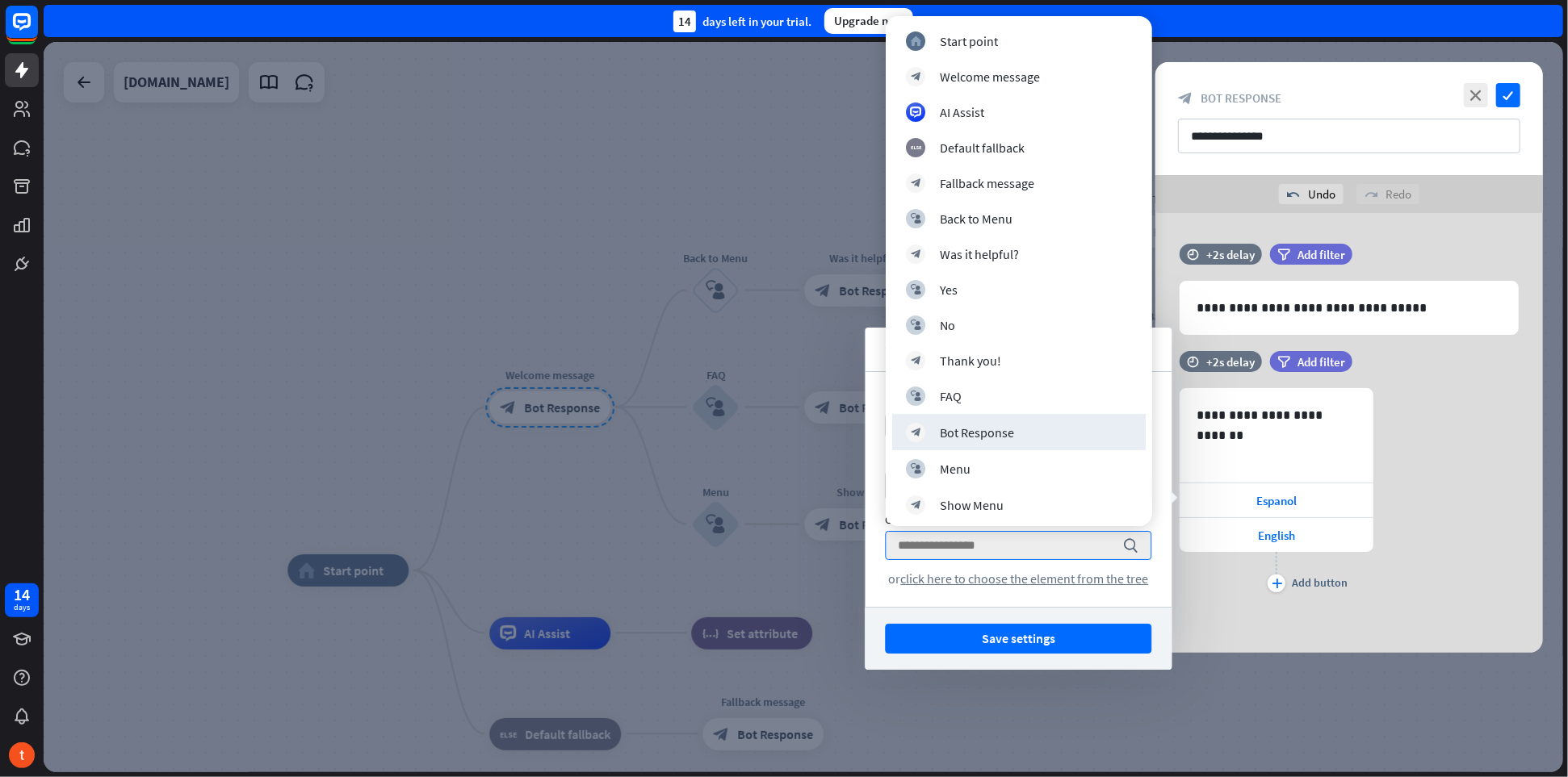
click at [596, 230] on div at bounding box center [804, 407] width 1520 height 730
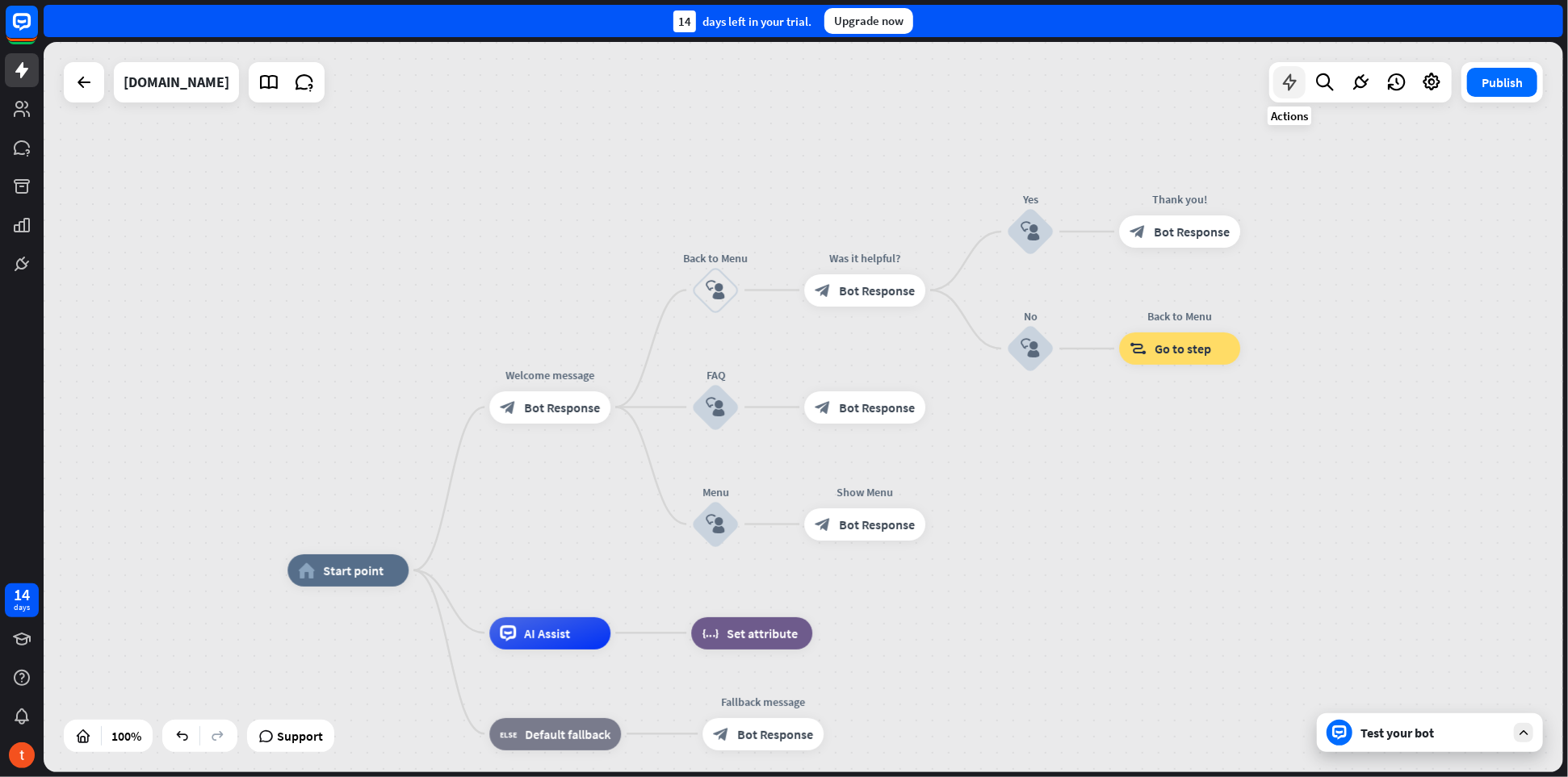
click at [1289, 90] on icon at bounding box center [1289, 82] width 21 height 21
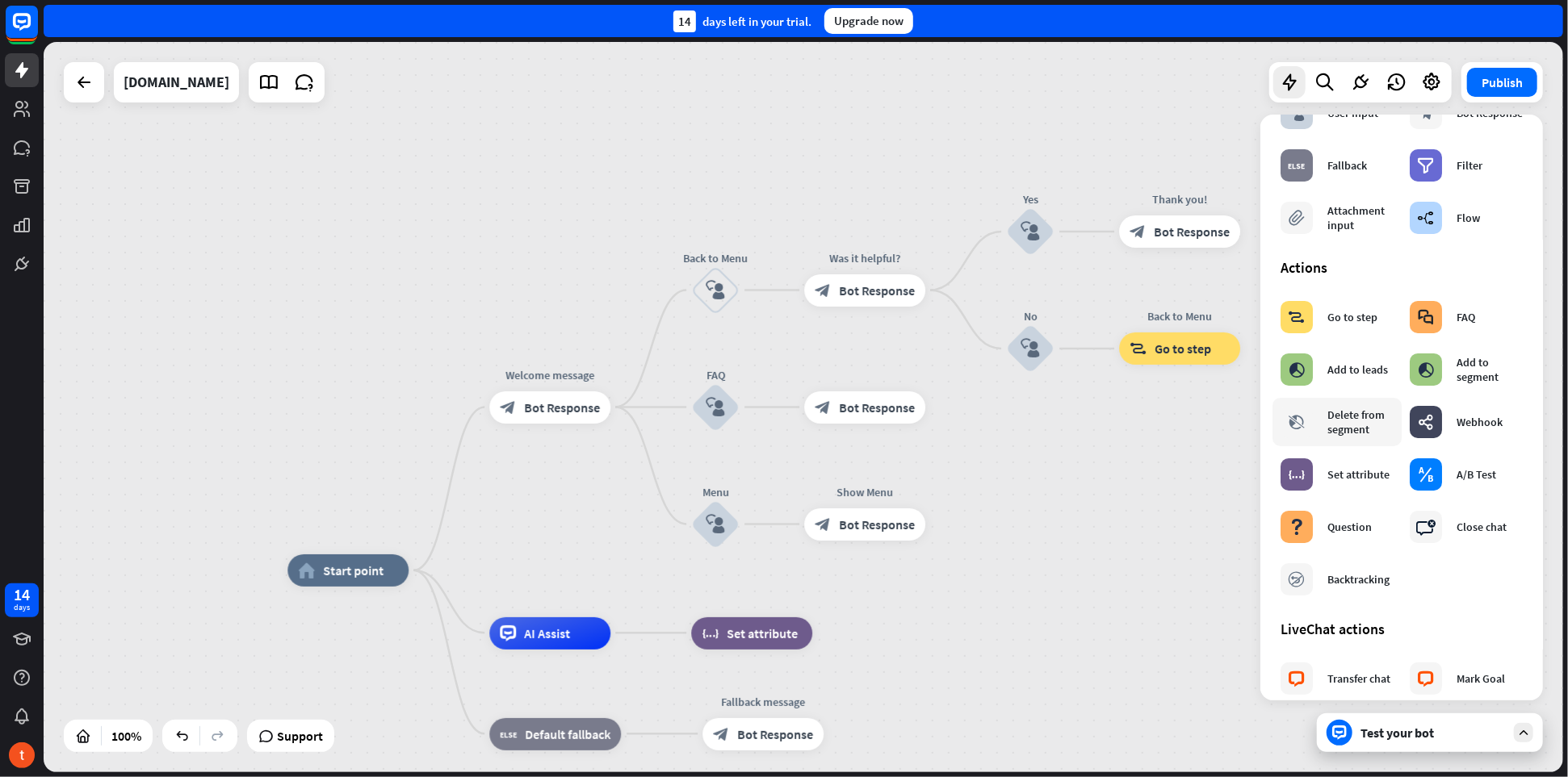
scroll to position [162, 0]
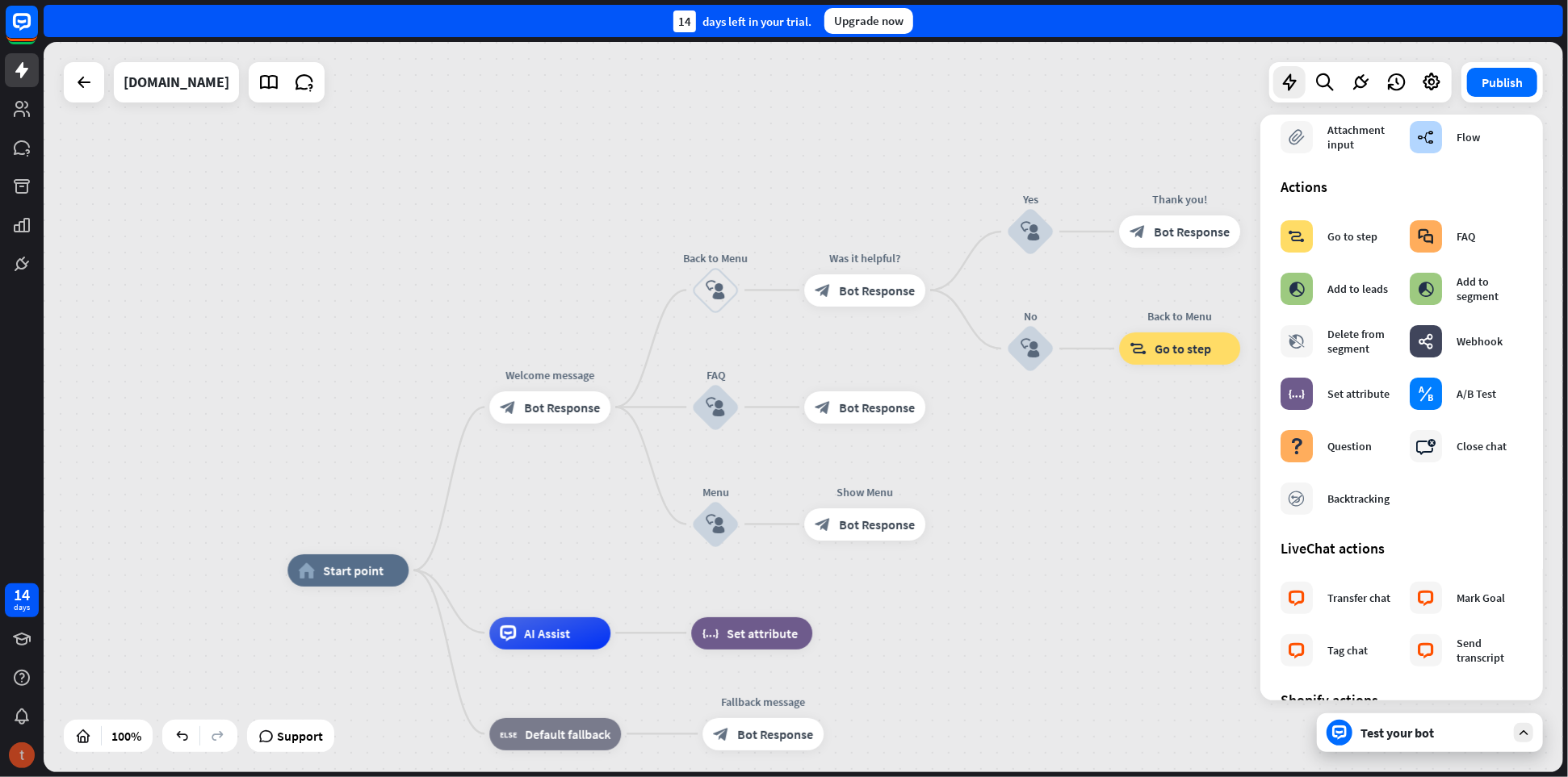
click at [25, 751] on img at bounding box center [21, 755] width 26 height 26
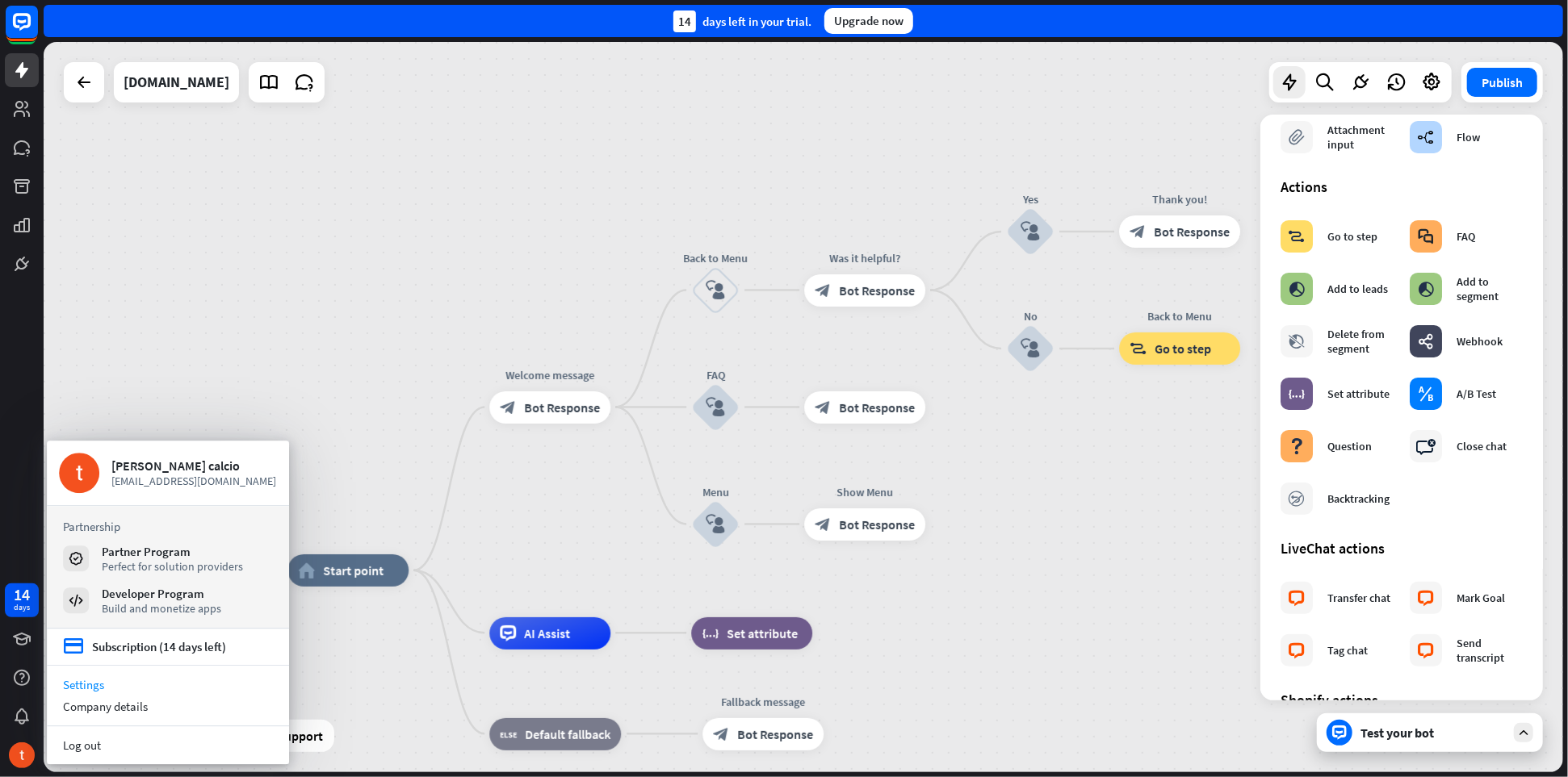
click at [83, 686] on link "Settings" at bounding box center [168, 684] width 242 height 22
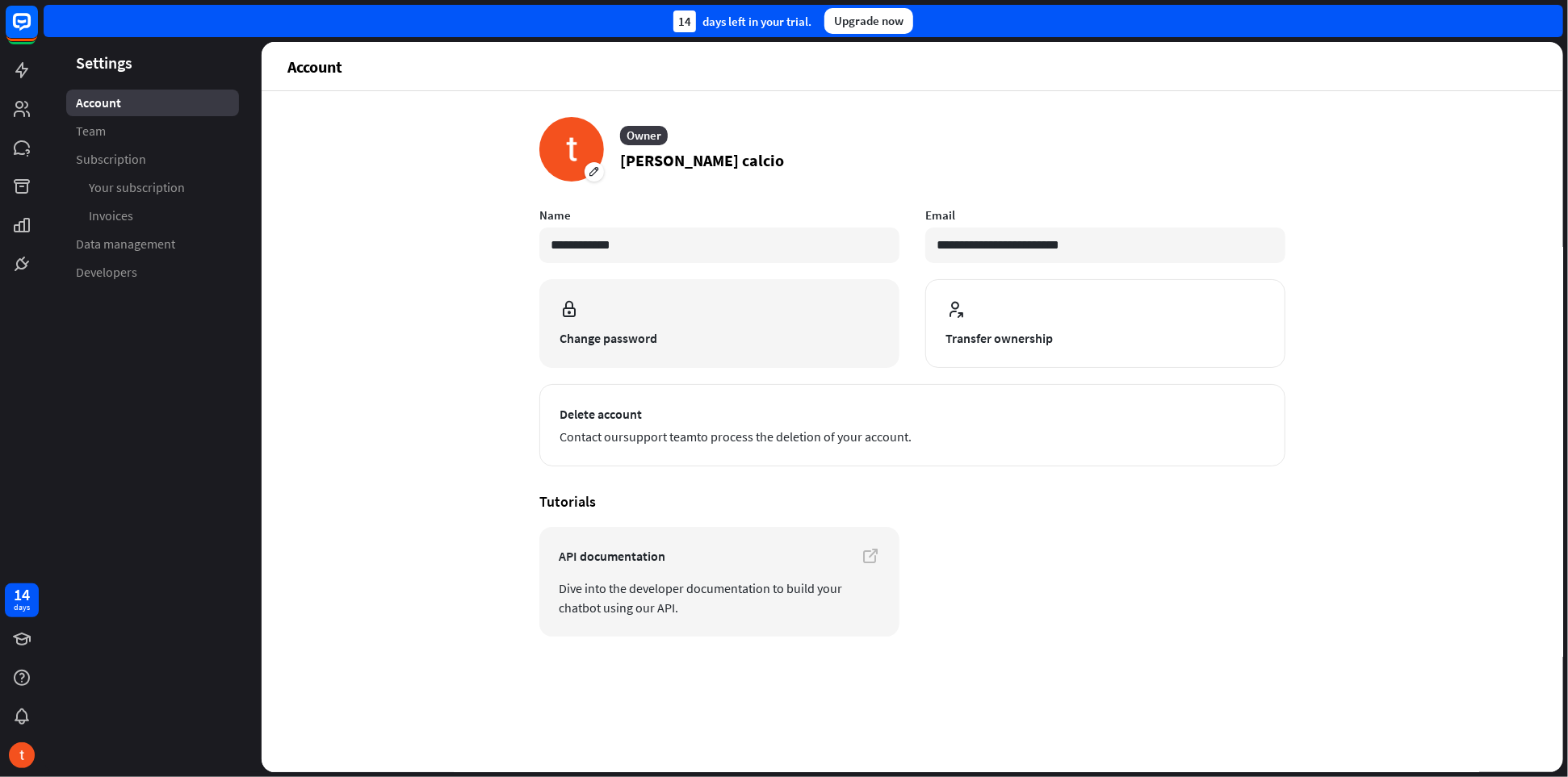
click at [606, 339] on span "Change password" at bounding box center [720, 338] width 320 height 19
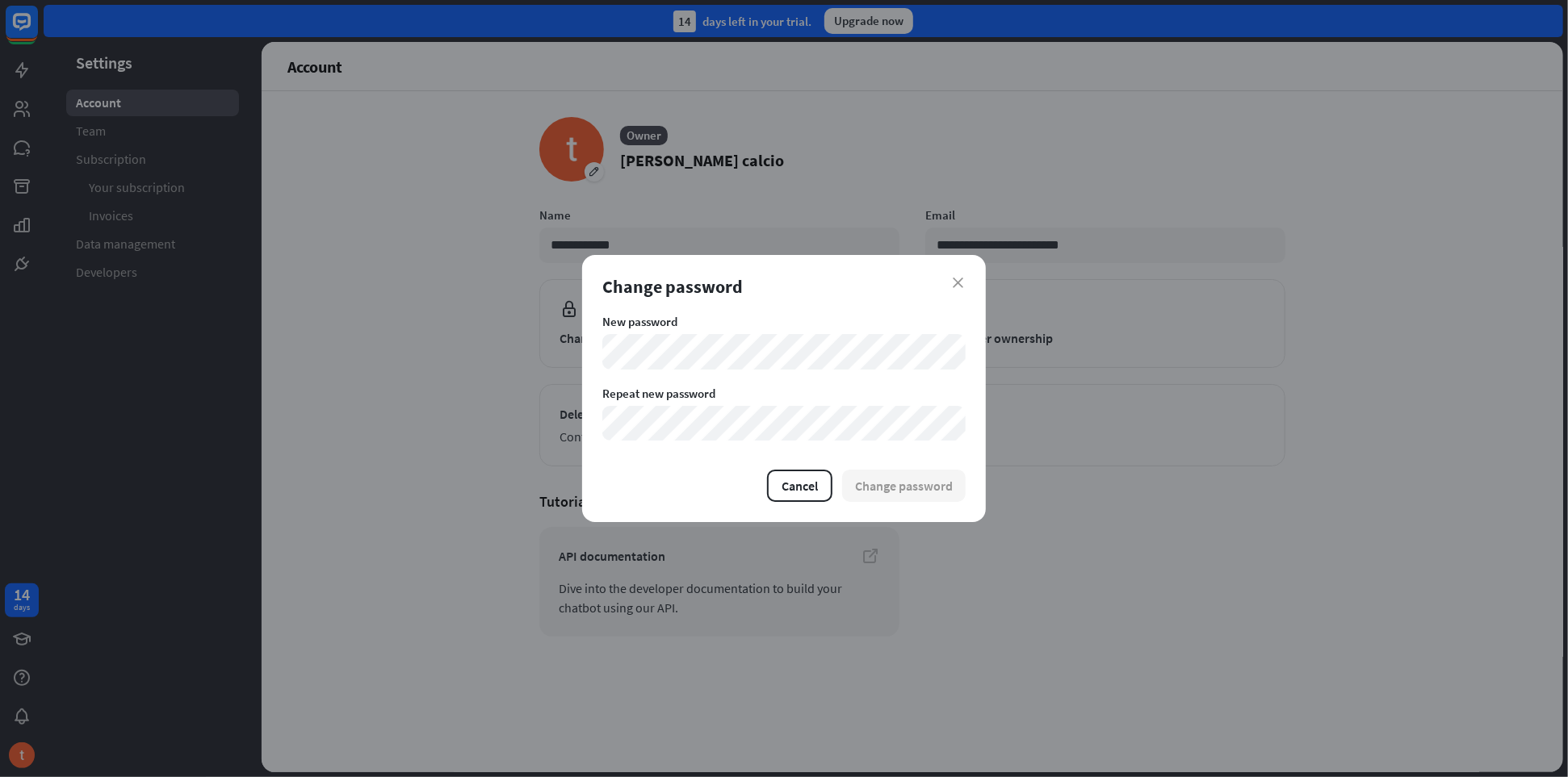
click at [581, 348] on div "close Change password New password Repeat new password Cancel Change password" at bounding box center [784, 388] width 1568 height 777
click at [877, 482] on button "Change password" at bounding box center [904, 486] width 123 height 33
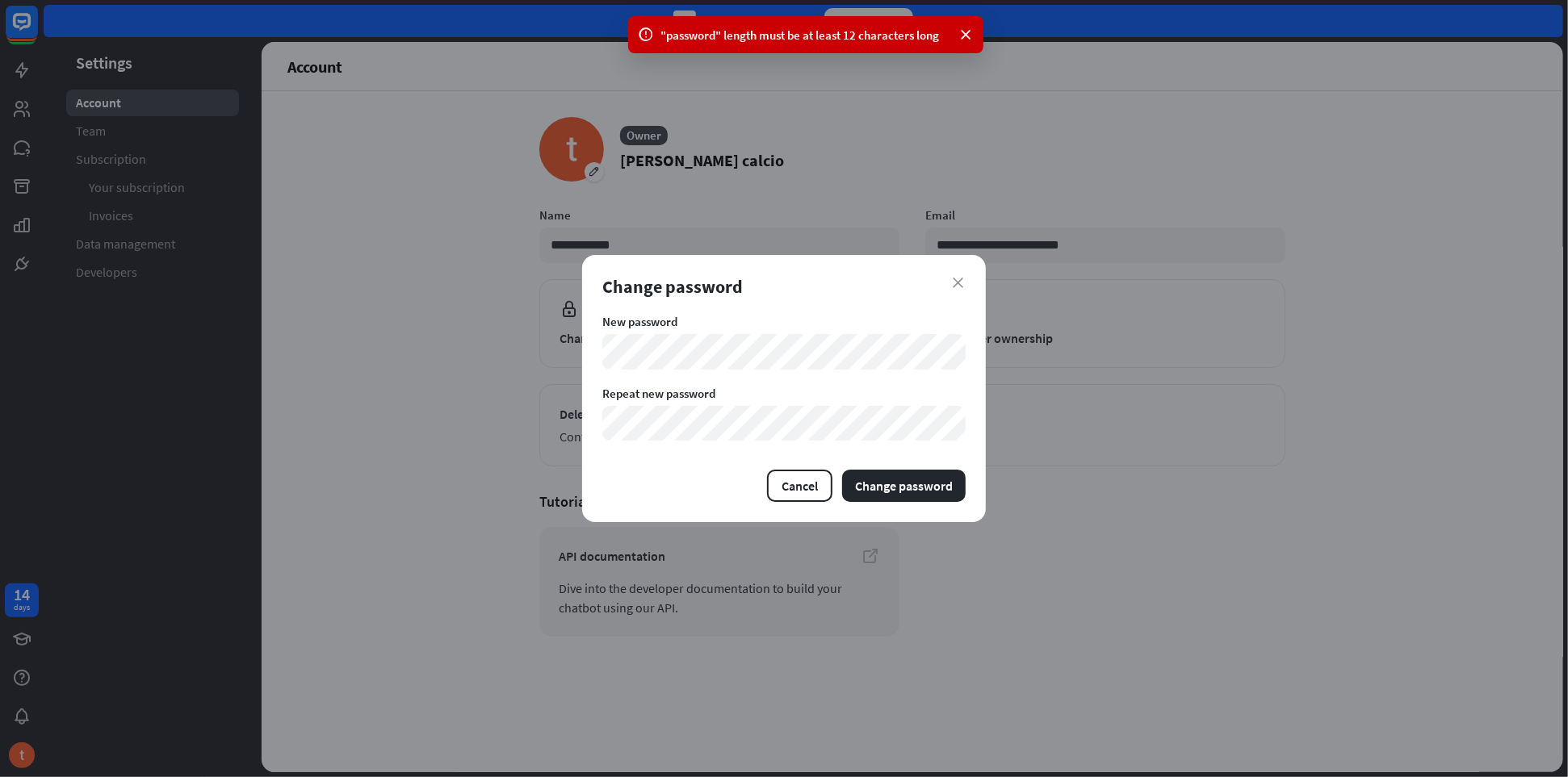
click at [540, 407] on div "close Change password New password Repeat new password Cancel Change password" at bounding box center [784, 388] width 1568 height 777
click at [878, 477] on button "Change password" at bounding box center [904, 486] width 123 height 33
click at [710, 372] on div "New password Repeat new password" at bounding box center [784, 377] width 364 height 127
click at [431, 334] on div "close Change password New password Repeat new password Cancel Change password" at bounding box center [784, 388] width 1568 height 777
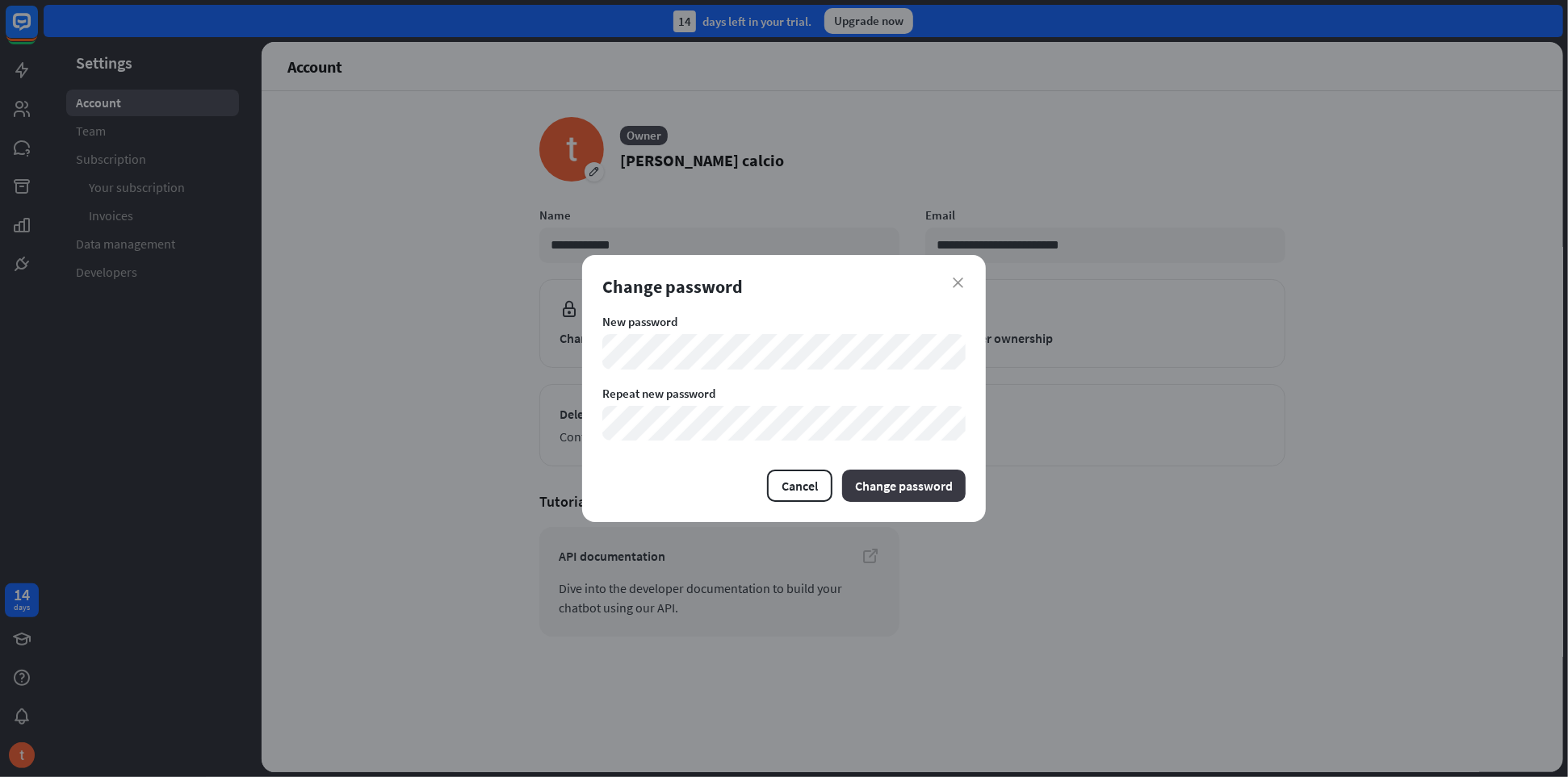
click at [944, 493] on button "Change password" at bounding box center [904, 486] width 123 height 33
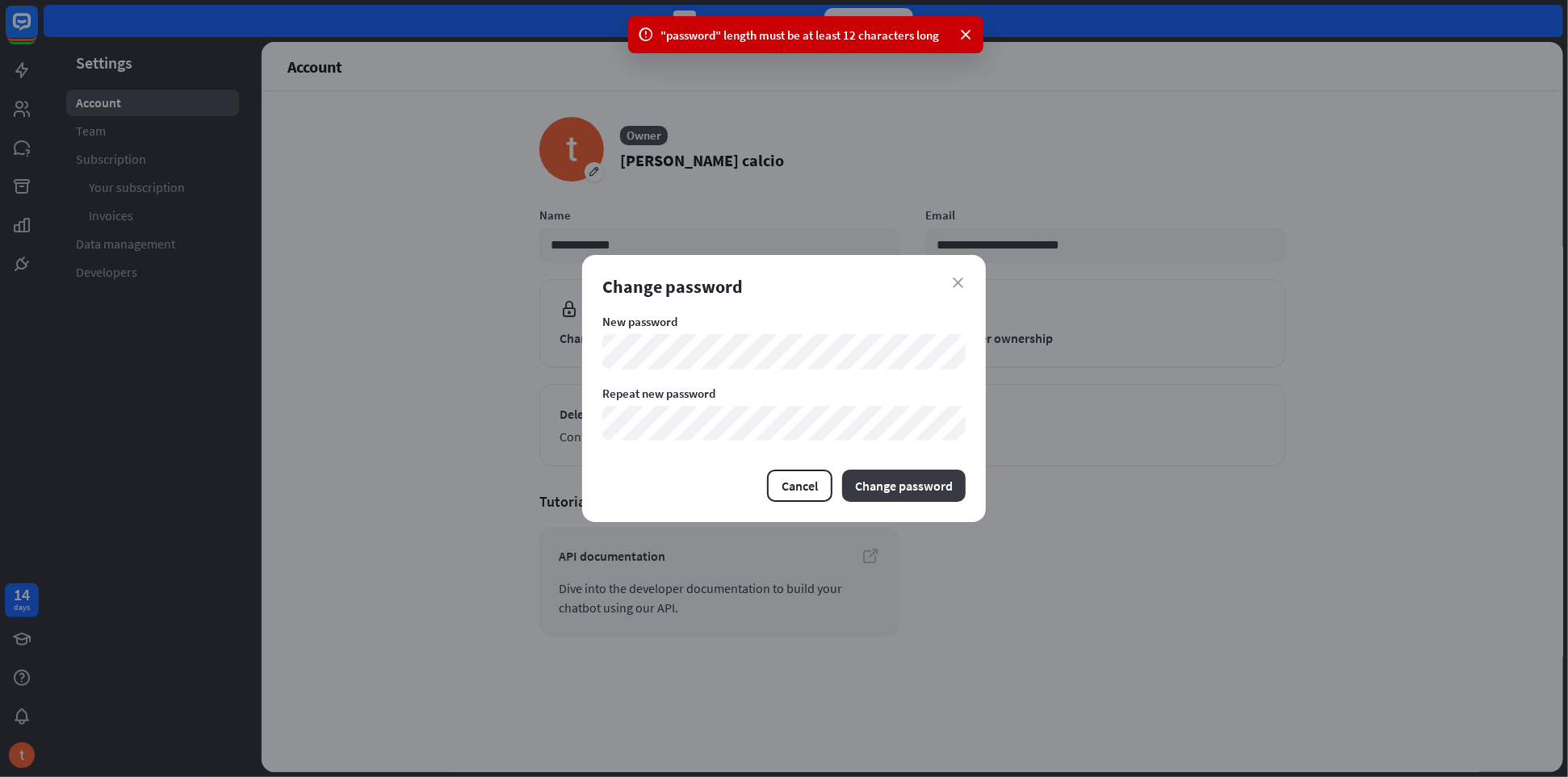
click at [948, 496] on button "Change password" at bounding box center [904, 486] width 123 height 33
click at [601, 352] on div "close Change password New password Repeat new password Cancel Change password" at bounding box center [784, 389] width 404 height 268
click at [898, 487] on button "Change password" at bounding box center [904, 486] width 123 height 33
